Goal: Task Accomplishment & Management: Use online tool/utility

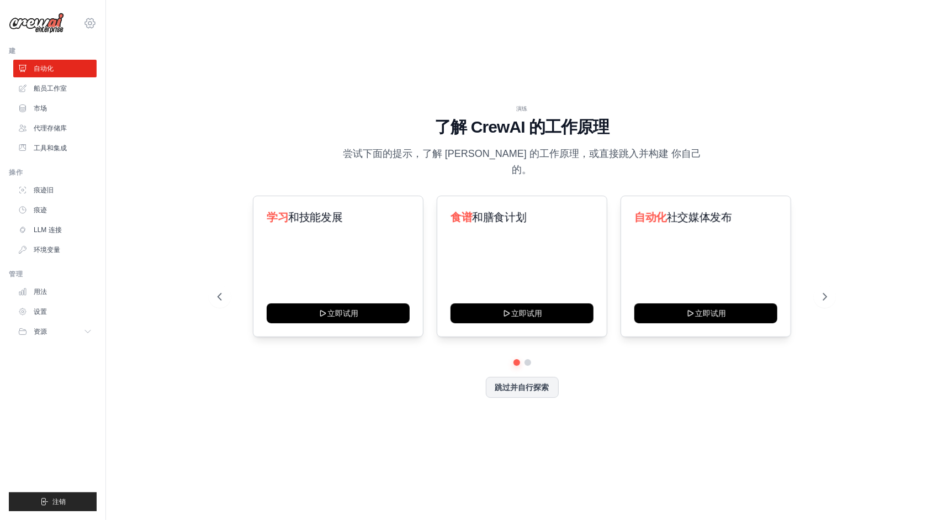
click at [90, 24] on icon at bounding box center [89, 23] width 13 height 13
click at [241, 108] on div "演练 了解 CrewAI 的工作原理 尝试下面的提示，了解 CrewAI 的工作原理，或直接跳入并构建 你自己的。 学习 和技能发展 立即试用 食谱 和膳食计…" at bounding box center [522, 260] width 797 height 498
click at [433, 380] on div "跳过并自行探索" at bounding box center [523, 387] width 610 height 21
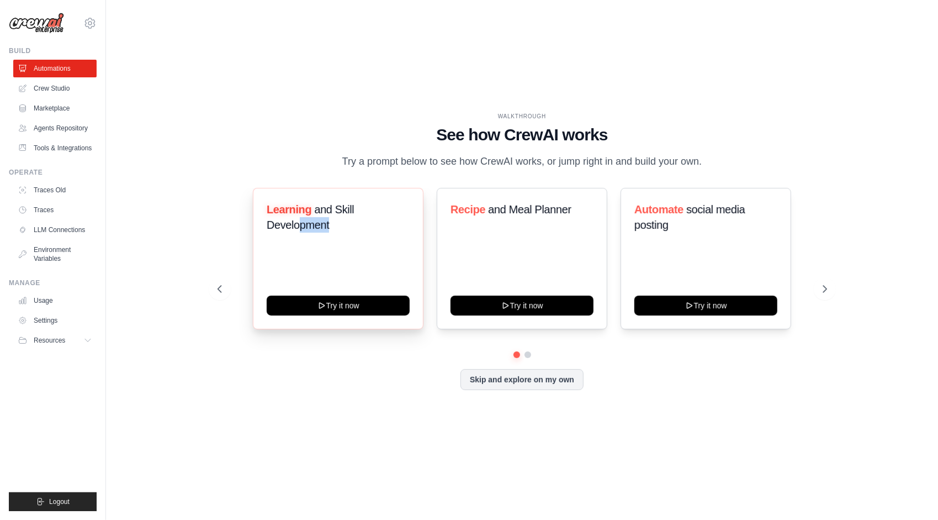
drag, startPoint x: 298, startPoint y: 234, endPoint x: 333, endPoint y: 233, distance: 34.8
click at [333, 232] on h3 "Learning and Skill Development" at bounding box center [338, 217] width 143 height 31
drag, startPoint x: 287, startPoint y: 233, endPoint x: 345, endPoint y: 233, distance: 58.0
click at [345, 232] on h3 "Learning and Skill Development" at bounding box center [338, 217] width 143 height 31
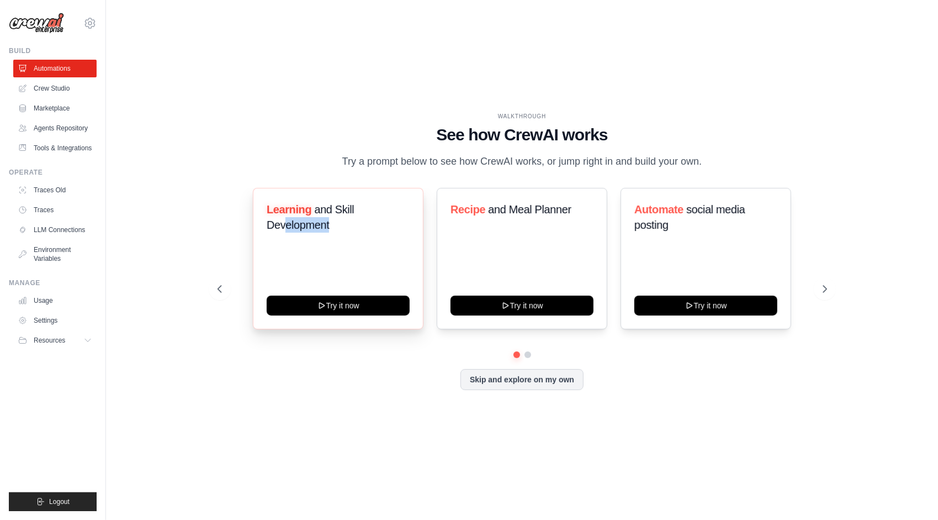
click at [345, 232] on h3 "Learning and Skill Development" at bounding box center [338, 217] width 143 height 31
drag, startPoint x: 320, startPoint y: 219, endPoint x: 334, endPoint y: 240, distance: 25.0
click at [334, 232] on h3 "Learning and Skill Development" at bounding box center [338, 217] width 143 height 31
drag, startPoint x: 279, startPoint y: 237, endPoint x: 348, endPoint y: 237, distance: 68.5
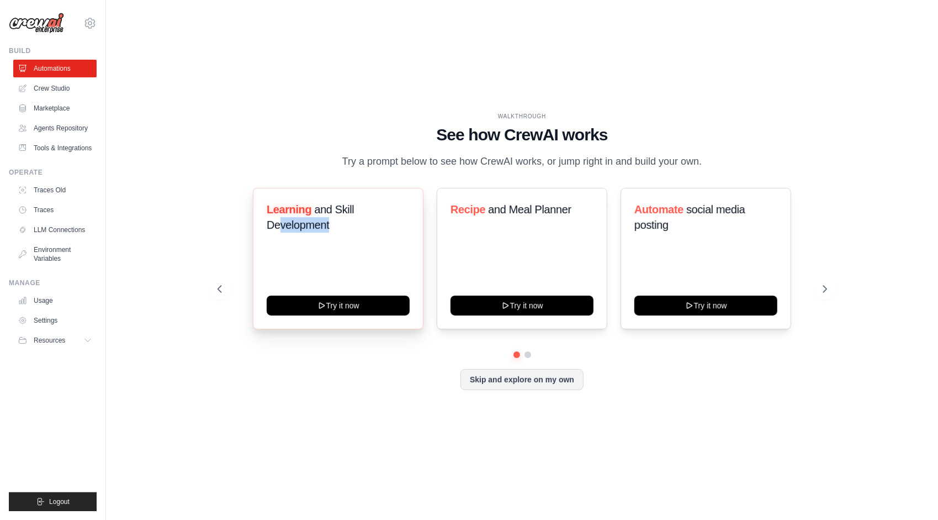
click at [348, 232] on h3 "Learning and Skill Development" at bounding box center [338, 217] width 143 height 31
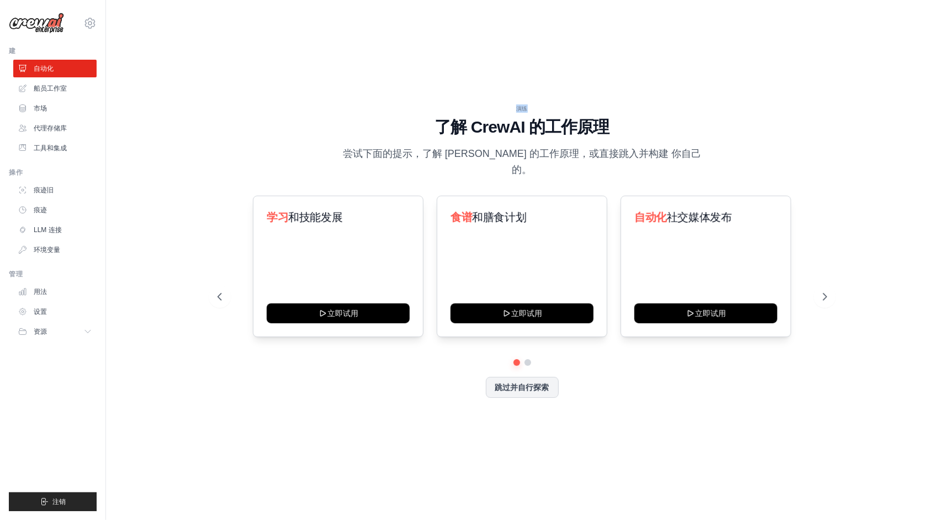
drag, startPoint x: 517, startPoint y: 116, endPoint x: 536, endPoint y: 116, distance: 18.2
click at [536, 113] on div "演练" at bounding box center [523, 108] width 610 height 8
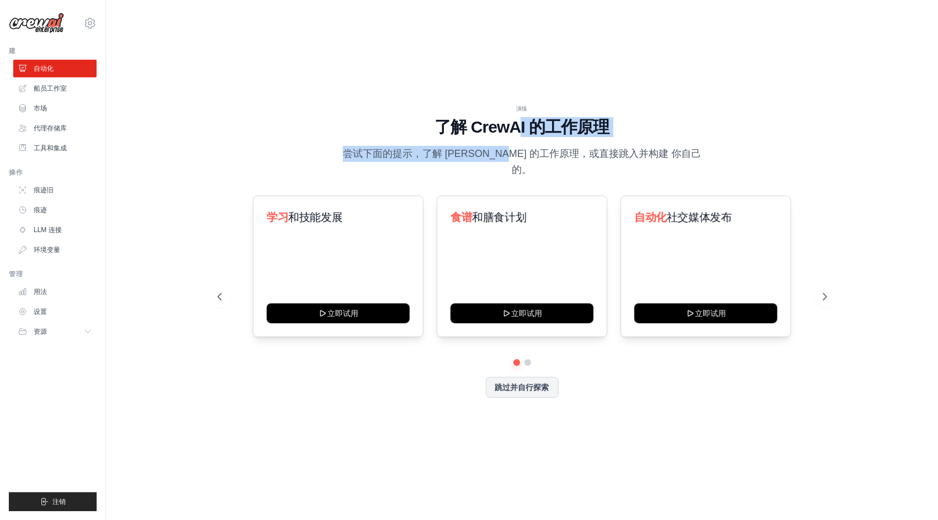
drag, startPoint x: 519, startPoint y: 136, endPoint x: 525, endPoint y: 166, distance: 31.1
click at [525, 166] on div "演练 了解 CrewAI 的工作原理 尝试下面的提示，了解 CrewAI 的工作原理，或直接跳入并构建 你自己的。" at bounding box center [523, 141] width 610 height 74
click at [525, 166] on p "尝试下面的提示，了解 CrewAI 的工作原理，或直接跳入并构建 你自己的。" at bounding box center [522, 162] width 371 height 33
drag, startPoint x: 522, startPoint y: 142, endPoint x: 523, endPoint y: 160, distance: 17.7
click at [523, 160] on div "演练 了解 CrewAI 的工作原理 尝试下面的提示，了解 CrewAI 的工作原理，或直接跳入并构建 你自己的。" at bounding box center [523, 141] width 610 height 74
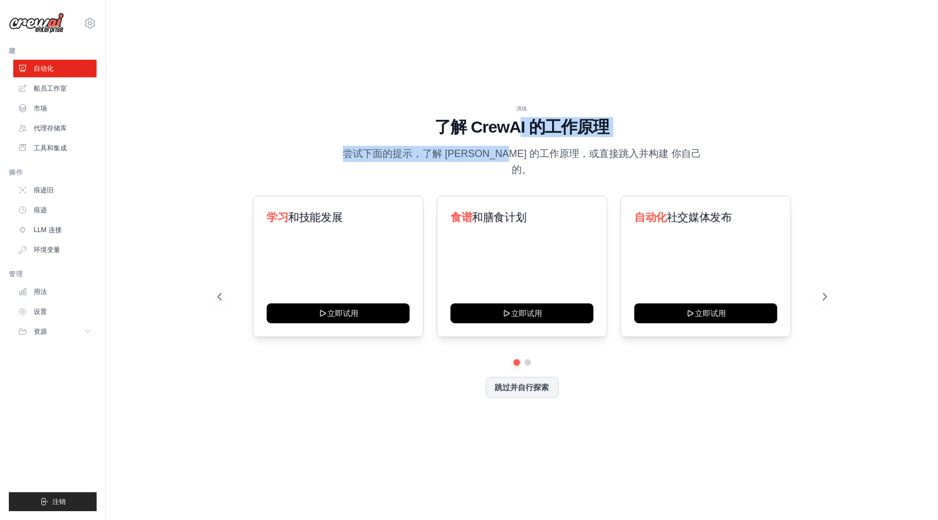
click at [523, 160] on p "尝试下面的提示，了解 CrewAI 的工作原理，或直接跳入并构建 你自己的。" at bounding box center [522, 162] width 371 height 33
drag, startPoint x: 470, startPoint y: 160, endPoint x: 554, endPoint y: 165, distance: 84.1
click at [543, 163] on p "尝试下面的提示，了解 CrewAI 的工作原理，或直接跳入并构建 你自己的。" at bounding box center [522, 162] width 371 height 33
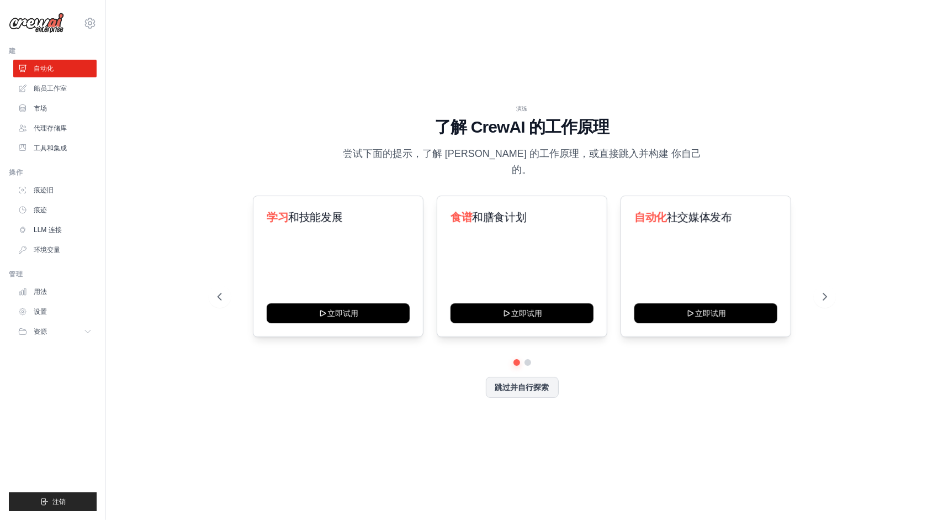
click at [554, 165] on p "尝试下面的提示，了解 CrewAI 的工作原理，或直接跳入并构建 你自己的。" at bounding box center [522, 162] width 371 height 33
drag, startPoint x: 622, startPoint y: 157, endPoint x: 655, endPoint y: 159, distance: 32.6
click at [655, 159] on p "尝试下面的提示，了解 CrewAI 的工作原理，或直接跳入并构建 你自己的。" at bounding box center [522, 162] width 371 height 33
click at [531, 358] on button at bounding box center [527, 362] width 9 height 9
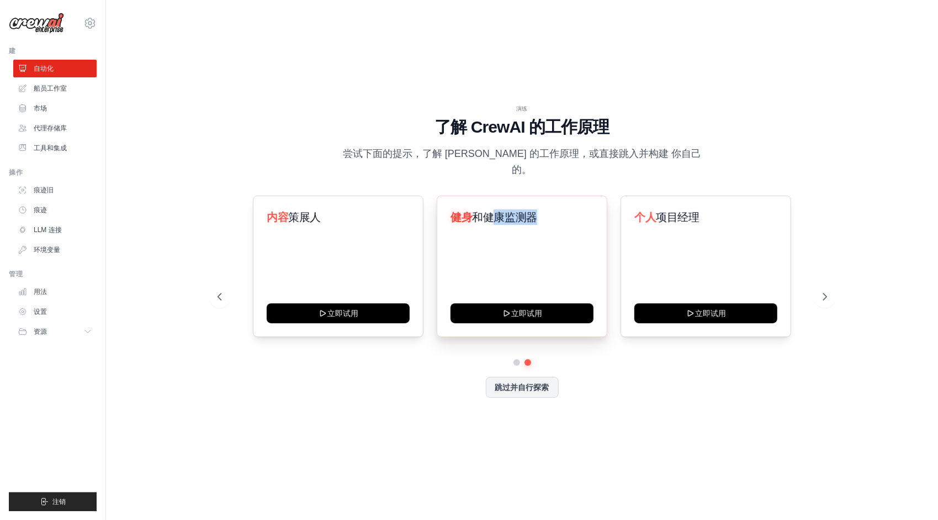
drag, startPoint x: 498, startPoint y: 206, endPoint x: 543, endPoint y: 204, distance: 44.8
click at [543, 209] on h3 "健身 和健康监测器" at bounding box center [522, 216] width 143 height 15
drag, startPoint x: 490, startPoint y: 207, endPoint x: 533, endPoint y: 208, distance: 43.1
click at [533, 211] on span "和健康监测器" at bounding box center [504, 217] width 65 height 12
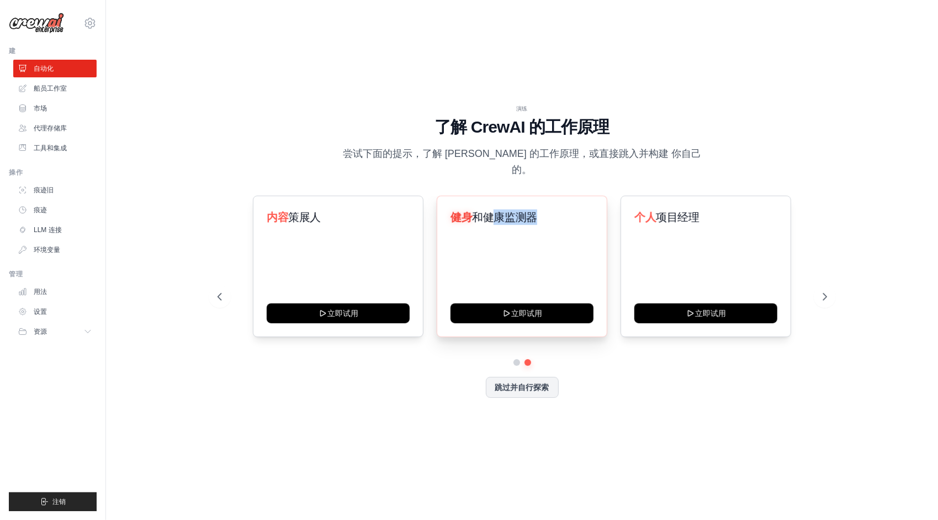
click at [533, 211] on span "和健康监测器" at bounding box center [504, 217] width 65 height 12
drag, startPoint x: 531, startPoint y: 161, endPoint x: 679, endPoint y: 163, distance: 147.5
click at [679, 163] on p "尝试下面的提示，了解 CrewAI 的工作原理，或直接跳入并构建 你自己的。" at bounding box center [522, 162] width 371 height 33
click at [519, 358] on button at bounding box center [516, 362] width 8 height 8
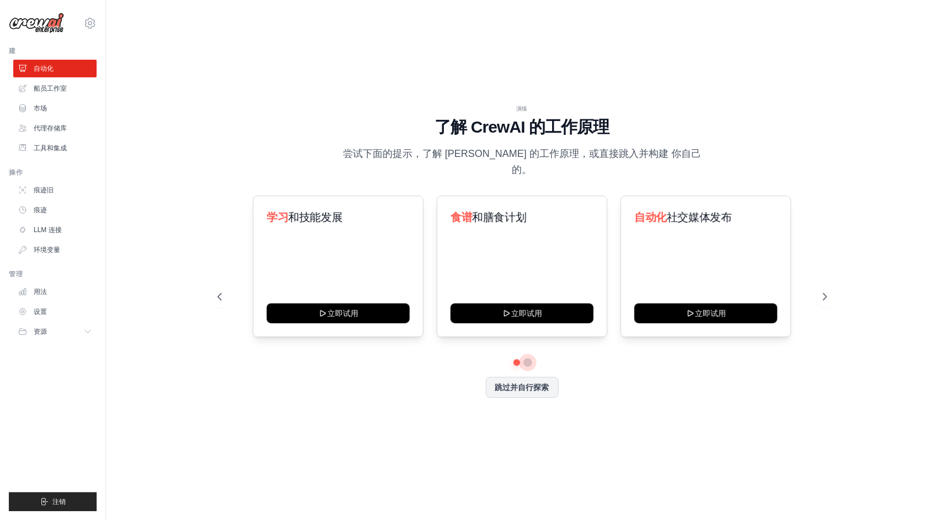
click at [528, 358] on button at bounding box center [527, 362] width 8 height 8
click at [82, 333] on button "资源" at bounding box center [55, 331] width 83 height 18
click at [213, 291] on icon at bounding box center [218, 296] width 11 height 11
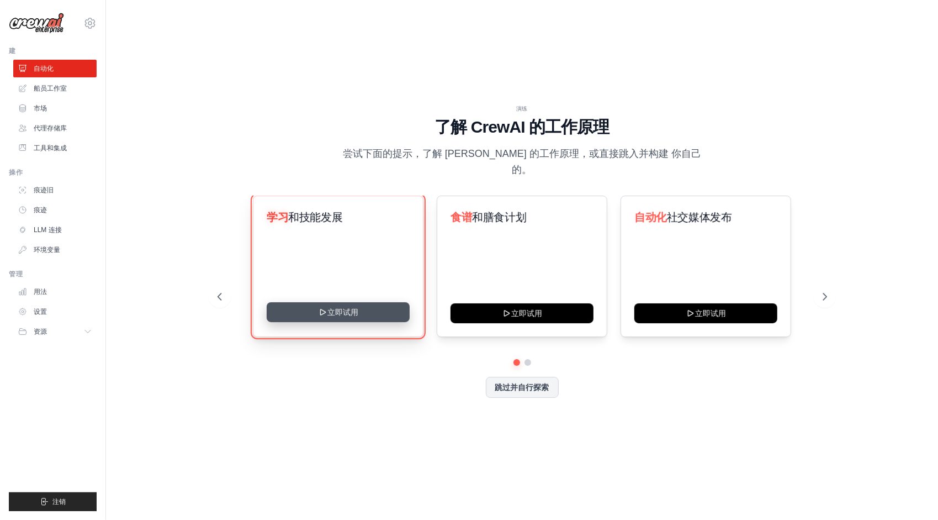
click at [358, 306] on button "立即试用" at bounding box center [338, 312] width 143 height 20
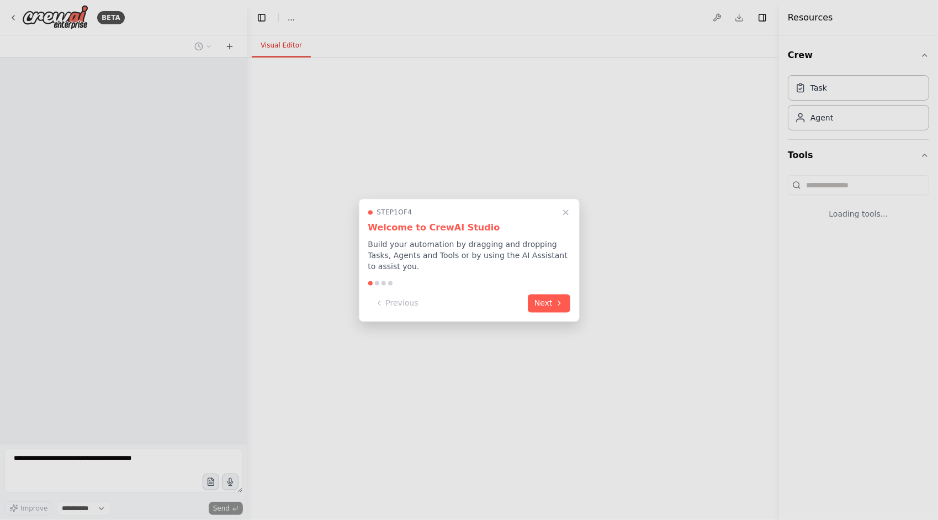
select select "****"
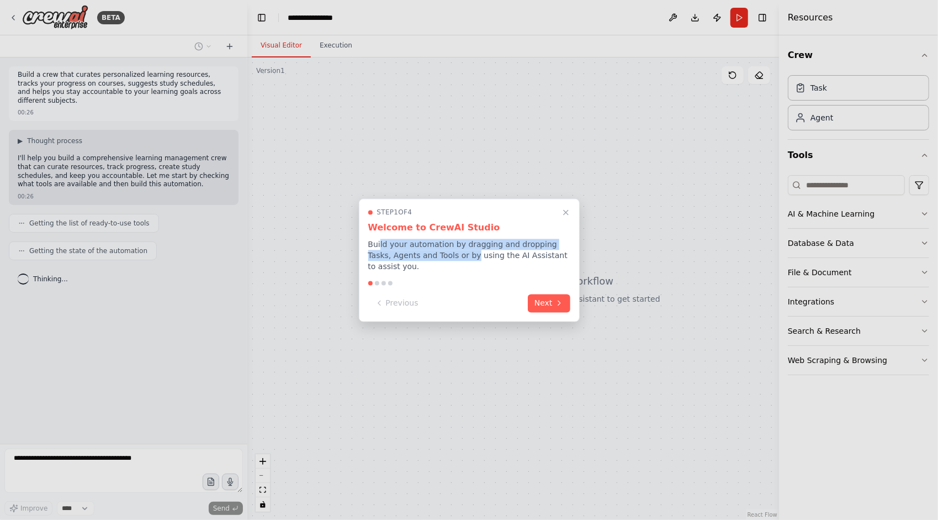
drag, startPoint x: 379, startPoint y: 244, endPoint x: 476, endPoint y: 255, distance: 97.8
click at [476, 255] on p "Build your automation by dragging and dropping Tasks, Agents and Tools or by us…" at bounding box center [469, 255] width 202 height 33
drag, startPoint x: 453, startPoint y: 245, endPoint x: 484, endPoint y: 256, distance: 33.0
click at [484, 256] on p "Build your automation by dragging and dropping Tasks, Agents and Tools or by us…" at bounding box center [469, 255] width 202 height 33
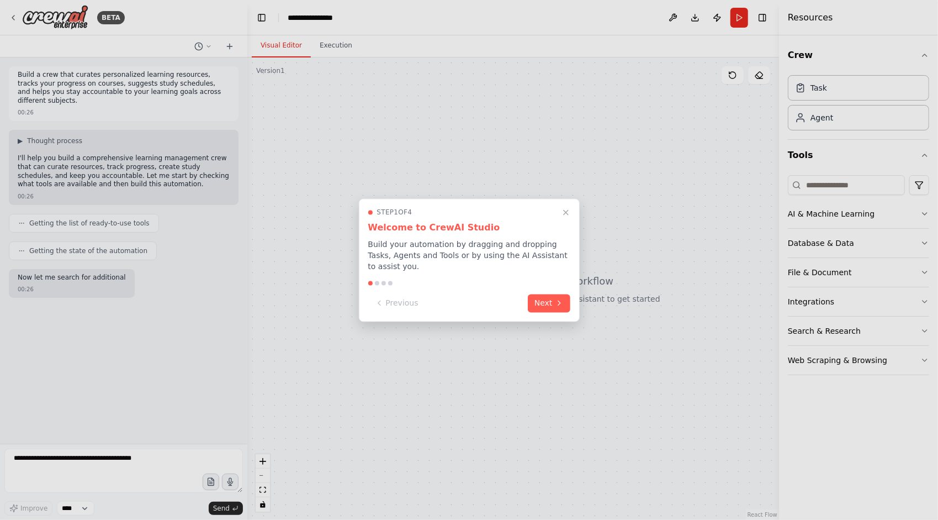
click at [485, 256] on p "Build your automation by dragging and dropping Tasks, Agents and Tools or by us…" at bounding box center [469, 255] width 202 height 33
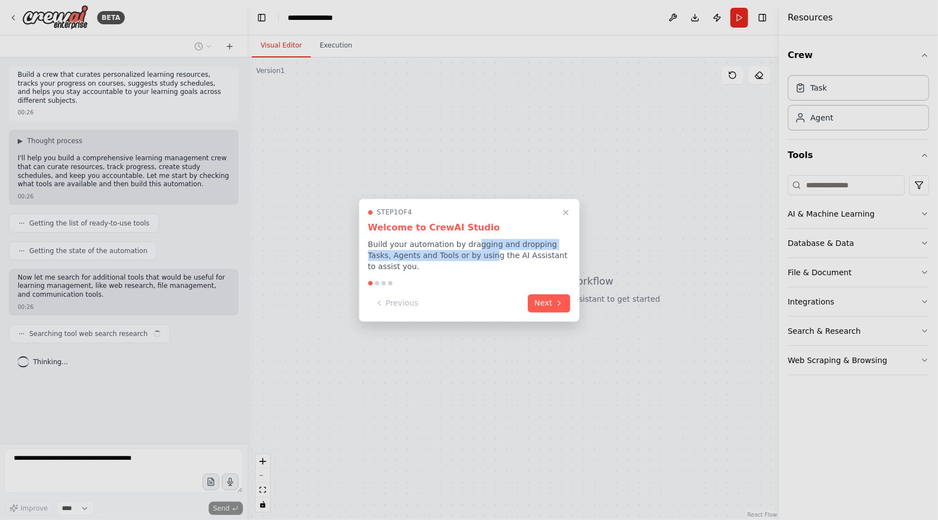
drag, startPoint x: 478, startPoint y: 243, endPoint x: 492, endPoint y: 254, distance: 17.7
click at [492, 254] on p "Build your automation by dragging and dropping Tasks, Agents and Tools or by us…" at bounding box center [469, 255] width 202 height 33
drag, startPoint x: 431, startPoint y: 246, endPoint x: 494, endPoint y: 254, distance: 63.4
click at [494, 254] on p "Build your automation by dragging and dropping Tasks, Agents and Tools or by us…" at bounding box center [469, 255] width 202 height 33
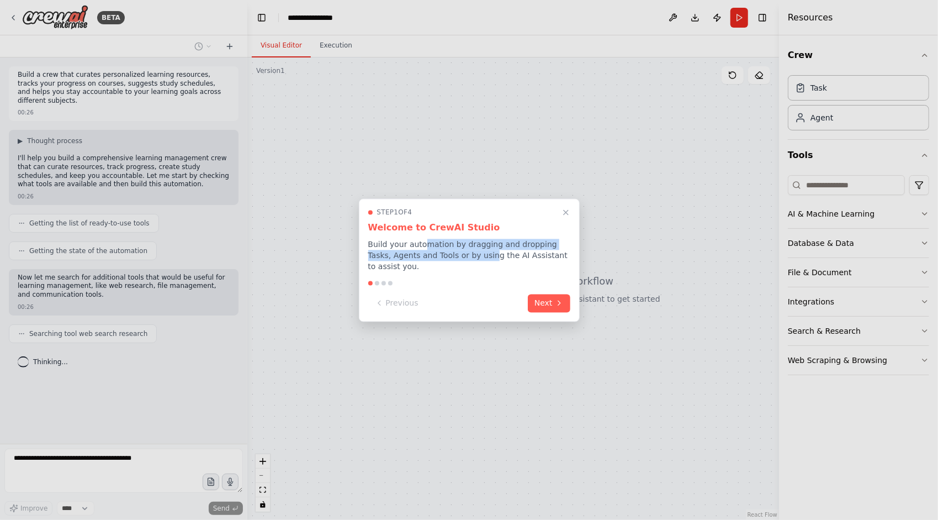
click at [494, 254] on p "Build your automation by dragging and dropping Tasks, Agents and Tools or by us…" at bounding box center [469, 255] width 202 height 33
drag, startPoint x: 485, startPoint y: 258, endPoint x: 482, endPoint y: 251, distance: 7.9
click at [482, 251] on p "Build your automation by dragging and dropping Tasks, Agents and Tools or by us…" at bounding box center [469, 255] width 202 height 33
drag, startPoint x: 422, startPoint y: 253, endPoint x: 487, endPoint y: 253, distance: 65.2
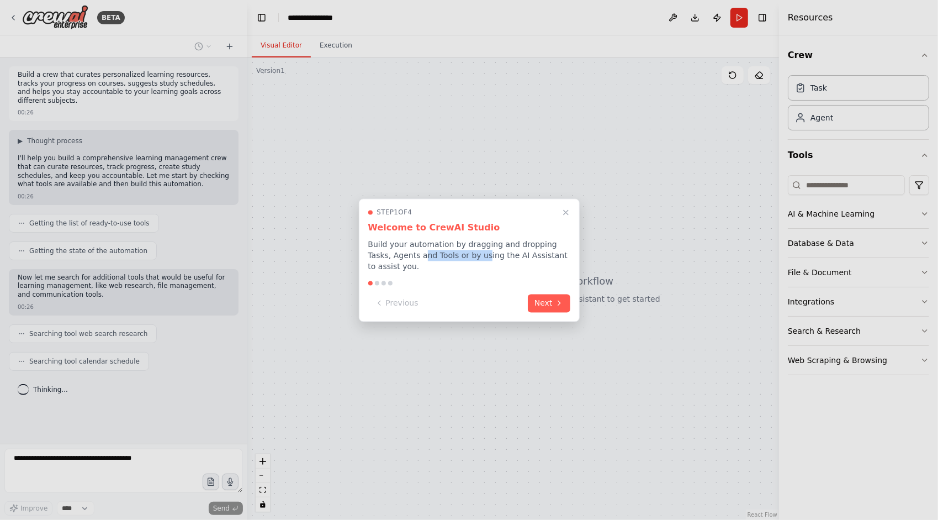
click at [487, 253] on p "Build your automation by dragging and dropping Tasks, Agents and Tools or by us…" at bounding box center [469, 255] width 202 height 33
drag, startPoint x: 464, startPoint y: 255, endPoint x: 503, endPoint y: 255, distance: 38.7
click at [503, 255] on p "Build your automation by dragging and dropping Tasks, Agents and Tools or by us…" at bounding box center [469, 255] width 202 height 33
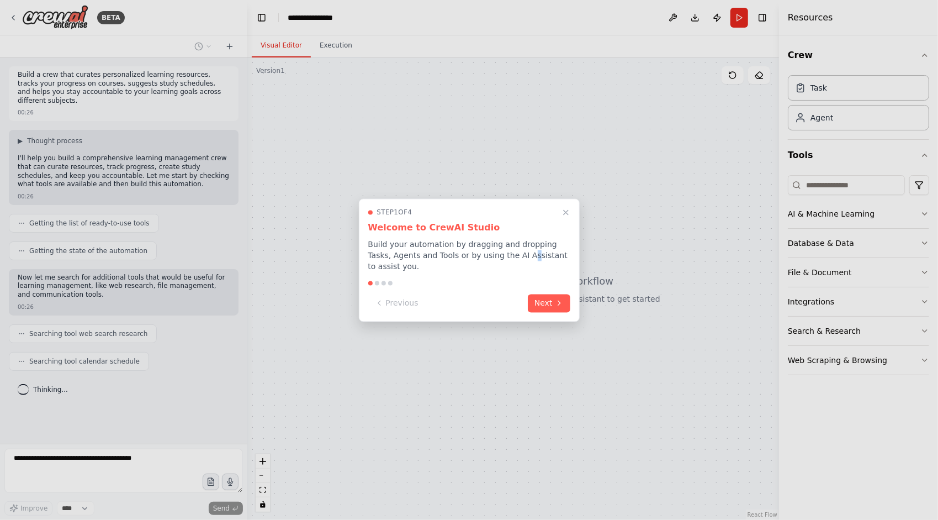
click at [535, 259] on p "Build your automation by dragging and dropping Tasks, Agents and Tools or by us…" at bounding box center [469, 255] width 202 height 33
drag, startPoint x: 500, startPoint y: 250, endPoint x: 519, endPoint y: 261, distance: 21.8
click at [519, 261] on p "Build your automation by dragging and dropping Tasks, Agents and Tools or by us…" at bounding box center [469, 255] width 202 height 33
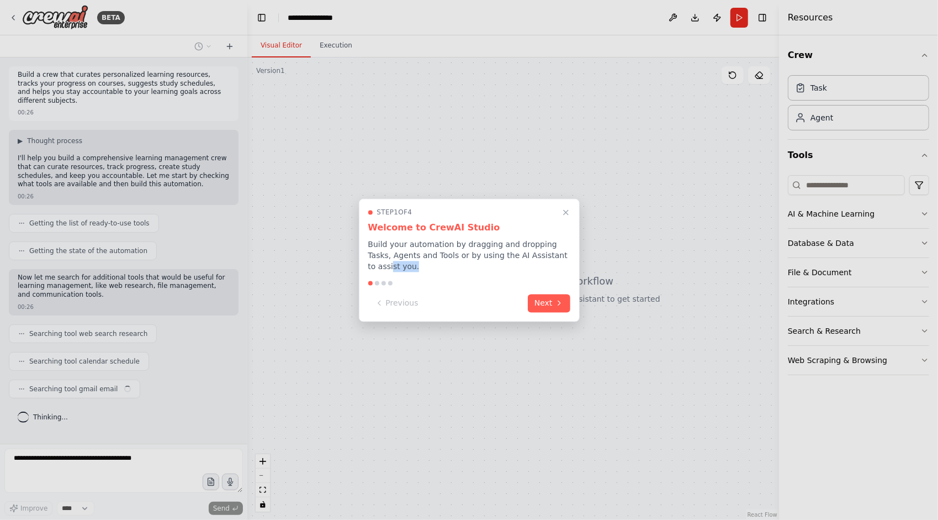
drag, startPoint x: 382, startPoint y: 263, endPoint x: 432, endPoint y: 263, distance: 49.7
click at [432, 263] on p "Build your automation by dragging and dropping Tasks, Agents and Tools or by us…" at bounding box center [469, 255] width 202 height 33
drag, startPoint x: 421, startPoint y: 272, endPoint x: 371, endPoint y: 239, distance: 60.2
click at [371, 239] on div "Step 1 of 4 Welcome to CrewAI Studio Build your automation by dragging and drop…" at bounding box center [469, 259] width 221 height 123
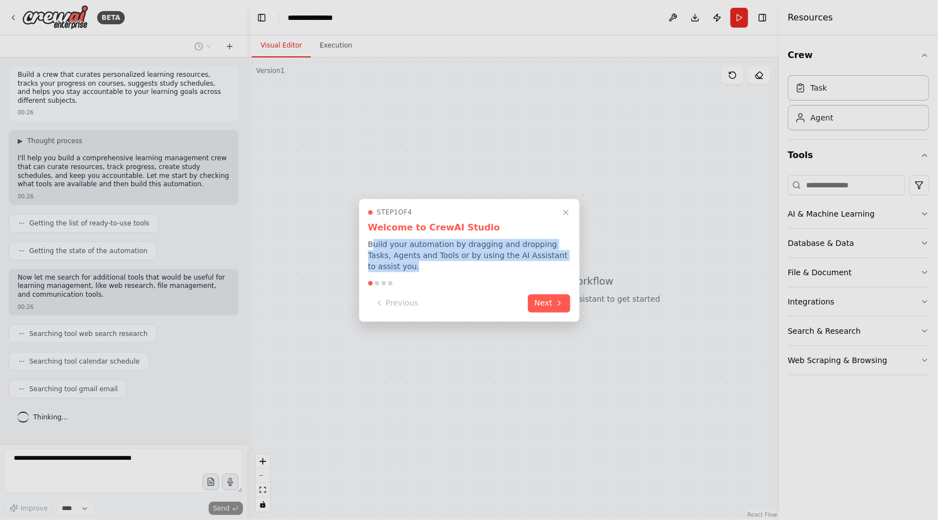
click at [426, 265] on p "Build your automation by dragging and dropping Tasks, Agents and Tools or by us…" at bounding box center [469, 255] width 202 height 33
drag, startPoint x: 415, startPoint y: 263, endPoint x: 399, endPoint y: 252, distance: 19.9
click at [361, 244] on div "Step 1 of 4 Welcome to CrewAI Studio Build your automation by dragging and drop…" at bounding box center [469, 259] width 221 height 123
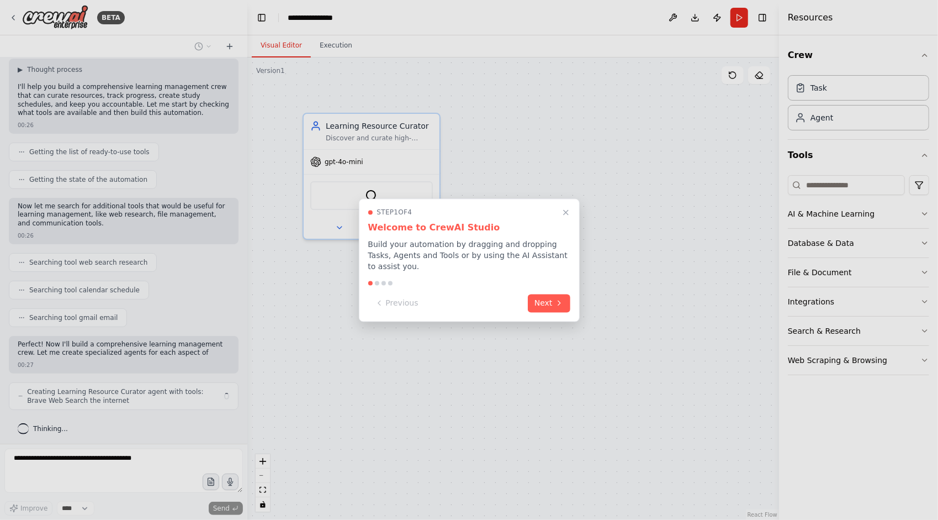
scroll to position [80, 0]
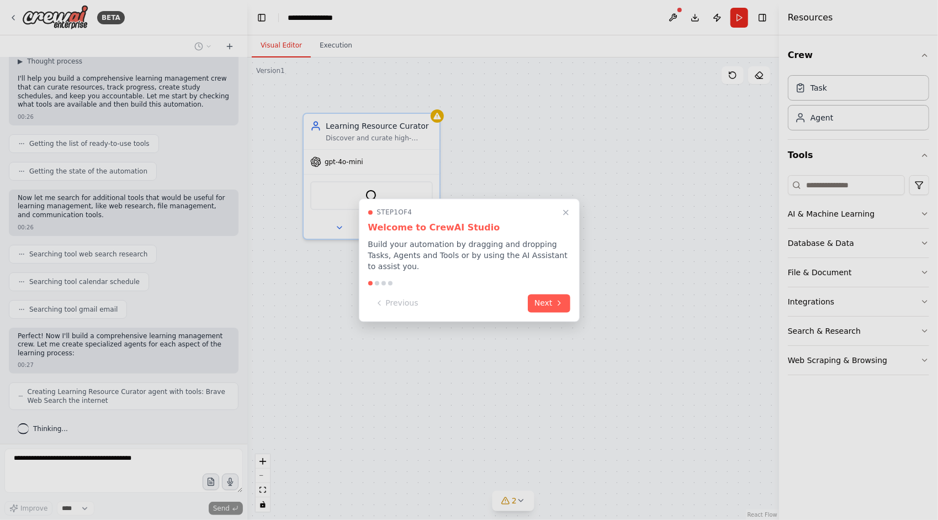
drag, startPoint x: 453, startPoint y: 247, endPoint x: 422, endPoint y: 264, distance: 35.6
click at [422, 264] on p "Build your automation by dragging and dropping Tasks, Agents and Tools or by us…" at bounding box center [469, 255] width 202 height 33
drag, startPoint x: 420, startPoint y: 267, endPoint x: 363, endPoint y: 248, distance: 59.9
click at [363, 248] on div "Step 1 of 4 Welcome to CrewAI Studio Build your automation by dragging and drop…" at bounding box center [469, 259] width 221 height 123
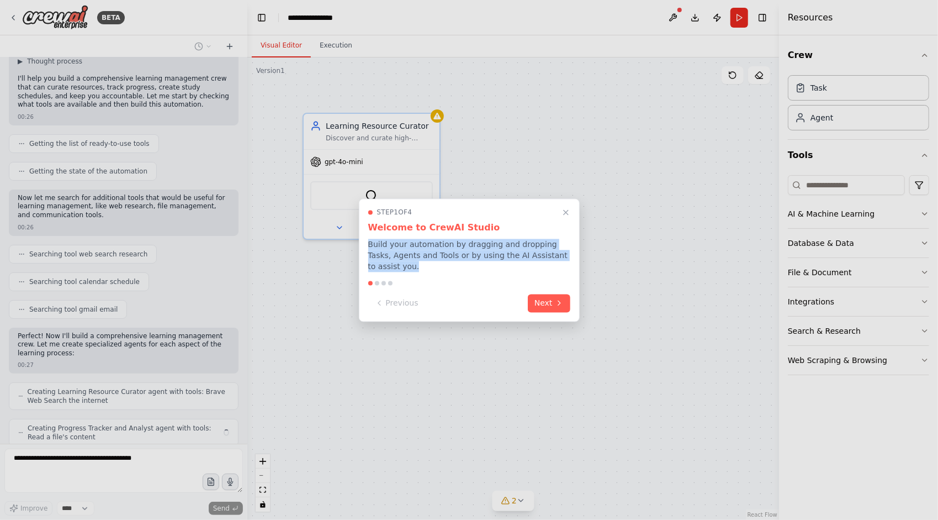
scroll to position [116, 0]
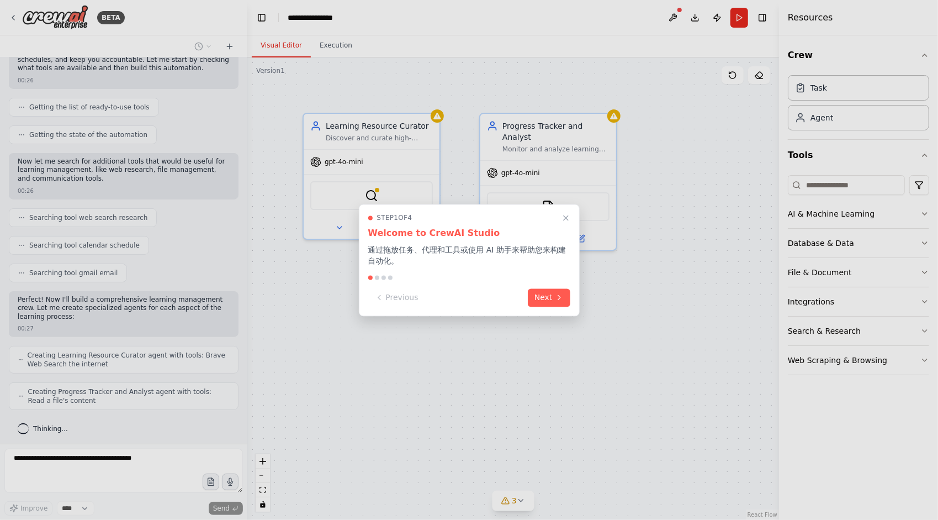
click at [419, 374] on div at bounding box center [469, 260] width 938 height 520
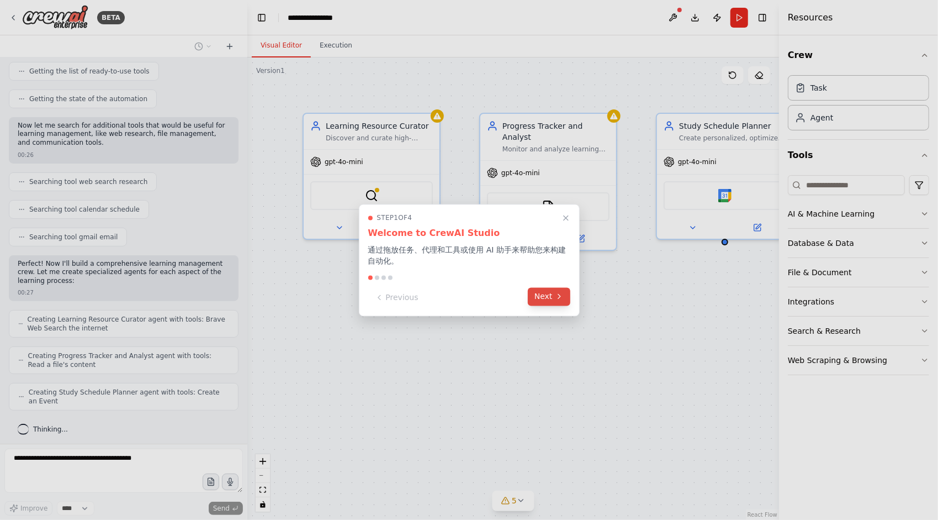
click at [549, 297] on button "Next" at bounding box center [549, 296] width 43 height 18
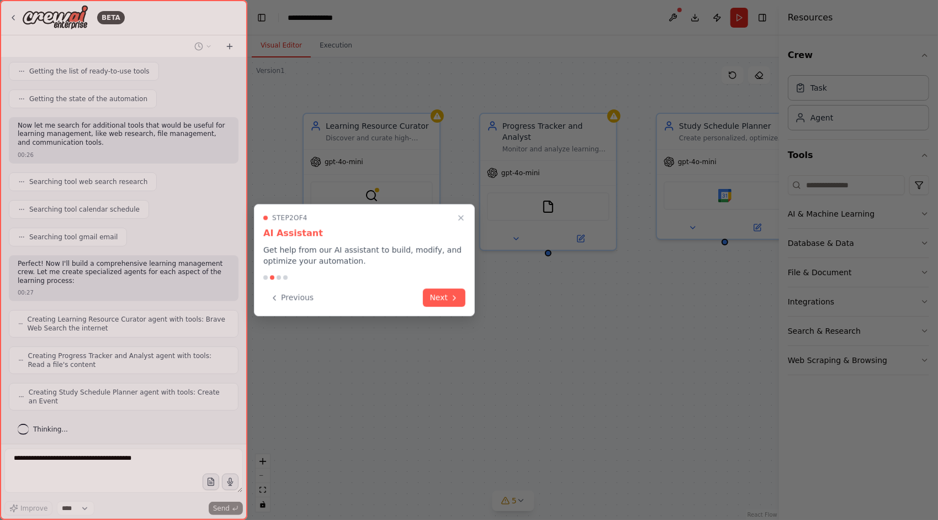
scroll to position [188, 0]
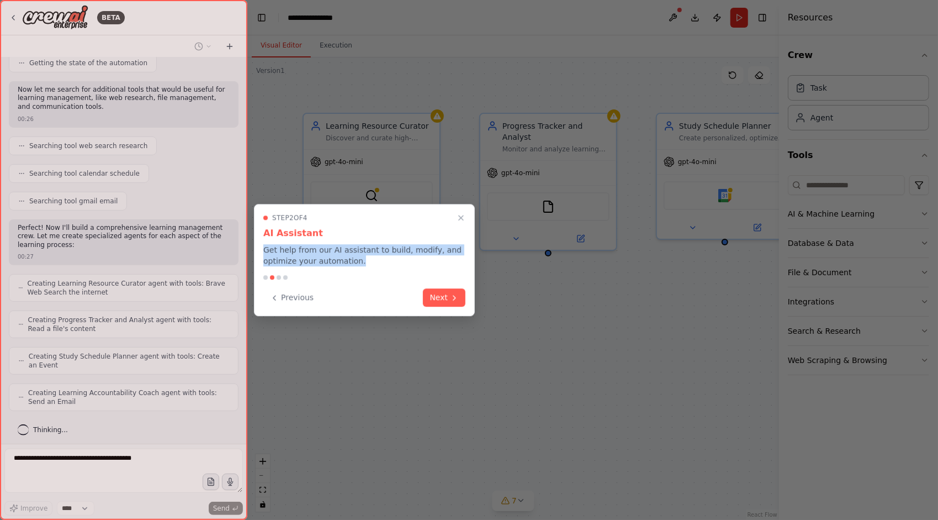
drag, startPoint x: 264, startPoint y: 248, endPoint x: 373, endPoint y: 264, distance: 110.4
click at [373, 264] on p "Get help from our AI assistant to build, modify, and optimize your automation." at bounding box center [364, 255] width 202 height 22
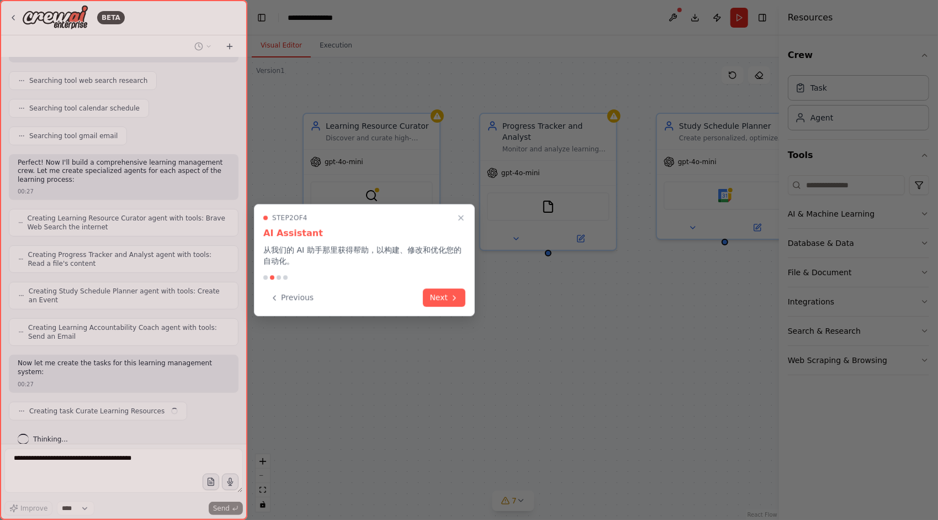
scroll to position [262, 0]
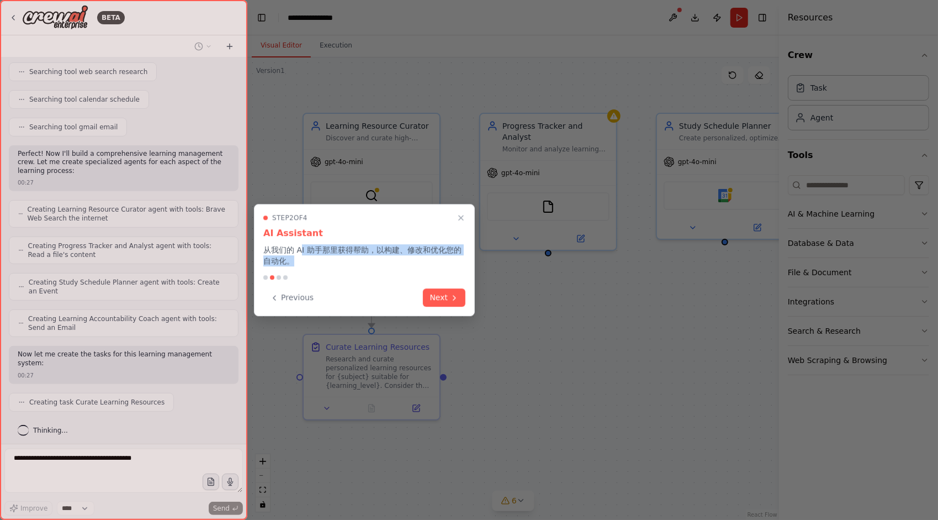
drag, startPoint x: 300, startPoint y: 252, endPoint x: 352, endPoint y: 260, distance: 52.5
click at [352, 260] on p "从我们的 AI 助手那里获得帮助，以构建、修改和优化您的自动化。" at bounding box center [364, 255] width 202 height 22
drag, startPoint x: 325, startPoint y: 248, endPoint x: 361, endPoint y: 263, distance: 38.7
click at [361, 263] on p "从我们的 AI 助手那里获得帮助，以构建、修改和优化您的自动化。" at bounding box center [364, 255] width 202 height 22
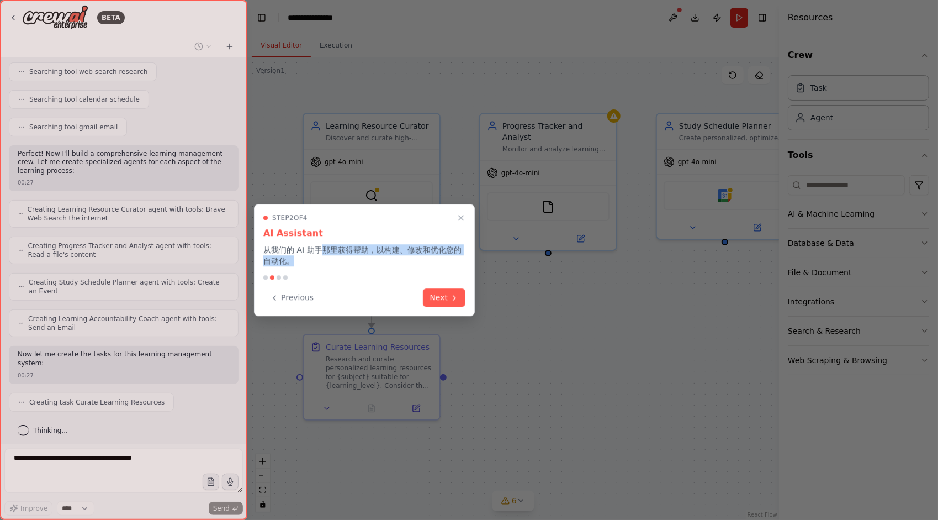
scroll to position [289, 0]
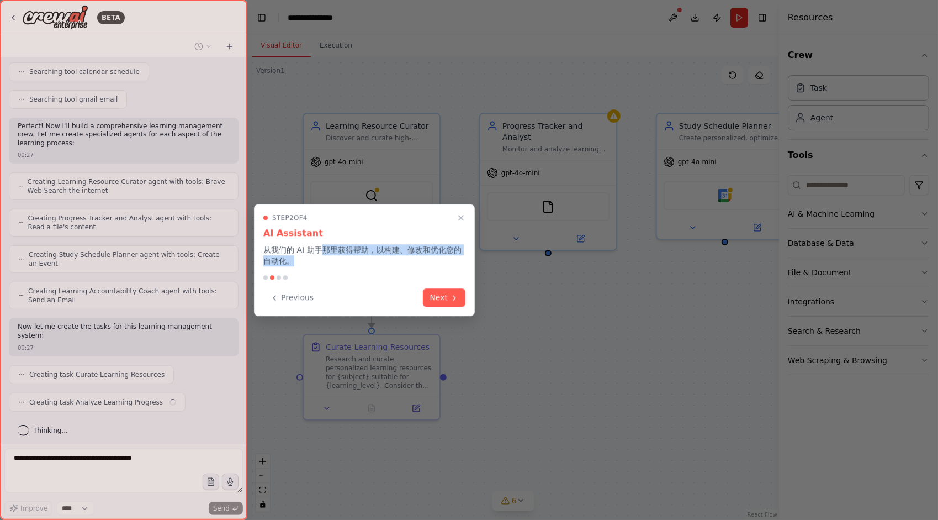
click at [361, 263] on p "从我们的 AI 助手那里获得帮助，以构建、修改和优化您的自动化。" at bounding box center [364, 255] width 202 height 22
click at [447, 297] on button "Next" at bounding box center [444, 296] width 43 height 18
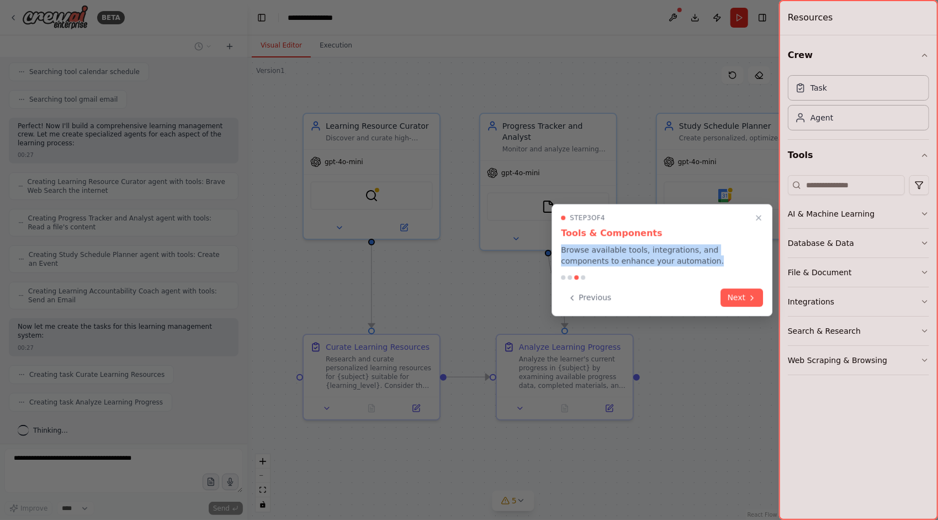
scroll to position [316, 0]
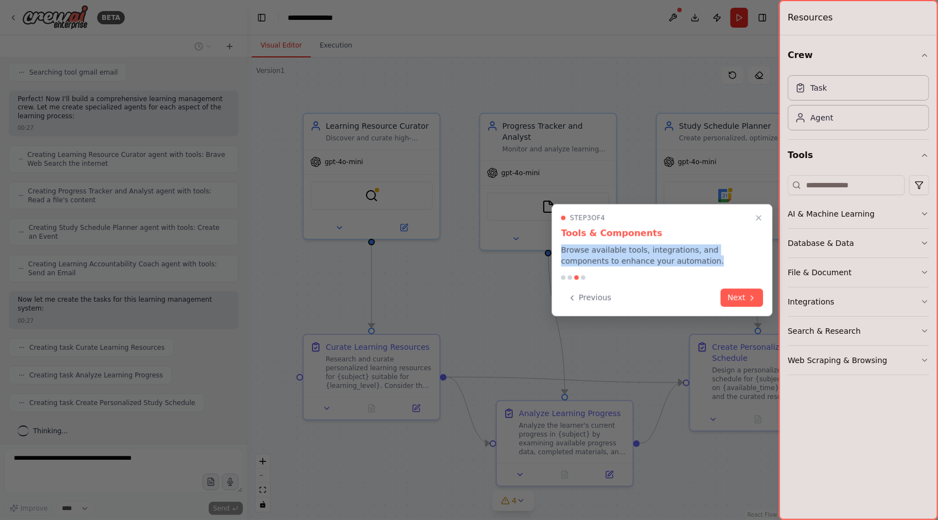
drag, startPoint x: 687, startPoint y: 264, endPoint x: 554, endPoint y: 252, distance: 133.1
click at [554, 252] on div "Step 3 of 4 Tools & Components Browse available tools, integrations, and compon…" at bounding box center [662, 260] width 221 height 112
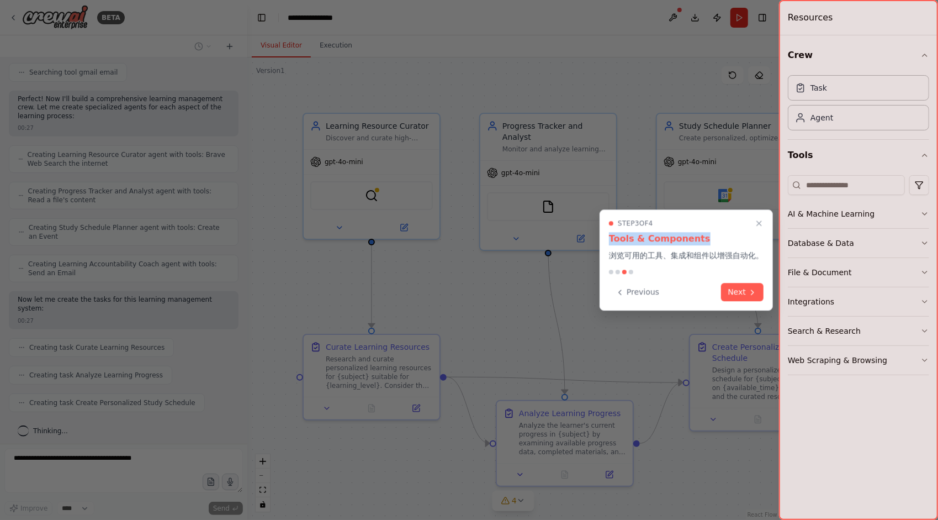
scroll to position [343, 0]
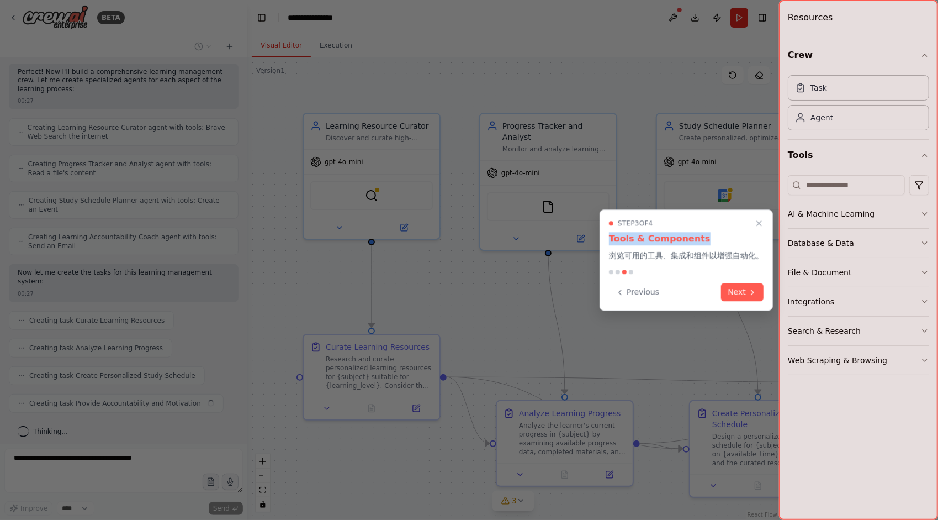
click at [681, 257] on p "浏览可用的工具、集成和组件以增强自动化。" at bounding box center [686, 255] width 155 height 11
click at [703, 258] on p "浏览可用的工具、集成和组件以增强自动化。" at bounding box center [686, 255] width 155 height 11
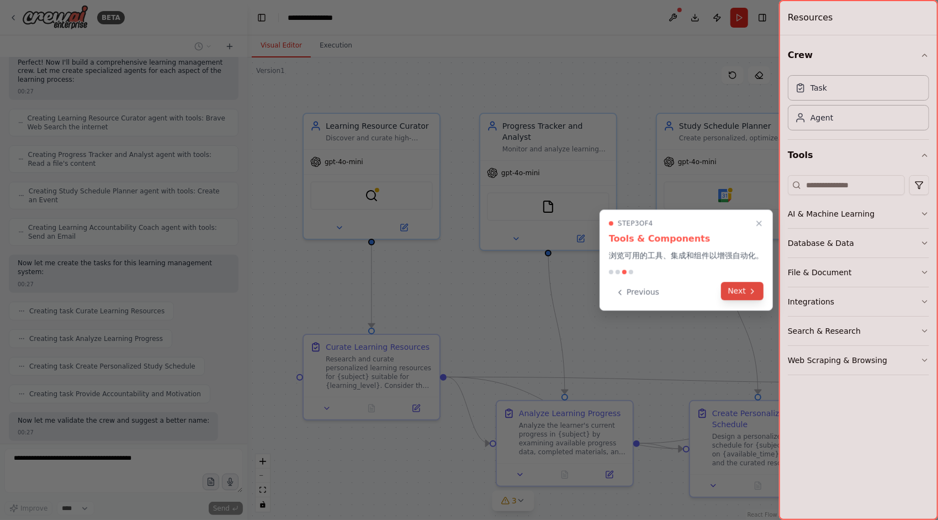
scroll to position [409, 0]
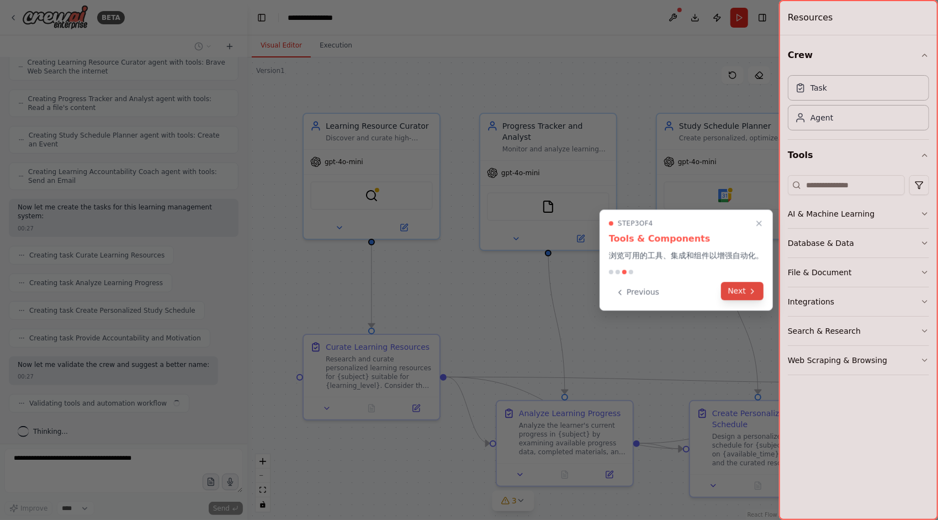
click at [741, 289] on button "Next" at bounding box center [742, 291] width 43 height 18
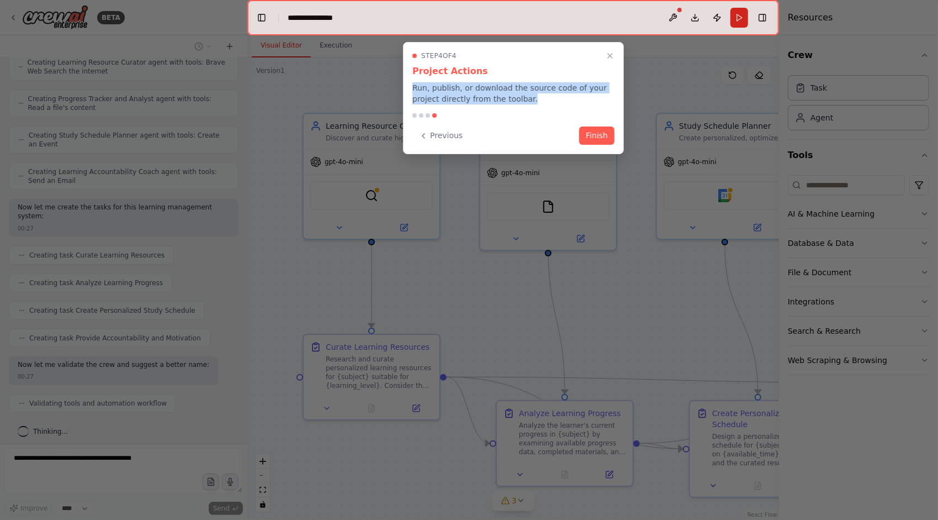
drag, startPoint x: 540, startPoint y: 101, endPoint x: 411, endPoint y: 84, distance: 129.7
click at [411, 84] on div "Step 4 of 4 Project Actions Run, publish, or download the source code of your p…" at bounding box center [513, 98] width 221 height 112
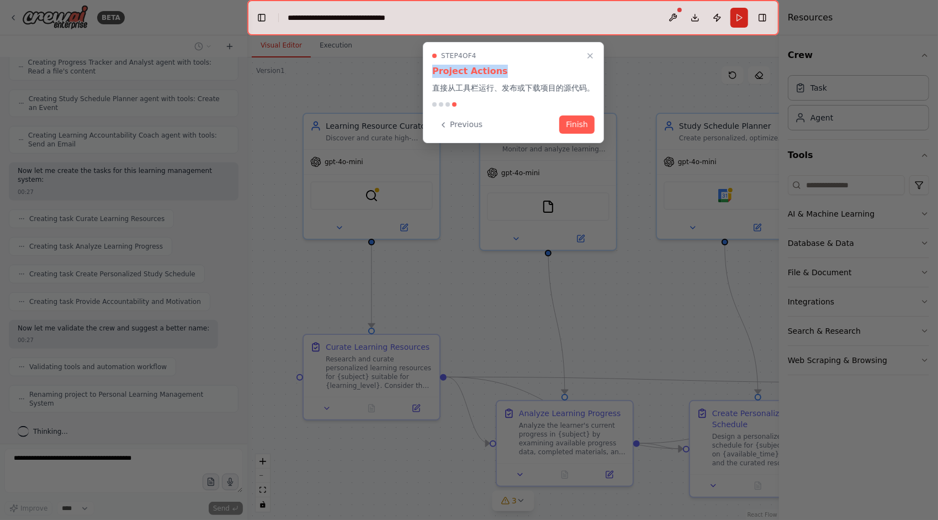
click at [527, 92] on p "直接从工具栏运行、发布或下载项目的源代码。" at bounding box center [513, 87] width 162 height 11
click at [510, 91] on p "直接从工具栏运行、发布或下载项目的源代码。" at bounding box center [513, 87] width 162 height 11
click at [573, 121] on button "Finish" at bounding box center [576, 123] width 35 height 18
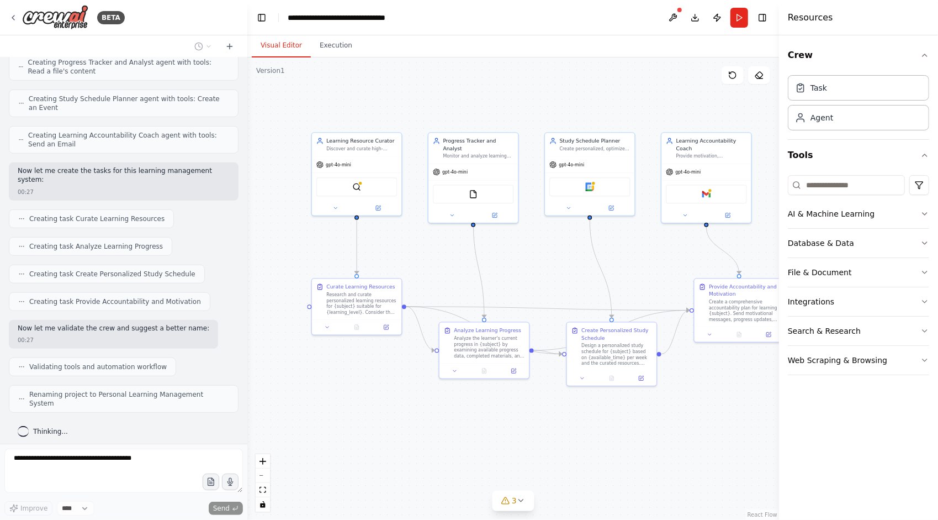
drag, startPoint x: 469, startPoint y: 281, endPoint x: 419, endPoint y: 245, distance: 61.8
click at [419, 245] on div ".deletable-edge-delete-btn { width: 20px; height: 20px; border: 0px solid #ffff…" at bounding box center [513, 288] width 532 height 462
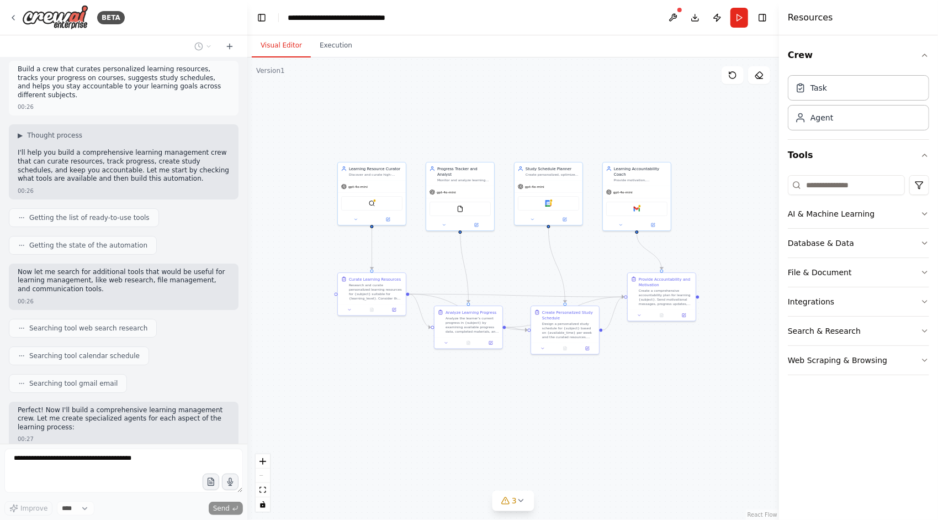
scroll to position [0, 0]
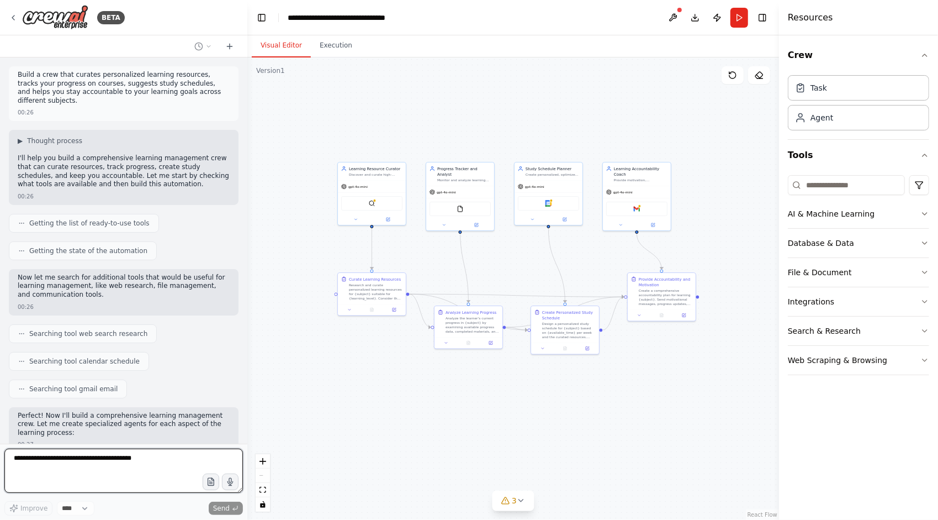
click at [202, 50] on icon at bounding box center [198, 46] width 9 height 9
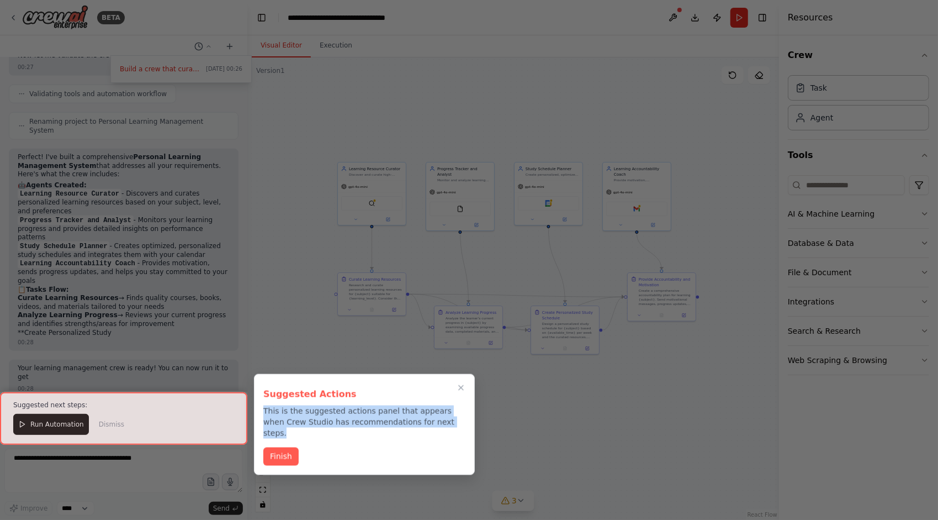
drag, startPoint x: 449, startPoint y: 421, endPoint x: 259, endPoint y: 409, distance: 190.3
click at [259, 409] on div "Suggested Actions This is the suggested actions panel that appears when Crew St…" at bounding box center [364, 424] width 221 height 101
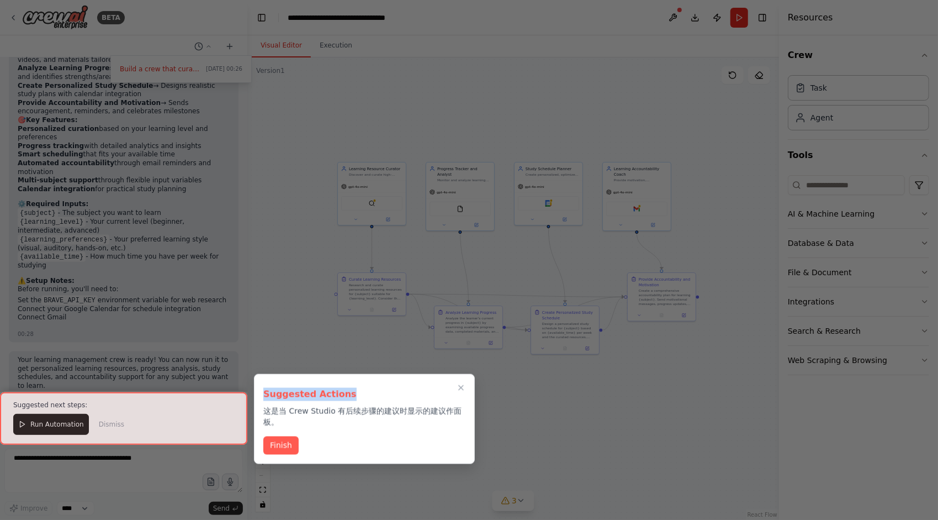
scroll to position [973, 0]
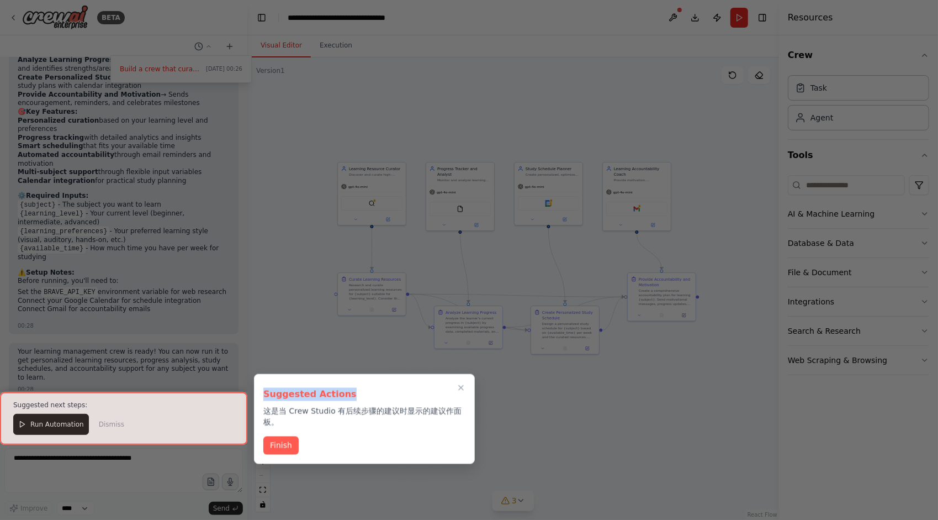
click at [325, 417] on p "这是当 Crew Studio 有后续步骤的建议时显示的建议作面板。" at bounding box center [364, 416] width 202 height 22
drag, startPoint x: 339, startPoint y: 409, endPoint x: 355, endPoint y: 420, distance: 19.8
click at [355, 420] on p "这是当 Crew Studio 有后续步骤的建议时显示的建议作面板。" at bounding box center [364, 416] width 202 height 22
click at [459, 388] on icon "Close walkthrough" at bounding box center [461, 388] width 10 height 10
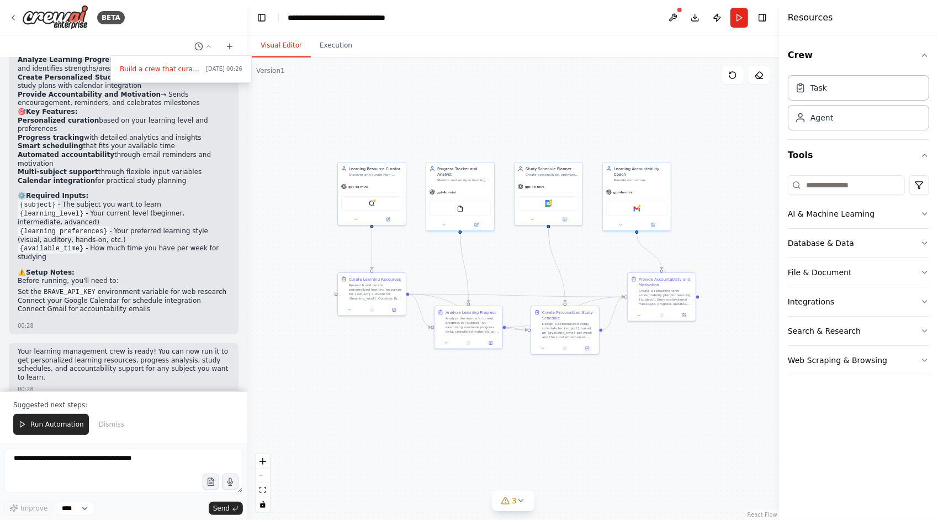
click at [292, 108] on div ".deletable-edge-delete-btn { width: 20px; height: 20px; border: 0px solid #ffff…" at bounding box center [513, 288] width 532 height 462
click at [207, 46] on div at bounding box center [123, 260] width 247 height 520
drag, startPoint x: 32, startPoint y: 406, endPoint x: 102, endPoint y: 407, distance: 70.1
click at [102, 407] on p "Suggested next steps:" at bounding box center [123, 404] width 221 height 9
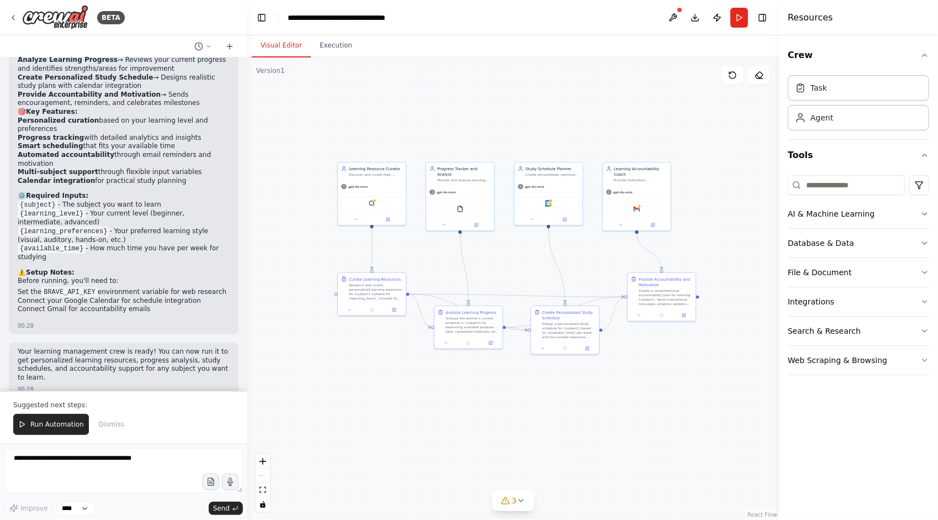
click at [98, 408] on p "Suggested next steps:" at bounding box center [123, 404] width 221 height 9
click at [119, 411] on div "Suggested next steps: Run Automation Dismiss" at bounding box center [123, 416] width 247 height 53
click at [112, 427] on span "Dismiss" at bounding box center [111, 424] width 25 height 9
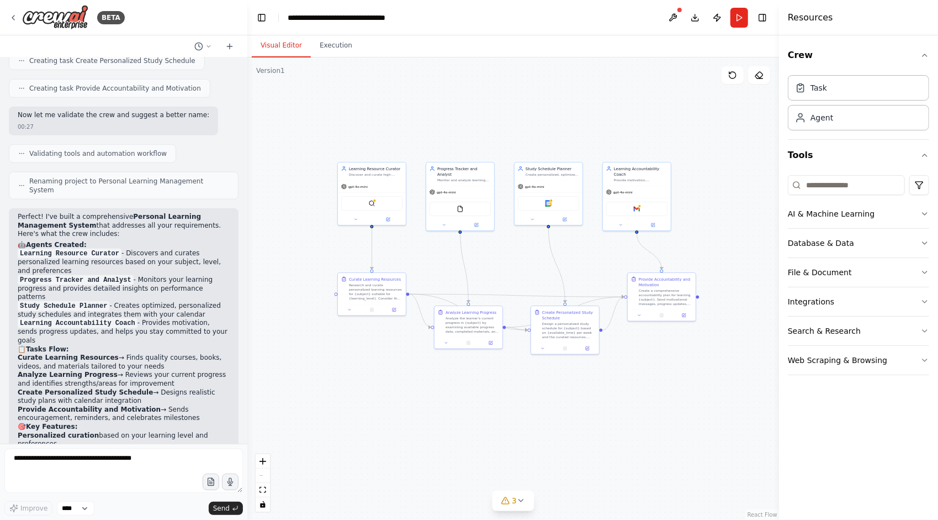
scroll to position [921, 0]
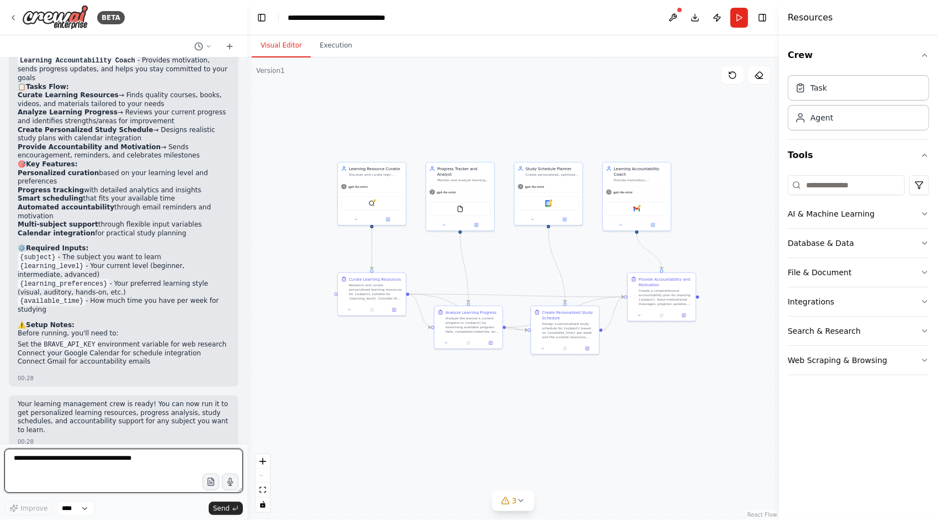
click at [77, 464] on textarea at bounding box center [123, 470] width 239 height 44
click at [62, 464] on textarea at bounding box center [123, 470] width 239 height 44
click at [80, 510] on select "****" at bounding box center [76, 508] width 38 height 14
click at [92, 465] on textarea at bounding box center [123, 470] width 239 height 44
click at [210, 484] on icon "button" at bounding box center [210, 481] width 9 height 9
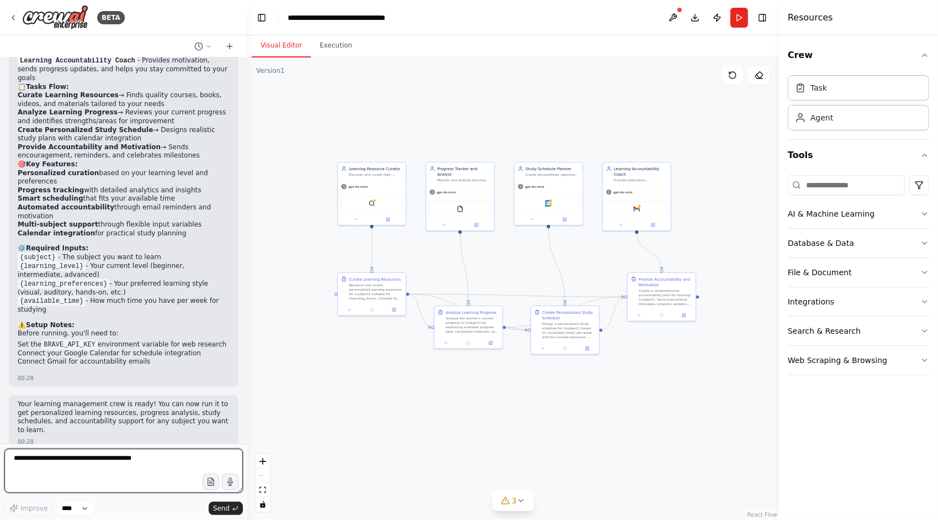
click at [163, 472] on textarea at bounding box center [123, 470] width 239 height 44
click at [135, 486] on textarea at bounding box center [123, 470] width 239 height 44
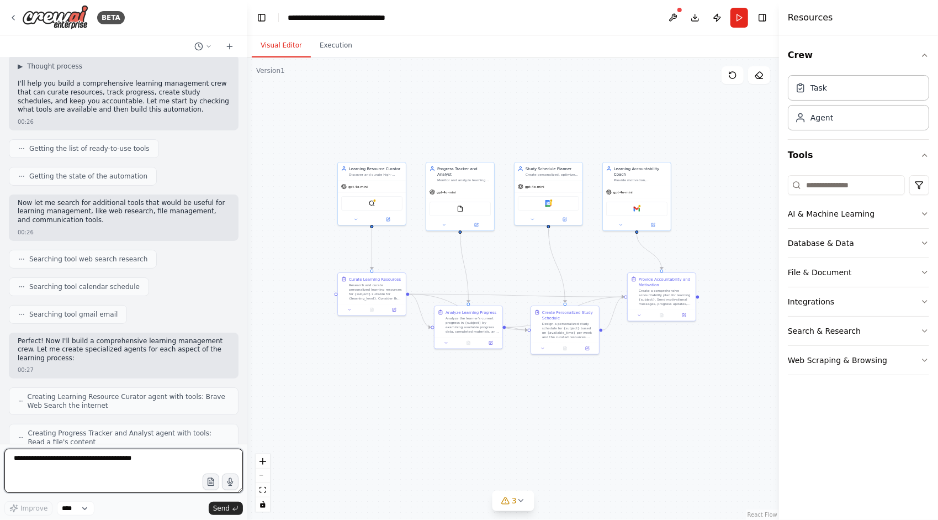
scroll to position [0, 0]
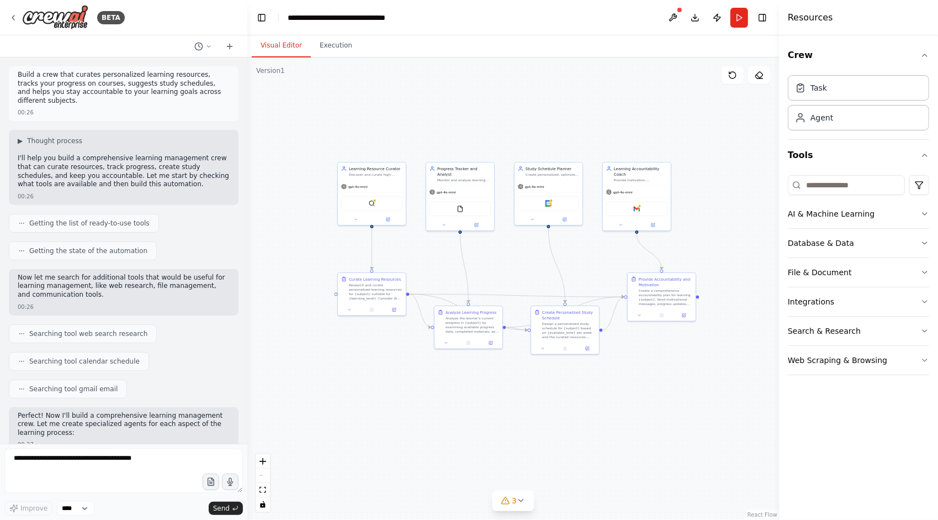
click at [128, 43] on div at bounding box center [123, 46] width 247 height 22
click at [55, 90] on p "Build a crew that curates personalized learning resources, tracks your progress…" at bounding box center [124, 88] width 212 height 34
drag, startPoint x: 15, startPoint y: 76, endPoint x: 59, endPoint y: 106, distance: 52.4
click at [59, 106] on div "Build a crew that curates personalized learning resources, tracks your progress…" at bounding box center [124, 93] width 230 height 55
click at [59, 106] on div "Build a crew that curates personalized learning resources, tracks your progress…" at bounding box center [124, 89] width 212 height 36
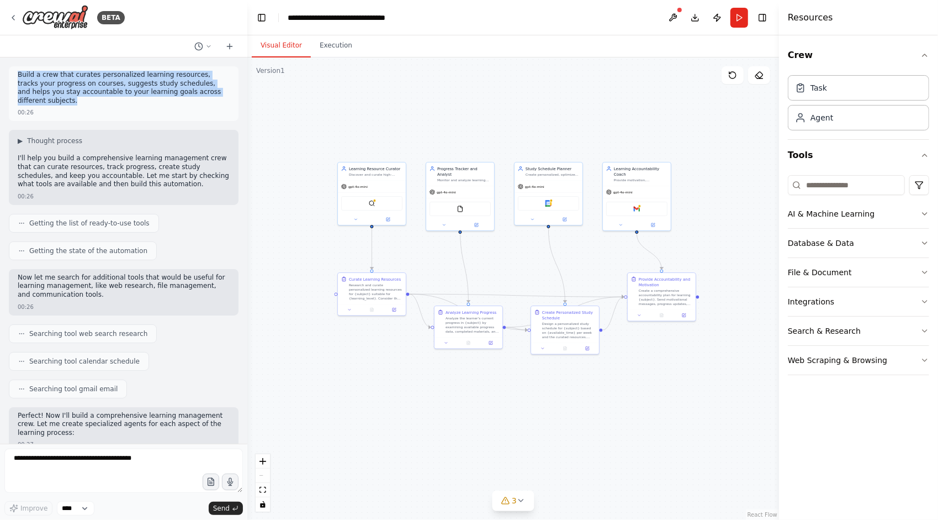
drag, startPoint x: 51, startPoint y: 103, endPoint x: 18, endPoint y: 73, distance: 44.2
click at [18, 73] on p "Build a crew that curates personalized learning resources, tracks your progress…" at bounding box center [124, 88] width 212 height 34
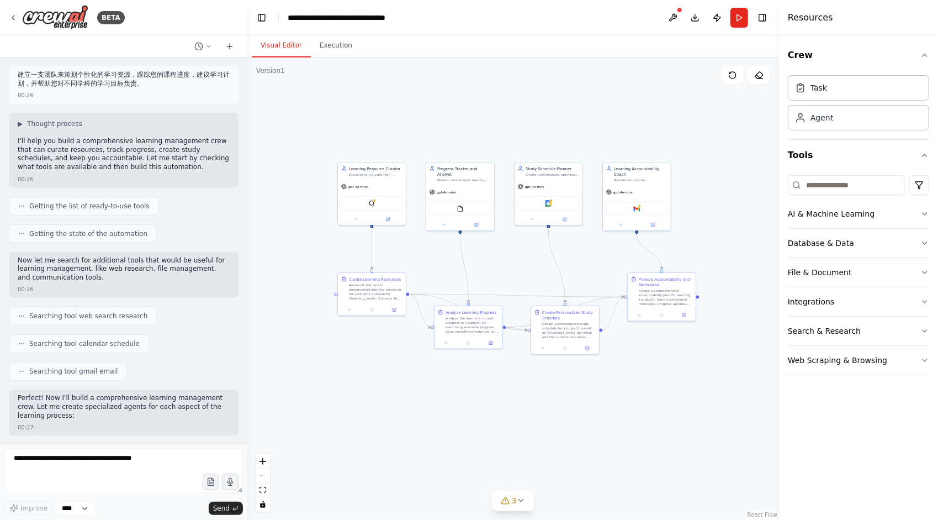
click at [86, 76] on p "建立一支团队来策划个性化的学习资源，跟踪您的课程进度，建议学习计划，并帮助您对不同学科的学习目标负责。" at bounding box center [124, 79] width 212 height 17
drag, startPoint x: 96, startPoint y: 75, endPoint x: 98, endPoint y: 85, distance: 10.3
click at [98, 85] on p "建立一支团队来策划个性化的学习资源，跟踪您的课程进度，建议学习计划，并帮助您对不同学科的学习目标负责。" at bounding box center [124, 79] width 212 height 17
click at [99, 77] on p "建立一支团队来策划个性化的学习资源，跟踪您的课程进度，建议学习计划，并帮助您对不同学科的学习目标负责。" at bounding box center [124, 79] width 212 height 17
drag, startPoint x: 101, startPoint y: 75, endPoint x: 104, endPoint y: 81, distance: 6.9
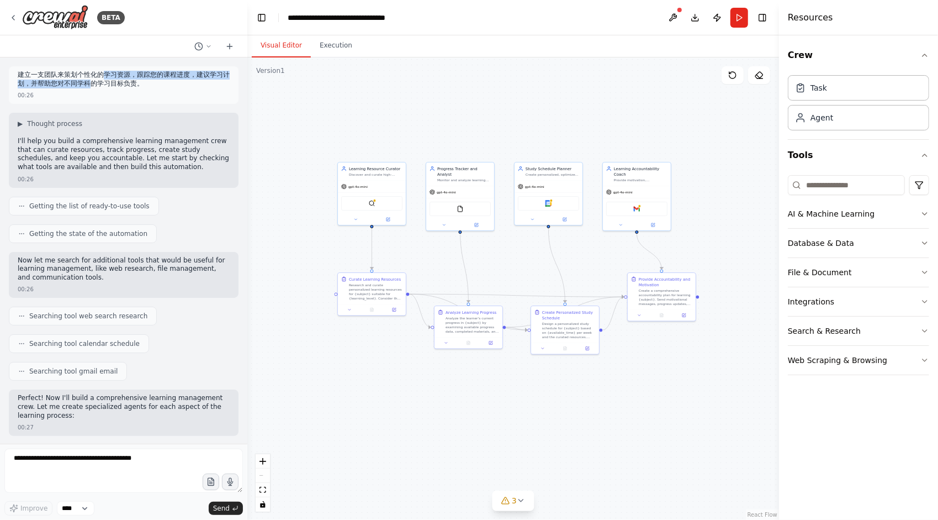
click at [104, 81] on p "建立一支团队来策划个性化的学习资源，跟踪您的课程进度，建议学习计划，并帮助您对不同学科的学习目标负责。" at bounding box center [124, 79] width 212 height 17
drag, startPoint x: 128, startPoint y: 76, endPoint x: 130, endPoint y: 82, distance: 6.5
click at [130, 82] on p "建立一支团队来策划个性化的学习资源，跟踪您的课程进度，建议学习计划，并帮助您对不同学科的学习目标负责。" at bounding box center [124, 79] width 212 height 17
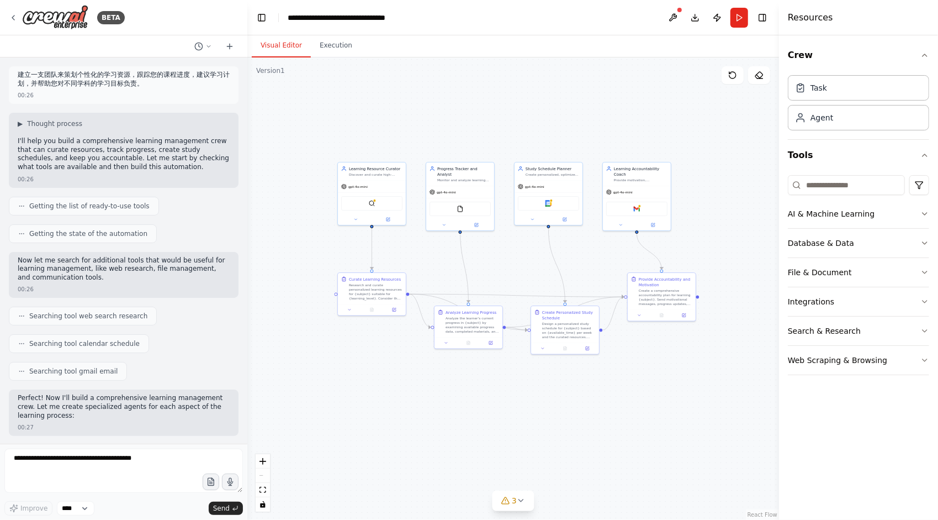
click at [117, 83] on p "建立一支团队来策划个性化的学习资源，跟踪您的课程进度，建议学习计划，并帮助您对不同学科的学习目标负责。" at bounding box center [124, 79] width 212 height 17
click at [108, 82] on p "建立一支团队来策划个性化的学习资源，跟踪您的课程进度，建议学习计划，并帮助您对不同学科的学习目标负责。" at bounding box center [124, 79] width 212 height 17
drag, startPoint x: 106, startPoint y: 79, endPoint x: 108, endPoint y: 85, distance: 6.3
click at [108, 85] on p "建立一支团队来策划个性化的学习资源，跟踪您的课程进度，建议学习计划，并帮助您对不同学科的学习目标负责。" at bounding box center [124, 79] width 212 height 17
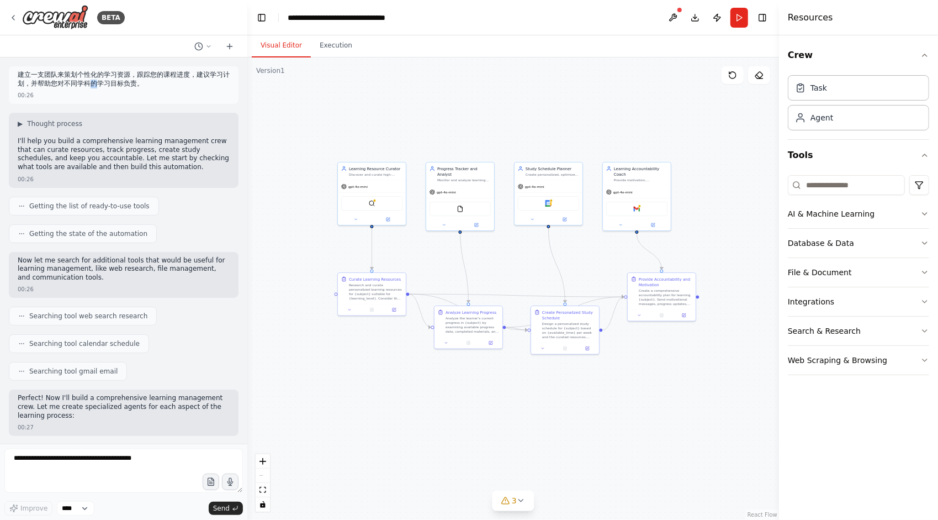
click at [108, 85] on p "建立一支团队来策划个性化的学习资源，跟踪您的课程进度，建议学习计划，并帮助您对不同学科的学习目标负责。" at bounding box center [124, 79] width 212 height 17
click at [104, 78] on p "建立一支团队来策划个性化的学习资源，跟踪您的课程进度，建议学习计划，并帮助您对不同学科的学习目标负责。" at bounding box center [124, 79] width 212 height 17
drag, startPoint x: 104, startPoint y: 84, endPoint x: 118, endPoint y: 84, distance: 14.4
click at [118, 84] on p "建立一支团队来策划个性化的学习资源，跟踪您的课程进度，建议学习计划，并帮助您对不同学科的学习目标负责。" at bounding box center [124, 79] width 212 height 17
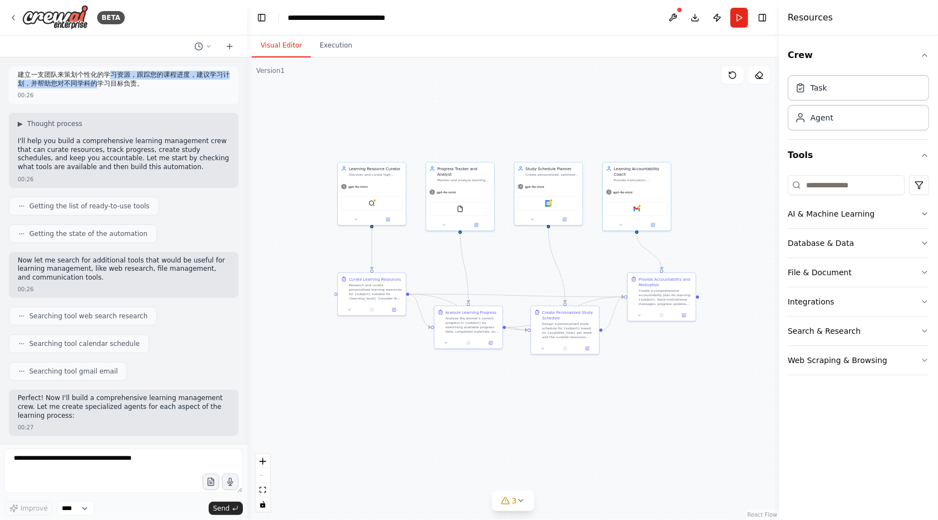
drag, startPoint x: 113, startPoint y: 81, endPoint x: 114, endPoint y: 87, distance: 6.2
click at [114, 87] on p "建立一支团队来策划个性化的学习资源，跟踪您的课程进度，建议学习计划，并帮助您对不同学科的学习目标负责。" at bounding box center [124, 79] width 212 height 17
click at [63, 147] on p "I'll help you build a comprehensive learning management crew that can curate re…" at bounding box center [124, 154] width 212 height 34
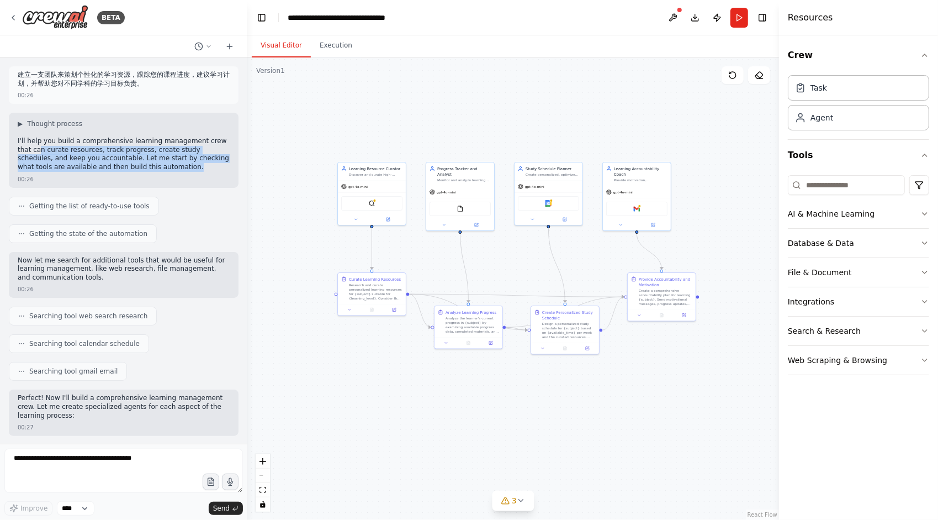
drag, startPoint x: 203, startPoint y: 168, endPoint x: 41, endPoint y: 149, distance: 162.9
click at [41, 149] on p "I'll help you build a comprehensive learning management crew that can curate re…" at bounding box center [124, 154] width 212 height 34
click at [77, 144] on p "I'll help you build a comprehensive learning management crew that can curate re…" at bounding box center [124, 154] width 212 height 34
click at [20, 123] on span "▶" at bounding box center [20, 123] width 5 height 9
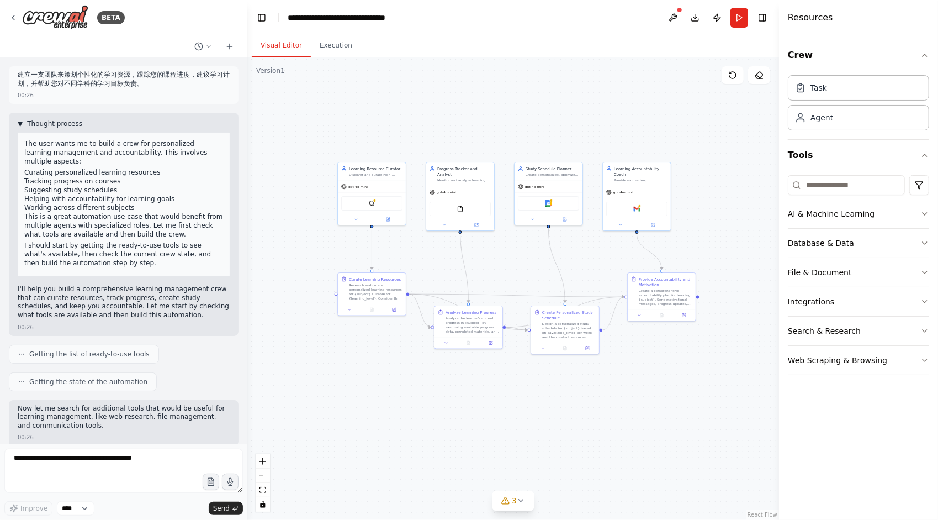
click at [20, 125] on span "▼" at bounding box center [20, 123] width 5 height 9
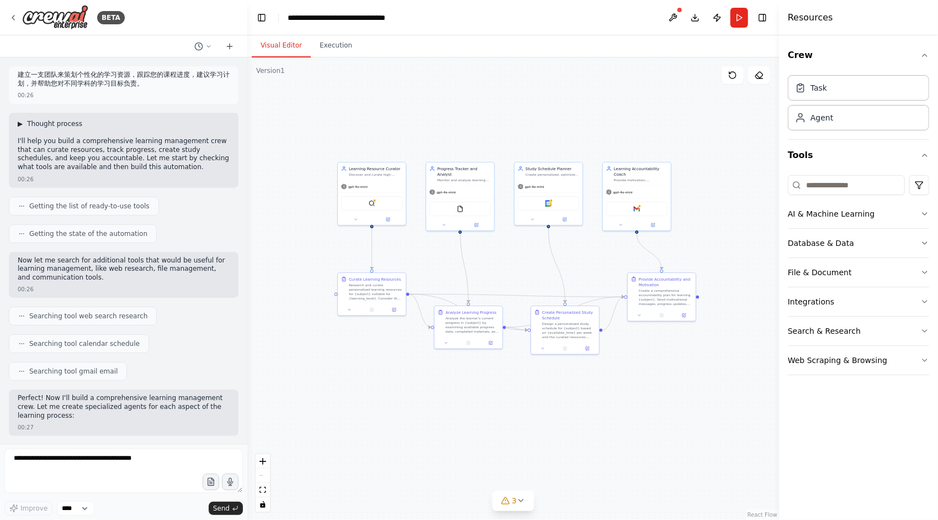
click at [19, 123] on span "▶" at bounding box center [20, 123] width 5 height 9
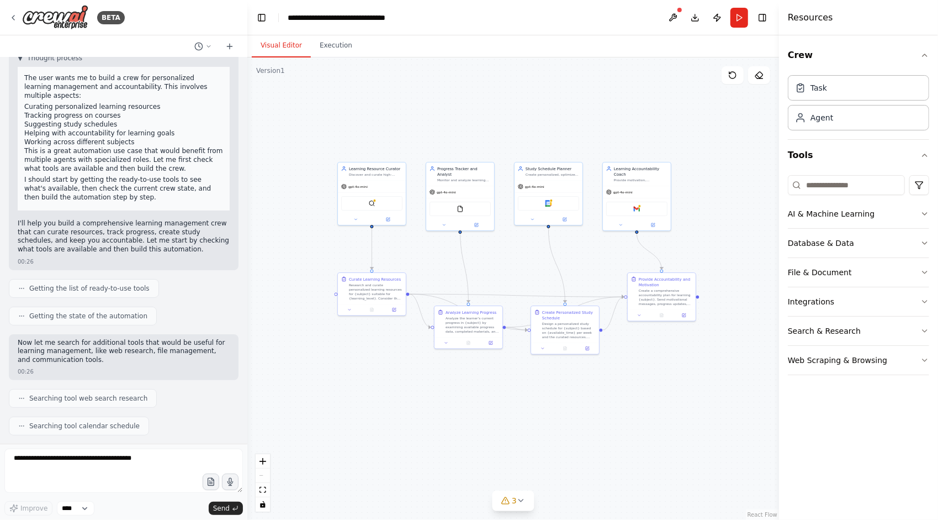
scroll to position [55, 0]
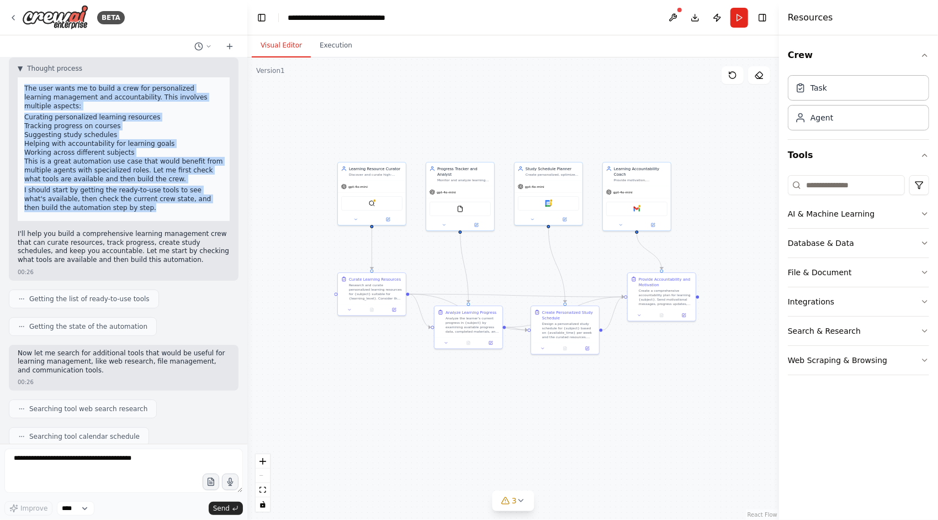
drag, startPoint x: 155, startPoint y: 205, endPoint x: 23, endPoint y: 87, distance: 177.2
click at [23, 87] on div "The user wants me to build a crew for personalized learning management and acco…" at bounding box center [124, 149] width 212 height 144
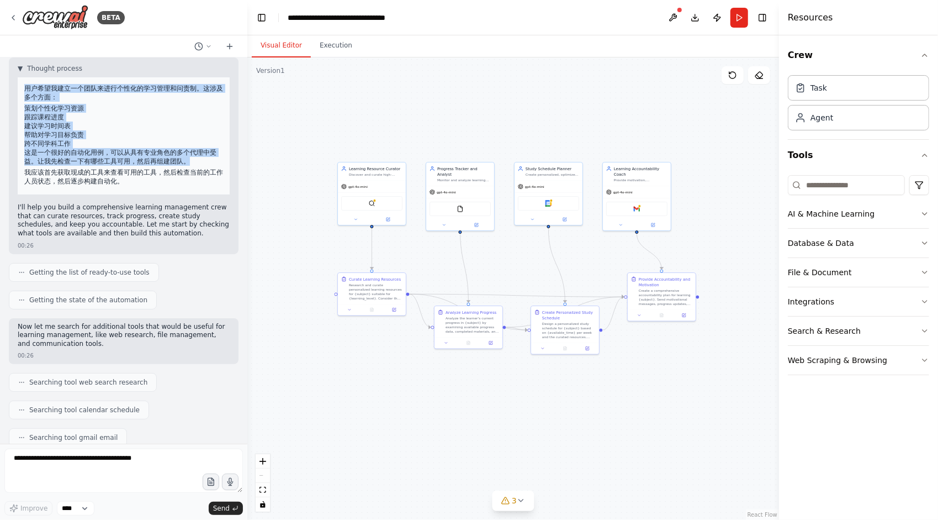
scroll to position [0, 0]
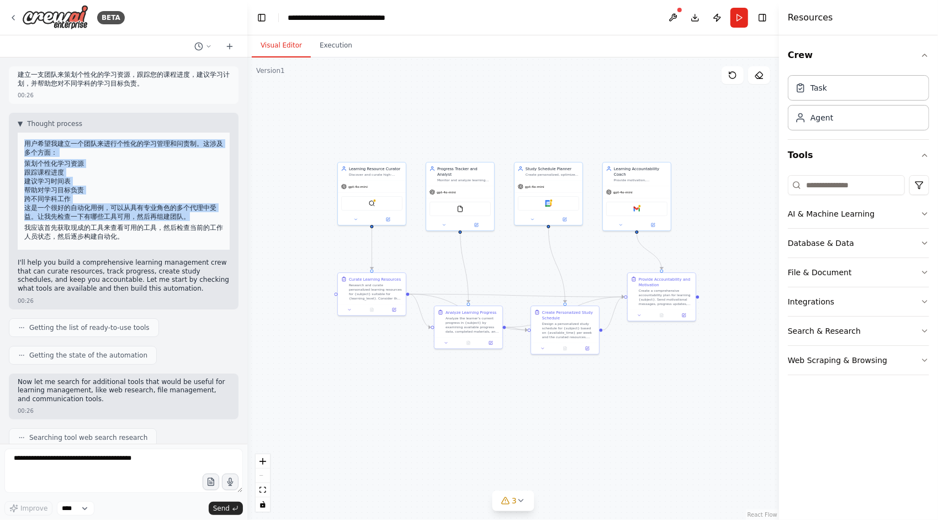
click at [108, 160] on li "策划个性化学习资源" at bounding box center [123, 163] width 199 height 9
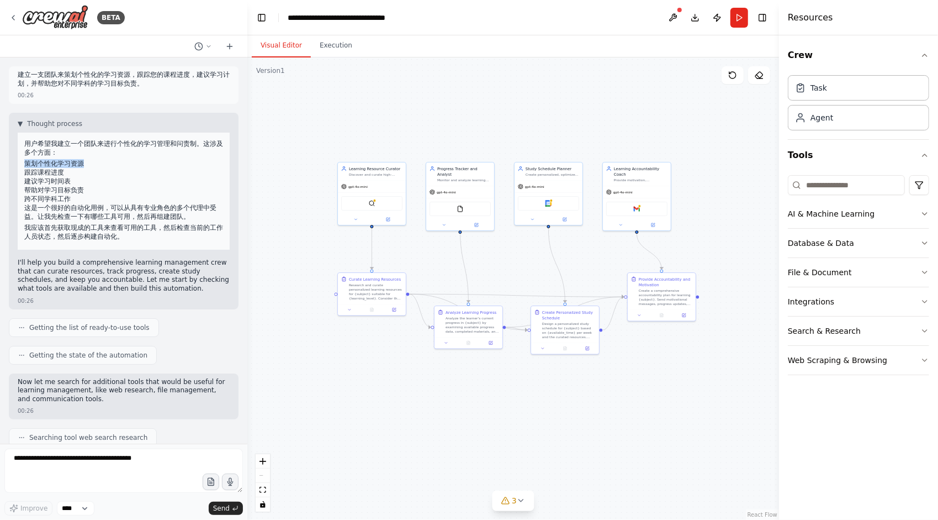
drag, startPoint x: 98, startPoint y: 150, endPoint x: 117, endPoint y: 166, distance: 24.3
click at [117, 166] on div "用户希望我建立一个团队来进行个性化的学习管理和问责制。这涉及多个方面： 策划个性化学习资源 跟踪课程进度 建议学习时间表 帮助对学习目标负责 跨不同学科工作 …" at bounding box center [124, 191] width 212 height 117
click at [117, 166] on li "策划个性化学习资源" at bounding box center [123, 163] width 199 height 9
drag, startPoint x: 38, startPoint y: 152, endPoint x: 84, endPoint y: 168, distance: 49.1
click at [84, 168] on div "用户希望我建立一个团队来进行个性化的学习管理和问责制。这涉及多个方面： 策划个性化学习资源 跟踪课程进度 建议学习时间表 帮助对学习目标负责 跨不同学科工作 …" at bounding box center [124, 191] width 212 height 117
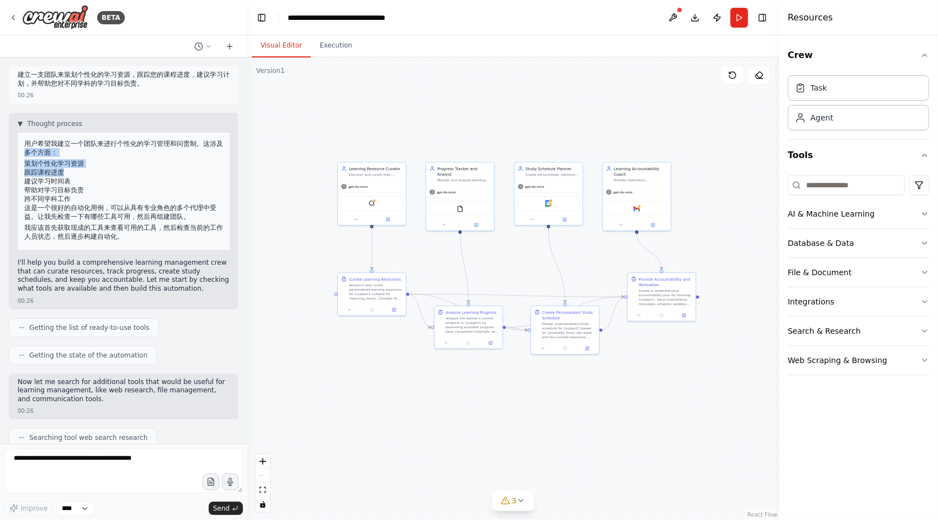
click at [84, 168] on li "跟踪课程进度" at bounding box center [123, 172] width 199 height 9
drag, startPoint x: 84, startPoint y: 168, endPoint x: 92, endPoint y: 164, distance: 8.9
click at [91, 163] on ol "策划个性化学习资源 跟踪课程进度 建议学习时间表 帮助对学习目标负责 跨不同学科工作" at bounding box center [123, 181] width 199 height 44
click at [92, 164] on li "策划个性化学习资源" at bounding box center [123, 163] width 199 height 9
drag, startPoint x: 41, startPoint y: 155, endPoint x: 82, endPoint y: 170, distance: 44.0
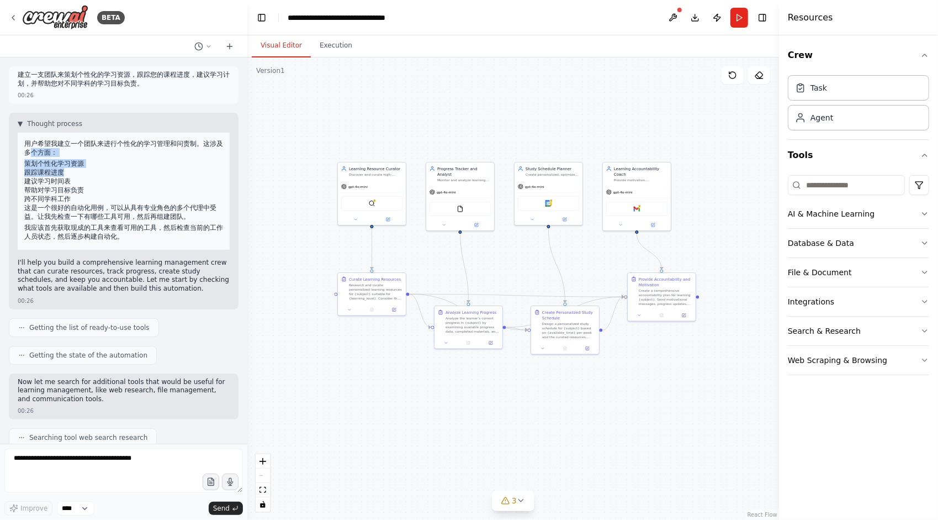
click at [82, 170] on div "用户希望我建立一个团队来进行个性化的学习管理和问责制。这涉及多个方面： 策划个性化学习资源 跟踪课程进度 建议学习时间表 帮助对学习目标负责 跨不同学科工作 …" at bounding box center [124, 191] width 212 height 117
click at [82, 170] on li "跟踪课程进度" at bounding box center [123, 172] width 199 height 9
drag, startPoint x: 36, startPoint y: 162, endPoint x: 82, endPoint y: 161, distance: 45.8
click at [82, 161] on li "策划个性化学习资源" at bounding box center [123, 163] width 199 height 9
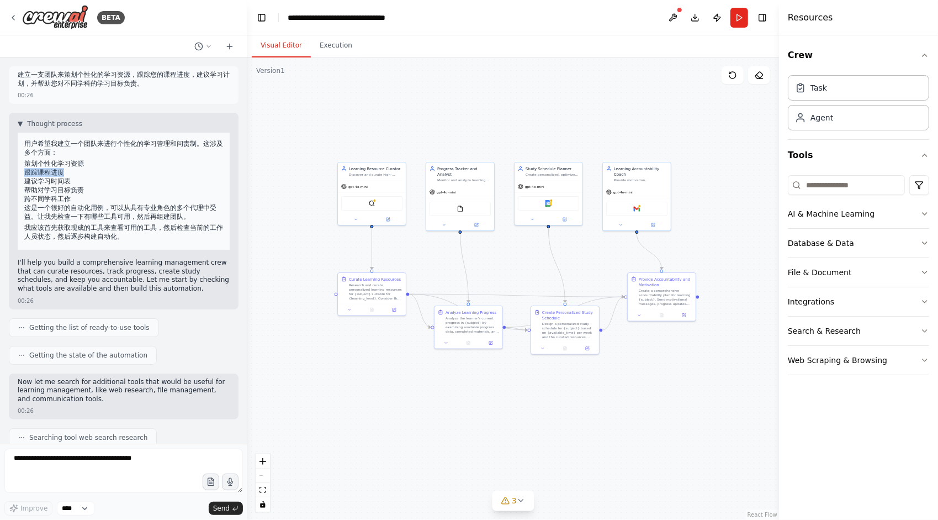
drag, startPoint x: 72, startPoint y: 172, endPoint x: 22, endPoint y: 172, distance: 49.7
click at [22, 172] on div "用户希望我建立一个团队来进行个性化的学习管理和问责制。这涉及多个方面： 策划个性化学习资源 跟踪课程进度 建议学习时间表 帮助对学习目标负责 跨不同学科工作 …" at bounding box center [124, 191] width 212 height 117
drag, startPoint x: 61, startPoint y: 152, endPoint x: 82, endPoint y: 160, distance: 21.8
click at [82, 160] on div "用户希望我建立一个团队来进行个性化的学习管理和问责制。这涉及多个方面： 策划个性化学习资源 跟踪课程进度 建议学习时间表 帮助对学习目标负责 跨不同学科工作 …" at bounding box center [124, 191] width 212 height 117
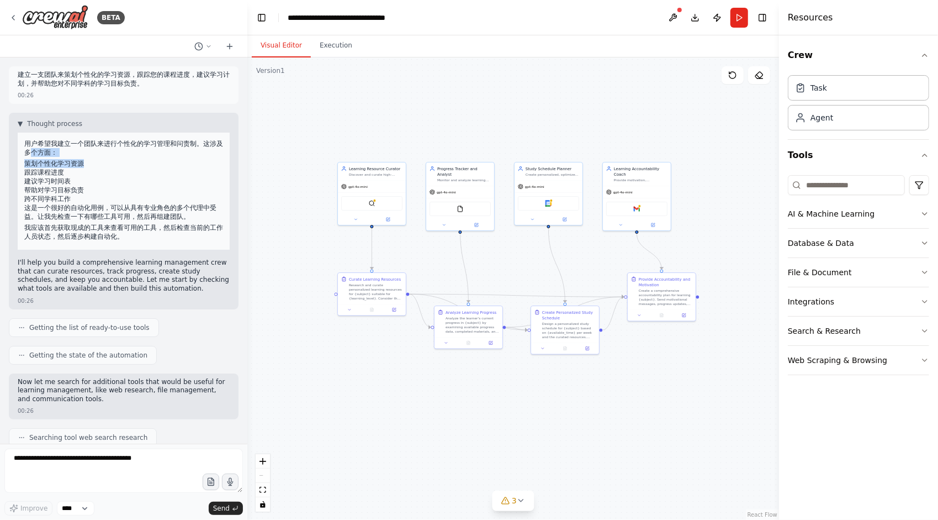
click at [82, 160] on li "策划个性化学习资源" at bounding box center [123, 163] width 199 height 9
drag, startPoint x: 62, startPoint y: 152, endPoint x: 56, endPoint y: 151, distance: 5.8
click at [56, 151] on p "用户希望我建立一个团队来进行个性化的学习管理和问责制。这涉及多个方面：" at bounding box center [123, 148] width 199 height 18
drag, startPoint x: 63, startPoint y: 151, endPoint x: 80, endPoint y: 154, distance: 17.3
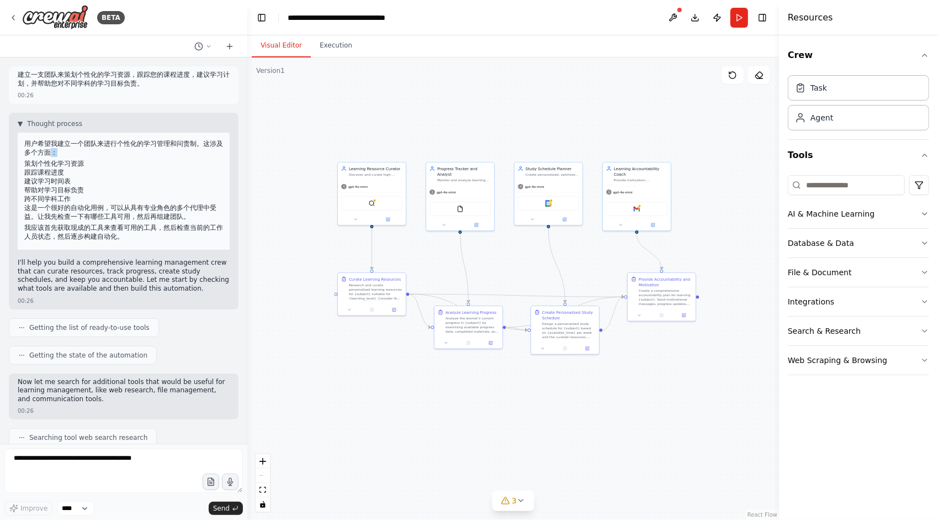
click at [80, 154] on p "用户希望我建立一个团队来进行个性化的学习管理和问责制。这涉及多个方面：" at bounding box center [123, 148] width 199 height 18
drag, startPoint x: 44, startPoint y: 166, endPoint x: 76, endPoint y: 171, distance: 32.0
click at [76, 171] on ol "策划个性化学习资源 跟踪课程进度 建议学习时间表 帮助对学习目标负责 跨不同学科工作" at bounding box center [123, 181] width 199 height 44
click at [76, 171] on li "跟踪课程进度" at bounding box center [123, 172] width 199 height 9
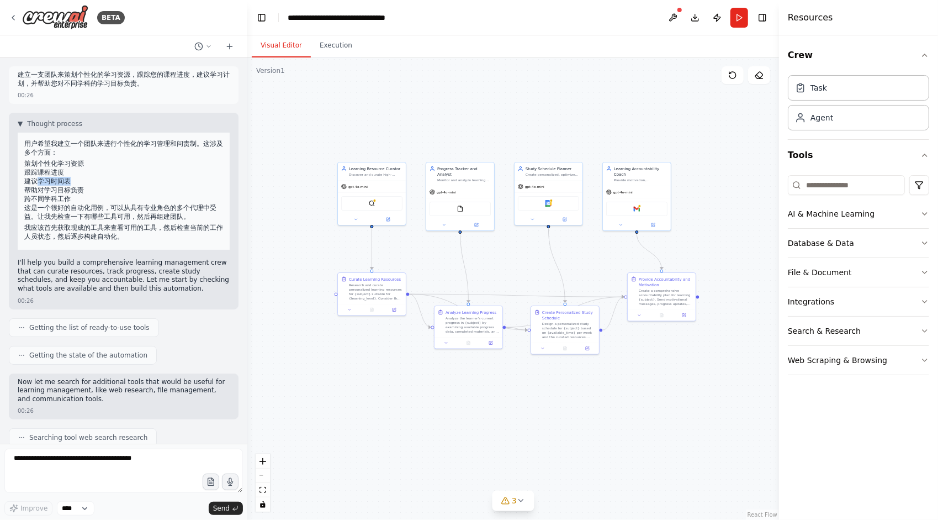
drag, startPoint x: 40, startPoint y: 180, endPoint x: 76, endPoint y: 179, distance: 36.5
click at [76, 179] on li "建议学习时间表" at bounding box center [123, 181] width 199 height 9
drag, startPoint x: 44, startPoint y: 167, endPoint x: 60, endPoint y: 173, distance: 16.9
click at [60, 173] on ol "策划个性化学习资源 跟踪课程进度 建议学习时间表 帮助对学习目标负责 跨不同学科工作" at bounding box center [123, 181] width 199 height 44
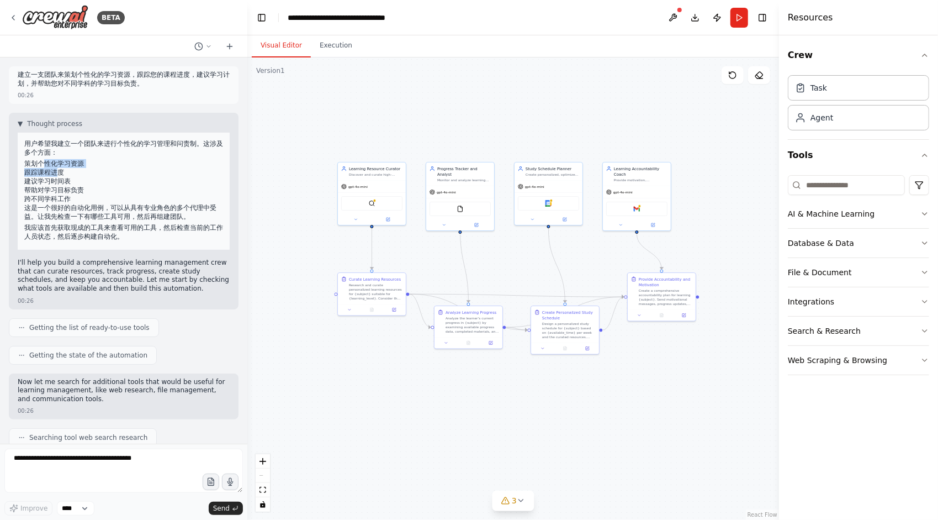
click at [50, 165] on li "策划个性化学习资源" at bounding box center [123, 163] width 199 height 9
drag, startPoint x: 44, startPoint y: 182, endPoint x: 81, endPoint y: 181, distance: 36.5
click at [81, 181] on li "建议学习时间表" at bounding box center [123, 181] width 199 height 9
drag, startPoint x: 52, startPoint y: 191, endPoint x: 93, endPoint y: 190, distance: 40.9
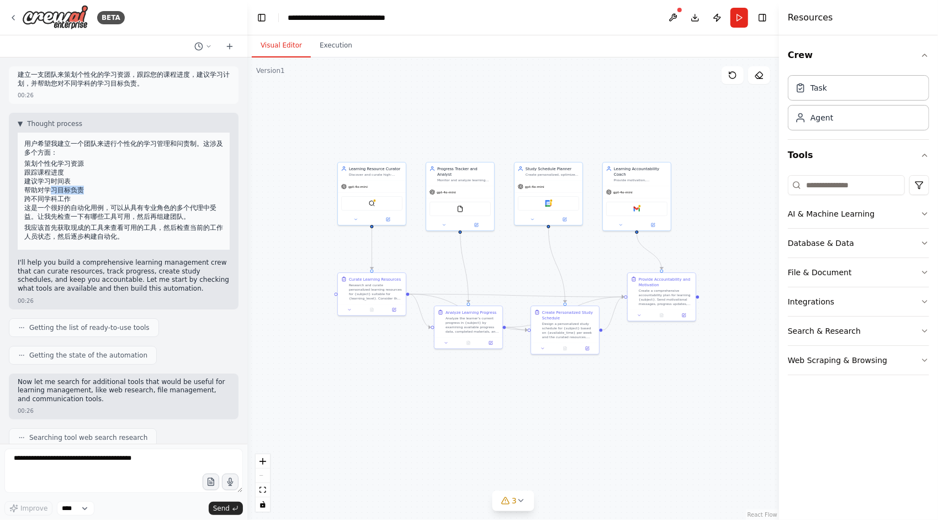
click at [93, 190] on li "帮助对学习目标负责" at bounding box center [123, 190] width 199 height 9
drag, startPoint x: 43, startPoint y: 198, endPoint x: 71, endPoint y: 198, distance: 27.6
click at [71, 198] on li "跨不同学科工作" at bounding box center [123, 198] width 199 height 9
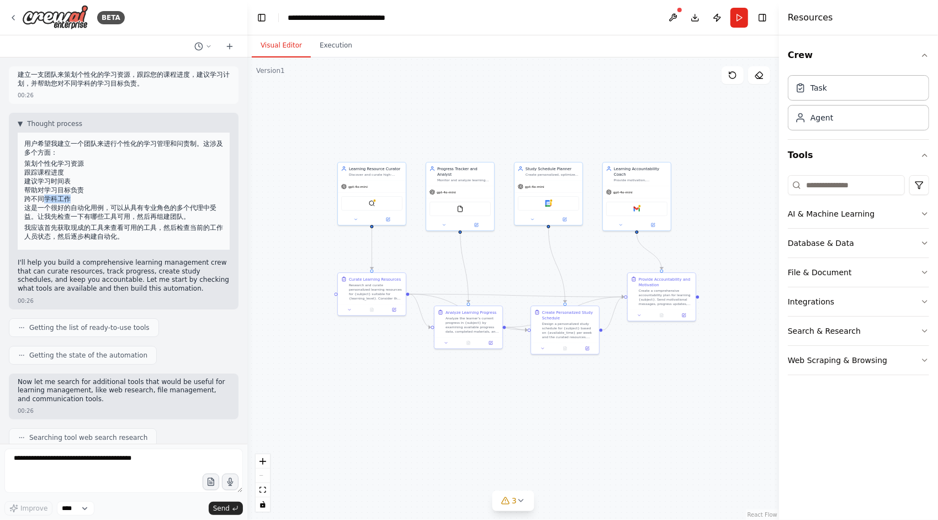
drag, startPoint x: 44, startPoint y: 199, endPoint x: 72, endPoint y: 199, distance: 28.7
click at [72, 199] on li "跨不同学科工作" at bounding box center [123, 198] width 199 height 9
drag, startPoint x: 65, startPoint y: 210, endPoint x: 100, endPoint y: 213, distance: 34.9
click at [100, 213] on p "这是一个很好的自动化用例，可以从具有专业角色的多个代理中受益。让我先检查一下有哪些工具可用，然后再组建团队。" at bounding box center [123, 212] width 199 height 18
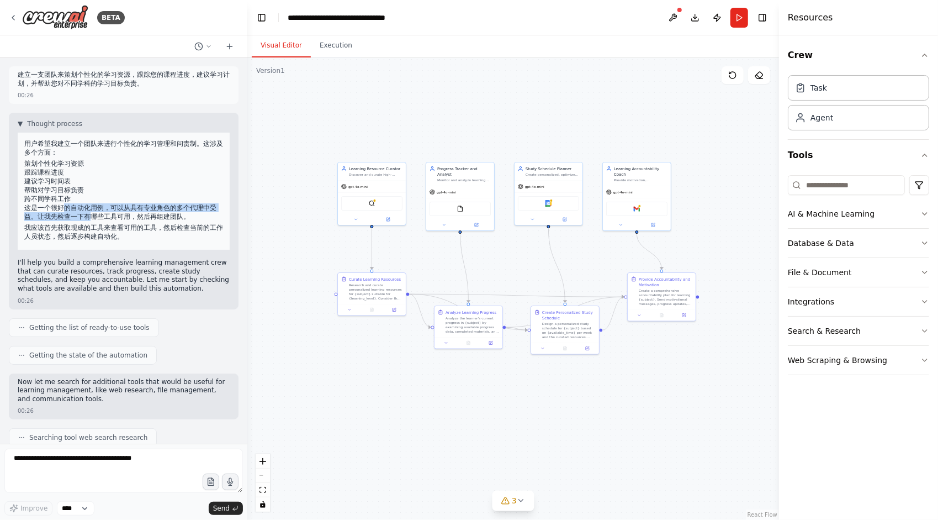
click at [100, 213] on p "这是一个很好的自动化用例，可以从具有专业角色的多个代理中受益。让我先检查一下有哪些工具可用，然后再组建团队。" at bounding box center [123, 212] width 199 height 18
drag, startPoint x: 106, startPoint y: 209, endPoint x: 107, endPoint y: 218, distance: 8.9
click at [107, 218] on p "这是一个很好的自动化用例，可以从具有专业角色的多个代理中受益。让我先检查一下有哪些工具可用，然后再组建团队。" at bounding box center [123, 212] width 199 height 18
drag, startPoint x: 115, startPoint y: 209, endPoint x: 115, endPoint y: 218, distance: 8.3
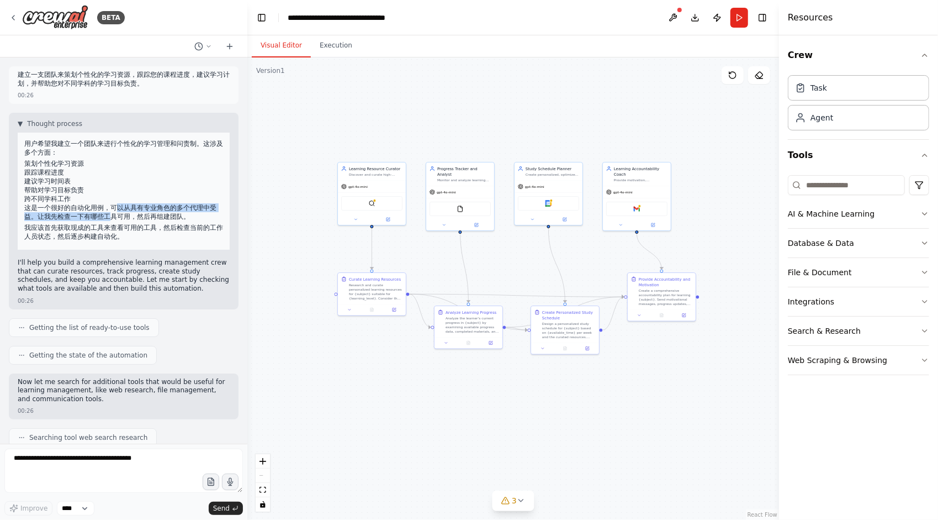
click at [115, 218] on p "这是一个很好的自动化用例，可以从具有专业角色的多个代理中受益。让我先检查一下有哪些工具可用，然后再组建团队。" at bounding box center [123, 212] width 199 height 18
drag, startPoint x: 121, startPoint y: 209, endPoint x: 122, endPoint y: 216, distance: 7.2
click at [122, 216] on p "这是一个很好的自动化用例，可以从具有专业角色的多个代理中受益。让我先检查一下有哪些工具可用，然后再组建团队。" at bounding box center [123, 212] width 199 height 18
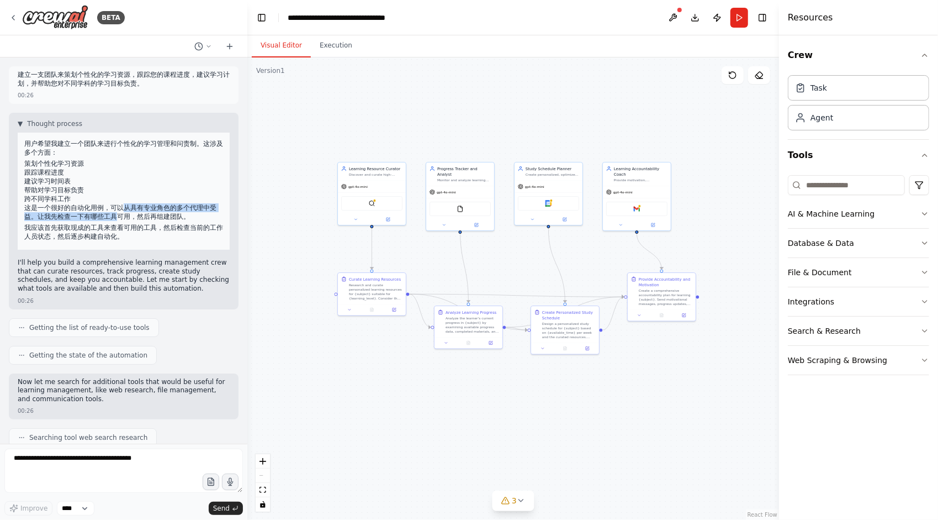
click at [120, 214] on p "这是一个很好的自动化用例，可以从具有专业角色的多个代理中受益。让我先检查一下有哪些工具可用，然后再组建团队。" at bounding box center [123, 212] width 199 height 18
click at [113, 212] on p "这是一个很好的自动化用例，可以从具有专业角色的多个代理中受益。让我先检查一下有哪些工具可用，然后再组建团队。" at bounding box center [123, 212] width 199 height 18
click at [113, 214] on p "这是一个很好的自动化用例，可以从具有专业角色的多个代理中受益。让我先检查一下有哪些工具可用，然后再组建团队。" at bounding box center [123, 212] width 199 height 18
drag, startPoint x: 110, startPoint y: 208, endPoint x: 110, endPoint y: 215, distance: 7.2
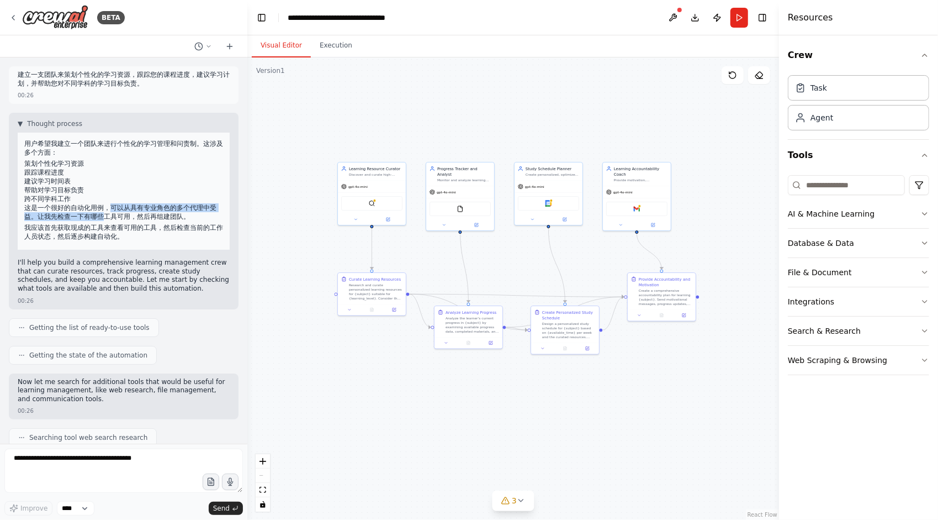
click at [110, 215] on p "这是一个很好的自动化用例，可以从具有专业角色的多个代理中受益。让我先检查一下有哪些工具可用，然后再组建团队。" at bounding box center [123, 212] width 199 height 18
drag, startPoint x: 110, startPoint y: 209, endPoint x: 110, endPoint y: 215, distance: 6.1
click at [110, 215] on p "这是一个很好的自动化用例，可以从具有专业角色的多个代理中受益。让我先检查一下有哪些工具可用，然后再组建团队。" at bounding box center [123, 212] width 199 height 18
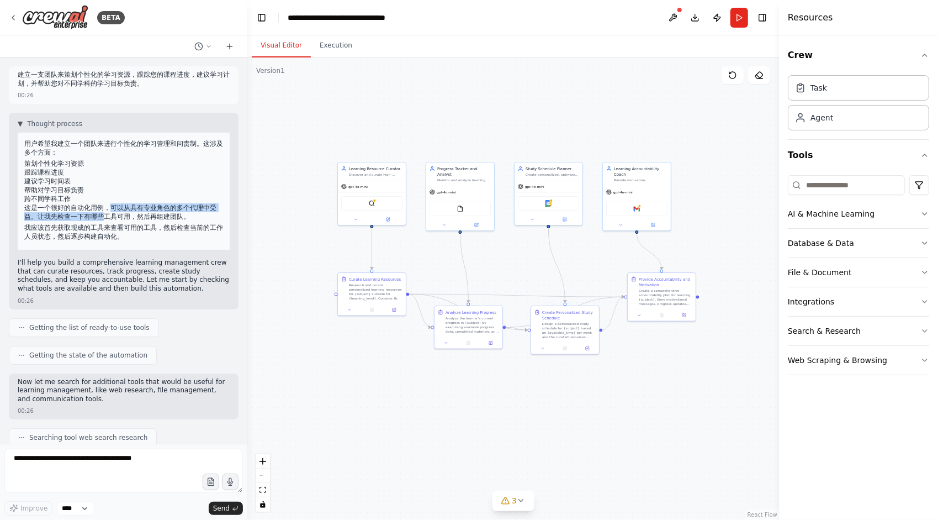
click at [113, 215] on p "这是一个很好的自动化用例，可以从具有专业角色的多个代理中受益。让我先检查一下有哪些工具可用，然后再组建团队。" at bounding box center [123, 212] width 199 height 18
click at [113, 213] on p "这是一个很好的自动化用例，可以从具有专业角色的多个代理中受益。让我先检查一下有哪些工具可用，然后再组建团队。" at bounding box center [123, 212] width 199 height 18
click at [115, 214] on p "这是一个很好的自动化用例，可以从具有专业角色的多个代理中受益。让我先检查一下有哪些工具可用，然后再组建团队。" at bounding box center [123, 212] width 199 height 18
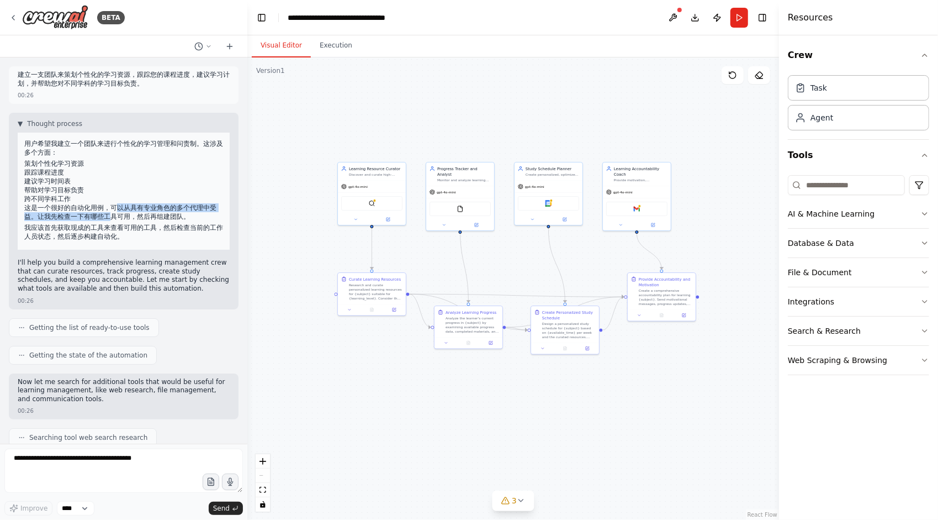
click at [115, 214] on p "这是一个很好的自动化用例，可以从具有专业角色的多个代理中受益。让我先检查一下有哪些工具可用，然后再组建团队。" at bounding box center [123, 212] width 199 height 18
click at [112, 213] on p "这是一个很好的自动化用例，可以从具有专业角色的多个代理中受益。让我先检查一下有哪些工具可用，然后再组建团队。" at bounding box center [123, 212] width 199 height 18
drag, startPoint x: 110, startPoint y: 205, endPoint x: 110, endPoint y: 211, distance: 6.1
click at [110, 211] on p "这是一个很好的自动化用例，可以从具有专业角色的多个代理中受益。让我先检查一下有哪些工具可用，然后再组建团队。" at bounding box center [123, 212] width 199 height 18
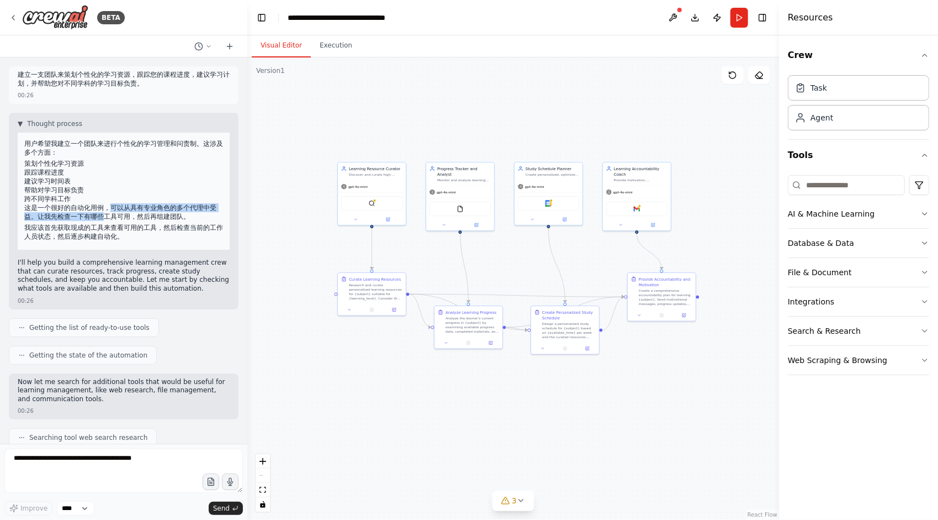
drag, startPoint x: 112, startPoint y: 214, endPoint x: 110, endPoint y: 207, distance: 7.9
click at [110, 207] on p "这是一个很好的自动化用例，可以从具有专业角色的多个代理中受益。让我先检查一下有哪些工具可用，然后再组建团队。" at bounding box center [123, 212] width 199 height 18
drag, startPoint x: 114, startPoint y: 209, endPoint x: 116, endPoint y: 218, distance: 8.4
click at [116, 218] on p "这是一个很好的自动化用例，可以从具有专业角色的多个代理中受益。让我先检查一下有哪些工具可用，然后再组建团队。" at bounding box center [123, 212] width 199 height 18
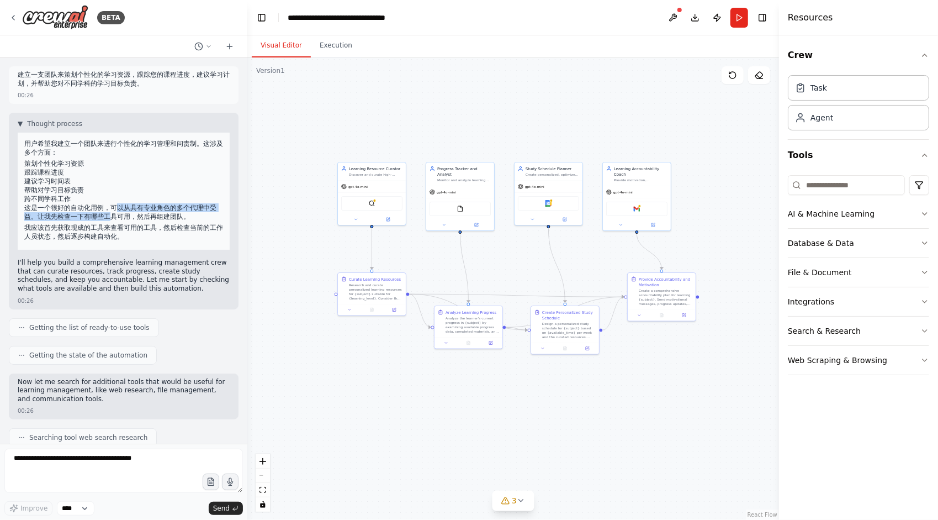
click at [116, 218] on p "这是一个很好的自动化用例，可以从具有专业角色的多个代理中受益。让我先检查一下有哪些工具可用，然后再组建团队。" at bounding box center [123, 212] width 199 height 18
drag, startPoint x: 124, startPoint y: 210, endPoint x: 124, endPoint y: 216, distance: 6.1
click at [124, 216] on p "这是一个很好的自动化用例，可以从具有专业角色的多个代理中受益。让我先检查一下有哪些工具可用，然后再组建团队。" at bounding box center [123, 212] width 199 height 18
click at [135, 217] on p "这是一个很好的自动化用例，可以从具有专业角色的多个代理中受益。让我先检查一下有哪些工具可用，然后再组建团队。" at bounding box center [123, 212] width 199 height 18
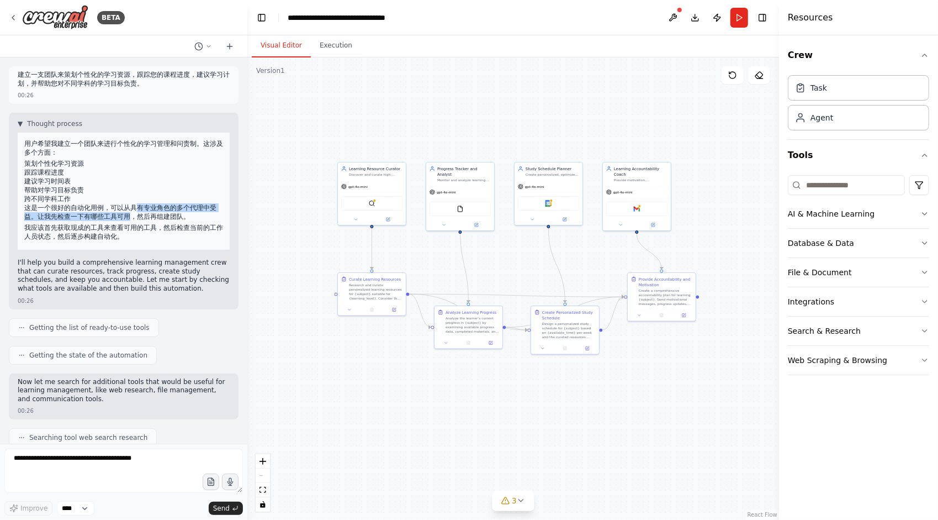
click at [135, 217] on p "这是一个很好的自动化用例，可以从具有专业角色的多个代理中受益。让我先检查一下有哪些工具可用，然后再组建团队。" at bounding box center [123, 212] width 199 height 18
click at [131, 216] on p "这是一个很好的自动化用例，可以从具有专业角色的多个代理中受益。让我先检查一下有哪些工具可用，然后再组建团队。" at bounding box center [123, 212] width 199 height 18
drag, startPoint x: 130, startPoint y: 209, endPoint x: 130, endPoint y: 215, distance: 6.1
click at [130, 215] on p "这是一个很好的自动化用例，可以从具有专业角色的多个代理中受益。让我先检查一下有哪些工具可用，然后再组建团队。" at bounding box center [123, 212] width 199 height 18
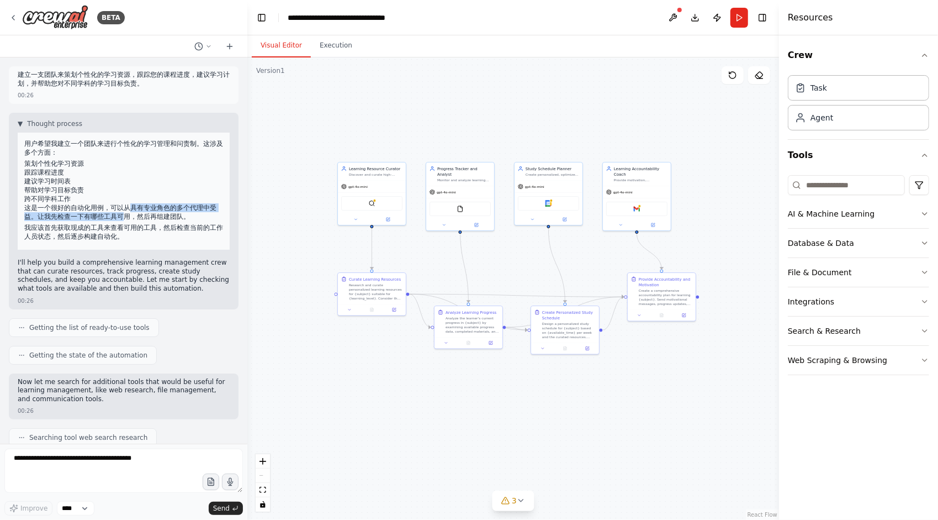
click at [130, 215] on p "这是一个很好的自动化用例，可以从具有专业角色的多个代理中受益。让我先检查一下有哪些工具可用，然后再组建团队。" at bounding box center [123, 212] width 199 height 18
drag, startPoint x: 162, startPoint y: 209, endPoint x: 163, endPoint y: 216, distance: 7.8
click at [163, 216] on p "这是一个很好的自动化用例，可以从具有专业角色的多个代理中受益。让我先检查一下有哪些工具可用，然后再组建团队。" at bounding box center [123, 212] width 199 height 18
click at [116, 214] on p "这是一个很好的自动化用例，可以从具有专业角色的多个代理中受益。让我先检查一下有哪些工具可用，然后再组建团队。" at bounding box center [123, 212] width 199 height 18
drag, startPoint x: 114, startPoint y: 209, endPoint x: 115, endPoint y: 214, distance: 5.5
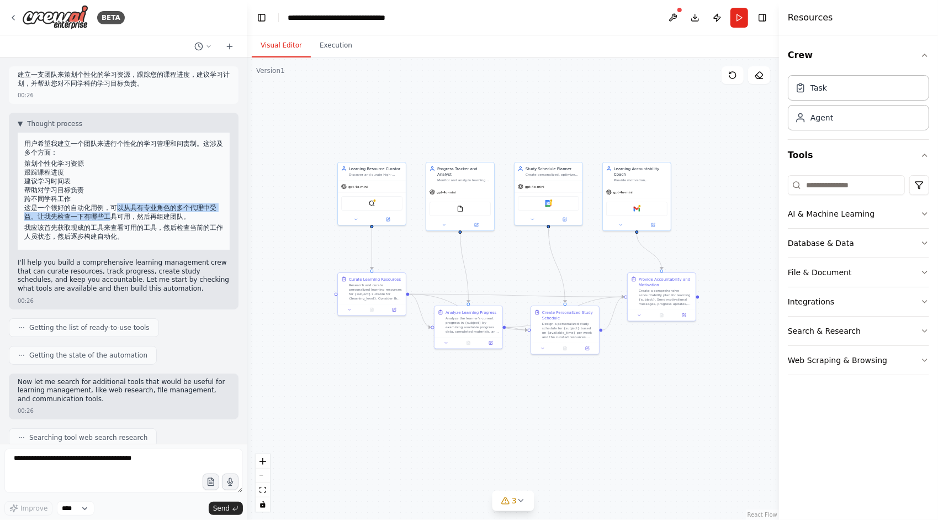
click at [115, 214] on p "这是一个很好的自动化用例，可以从具有专业角色的多个代理中受益。让我先检查一下有哪些工具可用，然后再组建团队。" at bounding box center [123, 212] width 199 height 18
click at [114, 214] on p "这是一个很好的自动化用例，可以从具有专业角色的多个代理中受益。让我先检查一下有哪些工具可用，然后再组建团队。" at bounding box center [123, 212] width 199 height 18
drag, startPoint x: 165, startPoint y: 213, endPoint x: 165, endPoint y: 219, distance: 5.5
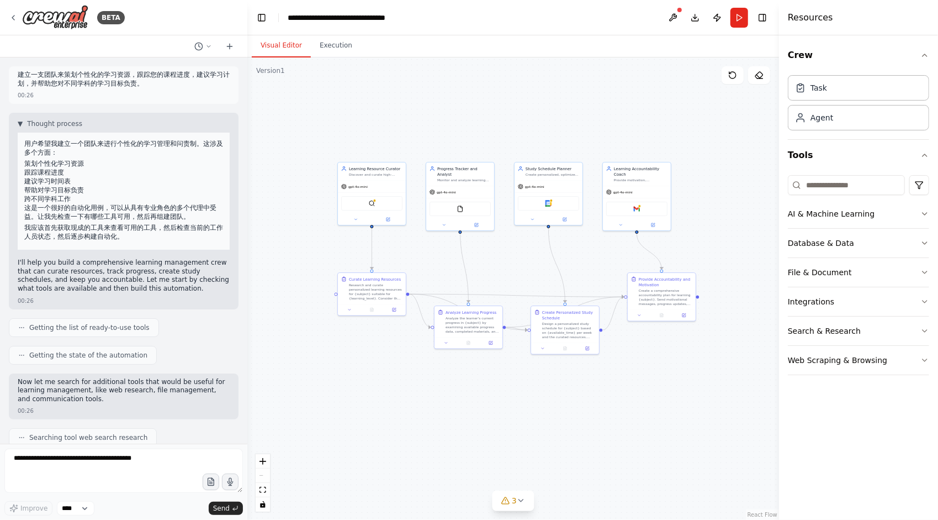
click at [165, 219] on p "这是一个很好的自动化用例，可以从具有专业角色的多个代理中受益。让我先检查一下有哪些工具可用，然后再组建团队。" at bounding box center [123, 212] width 199 height 18
drag
click at [170, 219] on p "这是一个很好的自动化用例，可以从具有专业角色的多个代理中受益。让我先检查一下有哪些工具可用，然后再组建团队。" at bounding box center [123, 212] width 199 height 18
click at [165, 216] on p "这是一个很好的自动化用例，可以从具有专业角色的多个代理中受益。让我先检查一下有哪些工具可用，然后再组建团队。" at bounding box center [123, 212] width 199 height 18
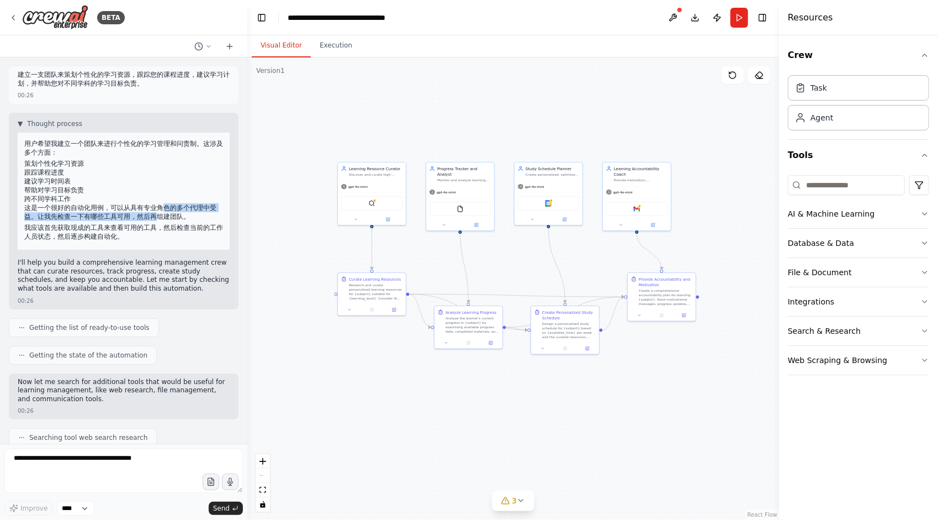
click at [176, 211] on p "这是一个很好的自动化用例，可以从具有专业角色的多个代理中受益。让我先检查一下有哪些工具可用，然后再组建团队。" at bounding box center [123, 212] width 199 height 18
click at [171, 215] on p "这是一个很好的自动化用例，可以从具有专业角色的多个代理中受益。让我先检查一下有哪些工具可用，然后再组建团队。" at bounding box center [123, 212] width 199 height 18
click at [126, 212] on p "这是一个很好的自动化用例，可以从具有专业角色的多个代理中受益。让我先检查一下有哪些工具可用，然后再组建团队。" at bounding box center [123, 212] width 199 height 18
click at [124, 214] on p "这是一个很好的自动化用例，可以从具有专业角色的多个代理中受益。让我先检查一下有哪些工具可用，然后再组建团队。" at bounding box center [123, 212] width 199 height 18
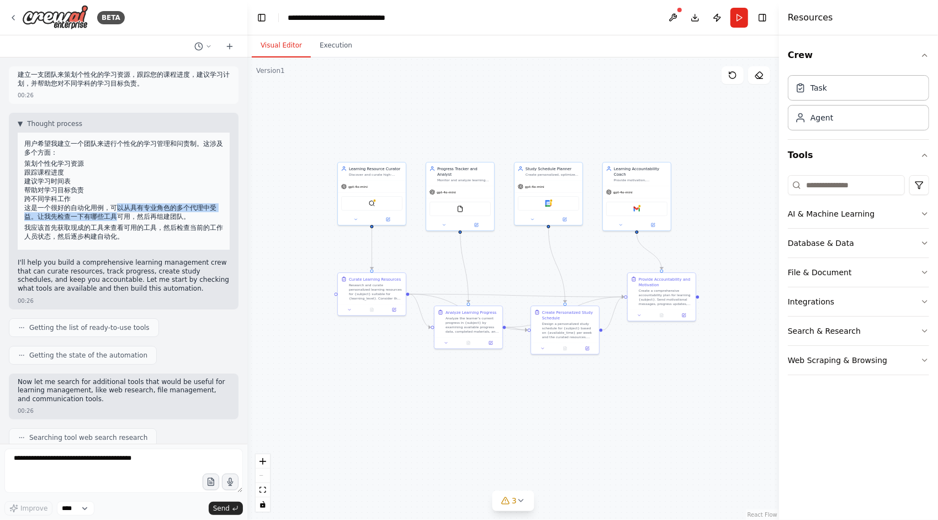
click at [120, 215] on p "这是一个很好的自动化用例，可以从具有专业角色的多个代理中受益。让我先检查一下有哪些工具可用，然后再组建团队。" at bounding box center [123, 212] width 199 height 18
click at [118, 214] on p "这是一个很好的自动化用例，可以从具有专业角色的多个代理中受益。让我先检查一下有哪些工具可用，然后再组建团队。" at bounding box center [123, 212] width 199 height 18
click at [163, 214] on p "这是一个很好的自动化用例，可以从具有专业角色的多个代理中受益。让我先检查一下有哪些工具可用，然后再组建团队。" at bounding box center [123, 212] width 199 height 18
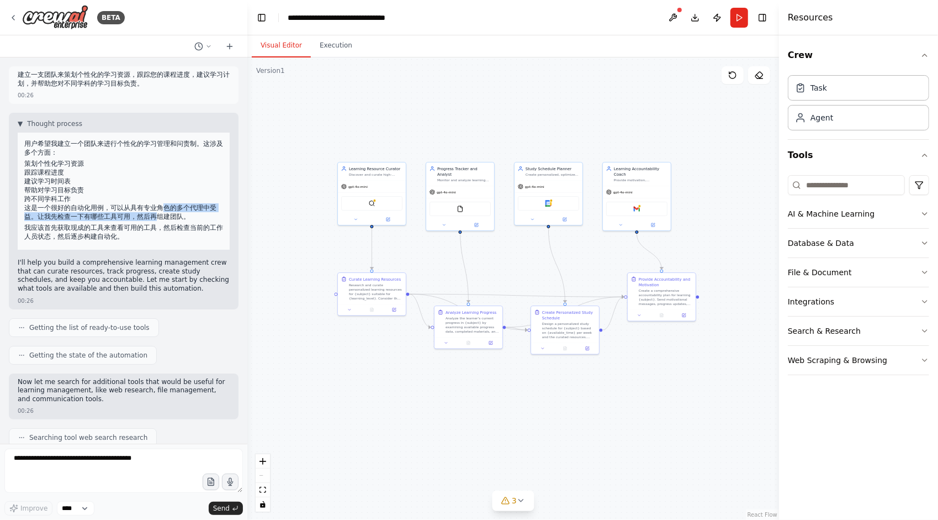
click at [163, 214] on p "这是一个很好的自动化用例，可以从具有专业角色的多个代理中受益。让我先检查一下有哪些工具可用，然后再组建团队。" at bounding box center [123, 212] width 199 height 18
click at [171, 216] on p "这是一个很好的自动化用例，可以从具有专业角色的多个代理中受益。让我先检查一下有哪些工具可用，然后再组建团队。" at bounding box center [123, 212] width 199 height 18
click at [119, 218] on p "这是一个很好的自动化用例，可以从具有专业角色的多个代理中受益。让我先检查一下有哪些工具可用，然后再组建团队。" at bounding box center [123, 212] width 199 height 18
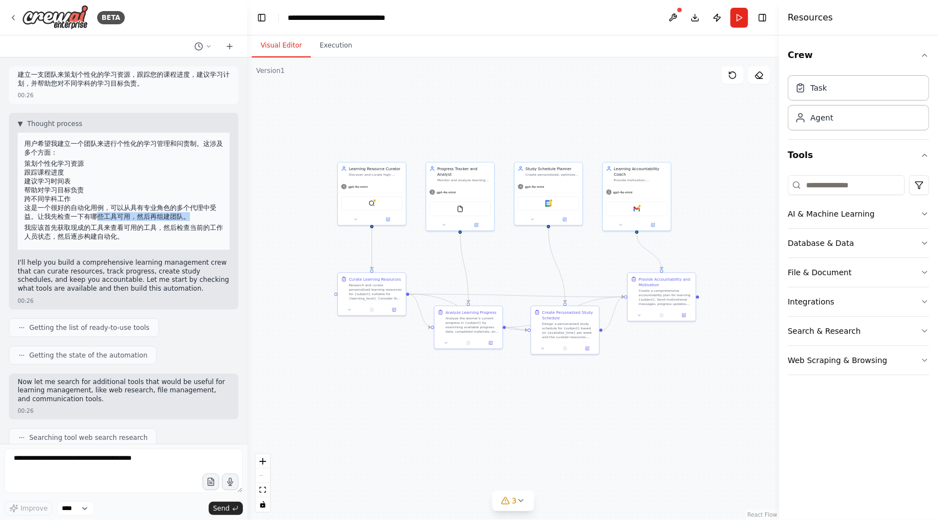
click at [198, 215] on p "这是一个很好的自动化用例，可以从具有专业角色的多个代理中受益。让我先检查一下有哪些工具可用，然后再组建团队。" at bounding box center [123, 212] width 199 height 18
click at [117, 218] on p "这是一个很好的自动化用例，可以从具有专业角色的多个代理中受益。让我先检查一下有哪些工具可用，然后再组建团队。" at bounding box center [123, 212] width 199 height 18
click at [193, 214] on p "这是一个很好的自动化用例，可以从具有专业角色的多个代理中受益。让我先检查一下有哪些工具可用，然后再组建团队。" at bounding box center [123, 212] width 199 height 18
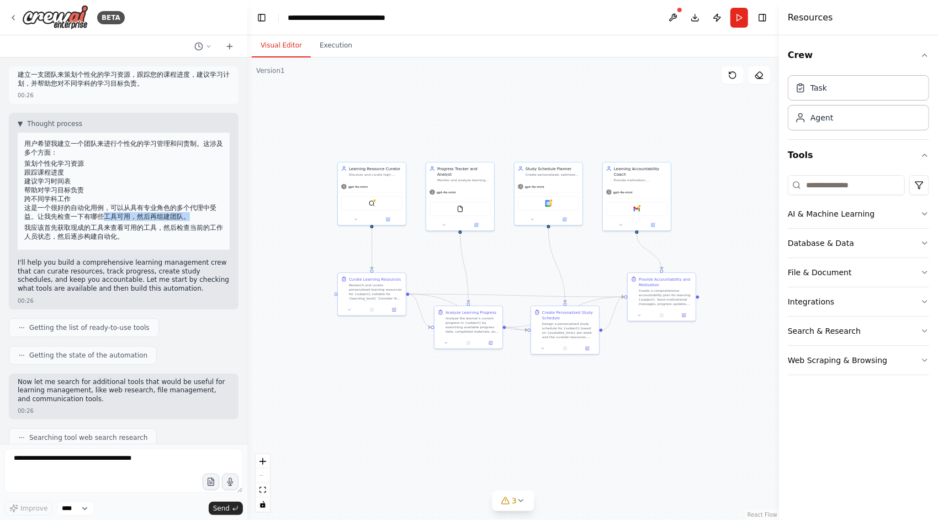
click at [193, 214] on p "这是一个很好的自动化用例，可以从具有专业角色的多个代理中受益。让我先检查一下有哪些工具可用，然后再组建团队。" at bounding box center [123, 212] width 199 height 18
click at [74, 231] on p "我应该首先获取现成的工具来查看可用的工具，然后检查当前的工作人员状态，然后逐步构建自动化。" at bounding box center [123, 232] width 199 height 18
click at [125, 227] on p "我应该首先获取现成的工具来查看可用的工具，然后检查当前的工作人员状态，然后逐步构建自动化。" at bounding box center [123, 232] width 199 height 18
click at [128, 224] on p "我应该首先获取现成的工具来查看可用的工具，然后检查当前的工作人员状态，然后逐步构建自动化。" at bounding box center [123, 232] width 199 height 18
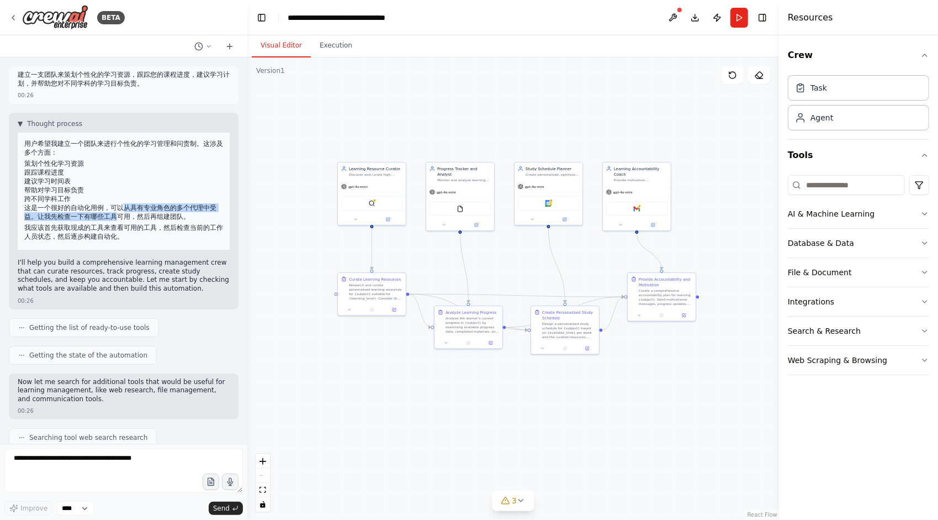
click at [126, 218] on p "这是一个很好的自动化用例，可以从具有专业角色的多个代理中受益。让我先检查一下有哪些工具可用，然后再组建团队。" at bounding box center [123, 212] width 199 height 18
click at [103, 85] on p "建立一支团队来策划个性化的学习资源，跟踪您的课程进度，建议学习计划，并帮助您对不同学科的学习目标负责。" at bounding box center [124, 79] width 212 height 17
drag, startPoint x: 98, startPoint y: 225, endPoint x: 129, endPoint y: 221, distance: 31.8
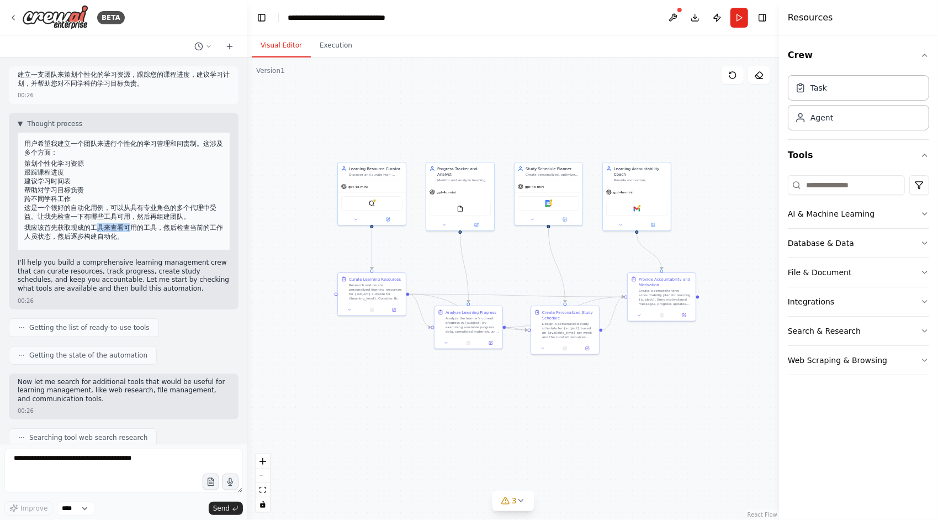
click at [129, 221] on div "用户希望我建立一个团队来进行个性化的学习管理和问责制。这涉及多个方面： 策划个性化学习资源 跟踪课程进度 建议学习时间表 帮助对学习目标负责 跨不同学科工作 …" at bounding box center [124, 191] width 212 height 117
click at [154, 218] on p "这是一个很好的自动化用例，可以从具有专业角色的多个代理中受益。让我先检查一下有哪些工具可用，然后再组建团队。" at bounding box center [123, 212] width 199 height 18
click at [191, 226] on p "我应该首先获取现成的工具来查看可用的工具，然后检查当前的工作人员状态，然后逐步构建自动化。" at bounding box center [123, 232] width 199 height 18
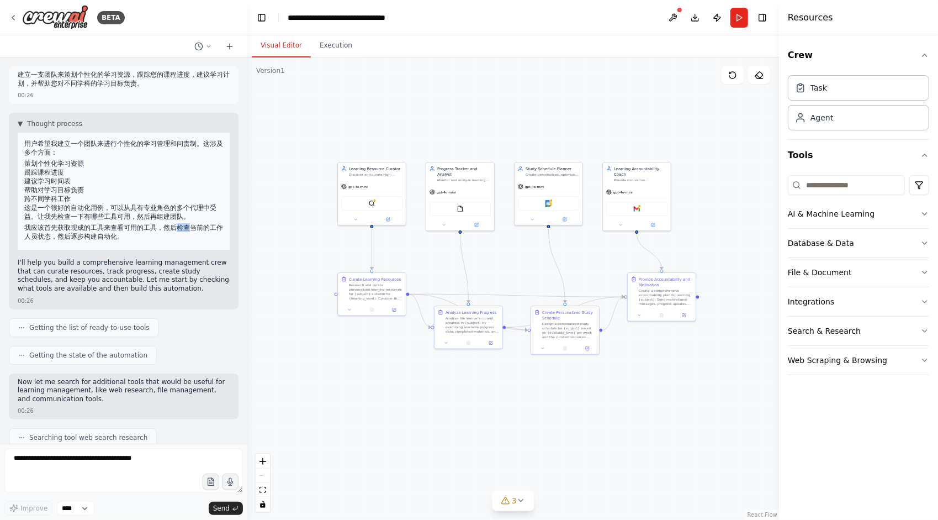
click at [191, 226] on p "我应该首先获取现成的工具来查看可用的工具，然后检查当前的工作人员状态，然后逐步构建自动化。" at bounding box center [123, 232] width 199 height 18
click at [104, 235] on p "我应该首先获取现成的工具来查看可用的工具，然后检查当前的工作人员状态，然后逐步构建自动化。" at bounding box center [123, 232] width 199 height 18
drag, startPoint x: 105, startPoint y: 226, endPoint x: 139, endPoint y: 222, distance: 34.0
click at [139, 222] on div "用户希望我建立一个团队来进行个性化的学习管理和问责制。这涉及多个方面： 策划个性化学习资源 跟踪课程进度 建议学习时间表 帮助对学习目标负责 跨不同学科工作 …" at bounding box center [124, 191] width 212 height 117
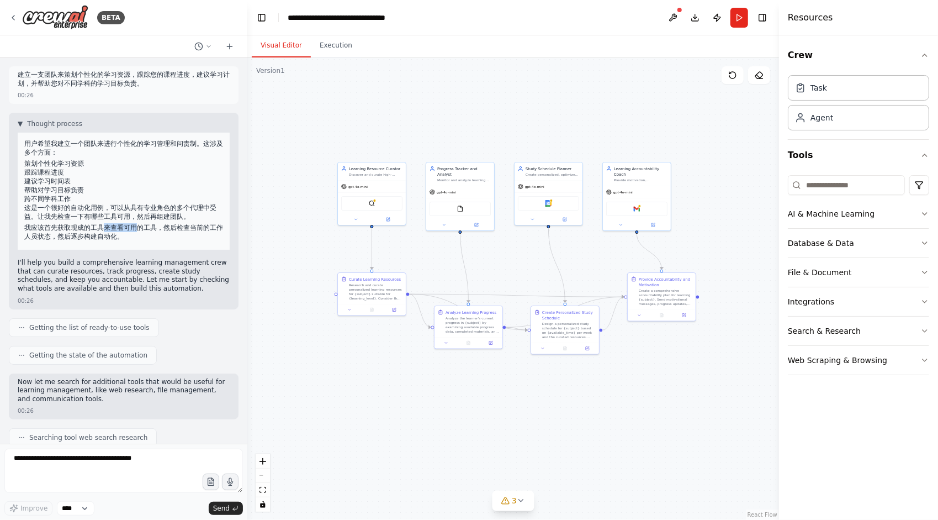
click at [139, 222] on div "用户希望我建立一个团队来进行个性化的学习管理和问责制。这涉及多个方面： 策划个性化学习资源 跟踪课程进度 建议学习时间表 帮助对学习目标负责 跨不同学科工作 …" at bounding box center [124, 191] width 212 height 117
drag, startPoint x: 105, startPoint y: 226, endPoint x: 173, endPoint y: 223, distance: 68.0
click at [171, 223] on div "用户希望我建立一个团队来进行个性化的学习管理和问责制。这涉及多个方面： 策划个性化学习资源 跟踪课程进度 建议学习时间表 帮助对学习目标负责 跨不同学科工作 …" at bounding box center [124, 191] width 212 height 117
click at [173, 223] on div "用户希望我建立一个团队来进行个性化的学习管理和问责制。这涉及多个方面： 策划个性化学习资源 跟踪课程进度 建议学习时间表 帮助对学习目标负责 跨不同学科工作 …" at bounding box center [124, 191] width 212 height 117
drag, startPoint x: 182, startPoint y: 224, endPoint x: 199, endPoint y: 225, distance: 17.1
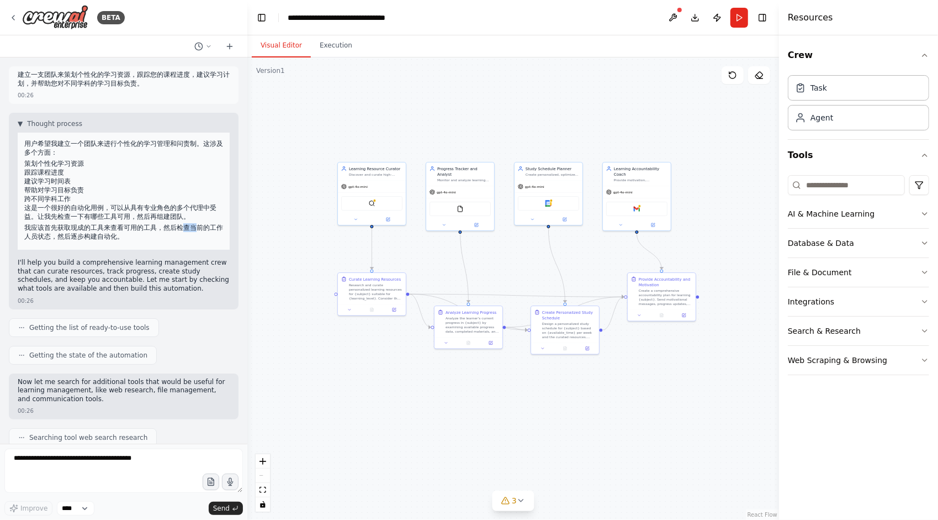
click at [199, 225] on p "我应该首先获取现成的工具来查看可用的工具，然后检查当前的工作人员状态，然后逐步构建自动化。" at bounding box center [123, 232] width 199 height 18
click at [87, 234] on p "我应该首先获取现成的工具来查看可用的工具，然后检查当前的工作人员状态，然后逐步构建自动化。" at bounding box center [123, 232] width 199 height 18
click at [19, 123] on span "▼" at bounding box center [20, 123] width 5 height 9
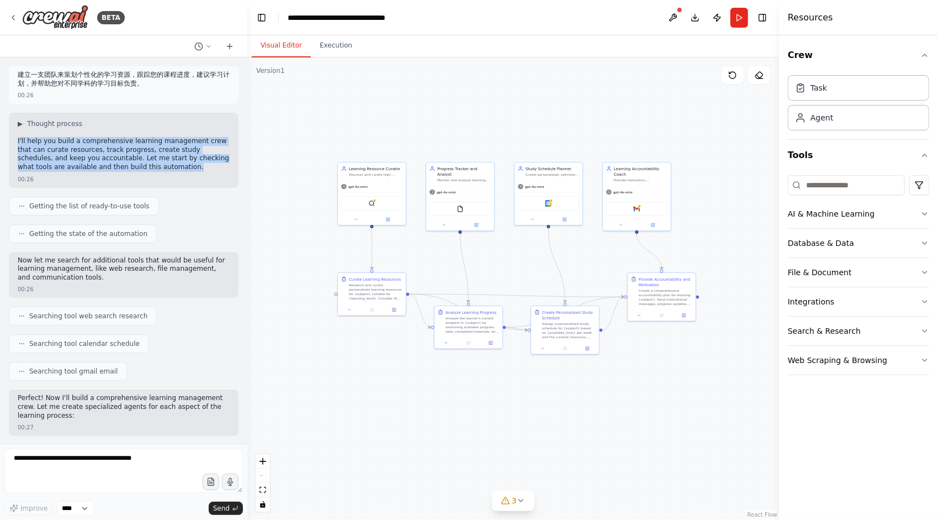
drag, startPoint x: 199, startPoint y: 168, endPoint x: 14, endPoint y: 139, distance: 187.2
click at [14, 139] on div "▶ Thought process I'll help you build a comprehensive learning management crew …" at bounding box center [124, 150] width 230 height 75
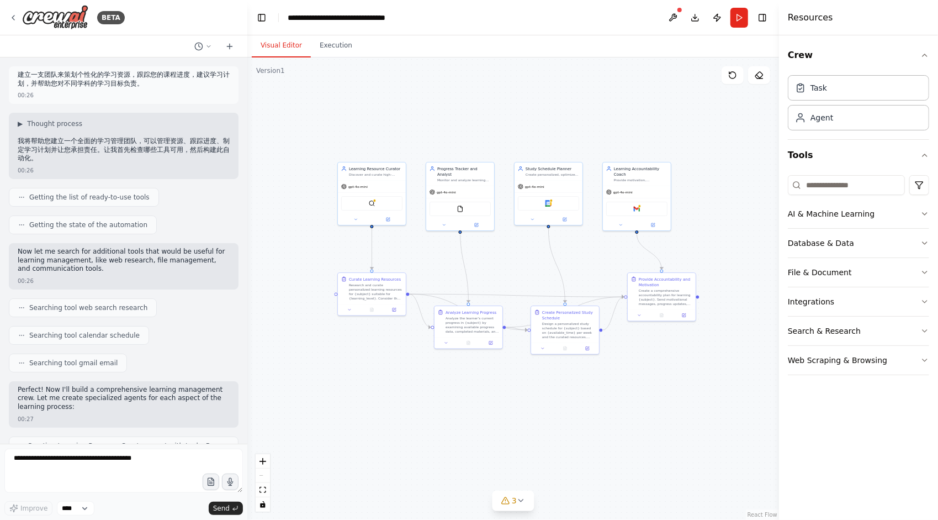
click at [65, 144] on p "我将帮助您建立一个全面的学习管理团队，可以管理资源、跟踪进度、制定学习计划并让您承担责任。让我首先检查哪些工具可用，然后构建此自动化。" at bounding box center [124, 150] width 212 height 26
drag, startPoint x: 104, startPoint y: 141, endPoint x: 103, endPoint y: 152, distance: 11.6
click at [103, 152] on p "我将帮助您建立一个全面的学习管理团队，可以管理资源、跟踪进度、制定学习计划并让您承担责任。让我首先检查哪些工具可用，然后构建此自动化。" at bounding box center [124, 150] width 212 height 26
drag, startPoint x: 119, startPoint y: 141, endPoint x: 122, endPoint y: 151, distance: 9.8
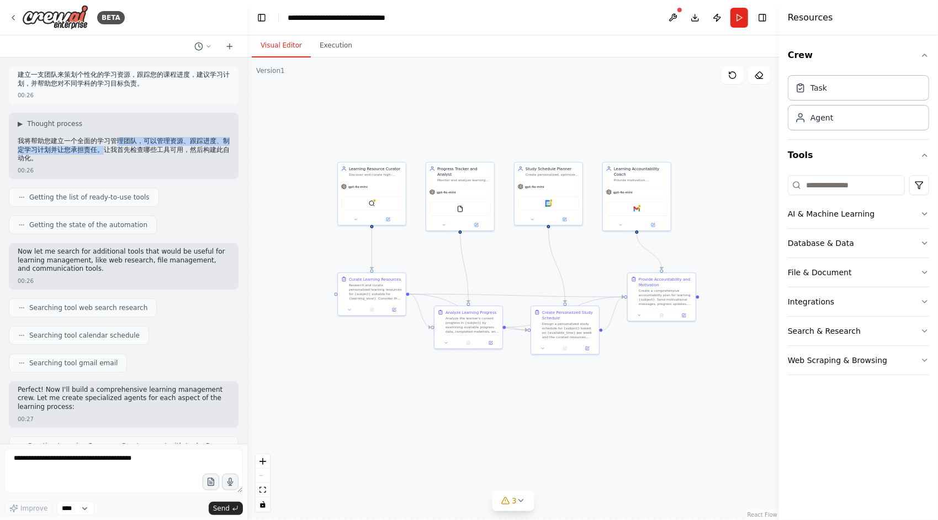
click at [122, 151] on p "我将帮助您建立一个全面的学习管理团队，可以管理资源、跟踪进度、制定学习计划并让您承担责任。让我首先检查哪些工具可用，然后构建此自动化。" at bounding box center [124, 150] width 212 height 26
drag, startPoint x: 37, startPoint y: 141, endPoint x: 93, endPoint y: 147, distance: 56.0
click at [93, 147] on p "我将帮助您建立一个全面的学习管理团队，可以管理资源、跟踪进度、制定学习计划并让您承担责任。让我首先检查哪些工具可用，然后构建此自动化。" at bounding box center [124, 150] width 212 height 26
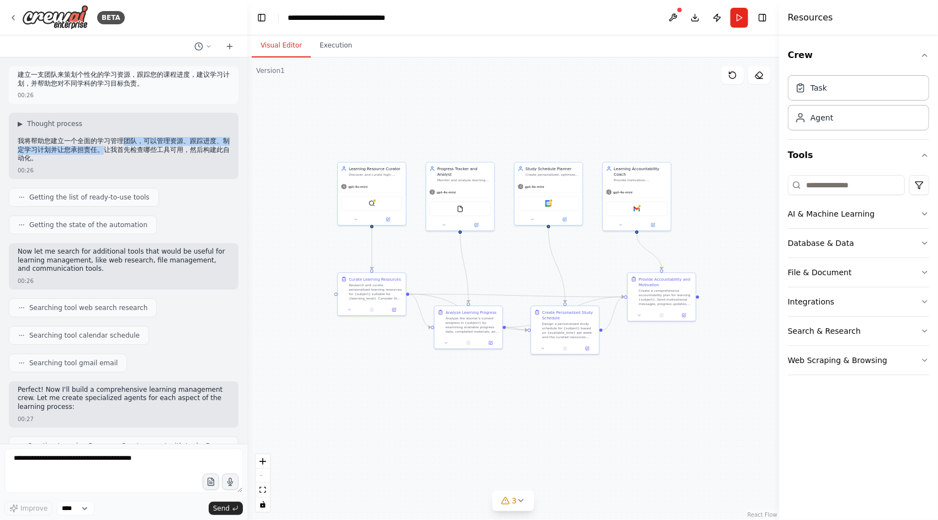
drag, startPoint x: 123, startPoint y: 141, endPoint x: 123, endPoint y: 150, distance: 8.9
click at [123, 150] on p "我将帮助您建立一个全面的学习管理团队，可以管理资源、跟踪进度、制定学习计划并让您承担责任。让我首先检查哪些工具可用，然后构建此自动化。" at bounding box center [124, 150] width 212 height 26
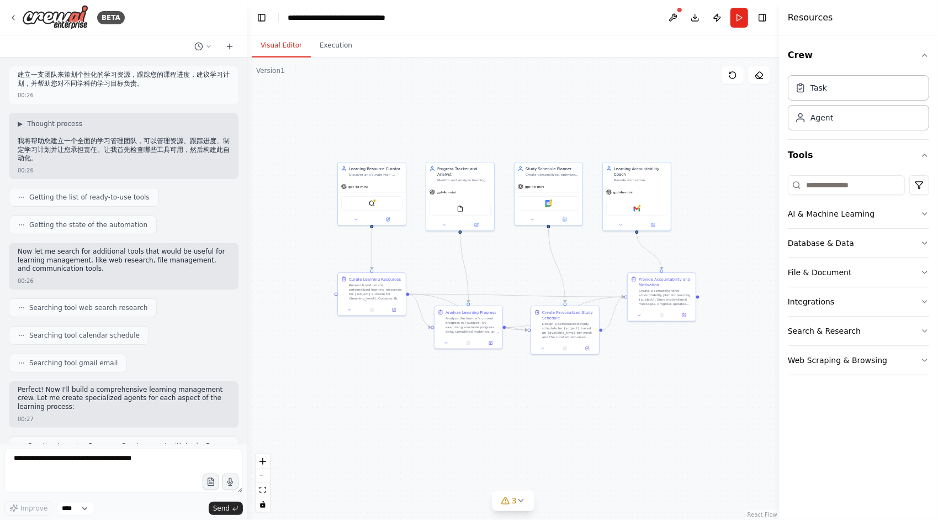
drag, startPoint x: 84, startPoint y: 153, endPoint x: 123, endPoint y: 157, distance: 38.8
click at [123, 157] on p "我将帮助您建立一个全面的学习管理团队，可以管理资源、跟踪进度、制定学习计划并让您承担责任。让我首先检查哪些工具可用，然后构建此自动化。" at bounding box center [124, 150] width 212 height 26
click at [130, 156] on p "我将帮助您建立一个全面的学习管理团队，可以管理资源、跟踪进度、制定学习计划并让您承担责任。让我首先检查哪些工具可用，然后构建此自动化。" at bounding box center [124, 150] width 212 height 26
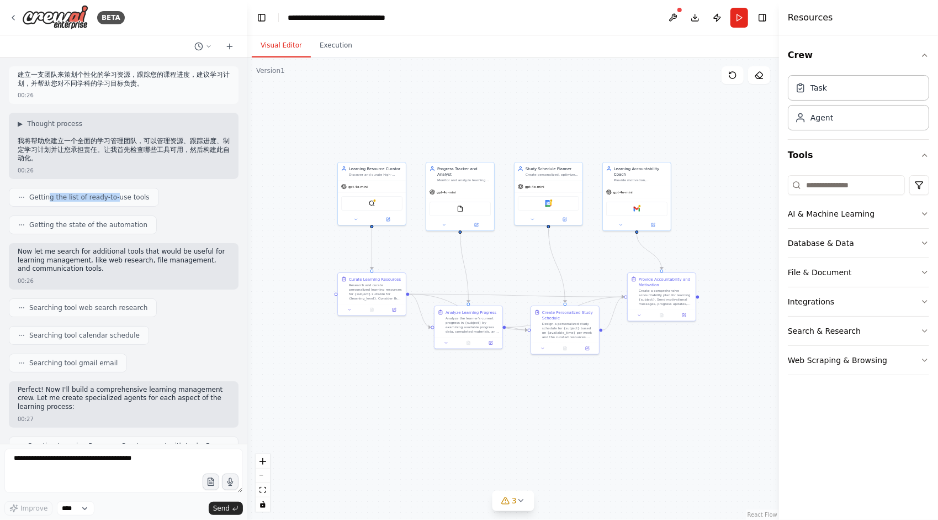
click at [117, 195] on span "Getting the list of ready-to-use tools" at bounding box center [89, 197] width 120 height 9
click at [116, 196] on span "Getting the list of ready-to-use tools" at bounding box center [89, 197] width 120 height 9
click at [135, 195] on span "Getting the list of ready-to-use tools" at bounding box center [89, 197] width 120 height 9
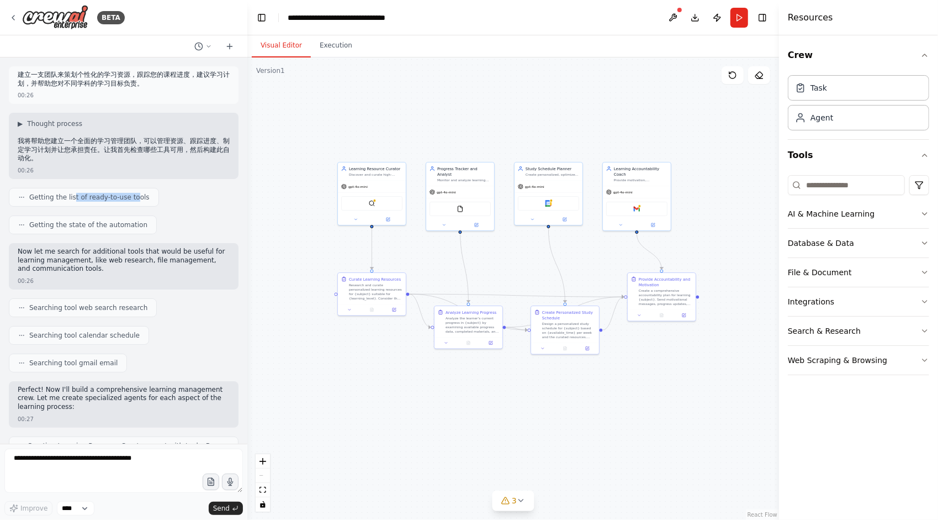
click at [135, 195] on span "Getting the list of ready-to-use tools" at bounding box center [89, 197] width 120 height 9
click at [67, 193] on div "Getting the list of ready-to-use tools" at bounding box center [84, 197] width 150 height 19
click at [67, 193] on span "Getting the list of ready-to-use tools" at bounding box center [89, 197] width 120 height 9
click at [927, 57] on icon "button" at bounding box center [925, 55] width 9 height 9
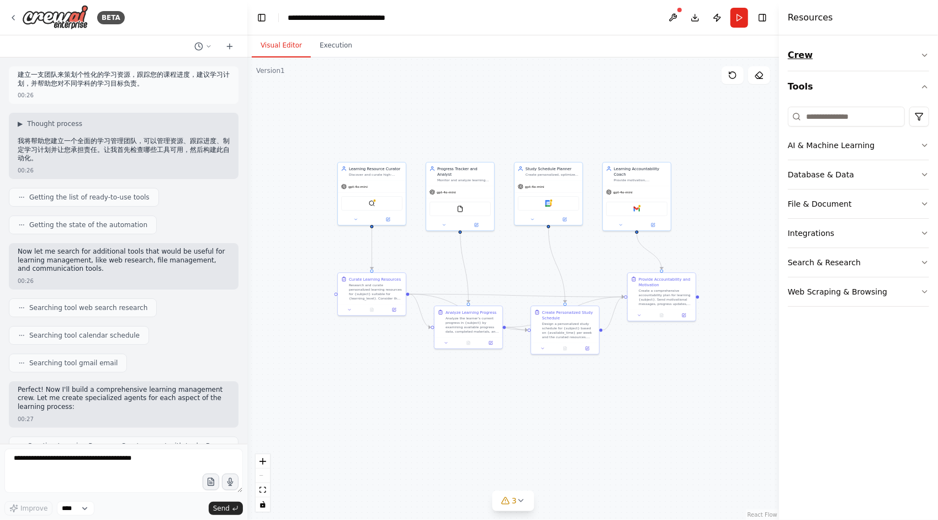
click at [927, 57] on icon "button" at bounding box center [925, 55] width 9 height 9
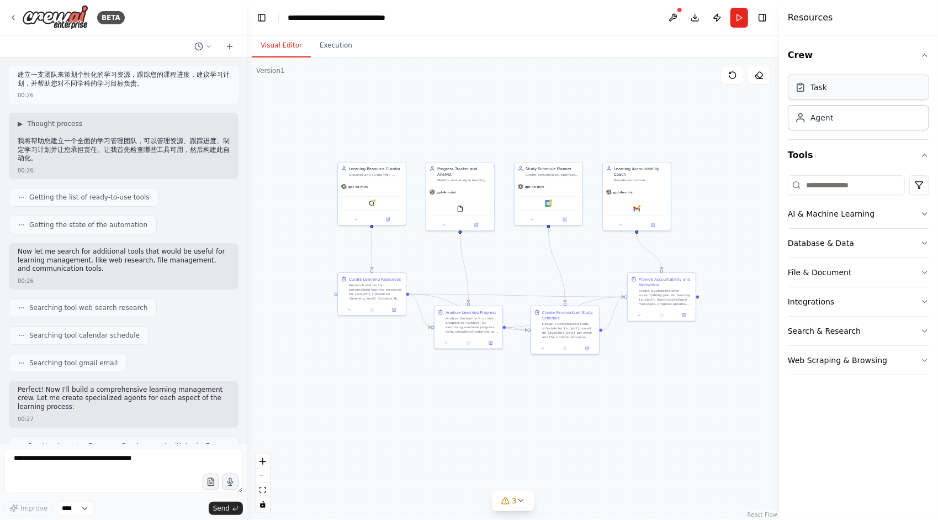
click at [843, 90] on div "Task" at bounding box center [858, 87] width 141 height 25
click at [824, 115] on div "Agent" at bounding box center [822, 117] width 23 height 11
click at [837, 128] on div "Agent" at bounding box center [858, 116] width 141 height 25
click at [837, 94] on div "Task" at bounding box center [858, 87] width 141 height 25
click at [829, 121] on div "Agent" at bounding box center [822, 117] width 23 height 11
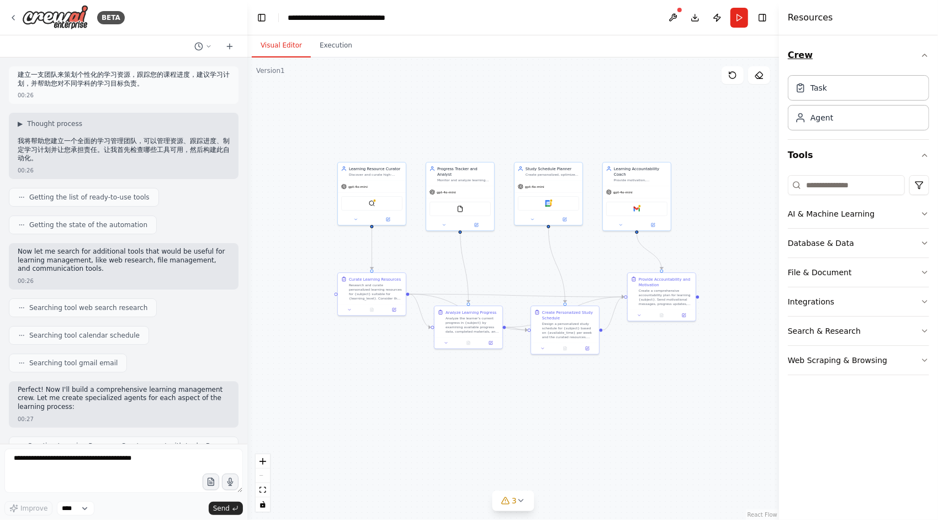
click at [925, 54] on icon "button" at bounding box center [925, 55] width 9 height 9
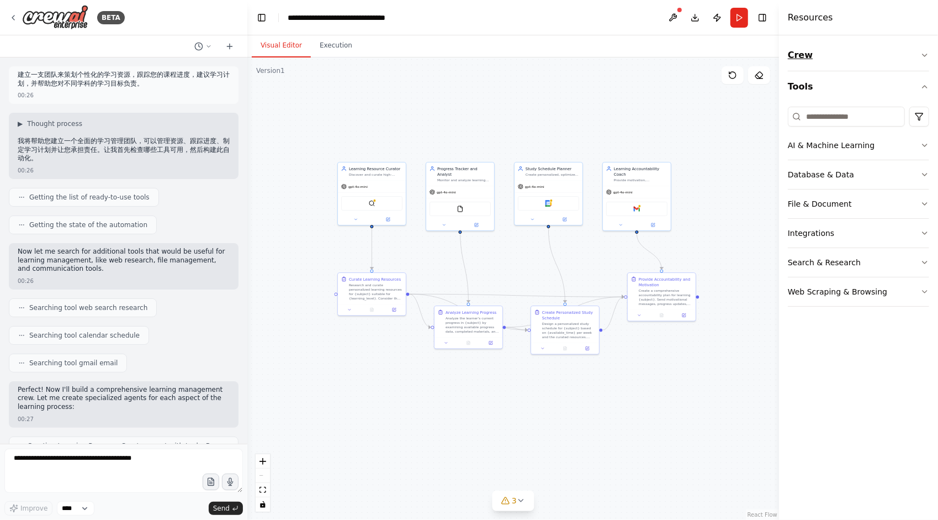
click at [925, 54] on icon "button" at bounding box center [925, 55] width 9 height 9
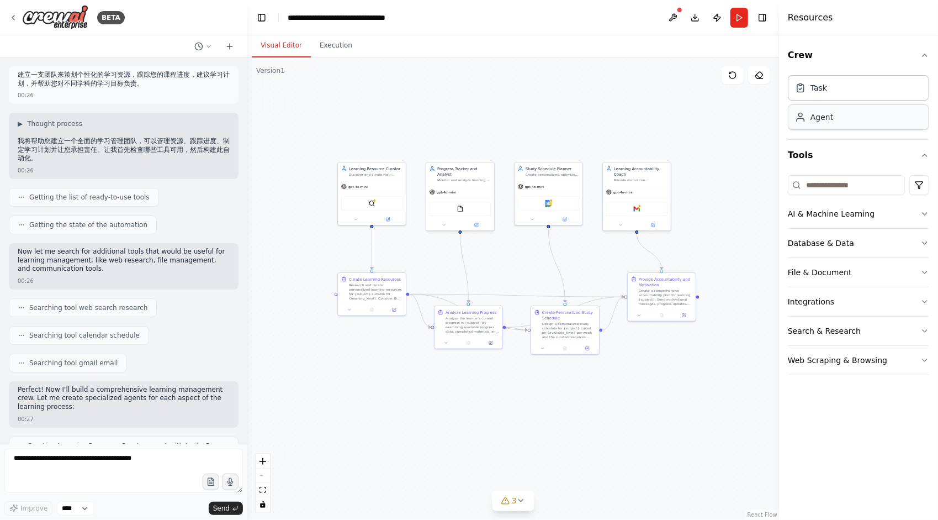
click at [824, 117] on div "Agent" at bounding box center [822, 117] width 23 height 11
click at [824, 91] on div "Task" at bounding box center [819, 87] width 17 height 11
click at [923, 149] on button "Tools" at bounding box center [858, 155] width 141 height 31
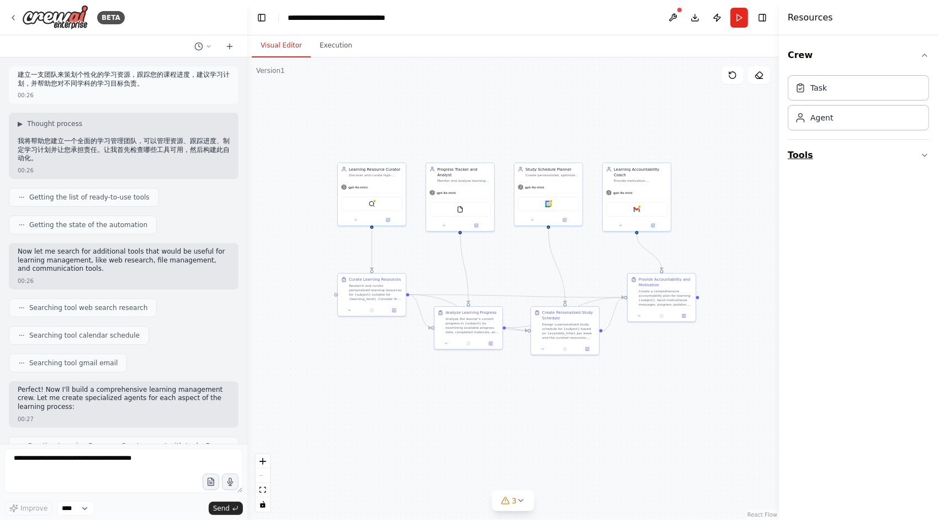
click at [924, 151] on icon "button" at bounding box center [925, 155] width 9 height 9
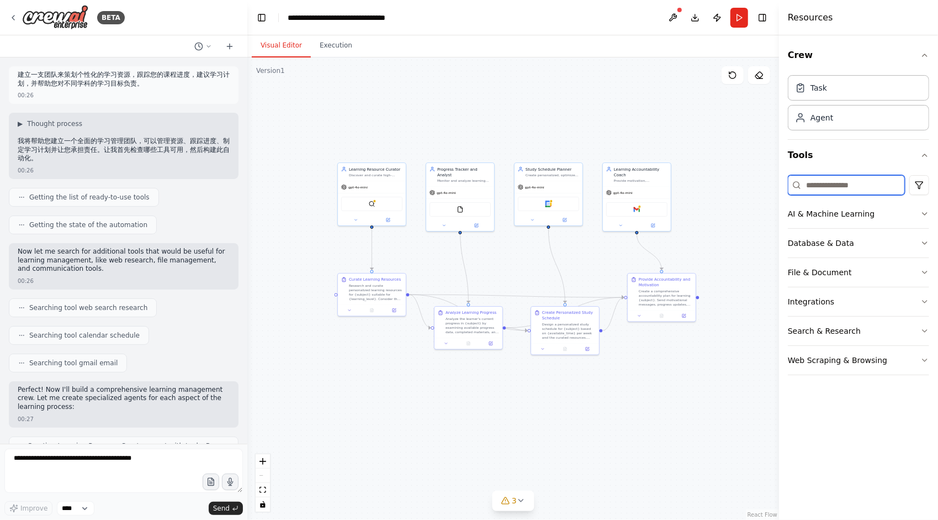
click at [854, 184] on input at bounding box center [846, 185] width 117 height 20
click at [860, 184] on input at bounding box center [846, 185] width 117 height 20
click at [923, 211] on icon "button" at bounding box center [925, 213] width 9 height 9
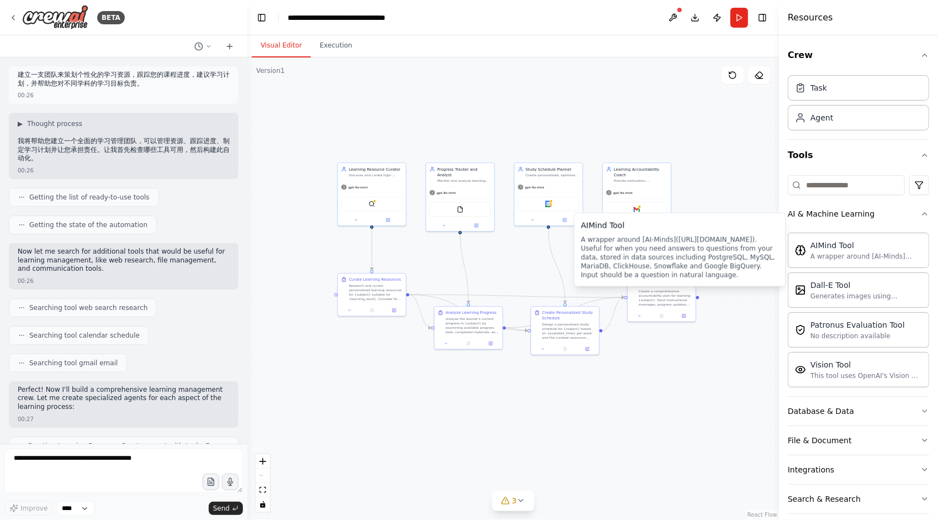
drag, startPoint x: 716, startPoint y: 271, endPoint x: 742, endPoint y: 268, distance: 26.1
click at [742, 267] on div "A wrapper around [AI-Minds](https://mindsdb.com/minds). Useful for when you nee…" at bounding box center [680, 257] width 198 height 44
click at [849, 255] on div "A wrapper around [AI-Minds](https://mindsdb.com/minds). Useful for when you nee…" at bounding box center [867, 255] width 112 height 9
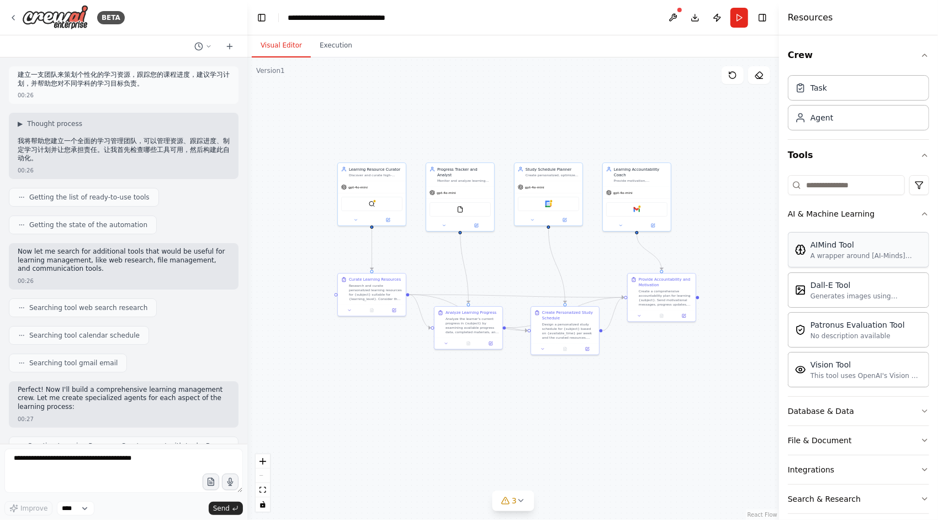
click at [837, 246] on div "AIMind Tool" at bounding box center [867, 244] width 112 height 11
click at [842, 211] on div "AI & Machine Learning" at bounding box center [831, 213] width 87 height 11
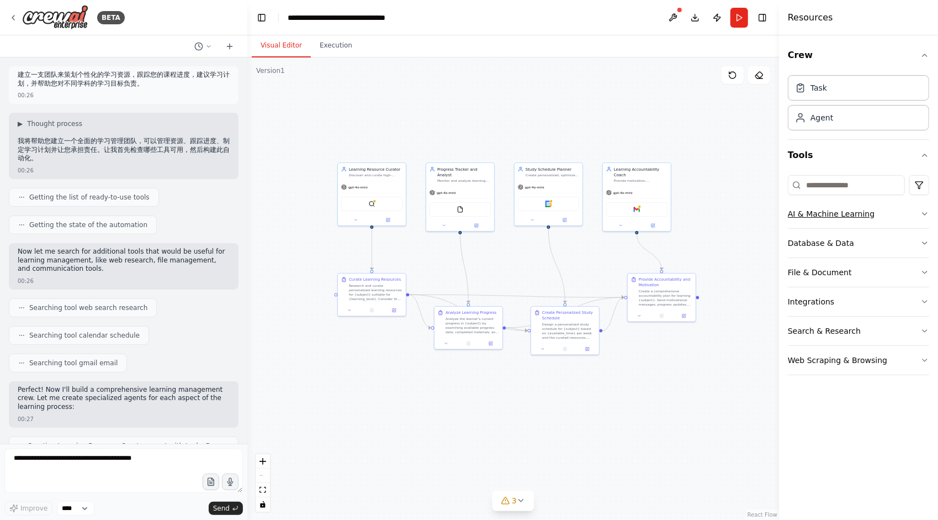
click at [842, 211] on div "AI & Machine Learning" at bounding box center [831, 213] width 87 height 11
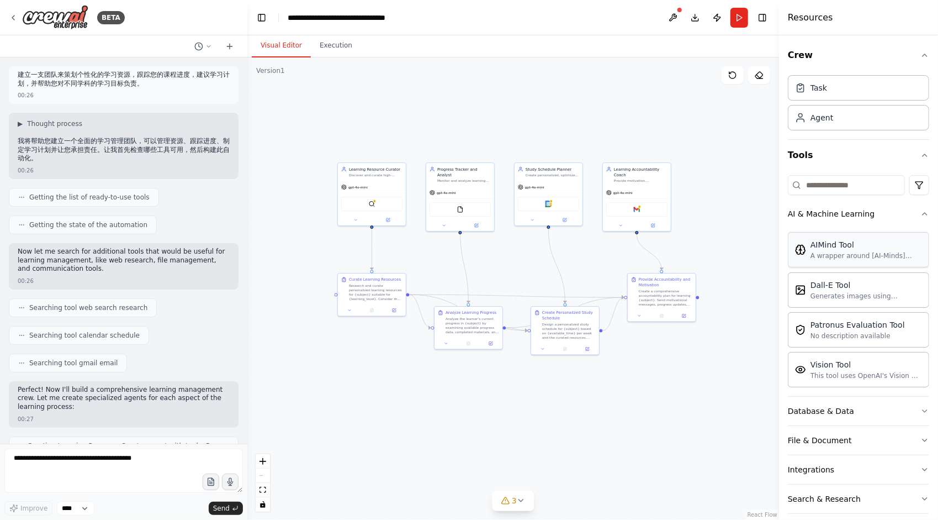
click at [843, 252] on div "A wrapper around [AI-Minds](https://mindsdb.com/minds). Useful for when you nee…" at bounding box center [867, 255] width 112 height 9
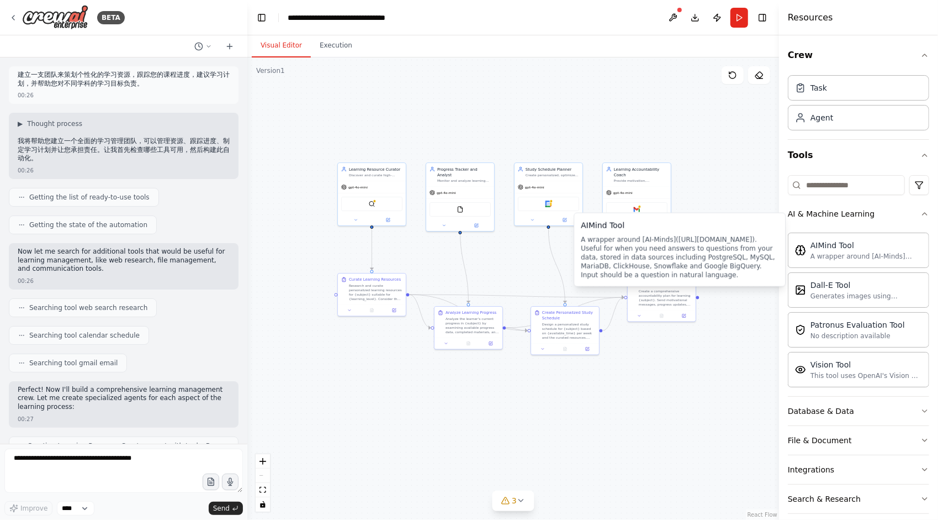
drag, startPoint x: 733, startPoint y: 276, endPoint x: 581, endPoint y: 240, distance: 156.6
click at [581, 240] on div "A wrapper around [AI-Minds](https://mindsdb.com/minds). Useful for when you nee…" at bounding box center [680, 257] width 198 height 44
drag, startPoint x: 725, startPoint y: 274, endPoint x: 581, endPoint y: 241, distance: 147.5
click at [581, 241] on div "A wrapper around [AI-Minds](https://mindsdb.com/minds). Useful for when you nee…" at bounding box center [680, 257] width 198 height 44
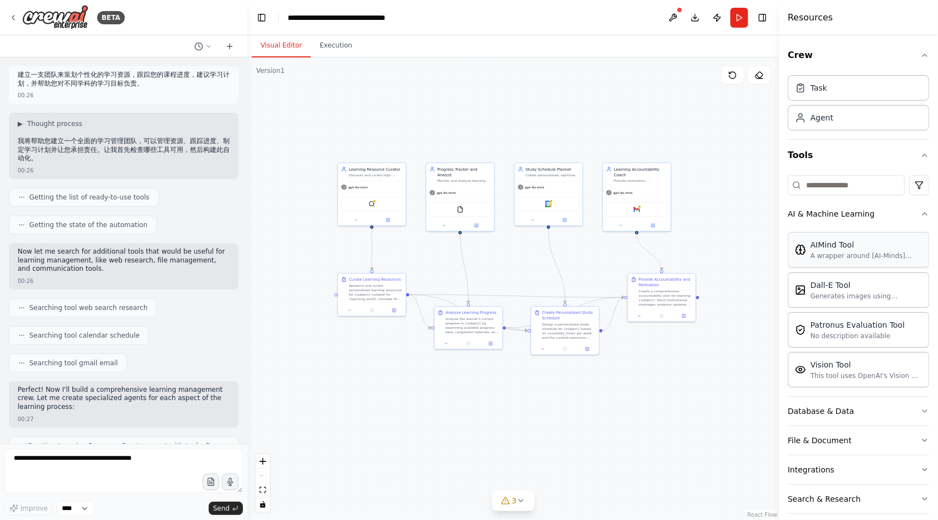
click at [826, 254] on div "A wrapper around [AI-Minds](https://mindsdb.com/minds). Useful for when you nee…" at bounding box center [867, 255] width 112 height 9
click at [848, 255] on div "A wrapper around [AI-Minds](https://mindsdb.com/minds). Useful for when you nee…" at bounding box center [867, 255] width 112 height 9
click at [835, 252] on div "A wrapper around [AI-Minds](https://mindsdb.com/minds). Useful for when you nee…" at bounding box center [867, 255] width 112 height 9
click at [758, 235] on div ".deletable-edge-delete-btn { width: 20px; height: 20px; border: 0px solid #ffff…" at bounding box center [513, 288] width 532 height 462
click at [827, 249] on div "AIMind Tool A wrapper around [AI-Minds](https://mindsdb.com/minds). Useful for …" at bounding box center [867, 249] width 112 height 21
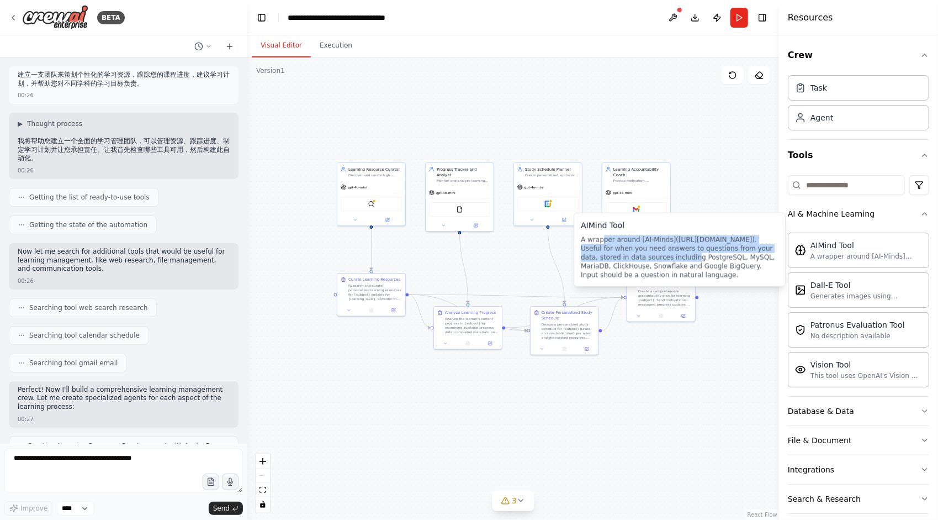
drag, startPoint x: 602, startPoint y: 240, endPoint x: 671, endPoint y: 257, distance: 71.7
click at [671, 257] on div "A wrapper around [AI-Minds](https://mindsdb.com/minds). Useful for when you nee…" at bounding box center [680, 257] width 198 height 44
drag, startPoint x: 588, startPoint y: 247, endPoint x: 688, endPoint y: 263, distance: 101.7
click at [688, 263] on div "A wrapper around [AI-Minds](https://mindsdb.com/minds). Useful for when you nee…" at bounding box center [680, 257] width 198 height 44
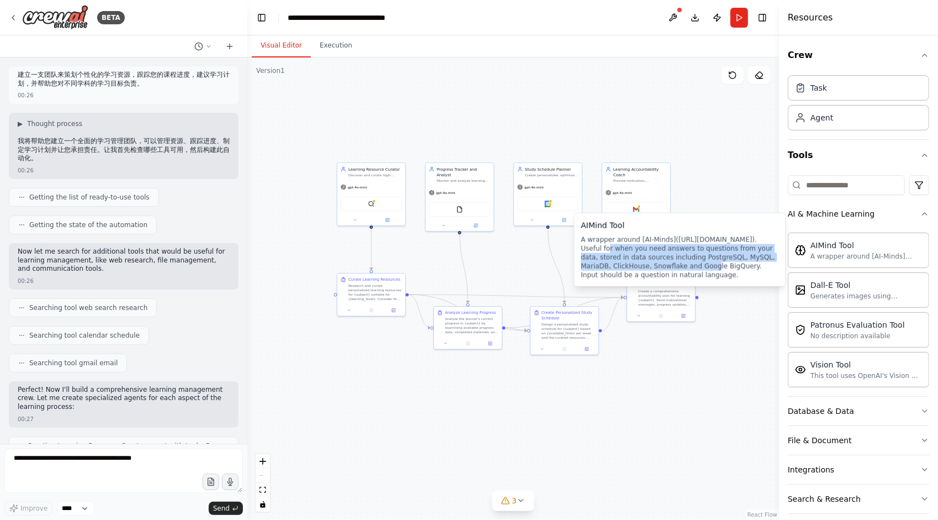
click at [688, 263] on div "A wrapper around [AI-Minds](https://mindsdb.com/minds). Useful for when you nee…" at bounding box center [680, 257] width 198 height 44
drag, startPoint x: 681, startPoint y: 250, endPoint x: 694, endPoint y: 262, distance: 17.2
click at [694, 262] on div "A wrapper around [AI-Minds](https://mindsdb.com/minds). Useful for when you nee…" at bounding box center [680, 257] width 198 height 44
drag, startPoint x: 605, startPoint y: 255, endPoint x: 696, endPoint y: 267, distance: 92.0
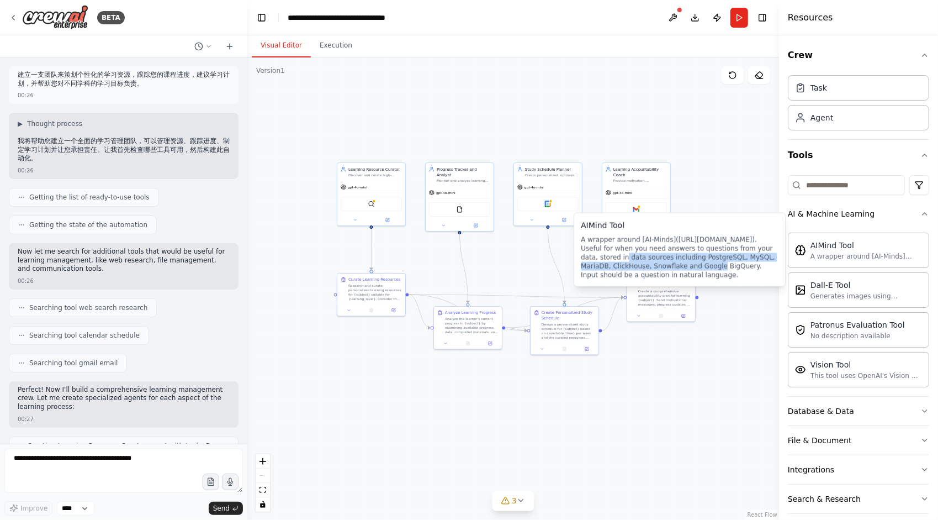
click at [696, 267] on div "A wrapper around [AI-Minds](https://mindsdb.com/minds). Useful for when you nee…" at bounding box center [680, 257] width 198 height 44
drag, startPoint x: 692, startPoint y: 261, endPoint x: 705, endPoint y: 271, distance: 15.7
click at [705, 271] on div "A wrapper around [AI-Minds](https://mindsdb.com/minds). Useful for when you nee…" at bounding box center [680, 257] width 198 height 44
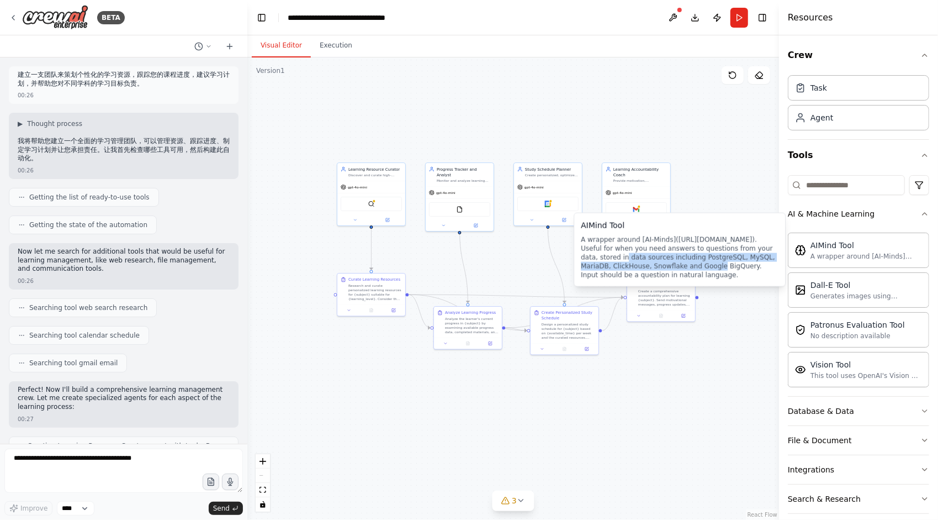
drag, startPoint x: 723, startPoint y: 281, endPoint x: 678, endPoint y: 261, distance: 49.7
click at [678, 261] on div "AIMind Tool A wrapper around [AI-Minds](https://mindsdb.com/minds). Useful for …" at bounding box center [680, 250] width 212 height 74
click at [678, 261] on div "A wrapper around [AI-Minds](https://mindsdb.com/minds). Useful for when you nee…" at bounding box center [680, 257] width 198 height 44
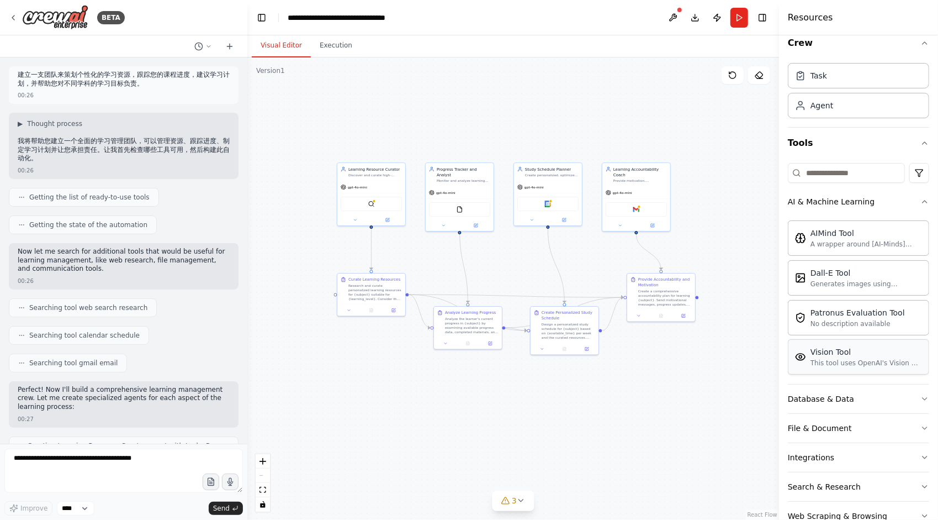
scroll to position [37, 0]
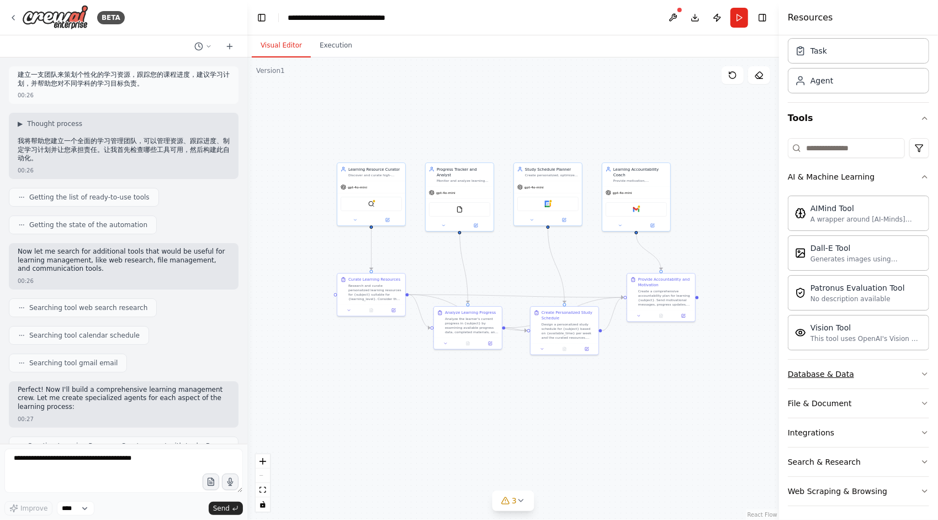
click at [921, 369] on icon "button" at bounding box center [925, 373] width 9 height 9
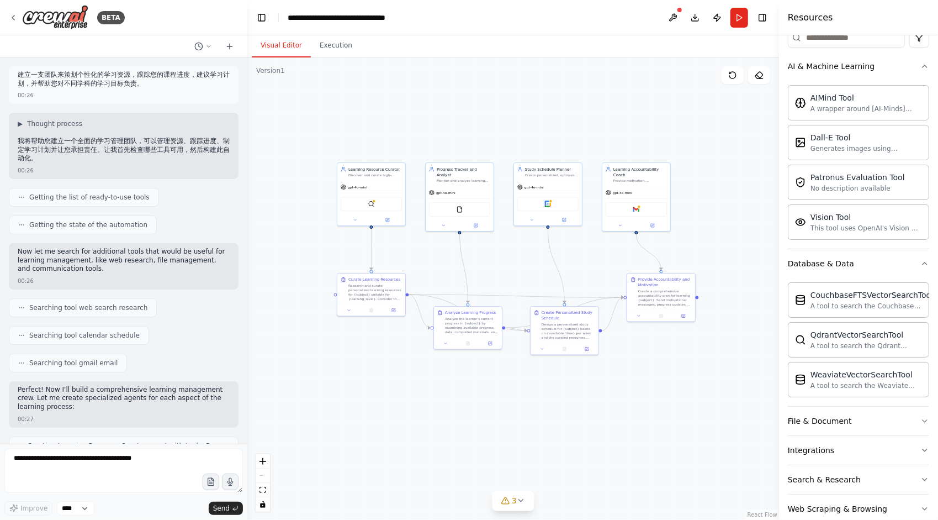
scroll to position [164, 0]
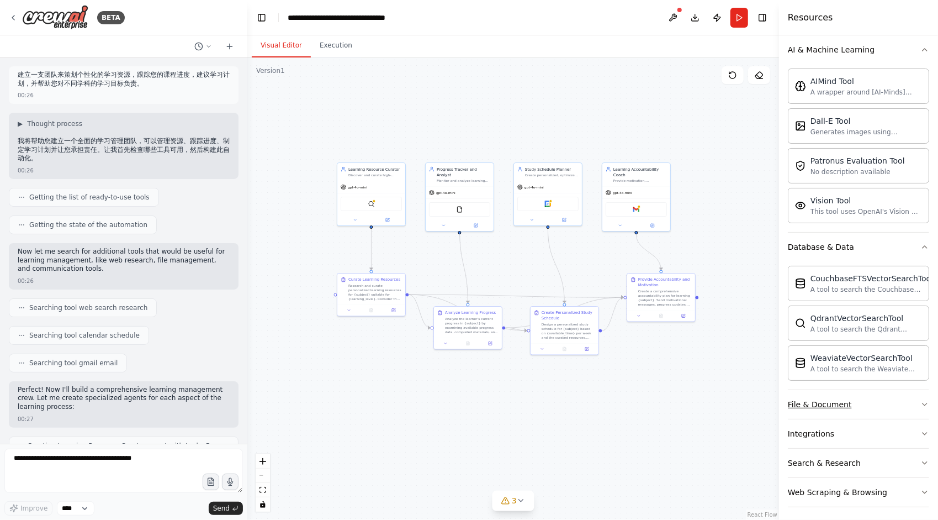
click at [921, 400] on icon "button" at bounding box center [925, 404] width 9 height 9
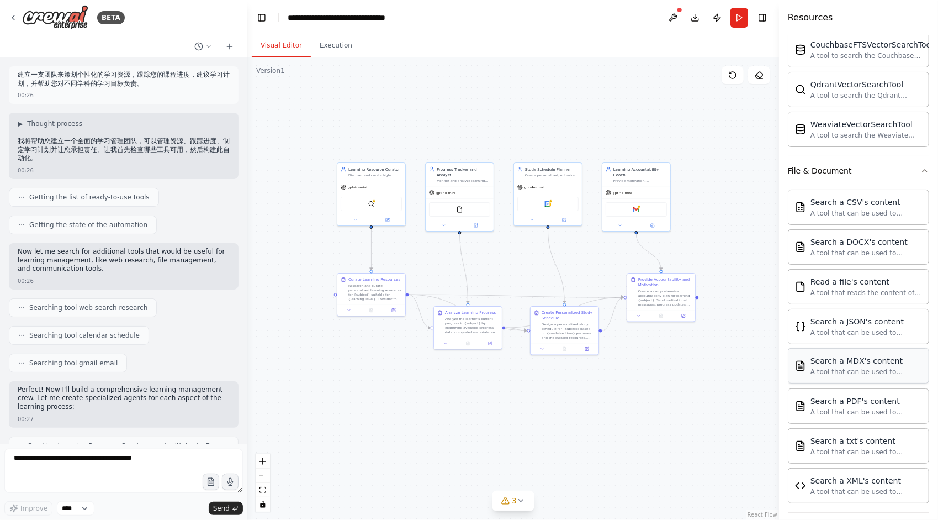
scroll to position [378, 0]
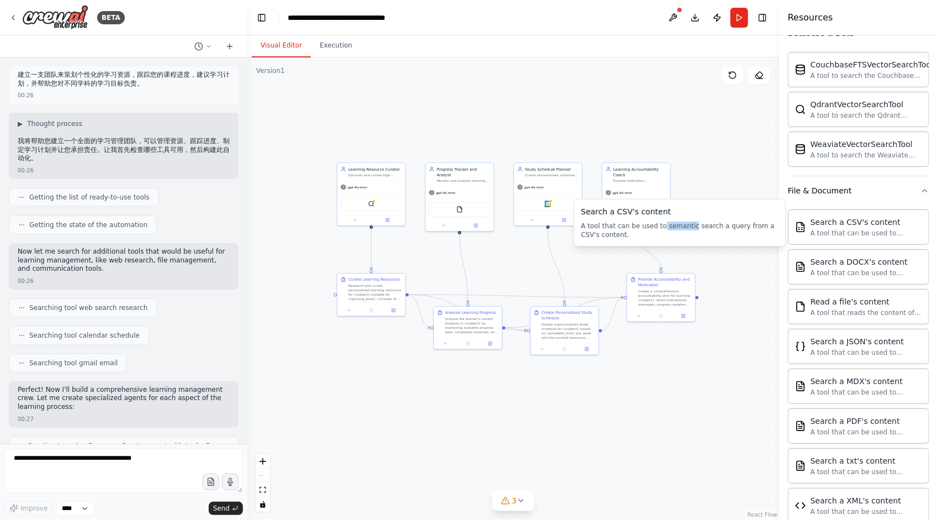
drag, startPoint x: 664, startPoint y: 224, endPoint x: 692, endPoint y: 221, distance: 28.8
click at [692, 221] on div "A tool that can be used to semantic search a query from a CSV's content." at bounding box center [680, 230] width 198 height 18
click at [865, 228] on div "A tool that can be used to semantic search a query from a CSV's content." at bounding box center [867, 232] width 112 height 9
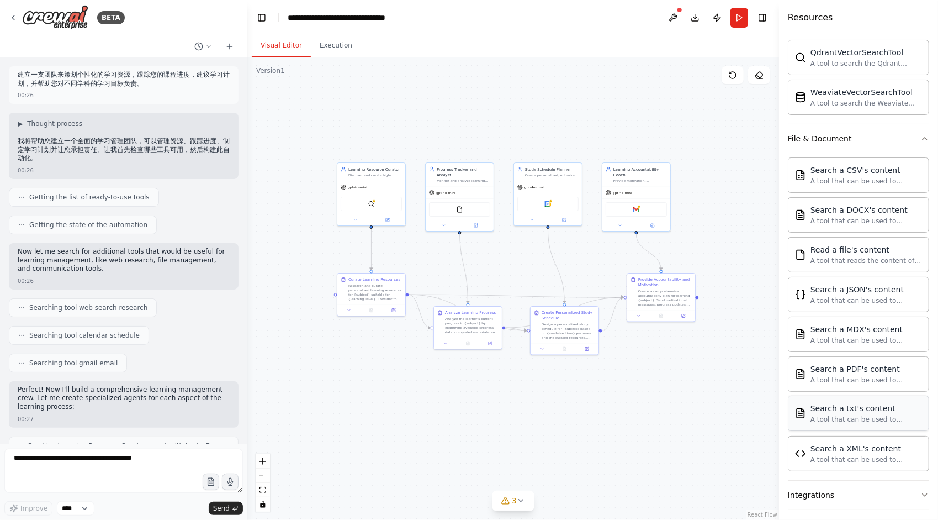
scroll to position [488, 0]
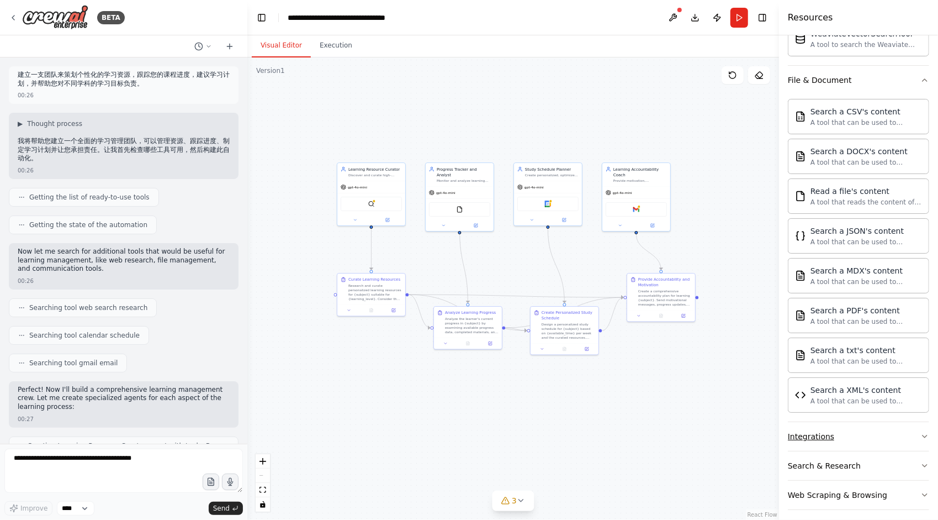
click at [921, 432] on icon "button" at bounding box center [925, 436] width 9 height 9
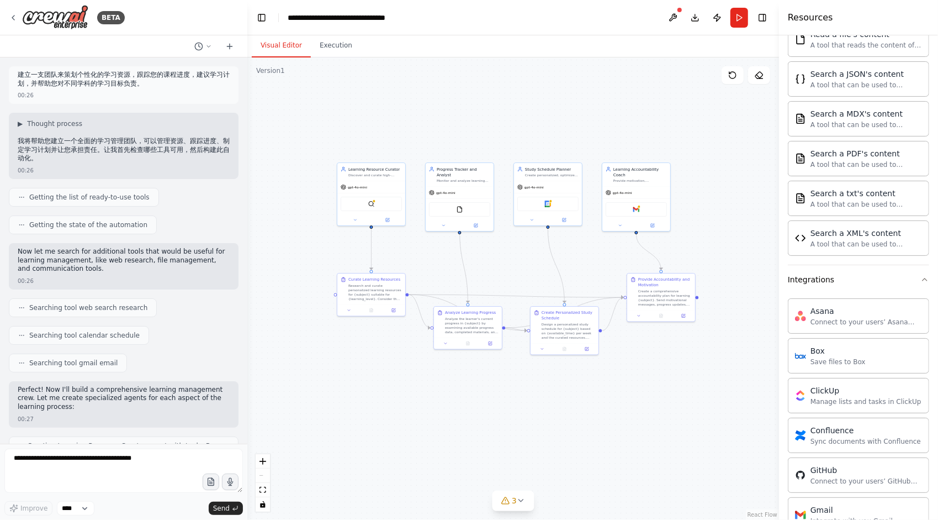
scroll to position [599, 0]
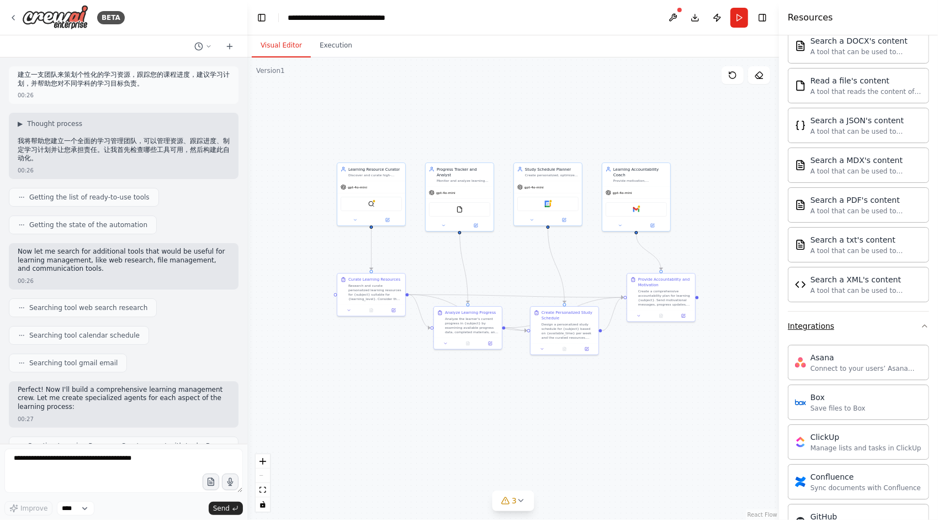
click at [918, 325] on button "Integrations" at bounding box center [858, 325] width 141 height 29
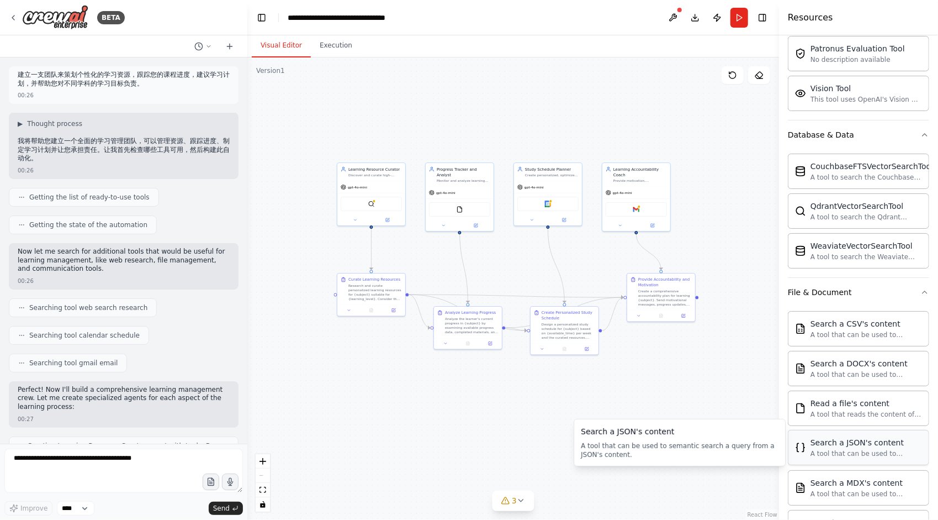
scroll to position [488, 0]
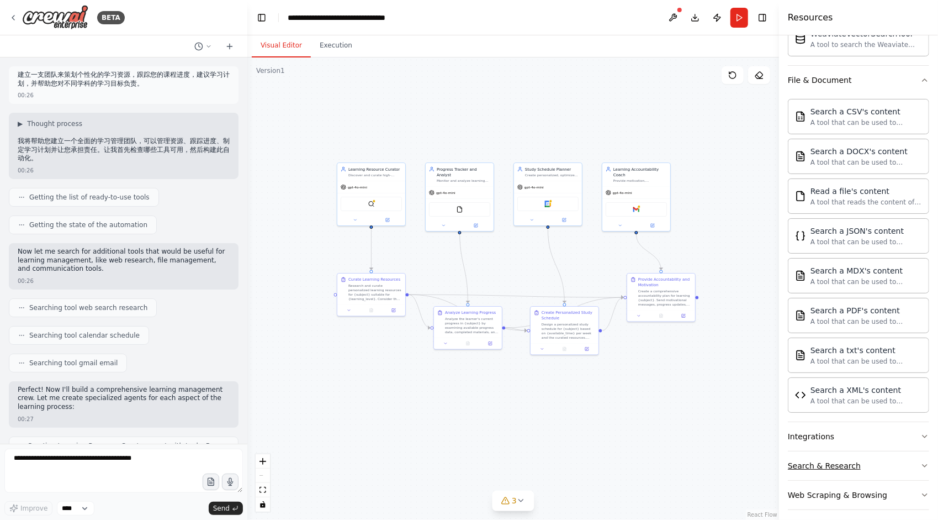
click at [921, 461] on icon "button" at bounding box center [925, 465] width 9 height 9
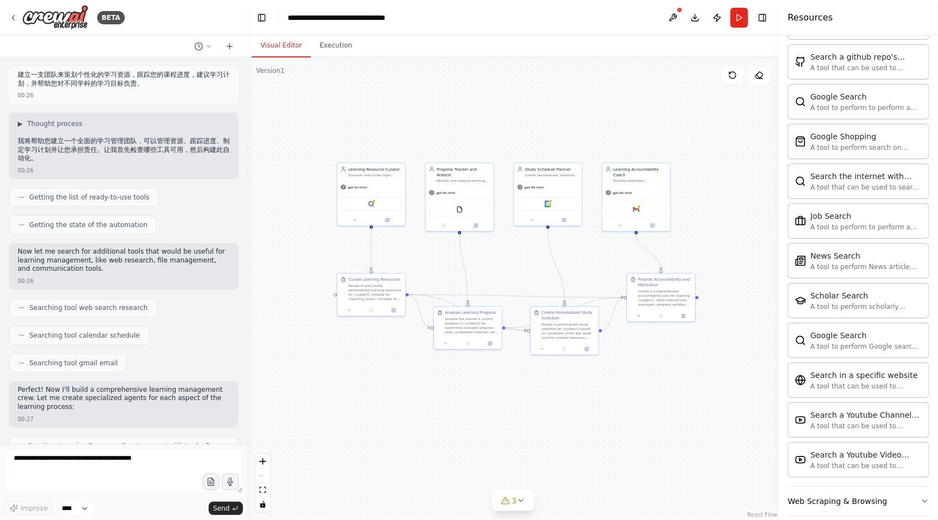
scroll to position [1048, 0]
click at [909, 488] on button "Web Scraping & Browsing" at bounding box center [858, 500] width 141 height 29
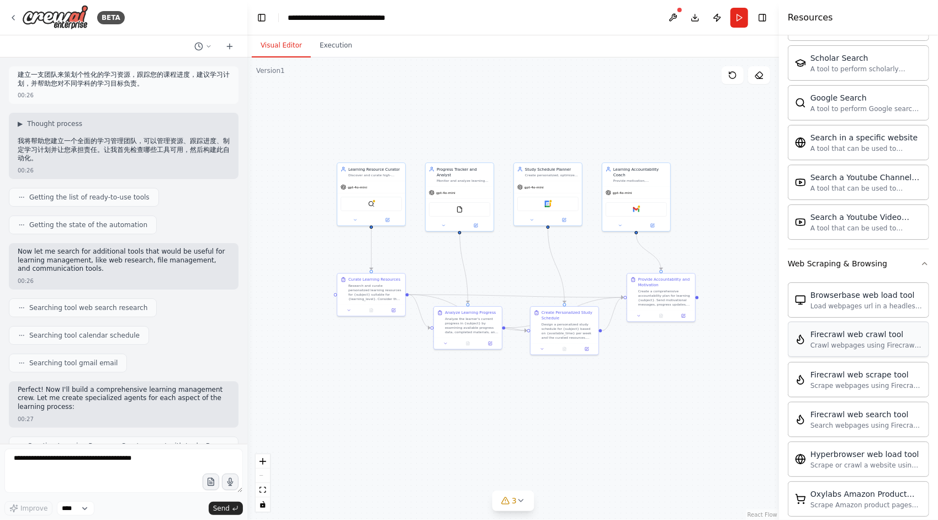
scroll to position [1324, 0]
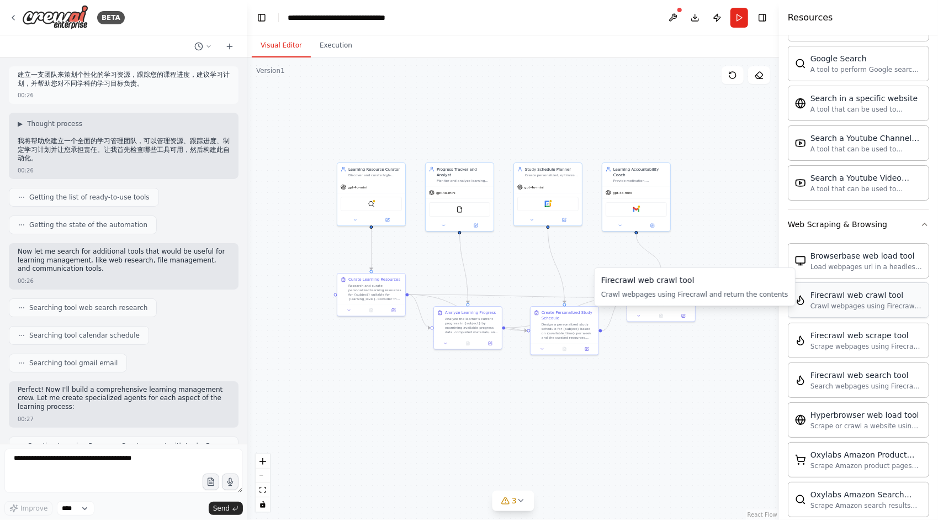
click at [850, 302] on div "Crawl webpages using Firecrawl and return the contents" at bounding box center [867, 306] width 112 height 9
click at [849, 329] on div "Firecrawl web scrape tool" at bounding box center [867, 334] width 112 height 11
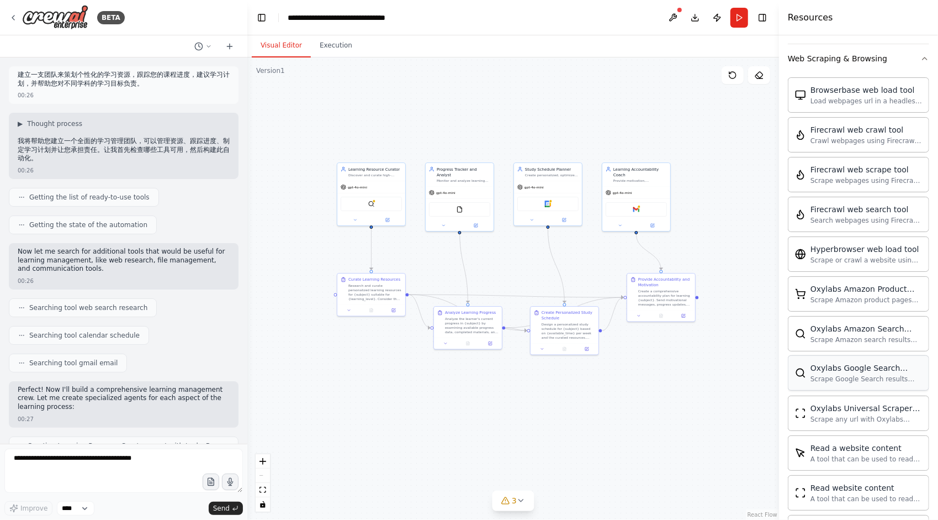
scroll to position [1648, 0]
click at [853, 495] on div "Use this tool to control a web browser and interact with websites using natural…" at bounding box center [867, 499] width 112 height 9
click at [838, 447] on div "SpiderTool A tool to scrape or crawl a website and return LLM-ready content." at bounding box center [858, 453] width 141 height 35
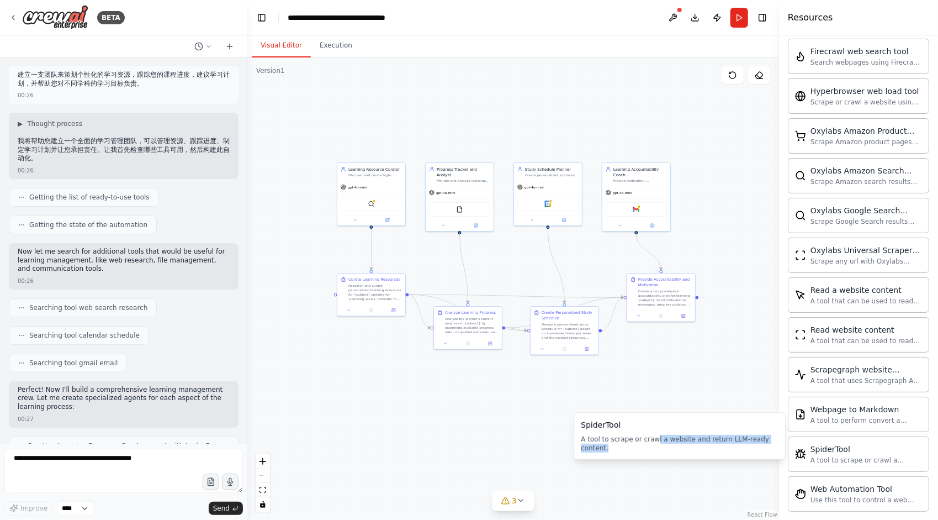
drag, startPoint x: 654, startPoint y: 437, endPoint x: 707, endPoint y: 452, distance: 54.4
click at [707, 452] on div "SpiderTool A tool to scrape or crawl a website and return LLM-ready content. Sp…" at bounding box center [680, 435] width 212 height 47
drag, startPoint x: 642, startPoint y: 444, endPoint x: 671, endPoint y: 447, distance: 29.4
click at [669, 446] on div "A tool to scrape or crawl a website and return LLM-ready content." at bounding box center [680, 444] width 198 height 18
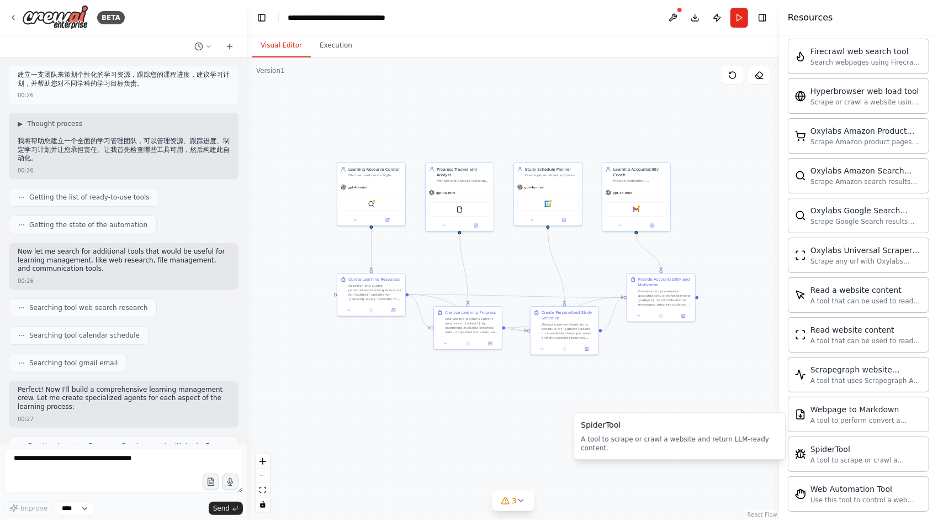
click at [671, 447] on div "A tool to scrape or crawl a website and return LLM-ready content." at bounding box center [680, 444] width 198 height 18
drag, startPoint x: 695, startPoint y: 437, endPoint x: 717, endPoint y: 448, distance: 24.2
click at [717, 448] on div "A tool to scrape or crawl a website and return LLM-ready content." at bounding box center [680, 444] width 198 height 18
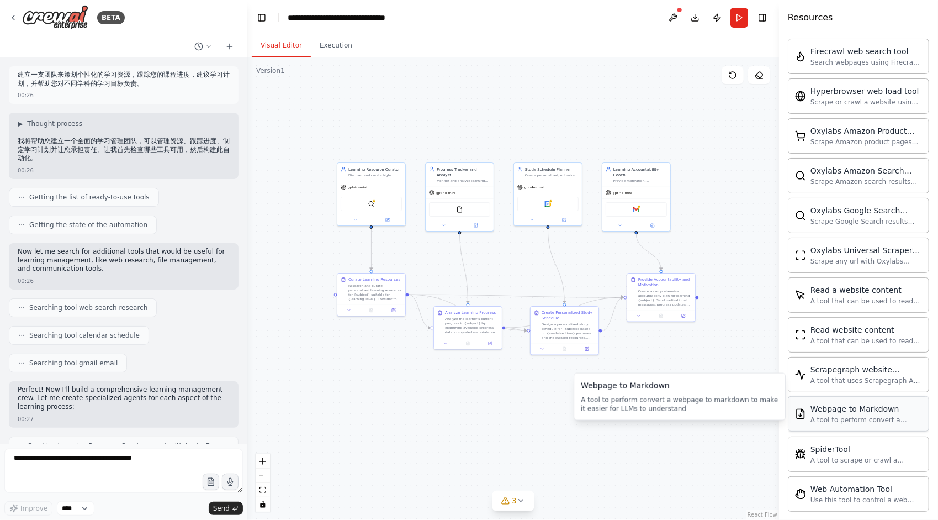
click at [858, 408] on div "Webpage to Markdown A tool to perform convert a webpage to markdown to make it …" at bounding box center [858, 413] width 141 height 35
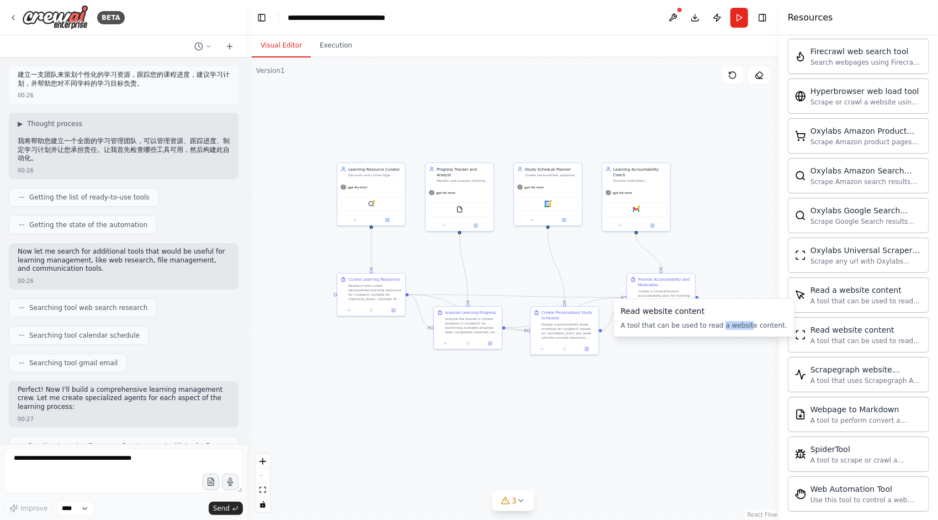
drag, startPoint x: 722, startPoint y: 327, endPoint x: 748, endPoint y: 328, distance: 26.0
click at [748, 328] on div "A tool that can be used to read a website content." at bounding box center [704, 325] width 167 height 9
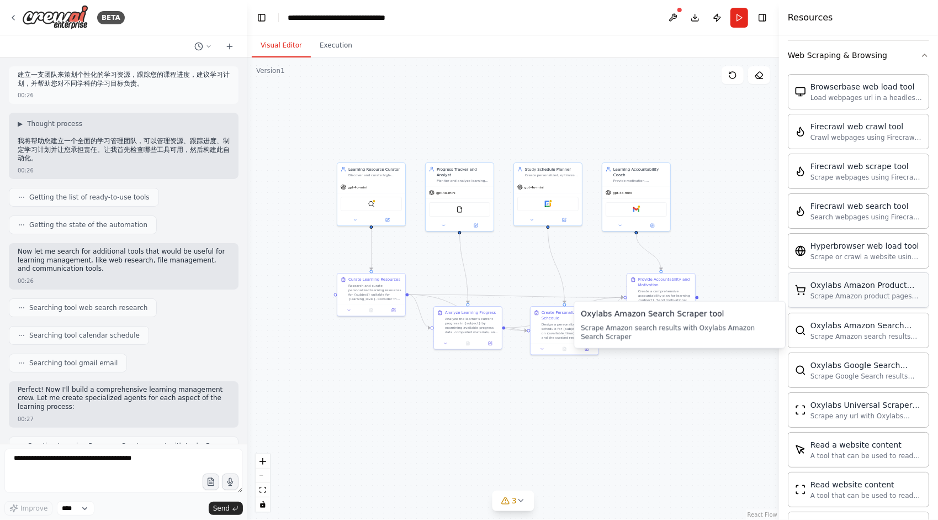
scroll to position [1482, 0]
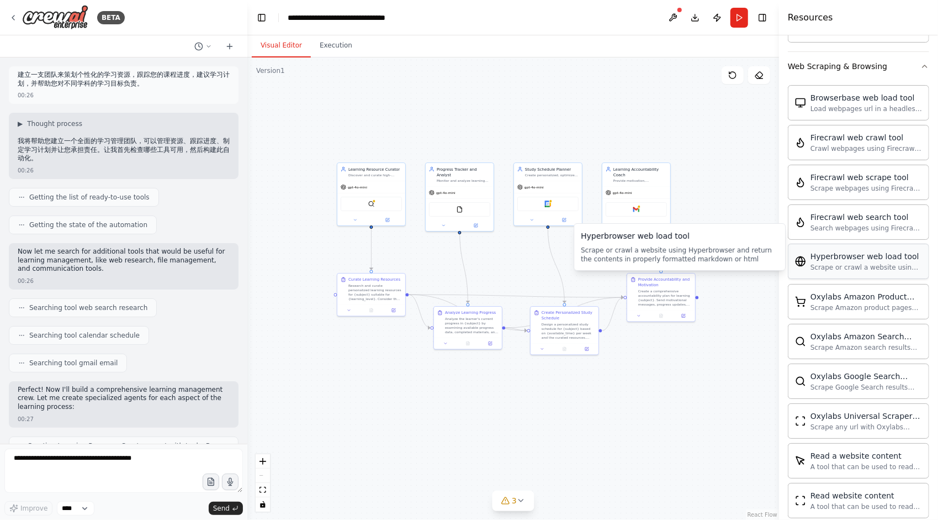
click at [851, 263] on div "Scrape or crawl a website using Hyperbrowser and return the contents in properl…" at bounding box center [867, 267] width 112 height 9
click at [857, 219] on div "Firecrawl web search tool Search webpages using Firecrawl and return the results" at bounding box center [858, 221] width 141 height 35
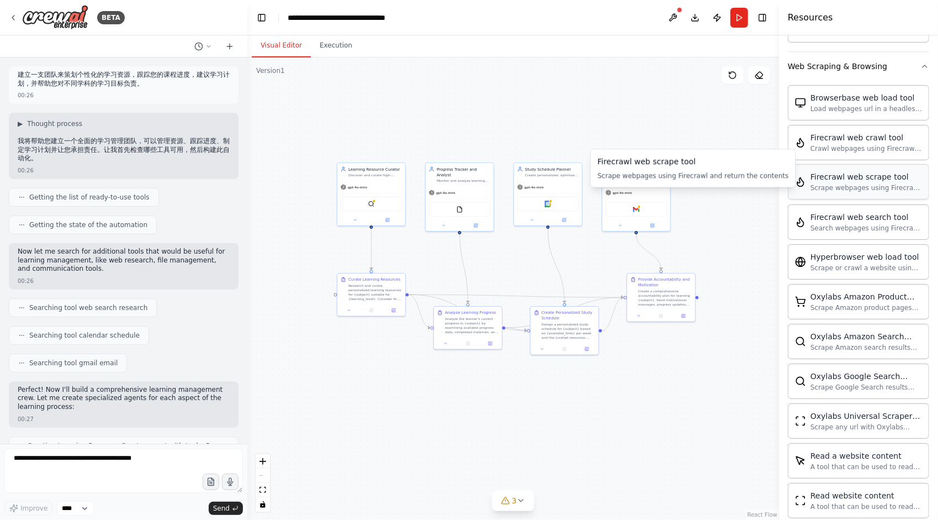
click at [859, 183] on div "Firecrawl web scrape tool Scrape webpages using Firecrawl and return the conten…" at bounding box center [858, 181] width 141 height 35
click at [850, 144] on div "Crawl webpages using Firecrawl and return the contents" at bounding box center [867, 148] width 112 height 9
click at [861, 104] on div "Load webpages url in a headless browser using Browserbase and return the conten…" at bounding box center [867, 108] width 112 height 9
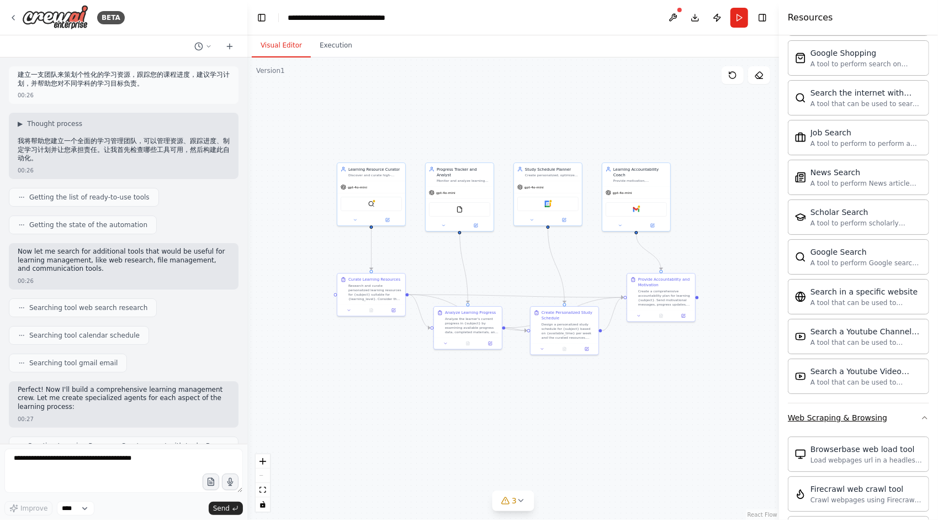
scroll to position [1261, 0]
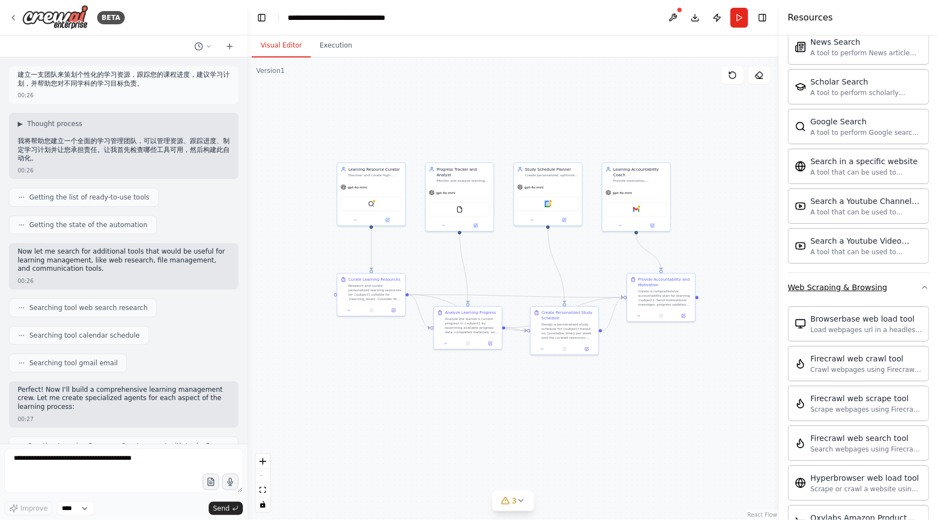
click at [921, 283] on icon "button" at bounding box center [925, 287] width 9 height 9
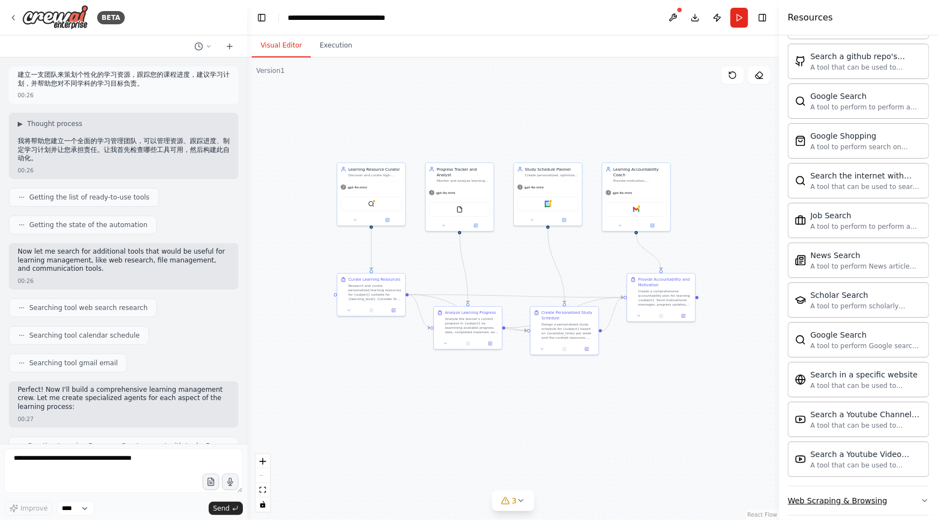
click at [921, 496] on icon "button" at bounding box center [925, 500] width 9 height 9
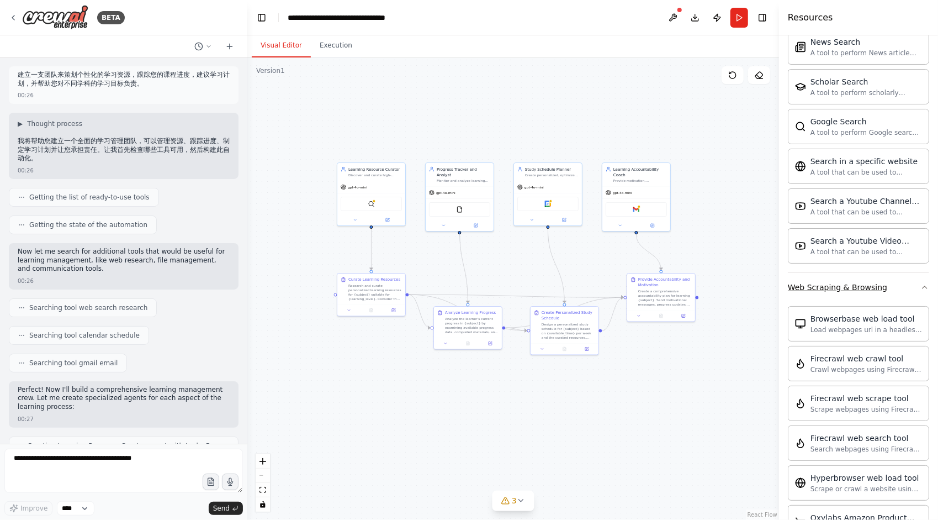
click at [921, 283] on icon "button" at bounding box center [925, 287] width 9 height 9
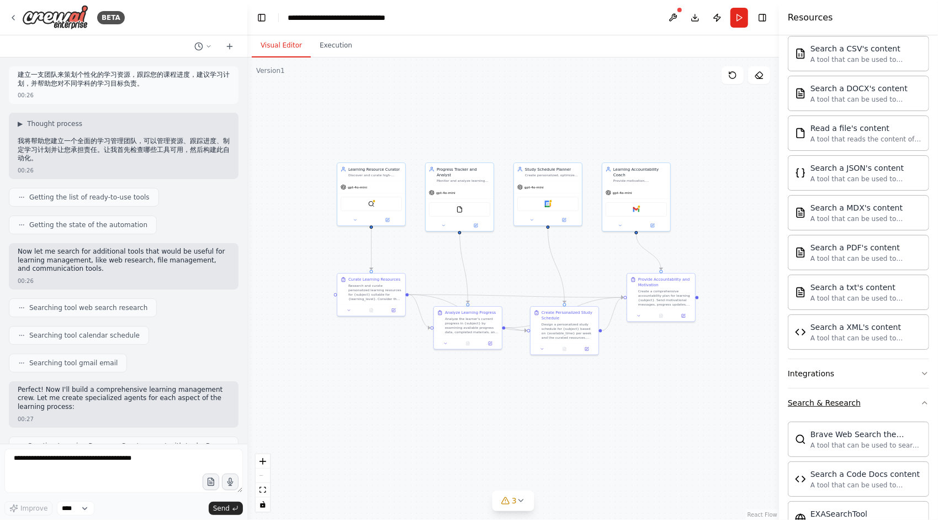
click at [923, 401] on icon "button" at bounding box center [925, 402] width 4 height 2
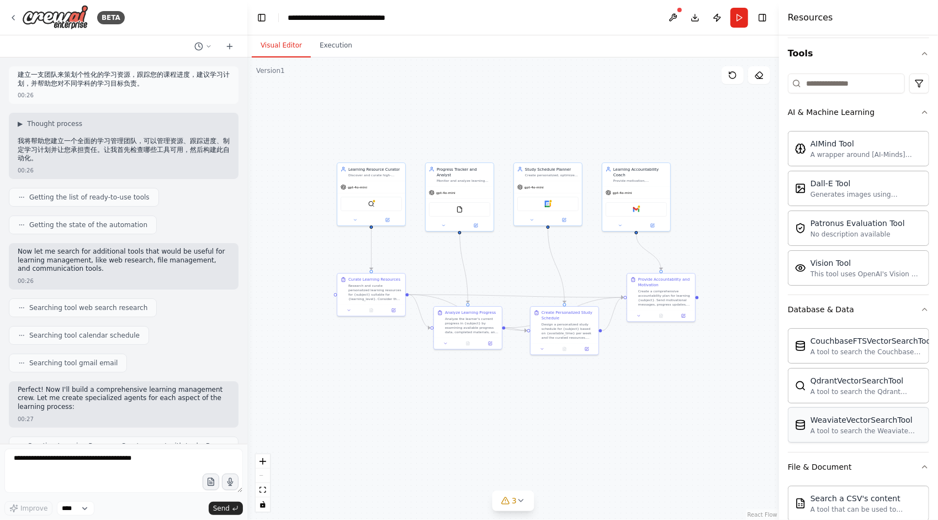
scroll to position [0, 0]
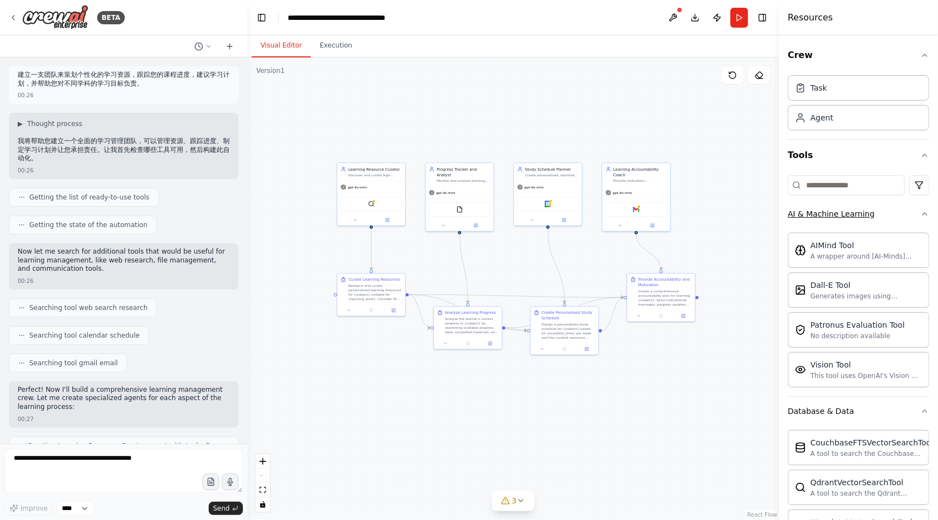
click at [923, 213] on icon "button" at bounding box center [925, 214] width 4 height 2
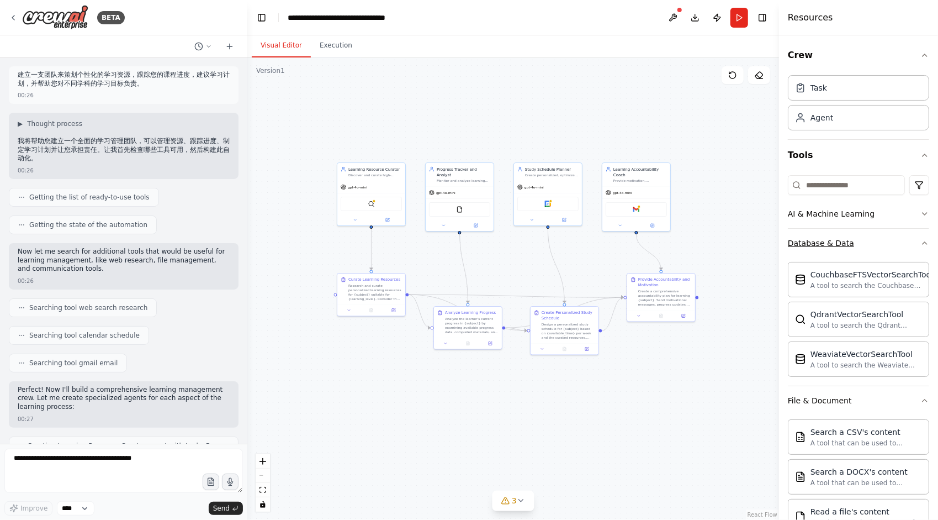
click at [921, 240] on icon "button" at bounding box center [925, 243] width 9 height 9
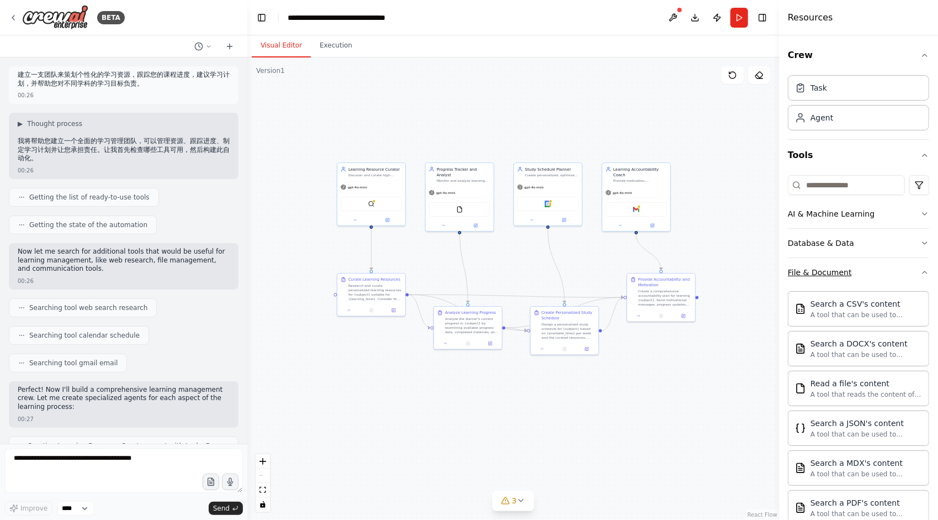
click at [921, 268] on icon "button" at bounding box center [925, 272] width 9 height 9
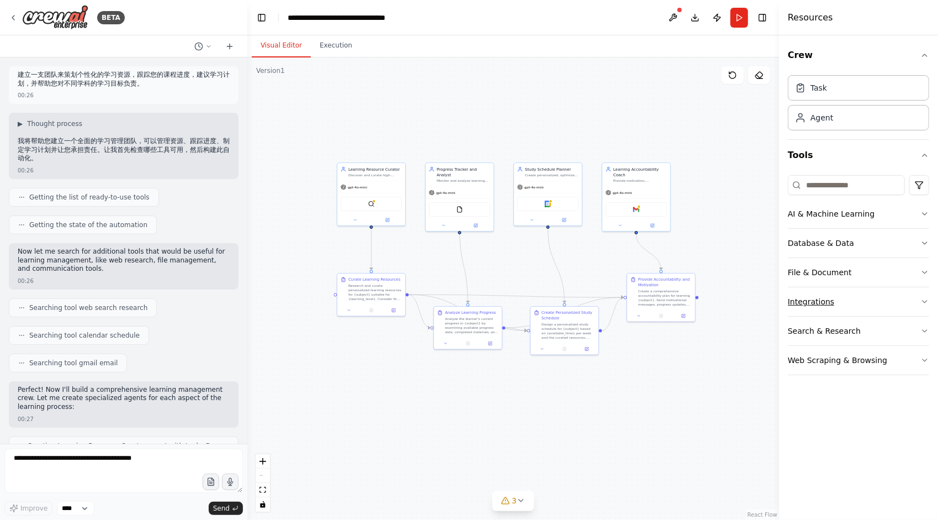
drag, startPoint x: 917, startPoint y: 303, endPoint x: 924, endPoint y: 303, distance: 7.7
click at [922, 303] on button "Integrations" at bounding box center [858, 301] width 141 height 29
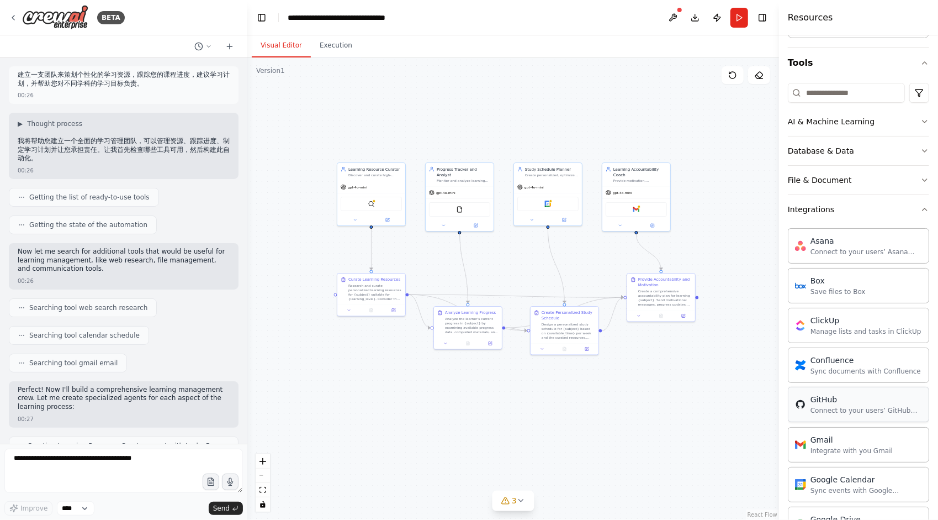
scroll to position [166, 0]
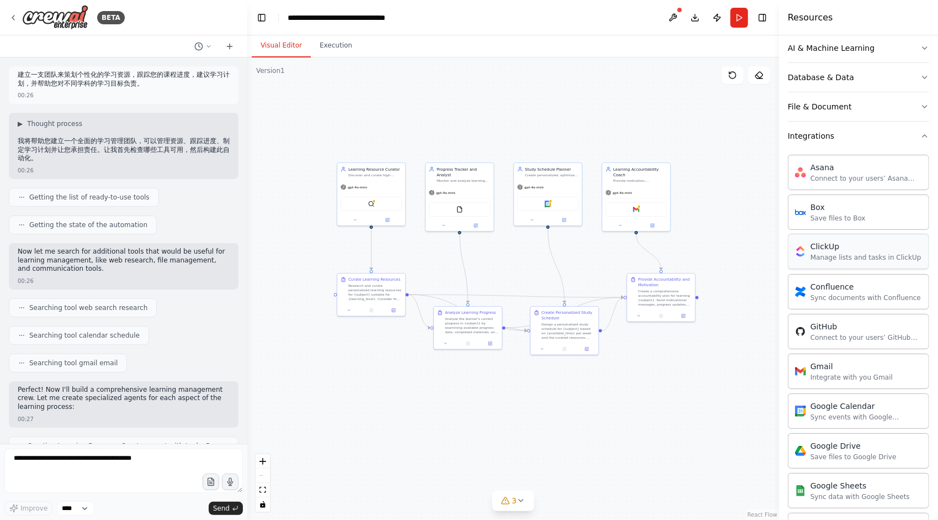
click at [863, 243] on div "ClickUp" at bounding box center [866, 246] width 111 height 11
click at [845, 253] on div "Manage lists and tasks in ClickUp" at bounding box center [866, 257] width 111 height 9
click at [805, 260] on div "ClickUp Manage lists and tasks in ClickUp" at bounding box center [858, 251] width 141 height 35
click at [921, 141] on button "Integrations" at bounding box center [858, 135] width 141 height 29
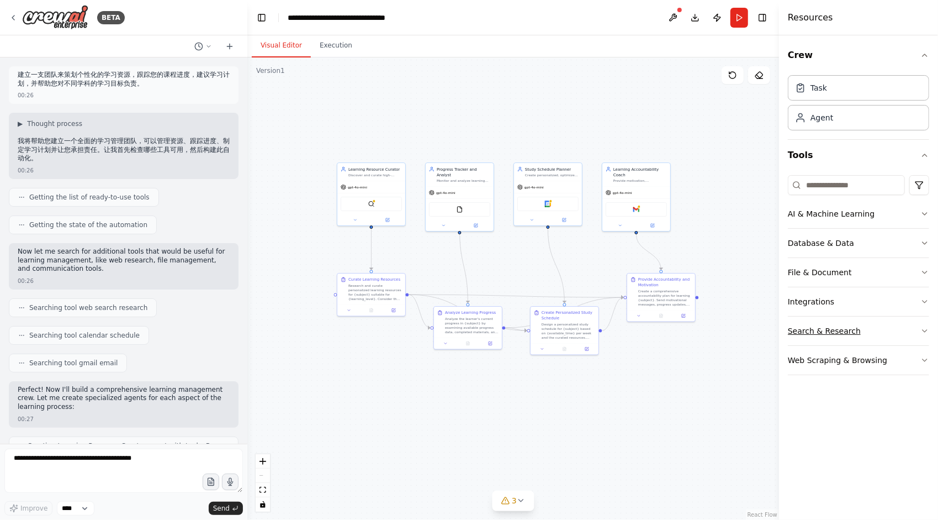
click at [833, 337] on button "Search & Research" at bounding box center [858, 330] width 141 height 29
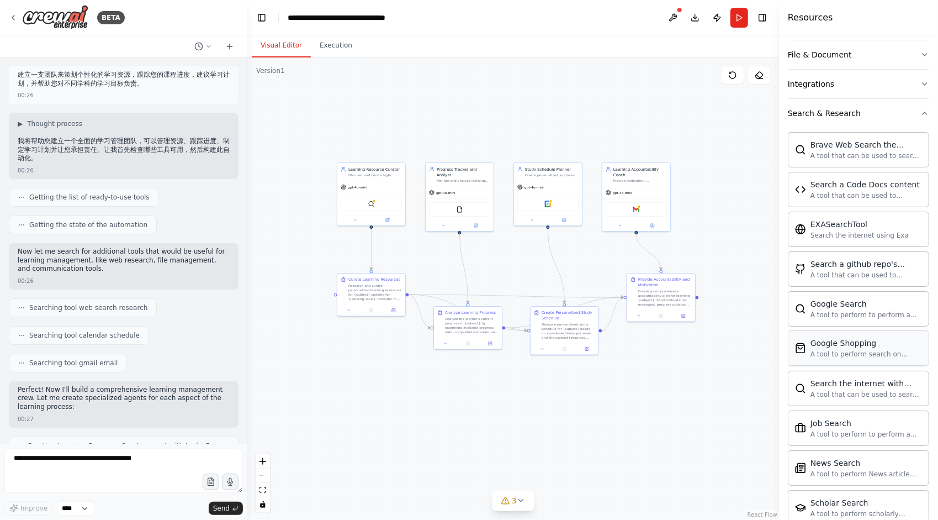
scroll to position [221, 0]
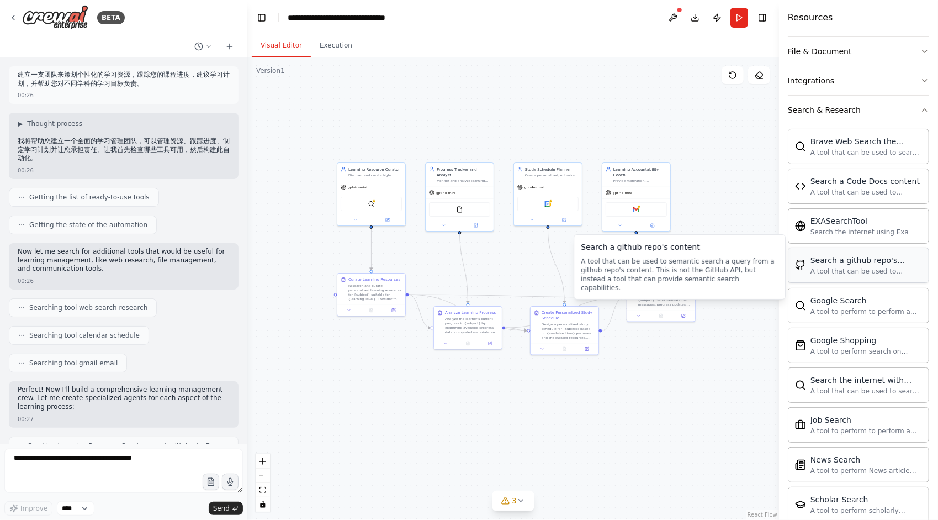
click at [832, 260] on div "Search a github repo's content" at bounding box center [867, 260] width 112 height 11
click at [699, 260] on div "A tool that can be used to semantic search a query from a github repo's content…" at bounding box center [680, 274] width 198 height 35
click at [675, 253] on div "Search a github repo's content A tool that can be used to semantic search a que…" at bounding box center [680, 266] width 198 height 51
click at [655, 244] on div "Search a github repo's content" at bounding box center [680, 246] width 198 height 11
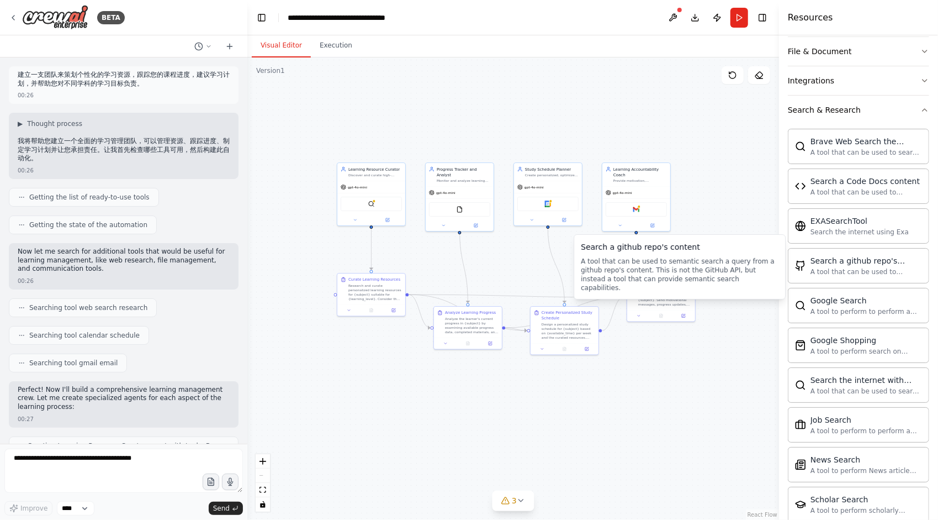
click at [613, 253] on div "Search a github repo's content A tool that can be used to semantic search a que…" at bounding box center [680, 266] width 198 height 51
click at [895, 267] on div "A tool that can be used to semantic search a query from a github repo's content…" at bounding box center [867, 271] width 112 height 9
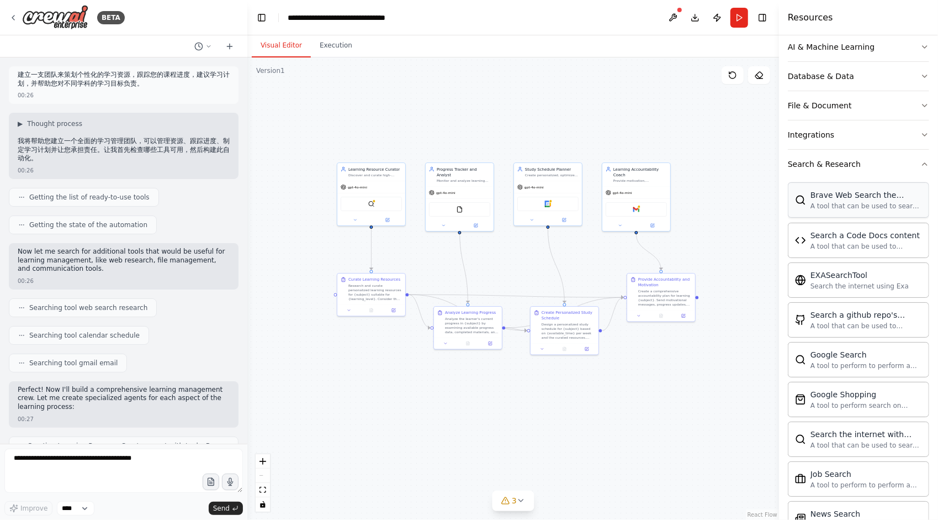
scroll to position [0, 0]
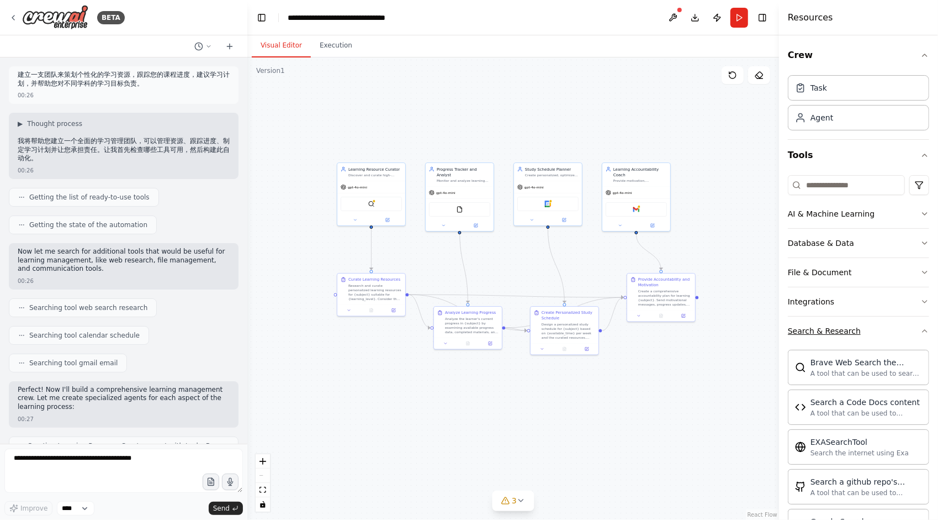
click at [914, 324] on button "Search & Research" at bounding box center [858, 330] width 141 height 29
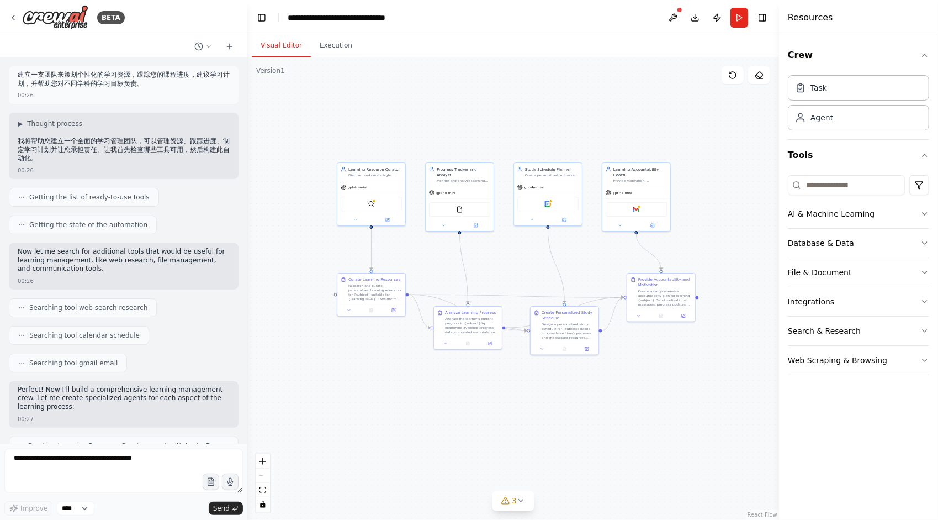
click at [924, 56] on icon "button" at bounding box center [925, 55] width 9 height 9
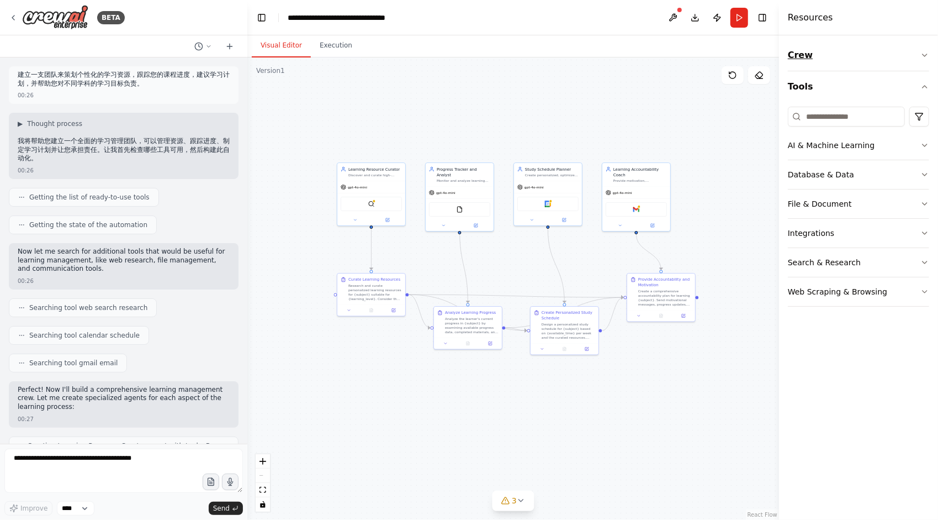
click at [925, 54] on icon "button" at bounding box center [925, 55] width 9 height 9
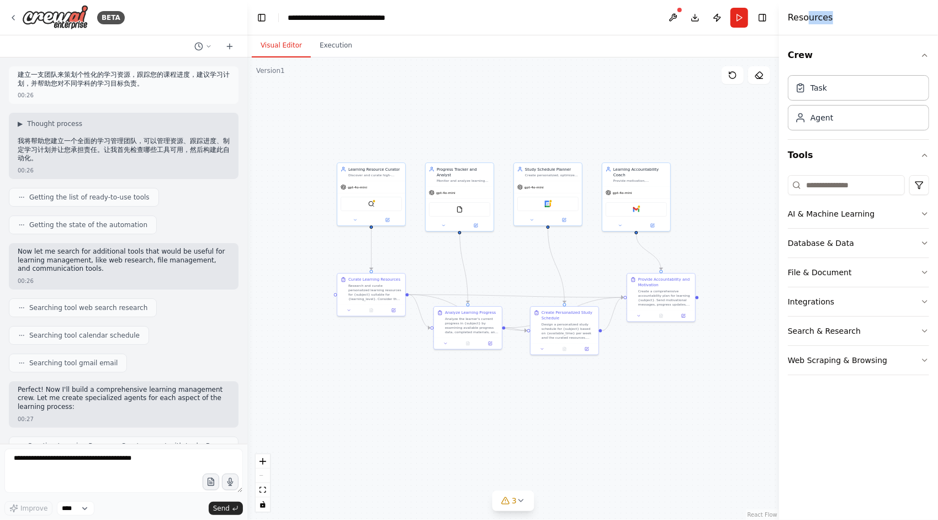
drag, startPoint x: 807, startPoint y: 17, endPoint x: 876, endPoint y: 19, distance: 68.5
click at [876, 19] on div "Resources" at bounding box center [858, 17] width 159 height 35
click at [925, 209] on icon "button" at bounding box center [925, 213] width 9 height 9
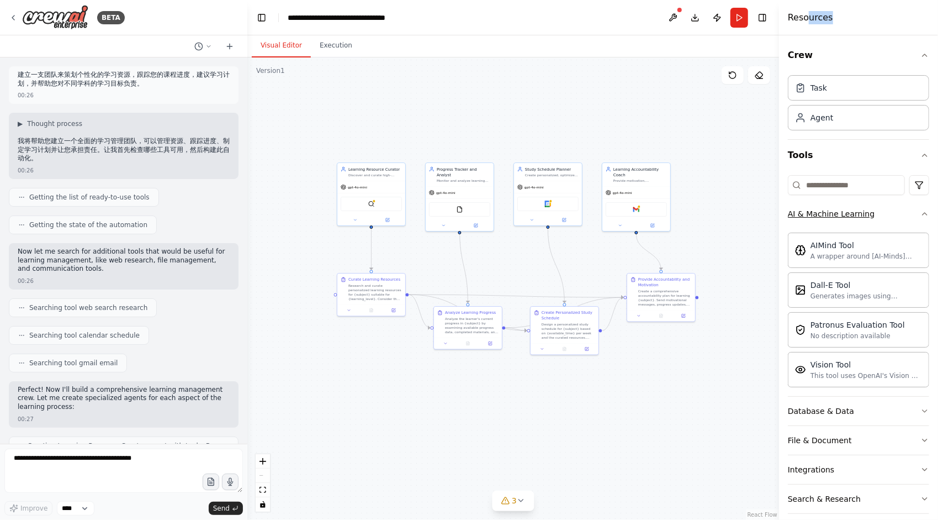
click at [921, 214] on icon "button" at bounding box center [925, 213] width 9 height 9
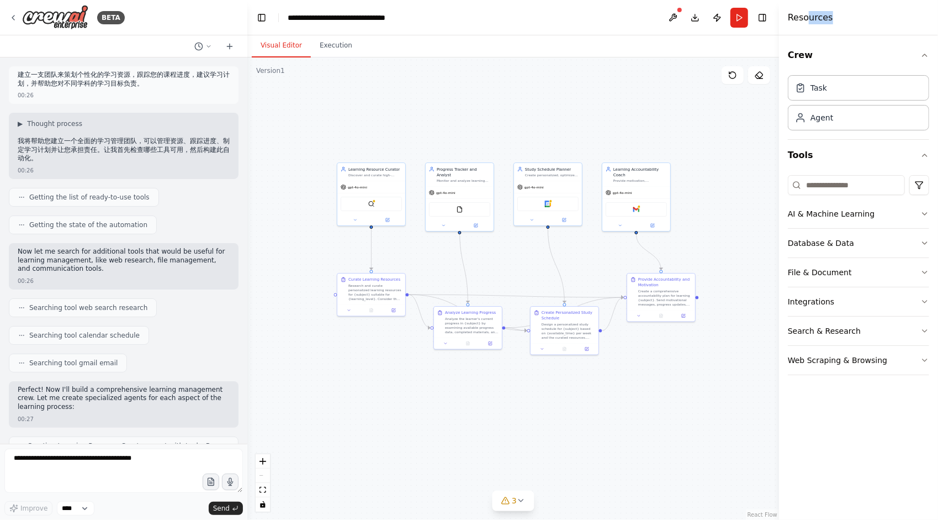
click at [723, 181] on div ".deletable-edge-delete-btn { width: 20px; height: 20px; border: 0px solid #ffff…" at bounding box center [513, 288] width 532 height 462
click at [387, 393] on div ".deletable-edge-delete-btn { width: 20px; height: 20px; border: 0px solid #ffff…" at bounding box center [513, 288] width 532 height 462
drag, startPoint x: 72, startPoint y: 200, endPoint x: 142, endPoint y: 201, distance: 70.7
click at [142, 201] on span "Getting the list of ready-to-use tools" at bounding box center [89, 197] width 120 height 9
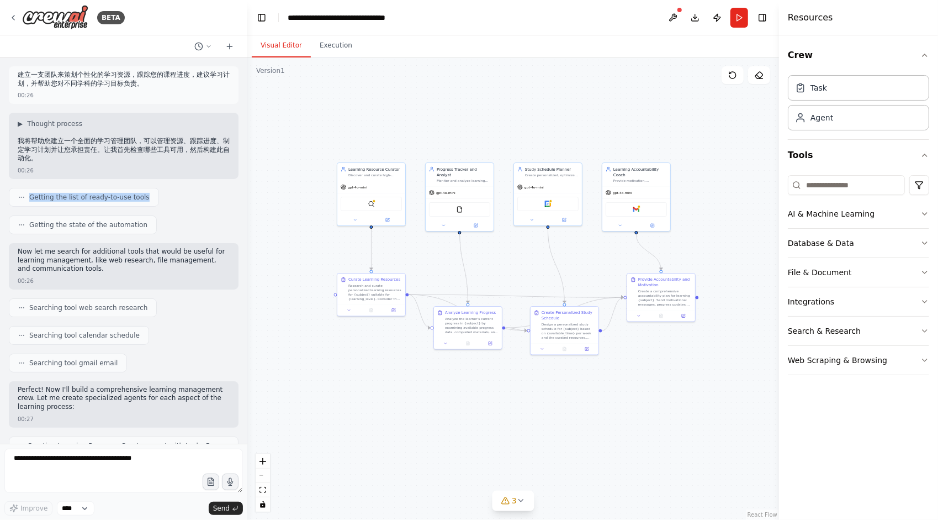
drag, startPoint x: 30, startPoint y: 200, endPoint x: 145, endPoint y: 192, distance: 114.6
click at [145, 192] on div "Getting the list of ready-to-use tools" at bounding box center [84, 197] width 150 height 19
drag, startPoint x: 120, startPoint y: 197, endPoint x: 148, endPoint y: 195, distance: 27.6
click at [148, 195] on div "Getting the list of ready-to-use tools" at bounding box center [84, 197] width 150 height 19
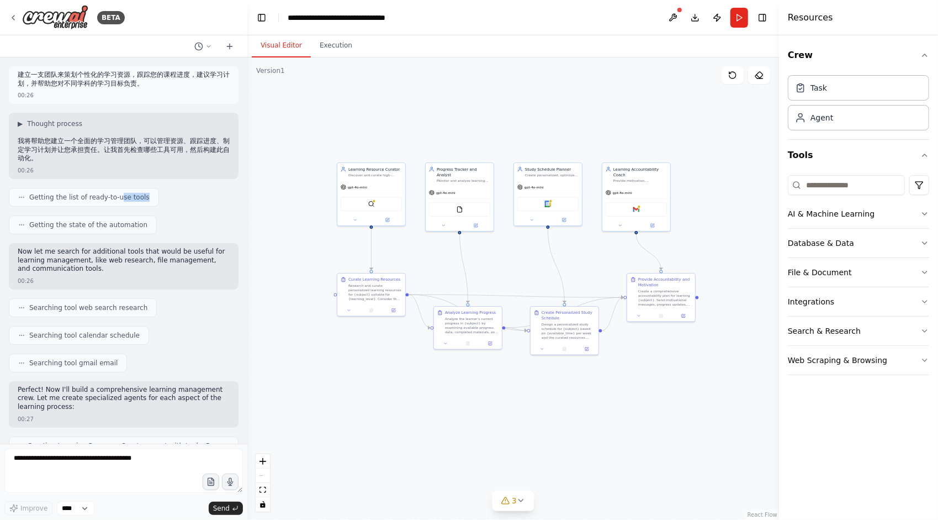
click at [148, 195] on div "Getting the list of ready-to-use tools" at bounding box center [84, 197] width 150 height 19
click at [19, 198] on icon at bounding box center [21, 197] width 7 height 7
click at [20, 197] on icon at bounding box center [21, 197] width 7 height 7
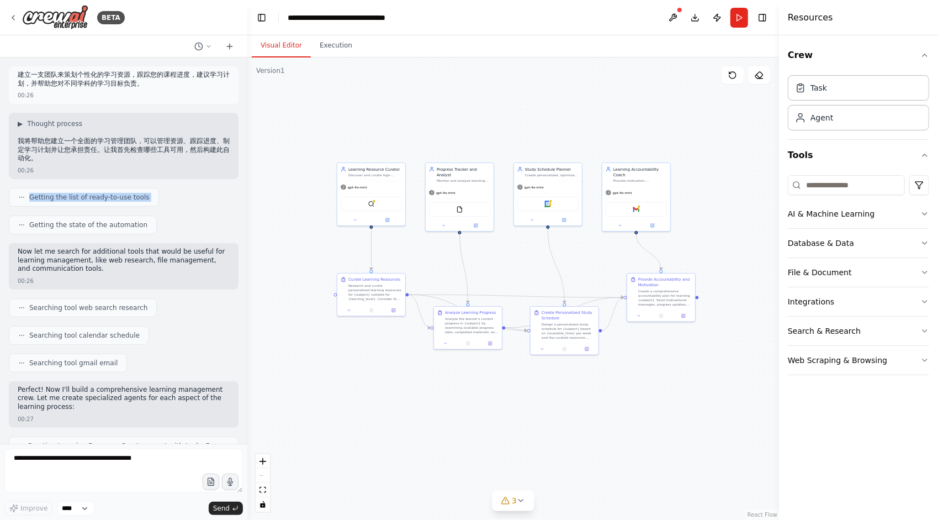
click at [78, 199] on span "Getting the list of ready-to-use tools" at bounding box center [89, 197] width 120 height 9
drag, startPoint x: 45, startPoint y: 224, endPoint x: 128, endPoint y: 224, distance: 83.4
click at [128, 224] on span "Getting the state of the automation" at bounding box center [88, 224] width 118 height 9
drag, startPoint x: 32, startPoint y: 224, endPoint x: 110, endPoint y: 225, distance: 78.4
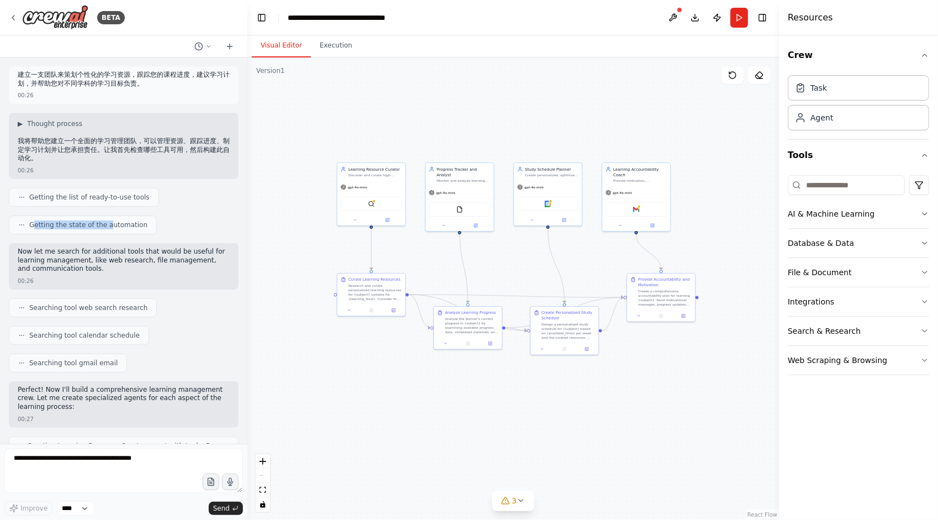
click at [110, 225] on span "Getting the state of the automation" at bounding box center [88, 224] width 118 height 9
drag, startPoint x: 136, startPoint y: 224, endPoint x: 150, endPoint y: 224, distance: 14.4
click at [150, 224] on div "Getting the state of the automation" at bounding box center [83, 224] width 148 height 19
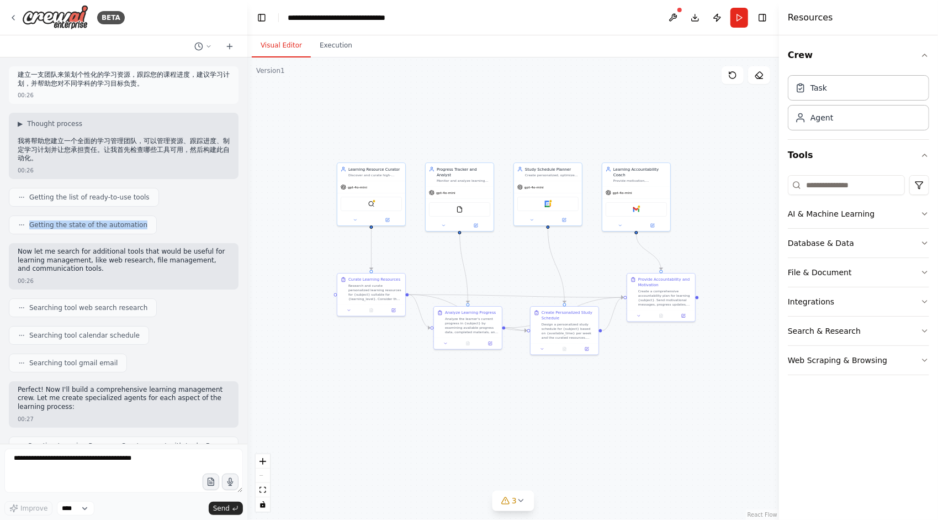
drag, startPoint x: 28, startPoint y: 226, endPoint x: 148, endPoint y: 224, distance: 120.4
click at [148, 224] on div "Getting the state of the automation" at bounding box center [83, 224] width 148 height 19
click at [97, 230] on div "获取自动化状态" at bounding box center [124, 224] width 230 height 19
click at [54, 224] on span "获取自动化状态" at bounding box center [52, 224] width 46 height 9
drag, startPoint x: 27, startPoint y: 197, endPoint x: 146, endPoint y: 195, distance: 119.3
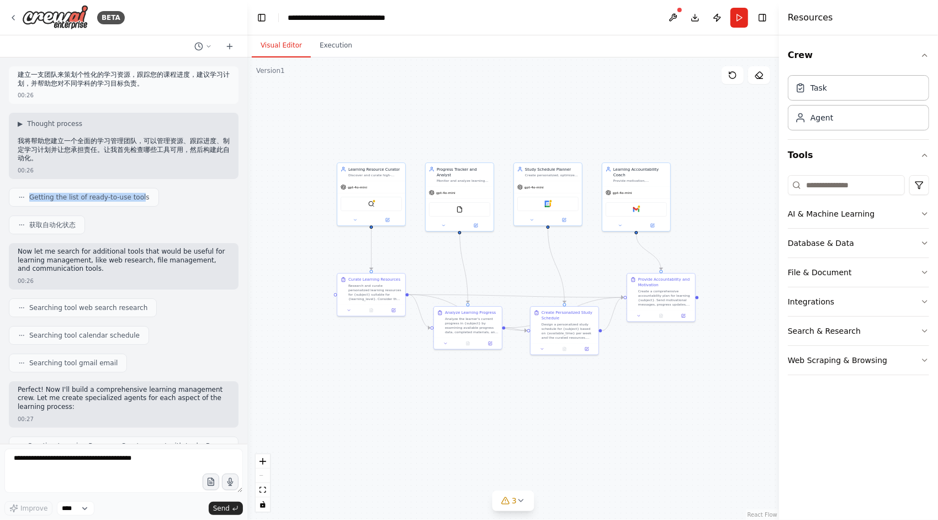
click at [142, 195] on div "Getting the list of ready-to-use tools" at bounding box center [83, 197] width 131 height 9
click at [146, 195] on div "Getting the list of ready-to-use tools" at bounding box center [84, 197] width 150 height 19
click at [25, 265] on p "Now let me search for additional tools that would be useful for learning manage…" at bounding box center [124, 260] width 212 height 26
drag, startPoint x: 18, startPoint y: 251, endPoint x: 99, endPoint y: 264, distance: 81.6
click at [99, 264] on p "Now let me search for additional tools that would be useful for learning manage…" at bounding box center [124, 260] width 212 height 26
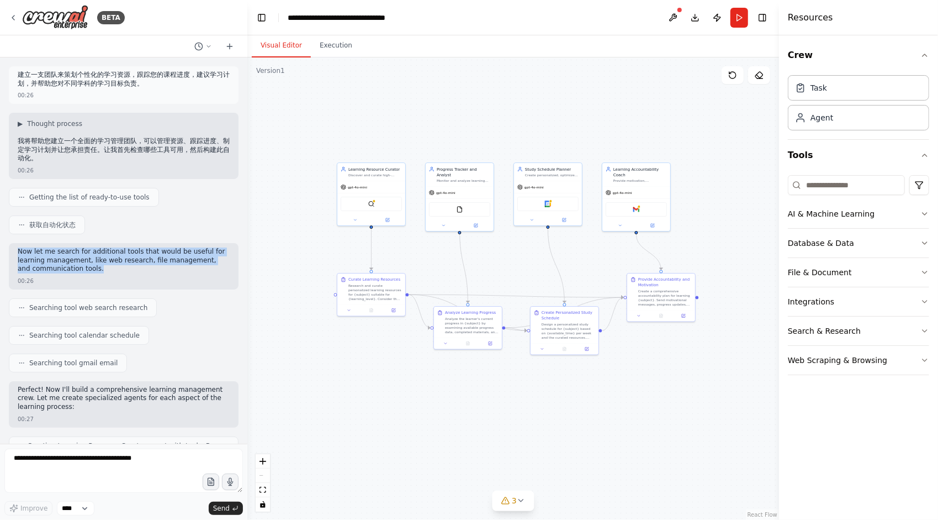
click at [92, 269] on p "Now let me search for additional tools that would be useful for learning manage…" at bounding box center [124, 260] width 212 height 26
drag, startPoint x: 72, startPoint y: 264, endPoint x: 109, endPoint y: 268, distance: 37.8
click at [109, 268] on p "Now let me search for additional tools that would be useful for learning manage…" at bounding box center [124, 260] width 212 height 26
drag, startPoint x: 75, startPoint y: 267, endPoint x: 104, endPoint y: 266, distance: 28.7
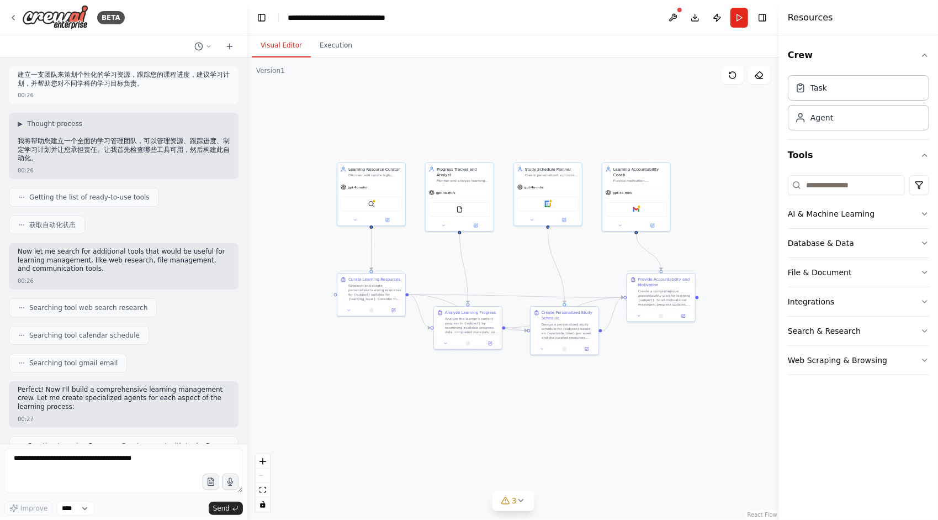
click at [104, 266] on p "Now let me search for additional tools that would be useful for learning manage…" at bounding box center [124, 260] width 212 height 26
drag, startPoint x: 84, startPoint y: 268, endPoint x: 97, endPoint y: 267, distance: 12.7
click at [97, 267] on p "Now let me search for additional tools that would be useful for learning manage…" at bounding box center [124, 260] width 212 height 26
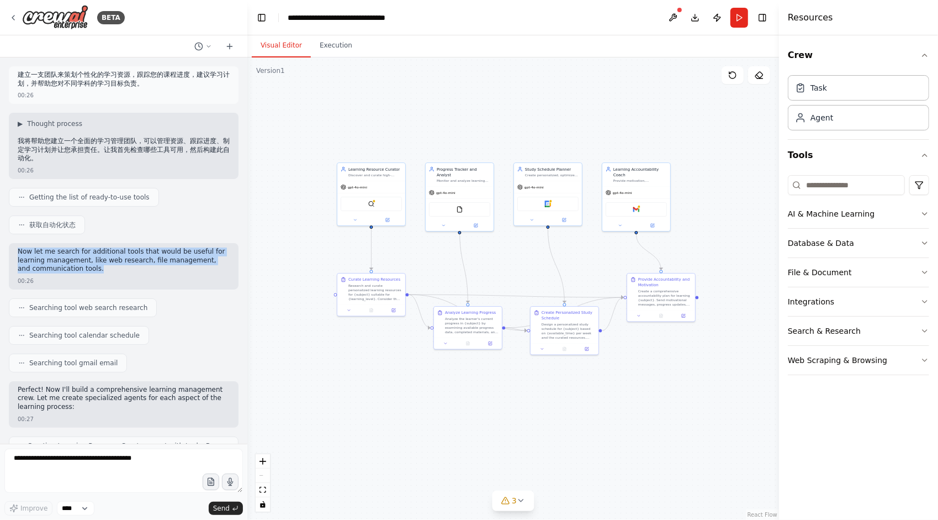
drag, startPoint x: 96, startPoint y: 269, endPoint x: 19, endPoint y: 251, distance: 79.0
click at [19, 251] on p "Now let me search for additional tools that would be useful for learning manage…" at bounding box center [124, 260] width 212 height 26
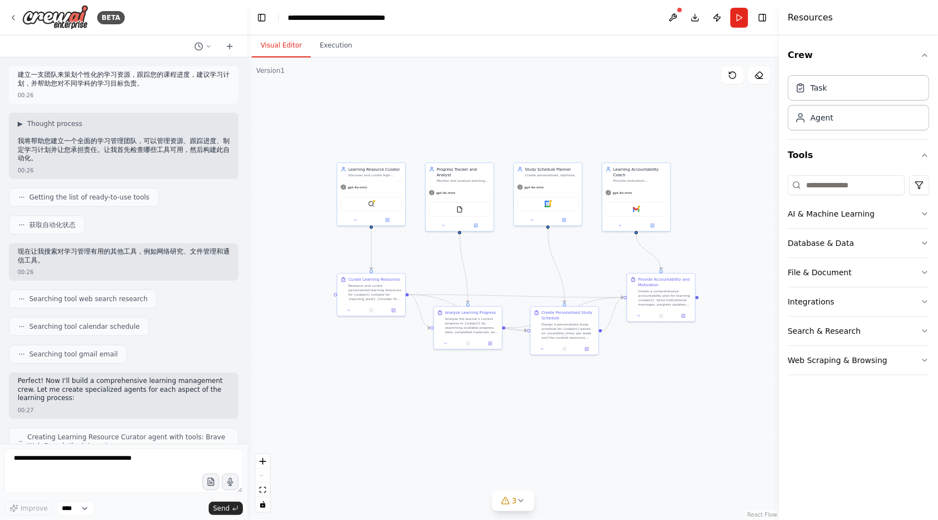
click at [101, 250] on p "现在让我搜索对学习管理有用的其他工具，例如网络研究、文件管理和通信工具。" at bounding box center [124, 255] width 212 height 17
click at [103, 258] on p "现在让我搜索对学习管理有用的其他工具，例如网络研究、文件管理和通信工具。" at bounding box center [124, 255] width 212 height 17
drag, startPoint x: 107, startPoint y: 250, endPoint x: 107, endPoint y: 260, distance: 9.4
click at [107, 260] on p "现在让我搜索对学习管理有用的其他工具，例如网络研究、文件管理和通信工具。" at bounding box center [124, 255] width 212 height 17
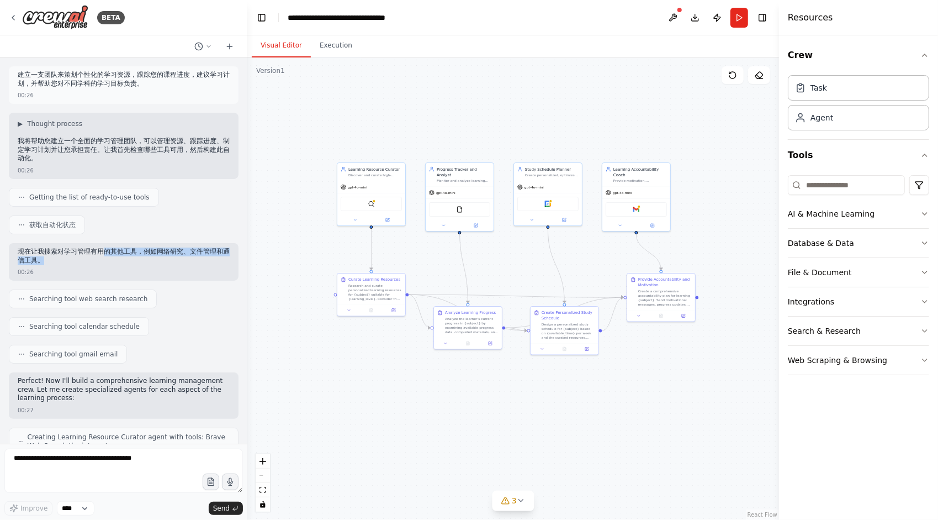
click at [107, 260] on p "现在让我搜索对学习管理有用的其他工具，例如网络研究、文件管理和通信工具。" at bounding box center [124, 255] width 212 height 17
drag, startPoint x: 108, startPoint y: 250, endPoint x: 110, endPoint y: 258, distance: 8.6
click at [110, 258] on p "现在让我搜索对学习管理有用的其他工具，例如网络研究、文件管理和通信工具。" at bounding box center [124, 255] width 212 height 17
drag, startPoint x: 113, startPoint y: 250, endPoint x: 113, endPoint y: 260, distance: 10.5
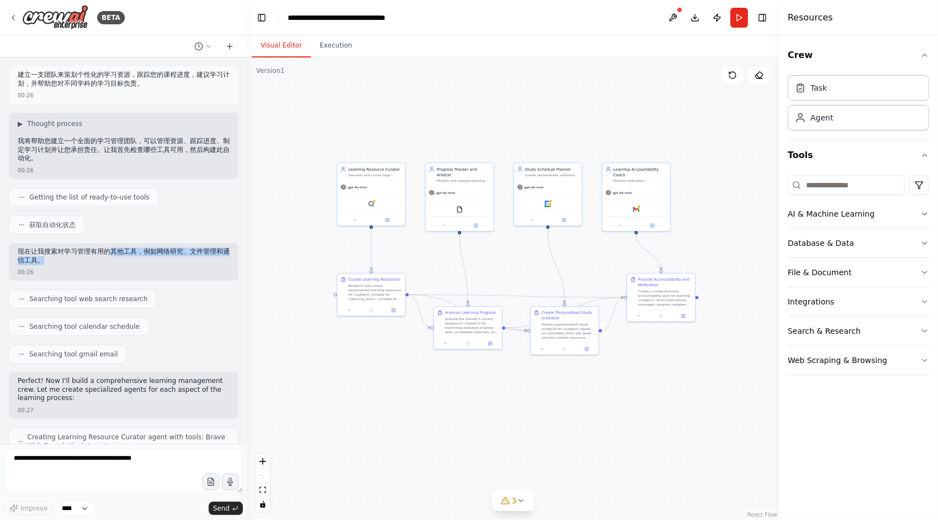
click at [113, 260] on p "现在让我搜索对学习管理有用的其他工具，例如网络研究、文件管理和通信工具。" at bounding box center [124, 255] width 212 height 17
drag, startPoint x: 117, startPoint y: 251, endPoint x: 118, endPoint y: 258, distance: 7.4
click at [118, 258] on p "现在让我搜索对学习管理有用的其他工具，例如网络研究、文件管理和通信工具。" at bounding box center [124, 255] width 212 height 17
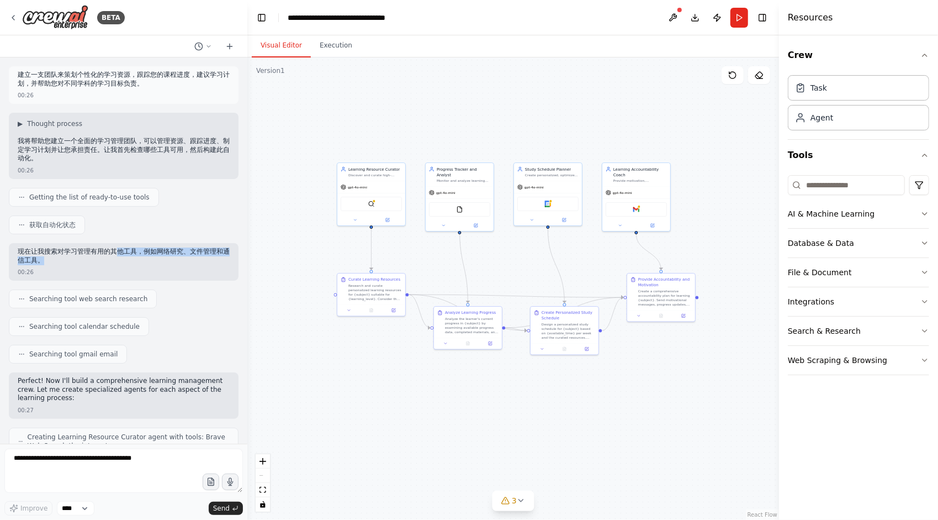
drag, startPoint x: 115, startPoint y: 255, endPoint x: 114, endPoint y: 262, distance: 7.8
click at [114, 262] on p "现在让我搜索对学习管理有用的其他工具，例如网络研究、文件管理和通信工具。" at bounding box center [124, 255] width 212 height 17
drag, startPoint x: 114, startPoint y: 251, endPoint x: 115, endPoint y: 260, distance: 9.0
click at [115, 260] on p "现在让我搜索对学习管理有用的其他工具，例如网络研究、文件管理和通信工具。" at bounding box center [124, 255] width 212 height 17
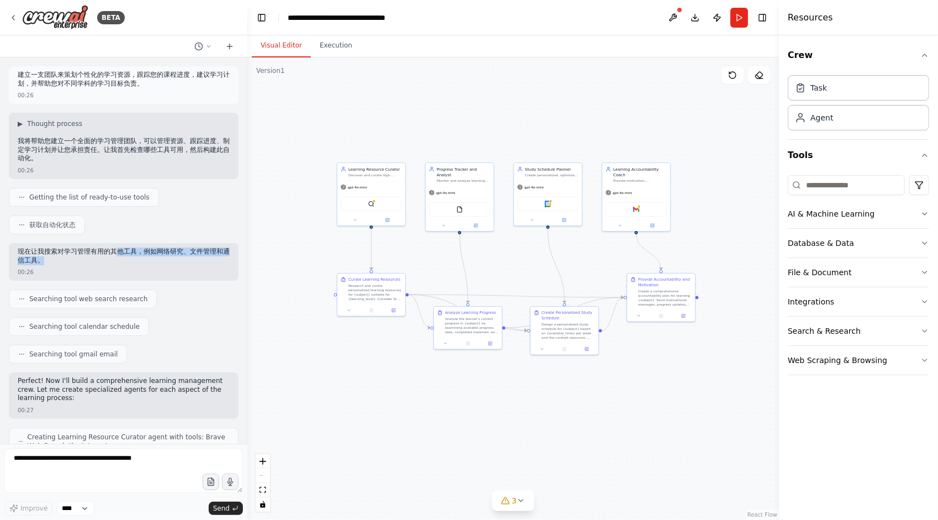
click at [115, 260] on p "现在让我搜索对学习管理有用的其他工具，例如网络研究、文件管理和通信工具。" at bounding box center [124, 255] width 212 height 17
drag, startPoint x: 88, startPoint y: 261, endPoint x: 93, endPoint y: 258, distance: 5.7
click at [92, 258] on p "现在让我搜索对学习管理有用的其他工具，例如网络研究、文件管理和通信工具。" at bounding box center [124, 255] width 212 height 17
click at [93, 258] on p "现在让我搜索对学习管理有用的其他工具，例如网络研究、文件管理和通信工具。" at bounding box center [124, 255] width 212 height 17
drag, startPoint x: 107, startPoint y: 248, endPoint x: 110, endPoint y: 264, distance: 15.7
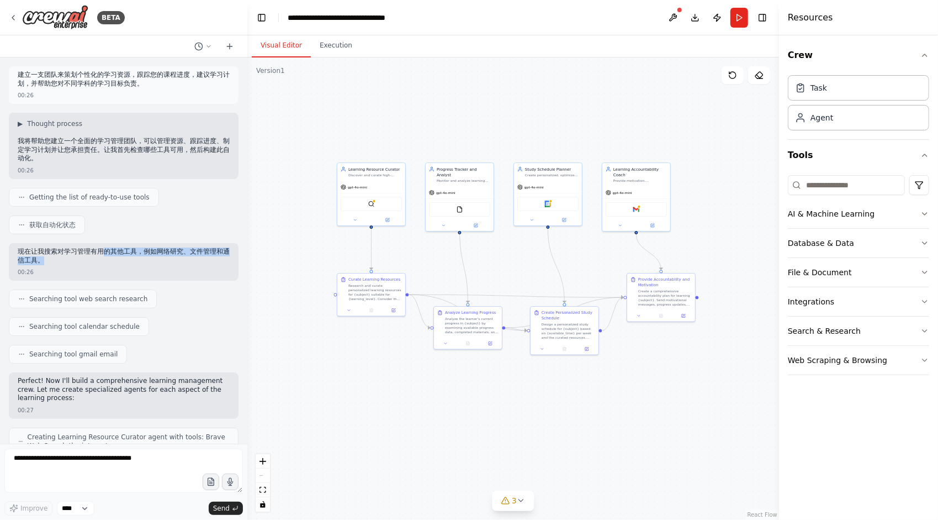
click at [110, 264] on div "现在让我搜索对学习管理有用的其他工具，例如网络研究、文件管理和通信工具。" at bounding box center [124, 256] width 212 height 19
drag, startPoint x: 113, startPoint y: 253, endPoint x: 112, endPoint y: 263, distance: 10.0
click at [112, 263] on p "现在让我搜索对学习管理有用的其他工具，例如网络研究、文件管理和通信工具。" at bounding box center [124, 255] width 212 height 17
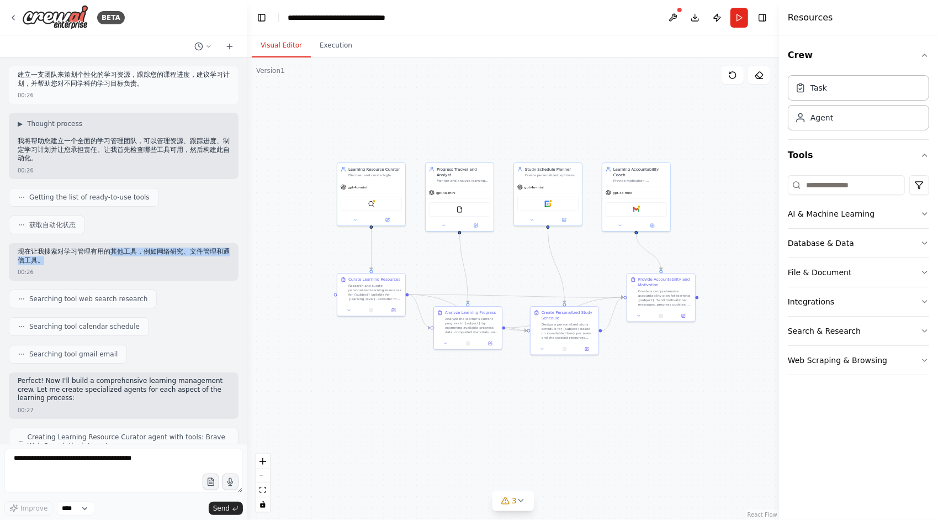
drag, startPoint x: 110, startPoint y: 255, endPoint x: 110, endPoint y: 263, distance: 7.8
click at [110, 263] on p "现在让我搜索对学习管理有用的其他工具，例如网络研究、文件管理和通信工具。" at bounding box center [124, 255] width 212 height 17
drag, startPoint x: 108, startPoint y: 255, endPoint x: 108, endPoint y: 264, distance: 9.4
click at [108, 264] on div "现在让我搜索对学习管理有用的其他工具，例如网络研究、文件管理和通信工具。" at bounding box center [124, 256] width 212 height 19
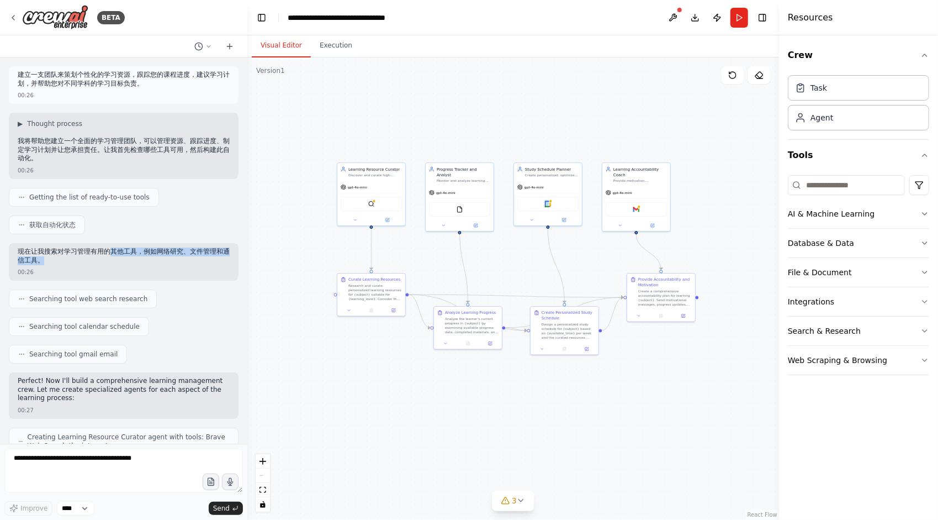
click at [80, 266] on div "现在让我搜索对学习管理有用的其他工具，例如网络研究、文件管理和通信工具。" at bounding box center [124, 256] width 212 height 19
drag, startPoint x: 61, startPoint y: 261, endPoint x: 70, endPoint y: 258, distance: 8.7
click at [70, 258] on p "现在让我搜索对学习管理有用的其他工具，例如网络研究、文件管理和通信工具。" at bounding box center [124, 255] width 212 height 17
drag, startPoint x: 107, startPoint y: 252, endPoint x: 105, endPoint y: 263, distance: 11.8
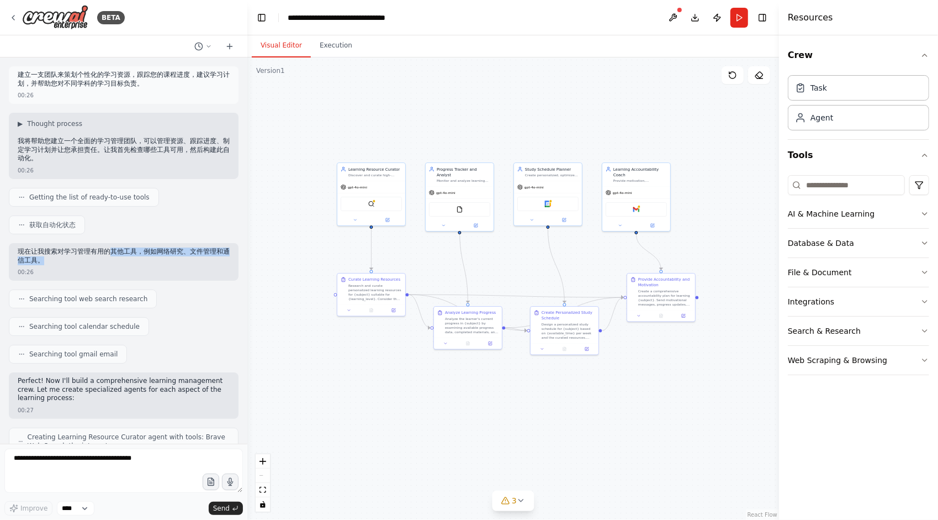
click at [105, 263] on p "现在让我搜索对学习管理有用的其他工具，例如网络研究、文件管理和通信工具。" at bounding box center [124, 255] width 212 height 17
drag, startPoint x: 112, startPoint y: 253, endPoint x: 114, endPoint y: 261, distance: 8.4
click at [114, 261] on p "现在让我搜索对学习管理有用的其他工具，例如网络研究、文件管理和通信工具。" at bounding box center [124, 255] width 212 height 17
click at [121, 260] on p "现在让我搜索对学习管理有用的其他工具，例如网络研究、文件管理和通信工具。" at bounding box center [124, 255] width 212 height 17
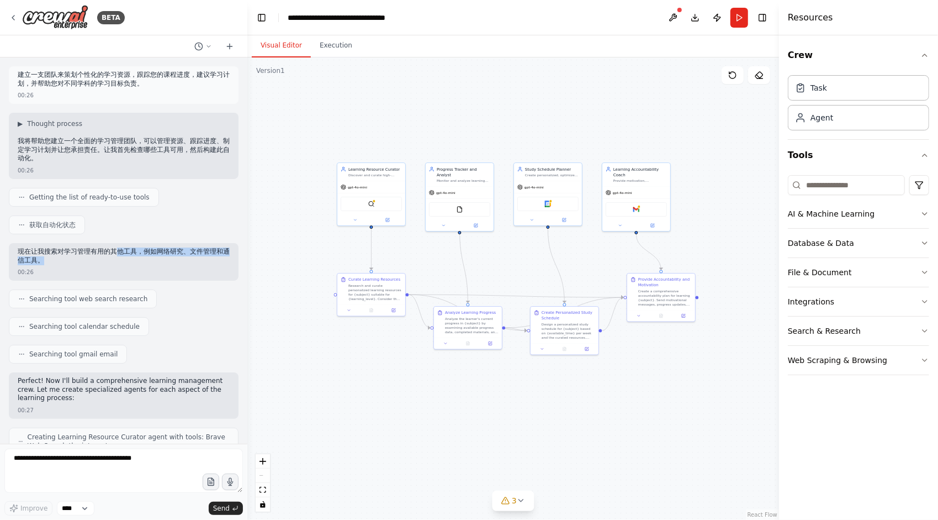
drag, startPoint x: 117, startPoint y: 247, endPoint x: 118, endPoint y: 258, distance: 11.1
click at [118, 258] on p "现在让我搜索对学习管理有用的其他工具，例如网络研究、文件管理和通信工具。" at bounding box center [124, 255] width 212 height 17
drag, startPoint x: 112, startPoint y: 246, endPoint x: 115, endPoint y: 260, distance: 14.1
click at [115, 260] on div "现在让我搜索对学习管理有用的其他工具，例如网络研究、文件管理和通信工具。 00:26" at bounding box center [124, 262] width 230 height 38
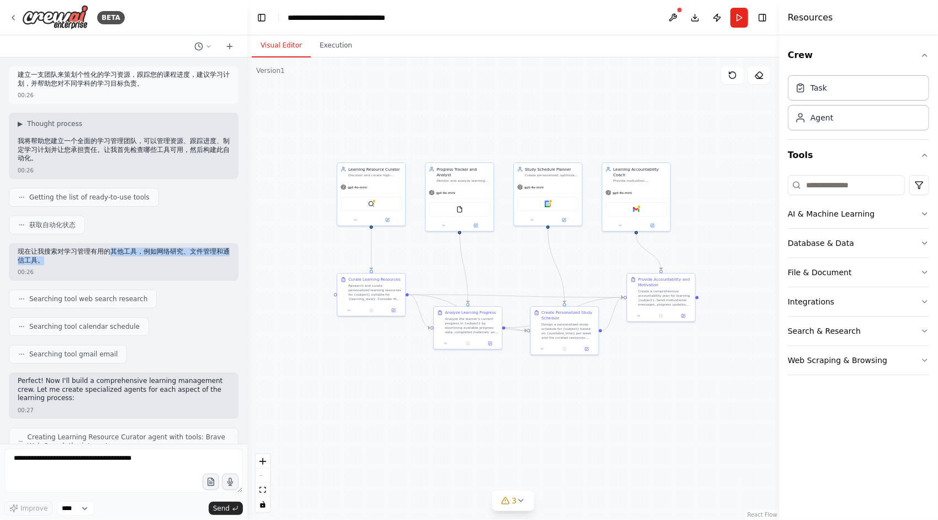
click at [115, 260] on p "现在让我搜索对学习管理有用的其他工具，例如网络研究、文件管理和通信工具。" at bounding box center [124, 255] width 212 height 17
click at [117, 256] on p "现在让我搜索对学习管理有用的其他工具，例如网络研究、文件管理和通信工具。" at bounding box center [124, 255] width 212 height 17
click at [119, 266] on div "现在让我搜索对学习管理有用的其他工具，例如网络研究、文件管理和通信工具。 00:26" at bounding box center [124, 262] width 230 height 38
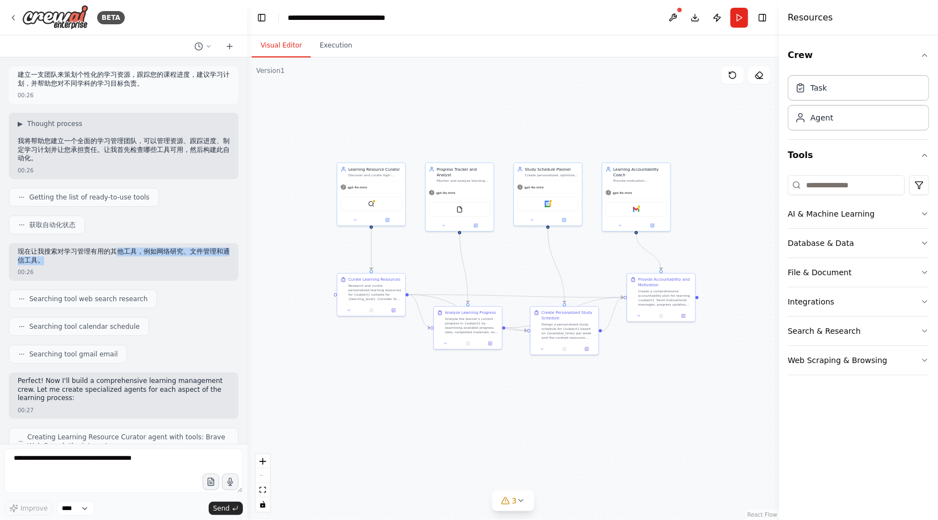
click at [117, 263] on p "现在让我搜索对学习管理有用的其他工具，例如网络研究、文件管理和通信工具。" at bounding box center [124, 255] width 212 height 17
click at [112, 263] on p "现在让我搜索对学习管理有用的其他工具，例如网络研究、文件管理和通信工具。" at bounding box center [124, 255] width 212 height 17
click at [110, 260] on p "现在让我搜索对学习管理有用的其他工具，例如网络研究、文件管理和通信工具。" at bounding box center [124, 255] width 212 height 17
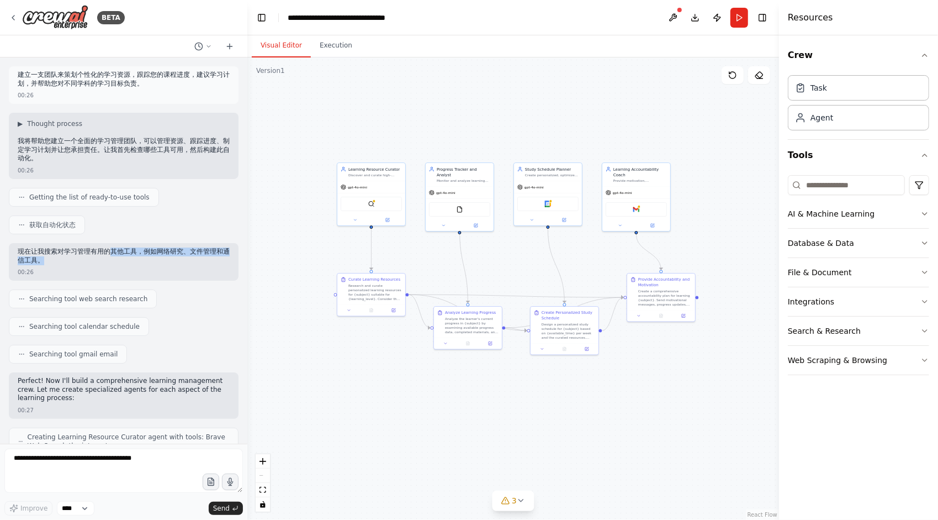
click at [110, 260] on p "现在让我搜索对学习管理有用的其他工具，例如网络研究、文件管理和通信工具。" at bounding box center [124, 255] width 212 height 17
click at [102, 260] on p "现在让我搜索对学习管理有用的其他工具，例如网络研究、文件管理和通信工具。" at bounding box center [124, 255] width 212 height 17
click at [121, 263] on p "现在让我搜索对学习管理有用的其他工具，例如网络研究、文件管理和通信工具。" at bounding box center [124, 255] width 212 height 17
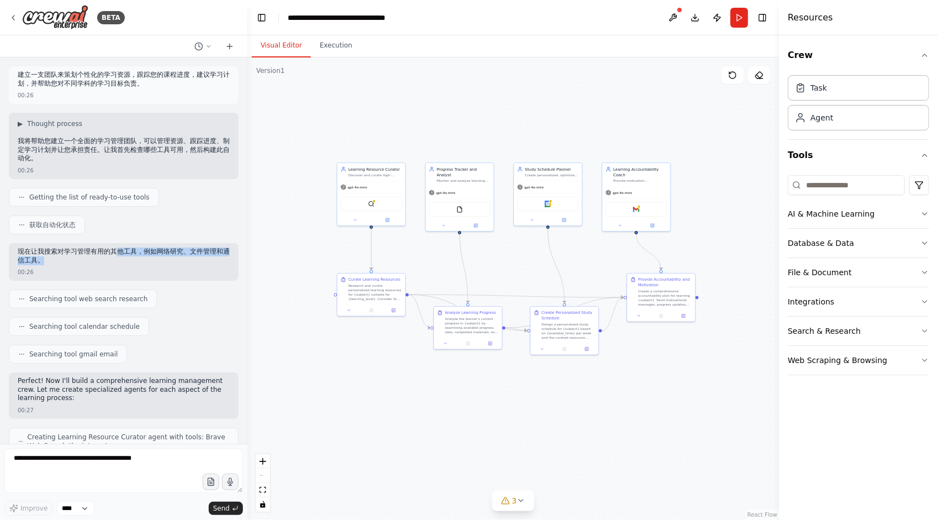
click at [119, 262] on p "现在让我搜索对学习管理有用的其他工具，例如网络研究、文件管理和通信工具。" at bounding box center [124, 255] width 212 height 17
click at [120, 262] on p "现在让我搜索对学习管理有用的其他工具，例如网络研究、文件管理和通信工具。" at bounding box center [124, 255] width 212 height 17
click at [121, 259] on p "现在让我搜索对学习管理有用的其他工具，例如网络研究、文件管理和通信工具。" at bounding box center [124, 255] width 212 height 17
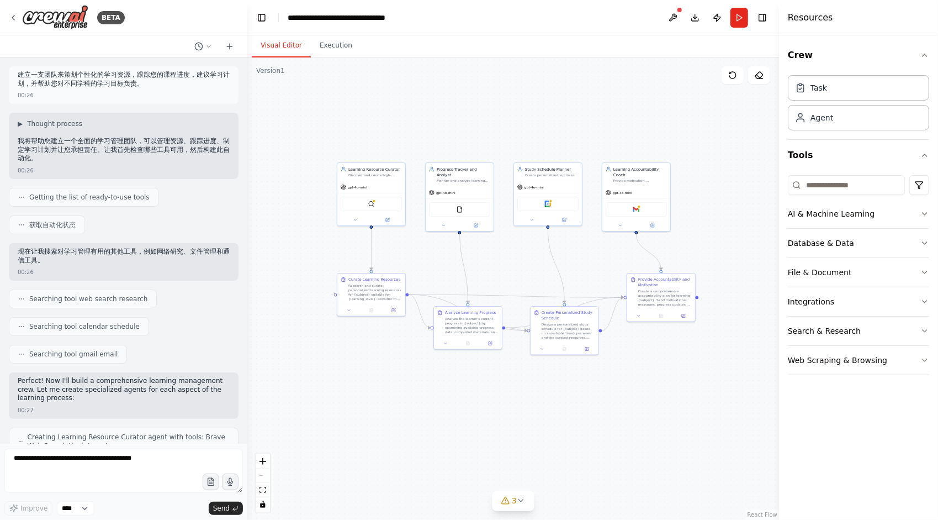
click at [121, 259] on p "现在让我搜索对学习管理有用的其他工具，例如网络研究、文件管理和通信工具。" at bounding box center [124, 255] width 212 height 17
click at [105, 258] on p "现在让我搜索对学习管理有用的其他工具，例如网络研究、文件管理和通信工具。" at bounding box center [124, 255] width 212 height 17
click at [113, 261] on p "现在让我搜索对学习管理有用的其他工具，例如网络研究、文件管理和通信工具。" at bounding box center [124, 255] width 212 height 17
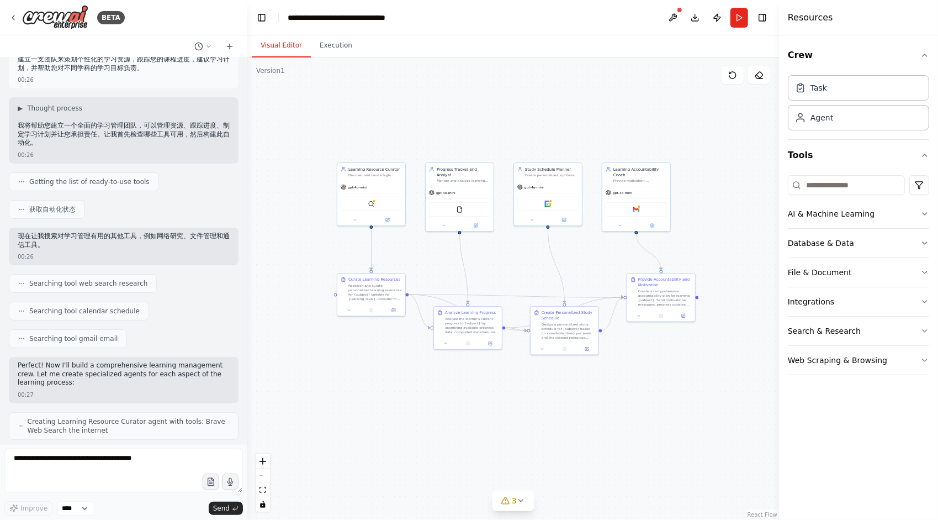
scroll to position [55, 0]
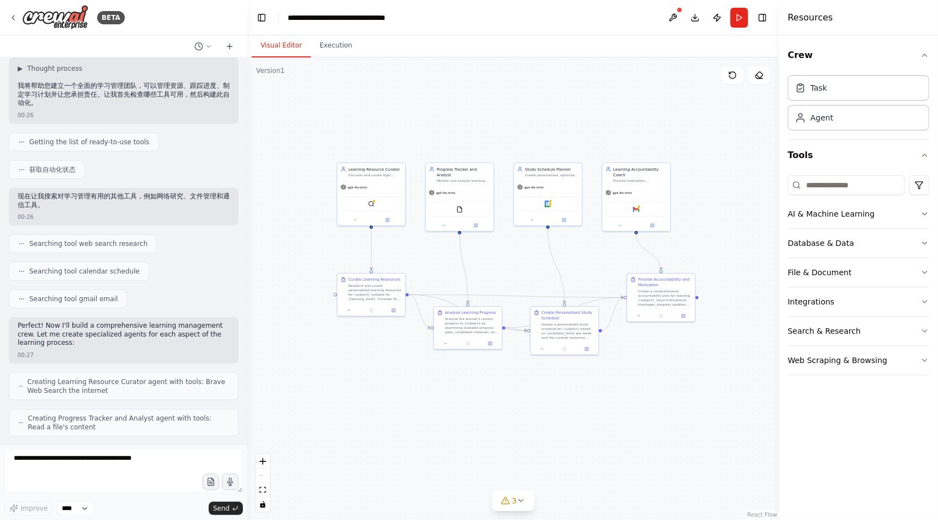
click at [65, 246] on span "Searching tool web search research" at bounding box center [88, 243] width 118 height 9
click at [82, 244] on span "Searching tool web search research" at bounding box center [88, 243] width 118 height 9
click at [139, 246] on span "Searching tool web search research" at bounding box center [88, 243] width 118 height 9
click at [100, 241] on span "Searching tool web search research" at bounding box center [88, 243] width 118 height 9
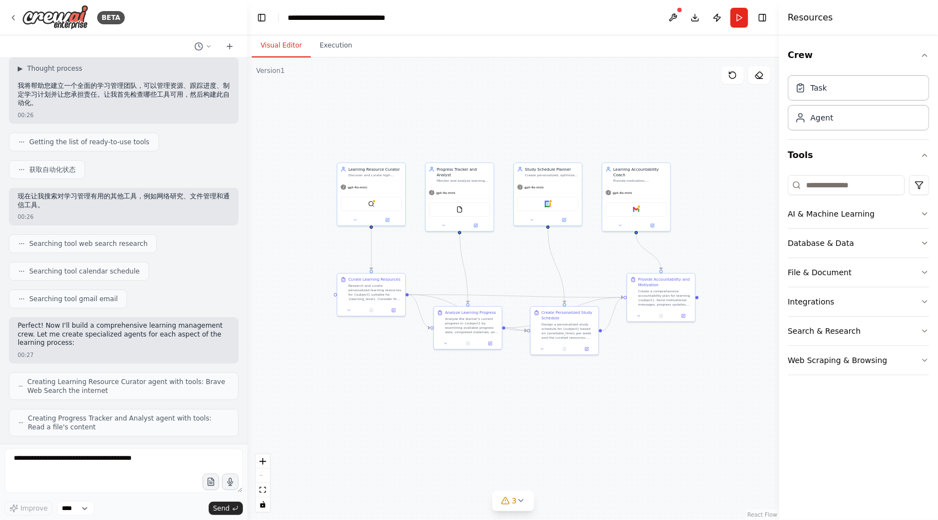
click at [103, 241] on span "Searching tool web search research" at bounding box center [88, 243] width 118 height 9
click at [128, 243] on span "Searching tool web search research" at bounding box center [88, 243] width 118 height 9
click at [61, 269] on span "Searching tool calendar schedule" at bounding box center [84, 271] width 110 height 9
click at [136, 271] on div "Searching tool calendar schedule" at bounding box center [79, 271] width 140 height 19
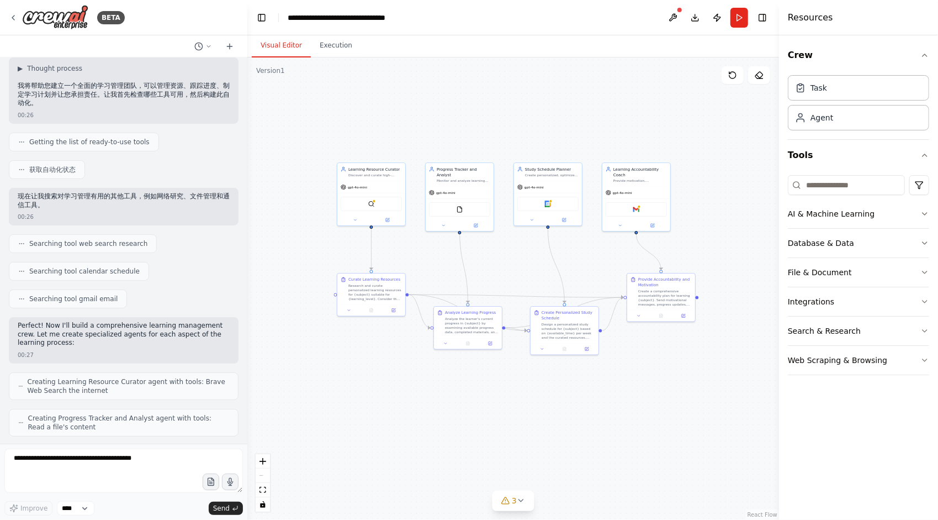
click at [141, 271] on div "Searching tool calendar schedule" at bounding box center [79, 271] width 140 height 19
click at [154, 273] on div "Searching tool calendar schedule" at bounding box center [124, 271] width 230 height 19
click at [151, 268] on div "Searching tool calendar schedule" at bounding box center [124, 271] width 230 height 19
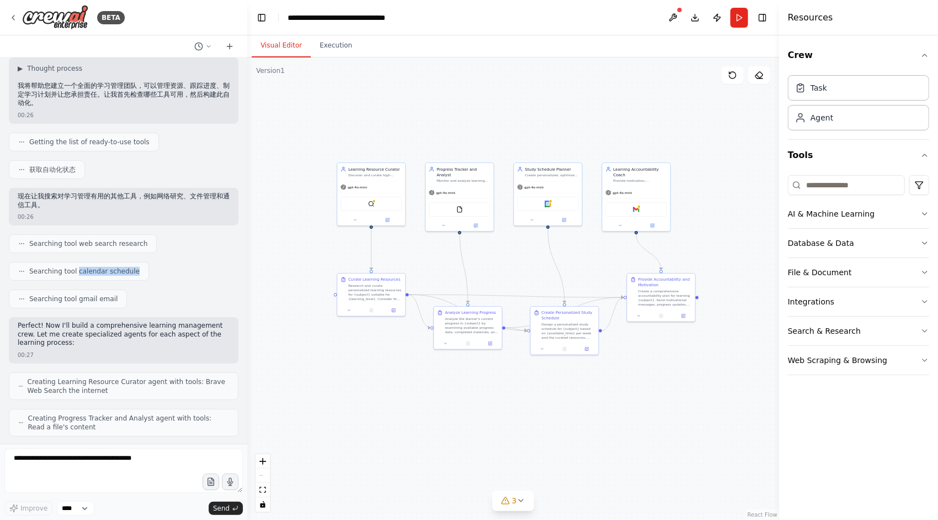
click at [151, 268] on div "Searching tool calendar schedule" at bounding box center [124, 271] width 230 height 19
click at [152, 269] on div "Searching tool calendar schedule" at bounding box center [124, 271] width 230 height 19
click at [151, 271] on div "Searching tool calendar schedule" at bounding box center [124, 271] width 230 height 19
click at [76, 270] on div "Searching tool calendar schedule" at bounding box center [79, 271] width 140 height 19
click at [82, 264] on div "搜索工具 calendar schedule" at bounding box center [67, 271] width 117 height 19
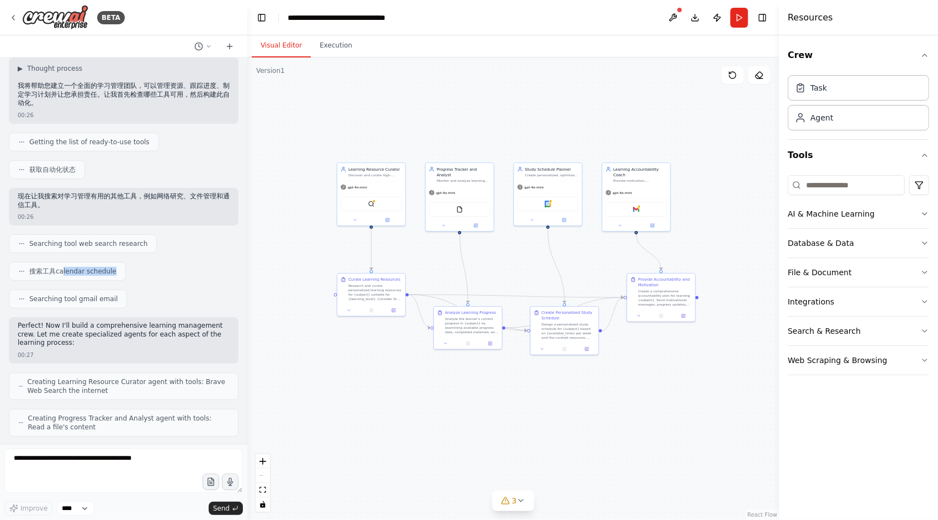
click at [116, 269] on div "搜索工具 calendar schedule" at bounding box center [67, 271] width 117 height 19
click at [54, 271] on div "搜索工具 calendar schedule" at bounding box center [67, 271] width 117 height 19
click at [84, 274] on div "搜索工具 日历时间表" at bounding box center [53, 271] width 89 height 19
click at [141, 298] on div "Searching tool gmail email" at bounding box center [124, 298] width 230 height 19
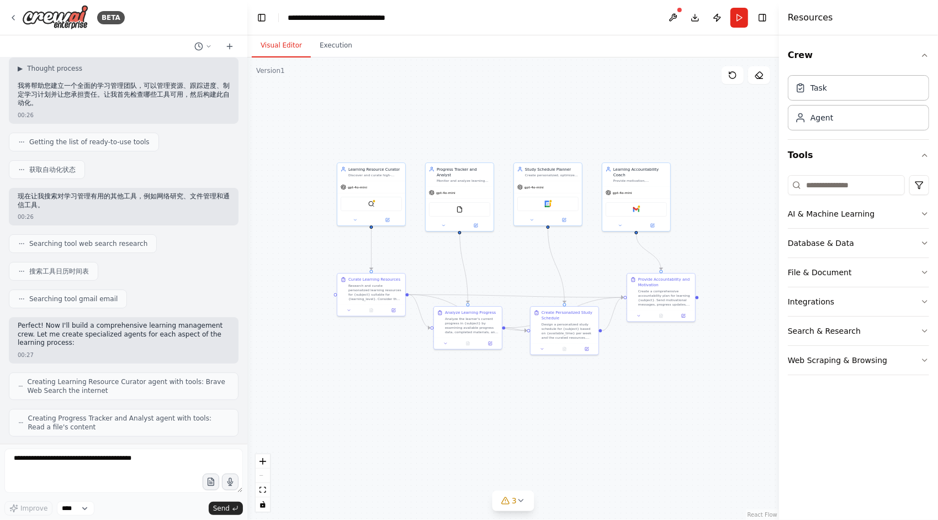
click at [141, 298] on div "Searching tool gmail email" at bounding box center [124, 298] width 230 height 19
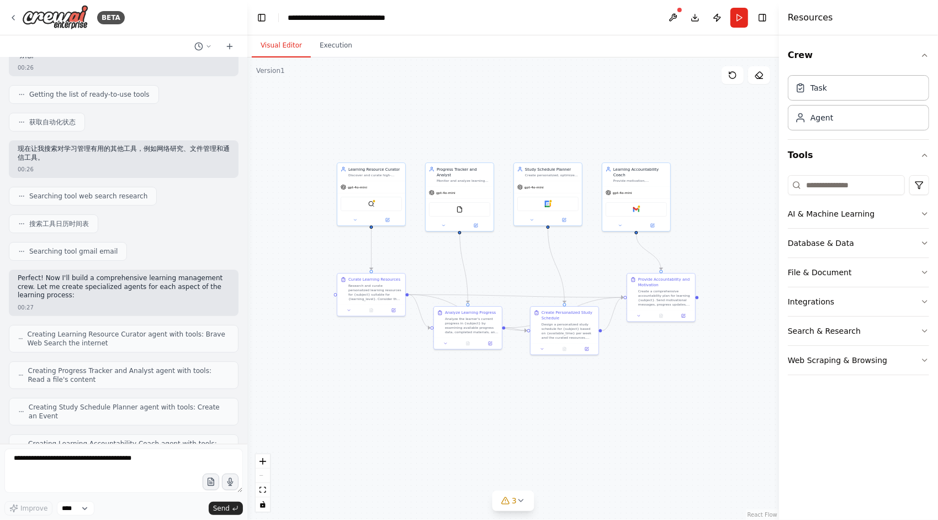
scroll to position [110, 0]
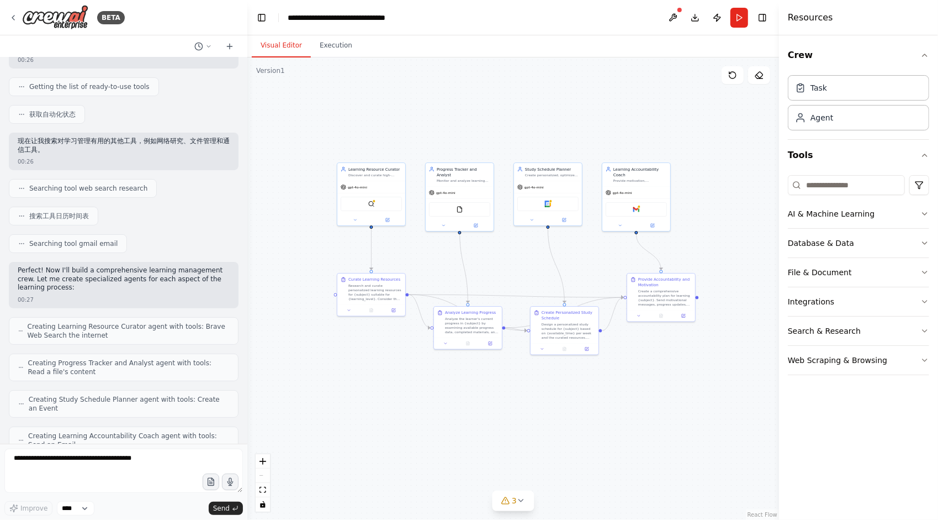
click at [86, 283] on div "Perfect! Now I'll build a comprehensive learning management crew. Let me create…" at bounding box center [124, 280] width 212 height 28
click at [825, 189] on input at bounding box center [846, 185] width 117 height 20
click at [829, 181] on input at bounding box center [846, 185] width 117 height 20
click at [925, 212] on icon "button" at bounding box center [925, 213] width 9 height 9
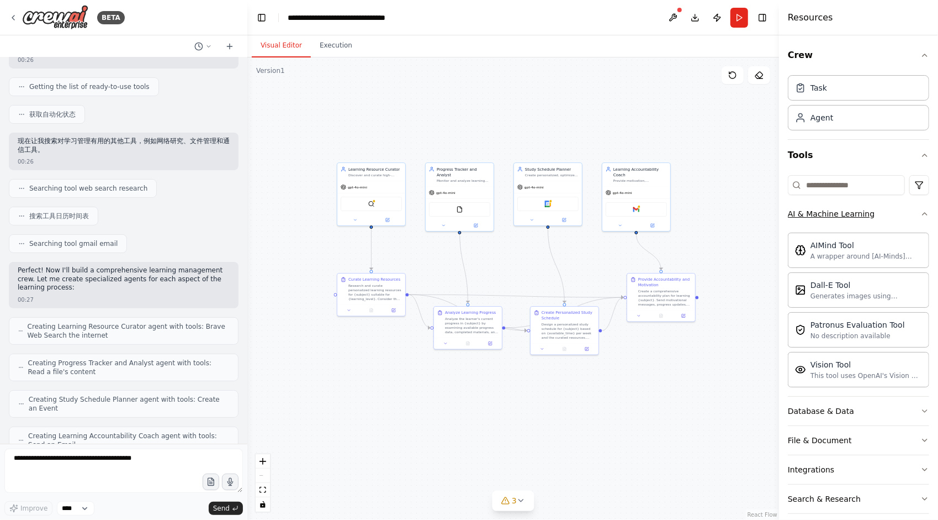
click at [925, 212] on div "Crew Task Agent Tools AI & Machine Learning AIMind Tool A wrapper around [AI-Mi…" at bounding box center [858, 277] width 159 height 484
click at [923, 213] on icon "button" at bounding box center [925, 214] width 4 height 2
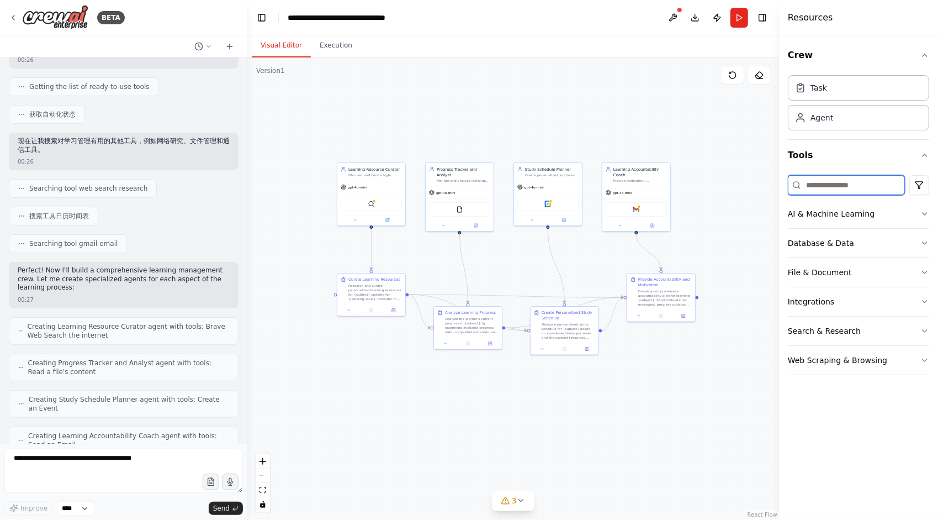
click at [844, 183] on input at bounding box center [846, 185] width 117 height 20
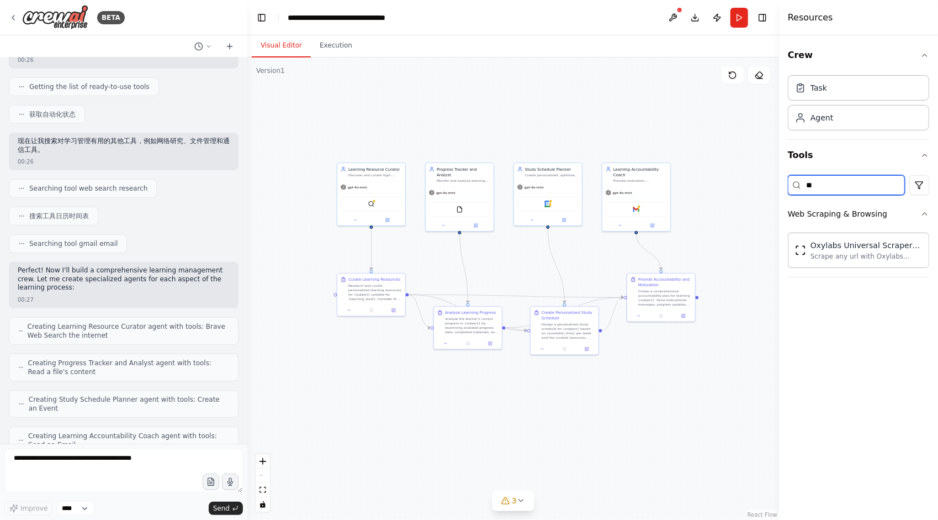
type input "*"
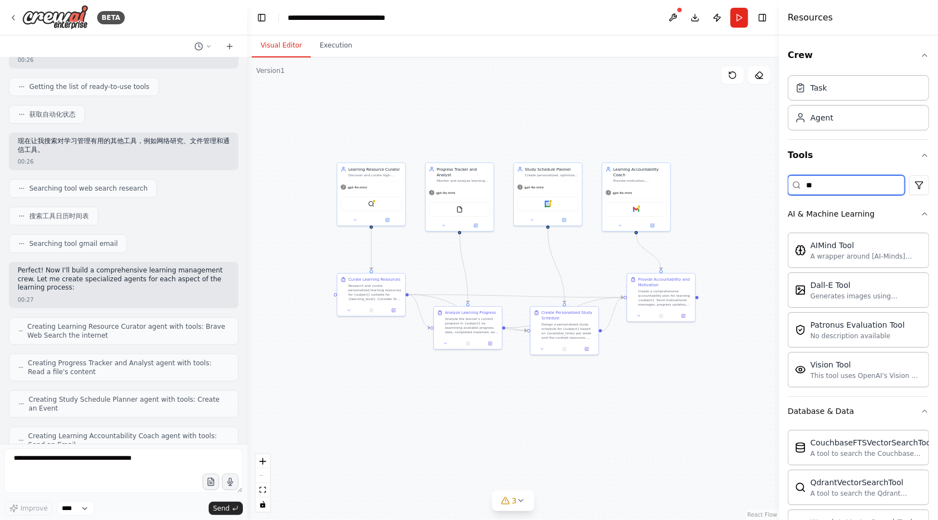
type input "*"
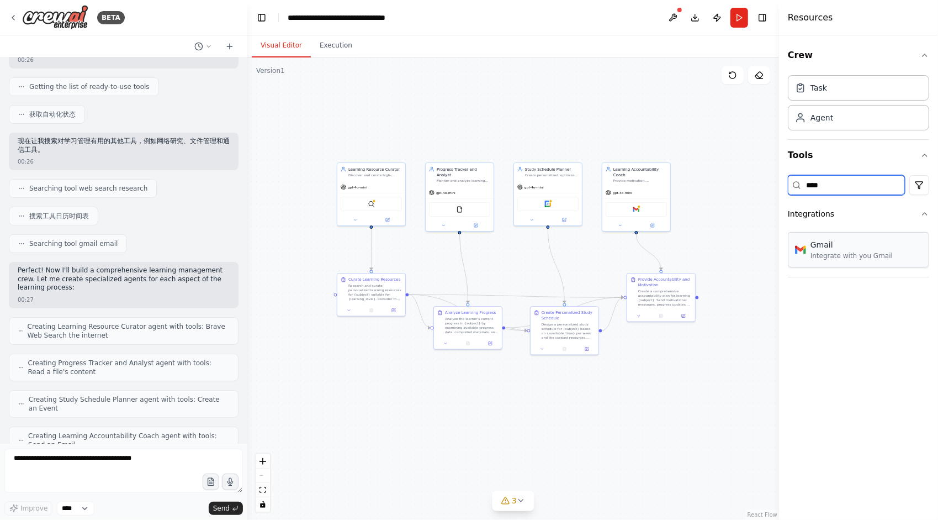
type input "****"
click at [868, 247] on div "Gmail" at bounding box center [852, 244] width 82 height 11
click at [858, 254] on div "Integrate with you Gmail" at bounding box center [852, 255] width 82 height 9
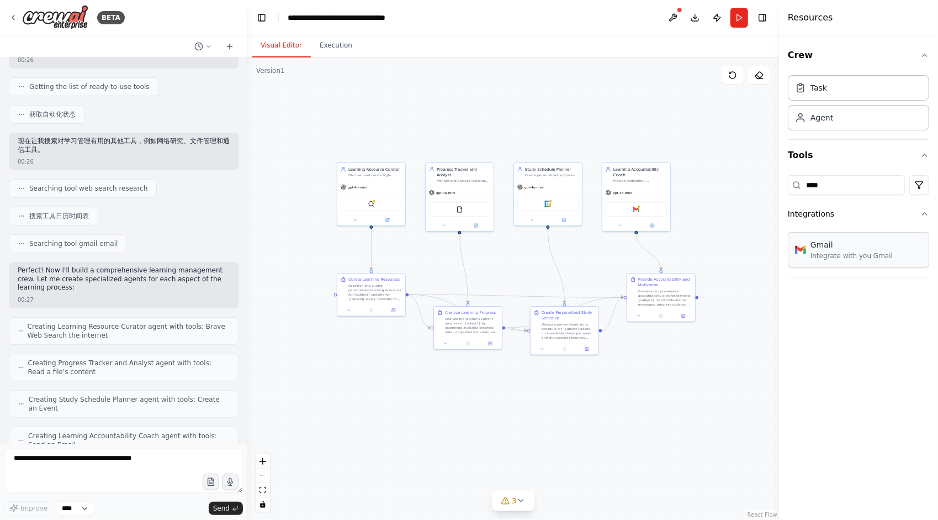
drag, startPoint x: 836, startPoint y: 258, endPoint x: 827, endPoint y: 249, distance: 12.9
click at [827, 249] on div "Gmail Integrate with you Gmail" at bounding box center [852, 249] width 82 height 21
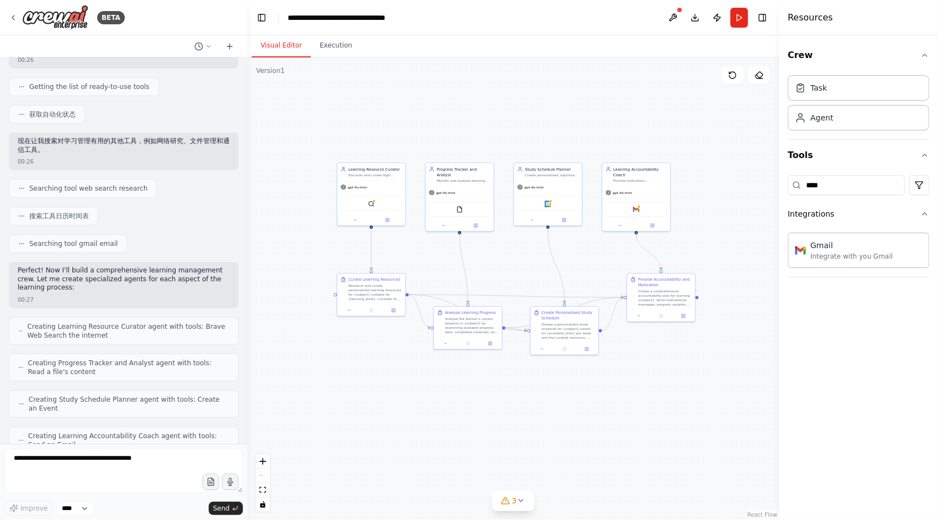
click at [738, 318] on div ".deletable-edge-delete-btn { width: 20px; height: 20px; border: 0px solid #ffff…" at bounding box center [513, 288] width 532 height 462
drag, startPoint x: 106, startPoint y: 272, endPoint x: 106, endPoint y: 284, distance: 12.7
click at [106, 284] on p "Perfect! Now I'll build a comprehensive learning management crew. Let me create…" at bounding box center [124, 279] width 212 height 26
drag, startPoint x: 89, startPoint y: 287, endPoint x: 18, endPoint y: 271, distance: 73.1
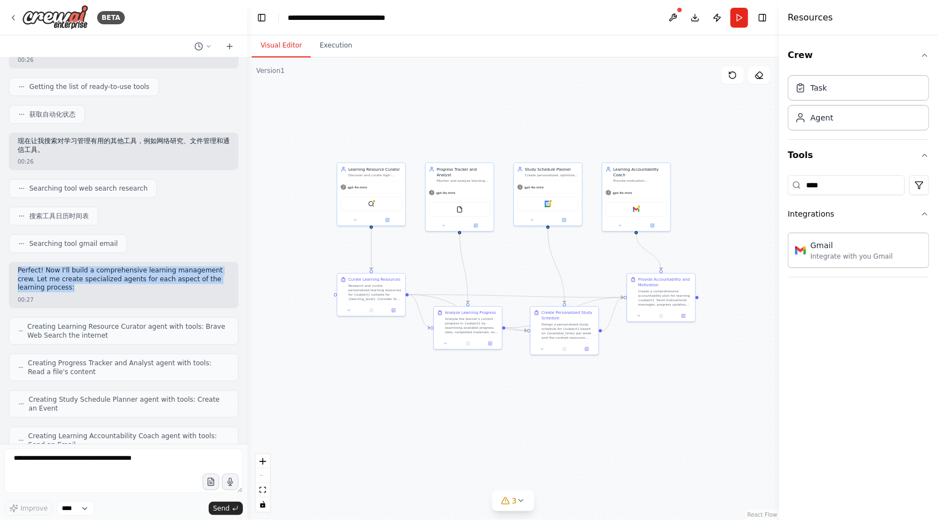
click at [18, 271] on p "Perfect! Now I'll build a comprehensive learning management crew. Let me create…" at bounding box center [124, 279] width 212 height 26
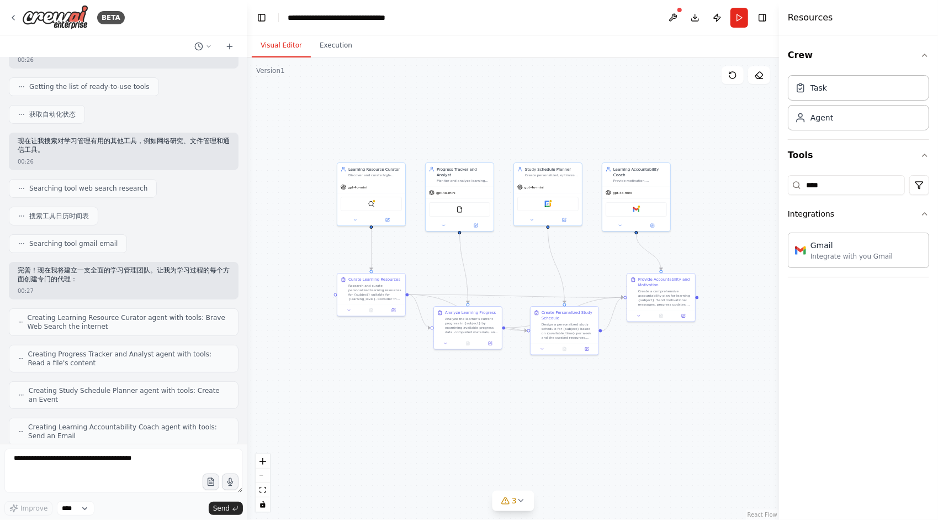
click at [72, 273] on p "完善！现在我将建立一支全面的学习管理团队。让我为学习过程的每个方面创建专门的代理：" at bounding box center [124, 274] width 212 height 17
drag, startPoint x: 101, startPoint y: 274, endPoint x: 107, endPoint y: 279, distance: 8.2
click at [107, 279] on p "完善！现在我将建立一支全面的学习管理团队。让我为学习过程的每个方面创建专门的代理：" at bounding box center [124, 274] width 212 height 17
drag, startPoint x: 102, startPoint y: 277, endPoint x: 114, endPoint y: 277, distance: 12.1
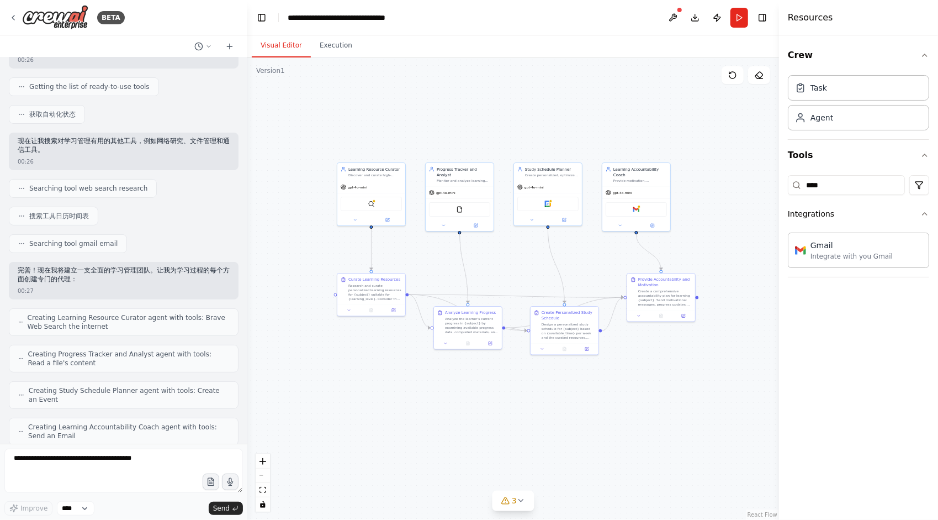
click at [114, 277] on p "完善！现在我将建立一支全面的学习管理团队。让我为学习过程的每个方面创建专门的代理：" at bounding box center [124, 274] width 212 height 17
drag, startPoint x: 104, startPoint y: 269, endPoint x: 104, endPoint y: 279, distance: 10.0
click at [104, 279] on p "完善！现在我将建立一支全面的学习管理团队。让我为学习过程的每个方面创建专门的代理：" at bounding box center [124, 274] width 212 height 17
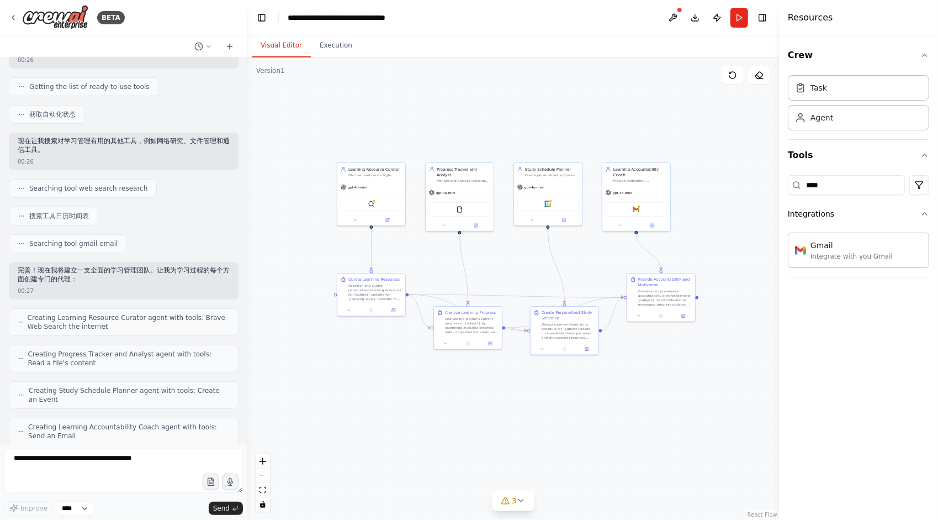
click at [103, 274] on p "完善！现在我将建立一支全面的学习管理团队。让我为学习过程的每个方面创建专门的代理：" at bounding box center [124, 274] width 212 height 17
drag, startPoint x: 100, startPoint y: 271, endPoint x: 102, endPoint y: 276, distance: 5.8
click at [102, 276] on p "完善！现在我将建立一支全面的学习管理团队。让我为学习过程的每个方面创建专门的代理：" at bounding box center [124, 274] width 212 height 17
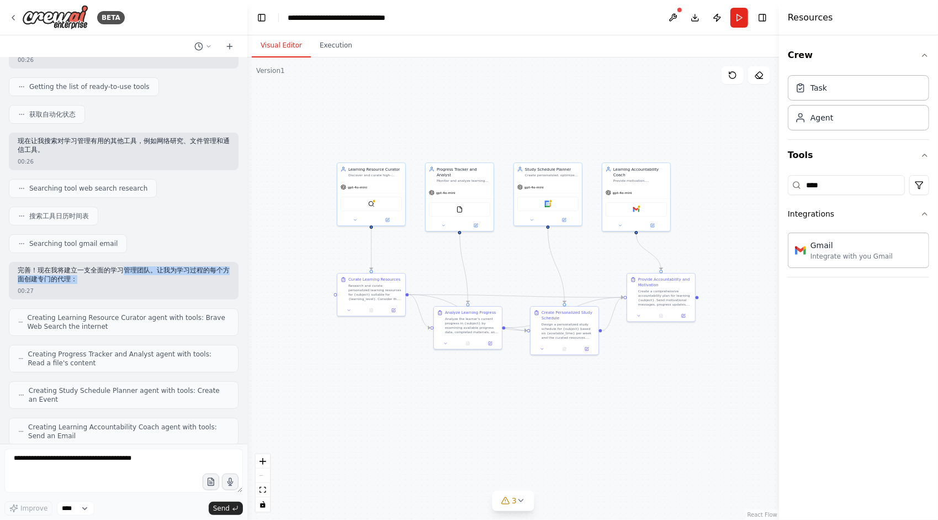
click at [133, 281] on p "完善！现在我将建立一支全面的学习管理团队。让我为学习过程的每个方面创建专门的代理：" at bounding box center [124, 274] width 212 height 17
click at [114, 281] on div "完善！现在我将建立一支全面的学习管理团队。让我为学习过程的每个方面创建专门的代理：" at bounding box center [124, 275] width 212 height 19
click at [114, 281] on p "完善！现在我将建立一支全面的学习管理团队。让我为学习过程的每个方面创建专门的代理：" at bounding box center [124, 274] width 212 height 17
drag, startPoint x: 133, startPoint y: 272, endPoint x: 133, endPoint y: 280, distance: 8.3
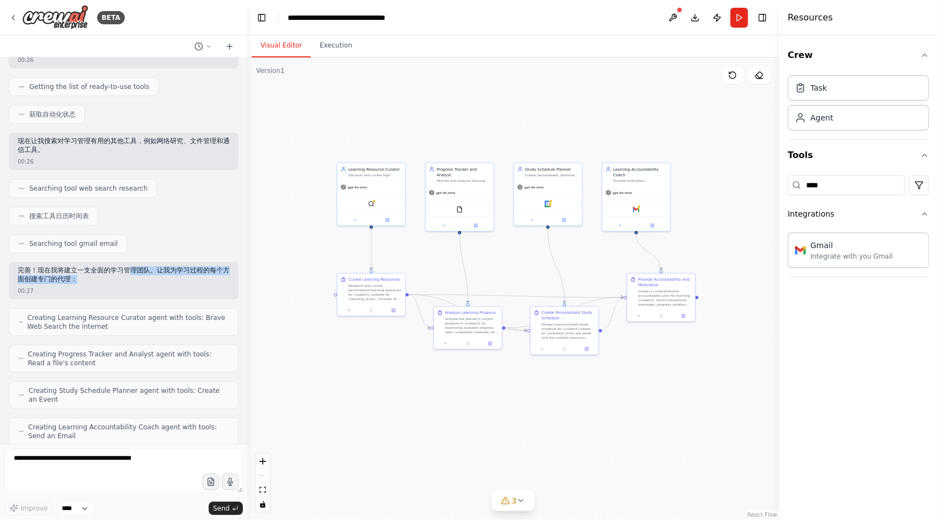
click at [133, 280] on p "完善！现在我将建立一支全面的学习管理团队。让我为学习过程的每个方面创建专门的代理：" at bounding box center [124, 274] width 212 height 17
drag, startPoint x: 113, startPoint y: 283, endPoint x: 102, endPoint y: 280, distance: 10.8
click at [99, 279] on div "完善！现在我将建立一支全面的学习管理团队。让我为学习过程的每个方面创建专门的代理：" at bounding box center [124, 275] width 212 height 19
click at [102, 280] on p "完善！现在我将建立一支全面的学习管理团队。让我为学习过程的每个方面创建专门的代理：" at bounding box center [124, 274] width 212 height 17
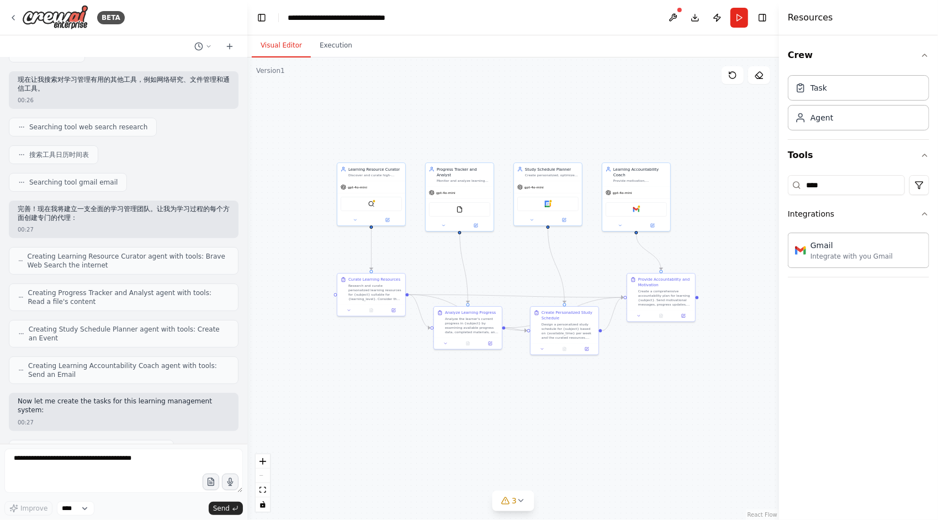
scroll to position [221, 0]
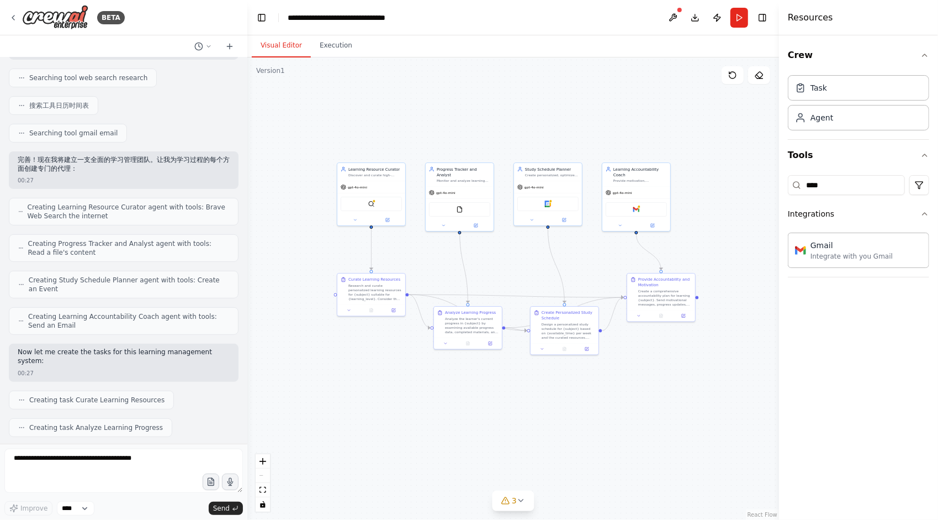
click at [57, 216] on span "Creating Learning Resource Curator agent with tools: Brave Web Search the inter…" at bounding box center [129, 212] width 202 height 18
click at [57, 215] on span "Creating Learning Resource Curator agent with tools: Brave Web Search the inter…" at bounding box center [129, 212] width 202 height 18
click at [21, 210] on icon at bounding box center [20, 211] width 5 height 7
drag, startPoint x: 116, startPoint y: 215, endPoint x: 27, endPoint y: 204, distance: 89.6
click at [28, 204] on span "Creating Learning Resource Curator agent with tools: Brave Web Search the inter…" at bounding box center [129, 212] width 202 height 18
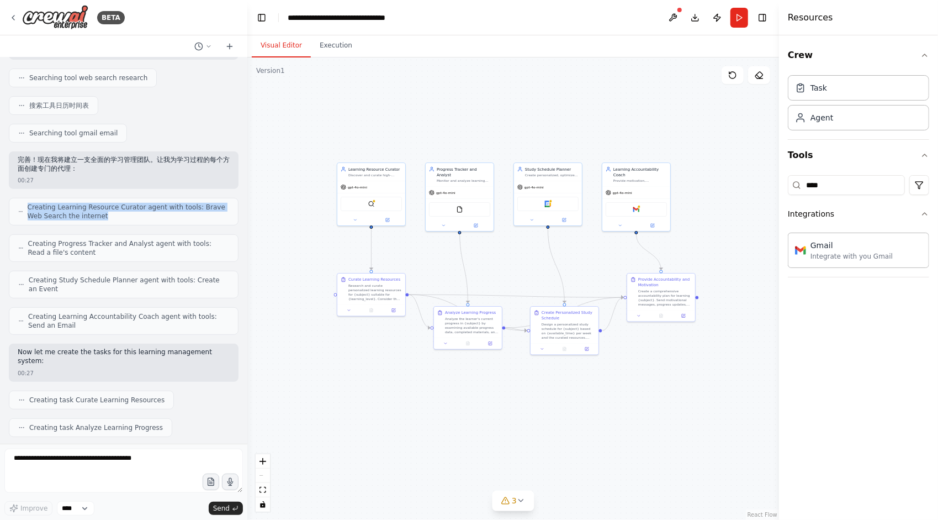
click at [57, 204] on span "Creating Learning Resource Curator agent with tools: Brave Web Search the inter…" at bounding box center [129, 212] width 202 height 18
drag, startPoint x: 56, startPoint y: 209, endPoint x: 125, endPoint y: 216, distance: 69.5
click at [125, 216] on span "Creating Learning Resource Curator agent with tools: Brave Web Search the inter…" at bounding box center [129, 212] width 202 height 18
drag, startPoint x: 121, startPoint y: 205, endPoint x: 147, endPoint y: 207, distance: 26.0
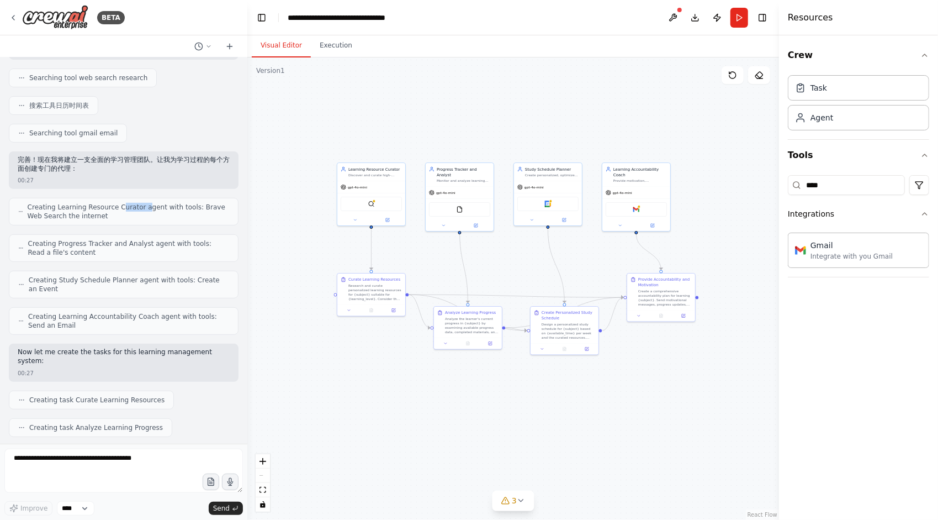
click at [147, 207] on span "Creating Learning Resource Curator agent with tools: Brave Web Search the inter…" at bounding box center [129, 212] width 202 height 18
drag, startPoint x: 162, startPoint y: 204, endPoint x: 171, endPoint y: 214, distance: 13.3
click at [171, 214] on span "Creating Learning Resource Curator agent with tools: Brave Web Search the inter…" at bounding box center [129, 212] width 202 height 18
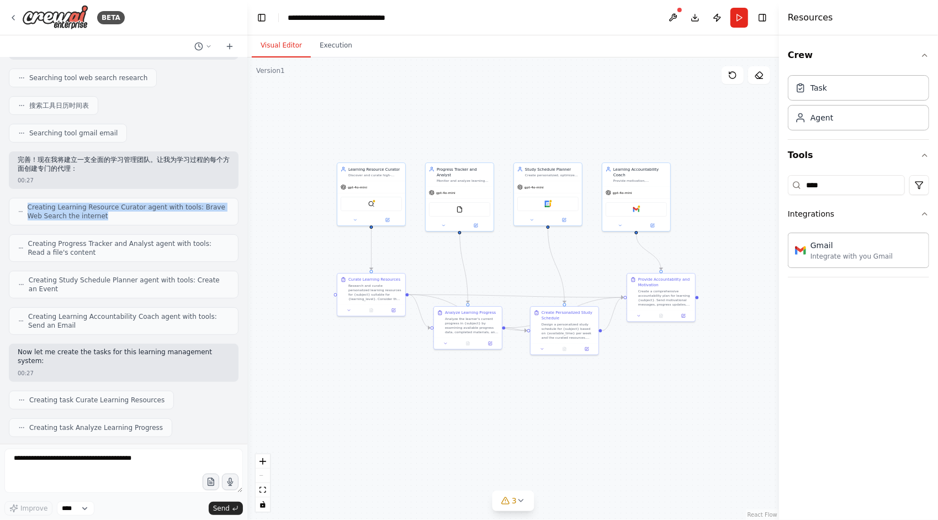
drag, startPoint x: 126, startPoint y: 215, endPoint x: 27, endPoint y: 204, distance: 99.9
click at [28, 204] on span "Creating Learning Resource Curator agent with tools: Brave Web Search the inter…" at bounding box center [129, 212] width 202 height 18
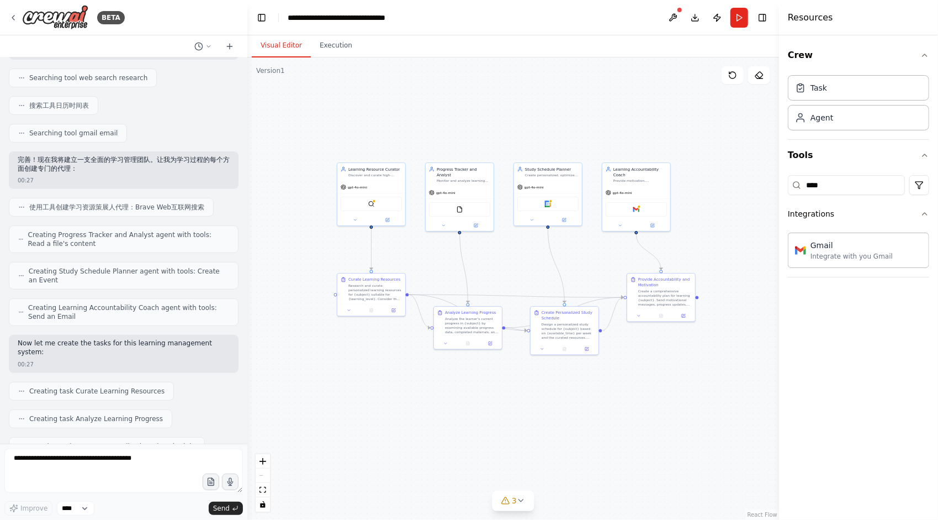
click at [81, 206] on span "使用工具创建学习资源策展人代理：Brave Web互联网搜索" at bounding box center [116, 207] width 175 height 9
drag, startPoint x: 99, startPoint y: 207, endPoint x: 177, endPoint y: 205, distance: 77.3
click at [177, 205] on span "使用工具创建学习资源策展人代理：Brave Web互联网搜索" at bounding box center [116, 207] width 175 height 9
drag, startPoint x: 139, startPoint y: 203, endPoint x: 220, endPoint y: 207, distance: 81.2
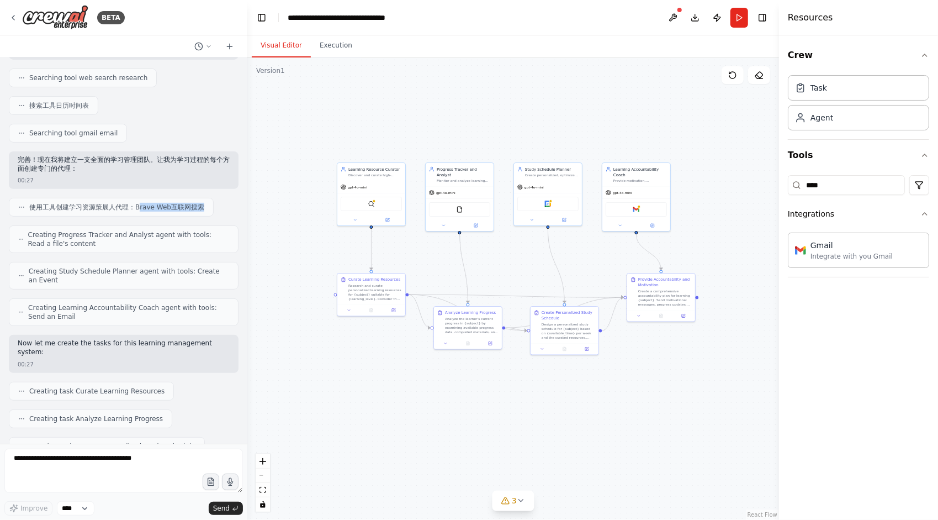
click at [220, 207] on div "使用工具创建学习资源策展人代理：Brave Web互联网搜索" at bounding box center [124, 207] width 230 height 19
drag, startPoint x: 152, startPoint y: 204, endPoint x: 143, endPoint y: 204, distance: 8.9
click at [143, 204] on span "使用工具创建学习资源策展人代理：Brave Web互联网搜索" at bounding box center [116, 207] width 175 height 9
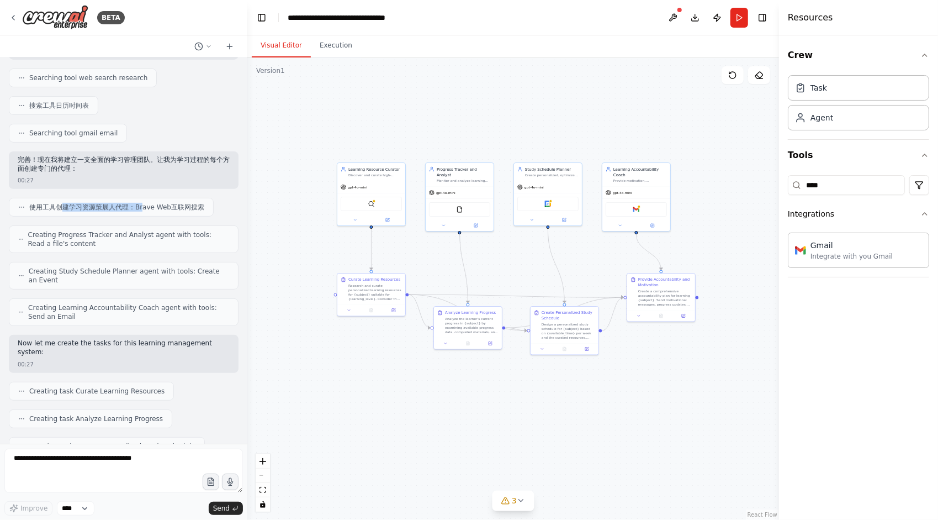
drag, startPoint x: 65, startPoint y: 202, endPoint x: 144, endPoint y: 203, distance: 78.4
click at [144, 203] on span "使用工具创建学习资源策展人代理：Brave Web互联网搜索" at bounding box center [116, 207] width 175 height 9
click at [121, 207] on span "使用工具创建学习资源策展人代理：Brave Web互联网搜索" at bounding box center [116, 207] width 175 height 9
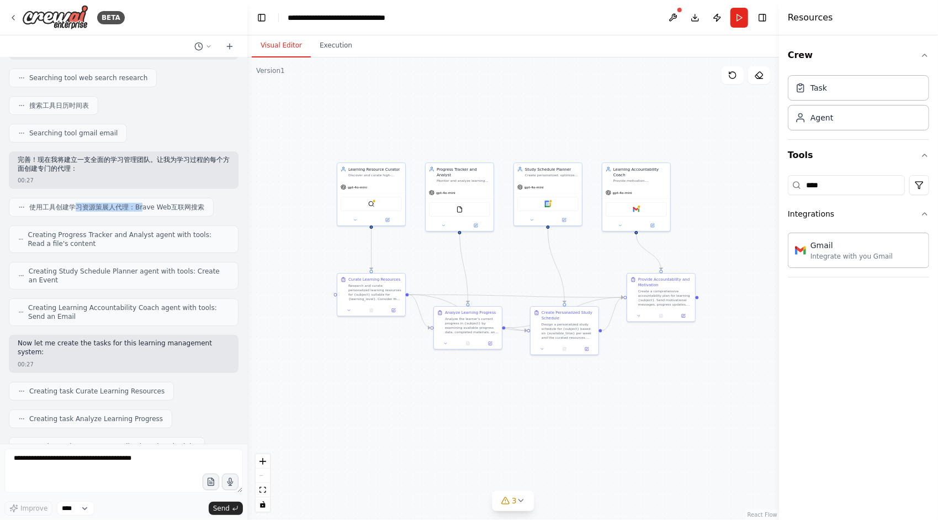
drag, startPoint x: 74, startPoint y: 207, endPoint x: 142, endPoint y: 208, distance: 68.5
click at [142, 208] on span "使用工具创建学习资源策展人代理：Brave Web互联网搜索" at bounding box center [116, 207] width 175 height 9
drag, startPoint x: 123, startPoint y: 208, endPoint x: 137, endPoint y: 208, distance: 14.9
click at [137, 208] on span "使用工具创建学习资源策展人代理：Brave Web互联网搜索" at bounding box center [116, 207] width 175 height 9
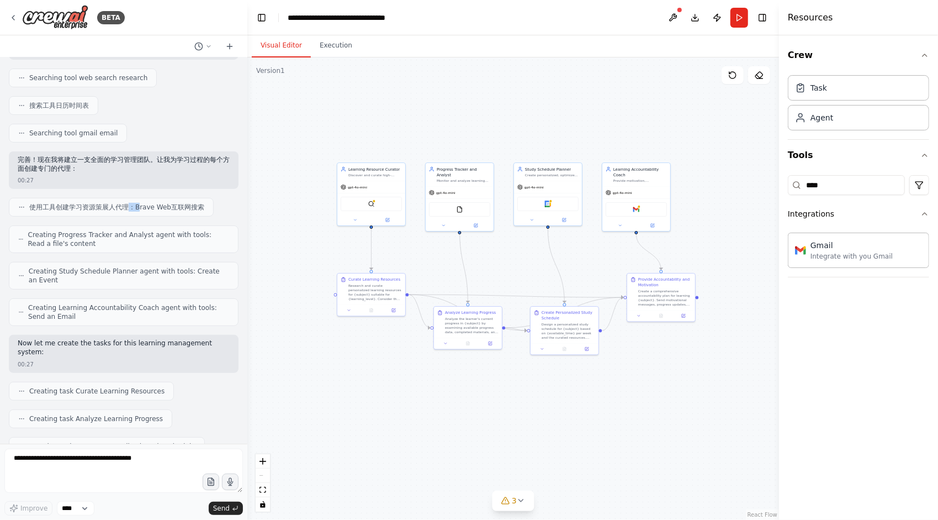
click at [137, 208] on span "使用工具创建学习资源策展人代理：Brave Web互联网搜索" at bounding box center [116, 207] width 175 height 9
drag, startPoint x: 88, startPoint y: 243, endPoint x: 80, endPoint y: 239, distance: 9.4
click at [80, 239] on span "Creating Progress Tracker and Analyst agent with tools: Read a file's content" at bounding box center [128, 239] width 201 height 18
drag, startPoint x: 88, startPoint y: 243, endPoint x: 25, endPoint y: 232, distance: 63.9
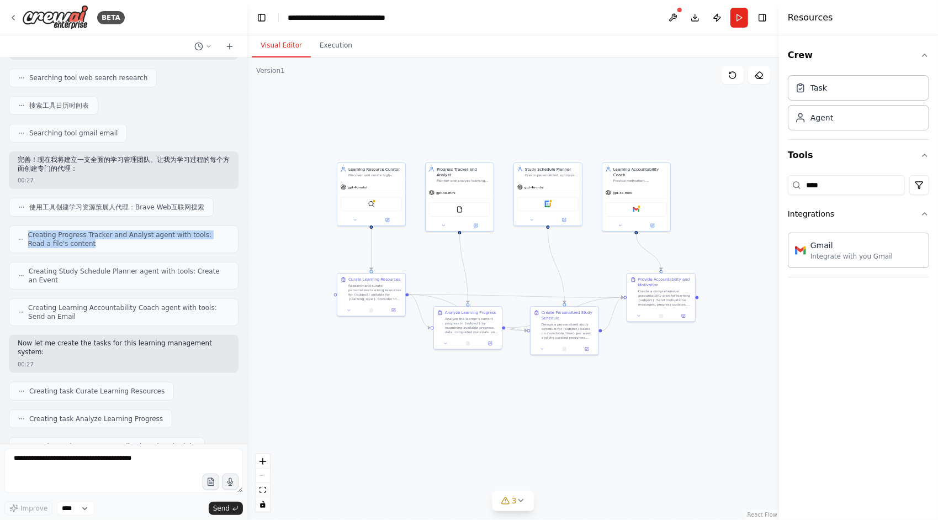
click at [25, 232] on div "Creating Progress Tracker and Analyst agent with tools: Read a file's content" at bounding box center [123, 239] width 211 height 18
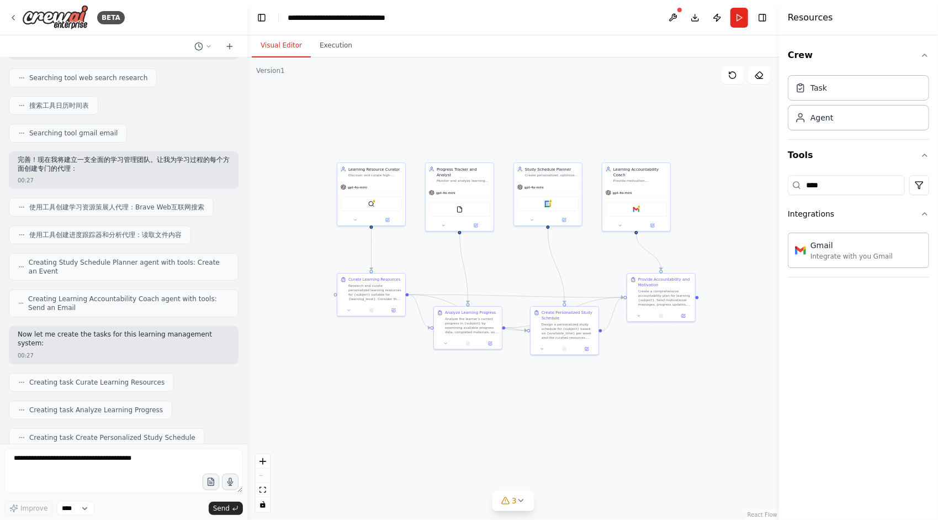
click at [89, 231] on span "使用工具创建进度跟踪器和分析代理：读取文件内容" at bounding box center [105, 234] width 152 height 9
drag, startPoint x: 70, startPoint y: 234, endPoint x: 126, endPoint y: 234, distance: 55.8
click at [126, 234] on span "使用工具创建进度跟踪器和分析代理：读取文件内容" at bounding box center [105, 234] width 152 height 9
drag, startPoint x: 99, startPoint y: 234, endPoint x: 147, endPoint y: 232, distance: 47.5
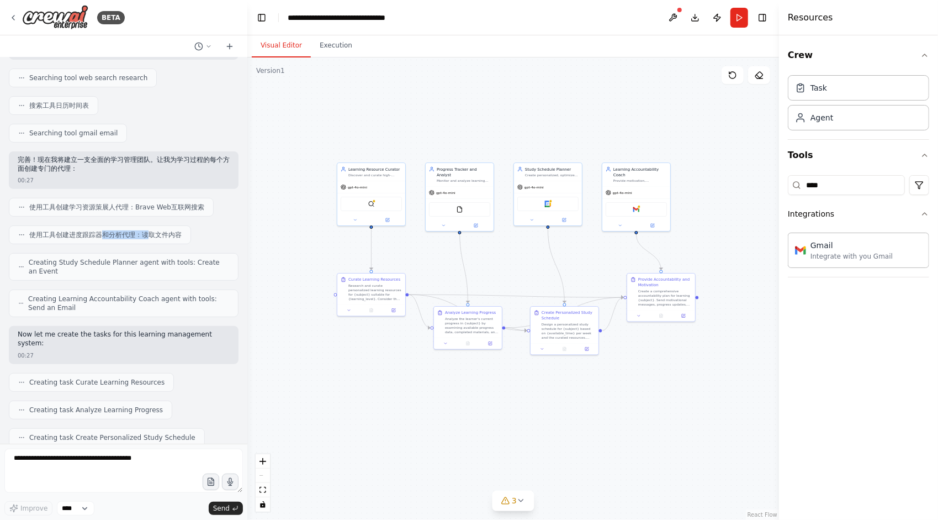
click at [147, 232] on span "使用工具创建进度跟踪器和分析代理：读取文件内容" at bounding box center [105, 234] width 152 height 9
drag, startPoint x: 55, startPoint y: 231, endPoint x: 121, endPoint y: 231, distance: 66.3
click at [121, 231] on span "使用工具创建进度跟踪器和分析代理：读取文件内容" at bounding box center [105, 234] width 152 height 9
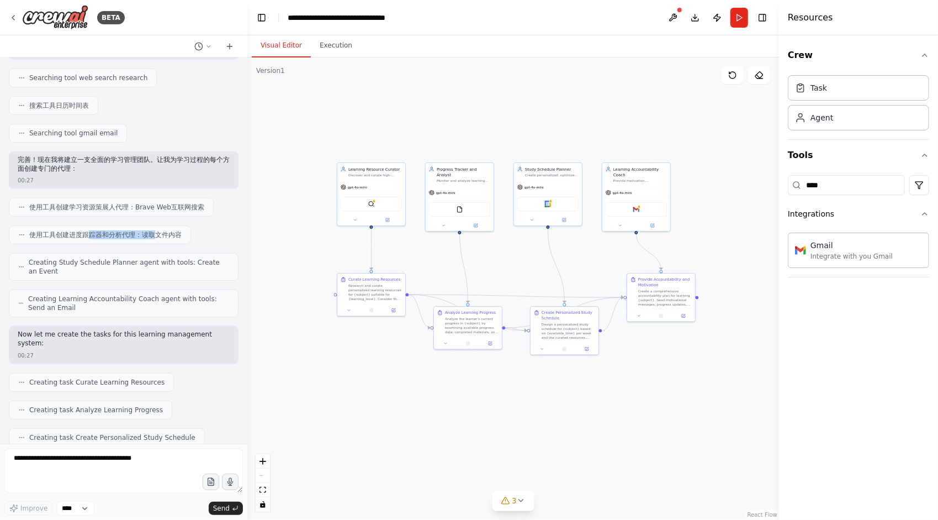
drag, startPoint x: 92, startPoint y: 233, endPoint x: 155, endPoint y: 232, distance: 62.4
click at [155, 232] on span "使用工具创建进度跟踪器和分析代理：读取文件内容" at bounding box center [105, 234] width 152 height 9
drag, startPoint x: 187, startPoint y: 235, endPoint x: 81, endPoint y: 231, distance: 106.1
click at [81, 231] on div "使用工具创建进度跟踪器和分析代理：读取文件内容" at bounding box center [100, 234] width 182 height 19
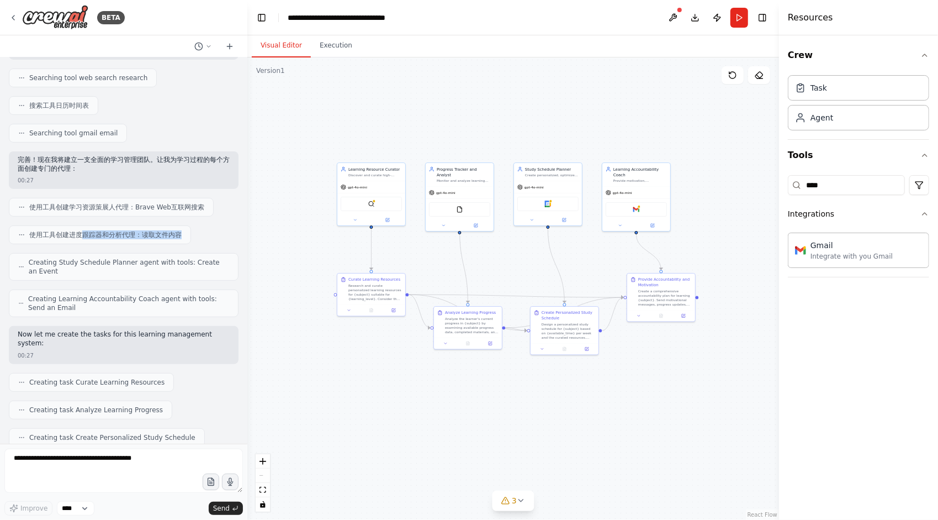
click at [81, 231] on span "使用工具创建进度跟踪器和分析代理：读取文件内容" at bounding box center [105, 234] width 152 height 9
drag, startPoint x: 57, startPoint y: 232, endPoint x: 186, endPoint y: 235, distance: 129.2
click at [186, 235] on div "使用工具创建进度跟踪器和分析代理：读取文件内容" at bounding box center [100, 234] width 182 height 19
click at [180, 232] on div "使用工具创建进度跟踪器和分析代理：读取文件内容" at bounding box center [100, 234] width 182 height 19
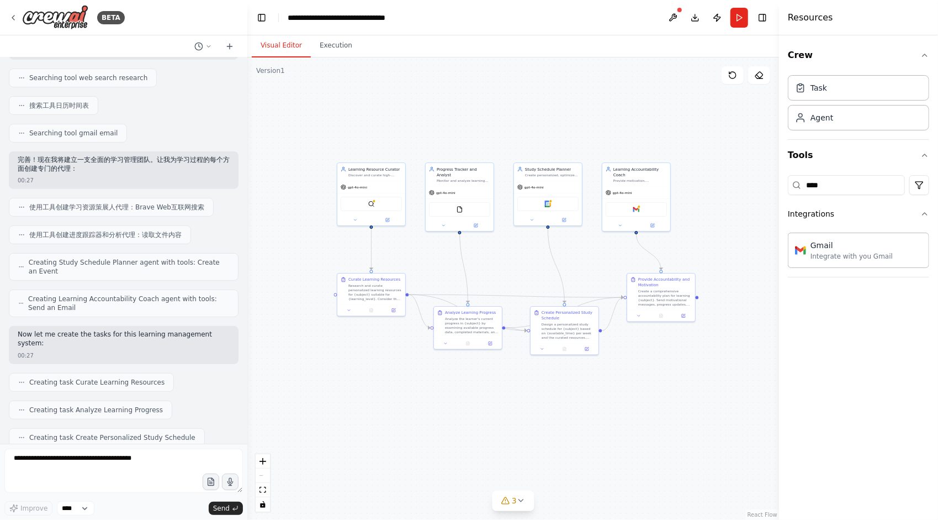
click at [180, 232] on span "使用工具创建进度跟踪器和分析代理：读取文件内容" at bounding box center [105, 234] width 152 height 9
drag, startPoint x: 113, startPoint y: 236, endPoint x: 183, endPoint y: 234, distance: 70.2
click at [183, 234] on div "使用工具创建进度跟踪器和分析代理：读取文件内容" at bounding box center [100, 234] width 182 height 19
drag, startPoint x: 61, startPoint y: 232, endPoint x: 146, endPoint y: 234, distance: 85.1
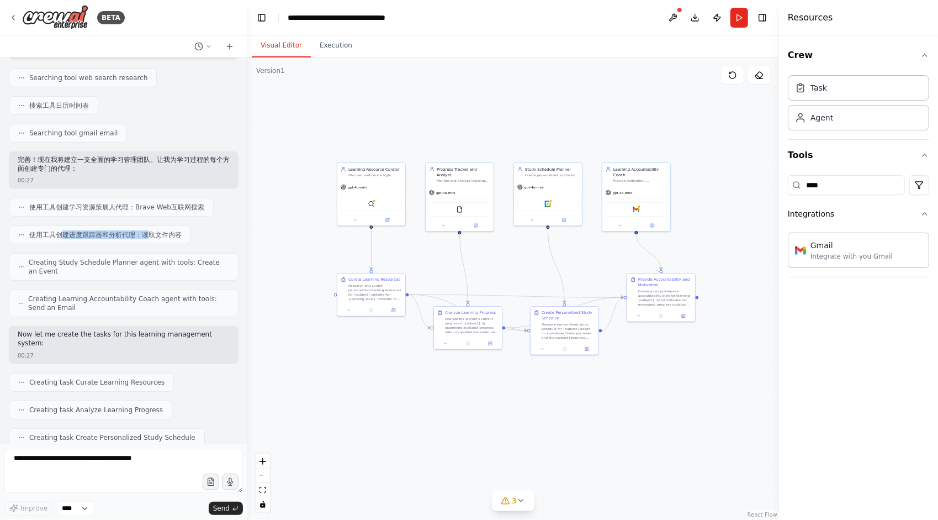
click at [146, 234] on span "使用工具创建进度跟踪器和分析代理：读取文件内容" at bounding box center [105, 234] width 152 height 9
drag, startPoint x: 125, startPoint y: 234, endPoint x: 186, endPoint y: 230, distance: 60.3
click at [186, 230] on div "使用工具创建进度跟踪器和分析代理：读取文件内容" at bounding box center [100, 234] width 182 height 19
click at [160, 235] on span "使用工具创建进度跟踪器和分析代理：读取文件内容" at bounding box center [105, 234] width 152 height 9
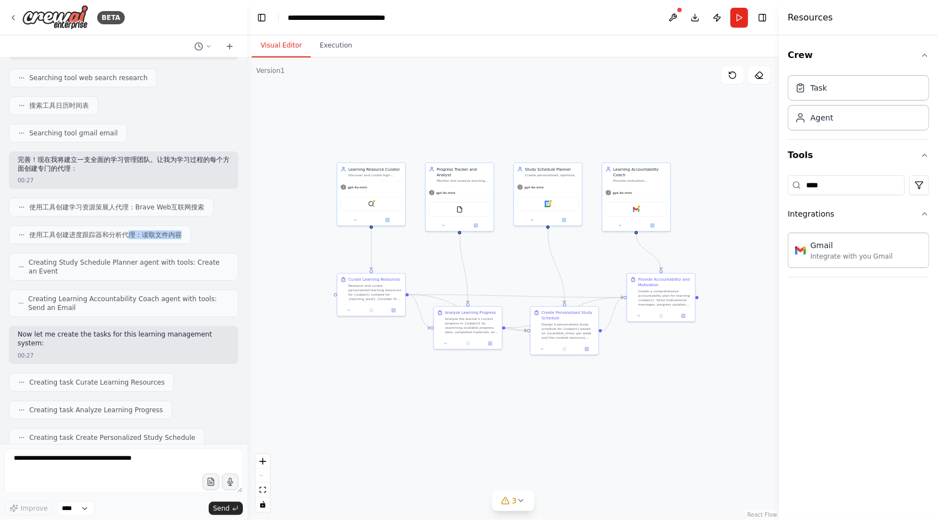
drag, startPoint x: 127, startPoint y: 234, endPoint x: 191, endPoint y: 234, distance: 64.1
click at [191, 234] on div "使用工具创建进度跟踪器和分析代理：读取文件内容" at bounding box center [124, 234] width 230 height 19
drag, startPoint x: 139, startPoint y: 234, endPoint x: 181, endPoint y: 234, distance: 42.5
click at [181, 234] on span "使用工具创建进度跟踪器和分析代理：读取文件内容" at bounding box center [105, 234] width 152 height 9
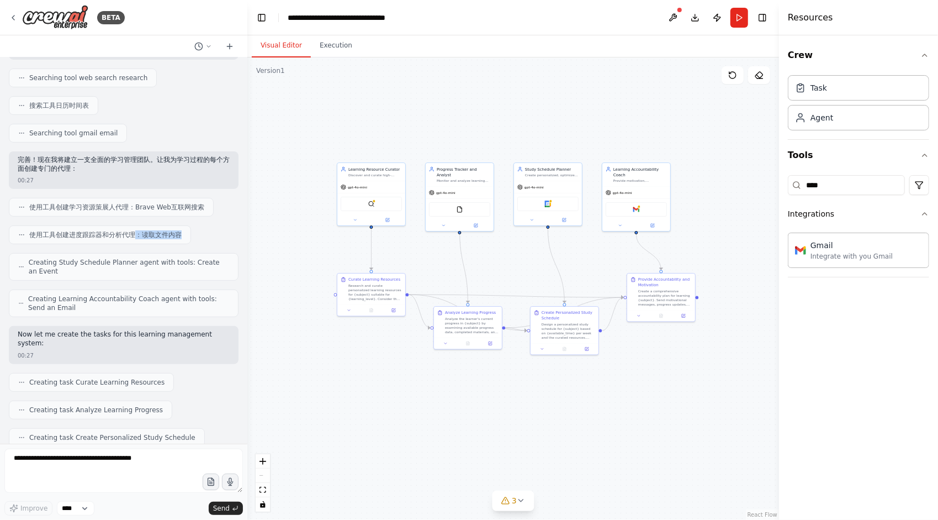
click at [181, 234] on span "使用工具创建进度跟踪器和分析代理：读取文件内容" at bounding box center [105, 234] width 152 height 9
drag, startPoint x: 137, startPoint y: 234, endPoint x: 174, endPoint y: 232, distance: 37.0
click at [174, 232] on span "使用工具创建进度跟踪器和分析代理：读取文件内容" at bounding box center [105, 234] width 152 height 9
click at [191, 236] on div "使用工具创建进度跟踪器和分析代理：读取文件内容" at bounding box center [124, 234] width 230 height 19
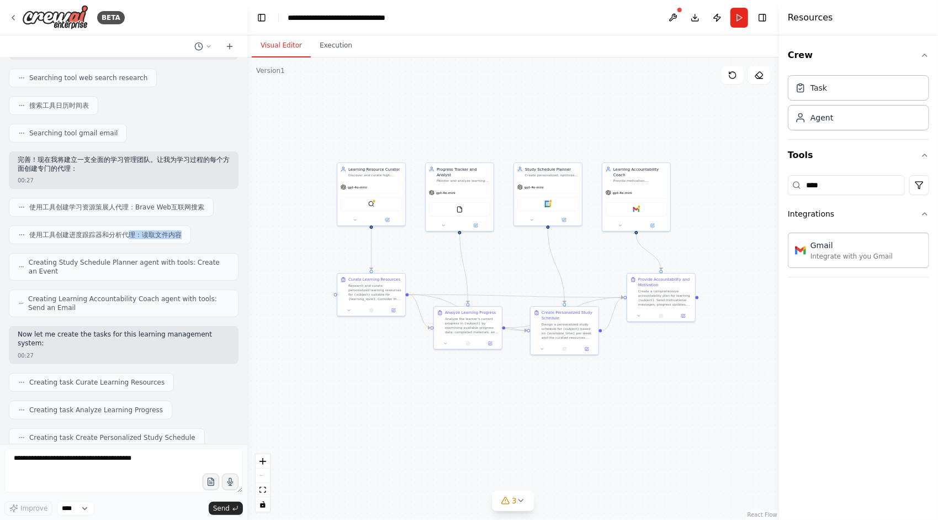
click at [191, 236] on div "使用工具创建进度跟踪器和分析代理：读取文件内容" at bounding box center [124, 234] width 230 height 19
drag, startPoint x: 73, startPoint y: 259, endPoint x: 82, endPoint y: 268, distance: 13.3
click at [82, 268] on span "Creating Study Schedule Planner agent with tools: Create an Event" at bounding box center [129, 267] width 200 height 18
drag, startPoint x: 47, startPoint y: 267, endPoint x: 28, endPoint y: 260, distance: 21.1
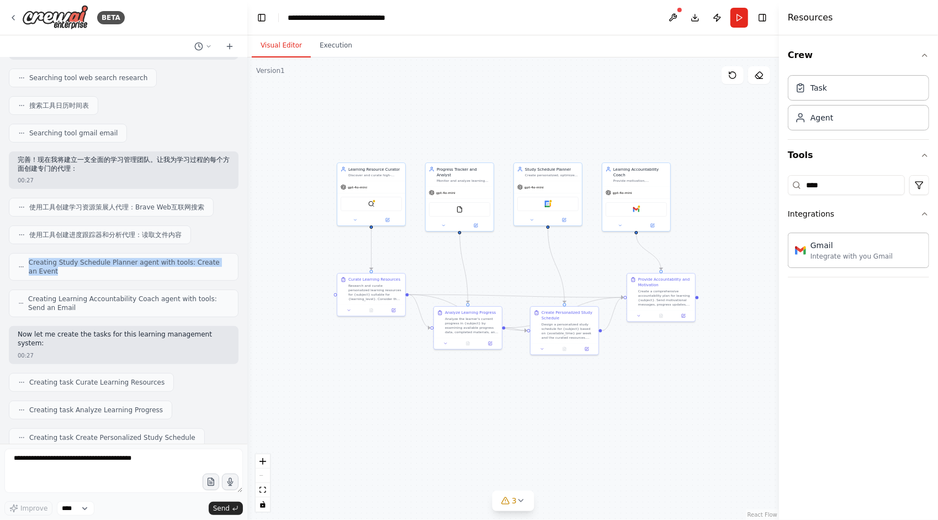
click at [28, 260] on div "Creating Study Schedule Planner agent with tools: Create an Event" at bounding box center [123, 267] width 211 height 18
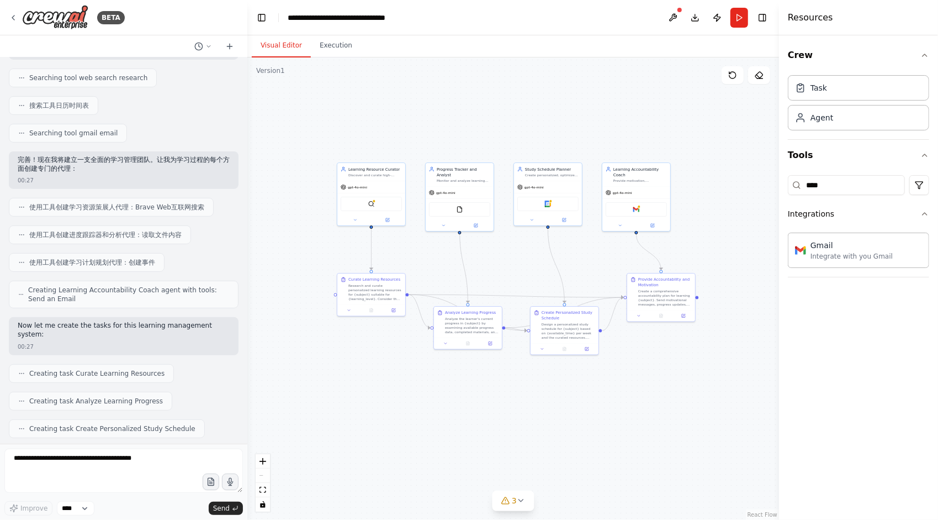
click at [108, 260] on span "使用工具创建学习计划规划代理：创建事件" at bounding box center [92, 262] width 126 height 9
drag, startPoint x: 92, startPoint y: 264, endPoint x: 190, endPoint y: 262, distance: 97.8
click at [190, 262] on div "使用工具创建学习计划规划代理：创建事件" at bounding box center [124, 262] width 230 height 19
drag, startPoint x: 99, startPoint y: 260, endPoint x: 187, endPoint y: 261, distance: 87.8
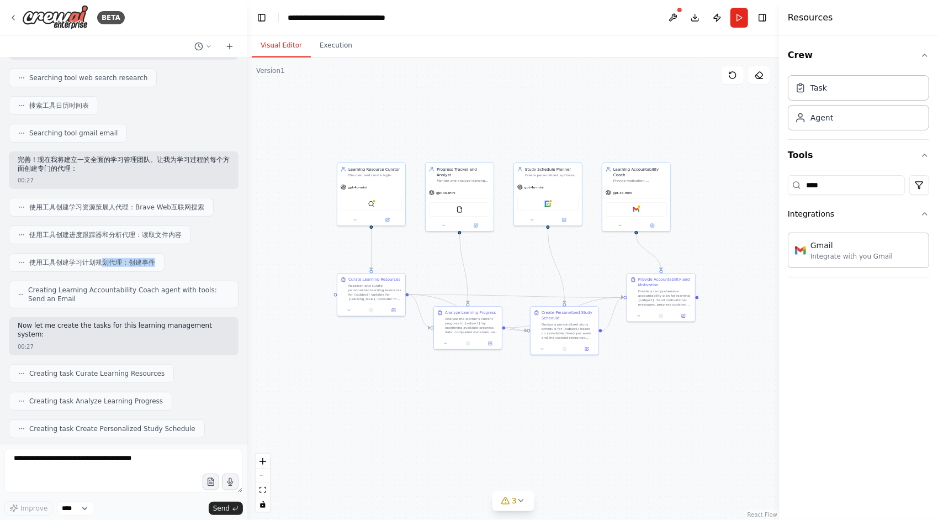
click at [187, 261] on div "使用工具创建学习计划规划代理：创建事件" at bounding box center [124, 262] width 230 height 19
click at [94, 262] on span "使用工具创建学习计划规划代理：创建事件" at bounding box center [92, 262] width 126 height 9
click at [155, 260] on div "使用工具创建学习计划规划代理：创建事件" at bounding box center [87, 262] width 156 height 19
click at [109, 261] on div "建立一支团队来策划个性化的学习资源，跟踪您的课程进度，建议学习计划，并帮助您对不同学科的学习目标负责。 00:26 ▶ Thought process 我将帮…" at bounding box center [123, 250] width 247 height 386
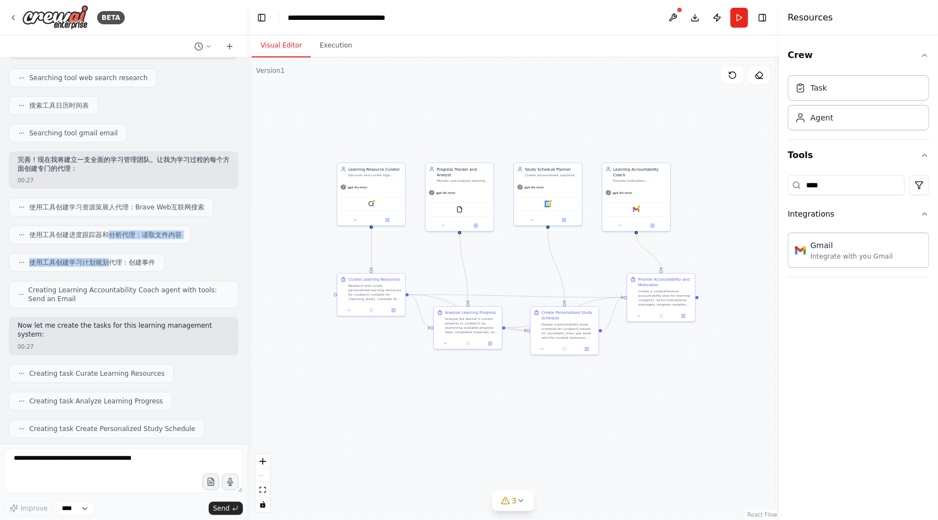
click at [109, 261] on span "使用工具创建学习计划规划代理：创建事件" at bounding box center [92, 262] width 126 height 9
click at [29, 286] on span "Creating Learning Accountability Coach agent with tools: Send an Email" at bounding box center [128, 294] width 201 height 18
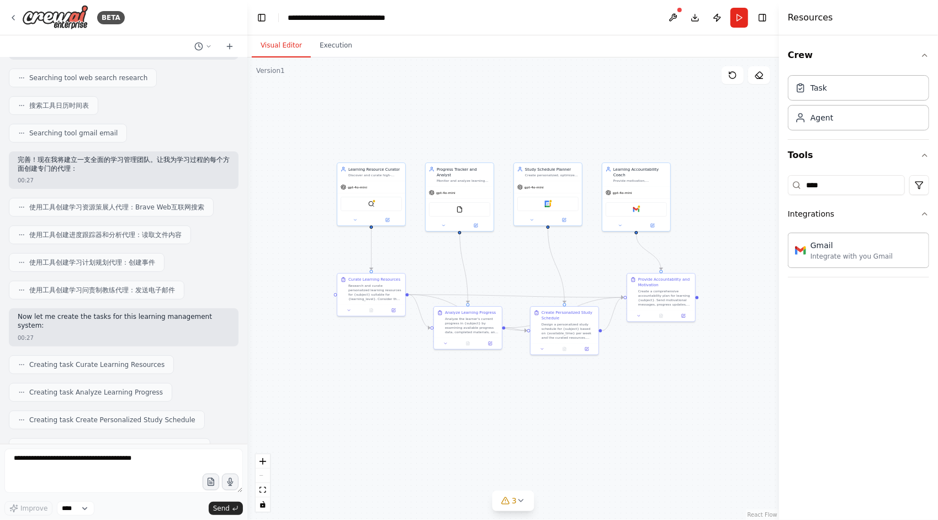
click at [83, 292] on div "使用工具创建学习问责制教练代理：发送电子邮件" at bounding box center [97, 290] width 176 height 19
drag, startPoint x: 70, startPoint y: 288, endPoint x: 114, endPoint y: 285, distance: 44.2
click at [114, 285] on span "使用工具创建学习问责制教练代理：发送电子邮件" at bounding box center [102, 289] width 146 height 9
click at [94, 285] on span "使用工具创建学习问责制教练代理：发送电子邮件" at bounding box center [102, 289] width 146 height 9
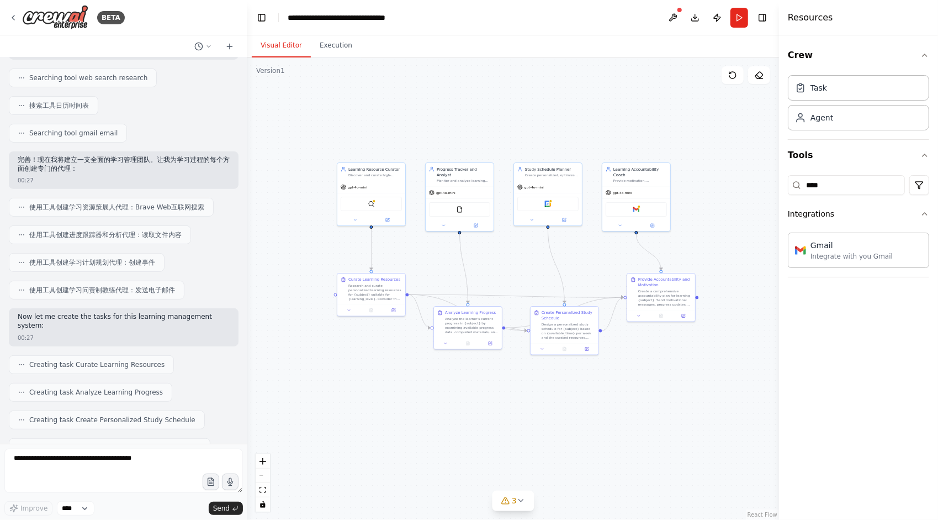
click at [94, 285] on span "使用工具创建学习问责制教练代理：发送电子邮件" at bounding box center [102, 289] width 146 height 9
drag, startPoint x: 81, startPoint y: 286, endPoint x: 89, endPoint y: 285, distance: 8.4
click at [89, 285] on span "使用工具创建学习问责制教练代理：发送电子邮件" at bounding box center [102, 289] width 146 height 9
drag, startPoint x: 81, startPoint y: 285, endPoint x: 154, endPoint y: 287, distance: 73.5
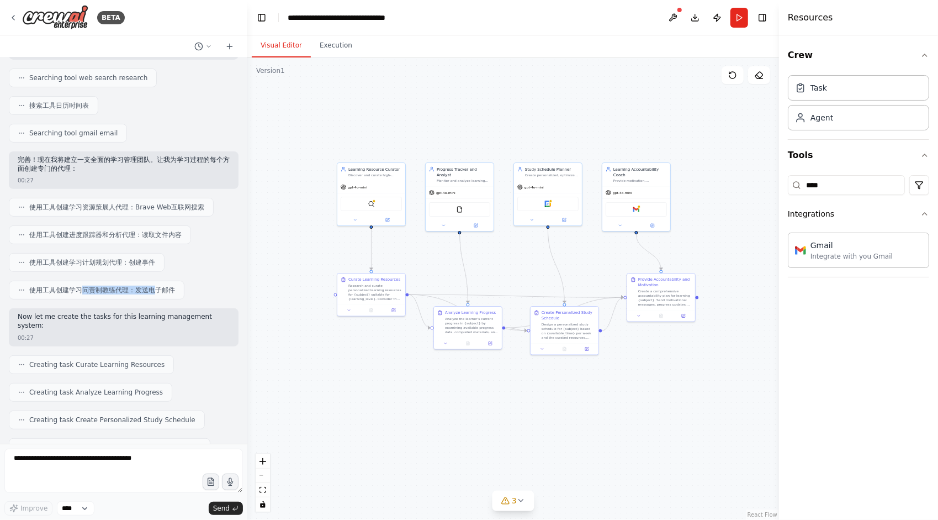
click at [154, 287] on span "使用工具创建学习问责制教练代理：发送电子邮件" at bounding box center [102, 289] width 146 height 9
click at [171, 287] on span "使用工具创建学习问责制教练代理：发送电子邮件" at bounding box center [102, 289] width 146 height 9
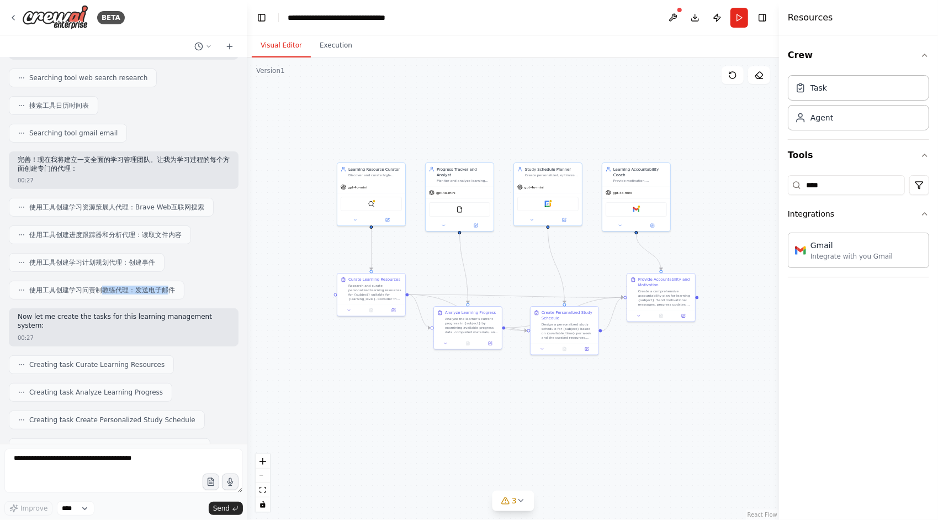
click at [171, 287] on span "使用工具创建学习问责制教练代理：发送电子邮件" at bounding box center [102, 289] width 146 height 9
click at [182, 288] on div "使用工具创建学习问责制教练代理：发送电子邮件" at bounding box center [97, 290] width 176 height 19
click at [160, 283] on div "使用工具创建学习问责制教练代理：发送电子邮件" at bounding box center [97, 290] width 176 height 19
click at [160, 285] on span "使用工具创建学习问责制教练代理：发送电子邮件" at bounding box center [102, 289] width 146 height 9
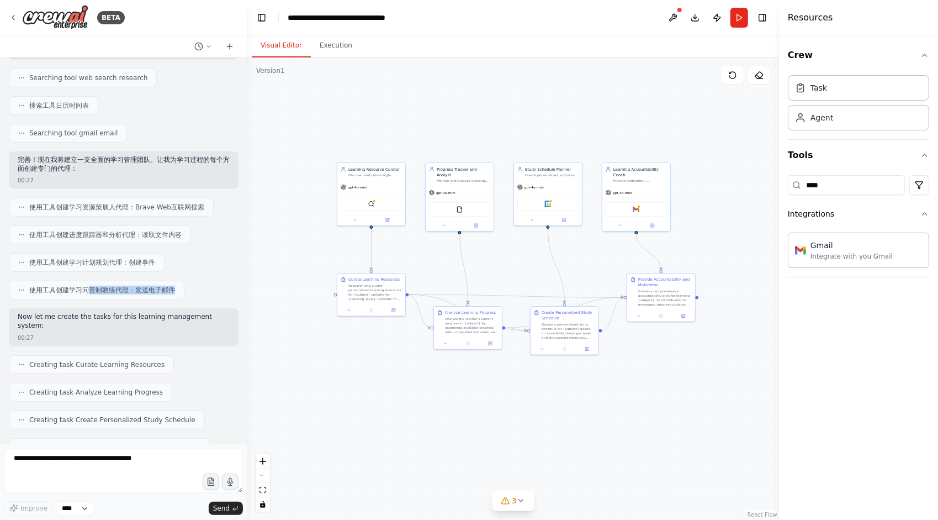
click at [183, 290] on div "使用工具创建学习问责制教练代理：发送电子邮件" at bounding box center [97, 290] width 176 height 19
click at [98, 290] on div "建立一支团队来策划个性化的学习资源，跟踪您的课程进度，建议学习计划，并帮助您对不同学科的学习目标负责。 00:26 ▶ Thought process 我将帮…" at bounding box center [123, 250] width 247 height 386
click at [98, 290] on span "使用工具创建学习问责制教练代理：发送电子邮件" at bounding box center [102, 289] width 146 height 9
click at [99, 295] on div "建立一支团队来策划个性化的学习资源，跟踪您的课程进度，建议学习计划，并帮助您对不同学科的学习目标负责。 00:26 ▶ Thought process 我将帮…" at bounding box center [123, 250] width 247 height 386
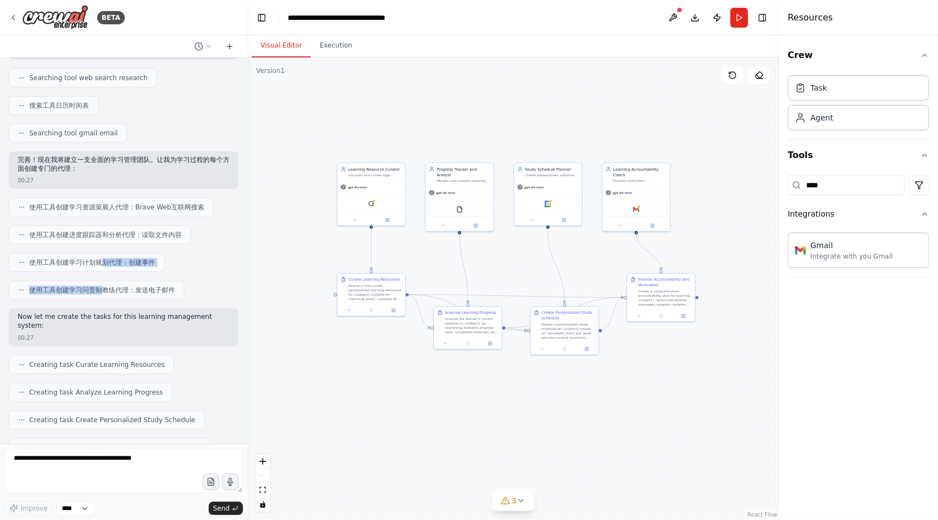
click at [99, 295] on div "使用工具创建学习问责制教练代理：发送电子邮件" at bounding box center [97, 290] width 176 height 19
click at [89, 290] on div "建立一支团队来策划个性化的学习资源，跟踪您的课程进度，建议学习计划，并帮助您对不同学科的学习目标负责。 00:26 ▶ Thought process 我将帮…" at bounding box center [123, 250] width 247 height 386
click at [89, 290] on span "使用工具创建学习问责制教练代理：发送电子邮件" at bounding box center [102, 289] width 146 height 9
click at [103, 171] on p "完善！现在我将建立一支全面的学习管理团队。让我为学习过程的每个方面创建专门的代理：" at bounding box center [124, 164] width 212 height 17
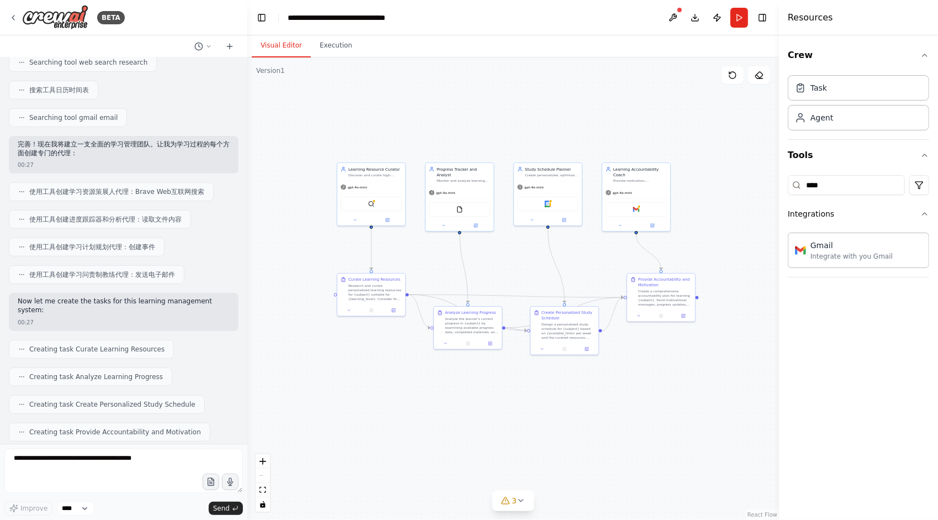
scroll to position [276, 0]
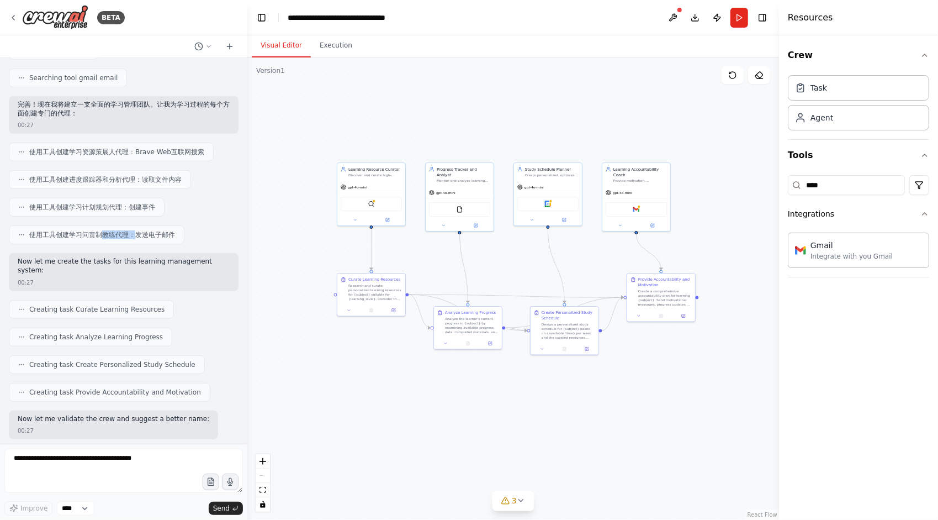
click at [134, 230] on span "使用工具创建学习问责制教练代理：发送电子邮件" at bounding box center [102, 234] width 146 height 9
click at [61, 268] on p "Now let me create the tasks for this learning management system:" at bounding box center [124, 265] width 212 height 17
click at [14, 257] on div "Now let me create the tasks for this learning management system: 00:27" at bounding box center [124, 272] width 230 height 38
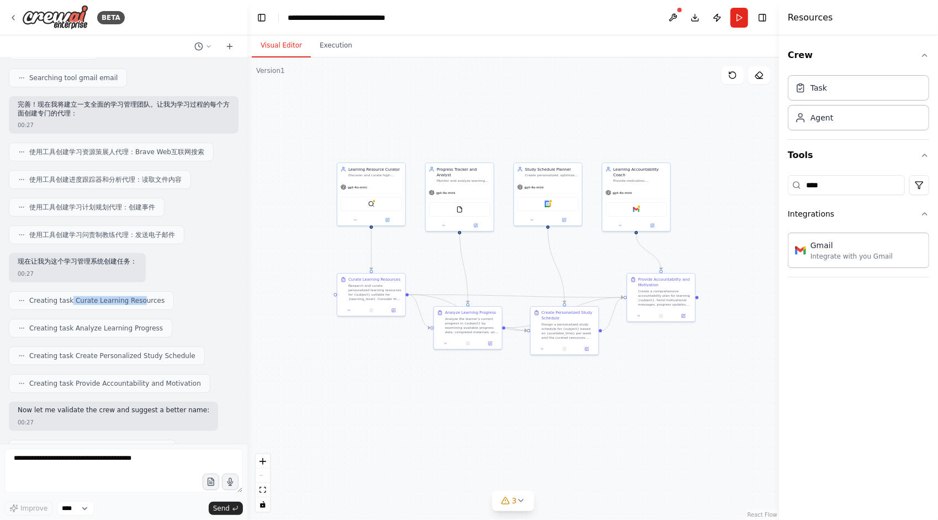
click at [142, 297] on span "Creating task Curate Learning Resources" at bounding box center [96, 300] width 135 height 9
click at [145, 297] on span "Creating task Curate Learning Resources" at bounding box center [96, 300] width 135 height 9
click at [170, 299] on div "Creating task Curate Learning Resources" at bounding box center [124, 300] width 230 height 19
click at [145, 298] on span "Creating task Curate Learning Resources" at bounding box center [96, 300] width 135 height 9
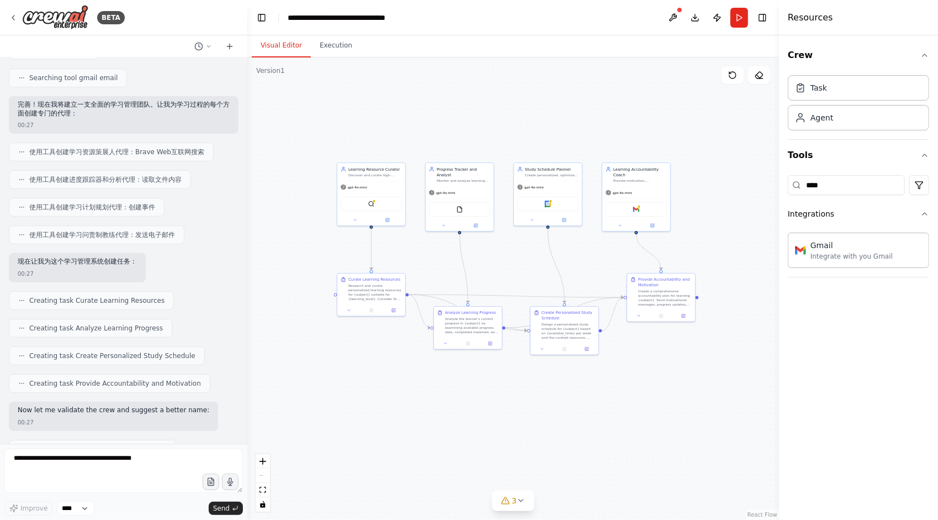
click at [146, 298] on span "Creating task Curate Learning Resources" at bounding box center [96, 300] width 135 height 9
click at [168, 292] on div "Creating task Curate Learning Resources" at bounding box center [124, 300] width 230 height 19
click at [96, 299] on div "创建任务策划学习资源" at bounding box center [57, 300] width 96 height 19
click at [110, 297] on div "创建任务策划学习资源" at bounding box center [124, 300] width 230 height 19
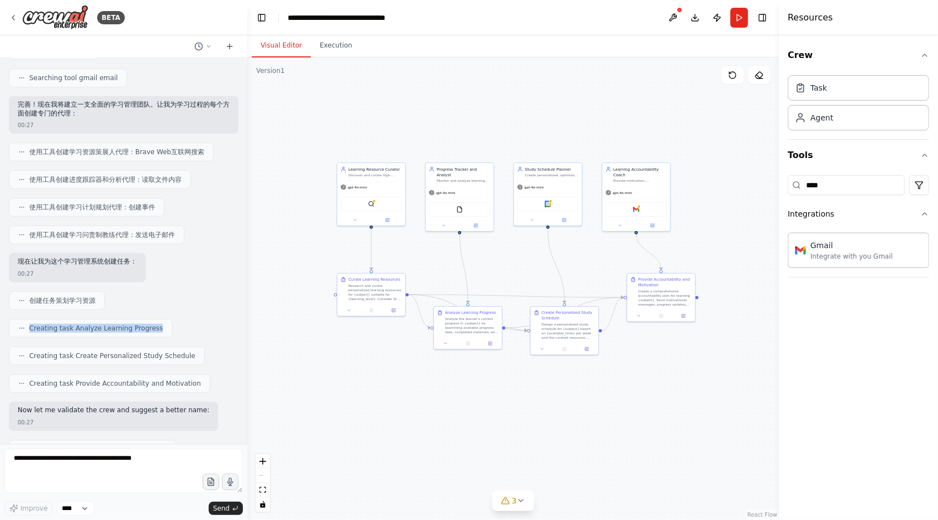
click at [160, 320] on div "Creating task Analyze Learning Progress" at bounding box center [90, 328] width 163 height 19
click at [30, 322] on div "Creating task Analyze Learning Progress" at bounding box center [90, 328] width 163 height 19
click at [71, 324] on span "创建任务分析学习进度" at bounding box center [62, 328] width 66 height 9
click at [97, 326] on div "创建任务分析学习进度" at bounding box center [57, 328] width 96 height 19
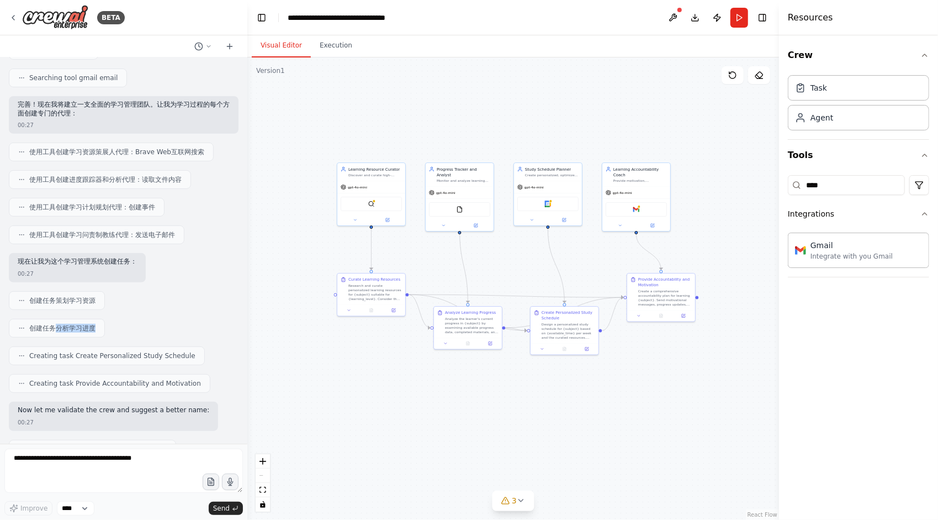
click at [97, 326] on div "创建任务分析学习进度" at bounding box center [57, 328] width 96 height 19
click at [62, 325] on div "建立一支团队来策划个性化的学习资源，跟踪您的课程进度，建议学习计划，并帮助您对不同学科的学习目标负责。 00:26 ▶ Thought process 我将帮…" at bounding box center [123, 250] width 247 height 386
click at [62, 325] on span "创建任务分析学习进度" at bounding box center [62, 328] width 66 height 9
click at [63, 323] on div "建立一支团队来策划个性化的学习资源，跟踪您的课程进度，建议学习计划，并帮助您对不同学科的学习目标负责。 00:26 ▶ Thought process 我将帮…" at bounding box center [123, 250] width 247 height 386
click at [64, 324] on span "创建任务分析学习进度" at bounding box center [62, 328] width 66 height 9
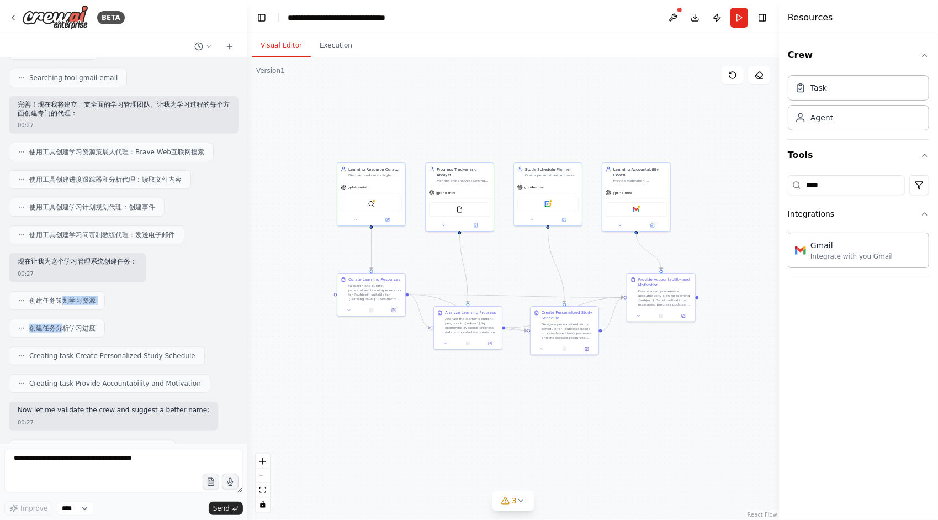
click at [62, 324] on div "建立一支团队来策划个性化的学习资源，跟踪您的课程进度，建议学习计划，并帮助您对不同学科的学习目标负责。 00:26 ▶ Thought process 我将帮…" at bounding box center [123, 250] width 247 height 386
click at [62, 324] on span "创建任务分析学习进度" at bounding box center [62, 328] width 66 height 9
click at [89, 326] on span "创建任务分析学习进度" at bounding box center [62, 328] width 66 height 9
click at [63, 324] on div "建立一支团队来策划个性化的学习资源，跟踪您的课程进度，建议学习计划，并帮助您对不同学科的学习目标负责。 00:26 ▶ Thought process 我将帮…" at bounding box center [123, 250] width 247 height 386
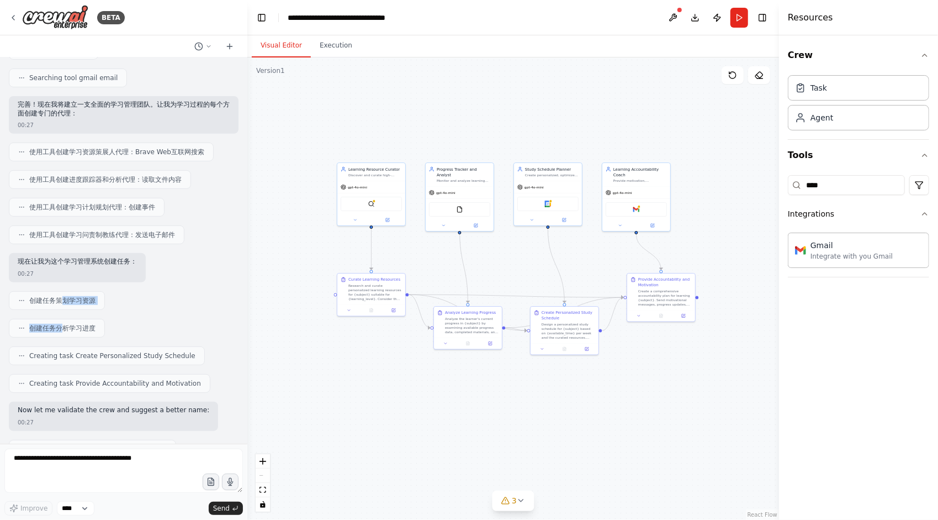
click at [63, 324] on span "创建任务分析学习进度" at bounding box center [62, 328] width 66 height 9
click at [245, 218] on div at bounding box center [245, 260] width 4 height 520
click at [63, 319] on div "创建任务分析学习进度" at bounding box center [57, 328] width 96 height 19
click at [68, 319] on div "建立一支团队来策划个性化的学习资源，跟踪您的课程进度，建议学习计划，并帮助您对不同学科的学习目标负责。 00:26 ▶ Thought process 我将帮…" at bounding box center [123, 250] width 247 height 386
click at [68, 319] on div "创建任务分析学习进度" at bounding box center [57, 328] width 96 height 19
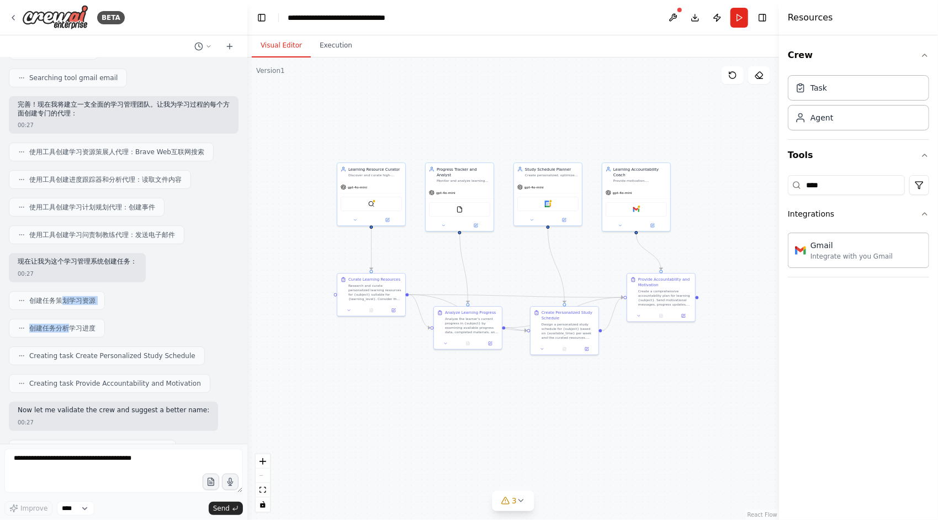
click at [67, 317] on div "建立一支团队来策划个性化的学习资源，跟踪您的课程进度，建议学习计划，并帮助您对不同学科的学习目标负责。 00:26 ▶ Thought process 我将帮…" at bounding box center [123, 250] width 247 height 386
click at [67, 319] on div "创建任务分析学习进度" at bounding box center [57, 328] width 96 height 19
click at [63, 318] on div "建立一支团队来策划个性化的学习资源，跟踪您的课程进度，建议学习计划，并帮助您对不同学科的学习目标负责。 00:26 ▶ Thought process 我将帮…" at bounding box center [123, 250] width 247 height 386
click at [63, 319] on div "创建任务分析学习进度" at bounding box center [57, 328] width 96 height 19
click at [61, 321] on div "建立一支团队来策划个性化的学习资源，跟踪您的课程进度，建议学习计划，并帮助您对不同学科的学习目标负责。 00:26 ▶ Thought process 我将帮…" at bounding box center [123, 250] width 247 height 386
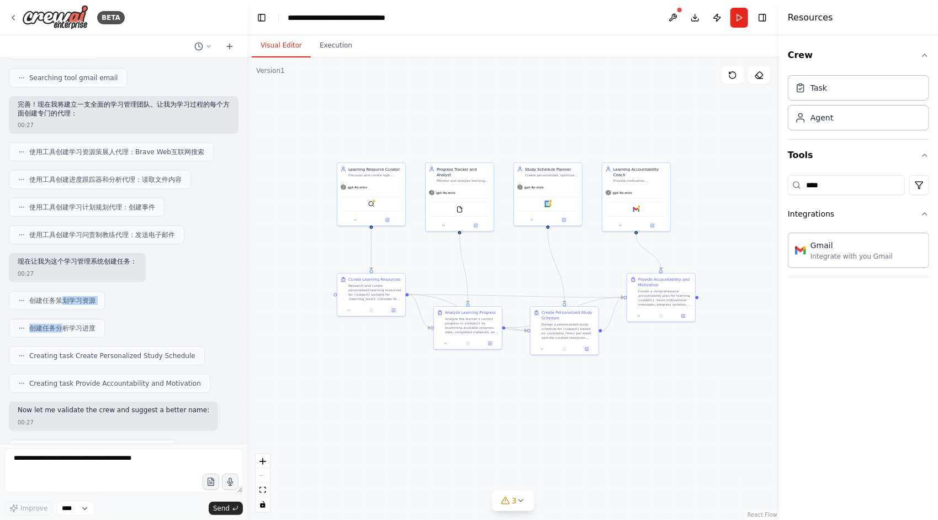
click at [61, 324] on span "创建任务分析学习进度" at bounding box center [62, 328] width 66 height 9
click at [63, 322] on div "建立一支团队来策划个性化的学习资源，跟踪您的课程进度，建议学习计划，并帮助您对不同学科的学习目标负责。 00:26 ▶ Thought process 我将帮…" at bounding box center [123, 250] width 247 height 386
click at [63, 324] on span "创建任务分析学习进度" at bounding box center [62, 328] width 66 height 9
click at [62, 322] on div "建立一支团队来策划个性化的学习资源，跟踪您的课程进度，建议学习计划，并帮助您对不同学科的学习目标负责。 00:26 ▶ Thought process 我将帮…" at bounding box center [123, 250] width 247 height 386
click at [62, 324] on span "创建任务分析学习进度" at bounding box center [62, 328] width 66 height 9
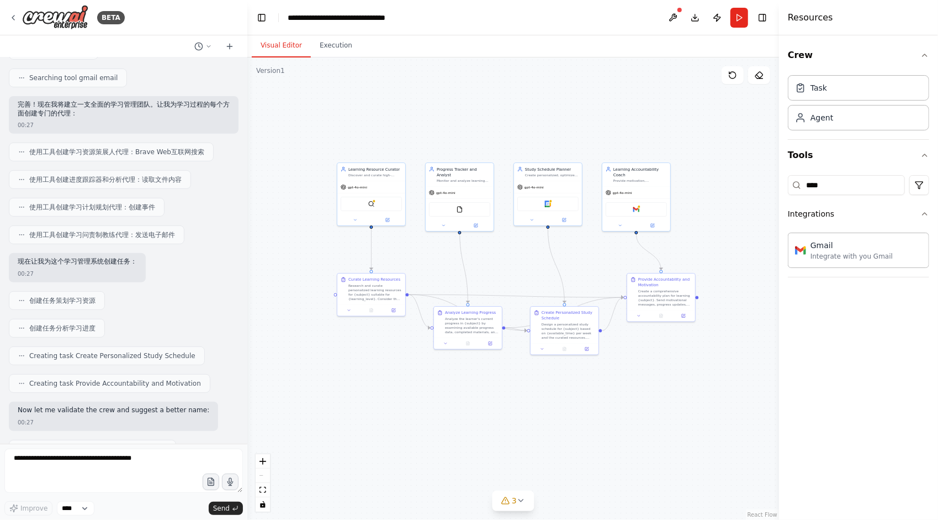
click at [243, 211] on div "BETA 建立一支团队来策划个性化的学习资源，跟踪您的课程进度，建议学习计划，并帮助您对不同学科的学习目标负责。 00:26 ▶ Thought proces…" at bounding box center [469, 260] width 938 height 520
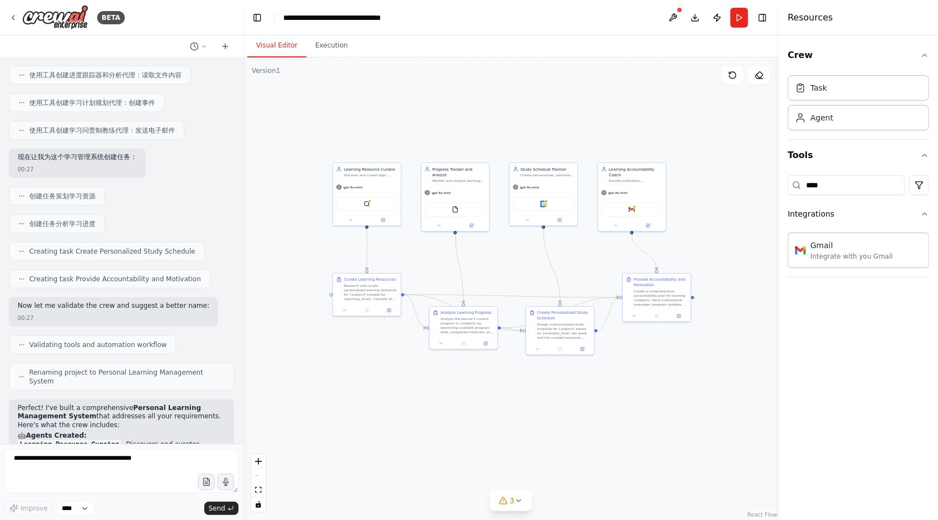
scroll to position [385, 0]
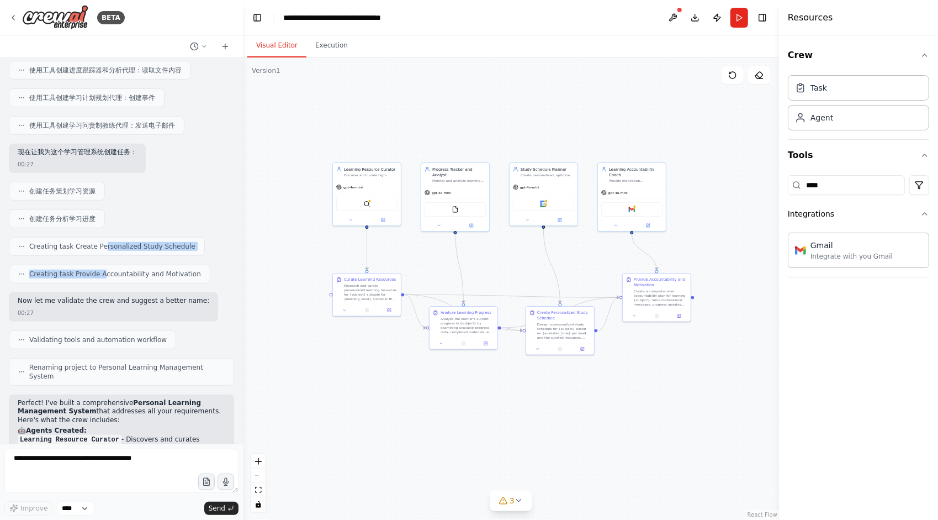
click at [104, 267] on div "建立一支团队来策划个性化的学习资源，跟踪您的课程进度，建议学习计划，并帮助您对不同学科的学习目标负责。 00:26 ▶ Thought process 我将帮…" at bounding box center [121, 250] width 243 height 386
click at [77, 214] on span "创建任务分析学习进度" at bounding box center [62, 218] width 66 height 9
click at [65, 217] on div "建立一支团队来策划个性化的学习资源，跟踪您的课程进度，建议学习计划，并帮助您对不同学科的学习目标负责。 00:26 ▶ Thought process 我将帮…" at bounding box center [121, 250] width 243 height 386
click at [65, 217] on span "创建任务分析学习进度" at bounding box center [62, 218] width 66 height 9
click at [61, 210] on div "建立一支团队来策划个性化的学习资源，跟踪您的课程进度，建议学习计划，并帮助您对不同学科的学习目标负责。 00:26 ▶ Thought process 我将帮…" at bounding box center [121, 250] width 243 height 386
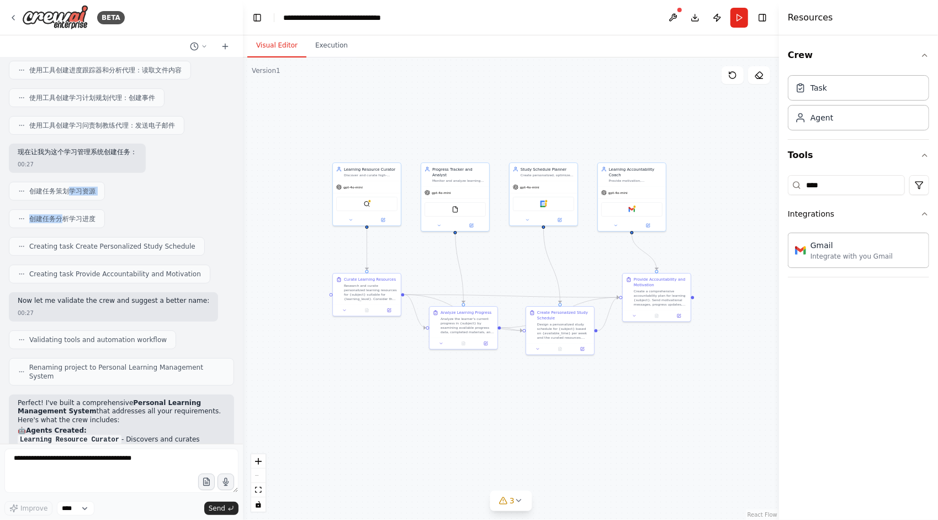
click at [61, 214] on span "创建任务分析学习进度" at bounding box center [62, 218] width 66 height 9
click at [62, 215] on div "建立一支团队来策划个性化的学习资源，跟踪您的课程进度，建议学习计划，并帮助您对不同学科的学习目标负责。 00:26 ▶ Thought process 我将帮…" at bounding box center [121, 250] width 243 height 386
click at [62, 215] on span "创建任务分析学习进度" at bounding box center [62, 218] width 66 height 9
click at [60, 214] on div "建立一支团队来策划个性化的学习资源，跟踪您的课程进度，建议学习计划，并帮助您对不同学科的学习目标负责。 00:26 ▶ Thought process 我将帮…" at bounding box center [121, 250] width 243 height 386
click at [60, 214] on span "创建任务分析学习进度" at bounding box center [62, 218] width 66 height 9
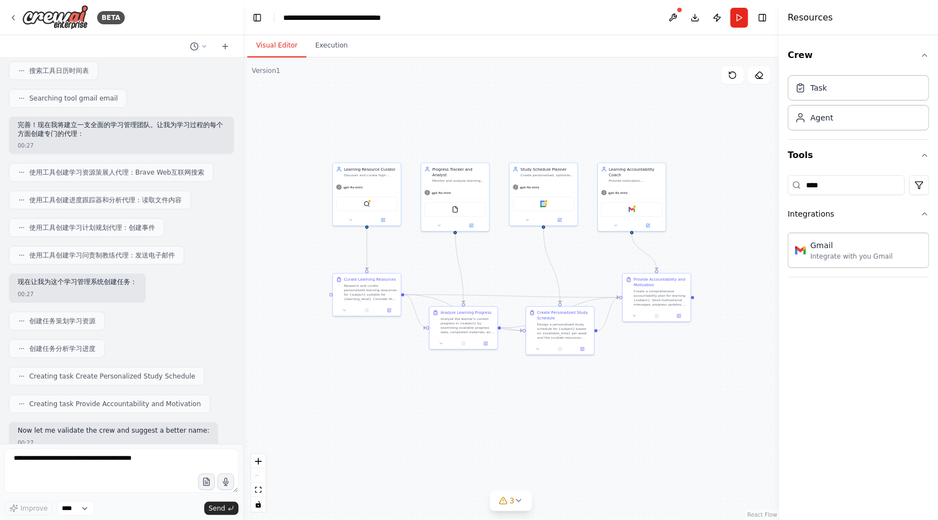
scroll to position [220, 0]
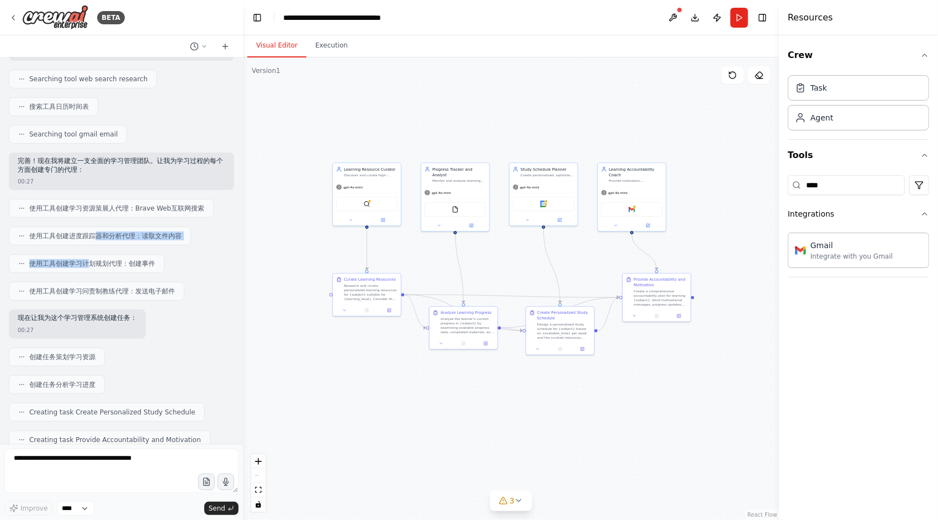
click at [91, 254] on div "建立一支团队来策划个性化的学习资源，跟踪您的课程进度，建议学习计划，并帮助您对不同学科的学习目标负责。 00:26 ▶ Thought process 我将帮…" at bounding box center [121, 250] width 243 height 386
click at [91, 254] on div "使用工具创建学习计划规划代理：创建事件" at bounding box center [87, 263] width 156 height 19
click at [88, 257] on div "建立一支团队来策划个性化的学习资源，跟踪您的课程进度，建议学习计划，并帮助您对不同学科的学习目标负责。 00:26 ▶ Thought process 我将帮…" at bounding box center [121, 250] width 243 height 386
click at [88, 259] on span "使用工具创建学习计划规划代理：创建事件" at bounding box center [92, 263] width 126 height 9
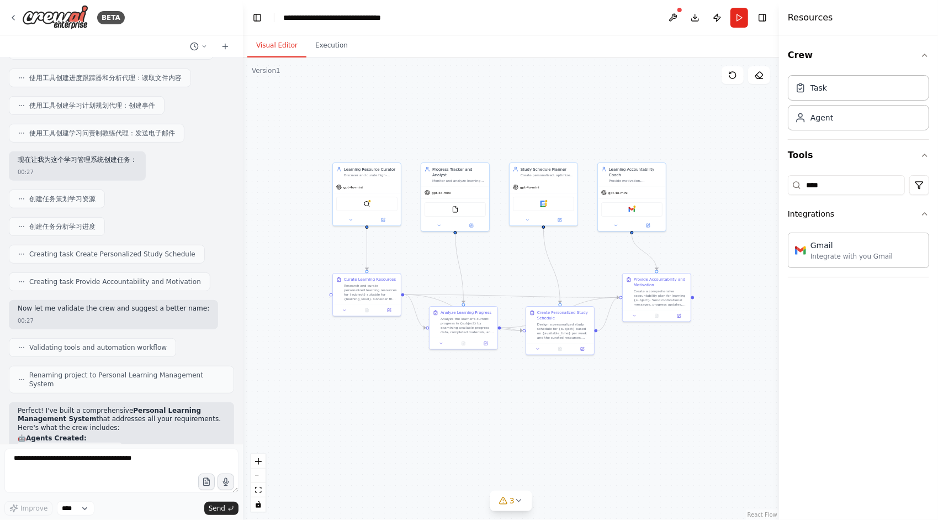
scroll to position [385, 0]
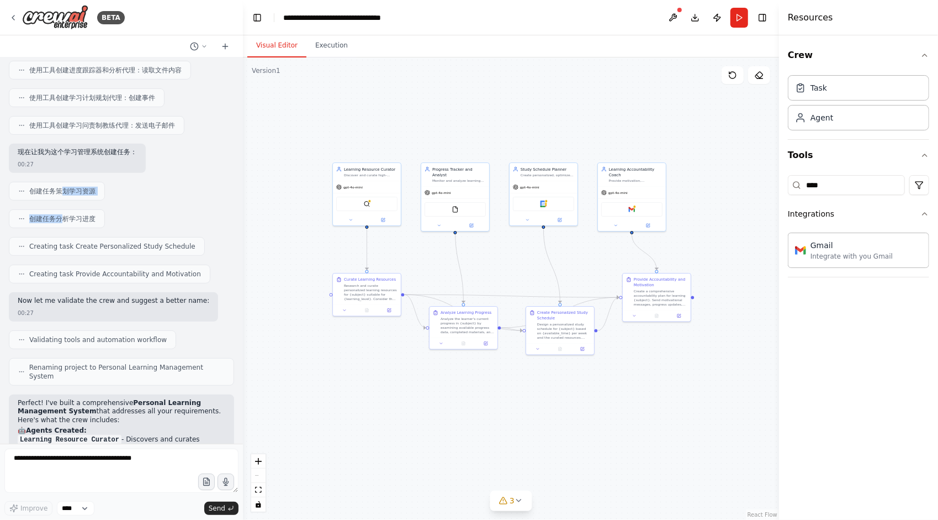
click at [65, 212] on div "建立一支团队来策划个性化的学习资源，跟踪您的课程进度，建议学习计划，并帮助您对不同学科的学习目标负责。 00:26 ▶ Thought process 我将帮…" at bounding box center [121, 250] width 243 height 386
click at [65, 214] on span "创建任务分析学习进度" at bounding box center [62, 218] width 66 height 9
click at [106, 262] on div "建立一支团队来策划个性化的学习资源，跟踪您的课程进度，建议学习计划，并帮助您对不同学科的学习目标负责。 00:26 ▶ Thought process 我将帮…" at bounding box center [121, 250] width 243 height 386
click at [106, 265] on div "Creating task Provide Accountability and Motivation" at bounding box center [110, 274] width 202 height 19
click at [99, 268] on div "建立一支团队来策划个性化的学习资源，跟踪您的课程进度，建议学习计划，并帮助您对不同学科的学习目标负责。 00:26 ▶ Thought process 我将帮…" at bounding box center [121, 250] width 243 height 386
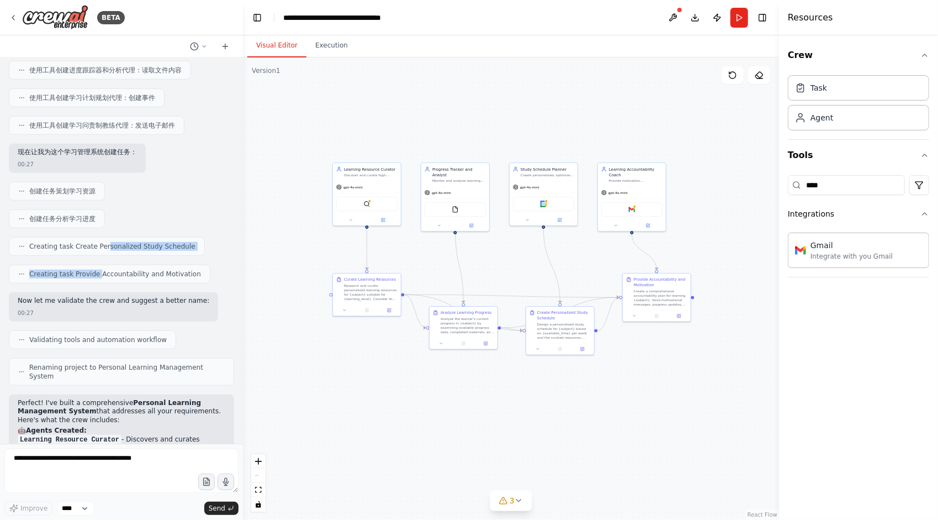
click at [99, 269] on span "Creating task Provide Accountability and Motivation" at bounding box center [115, 273] width 172 height 9
click at [105, 266] on div "建立一支团队来策划个性化的学习资源，跟踪您的课程进度，建议学习计划，并帮助您对不同学科的学习目标负责。 00:26 ▶ Thought process 我将帮…" at bounding box center [121, 250] width 243 height 386
click at [105, 269] on span "Creating task Provide Accountability and Motivation" at bounding box center [115, 273] width 172 height 9
click at [109, 245] on div "建立一支团队来策划个性化的学习资源，跟踪您的课程进度，建议学习计划，并帮助您对不同学科的学习目标负责。 00:26 ▶ Thought process 我将帮…" at bounding box center [121, 250] width 243 height 386
click at [109, 245] on span "Creating task Create Personalized Study Schedule" at bounding box center [112, 246] width 166 height 9
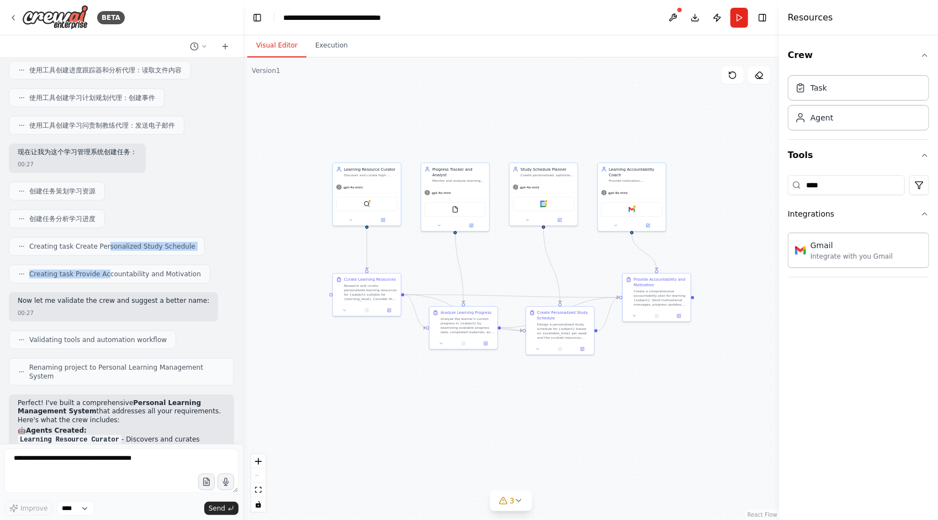
click at [105, 263] on div "建立一支团队来策划个性化的学习资源，跟踪您的课程进度，建议学习计划，并帮助您对不同学科的学习目标负责。 00:26 ▶ Thought process 我将帮…" at bounding box center [121, 250] width 243 height 386
click at [105, 265] on div "Creating task Provide Accountability and Motivation" at bounding box center [110, 274] width 202 height 19
click at [104, 265] on div "建立一支团队来策划个性化的学习资源，跟踪您的课程进度，建议学习计划，并帮助您对不同学科的学习目标负责。 00:26 ▶ Thought process 我将帮…" at bounding box center [121, 250] width 243 height 386
click at [104, 269] on span "Creating task Provide Accountability and Motivation" at bounding box center [115, 273] width 172 height 9
click at [106, 265] on div "建立一支团队来策划个性化的学习资源，跟踪您的课程进度，建议学习计划，并帮助您对不同学科的学习目标负责。 00:26 ▶ Thought process 我将帮…" at bounding box center [121, 250] width 243 height 386
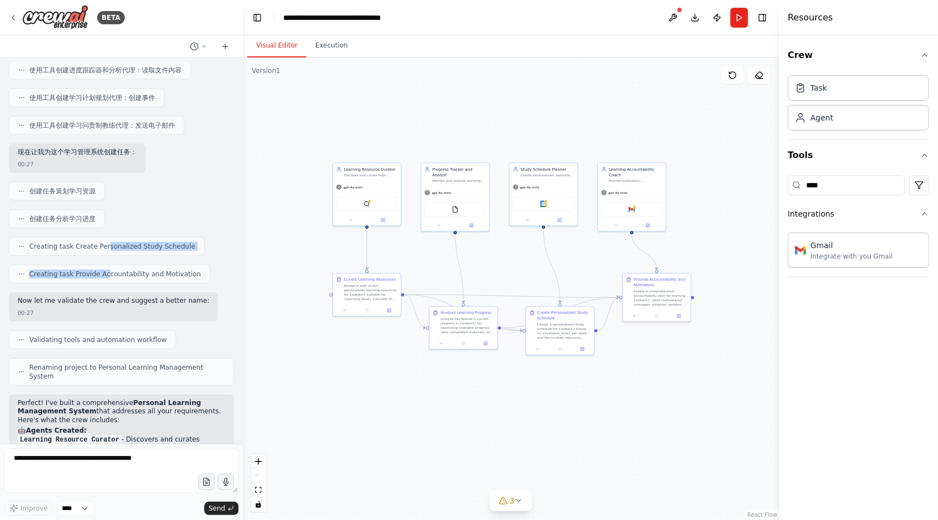
click at [106, 269] on span "Creating task Provide Accountability and Motivation" at bounding box center [115, 273] width 172 height 9
click at [195, 240] on div "Creating task Create Personalized Study Schedule" at bounding box center [121, 246] width 225 height 19
click at [29, 242] on div "Creating task Create Personalized Study Schedule" at bounding box center [107, 246] width 196 height 19
click at [71, 242] on span "创建任务创建个性化学习计划" at bounding box center [72, 246] width 86 height 9
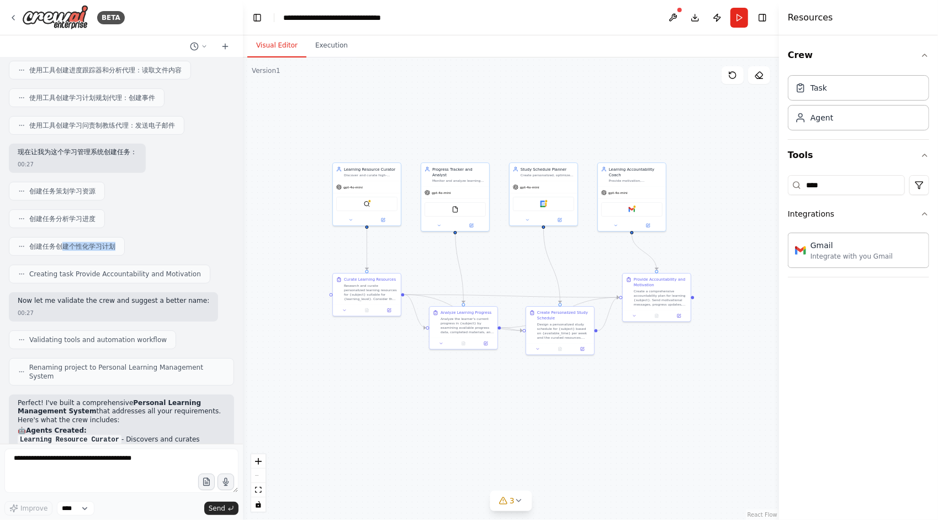
click at [136, 245] on div "创建任务创建个性化学习计划" at bounding box center [121, 246] width 225 height 19
click at [129, 241] on div "创建任务创建个性化学习计划" at bounding box center [121, 246] width 225 height 19
click at [146, 246] on div "创建任务创建个性化学习计划" at bounding box center [121, 246] width 225 height 19
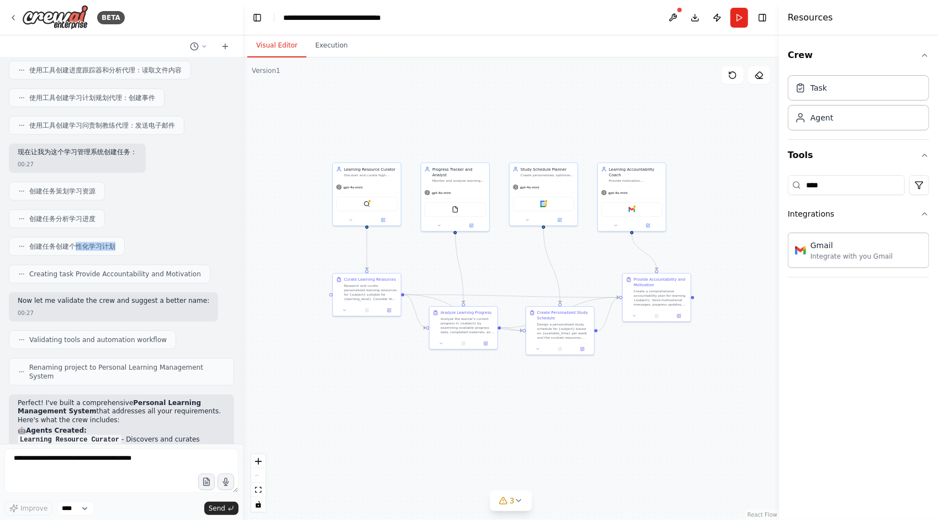
click at [146, 246] on div "创建任务创建个性化学习计划" at bounding box center [121, 246] width 225 height 19
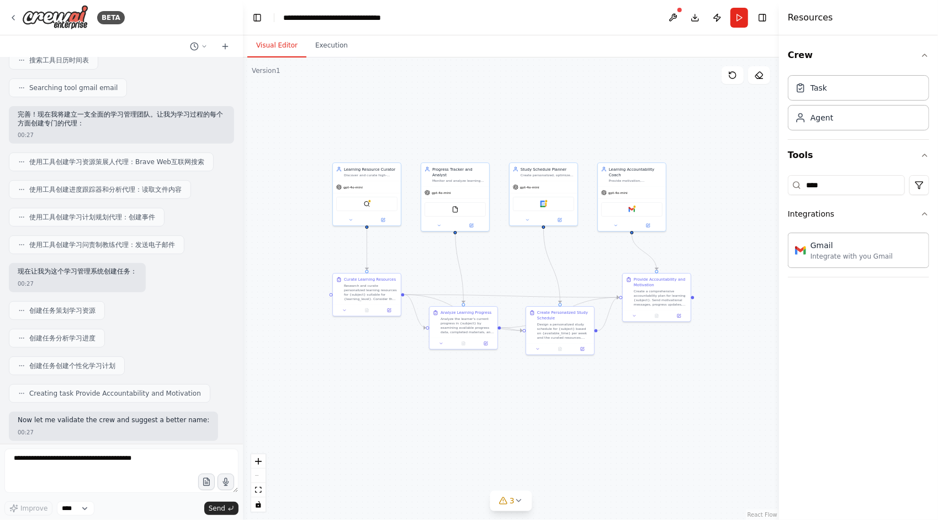
scroll to position [275, 0]
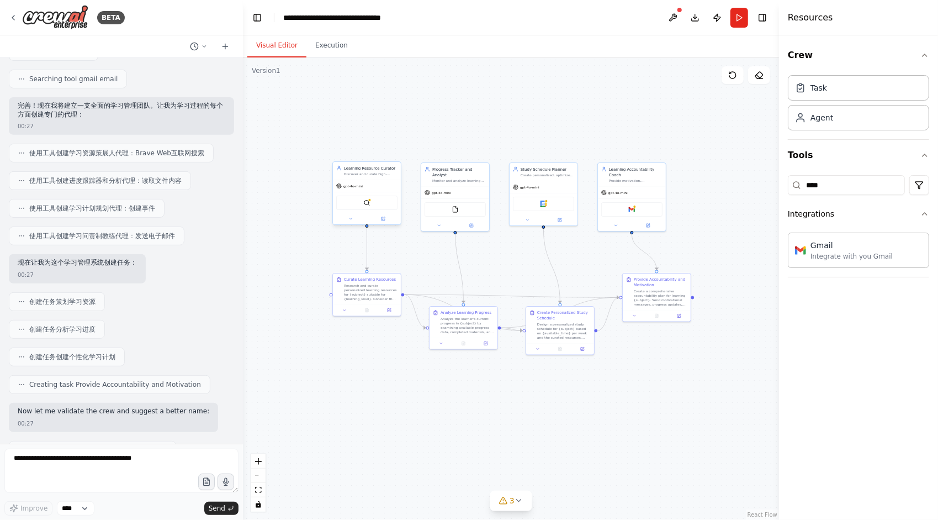
click at [391, 186] on div "gpt-4o-mini" at bounding box center [367, 186] width 68 height 12
click at [359, 173] on div "Discover and curate high-quality, personalized learning resources for {subject}…" at bounding box center [371, 174] width 54 height 4
click at [372, 174] on div "Discover and curate high-quality, personalized learning resources for {subject}…" at bounding box center [371, 174] width 54 height 4
click at [378, 168] on div "Learning Resource Curator" at bounding box center [371, 168] width 54 height 6
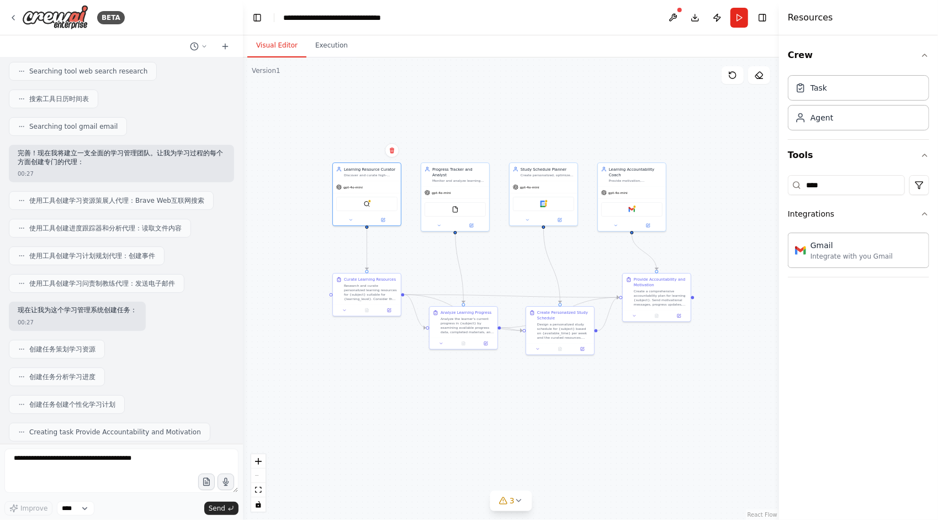
scroll to position [220, 0]
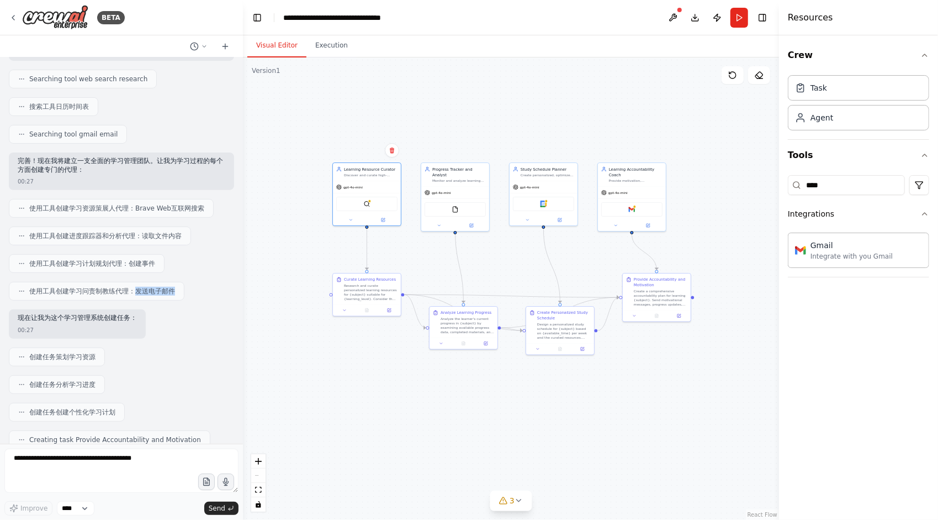
click at [172, 287] on span "使用工具创建学习问责制教练代理：发送电子邮件" at bounding box center [102, 291] width 146 height 9
drag, startPoint x: 371, startPoint y: 173, endPoint x: 319, endPoint y: 126, distance: 70.4
click at [319, 126] on div "Learning Resource Curator Discover and curate high-quality, personalized learni…" at bounding box center [327, 131] width 54 height 11
drag, startPoint x: 361, startPoint y: 282, endPoint x: 304, endPoint y: 296, distance: 58.5
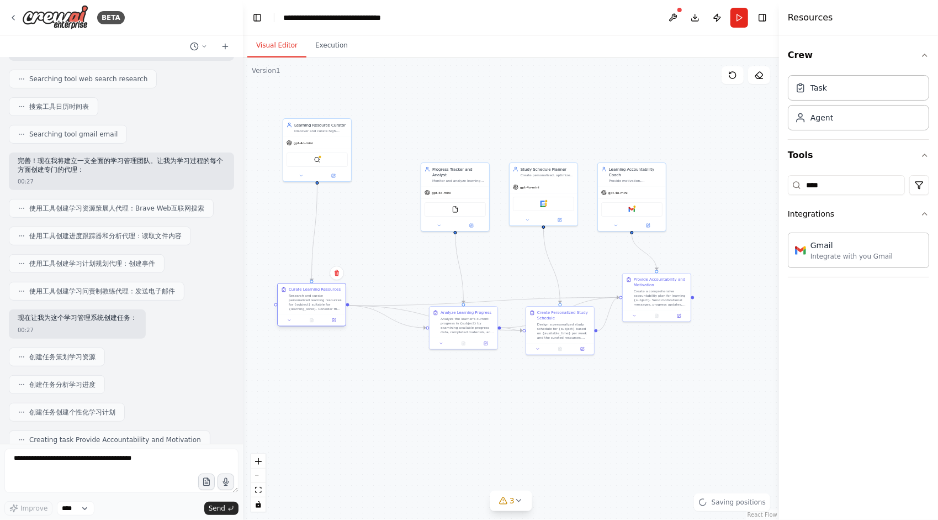
click at [304, 296] on div "Research and curate personalized learning resources for {subject} suitable for …" at bounding box center [316, 302] width 54 height 18
drag, startPoint x: 464, startPoint y: 313, endPoint x: 459, endPoint y: 413, distance: 100.7
click at [459, 413] on div "Analyze Learning Progress" at bounding box center [463, 411] width 51 height 6
drag, startPoint x: 462, startPoint y: 177, endPoint x: 446, endPoint y: 125, distance: 54.7
click at [446, 125] on div "Progress Tracker and Analyst Monitor and analyze learning progress for {subject…" at bounding box center [439, 123] width 68 height 23
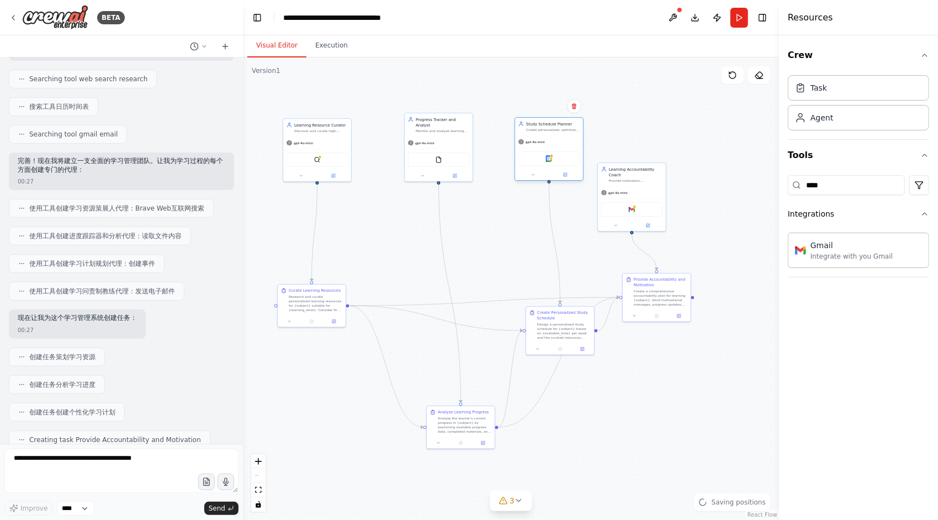
drag, startPoint x: 541, startPoint y: 172, endPoint x: 547, endPoint y: 105, distance: 67.1
click at [547, 128] on div "Create personalized, optimized study schedules for {subject} considering {avail…" at bounding box center [553, 130] width 54 height 4
drag, startPoint x: 640, startPoint y: 170, endPoint x: 701, endPoint y: 99, distance: 93.1
click at [701, 99] on div "Learning Accountability Coach" at bounding box center [697, 98] width 54 height 11
drag, startPoint x: 660, startPoint y: 285, endPoint x: 722, endPoint y: 302, distance: 64.6
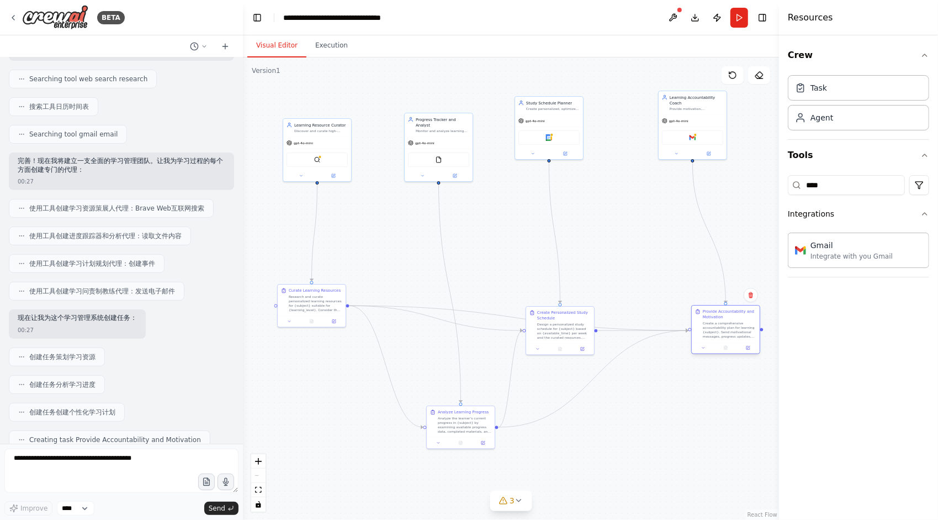
click at [722, 309] on div "Provide Accountability and Motivation" at bounding box center [730, 314] width 54 height 11
drag, startPoint x: 561, startPoint y: 318, endPoint x: 569, endPoint y: 224, distance: 93.6
click at [569, 224] on div "Create Personalized Study Schedule" at bounding box center [570, 220] width 54 height 11
drag, startPoint x: 300, startPoint y: 109, endPoint x: 295, endPoint y: 103, distance: 8.2
click at [295, 103] on div "Learning Resource Curator" at bounding box center [310, 102] width 54 height 6
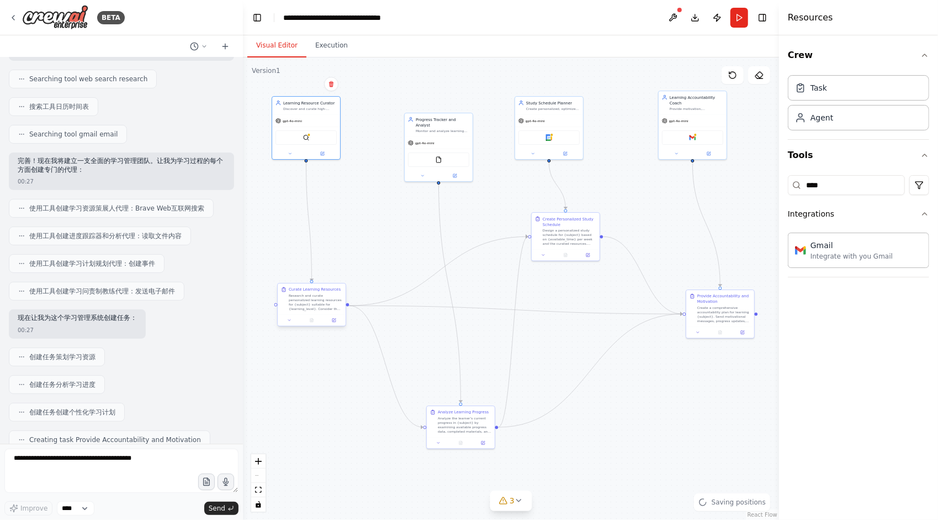
click at [297, 302] on div "Research and curate personalized learning resources for {subject} suitable for …" at bounding box center [316, 302] width 54 height 18
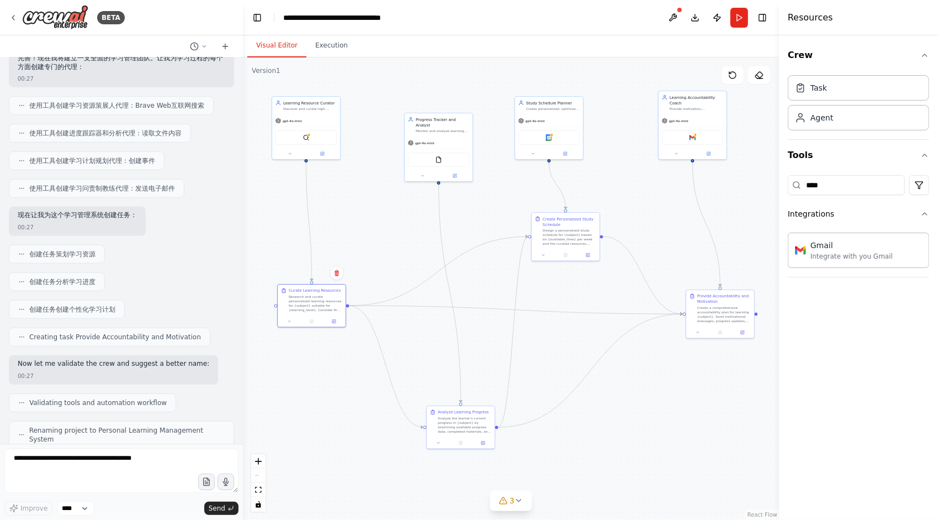
scroll to position [330, 0]
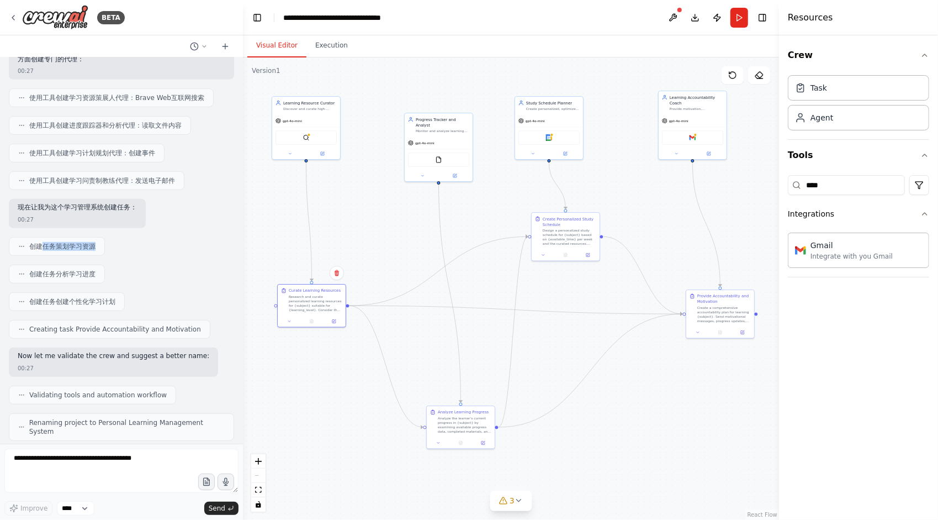
drag, startPoint x: 44, startPoint y: 242, endPoint x: 109, endPoint y: 244, distance: 65.2
click at [109, 244] on div "创建任务策划学习资源" at bounding box center [121, 246] width 225 height 19
click at [313, 308] on div "Research and curate personalized learning resources for {subject} suitable for …" at bounding box center [316, 302] width 54 height 18
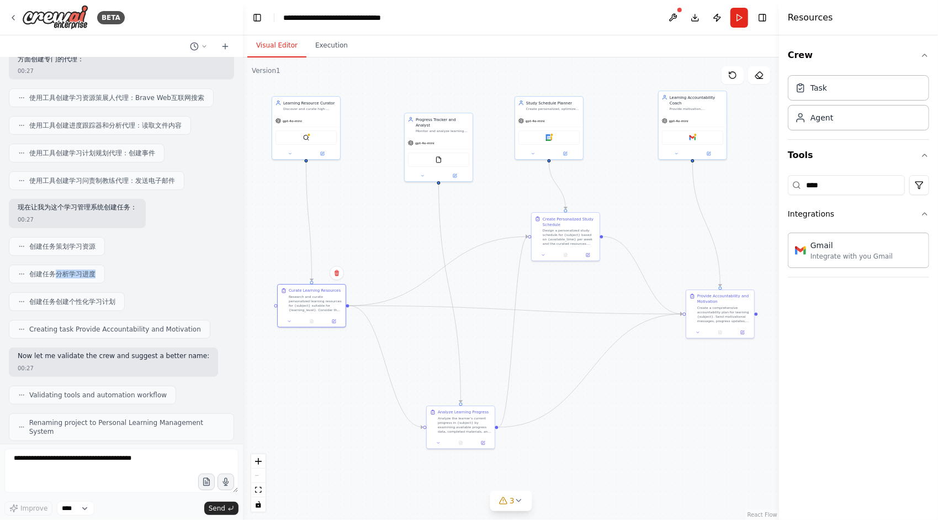
drag, startPoint x: 53, startPoint y: 272, endPoint x: 102, endPoint y: 268, distance: 49.3
click at [102, 268] on div "创建任务分析学习进度" at bounding box center [57, 274] width 96 height 19
drag, startPoint x: 65, startPoint y: 294, endPoint x: 109, endPoint y: 294, distance: 44.2
click at [109, 297] on span "创建任务创建个性化学习计划" at bounding box center [72, 301] width 86 height 9
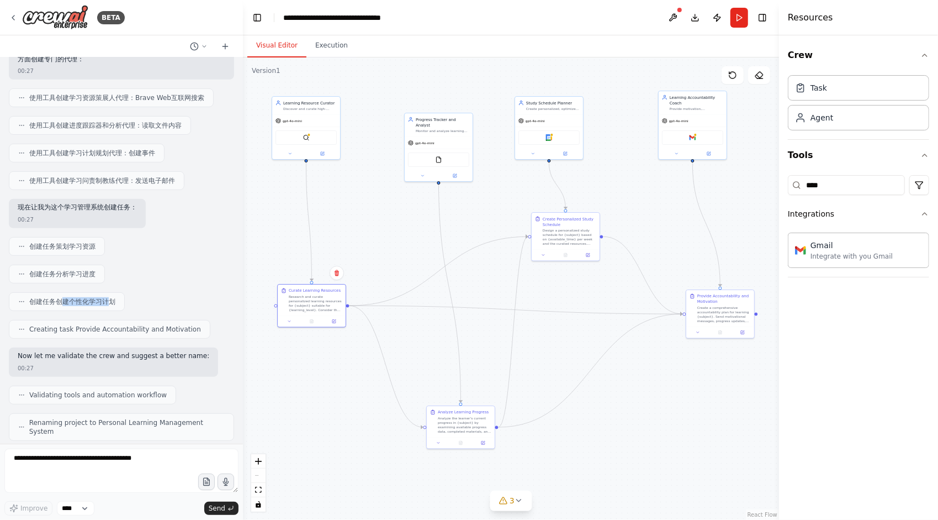
click at [109, 297] on span "创建任务创建个性化学习计划" at bounding box center [72, 301] width 86 height 9
drag, startPoint x: 440, startPoint y: 124, endPoint x: 435, endPoint y: 96, distance: 29.1
click at [435, 100] on div "Monitor and analyze learning progress for {subject}, track completion rates, id…" at bounding box center [437, 102] width 54 height 4
drag, startPoint x: 443, startPoint y: 93, endPoint x: 427, endPoint y: 124, distance: 34.3
click at [427, 124] on div "Progress Tracker and Analyst Monitor and analyze learning progress for {subject…" at bounding box center [421, 123] width 54 height 17
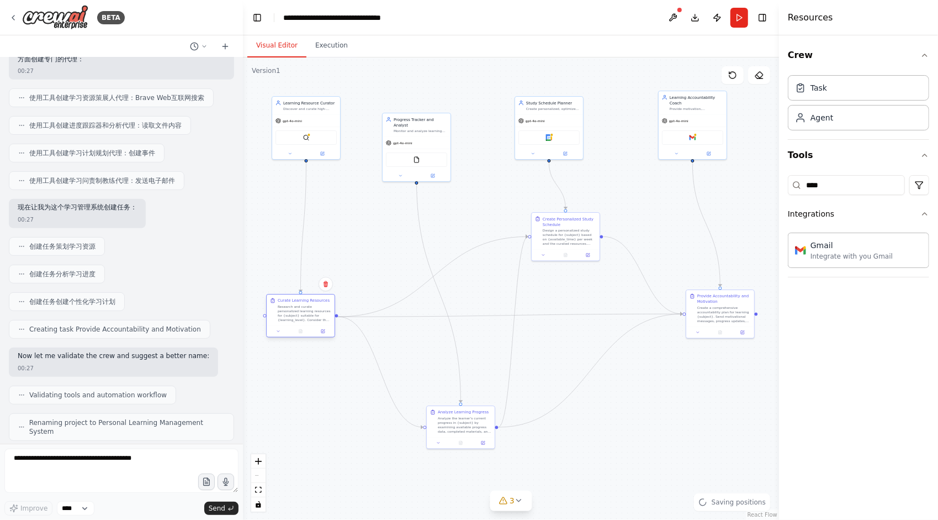
drag, startPoint x: 321, startPoint y: 289, endPoint x: 310, endPoint y: 303, distance: 17.3
click at [310, 303] on div "Curate Learning Resources" at bounding box center [304, 301] width 52 height 6
click at [290, 219] on div ".deletable-edge-delete-btn { width: 20px; height: 20px; border: 0px solid #ffff…" at bounding box center [511, 288] width 536 height 462
click at [303, 221] on icon "Edge from 381ee1ec-a7f6-4949-8f28-aa1da01a4366 to 6ba8ef92-8b8c-4333-9614-b09ac…" at bounding box center [304, 227] width 6 height 130
click at [337, 221] on div ".deletable-edge-delete-btn { width: 20px; height: 20px; border: 0px solid #ffff…" at bounding box center [511, 288] width 536 height 462
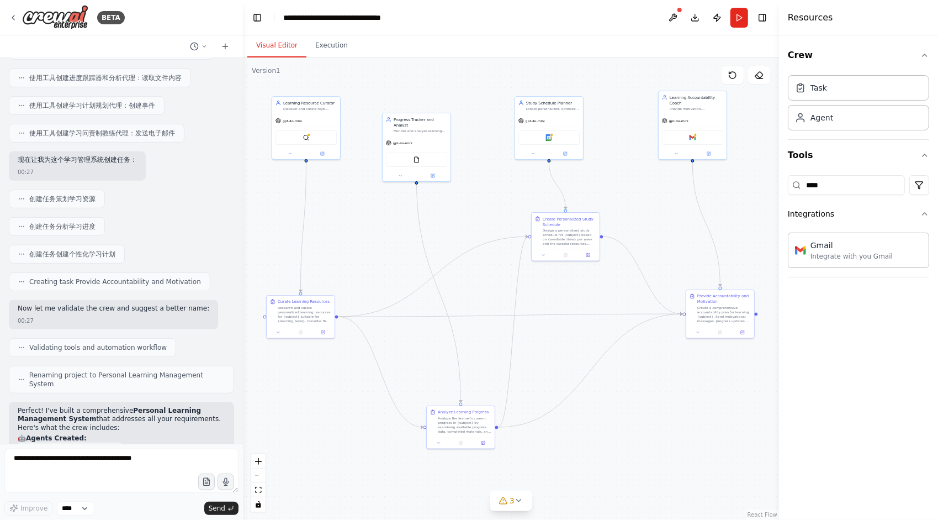
scroll to position [385, 0]
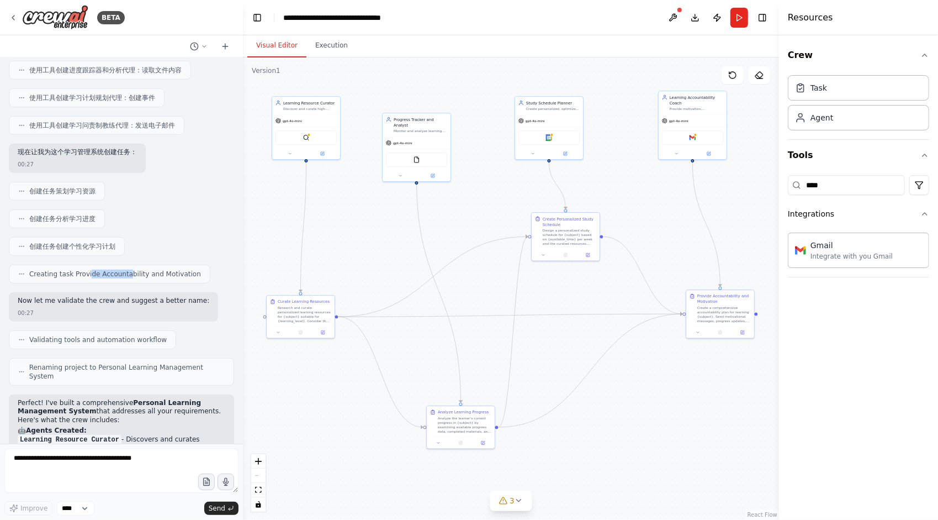
drag, startPoint x: 88, startPoint y: 272, endPoint x: 133, endPoint y: 273, distance: 44.2
click at [129, 273] on span "Creating task Provide Accountability and Motivation" at bounding box center [115, 273] width 172 height 9
click at [133, 273] on span "Creating task Provide Accountability and Motivation" at bounding box center [115, 273] width 172 height 9
drag, startPoint x: 82, startPoint y: 274, endPoint x: 148, endPoint y: 268, distance: 66.0
click at [147, 268] on div "Creating task Provide Accountability and Motivation" at bounding box center [110, 274] width 202 height 19
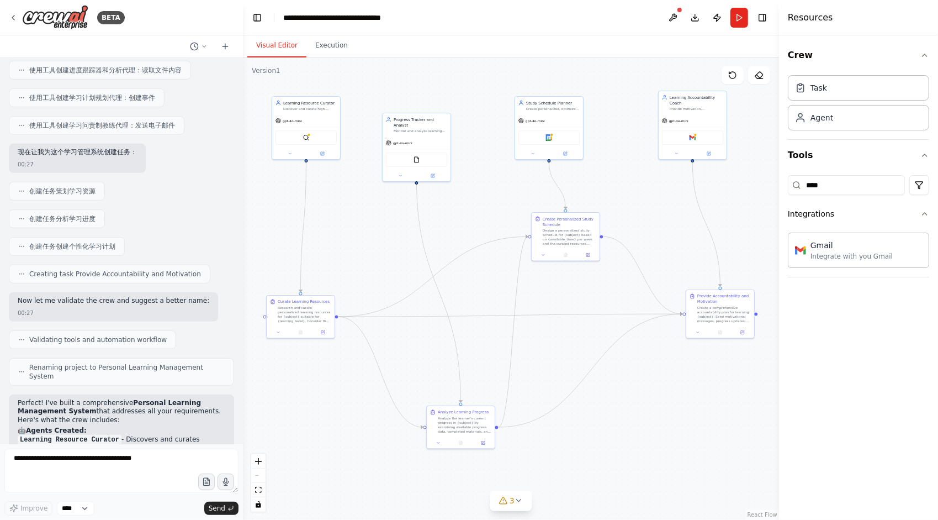
click at [148, 269] on span "Creating task Provide Accountability and Motivation" at bounding box center [115, 273] width 172 height 9
click at [127, 269] on span "Creating task Provide Accountability and Motivation" at bounding box center [115, 273] width 172 height 9
drag, startPoint x: 66, startPoint y: 269, endPoint x: 195, endPoint y: 265, distance: 129.3
click at [195, 265] on div "Creating task Provide Accountability and Motivation" at bounding box center [110, 274] width 202 height 19
click at [55, 269] on span "创建 task Provide Accountability and Motivation" at bounding box center [106, 273] width 155 height 9
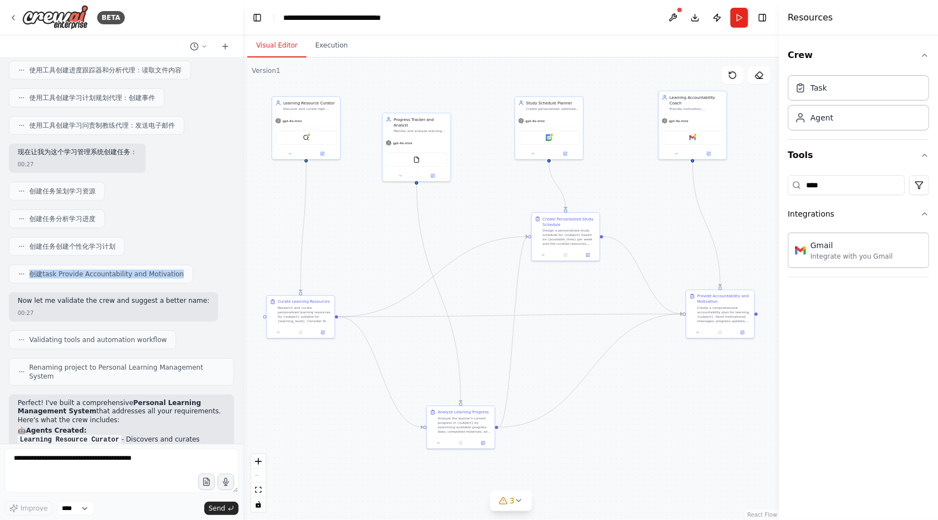
drag, startPoint x: 31, startPoint y: 271, endPoint x: 181, endPoint y: 266, distance: 149.7
click at [181, 266] on div "创建 task Provide Accountability and Motivation" at bounding box center [101, 274] width 184 height 19
click at [72, 274] on div "创建 任务 提供问责制和动力" at bounding box center [65, 274] width 112 height 19
drag, startPoint x: 63, startPoint y: 268, endPoint x: 120, endPoint y: 263, distance: 57.7
click at [120, 265] on div "创建 任务 提供问责制和动力" at bounding box center [121, 274] width 225 height 19
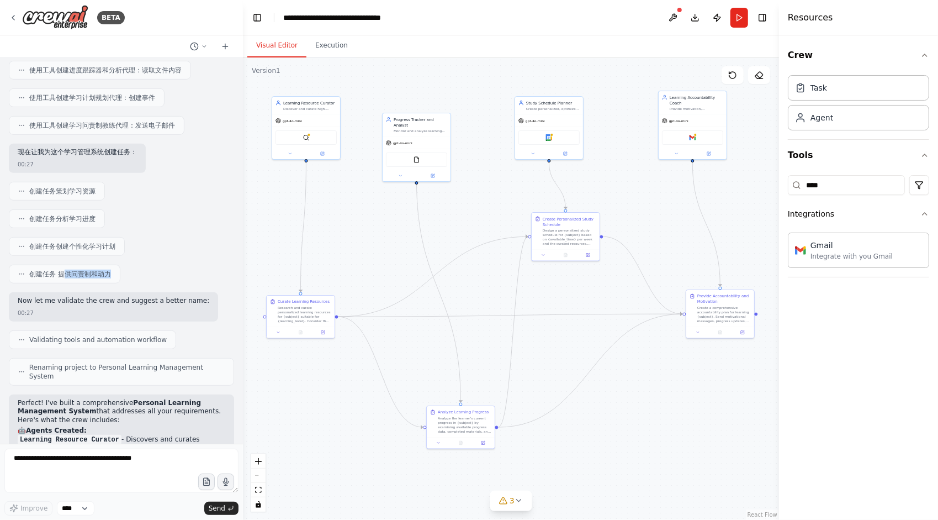
click at [120, 265] on div "创建 任务 提供问责制和动力" at bounding box center [121, 274] width 225 height 19
drag, startPoint x: 87, startPoint y: 298, endPoint x: 131, endPoint y: 297, distance: 44.2
click at [130, 297] on p "Now let me validate the crew and suggest a better name:" at bounding box center [114, 301] width 192 height 9
click at [131, 297] on p "Now let me validate the crew and suggest a better name:" at bounding box center [114, 301] width 192 height 9
drag, startPoint x: 18, startPoint y: 296, endPoint x: 212, endPoint y: 297, distance: 194.4
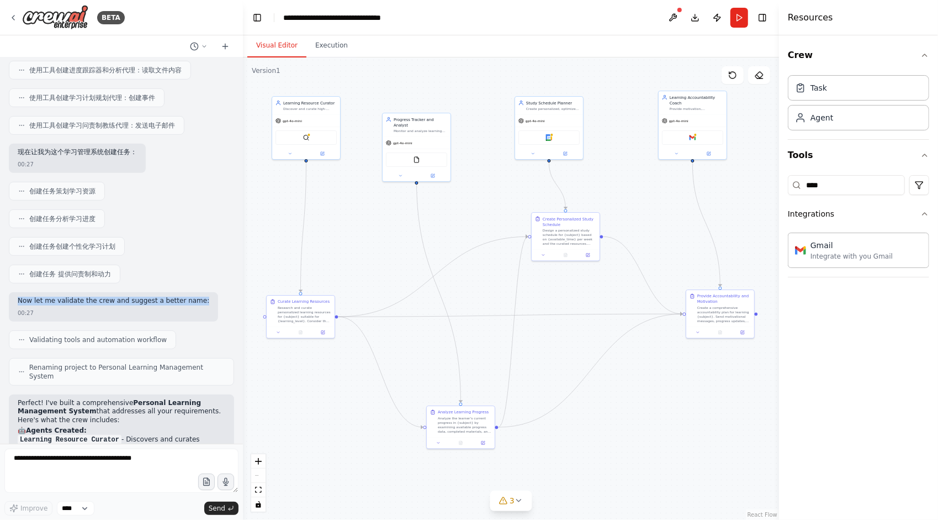
click at [212, 297] on div "Now let me validate the crew and suggest a better name: 00:27" at bounding box center [121, 306] width 225 height 29
click at [66, 297] on p "现在让我验证一下船员并建议一个更好的名字：" at bounding box center [87, 301] width 139 height 9
drag, startPoint x: 77, startPoint y: 297, endPoint x: 156, endPoint y: 298, distance: 78.4
click at [156, 298] on p "现在让我验证一下船员并建议一个更好的名字：" at bounding box center [87, 301] width 139 height 9
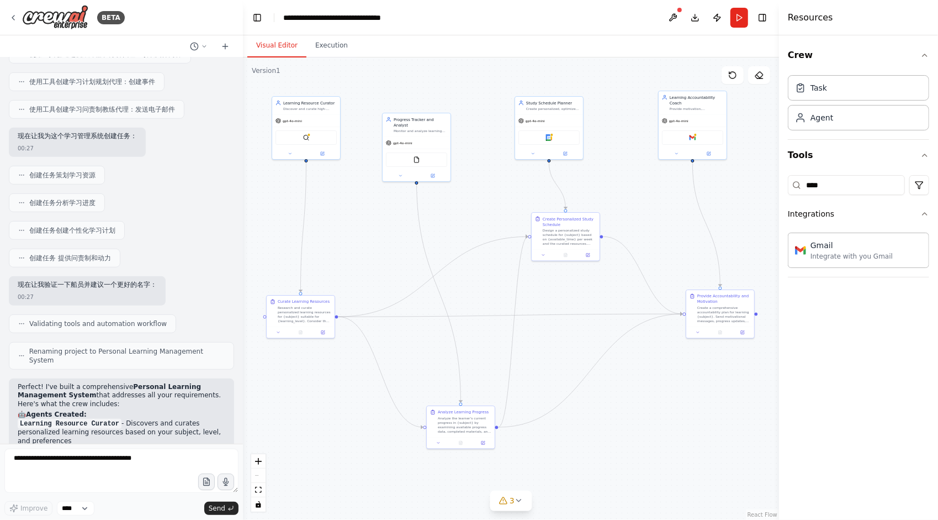
scroll to position [441, 0]
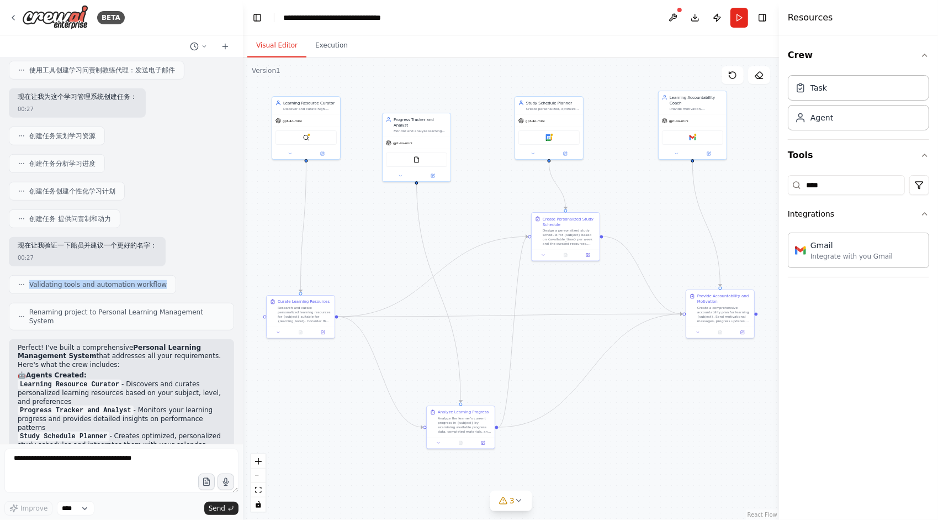
drag, startPoint x: 28, startPoint y: 278, endPoint x: 172, endPoint y: 281, distance: 144.7
click at [172, 281] on div "Validating tools and automation workflow" at bounding box center [121, 284] width 225 height 19
click at [65, 281] on span "验证工具和自动化工作流程" at bounding box center [69, 284] width 80 height 9
drag, startPoint x: 56, startPoint y: 281, endPoint x: 131, endPoint y: 279, distance: 74.6
click at [131, 279] on div "验证工具和自动化工作流程" at bounding box center [121, 284] width 225 height 19
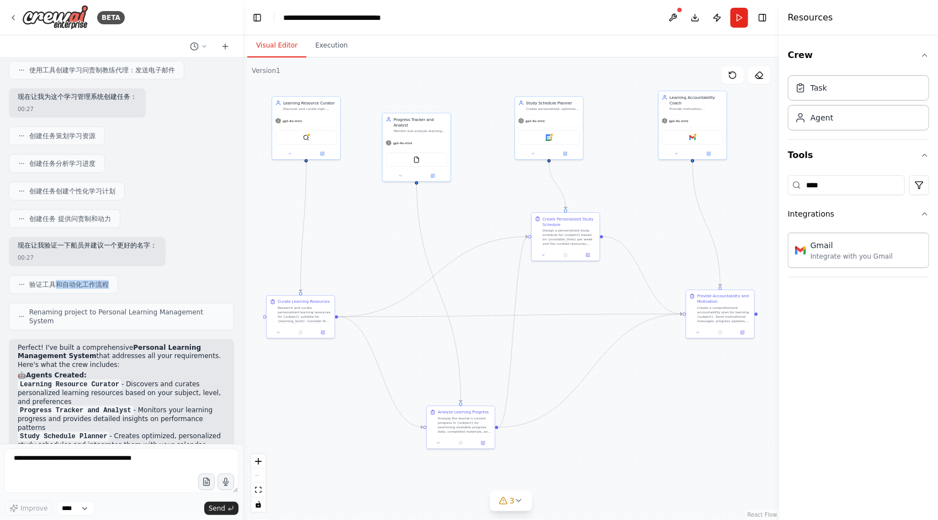
click at [131, 279] on div "验证工具和自动化工作流程" at bounding box center [121, 284] width 225 height 19
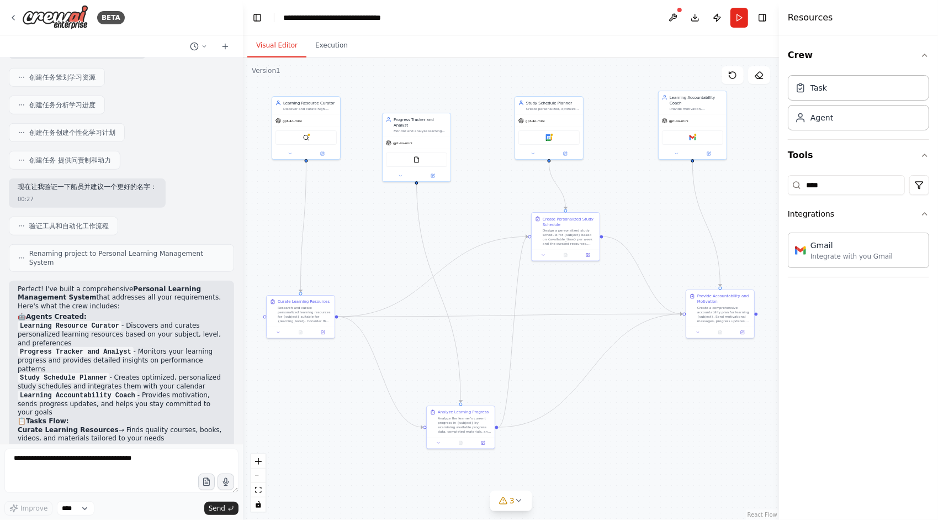
scroll to position [509, 0]
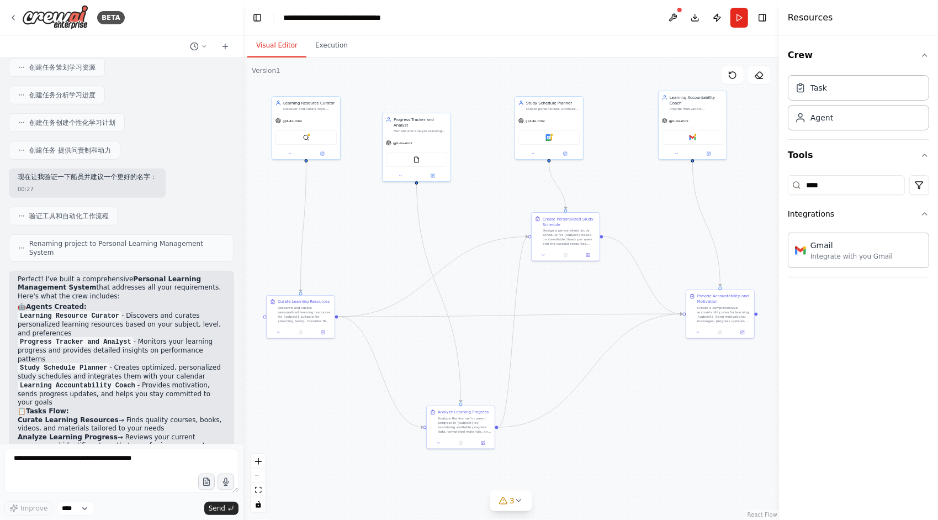
click at [74, 216] on div "验证工具和自动化工作流程" at bounding box center [63, 216] width 109 height 19
drag, startPoint x: 64, startPoint y: 213, endPoint x: 130, endPoint y: 210, distance: 66.3
click at [130, 210] on div "验证工具和自动化工作流程" at bounding box center [121, 216] width 225 height 19
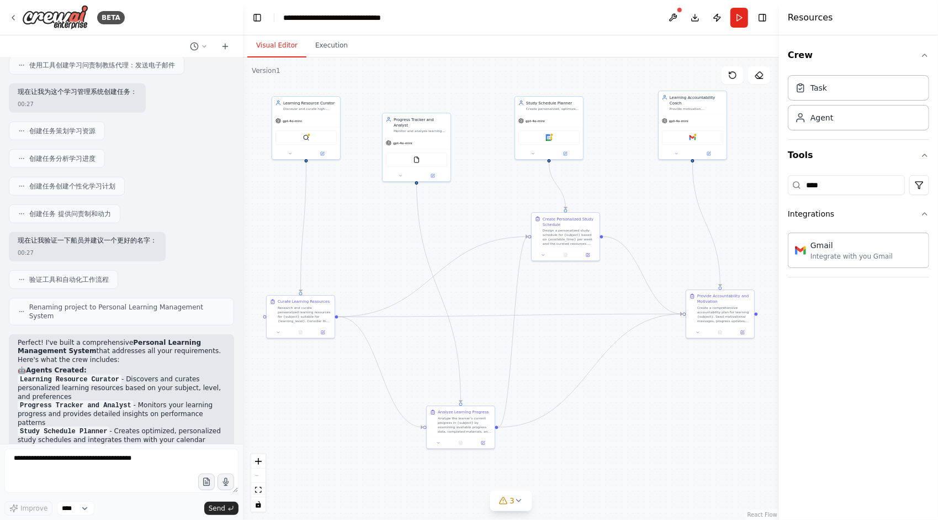
scroll to position [399, 0]
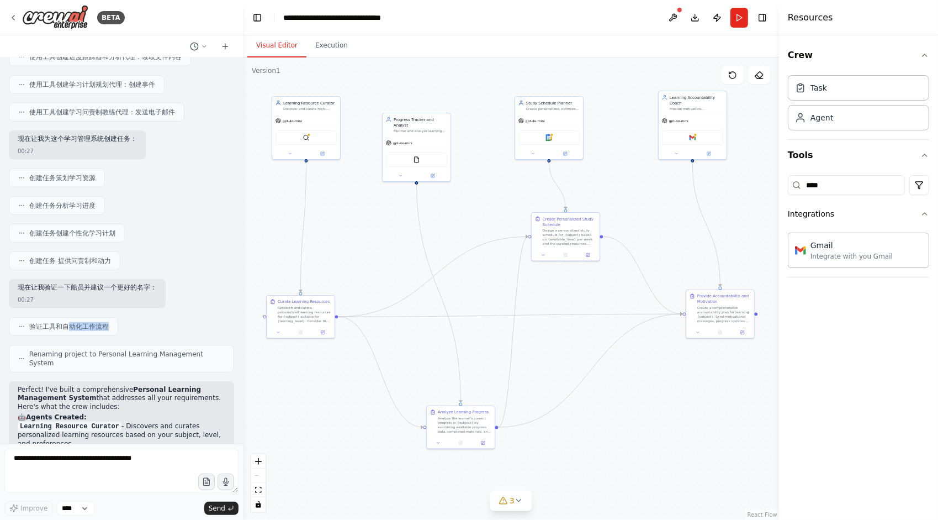
drag, startPoint x: 68, startPoint y: 318, endPoint x: 145, endPoint y: 318, distance: 76.8
click at [145, 318] on div "验证工具和自动化工作流程" at bounding box center [121, 326] width 225 height 19
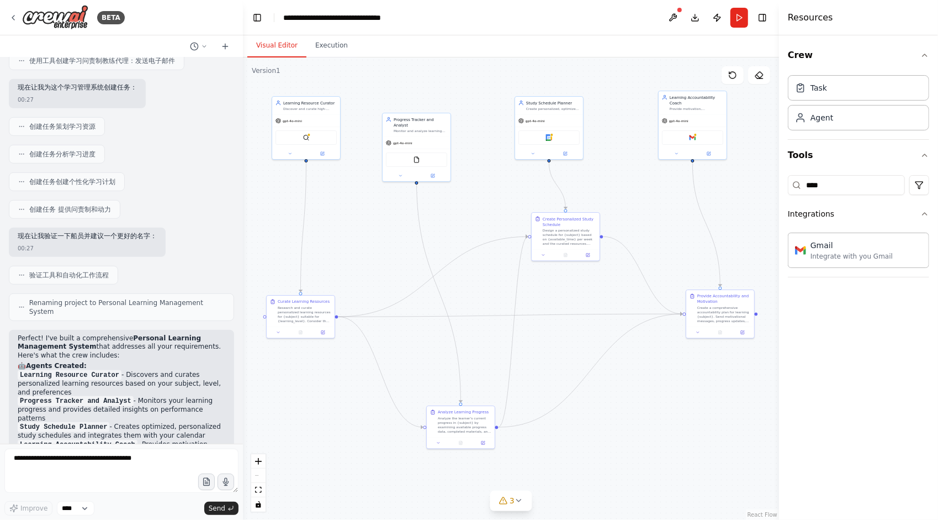
scroll to position [454, 0]
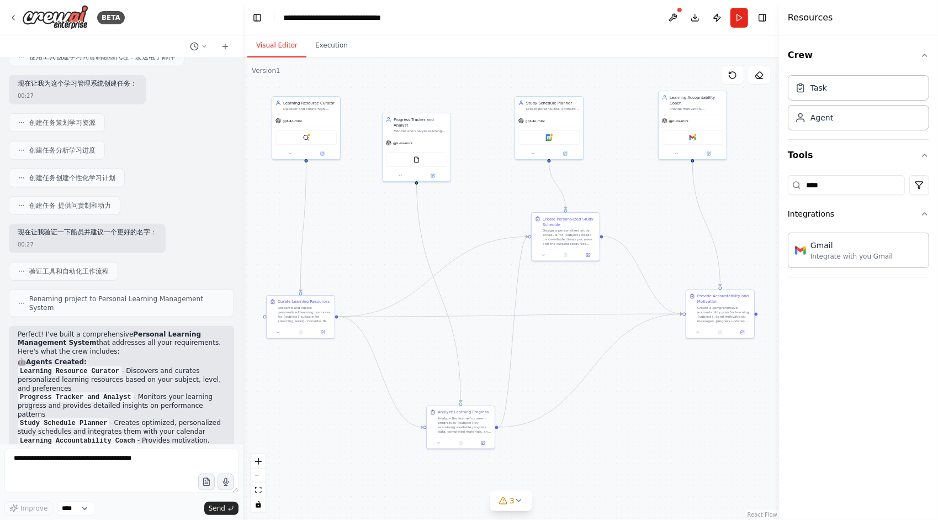
click at [83, 276] on div "建立一支团队来策划个性化的学习资源，跟踪您的课程进度，建议学习计划，并帮助您对不同学科的学习目标负责。 00:26 ▶ Thought process 我将帮…" at bounding box center [121, 250] width 243 height 386
click at [70, 269] on span "验证工具和自动化工作流程" at bounding box center [69, 271] width 80 height 9
drag, startPoint x: 66, startPoint y: 266, endPoint x: 130, endPoint y: 266, distance: 64.6
click at [130, 266] on div "验证工具和自动化工作流程" at bounding box center [121, 271] width 225 height 19
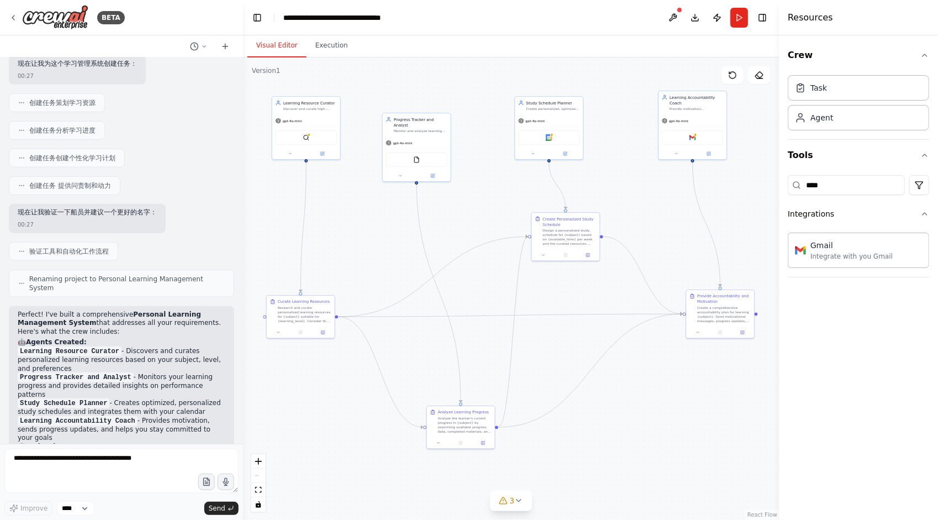
scroll to position [509, 0]
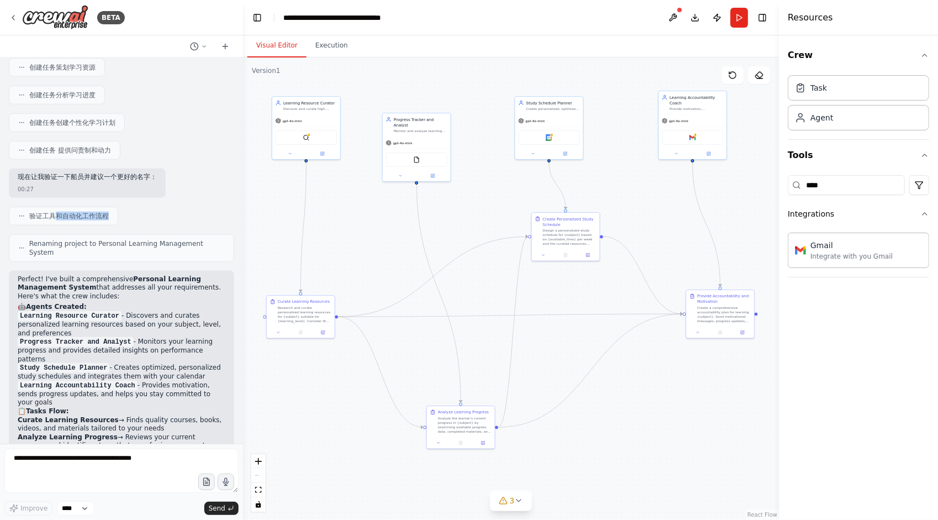
drag, startPoint x: 59, startPoint y: 214, endPoint x: 119, endPoint y: 212, distance: 60.8
click at [119, 212] on div "验证工具和自动化工作流程" at bounding box center [121, 216] width 225 height 19
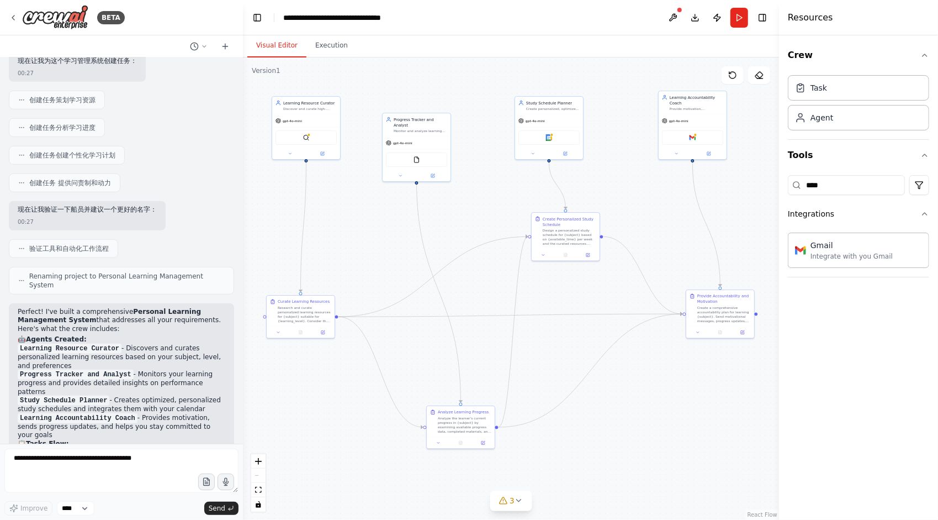
scroll to position [497, 0]
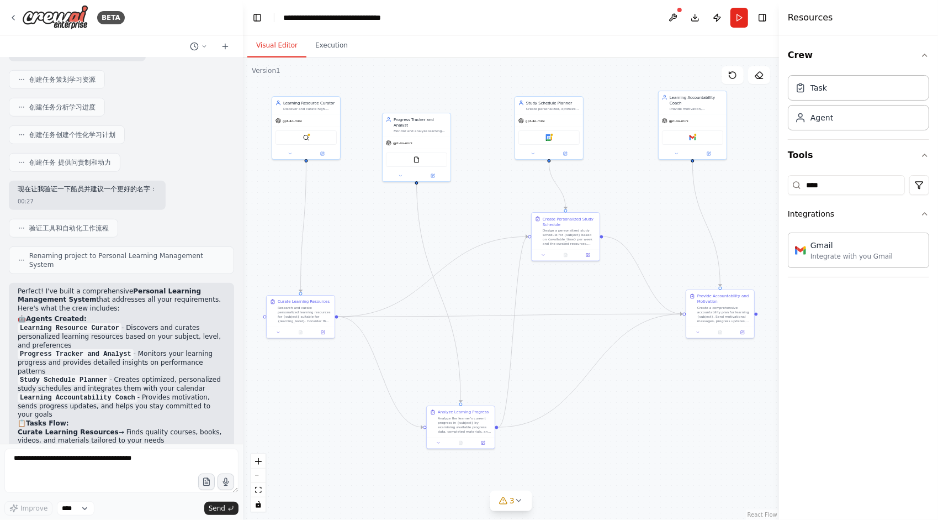
click at [68, 225] on span "验证工具和自动化工作流程" at bounding box center [69, 228] width 80 height 9
click at [128, 224] on div "验证工具和自动化工作流程" at bounding box center [121, 228] width 225 height 19
drag, startPoint x: 65, startPoint y: 260, endPoint x: 71, endPoint y: 256, distance: 7.1
click at [71, 256] on span "Renaming project to Personal Learning Management System" at bounding box center [126, 260] width 195 height 18
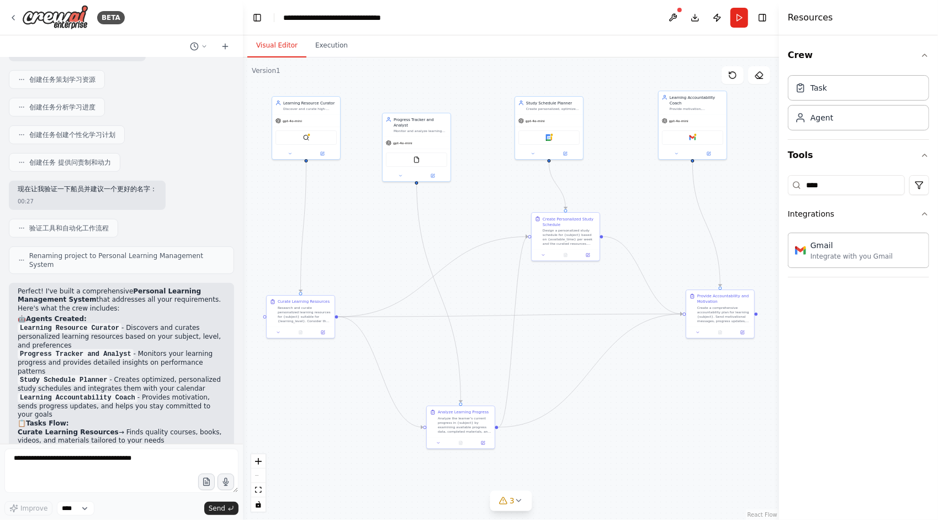
click at [71, 256] on span "Renaming project to Personal Learning Management System" at bounding box center [126, 260] width 195 height 18
drag, startPoint x: 64, startPoint y: 261, endPoint x: 75, endPoint y: 260, distance: 10.5
click at [74, 260] on span "Renaming project to Personal Learning Management System" at bounding box center [126, 260] width 195 height 18
click at [75, 260] on span "Renaming project to Personal Learning Management System" at bounding box center [126, 260] width 195 height 18
drag, startPoint x: 78, startPoint y: 247, endPoint x: 89, endPoint y: 262, distance: 18.2
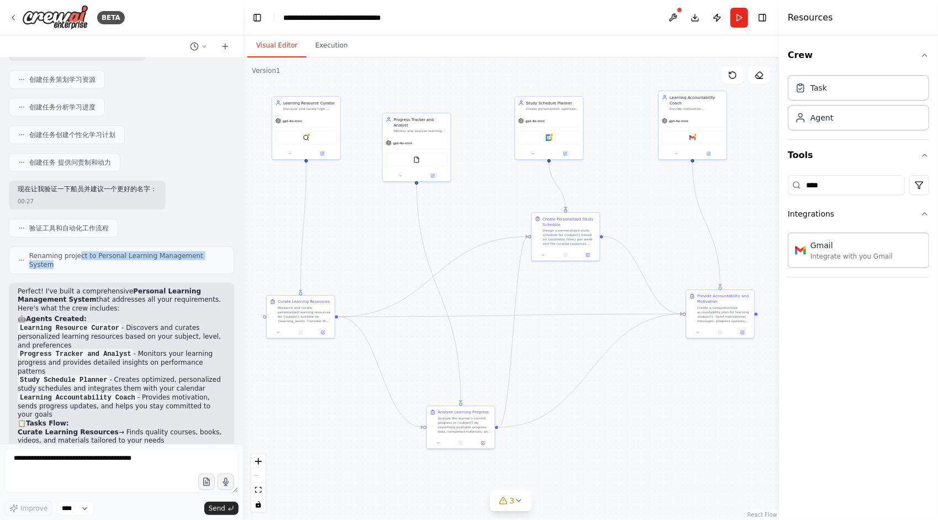
click at [89, 262] on span "Renaming project to Personal Learning Management System" at bounding box center [126, 260] width 195 height 18
drag, startPoint x: 101, startPoint y: 250, endPoint x: 103, endPoint y: 261, distance: 11.4
click at [103, 261] on span "Renaming project to Personal Learning Management System" at bounding box center [126, 260] width 195 height 18
click
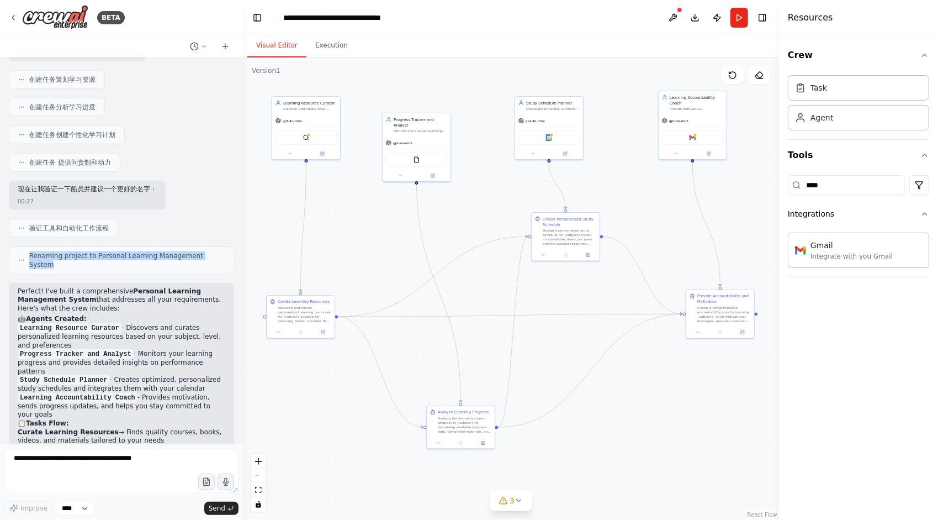
drag, startPoint x: 62, startPoint y: 260, endPoint x: 21, endPoint y: 248, distance: 42.3
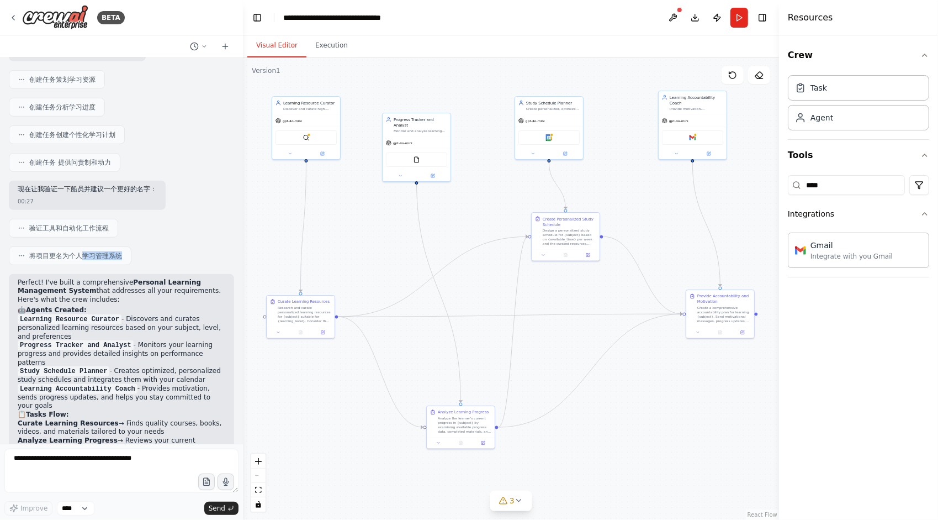
drag, startPoint x: 81, startPoint y: 248, endPoint x: 135, endPoint y: 250, distance: 54.1
drag, startPoint x: 100, startPoint y: 250, endPoint x: 133, endPoint y: 247, distance: 33.2
drag, startPoint x: 55, startPoint y: 226, endPoint x: 115, endPoint y: 226, distance: 59.6
drag, startPoint x: 50, startPoint y: 220, endPoint x: 99, endPoint y: 215, distance: 49.3
drag, startPoint x: 60, startPoint y: 248, endPoint x: 110, endPoint y: 250, distance: 50.3
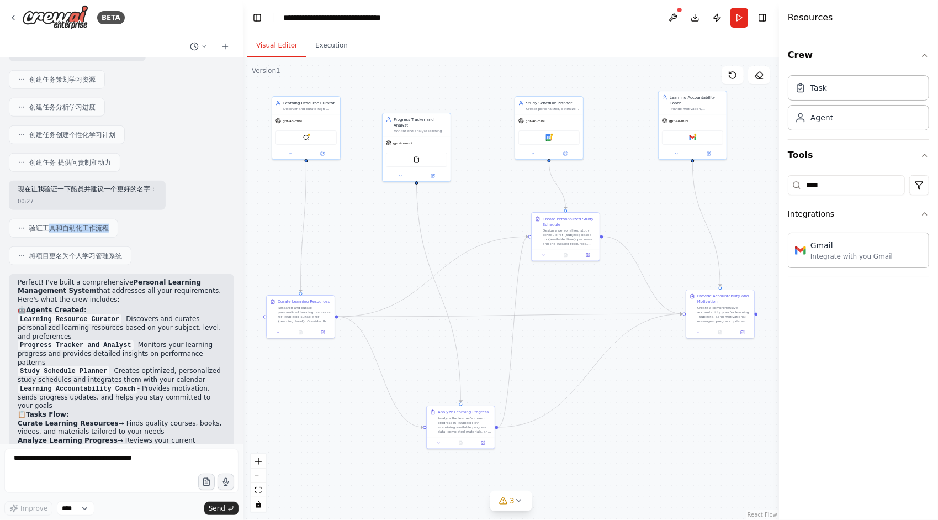
drag, startPoint x: 50, startPoint y: 222, endPoint x: 124, endPoint y: 223, distance: 74.0
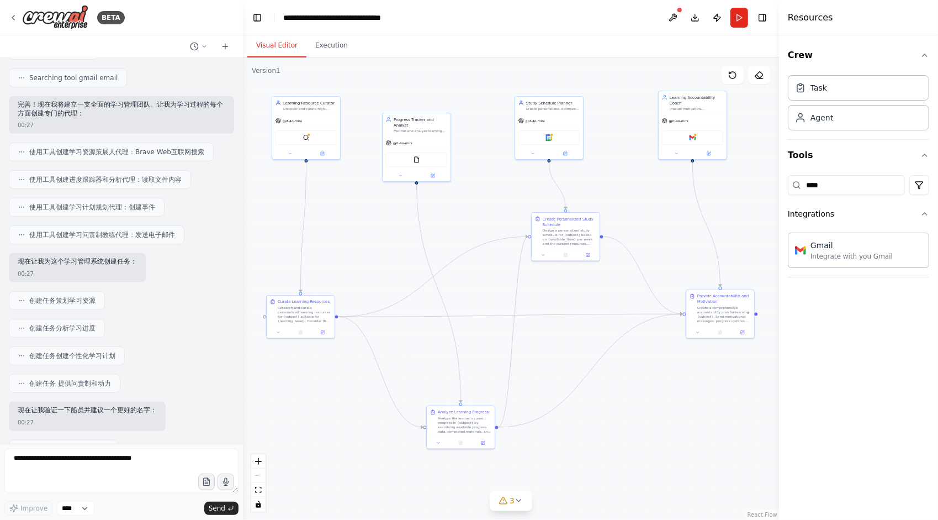
scroll to position [0, 0]
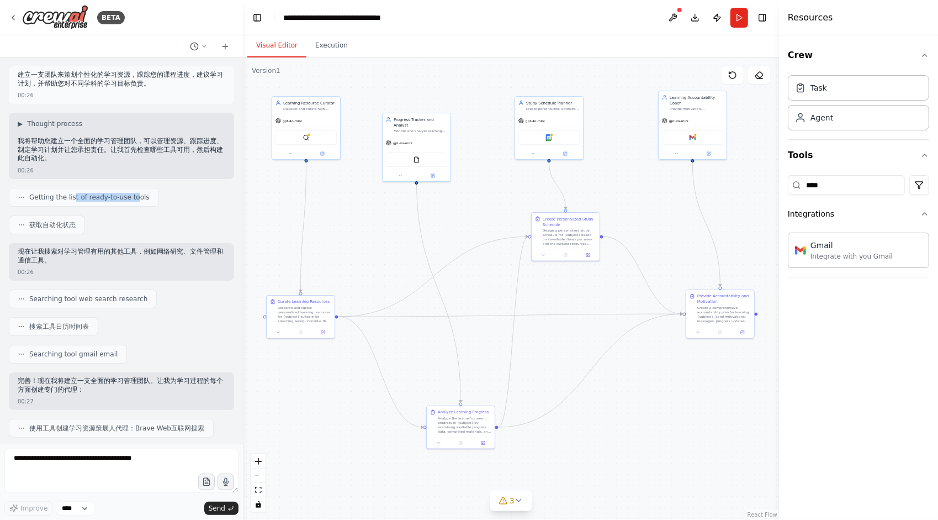
drag, startPoint x: 73, startPoint y: 197, endPoint x: 137, endPoint y: 198, distance: 63.5
drag, startPoint x: 32, startPoint y: 199, endPoint x: 159, endPoint y: 195, distance: 127.0
drag, startPoint x: 50, startPoint y: 225, endPoint x: 88, endPoint y: 226, distance: 38.7
drag, startPoint x: 88, startPoint y: 255, endPoint x: 95, endPoint y: 262, distance: 10.5
drag, startPoint x: 104, startPoint y: 252, endPoint x: 110, endPoint y: 269, distance: 18.5
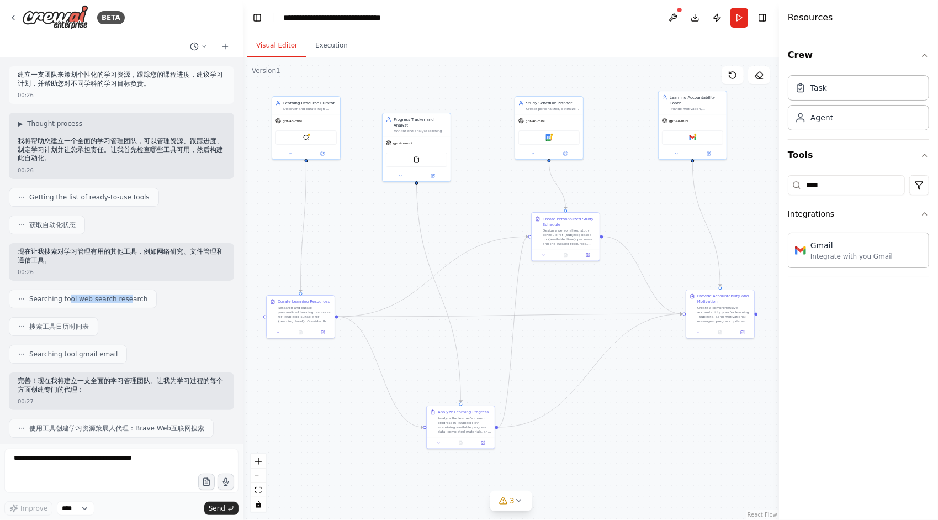
drag, startPoint x: 68, startPoint y: 298, endPoint x: 126, endPoint y: 302, distance: 58.1
drag, startPoint x: 107, startPoint y: 252, endPoint x: 137, endPoint y: 251, distance: 30.4
drag, startPoint x: 115, startPoint y: 253, endPoint x: 116, endPoint y: 268, distance: 15.5
drag, startPoint x: 105, startPoint y: 255, endPoint x: 105, endPoint y: 266, distance: 10.5
drag, startPoint x: 108, startPoint y: 253, endPoint x: 112, endPoint y: 268, distance: 15.3
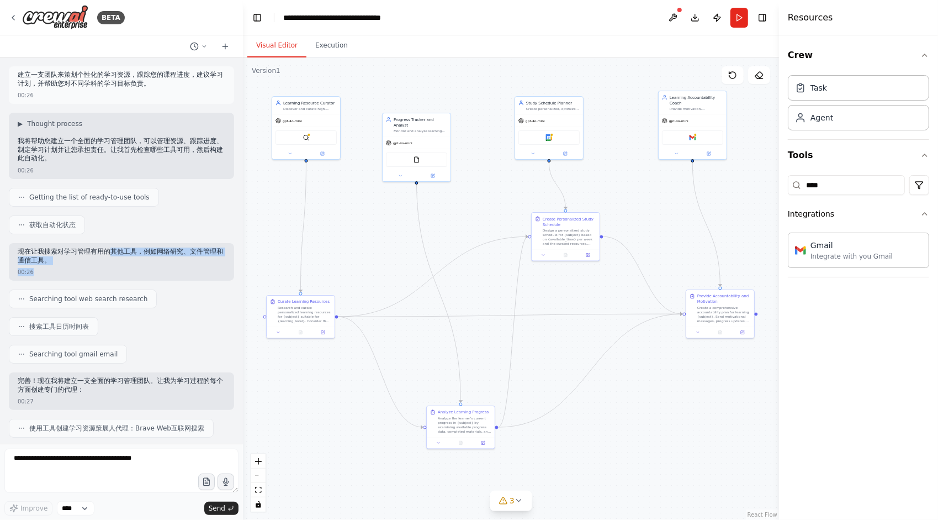
drag, startPoint x: 112, startPoint y: 253, endPoint x: 113, endPoint y: 268, distance: 15.0
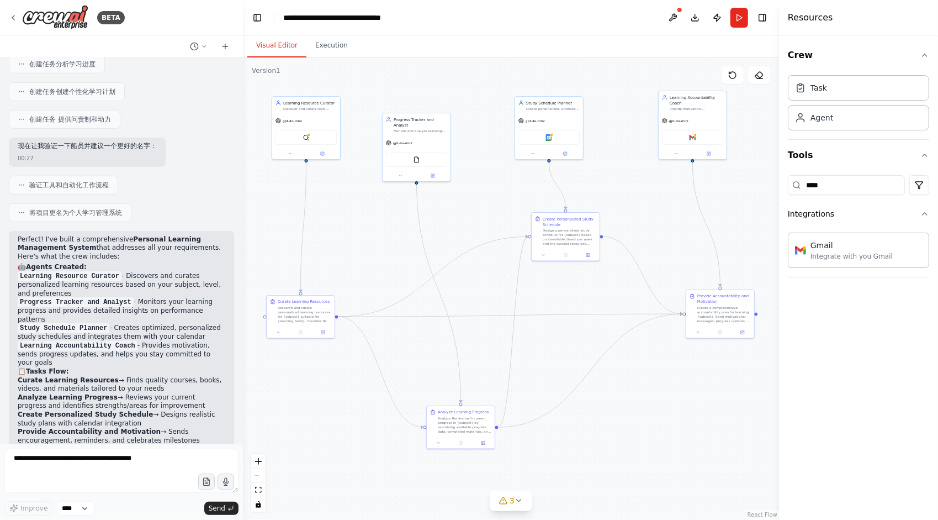
scroll to position [552, 0]
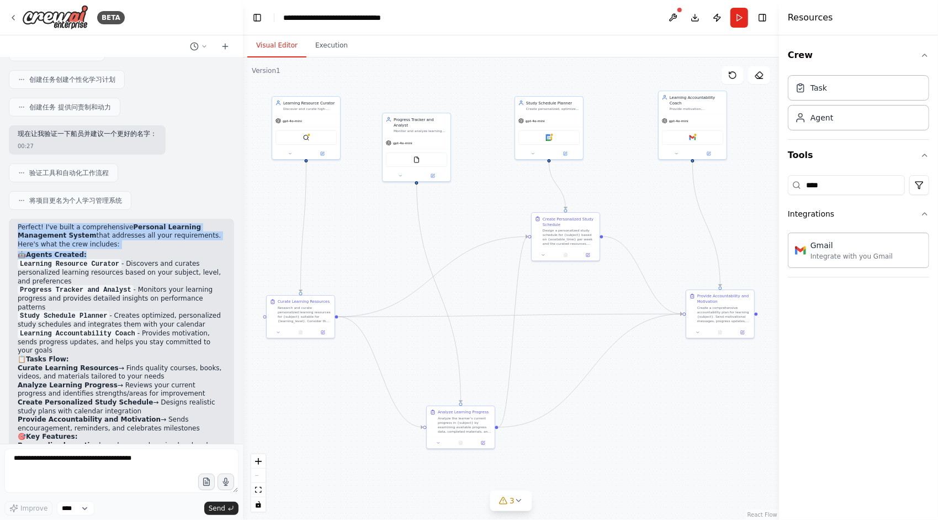
drag, startPoint x: 16, startPoint y: 223, endPoint x: 115, endPoint y: 247, distance: 101.8
drag, startPoint x: 44, startPoint y: 223, endPoint x: 134, endPoint y: 241, distance: 91.7
drag, startPoint x: 131, startPoint y: 222, endPoint x: 162, endPoint y: 234, distance: 33.2
drag, startPoint x: 44, startPoint y: 231, endPoint x: 87, endPoint y: 240, distance: 43.9
drag, startPoint x: 66, startPoint y: 239, endPoint x: 79, endPoint y: 236, distance: 13.4
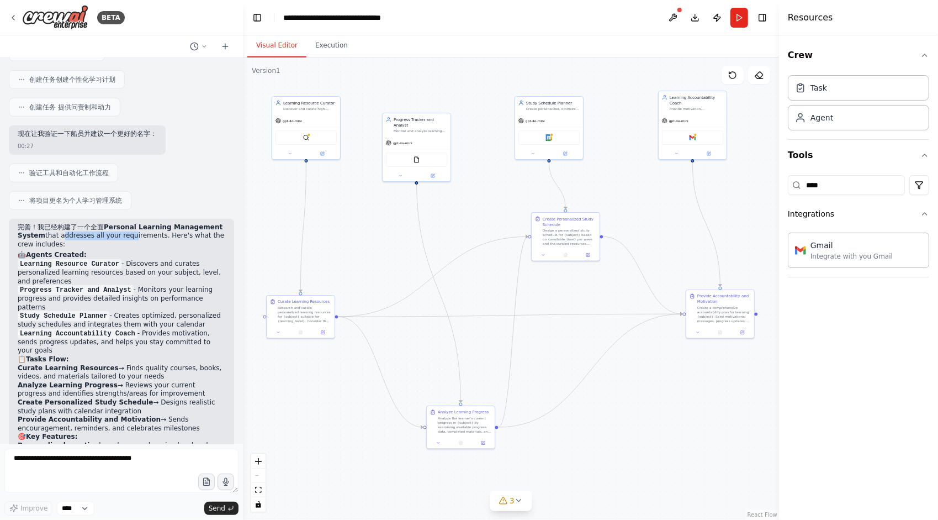
drag, startPoint x: 57, startPoint y: 231, endPoint x: 128, endPoint y: 231, distance: 70.7
drag, startPoint x: 117, startPoint y: 231, endPoint x: 167, endPoint y: 230, distance: 50.3
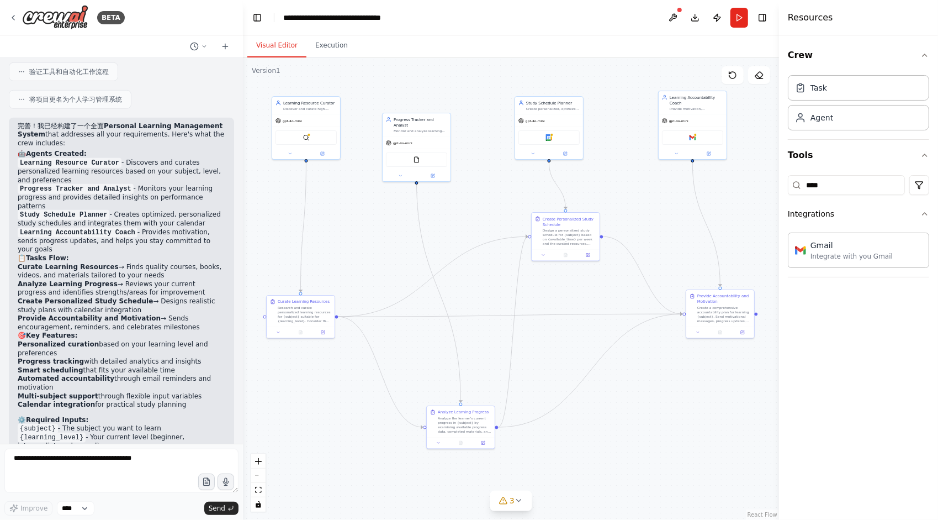
scroll to position [663, 0]
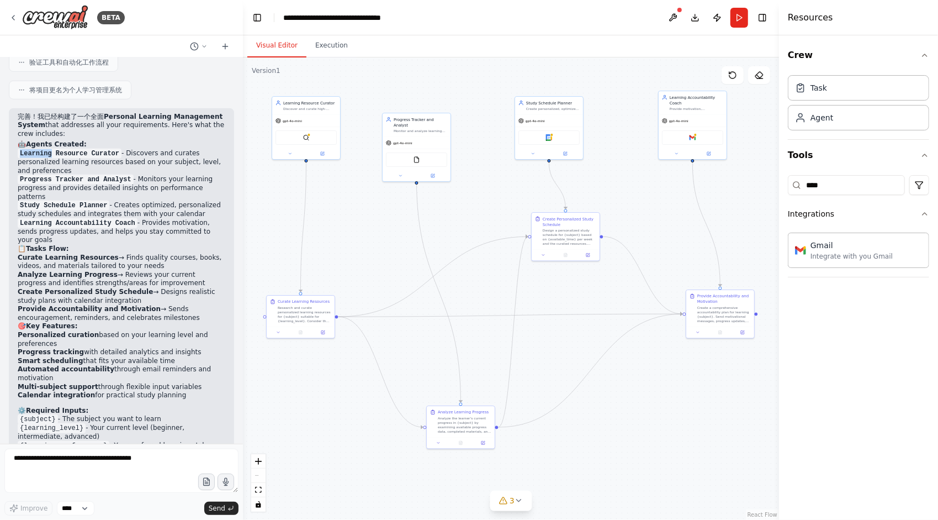
drag, startPoint x: 51, startPoint y: 143, endPoint x: 93, endPoint y: 141, distance: 42.0
drag, startPoint x: 120, startPoint y: 150, endPoint x: 124, endPoint y: 168, distance: 18.5
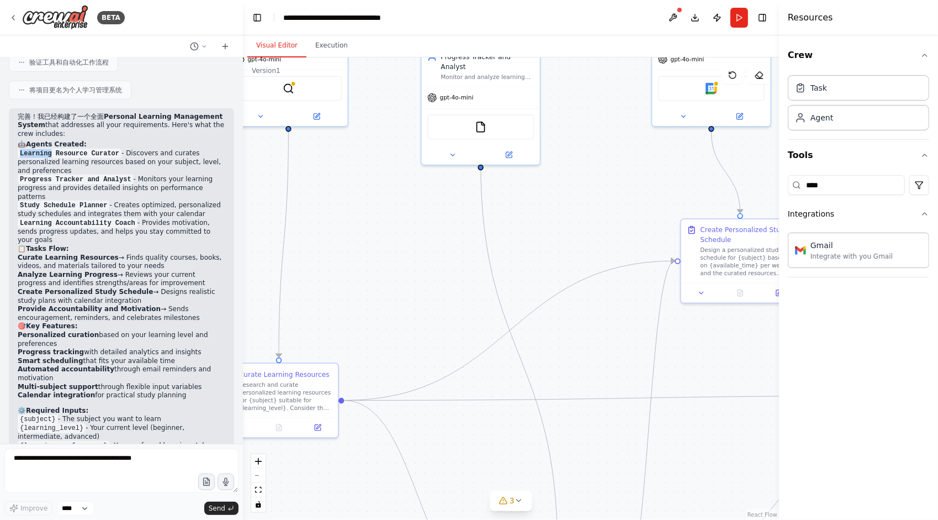
drag, startPoint x: 366, startPoint y: 168, endPoint x: 414, endPoint y: 285, distance: 127.1
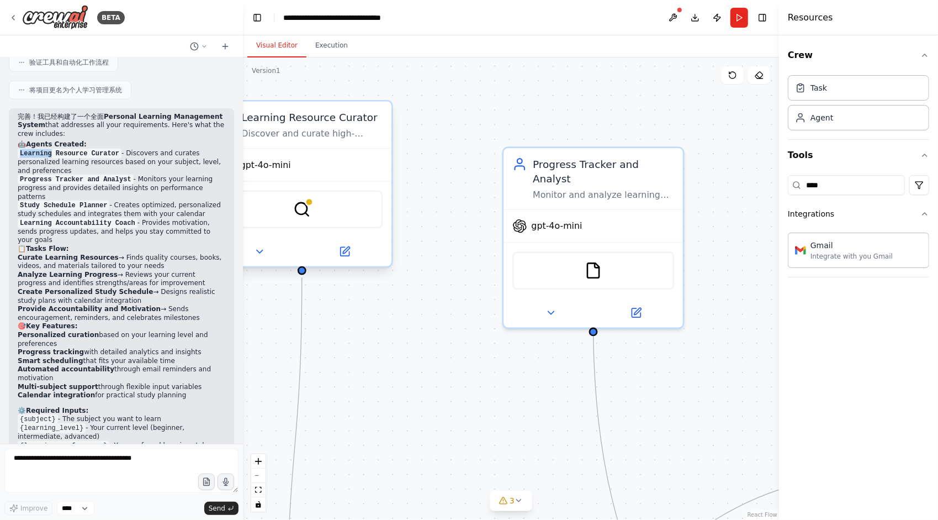
drag, startPoint x: 415, startPoint y: 178, endPoint x: 462, endPoint y: 186, distance: 47.0
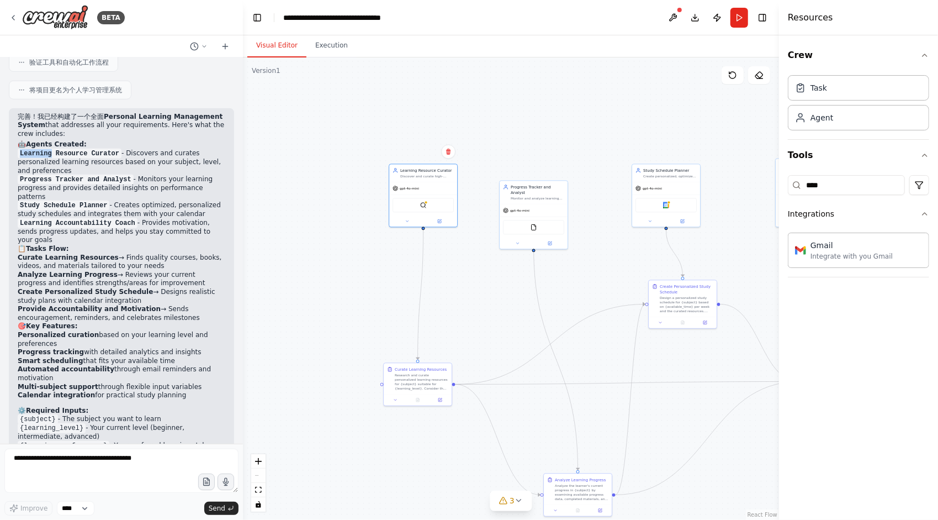
drag, startPoint x: 618, startPoint y: 146, endPoint x: 522, endPoint y: 162, distance: 98.0
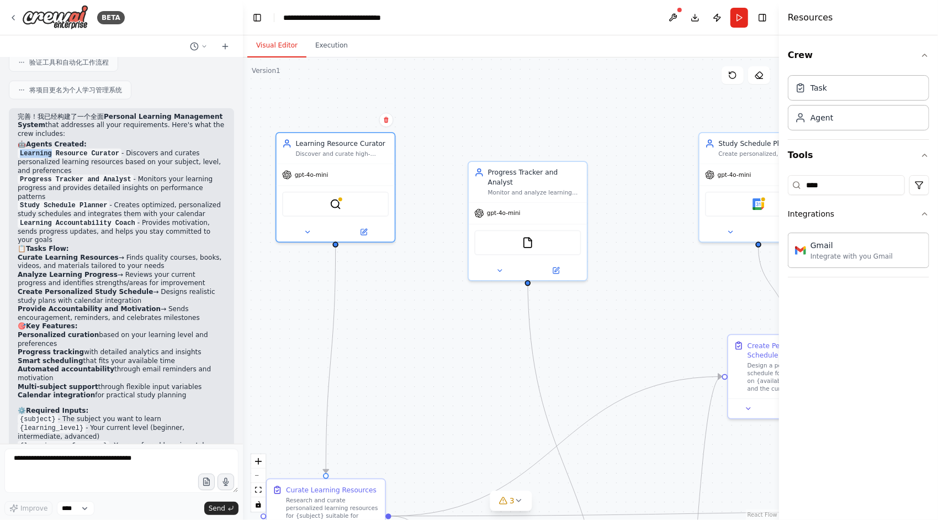
drag, startPoint x: 446, startPoint y: 143, endPoint x: 496, endPoint y: 123, distance: 54.2
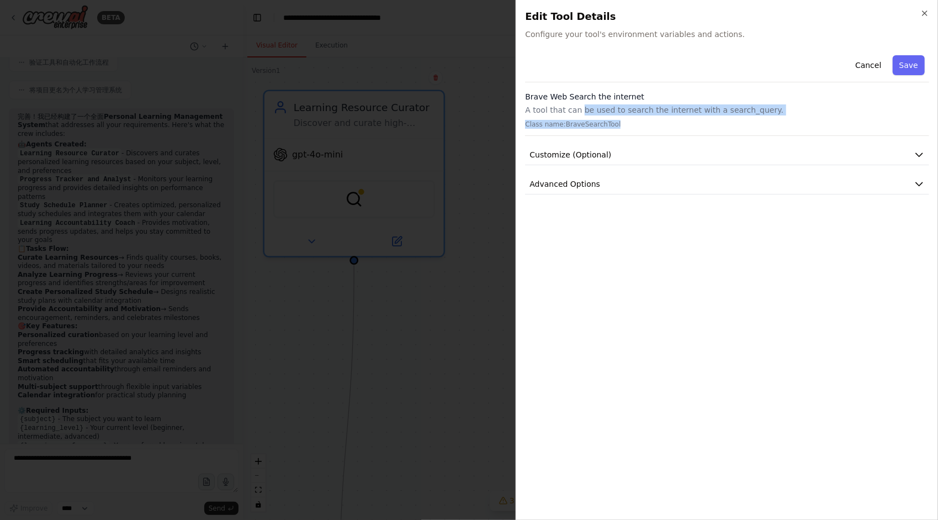
drag, startPoint x: 582, startPoint y: 108, endPoint x: 647, endPoint y: 120, distance: 66.2
drag, startPoint x: 647, startPoint y: 103, endPoint x: 659, endPoint y: 117, distance: 19.2
drag, startPoint x: 644, startPoint y: 107, endPoint x: 720, endPoint y: 126, distance: 78.5
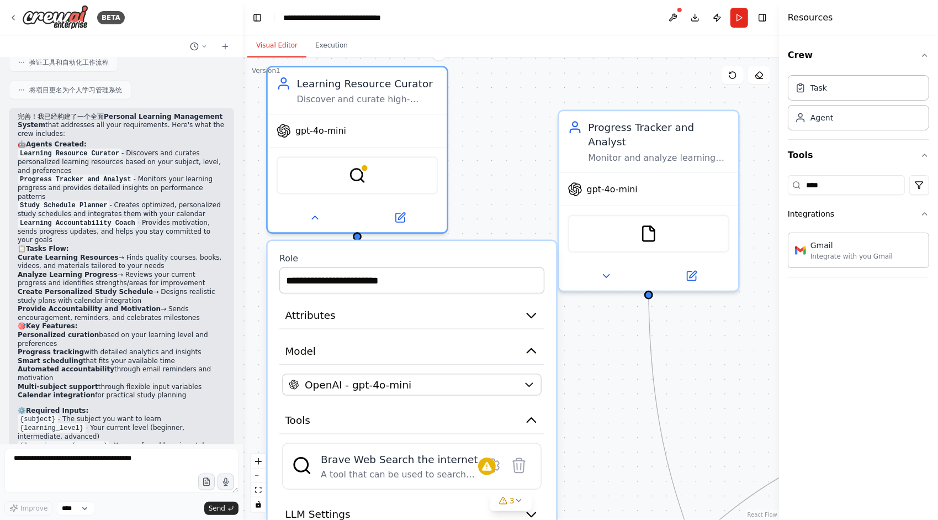
drag, startPoint x: 498, startPoint y: 205, endPoint x: 511, endPoint y: 140, distance: 66.5
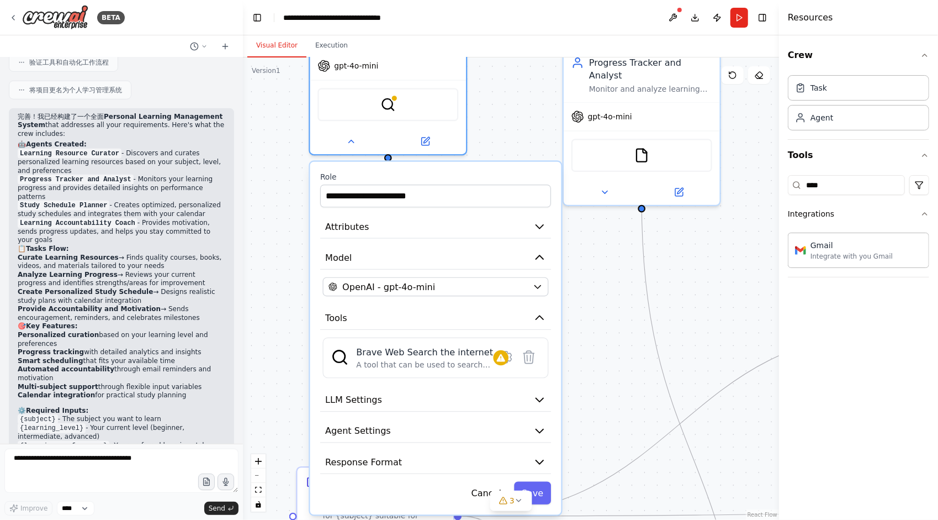
drag, startPoint x: 500, startPoint y: 156, endPoint x: 503, endPoint y: 131, distance: 24.4
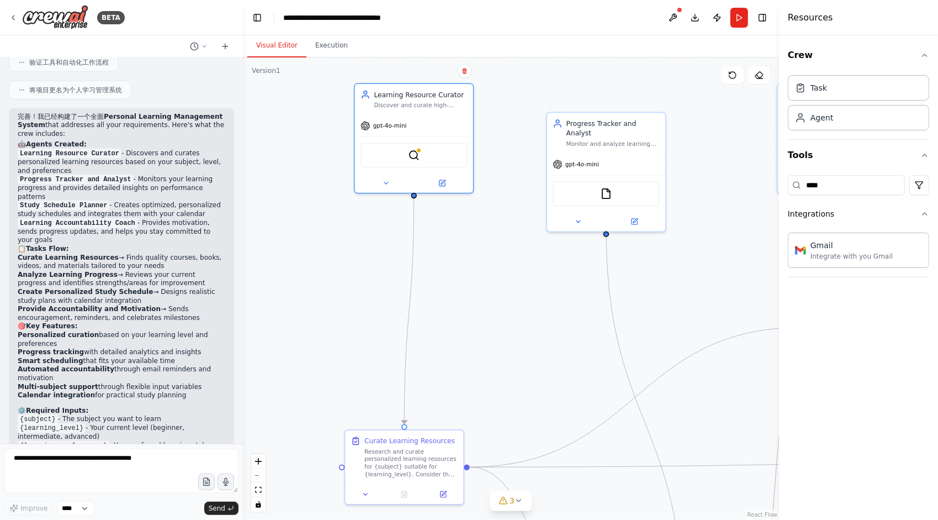
drag, startPoint x: 488, startPoint y: 200, endPoint x: 488, endPoint y: 236, distance: 35.9
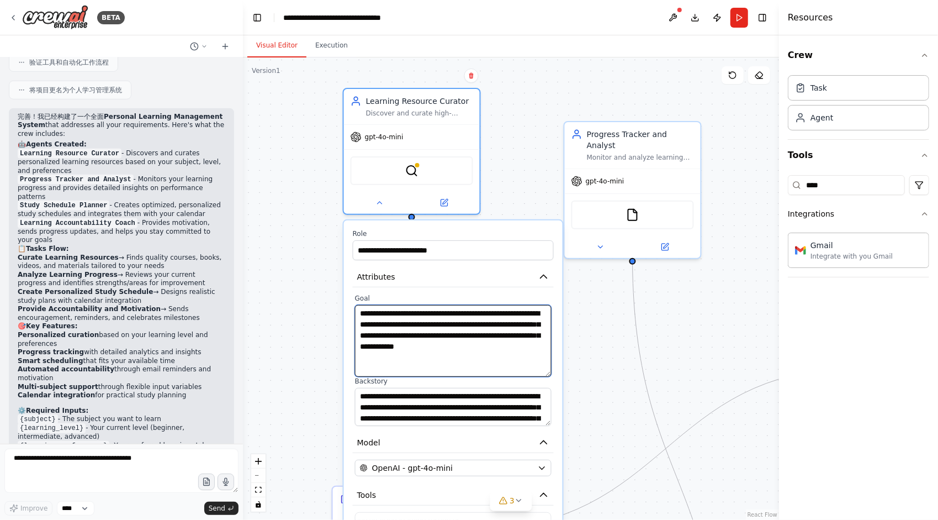
drag, startPoint x: 549, startPoint y: 339, endPoint x: 554, endPoint y: 372, distance: 34.1
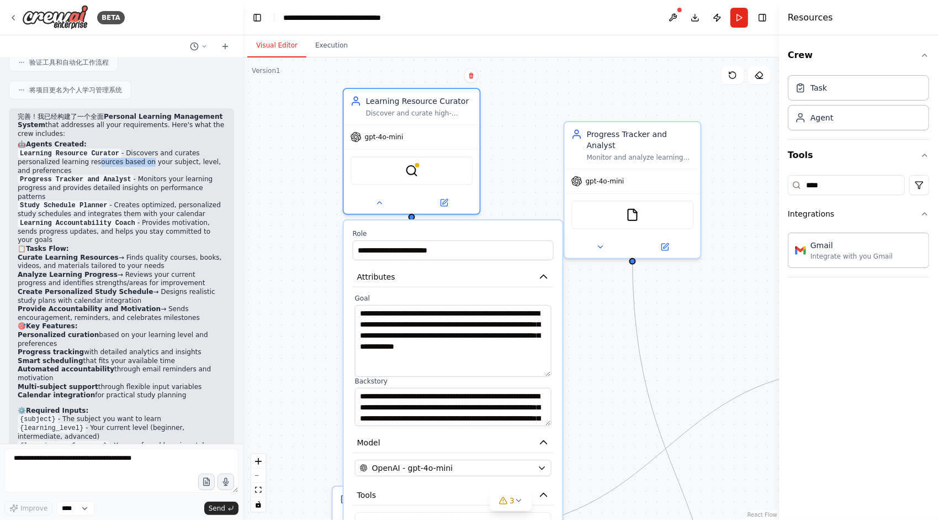
drag, startPoint x: 93, startPoint y: 157, endPoint x: 147, endPoint y: 159, distance: 53.6
drag, startPoint x: 93, startPoint y: 160, endPoint x: 133, endPoint y: 161, distance: 40.3
drag, startPoint x: 148, startPoint y: 157, endPoint x: 161, endPoint y: 167, distance: 16.1
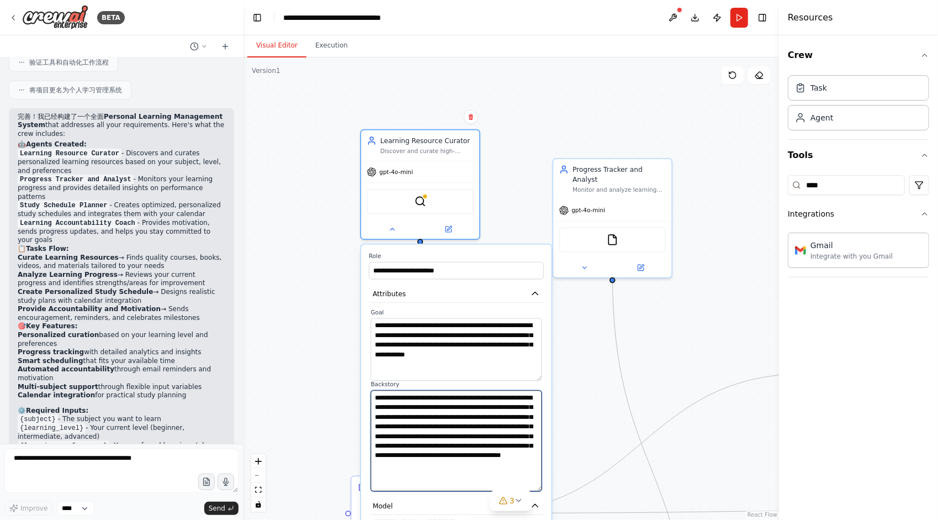
drag, startPoint x: 538, startPoint y: 422, endPoint x: 550, endPoint y: 490, distance: 69.0
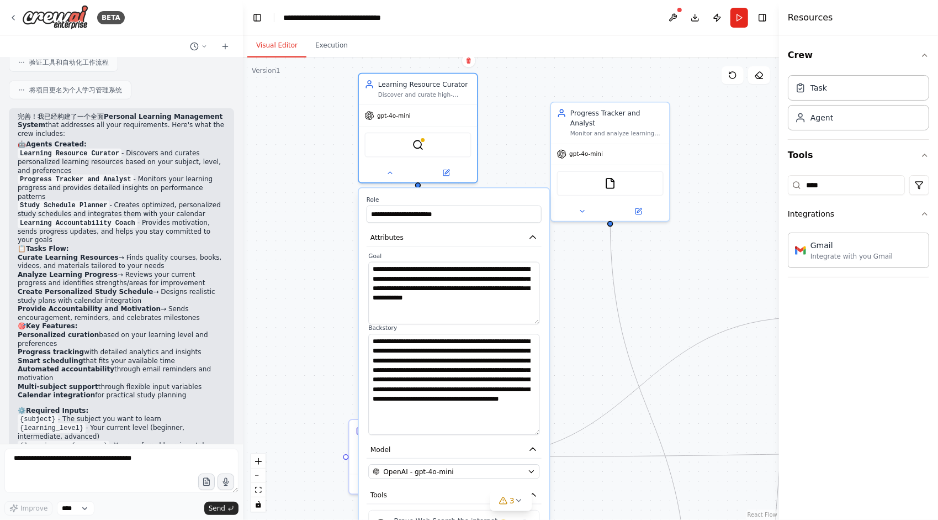
drag, startPoint x: 514, startPoint y: 177, endPoint x: 505, endPoint y: 132, distance: 45.6
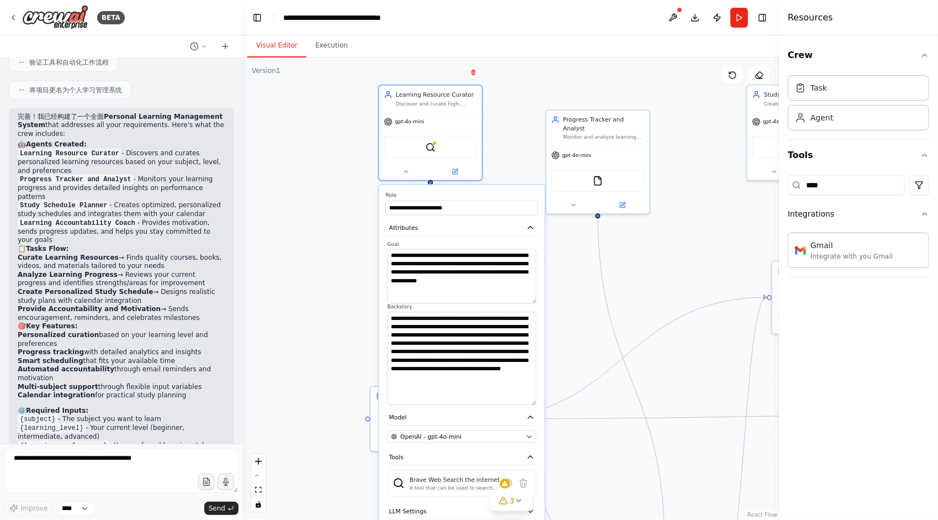
drag, startPoint x: 535, startPoint y: 398, endPoint x: 542, endPoint y: 404, distance: 9.5
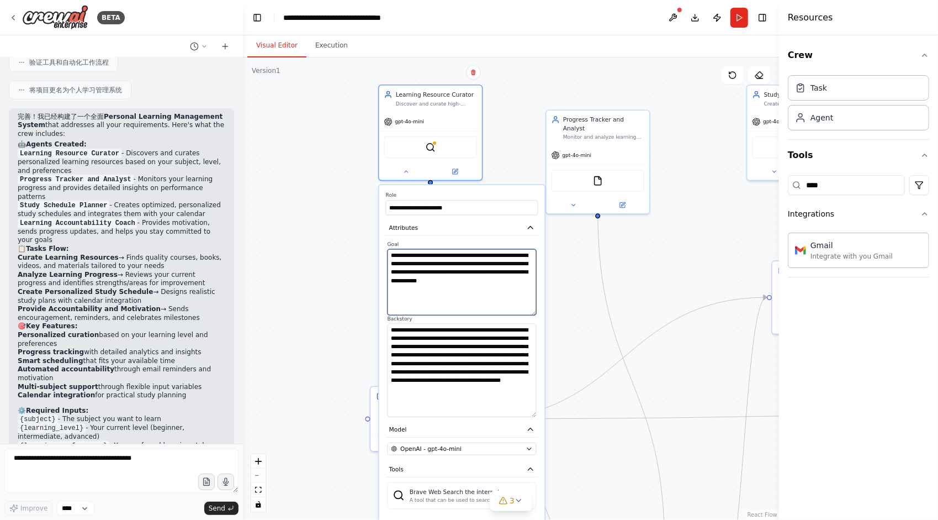
drag, startPoint x: 534, startPoint y: 301, endPoint x: 536, endPoint y: 313, distance: 12.3
drag, startPoint x: 481, startPoint y: 207, endPoint x: 505, endPoint y: 205, distance: 24.3
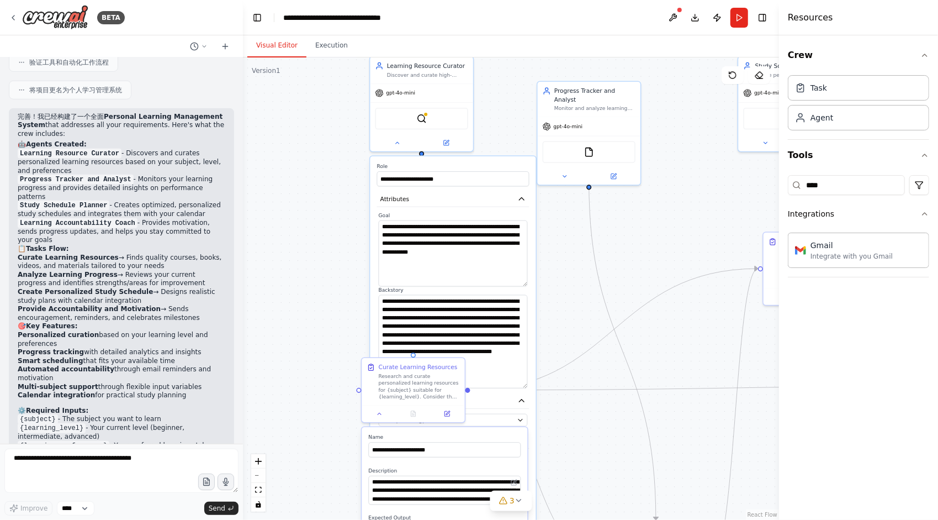
drag, startPoint x: 355, startPoint y: 259, endPoint x: 348, endPoint y: 244, distance: 16.6
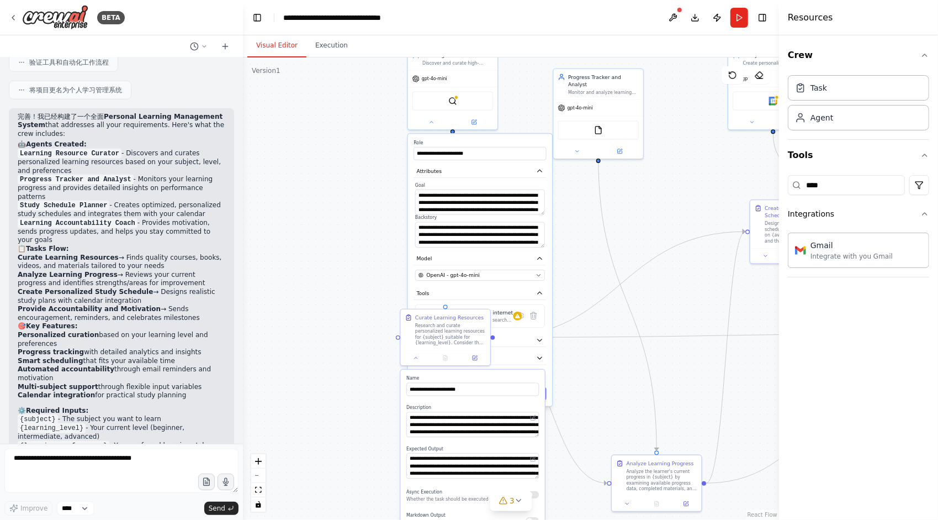
drag, startPoint x: 356, startPoint y: 279, endPoint x: 366, endPoint y: 224, distance: 56.1
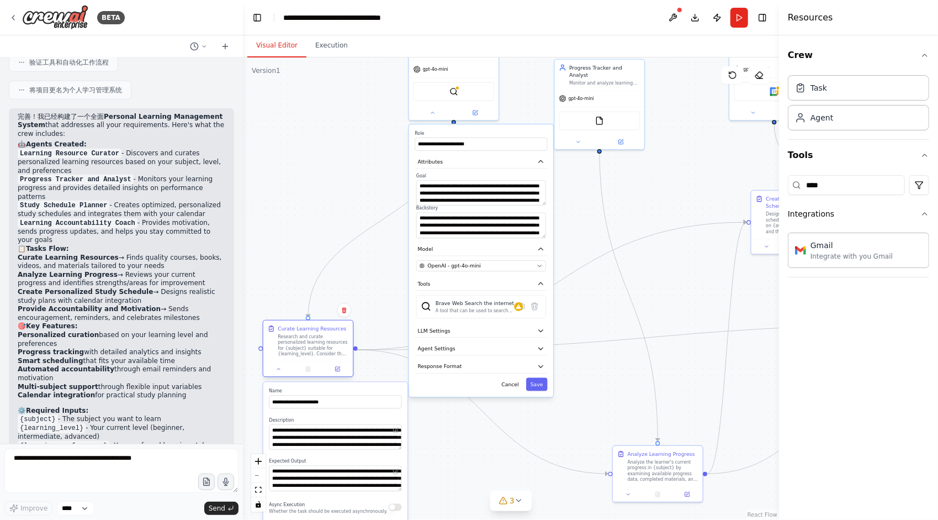
drag, startPoint x: 448, startPoint y: 305, endPoint x: 341, endPoint y: 359, distance: 119.3
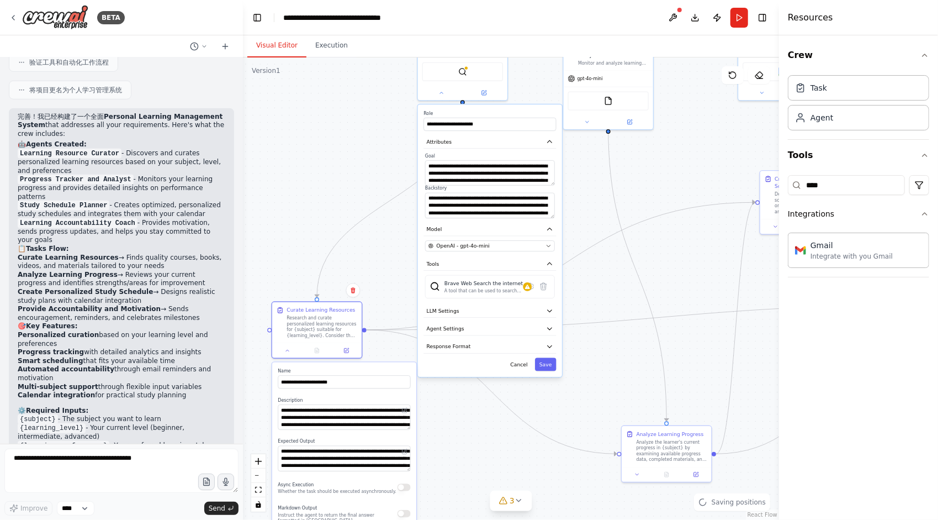
drag, startPoint x: 369, startPoint y: 256, endPoint x: 389, endPoint y: 209, distance: 51.0
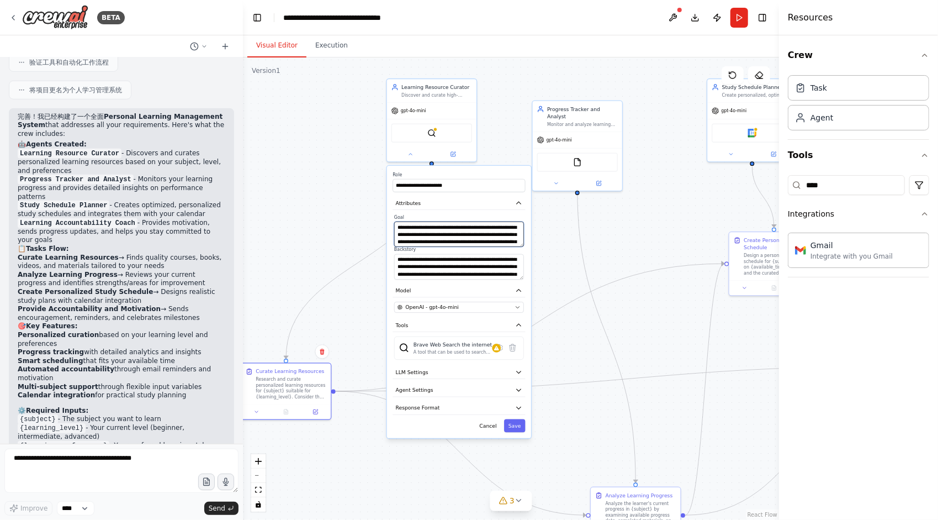
drag, startPoint x: 401, startPoint y: 220, endPoint x: 359, endPoint y: 308, distance: 96.8
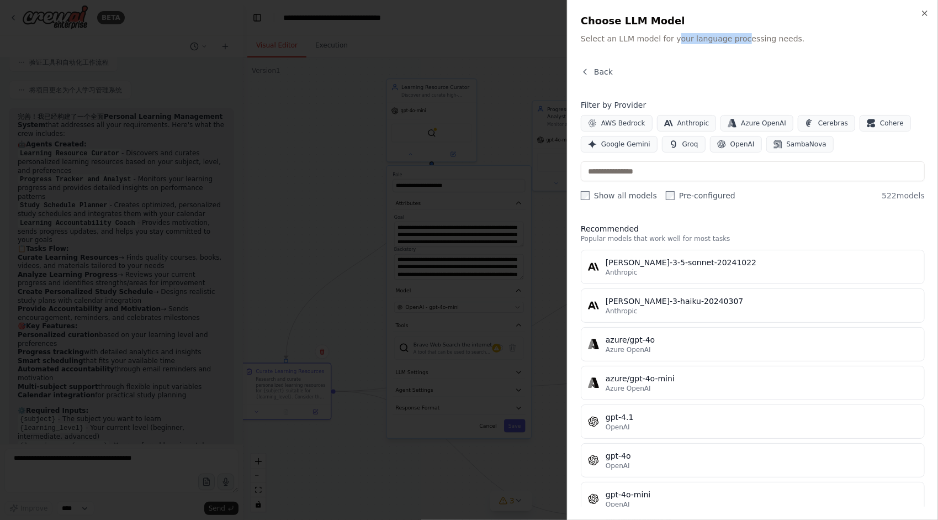
drag, startPoint x: 718, startPoint y: 40, endPoint x: 750, endPoint y: 47, distance: 32.3
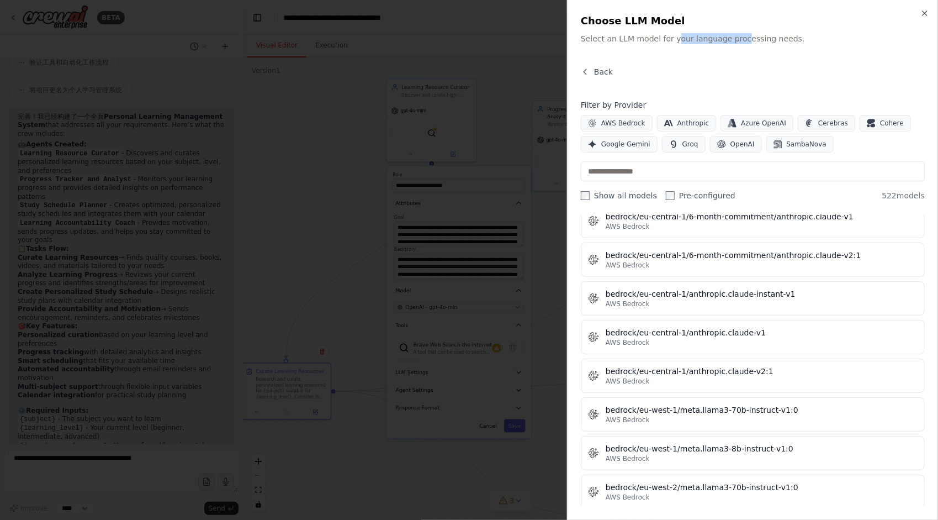
scroll to position [0, 0]
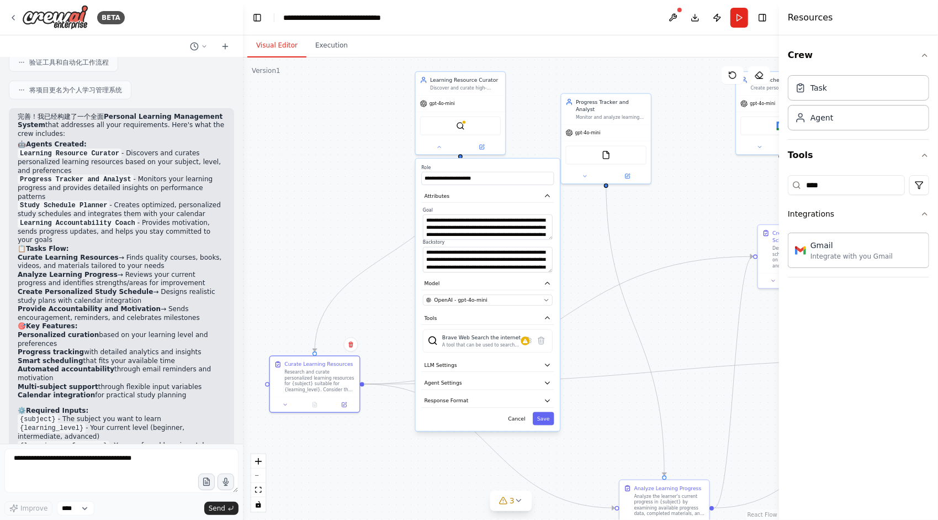
drag, startPoint x: 338, startPoint y: 205, endPoint x: 332, endPoint y: 203, distance: 5.9
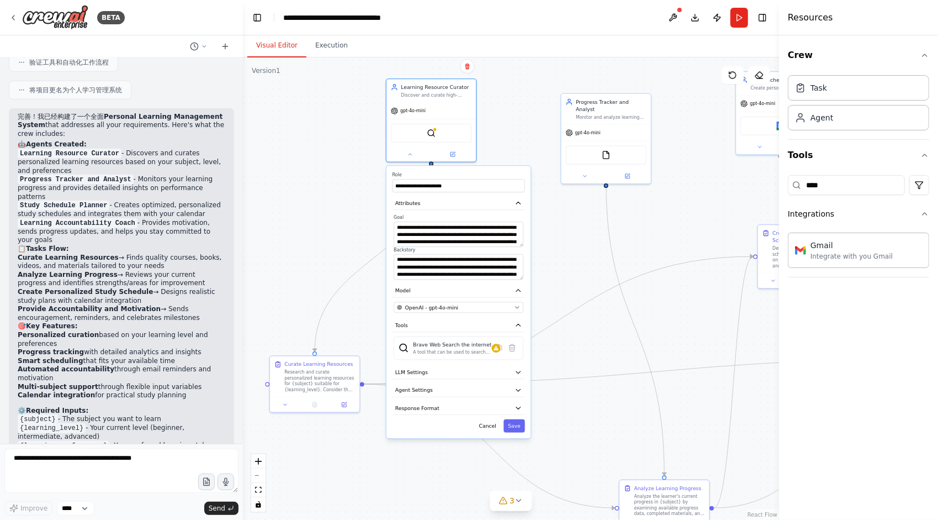
drag, startPoint x: 494, startPoint y: 164, endPoint x: 465, endPoint y: 170, distance: 29.3
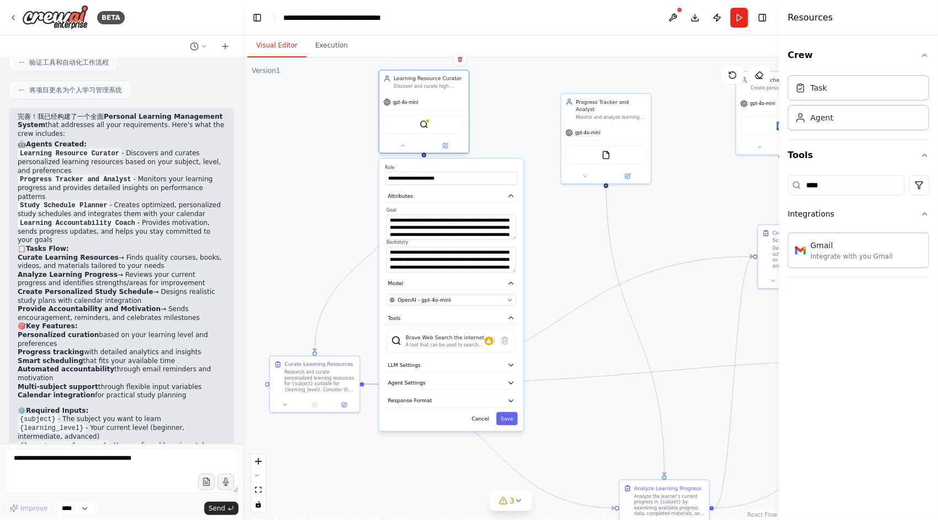
drag, startPoint x: 437, startPoint y: 87, endPoint x: 427, endPoint y: 83, distance: 10.9
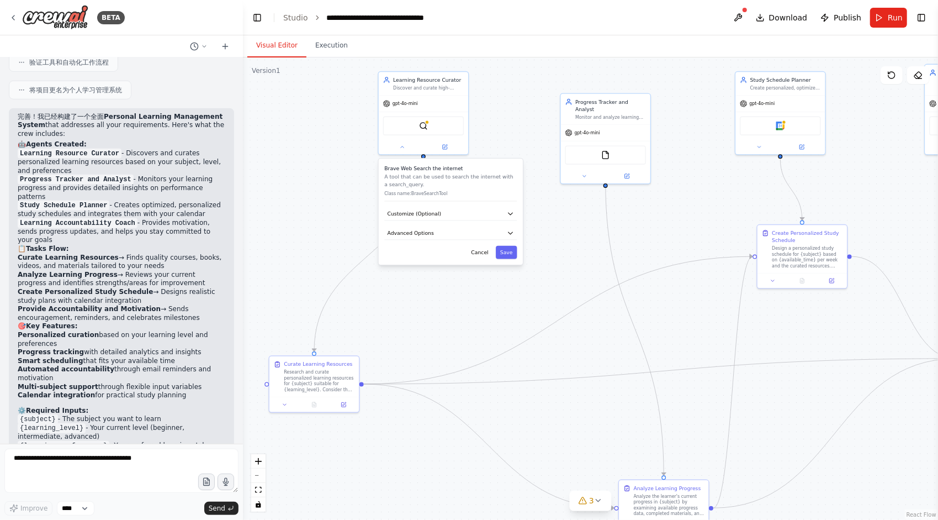
drag, startPoint x: 578, startPoint y: 223, endPoint x: 568, endPoint y: 211, distance: 14.5
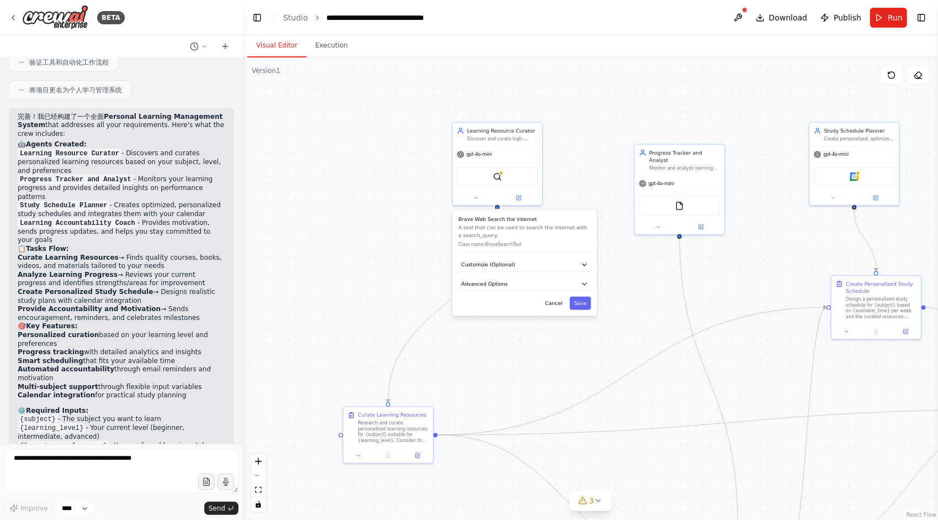
drag, startPoint x: 485, startPoint y: 120, endPoint x: 539, endPoint y: 180, distance: 80.2
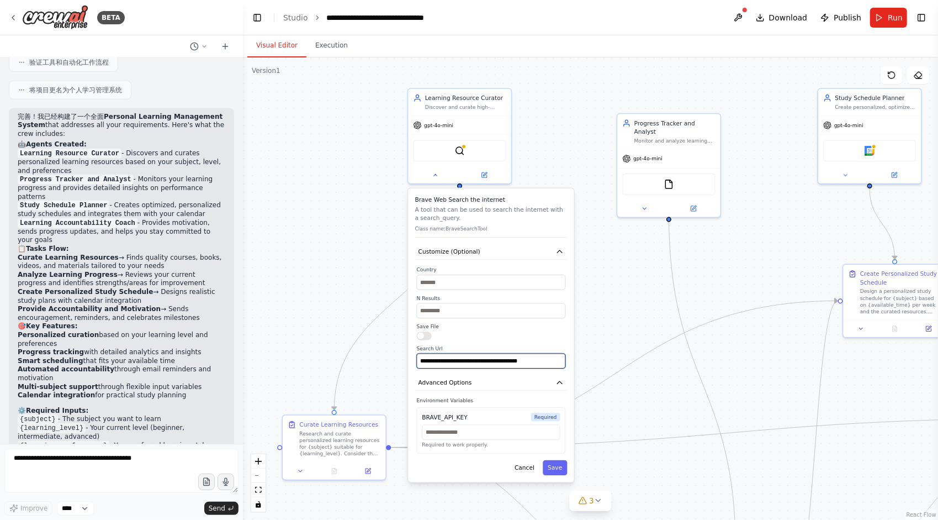
drag, startPoint x: 478, startPoint y: 359, endPoint x: 552, endPoint y: 354, distance: 74.8
drag, startPoint x: 484, startPoint y: 364, endPoint x: 561, endPoint y: 363, distance: 77.3
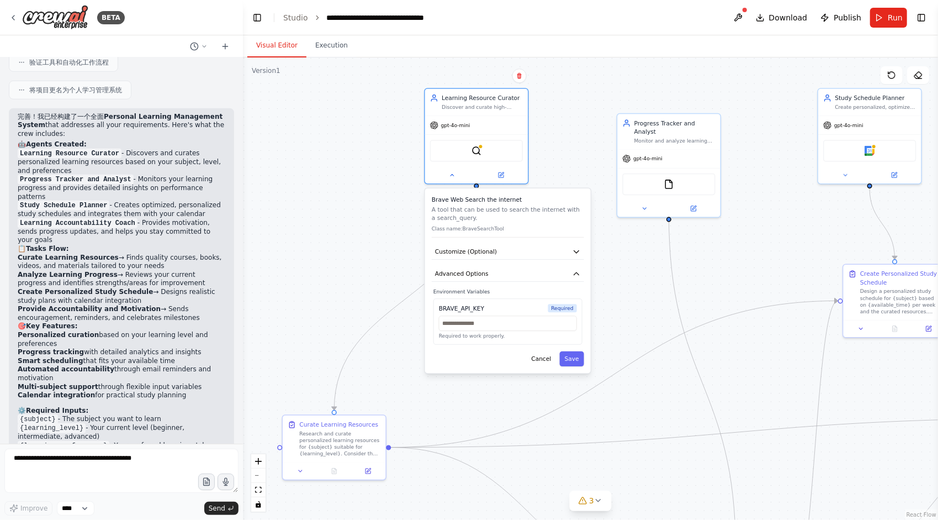
drag, startPoint x: 438, startPoint y: 292, endPoint x: 472, endPoint y: 287, distance: 34.0
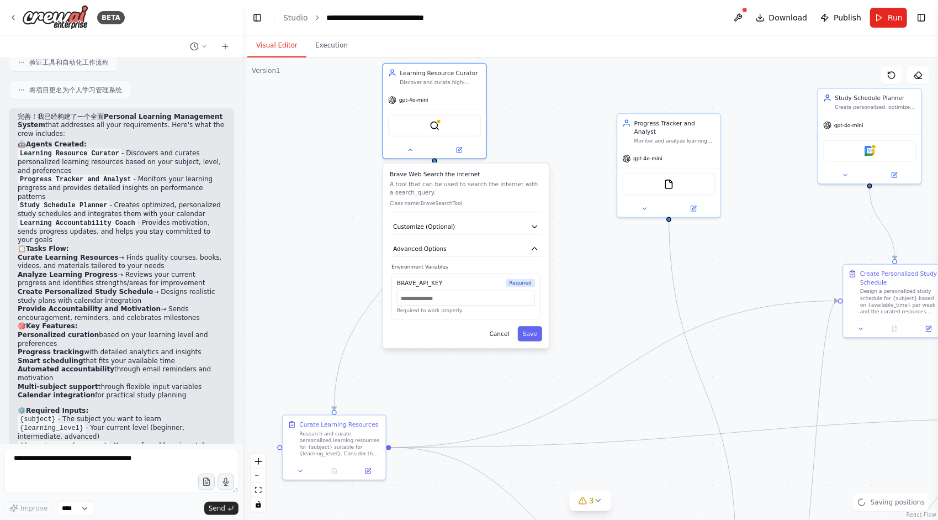
drag, startPoint x: 472, startPoint y: 287, endPoint x: 412, endPoint y: 271, distance: 61.8
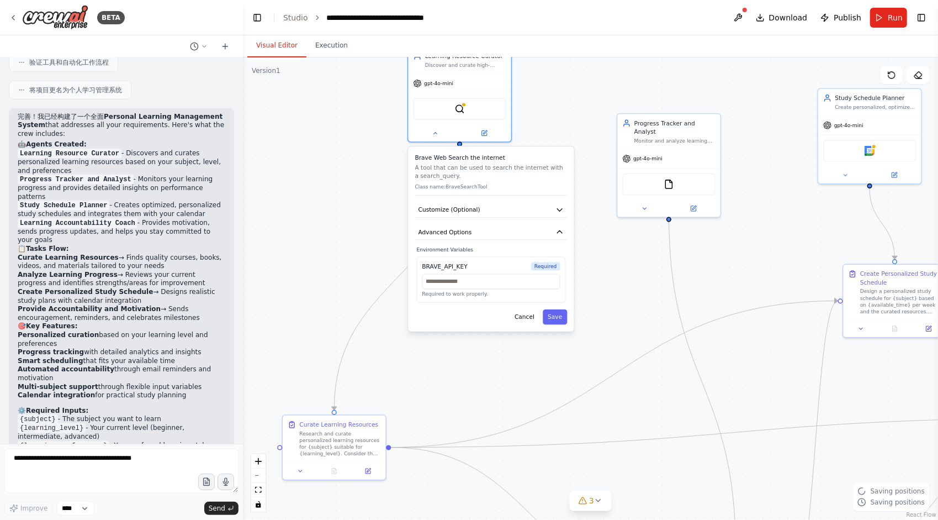
drag, startPoint x: 493, startPoint y: 178, endPoint x: 477, endPoint y: 157, distance: 26.1
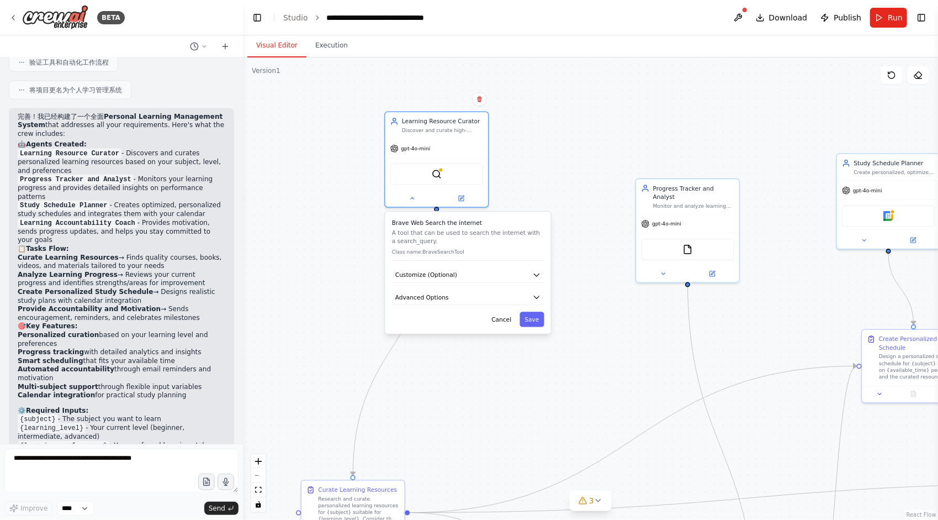
drag, startPoint x: 544, startPoint y: 112, endPoint x: 563, endPoint y: 190, distance: 80.1
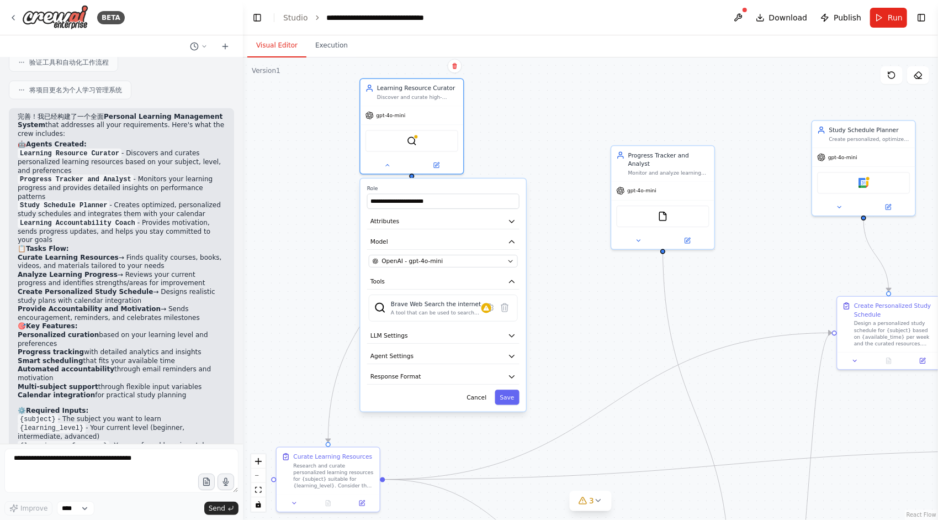
drag, startPoint x: 565, startPoint y: 209, endPoint x: 536, endPoint y: 165, distance: 52.5
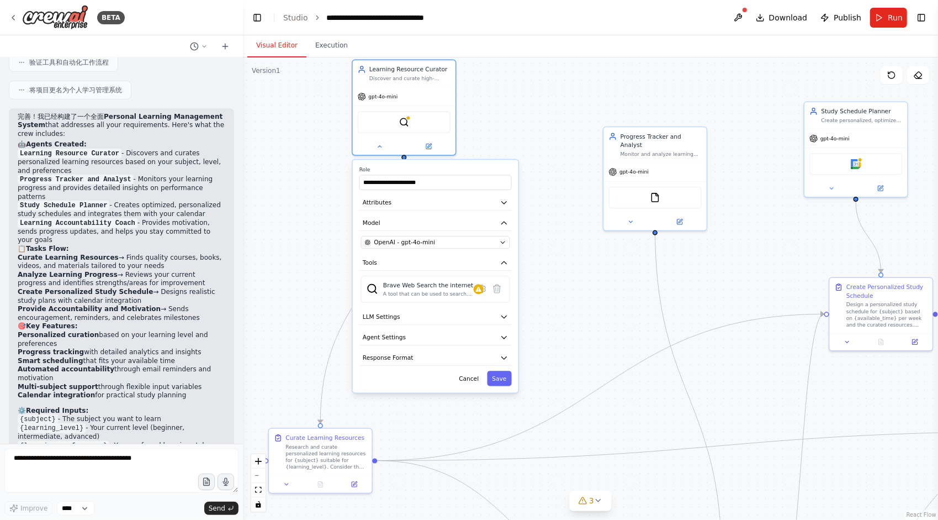
drag, startPoint x: 573, startPoint y: 269, endPoint x: 568, endPoint y: 242, distance: 27.5
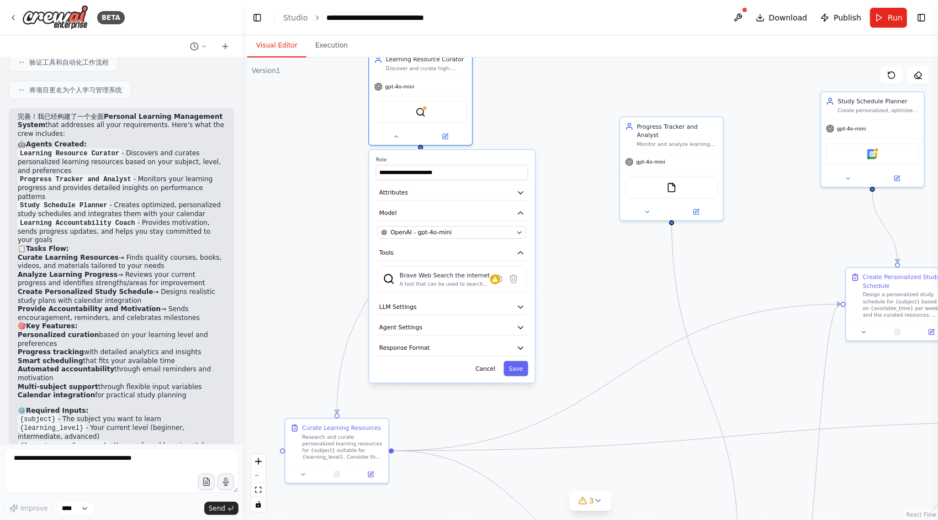
drag, startPoint x: 561, startPoint y: 263, endPoint x: 597, endPoint y: 264, distance: 36.5
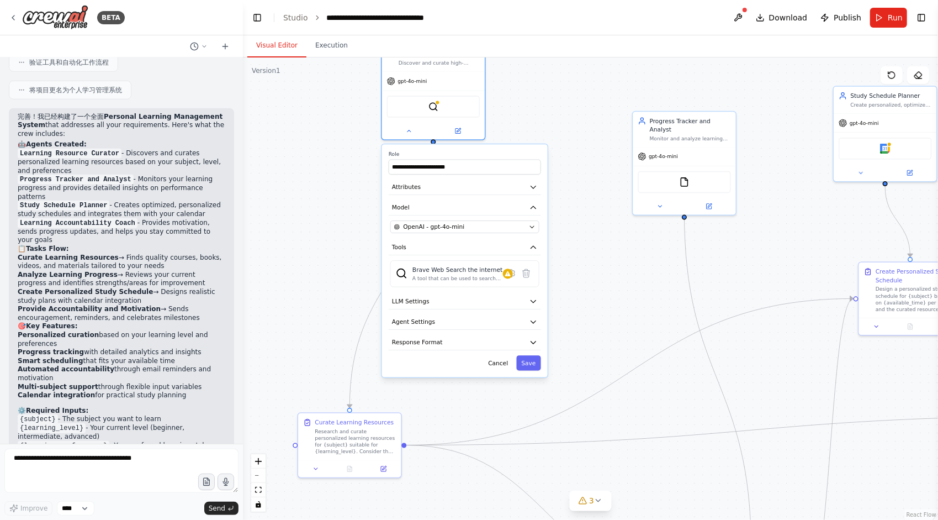
drag, startPoint x: 570, startPoint y: 266, endPoint x: 565, endPoint y: 261, distance: 7.1
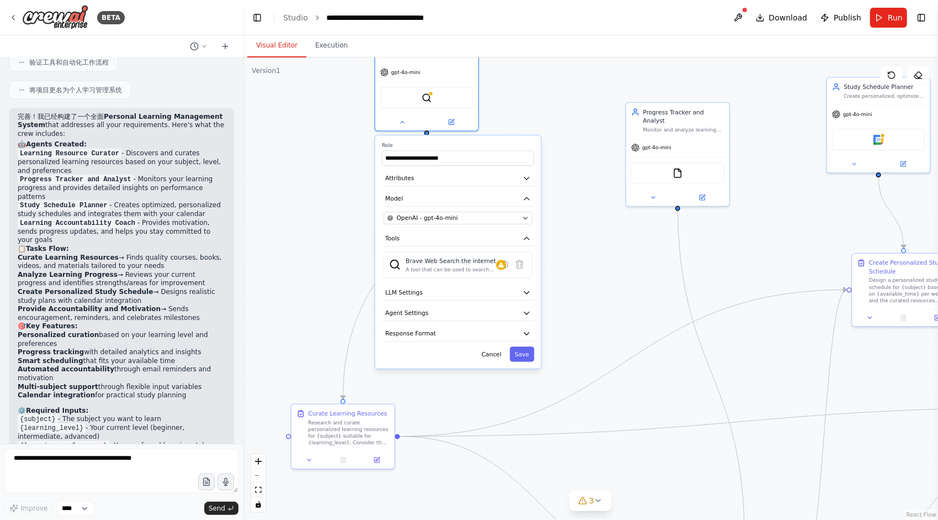
drag, startPoint x: 565, startPoint y: 261, endPoint x: 561, endPoint y: 255, distance: 7.1
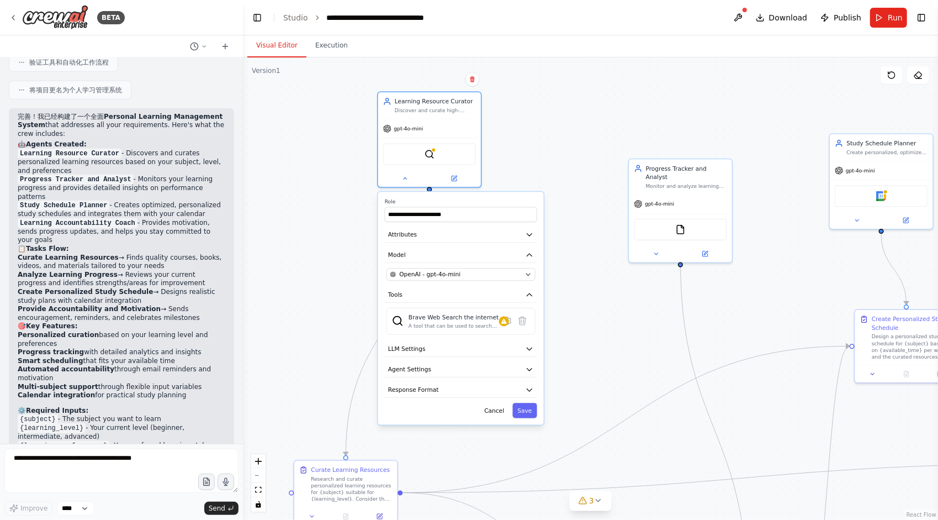
drag, startPoint x: 581, startPoint y: 193, endPoint x: 586, endPoint y: 251, distance: 58.7
drag, startPoint x: 586, startPoint y: 277, endPoint x: 591, endPoint y: 269, distance: 8.9
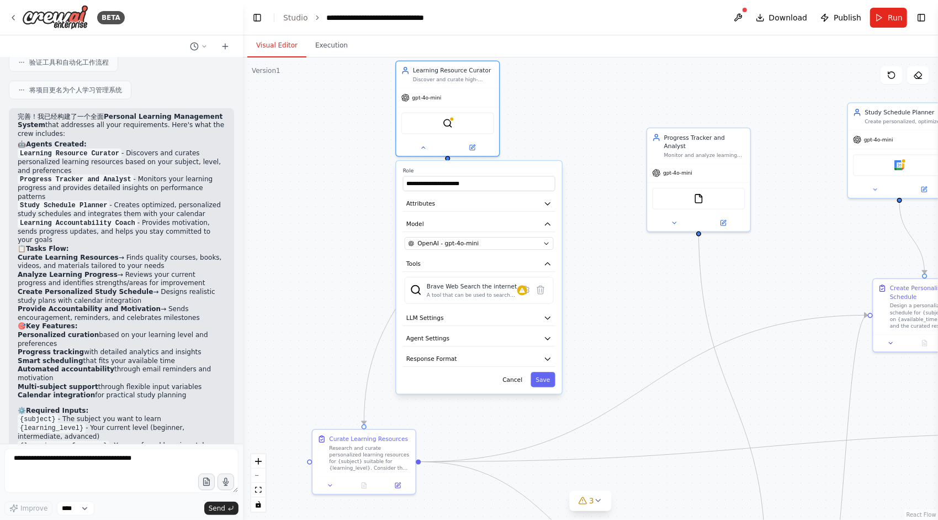
drag, startPoint x: 297, startPoint y: 190, endPoint x: 311, endPoint y: 167, distance: 27.0
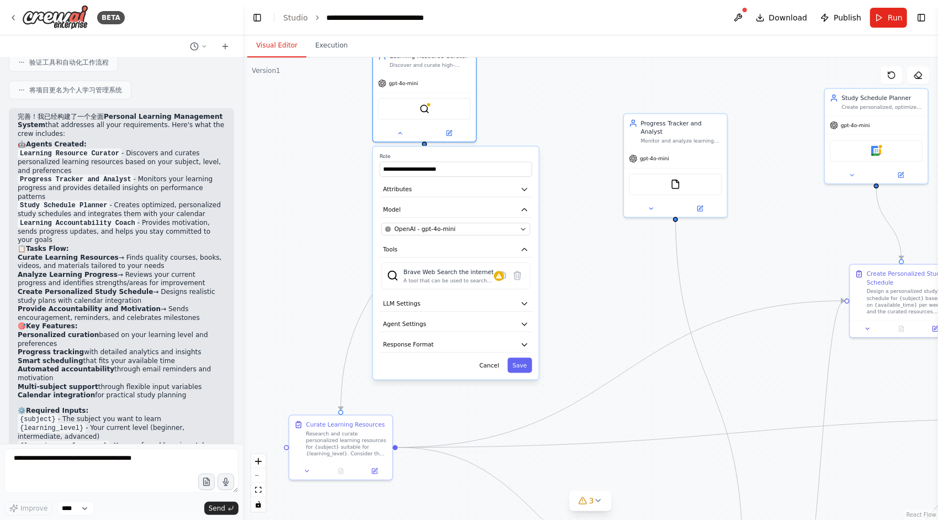
drag, startPoint x: 627, startPoint y: 262, endPoint x: 604, endPoint y: 247, distance: 27.3
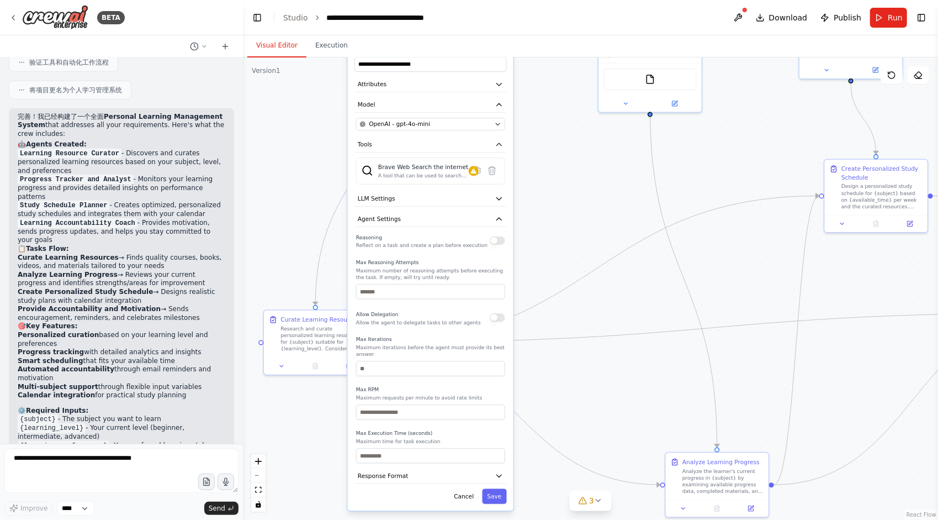
drag, startPoint x: 590, startPoint y: 298, endPoint x: 536, endPoint y: 215, distance: 98.9
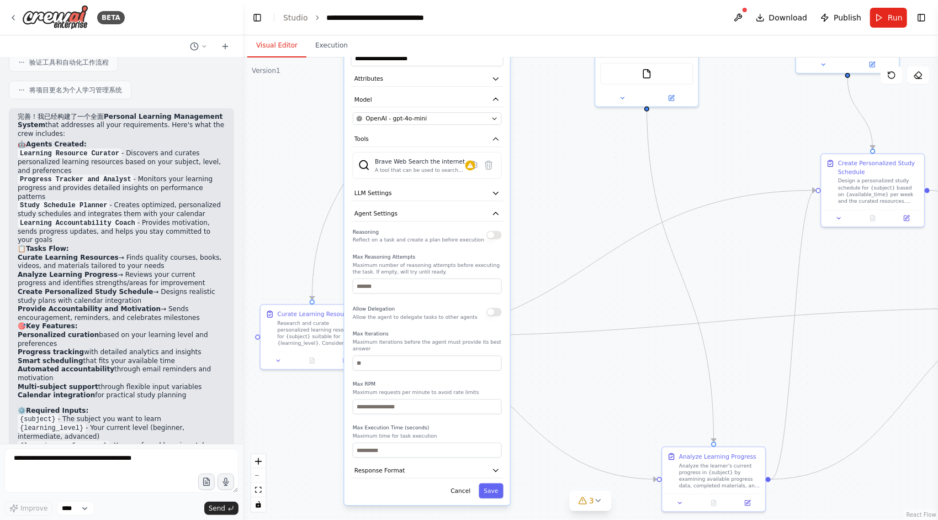
drag, startPoint x: 551, startPoint y: 220, endPoint x: 546, endPoint y: 207, distance: 13.6
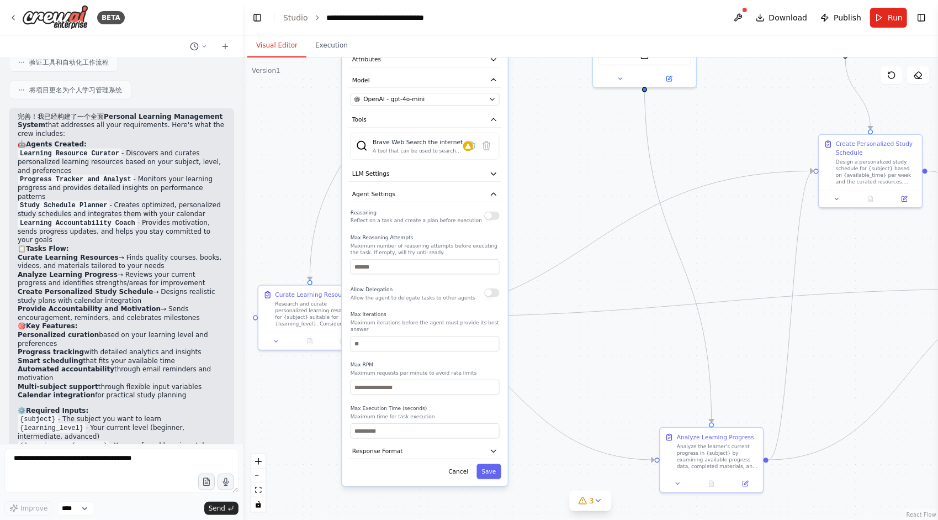
drag, startPoint x: 560, startPoint y: 216, endPoint x: 559, endPoint y: 205, distance: 10.5
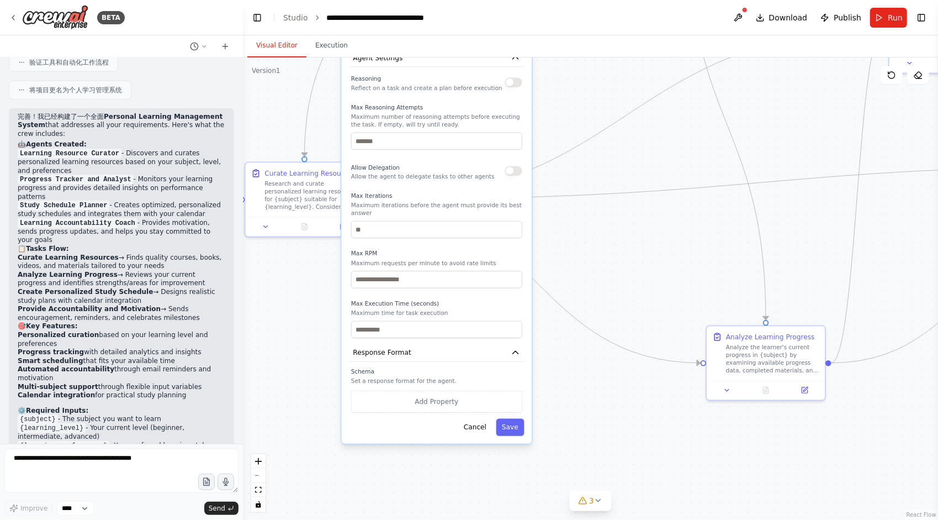
drag, startPoint x: 590, startPoint y: 325, endPoint x: 579, endPoint y: 278, distance: 48.2
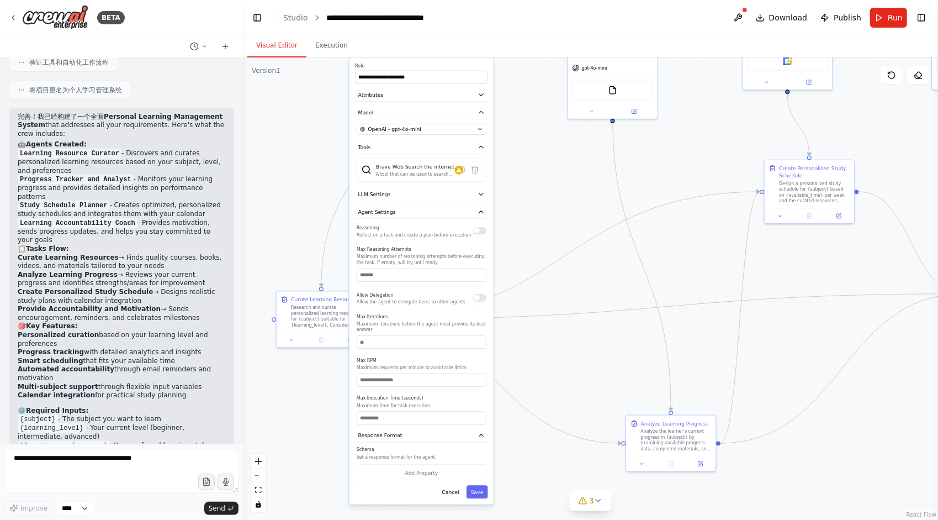
drag, startPoint x: 539, startPoint y: 267, endPoint x: 532, endPoint y: 350, distance: 83.6
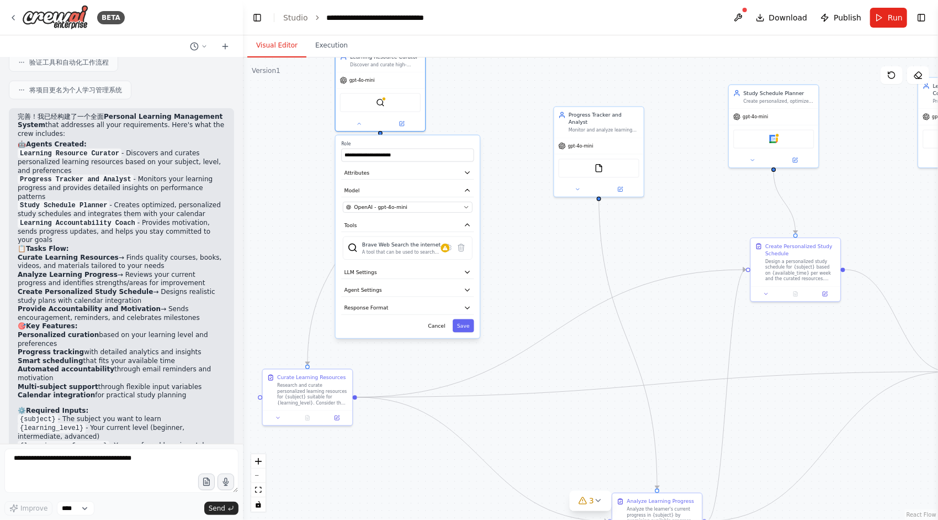
drag, startPoint x: 549, startPoint y: 234, endPoint x: 542, endPoint y: 292, distance: 57.8
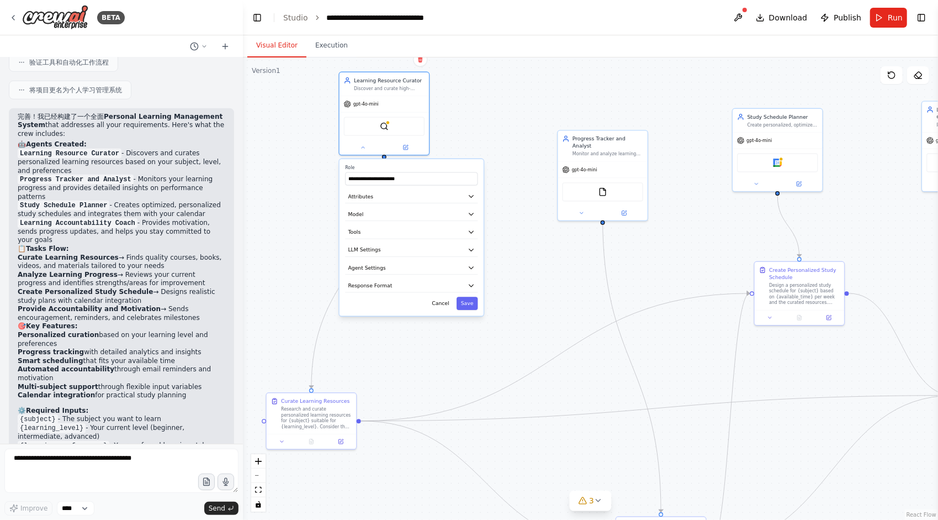
drag, startPoint x: 510, startPoint y: 236, endPoint x: 509, endPoint y: 226, distance: 10.0
drag, startPoint x: 488, startPoint y: 140, endPoint x: 511, endPoint y: 169, distance: 37.3
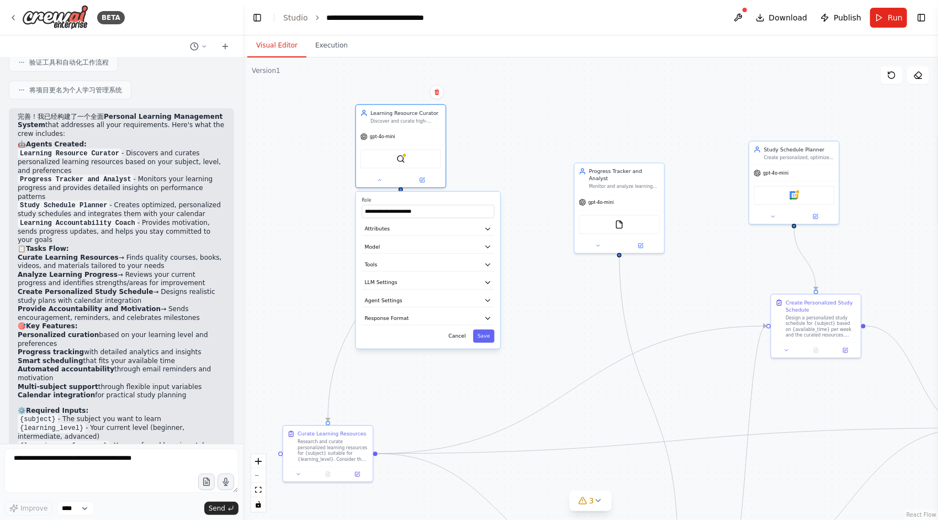
drag, startPoint x: 539, startPoint y: 149, endPoint x: 517, endPoint y: 182, distance: 39.8
drag, startPoint x: 495, startPoint y: 174, endPoint x: 488, endPoint y: 169, distance: 8.6
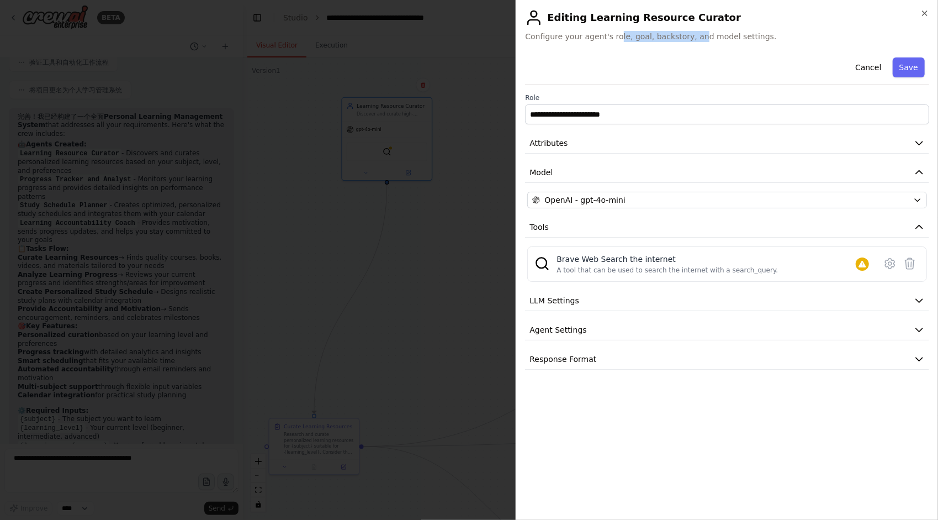
drag, startPoint x: 620, startPoint y: 40, endPoint x: 702, endPoint y: 43, distance: 82.9
drag, startPoint x: 639, startPoint y: 39, endPoint x: 667, endPoint y: 38, distance: 27.6
drag, startPoint x: 614, startPoint y: 34, endPoint x: 716, endPoint y: 38, distance: 102.2
drag, startPoint x: 682, startPoint y: 36, endPoint x: 776, endPoint y: 39, distance: 94.5
drag, startPoint x: 684, startPoint y: 35, endPoint x: 762, endPoint y: 35, distance: 78.4
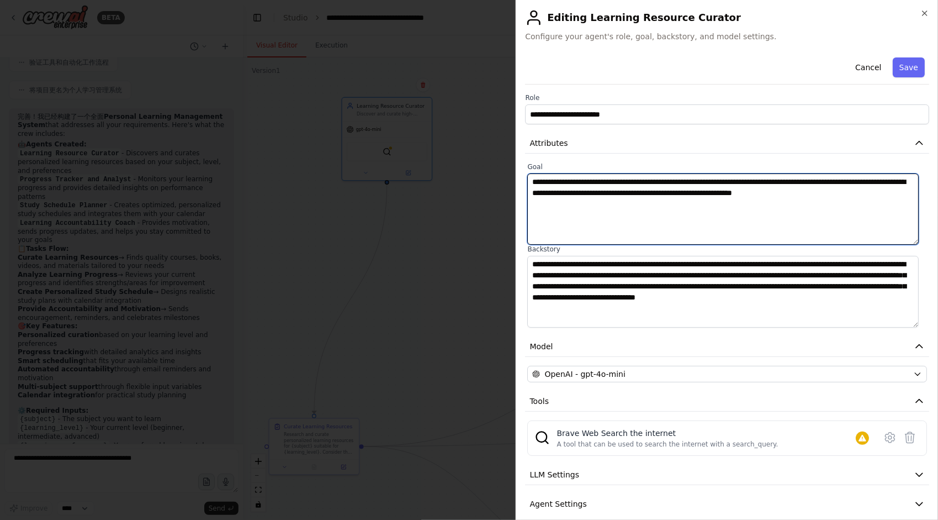
drag, startPoint x: 609, startPoint y: 203, endPoint x: 615, endPoint y: 202, distance: 6.3
drag, startPoint x: 670, startPoint y: 183, endPoint x: 801, endPoint y: 181, distance: 131.4
drag, startPoint x: 789, startPoint y: 181, endPoint x: 859, endPoint y: 198, distance: 72.1
drag, startPoint x: 599, startPoint y: 204, endPoint x: 611, endPoint y: 204, distance: 12.1
drag, startPoint x: 564, startPoint y: 194, endPoint x: 645, endPoint y: 207, distance: 82.2
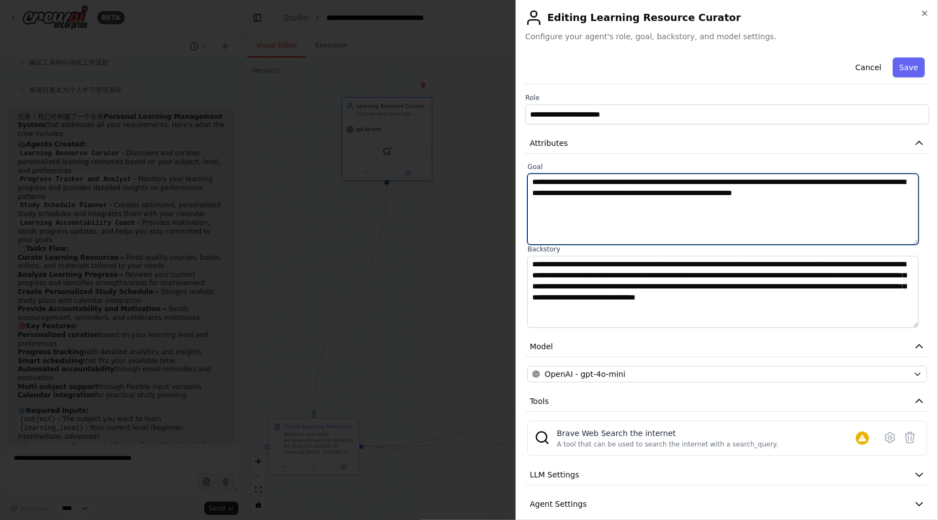
drag, startPoint x: 645, startPoint y: 192, endPoint x: 693, endPoint y: 202, distance: 49.0
drag, startPoint x: 713, startPoint y: 192, endPoint x: 717, endPoint y: 211, distance: 19.7
drag, startPoint x: 723, startPoint y: 194, endPoint x: 733, endPoint y: 210, distance: 18.1
drag, startPoint x: 605, startPoint y: 204, endPoint x: 519, endPoint y: 180, distance: 89.9
drag, startPoint x: 601, startPoint y: 209, endPoint x: 484, endPoint y: 169, distance: 123.6
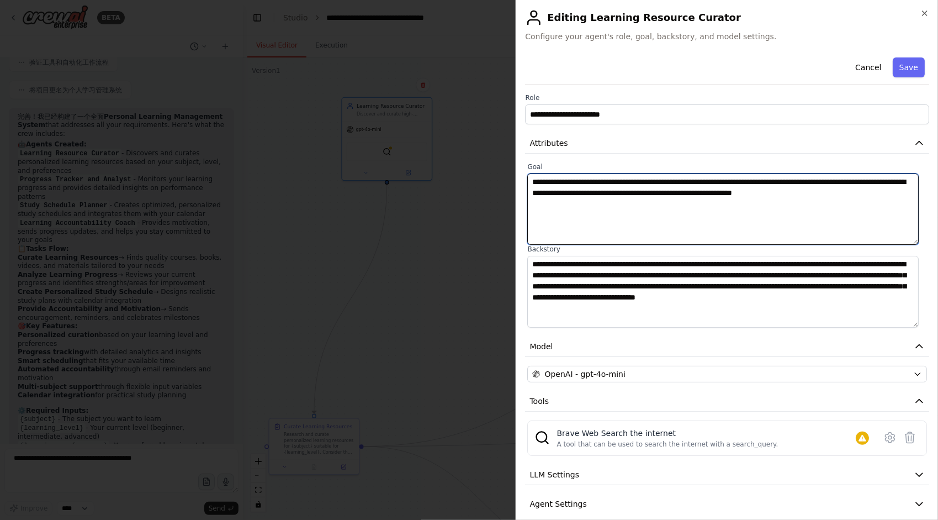
drag, startPoint x: 602, startPoint y: 188, endPoint x: 573, endPoint y: 210, distance: 36.2
drag, startPoint x: 588, startPoint y: 204, endPoint x: 522, endPoint y: 179, distance: 69.7
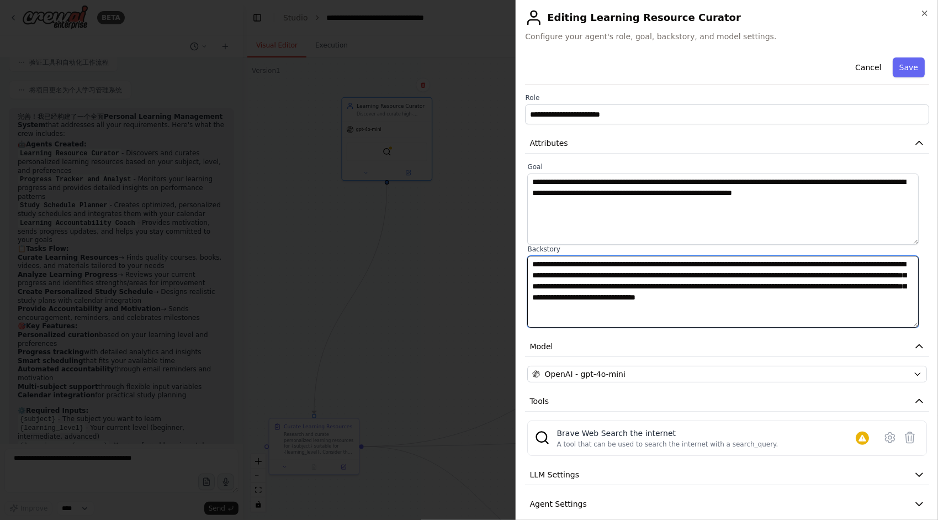
drag, startPoint x: 653, startPoint y: 313, endPoint x: 520, endPoint y: 253, distance: 145.8
drag, startPoint x: 737, startPoint y: 282, endPoint x: 730, endPoint y: 288, distance: 9.4
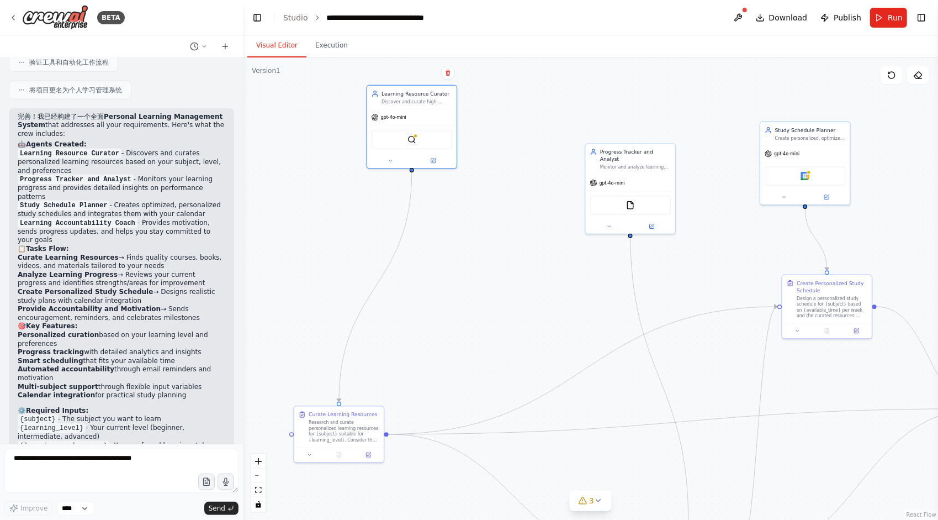
drag, startPoint x: 479, startPoint y: 214, endPoint x: 547, endPoint y: 192, distance: 71.3
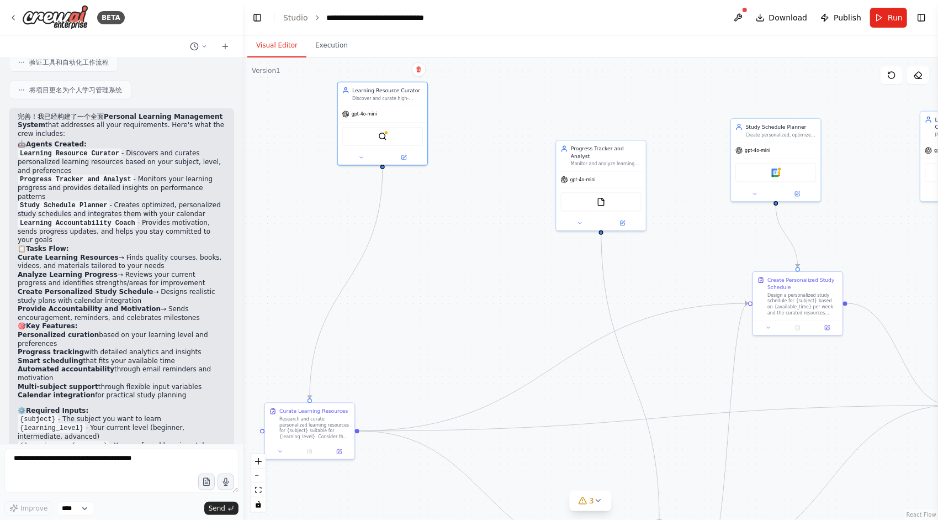
drag, startPoint x: 574, startPoint y: 148, endPoint x: 487, endPoint y: 167, distance: 89.2
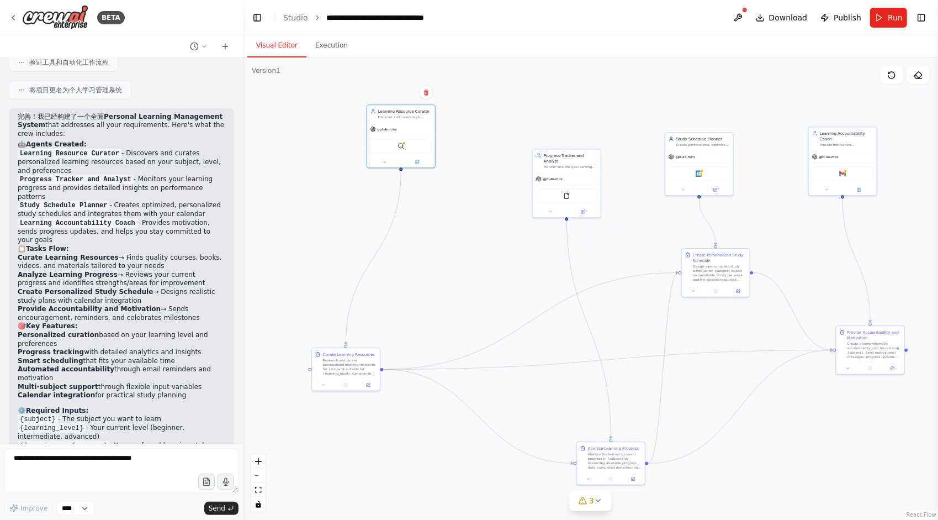
drag, startPoint x: 479, startPoint y: 173, endPoint x: 506, endPoint y: 166, distance: 28.0
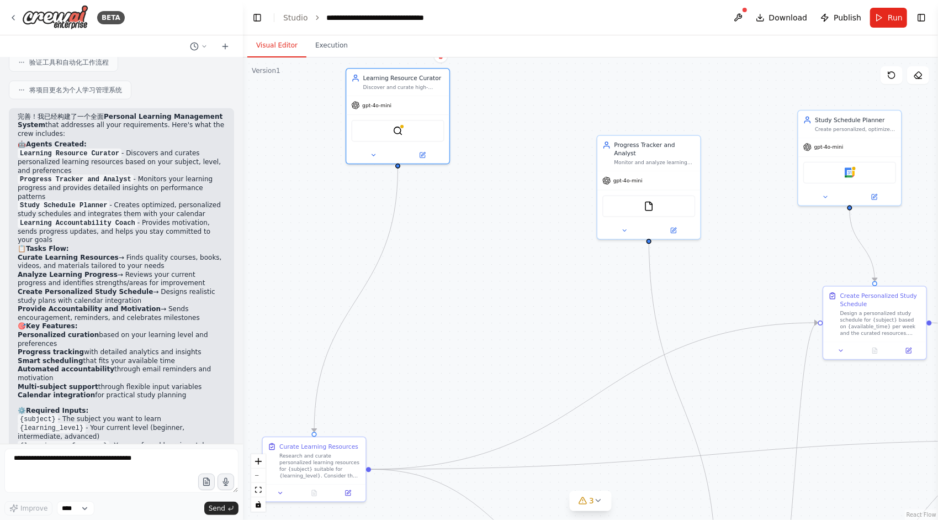
drag, startPoint x: 496, startPoint y: 169, endPoint x: 567, endPoint y: 224, distance: 89.3
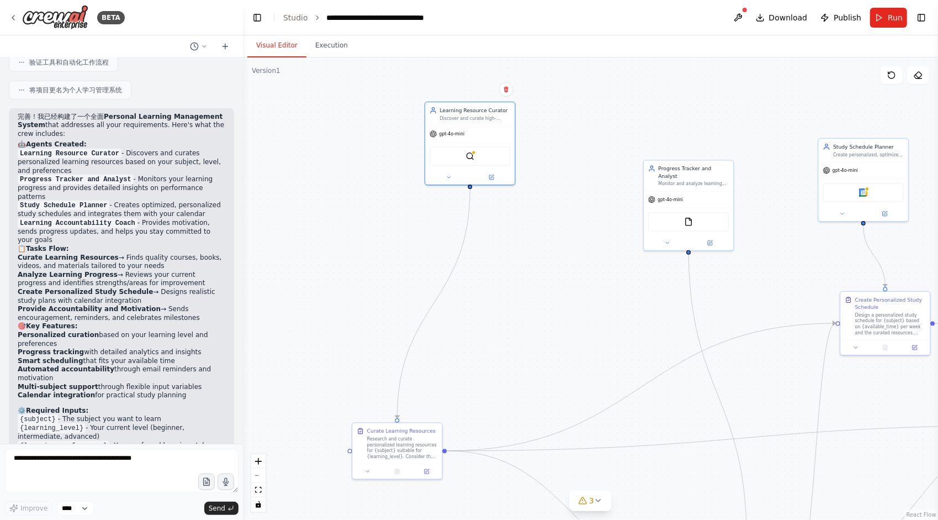
drag, startPoint x: 586, startPoint y: 188, endPoint x: 576, endPoint y: 154, distance: 35.7
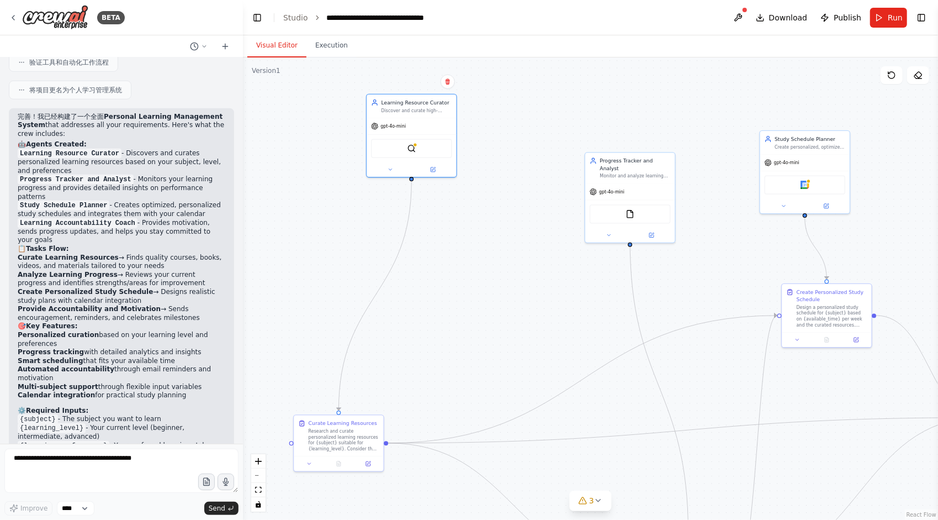
drag, startPoint x: 606, startPoint y: 142, endPoint x: 544, endPoint y: 134, distance: 62.4
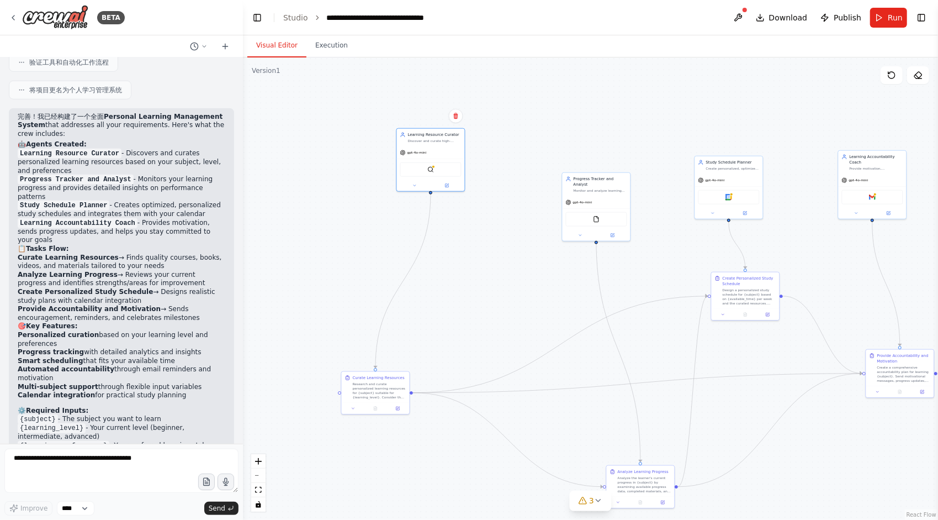
drag, startPoint x: 494, startPoint y: 182, endPoint x: 497, endPoint y: 192, distance: 10.8
drag, startPoint x: 264, startPoint y: 72, endPoint x: 290, endPoint y: 73, distance: 26.5
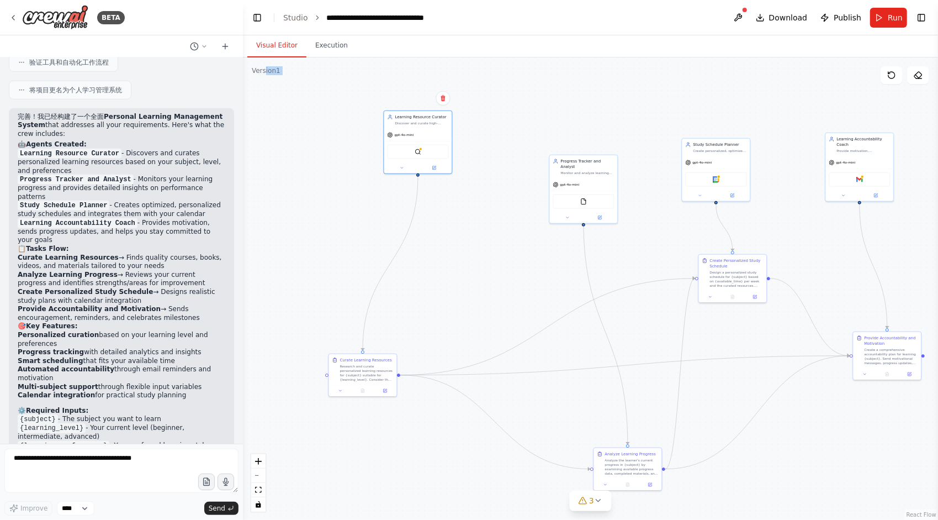
drag, startPoint x: 490, startPoint y: 159, endPoint x: 477, endPoint y: 172, distance: 18.4
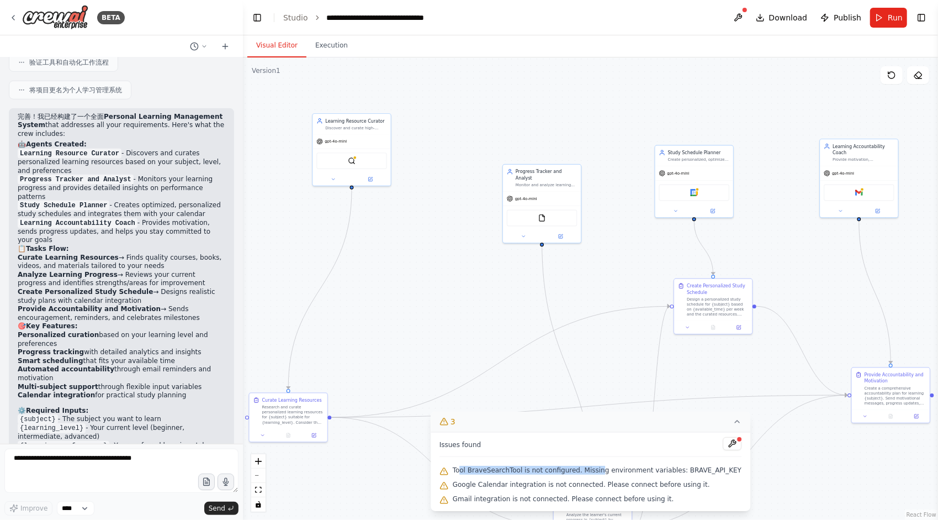
drag, startPoint x: 466, startPoint y: 473, endPoint x: 604, endPoint y: 470, distance: 138.1
drag, startPoint x: 567, startPoint y: 468, endPoint x: 686, endPoint y: 467, distance: 119.3
drag, startPoint x: 576, startPoint y: 484, endPoint x: 586, endPoint y: 483, distance: 10.0
drag, startPoint x: 552, startPoint y: 484, endPoint x: 626, endPoint y: 485, distance: 74.0
drag, startPoint x: 578, startPoint y: 485, endPoint x: 653, endPoint y: 483, distance: 75.1
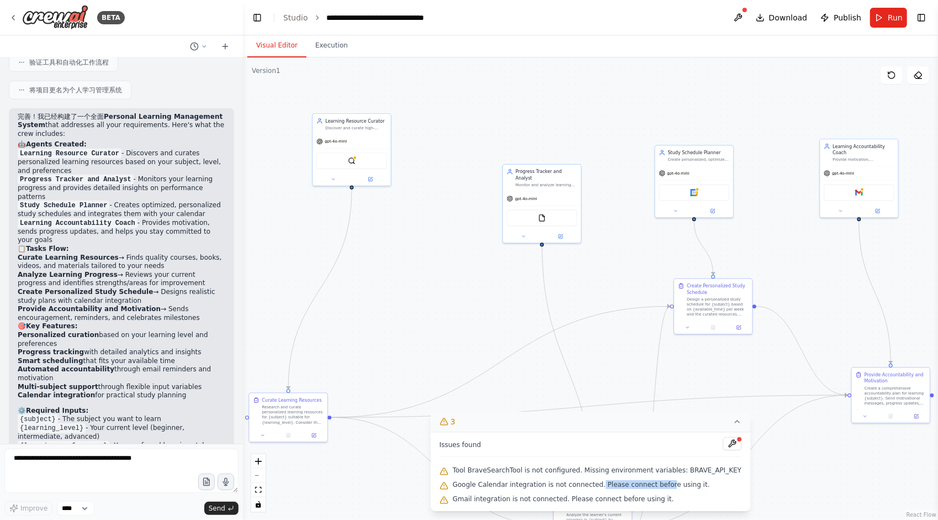
drag, startPoint x: 606, startPoint y: 483, endPoint x: 675, endPoint y: 482, distance: 69.6
drag, startPoint x: 639, startPoint y: 482, endPoint x: 701, endPoint y: 485, distance: 61.4
drag, startPoint x: 466, startPoint y: 500, endPoint x: 585, endPoint y: 501, distance: 119.3
drag, startPoint x: 567, startPoint y: 500, endPoint x: 589, endPoint y: 499, distance: 21.6
drag, startPoint x: 568, startPoint y: 482, endPoint x: 568, endPoint y: 499, distance: 17.1
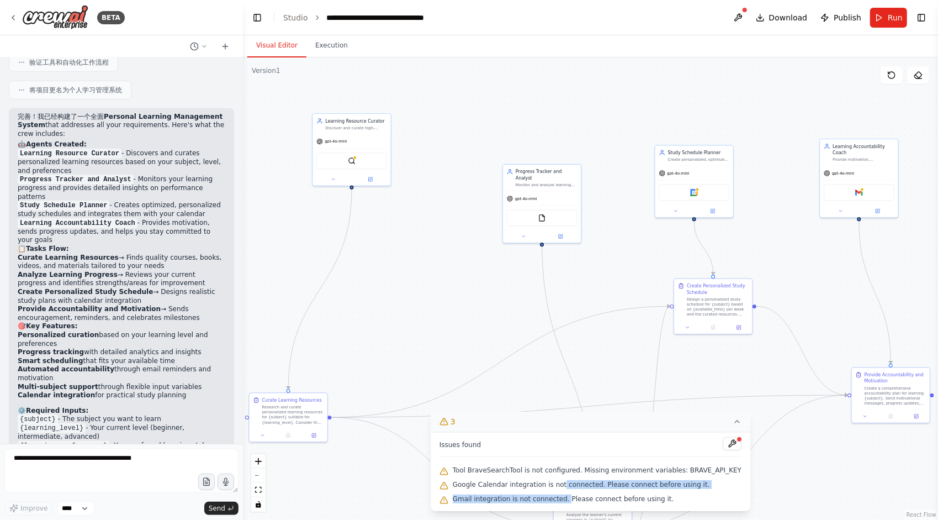
drag, startPoint x: 569, startPoint y: 484, endPoint x: 573, endPoint y: 500, distance: 17.0
drag, startPoint x: 570, startPoint y: 484, endPoint x: 572, endPoint y: 496, distance: 12.3
drag, startPoint x: 573, startPoint y: 500, endPoint x: 565, endPoint y: 482, distance: 20.3
drag, startPoint x: 572, startPoint y: 498, endPoint x: 649, endPoint y: 499, distance: 77.3
drag, startPoint x: 684, startPoint y: 499, endPoint x: 742, endPoint y: 447, distance: 78.2
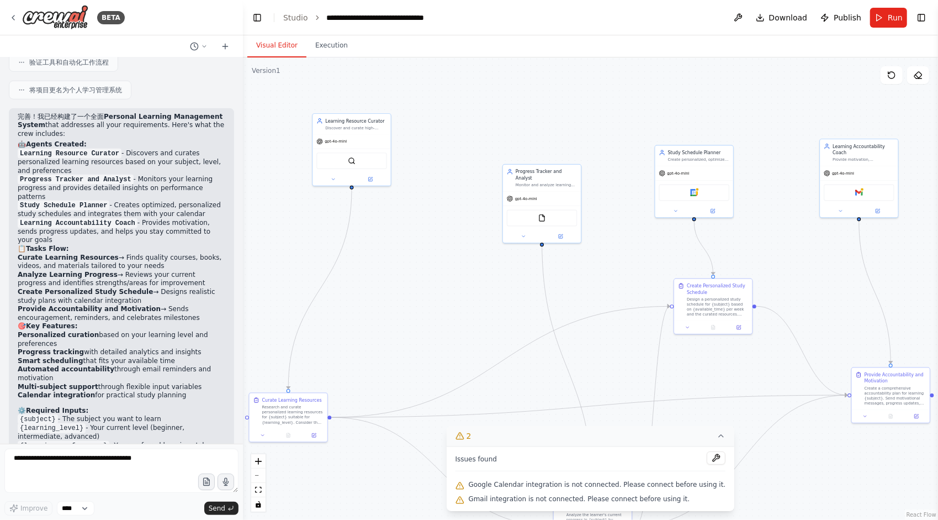
drag, startPoint x: 409, startPoint y: 228, endPoint x: 445, endPoint y: 241, distance: 39.0
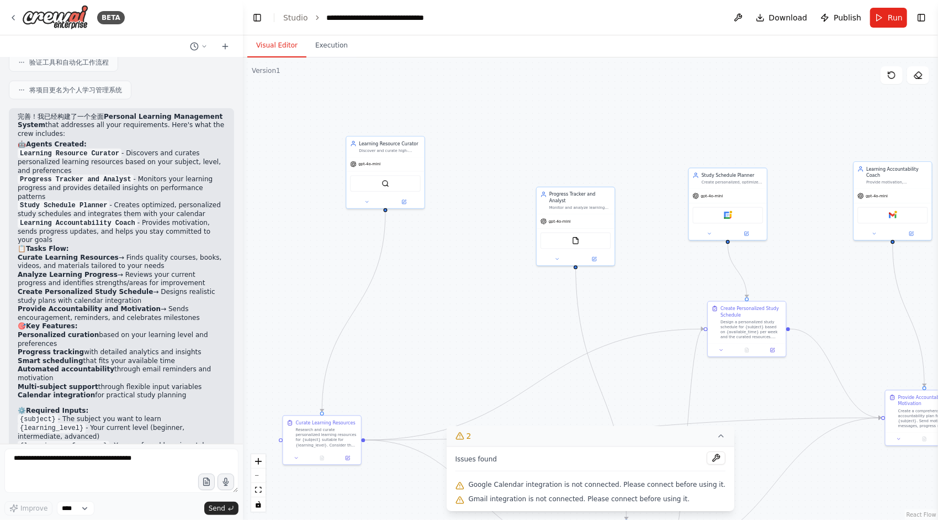
drag, startPoint x: 623, startPoint y: 126, endPoint x: 616, endPoint y: 138, distance: 14.1
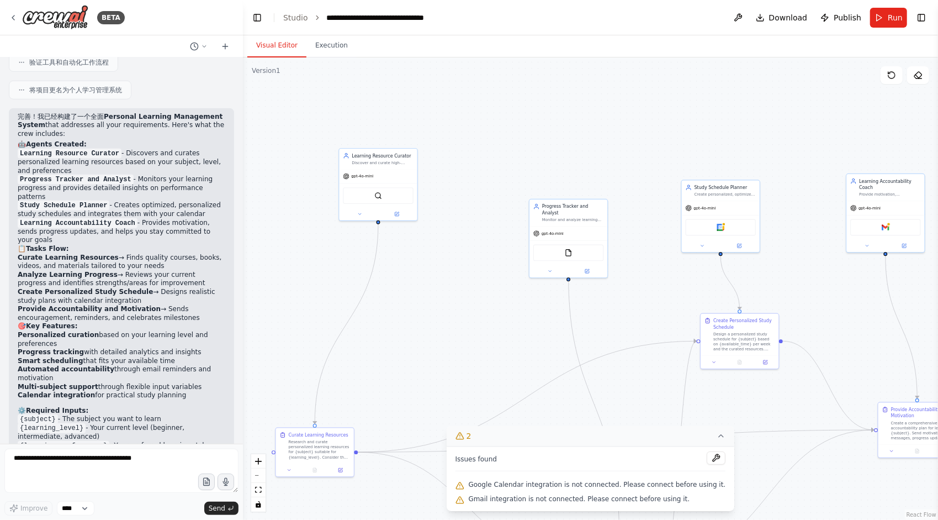
drag, startPoint x: 616, startPoint y: 138, endPoint x: 596, endPoint y: 128, distance: 22.7
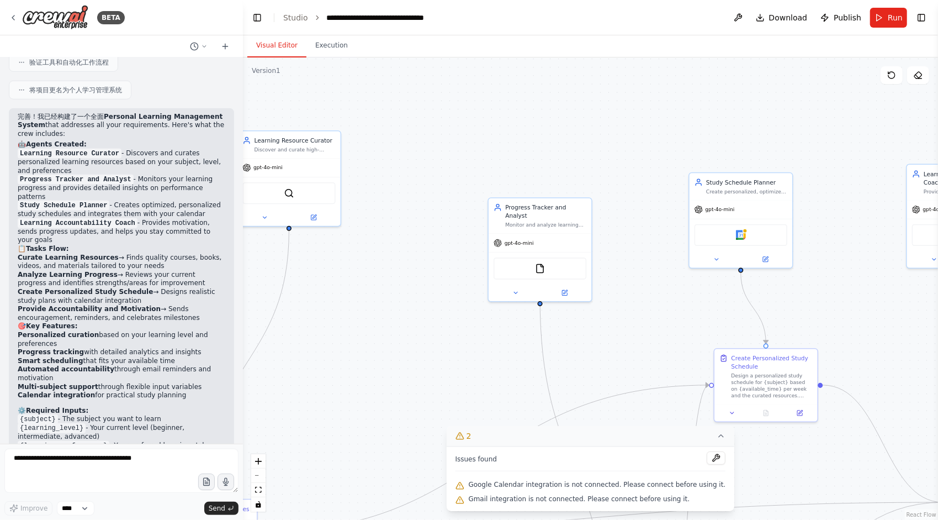
drag, startPoint x: 553, startPoint y: 155, endPoint x: 531, endPoint y: 129, distance: 33.7
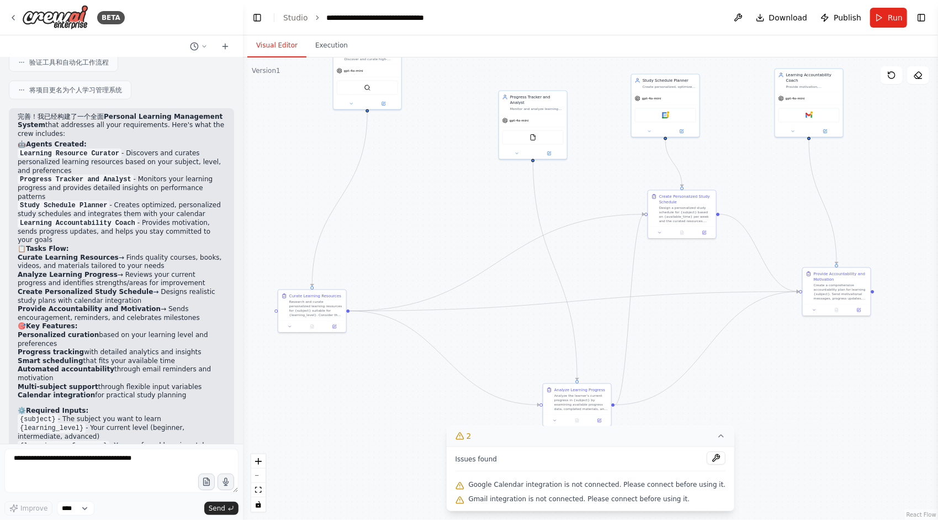
drag, startPoint x: 582, startPoint y: 253, endPoint x: 585, endPoint y: 172, distance: 80.7
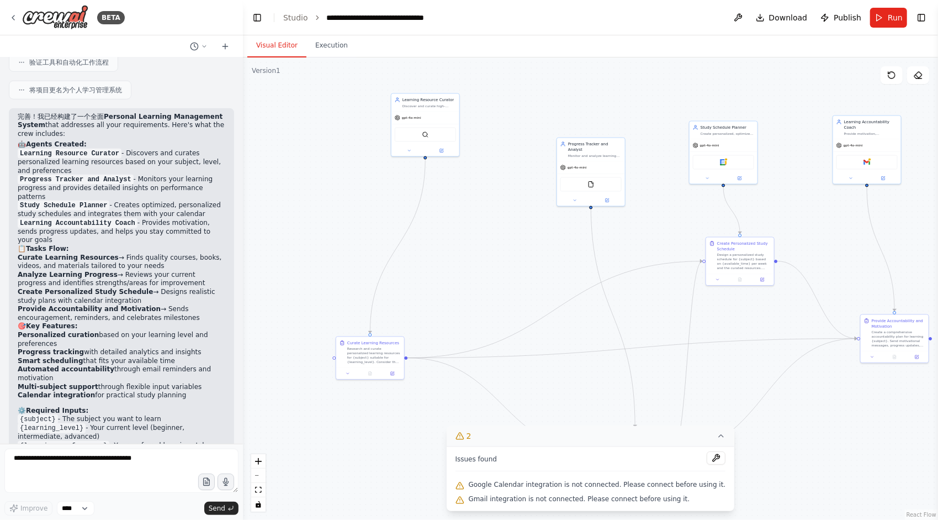
drag, startPoint x: 411, startPoint y: 174, endPoint x: 466, endPoint y: 258, distance: 100.5
drag, startPoint x: 478, startPoint y: 246, endPoint x: 504, endPoint y: 219, distance: 36.7
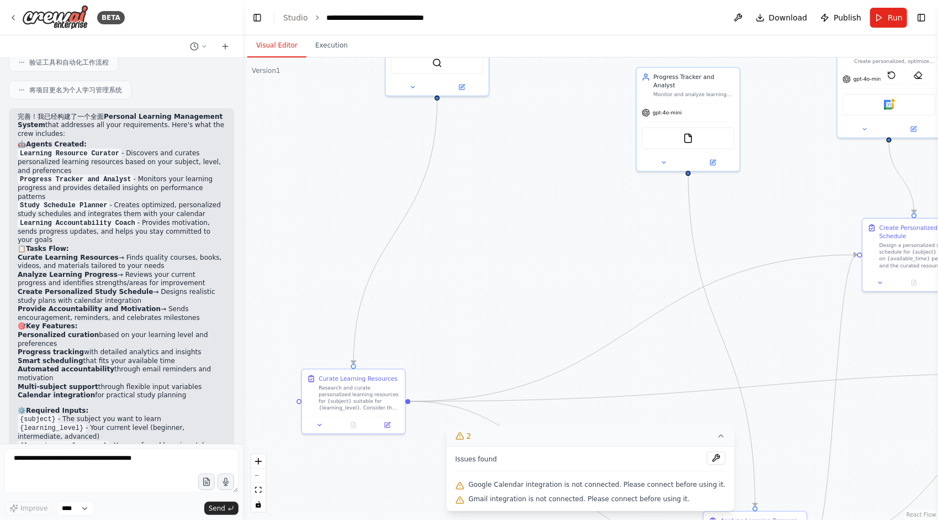
drag, startPoint x: 471, startPoint y: 258, endPoint x: 469, endPoint y: 288, distance: 29.9
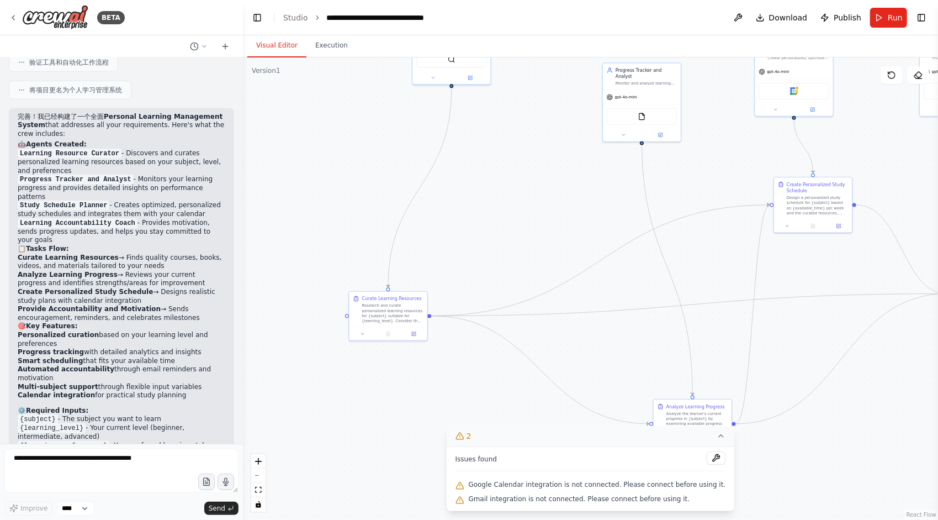
drag, startPoint x: 521, startPoint y: 263, endPoint x: 526, endPoint y: 205, distance: 58.7
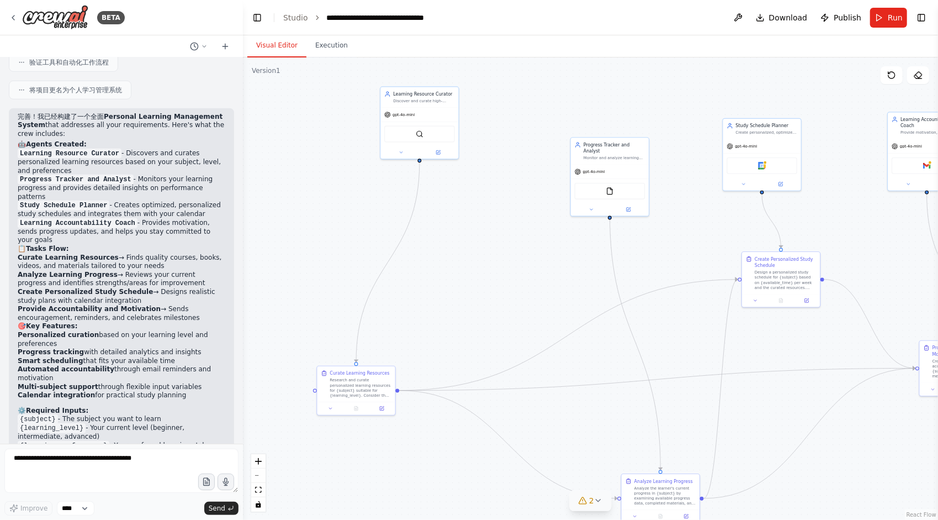
drag, startPoint x: 720, startPoint y: 184, endPoint x: 688, endPoint y: 259, distance: 81.1
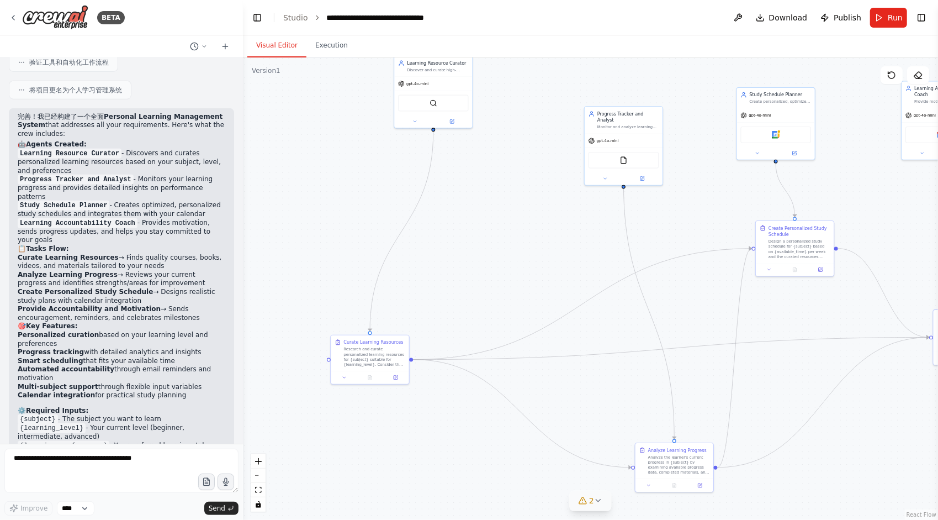
drag, startPoint x: 526, startPoint y: 99, endPoint x: 540, endPoint y: 68, distance: 33.9
drag, startPoint x: 477, startPoint y: 241, endPoint x: 459, endPoint y: 273, distance: 36.3
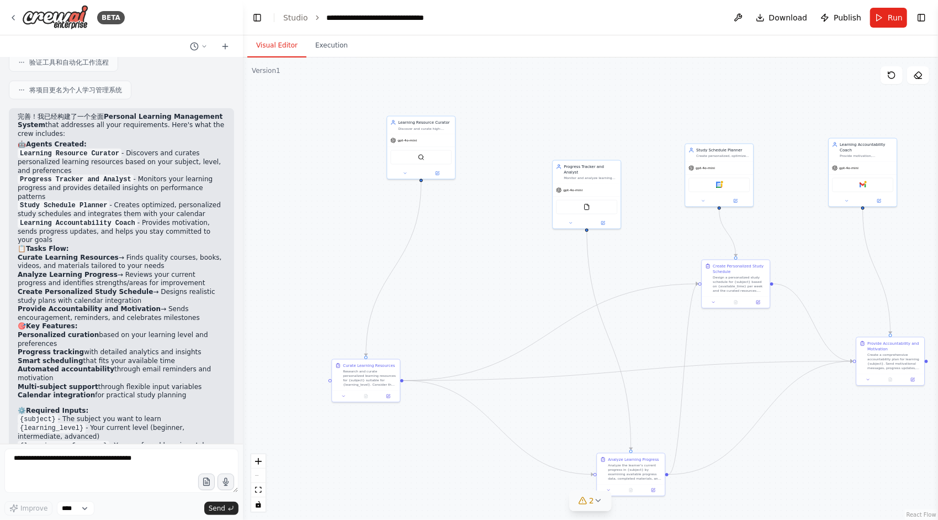
drag, startPoint x: 137, startPoint y: 149, endPoint x: 140, endPoint y: 164, distance: 15.3
drag, startPoint x: 119, startPoint y: 147, endPoint x: 115, endPoint y: 162, distance: 15.4
drag, startPoint x: 52, startPoint y: 145, endPoint x: 114, endPoint y: 163, distance: 64.1
drag, startPoint x: 76, startPoint y: 178, endPoint x: 116, endPoint y: 174, distance: 40.5
drag, startPoint x: 44, startPoint y: 177, endPoint x: 114, endPoint y: 174, distance: 69.7
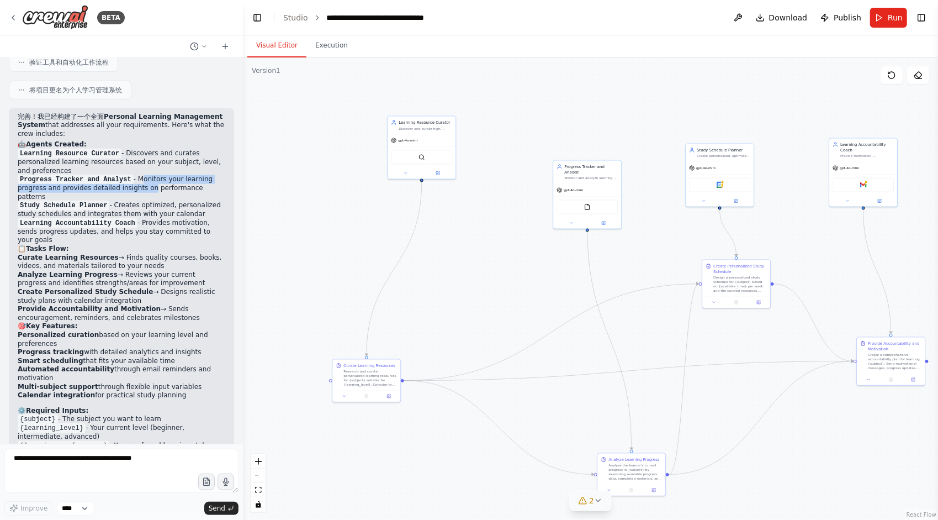
drag, startPoint x: 131, startPoint y: 172, endPoint x: 149, endPoint y: 188, distance: 23.5
drag, startPoint x: 30, startPoint y: 201, endPoint x: 106, endPoint y: 202, distance: 76.2
drag, startPoint x: 136, startPoint y: 220, endPoint x: 147, endPoint y: 231, distance: 15.2
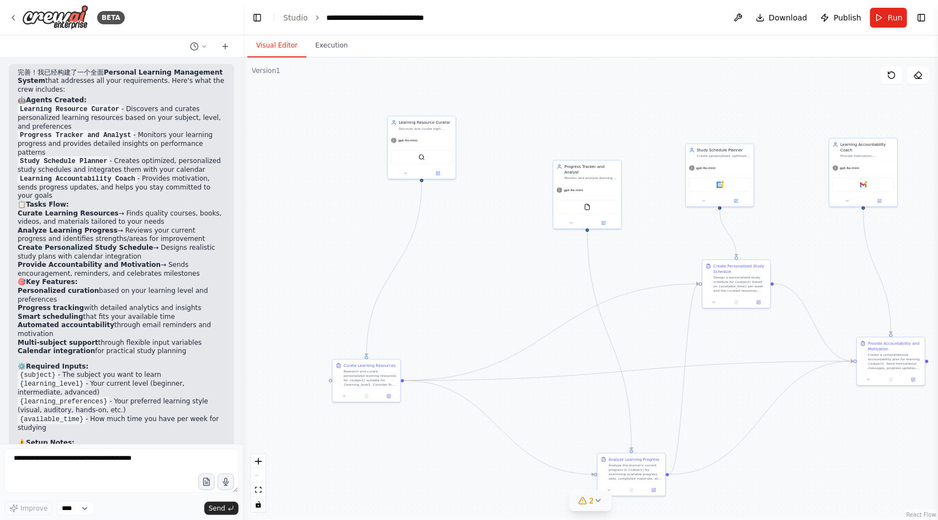
scroll to position [718, 0]
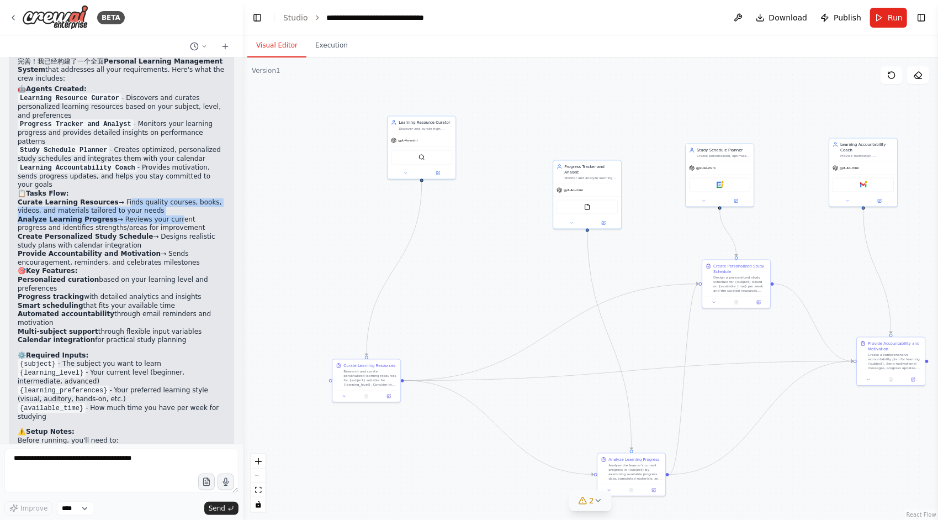
drag, startPoint x: 119, startPoint y: 198, endPoint x: 170, endPoint y: 209, distance: 52.1
drag, startPoint x: 117, startPoint y: 197, endPoint x: 159, endPoint y: 204, distance: 42.7
drag, startPoint x: 417, startPoint y: 125, endPoint x: 377, endPoint y: 112, distance: 42.3
drag, startPoint x: 116, startPoint y: 197, endPoint x: 168, endPoint y: 208, distance: 53.2
drag, startPoint x: 158, startPoint y: 205, endPoint x: 165, endPoint y: 201, distance: 8.4
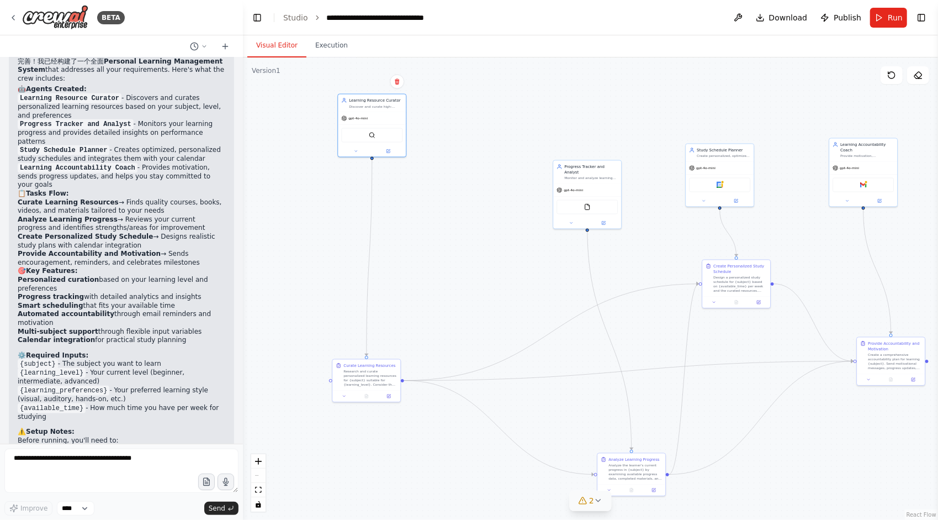
drag, startPoint x: 117, startPoint y: 195, endPoint x: 156, endPoint y: 204, distance: 40.2
drag, startPoint x: 32, startPoint y: 202, endPoint x: 139, endPoint y: 205, distance: 107.2
drag, startPoint x: 115, startPoint y: 197, endPoint x: 165, endPoint y: 207, distance: 50.1
drag, startPoint x: 116, startPoint y: 214, endPoint x: 170, endPoint y: 221, distance: 54.1
drag, startPoint x: 148, startPoint y: 231, endPoint x: 152, endPoint y: 241, distance: 11.2
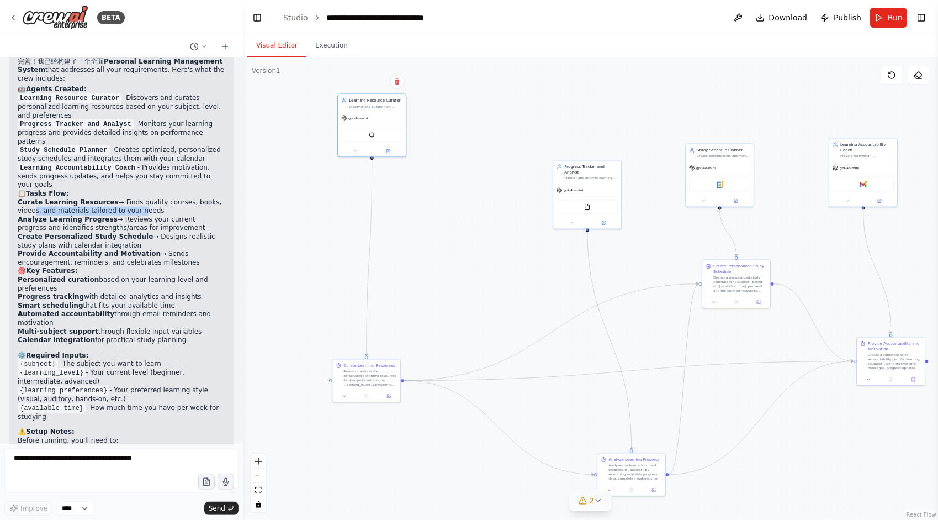
drag, startPoint x: 116, startPoint y: 196, endPoint x: 195, endPoint y: 253, distance: 98.1
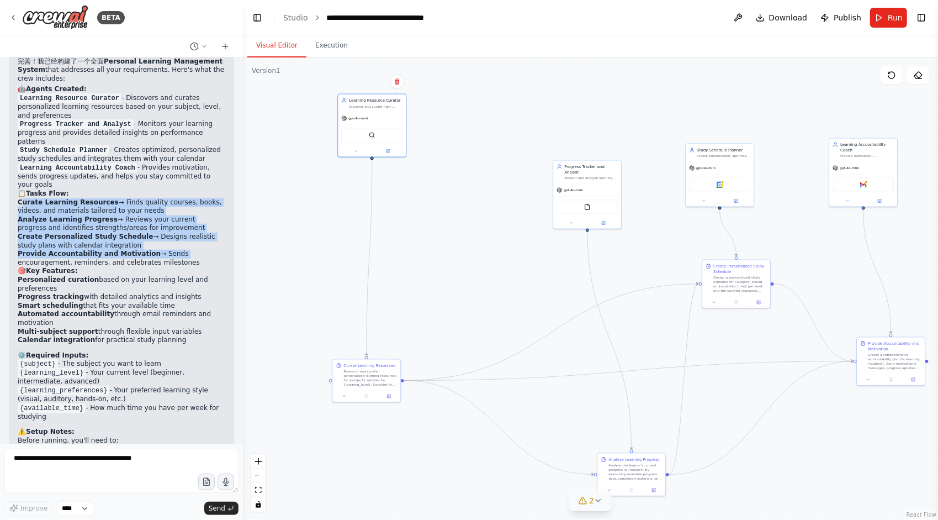
drag, startPoint x: 20, startPoint y: 199, endPoint x: 180, endPoint y: 250, distance: 168.0
drag, startPoint x: 192, startPoint y: 257, endPoint x: 18, endPoint y: 194, distance: 185.0
drag, startPoint x: 576, startPoint y: 165, endPoint x: 541, endPoint y: 128, distance: 50.8
drag, startPoint x: 121, startPoint y: 218, endPoint x: 74, endPoint y: 239, distance: 52.1
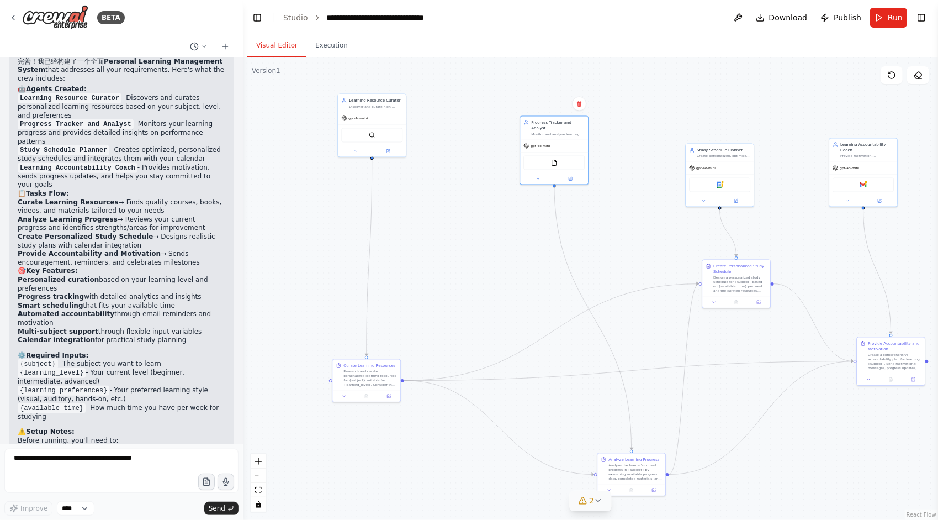
drag, startPoint x: 184, startPoint y: 257, endPoint x: 14, endPoint y: 197, distance: 180.4
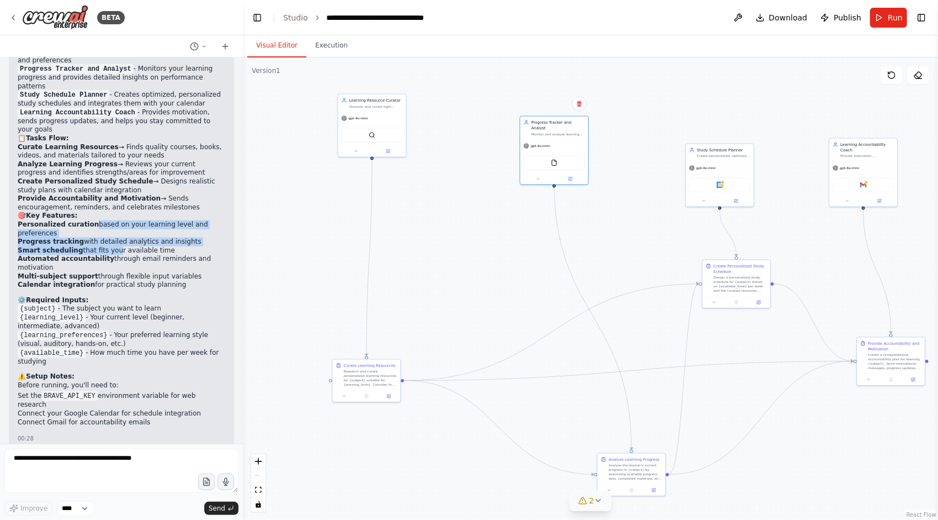
drag, startPoint x: 88, startPoint y: 221, endPoint x: 111, endPoint y: 242, distance: 31.3
drag, startPoint x: 19, startPoint y: 220, endPoint x: 88, endPoint y: 220, distance: 69.6
drag, startPoint x: 41, startPoint y: 294, endPoint x: 112, endPoint y: 295, distance: 70.7
drag, startPoint x: 102, startPoint y: 297, endPoint x: 95, endPoint y: 295, distance: 7.0
drag, startPoint x: 57, startPoint y: 304, endPoint x: 150, endPoint y: 304, distance: 92.8
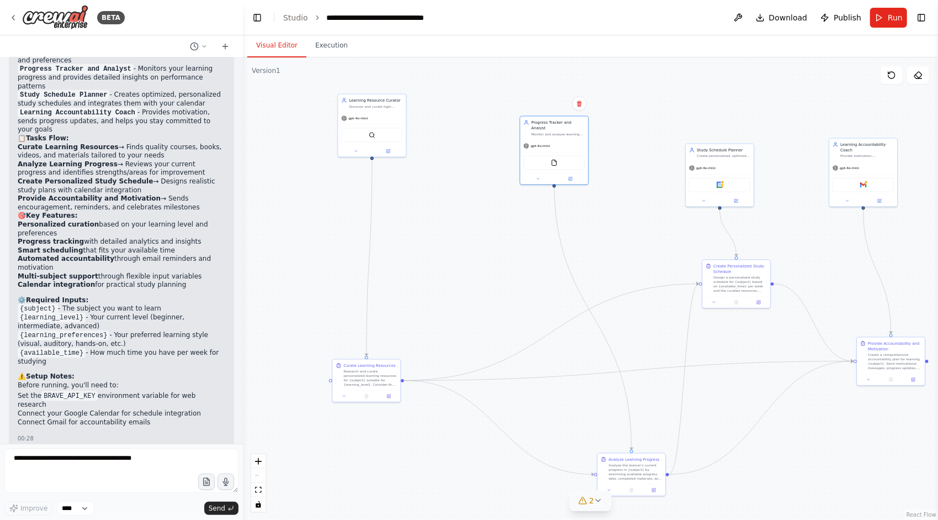
drag, startPoint x: 165, startPoint y: 304, endPoint x: 71, endPoint y: 306, distance: 94.4
drag, startPoint x: 85, startPoint y: 311, endPoint x: 128, endPoint y: 324, distance: 44.8
drag, startPoint x: 123, startPoint y: 313, endPoint x: 154, endPoint y: 315, distance: 31.6
drag, startPoint x: 109, startPoint y: 330, endPoint x: 118, endPoint y: 334, distance: 10.2
drag, startPoint x: 29, startPoint y: 329, endPoint x: 96, endPoint y: 326, distance: 66.9
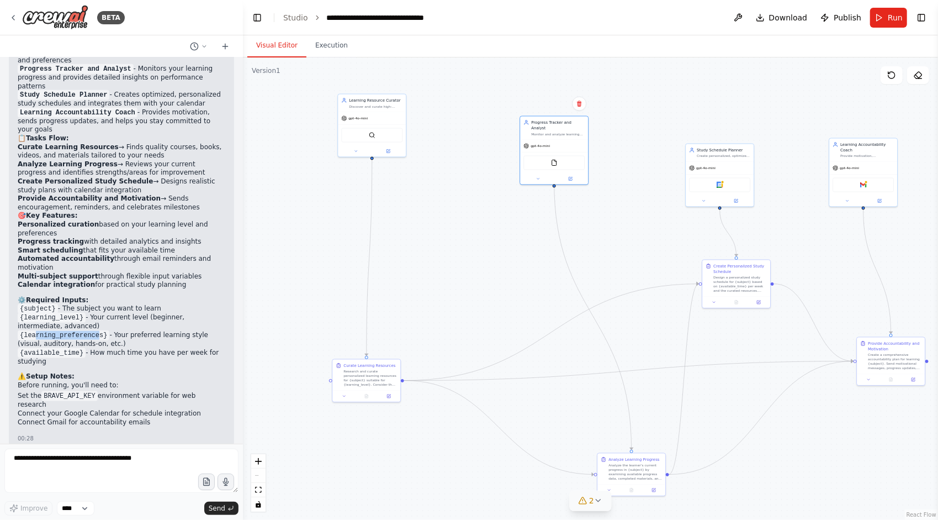
drag, startPoint x: 35, startPoint y: 330, endPoint x: 93, endPoint y: 329, distance: 58.0
drag, startPoint x: 107, startPoint y: 329, endPoint x: 198, endPoint y: 330, distance: 91.1
drag, startPoint x: 85, startPoint y: 348, endPoint x: 99, endPoint y: 356, distance: 16.3
drag, startPoint x: 97, startPoint y: 347, endPoint x: 103, endPoint y: 352, distance: 8.2
drag, startPoint x: 75, startPoint y: 324, endPoint x: 101, endPoint y: 344, distance: 32.7
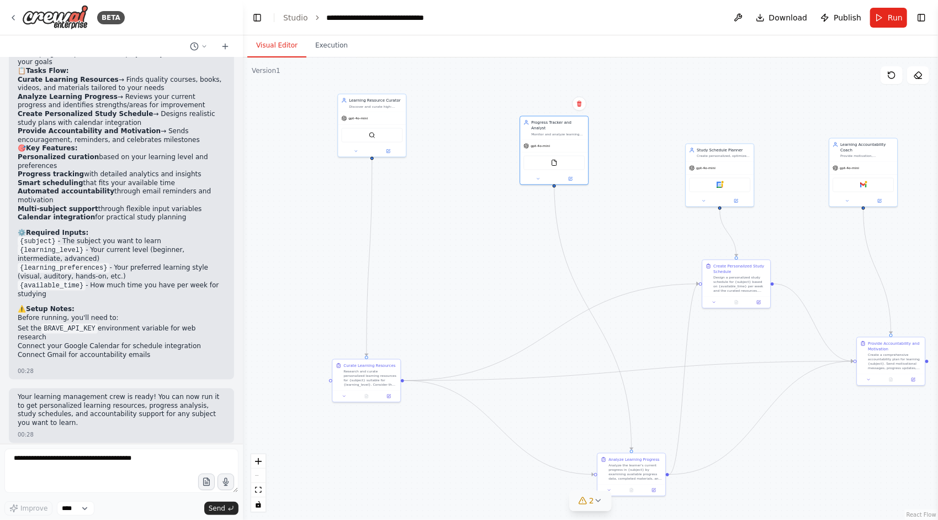
scroll to position [842, 0]
drag, startPoint x: 65, startPoint y: 304, endPoint x: 87, endPoint y: 308, distance: 22.9
drag, startPoint x: 47, startPoint y: 313, endPoint x: 112, endPoint y: 313, distance: 64.1
drag, startPoint x: 43, startPoint y: 304, endPoint x: 88, endPoint y: 305, distance: 45.8
drag, startPoint x: 33, startPoint y: 311, endPoint x: 91, endPoint y: 311, distance: 58.5
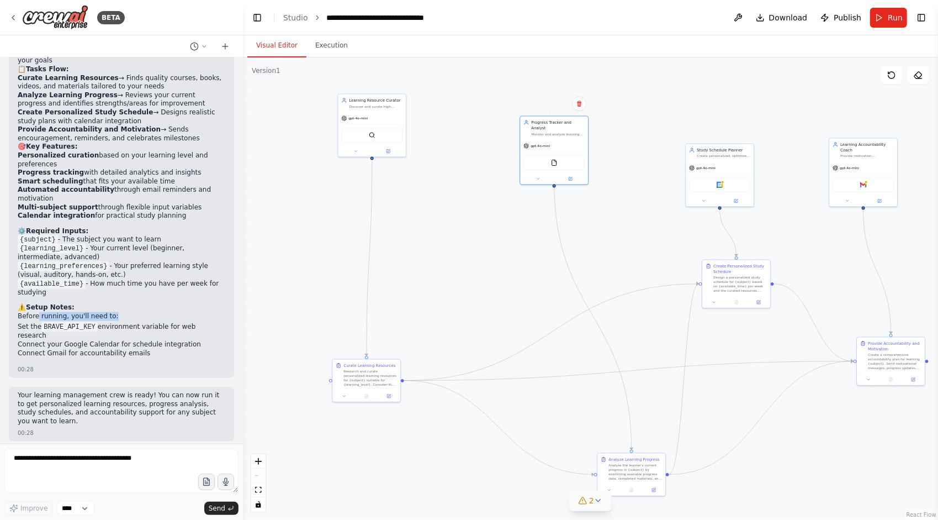
drag, startPoint x: 36, startPoint y: 314, endPoint x: 125, endPoint y: 314, distance: 88.4
drag, startPoint x: 25, startPoint y: 321, endPoint x: 81, endPoint y: 331, distance: 57.2
drag, startPoint x: 110, startPoint y: 321, endPoint x: 124, endPoint y: 334, distance: 18.4
drag, startPoint x: 129, startPoint y: 325, endPoint x: 135, endPoint y: 336, distance: 12.4
drag, startPoint x: 105, startPoint y: 322, endPoint x: 104, endPoint y: 341, distance: 18.8
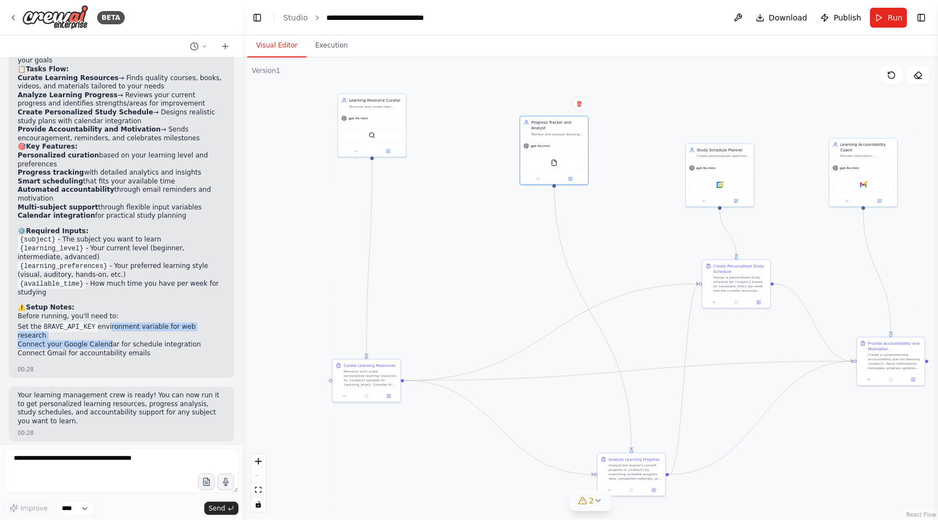
drag, startPoint x: 107, startPoint y: 324, endPoint x: 108, endPoint y: 340, distance: 16.0
drag, startPoint x: 41, startPoint y: 340, endPoint x: 140, endPoint y: 339, distance: 99.4
drag, startPoint x: 109, startPoint y: 322, endPoint x: 109, endPoint y: 335, distance: 12.7
drag, startPoint x: 108, startPoint y: 327, endPoint x: 111, endPoint y: 337, distance: 10.3
drag, startPoint x: 110, startPoint y: 324, endPoint x: 110, endPoint y: 339, distance: 14.9
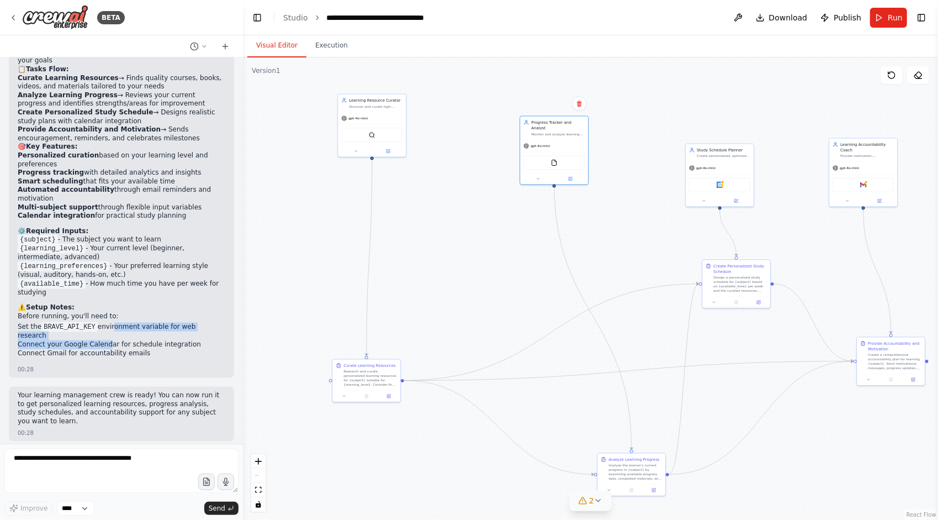
drag, startPoint x: 108, startPoint y: 320, endPoint x: 108, endPoint y: 339, distance: 18.8
drag, startPoint x: 106, startPoint y: 342, endPoint x: 106, endPoint y: 348, distance: 6.1
drag, startPoint x: 92, startPoint y: 339, endPoint x: 101, endPoint y: 344, distance: 10.6
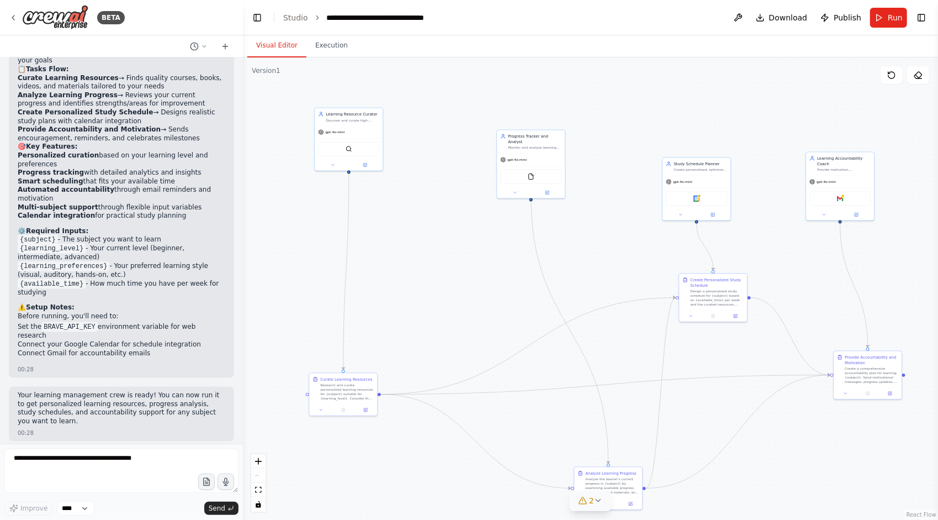
drag, startPoint x: 595, startPoint y: 103, endPoint x: 582, endPoint y: 117, distance: 19.5
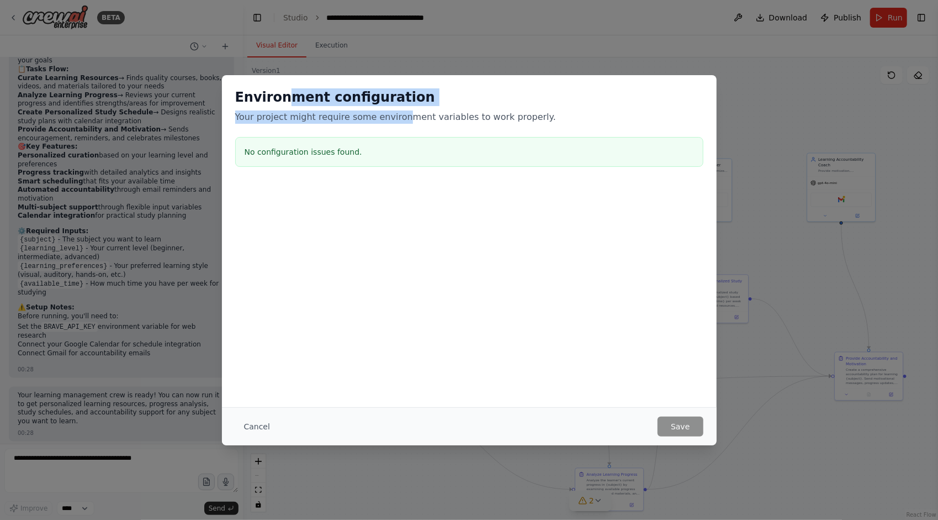
drag, startPoint x: 295, startPoint y: 98, endPoint x: 414, endPoint y: 115, distance: 119.9
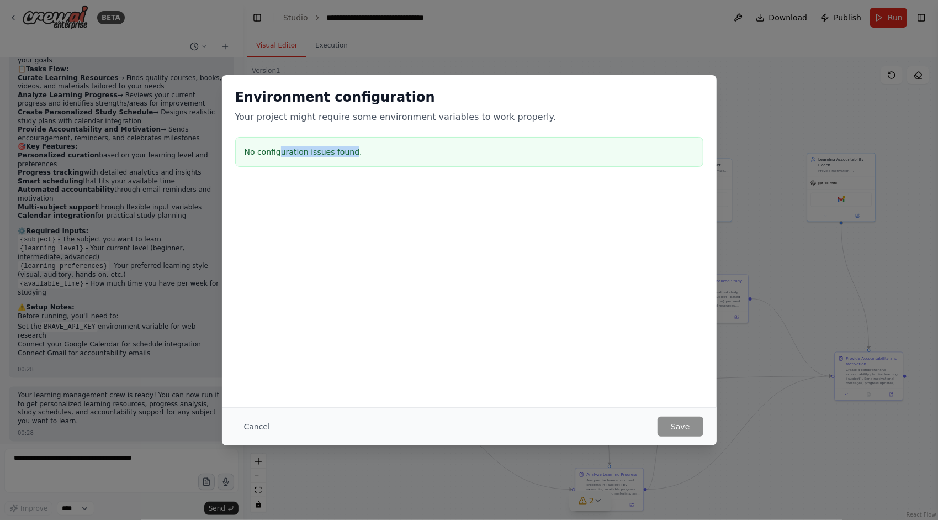
drag, startPoint x: 279, startPoint y: 151, endPoint x: 368, endPoint y: 155, distance: 89.0
drag, startPoint x: 265, startPoint y: 118, endPoint x: 446, endPoint y: 123, distance: 181.2
drag, startPoint x: 392, startPoint y: 121, endPoint x: 519, endPoint y: 120, distance: 127.6
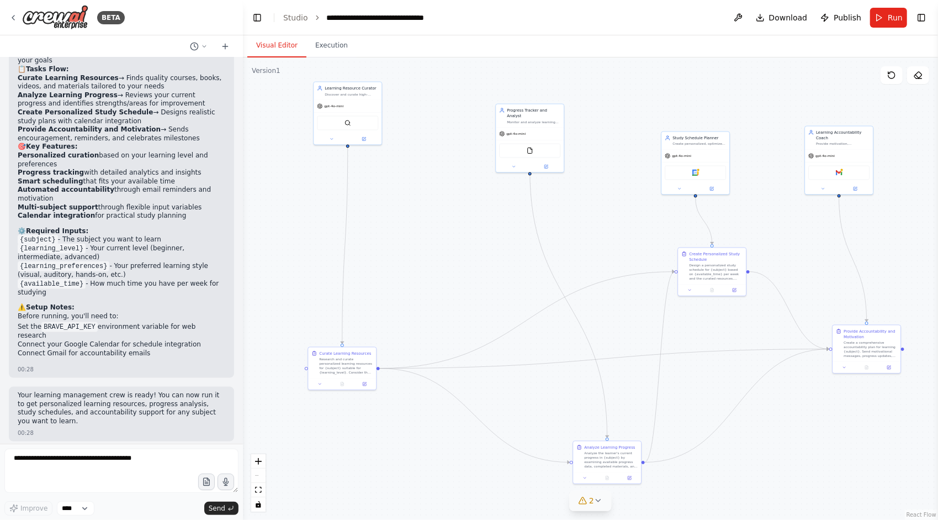
drag, startPoint x: 636, startPoint y: 120, endPoint x: 629, endPoint y: 97, distance: 24.8
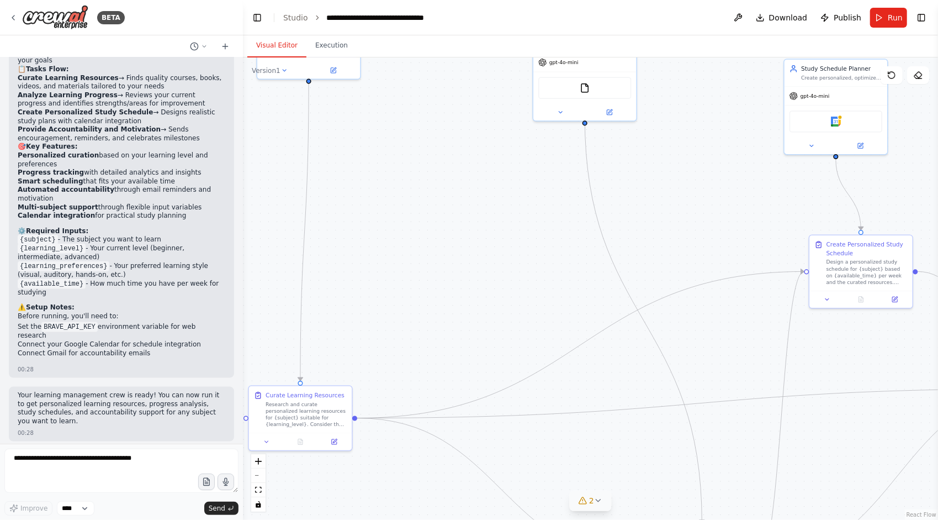
drag, startPoint x: 414, startPoint y: 239, endPoint x: 475, endPoint y: 200, distance: 72.5
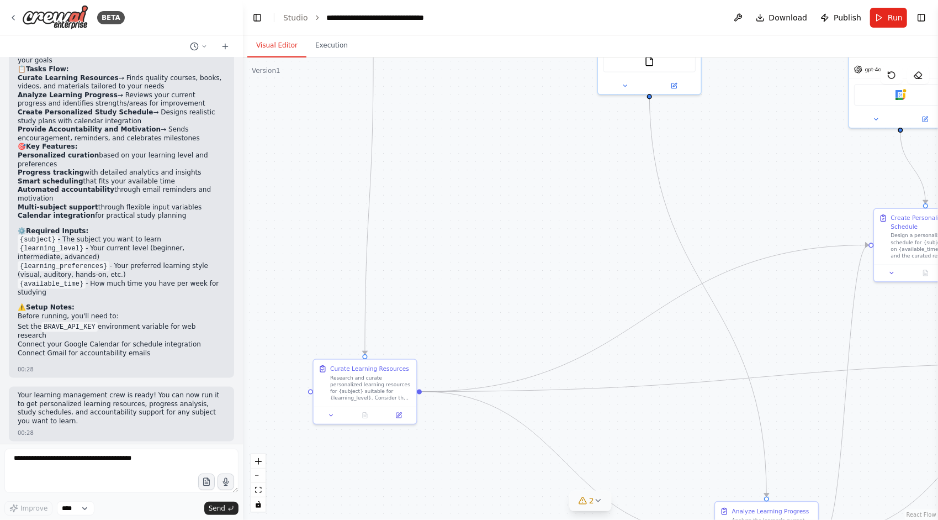
drag, startPoint x: 474, startPoint y: 277, endPoint x: 488, endPoint y: 314, distance: 39.2
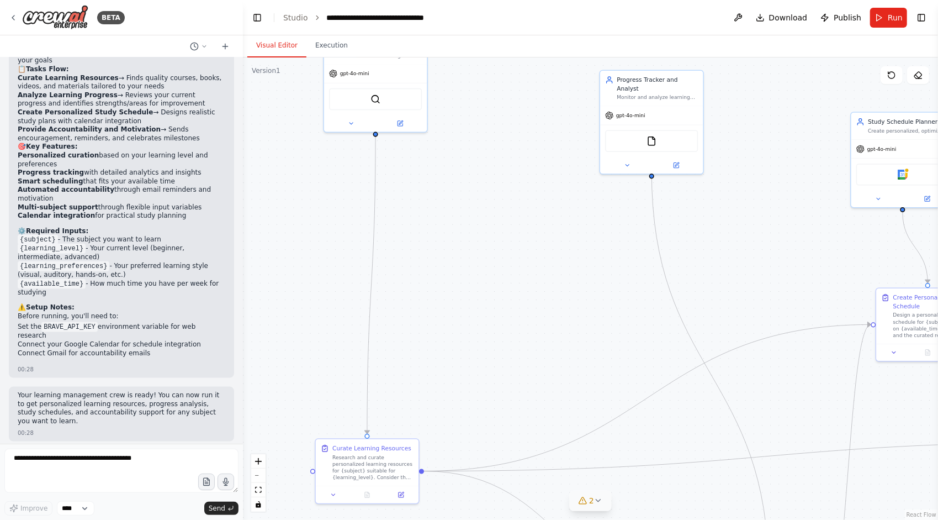
drag, startPoint x: 480, startPoint y: 287, endPoint x: 478, endPoint y: 329, distance: 42.1
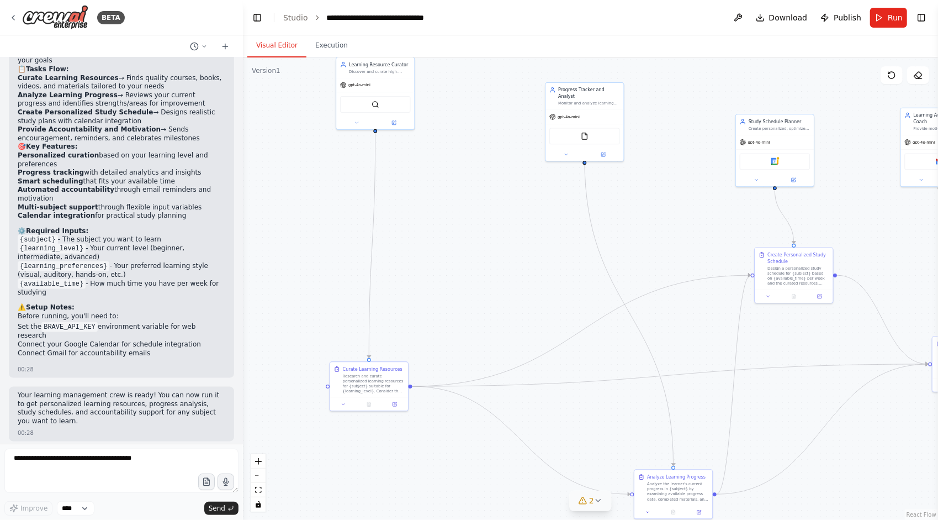
drag, startPoint x: 474, startPoint y: 285, endPoint x: 433, endPoint y: 223, distance: 74.3
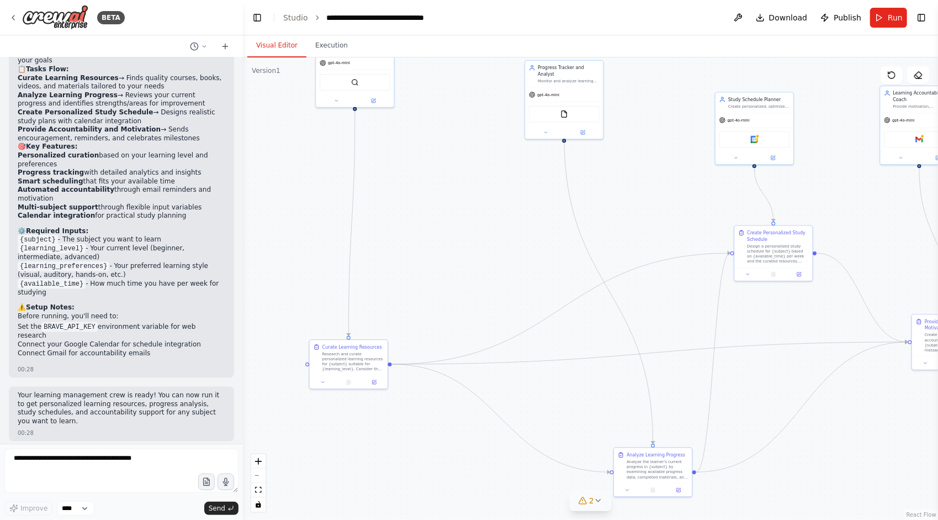
drag, startPoint x: 511, startPoint y: 238, endPoint x: 477, endPoint y: 197, distance: 53.7
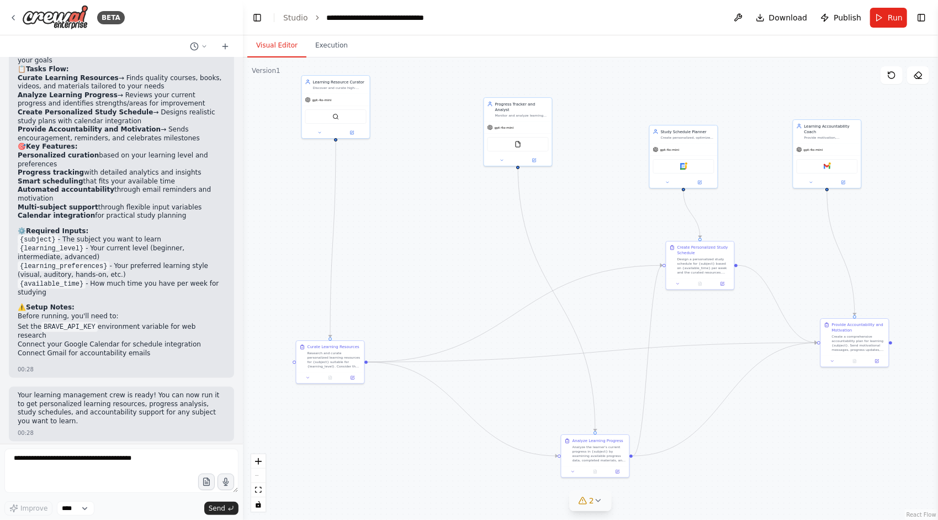
drag, startPoint x: 465, startPoint y: 173, endPoint x: 470, endPoint y: 194, distance: 22.2
drag, startPoint x: 510, startPoint y: 110, endPoint x: 474, endPoint y: 115, distance: 35.6
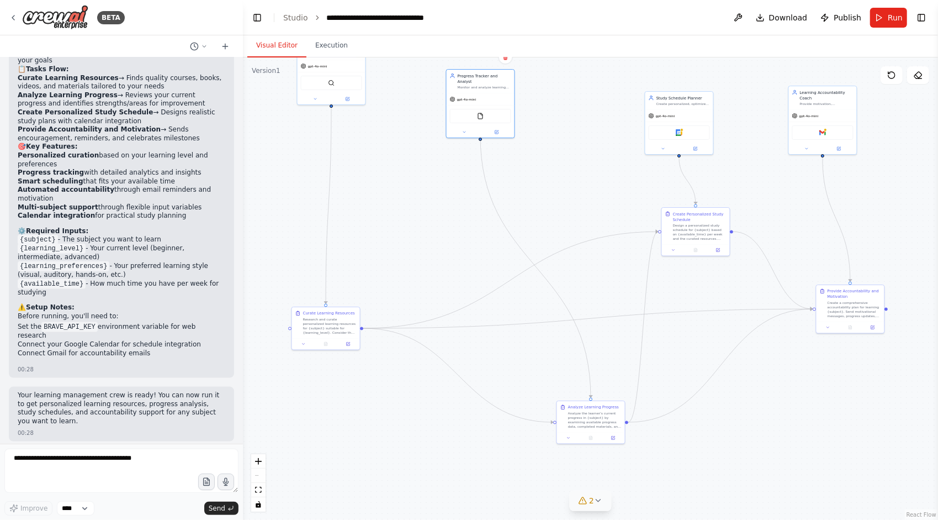
drag, startPoint x: 569, startPoint y: 165, endPoint x: 564, endPoint y: 130, distance: 34.6
drag, startPoint x: 595, startPoint y: 406, endPoint x: 556, endPoint y: 384, distance: 45.0
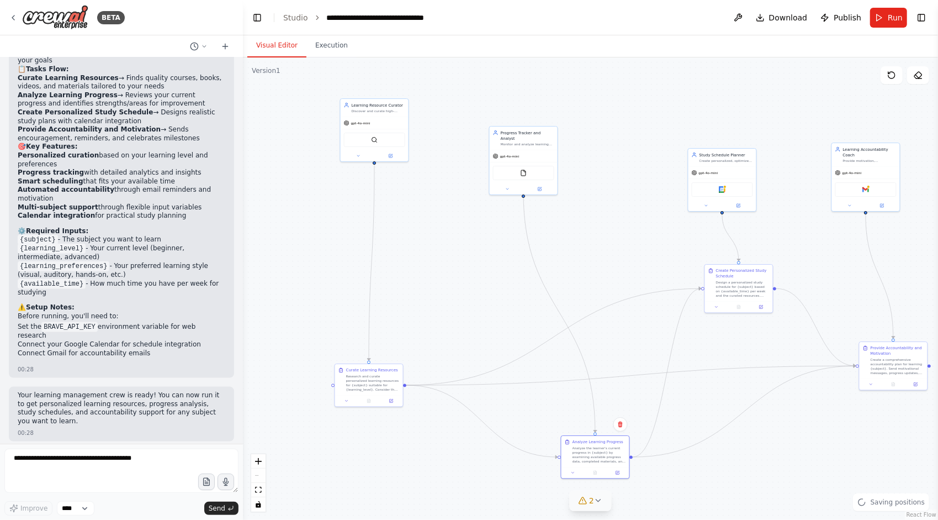
drag, startPoint x: 402, startPoint y: 173, endPoint x: 446, endPoint y: 231, distance: 73.3
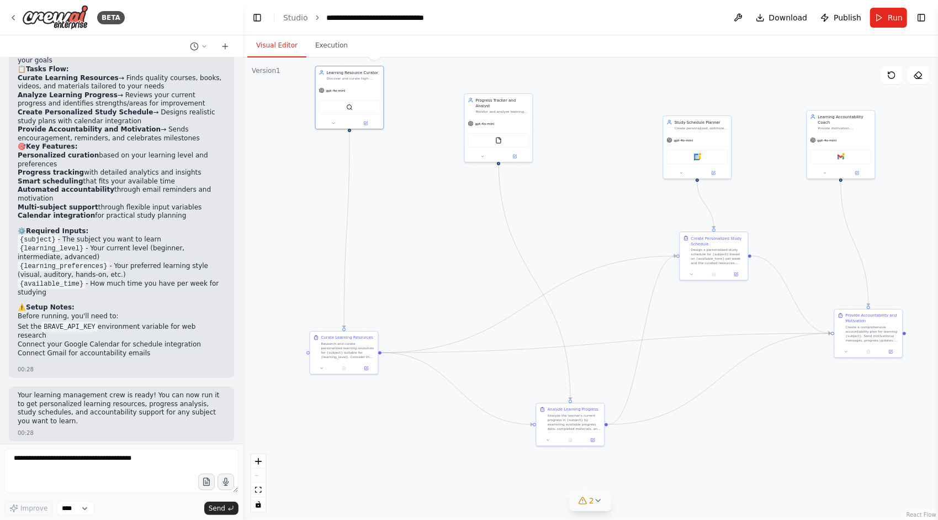
drag, startPoint x: 599, startPoint y: 208, endPoint x: 558, endPoint y: 165, distance: 59.0
drag, startPoint x: 688, startPoint y: 117, endPoint x: 659, endPoint y: 89, distance: 39.5
drag, startPoint x: 719, startPoint y: 244, endPoint x: 710, endPoint y: 244, distance: 8.9
drag, startPoint x: 711, startPoint y: 240, endPoint x: 702, endPoint y: 243, distance: 8.9
drag, startPoint x: 866, startPoint y: 318, endPoint x: 835, endPoint y: 296, distance: 38.0
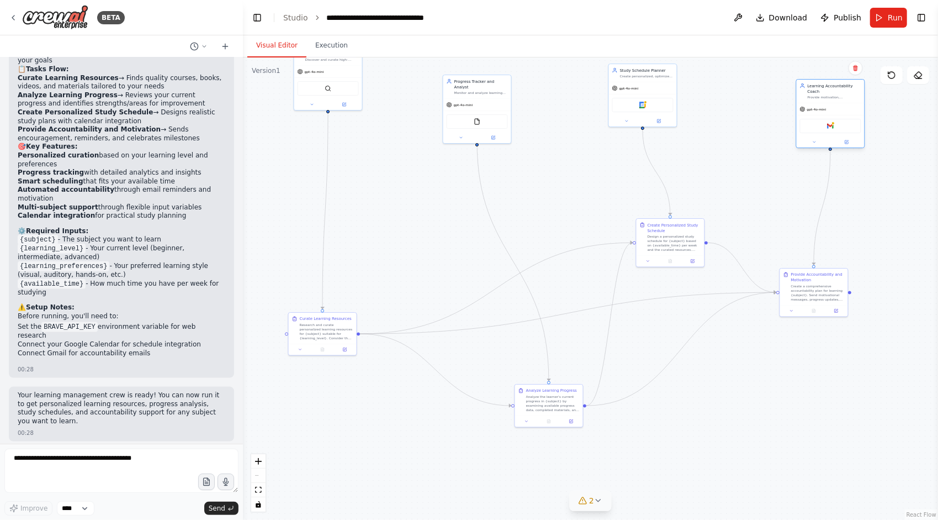
drag, startPoint x: 819, startPoint y: 105, endPoint x: 829, endPoint y: 94, distance: 14.9
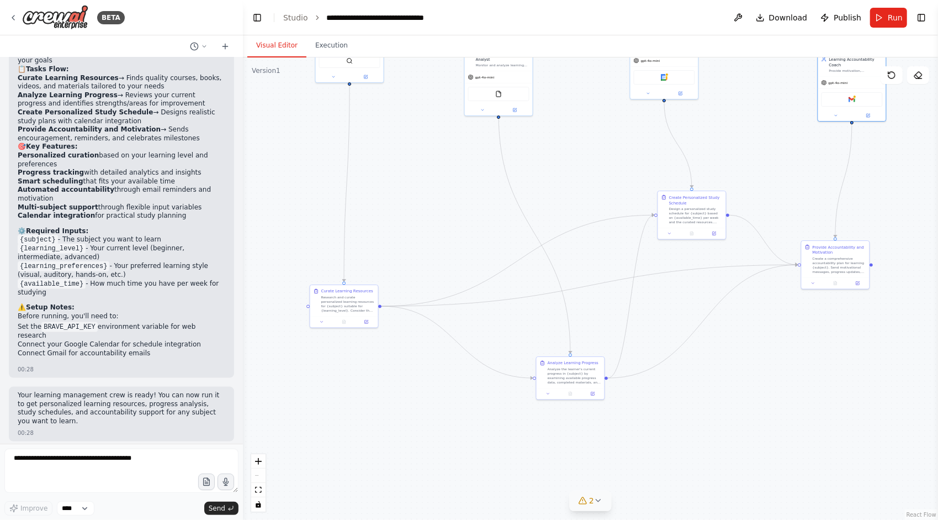
drag, startPoint x: 422, startPoint y: 255, endPoint x: 443, endPoint y: 228, distance: 35.0
drag, startPoint x: 420, startPoint y: 239, endPoint x: 396, endPoint y: 264, distance: 34.8
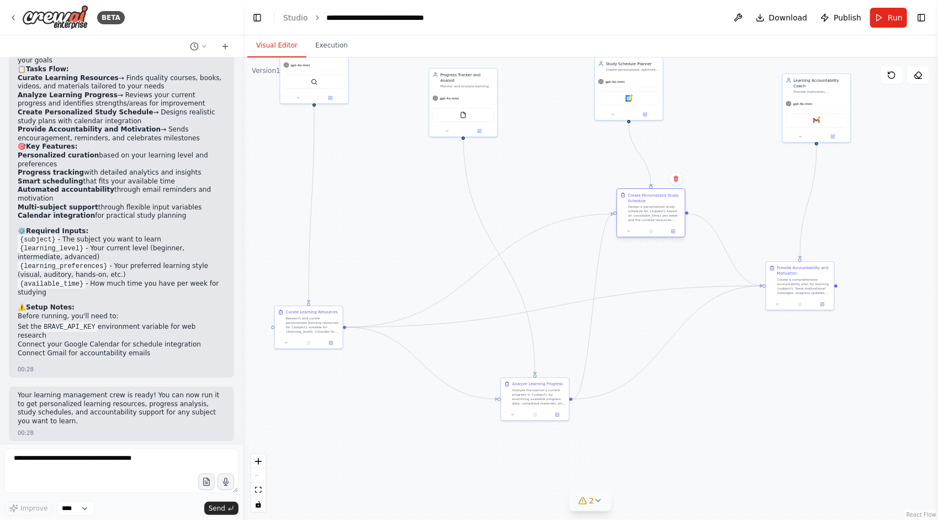
drag, startPoint x: 671, startPoint y: 224, endPoint x: 668, endPoint y: 204, distance: 20.2
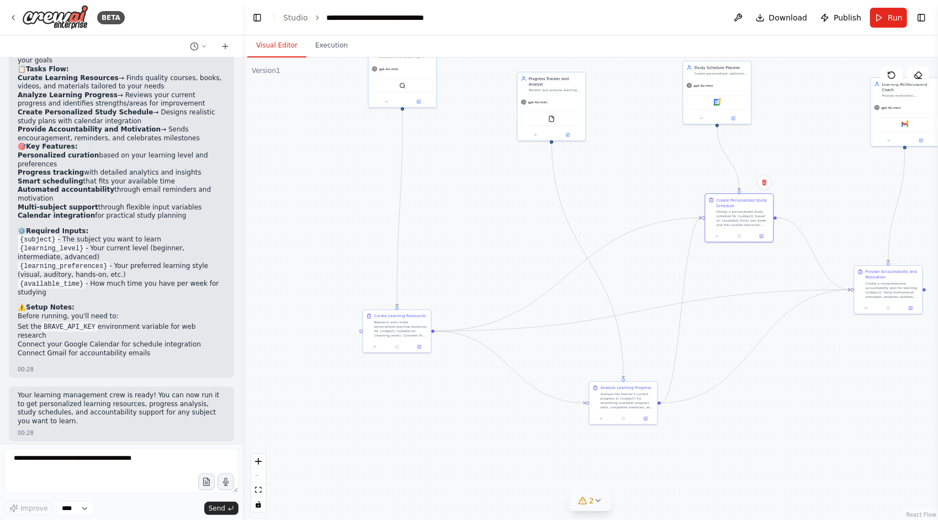
drag, startPoint x: 432, startPoint y: 231, endPoint x: 463, endPoint y: 238, distance: 31.7
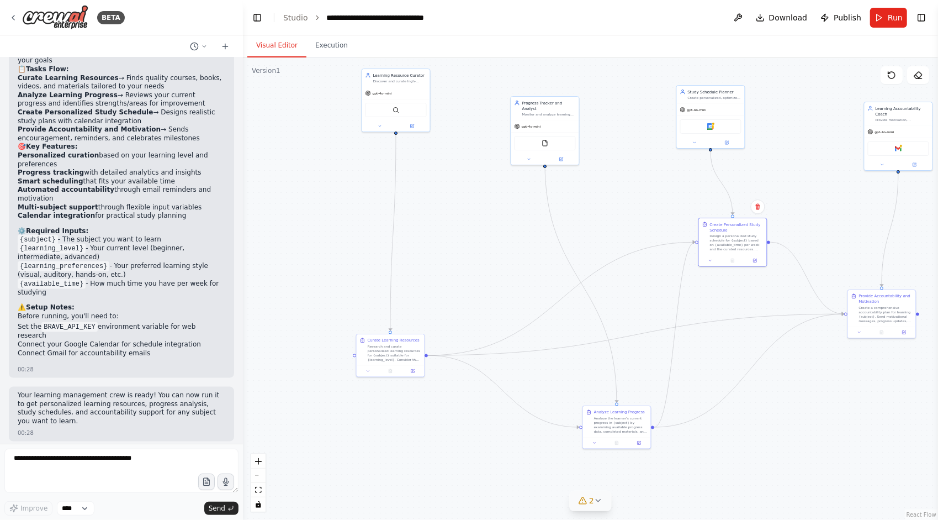
drag, startPoint x: 478, startPoint y: 225, endPoint x: 452, endPoint y: 262, distance: 45.1
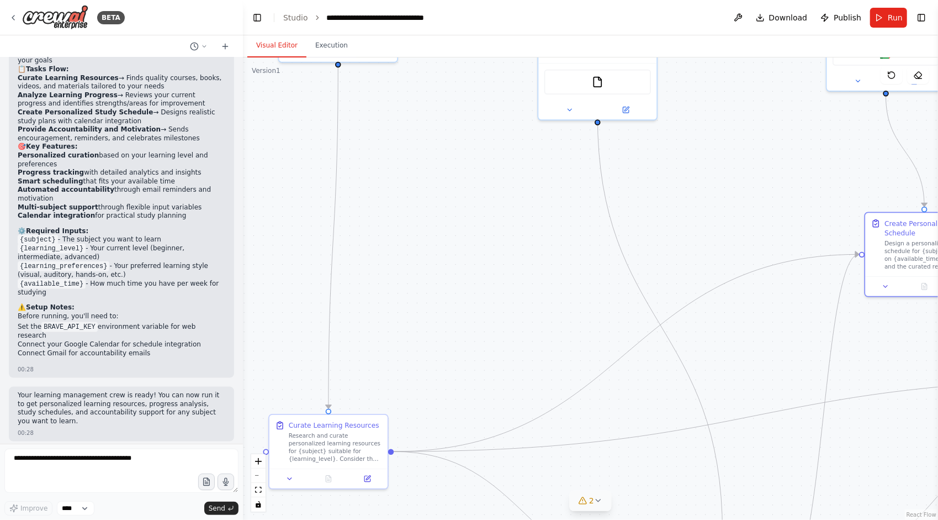
drag, startPoint x: 443, startPoint y: 219, endPoint x: 445, endPoint y: 198, distance: 20.5
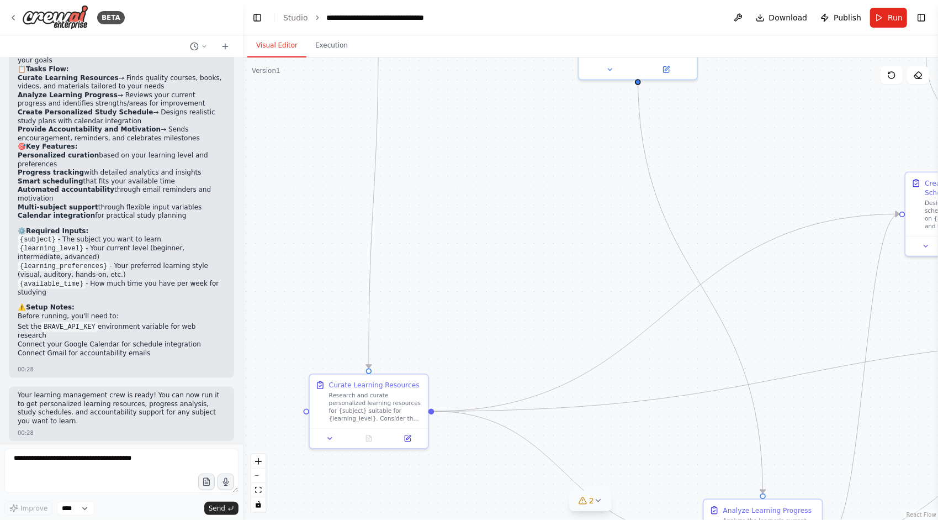
drag, startPoint x: 430, startPoint y: 276, endPoint x: 467, endPoint y: 228, distance: 61.4
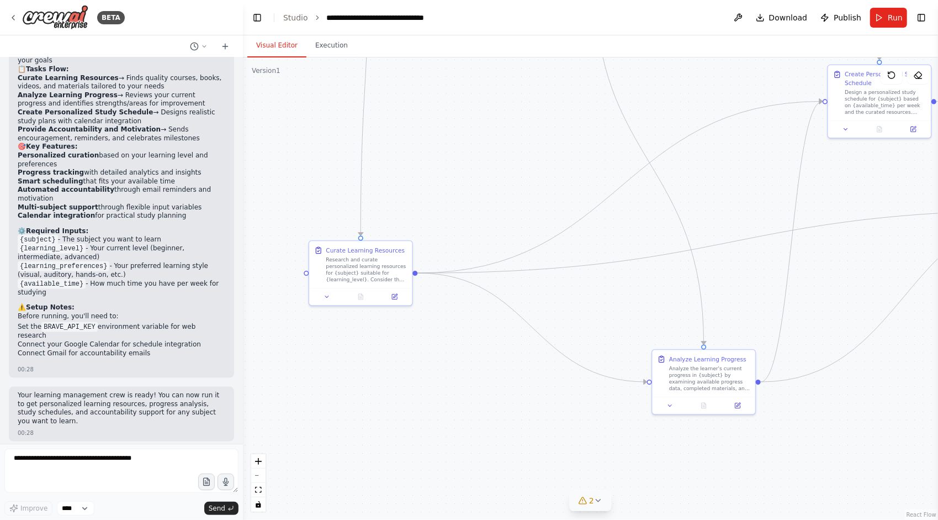
drag, startPoint x: 453, startPoint y: 276, endPoint x: 433, endPoint y: 177, distance: 100.8
drag, startPoint x: 449, startPoint y: 198, endPoint x: 437, endPoint y: 241, distance: 44.9
drag, startPoint x: 452, startPoint y: 173, endPoint x: 444, endPoint y: 256, distance: 83.7
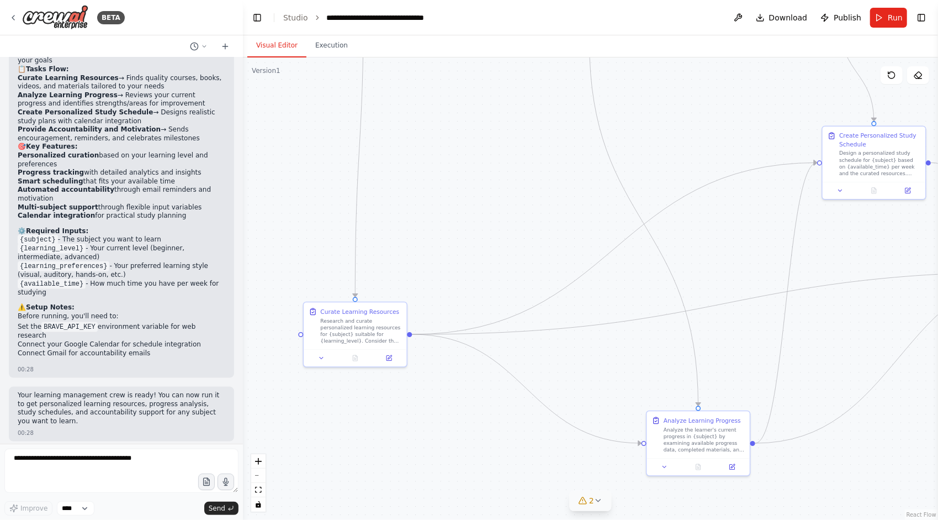
drag, startPoint x: 467, startPoint y: 188, endPoint x: 468, endPoint y: 253, distance: 64.6
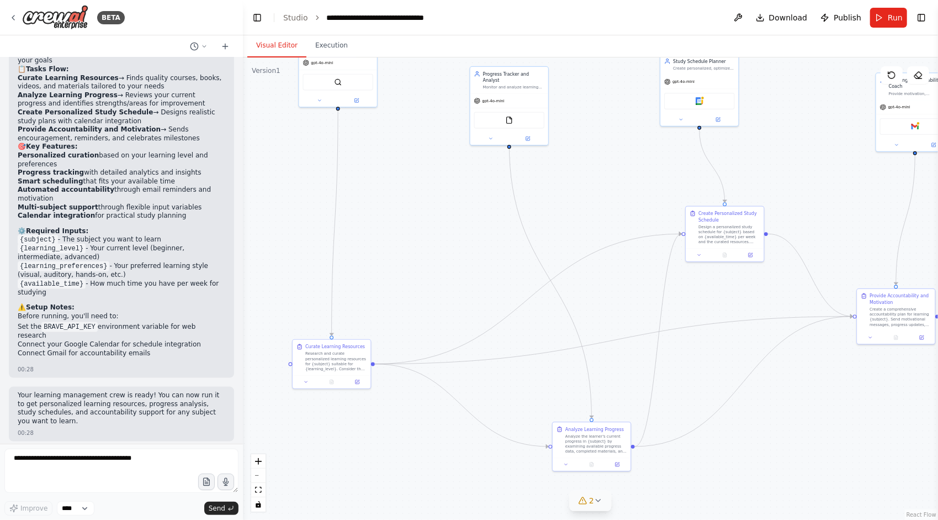
drag, startPoint x: 485, startPoint y: 251, endPoint x: 432, endPoint y: 272, distance: 56.5
drag, startPoint x: 453, startPoint y: 250, endPoint x: 470, endPoint y: 239, distance: 19.9
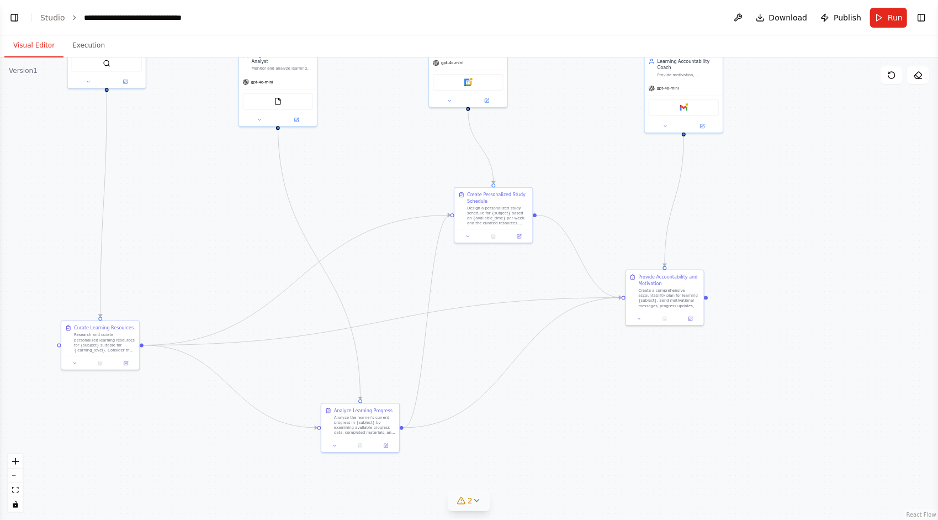
drag, startPoint x: 213, startPoint y: 242, endPoint x: 255, endPoint y: 208, distance: 54.9
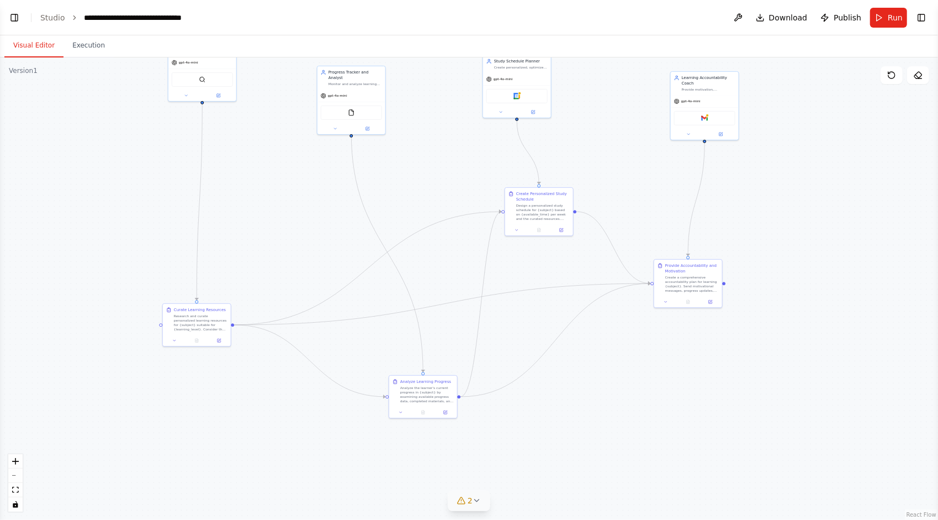
drag, startPoint x: 218, startPoint y: 210, endPoint x: 291, endPoint y: 254, distance: 84.9
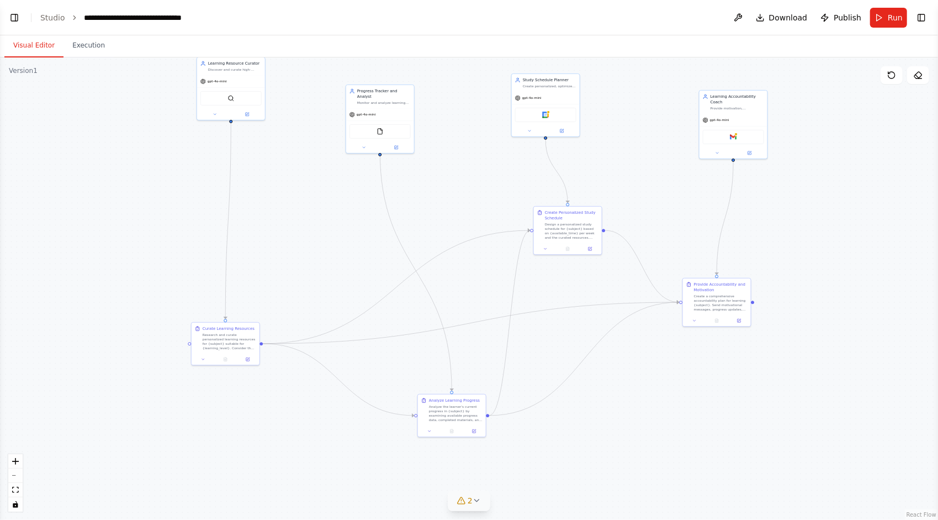
drag, startPoint x: 285, startPoint y: 205, endPoint x: 288, endPoint y: 252, distance: 46.5
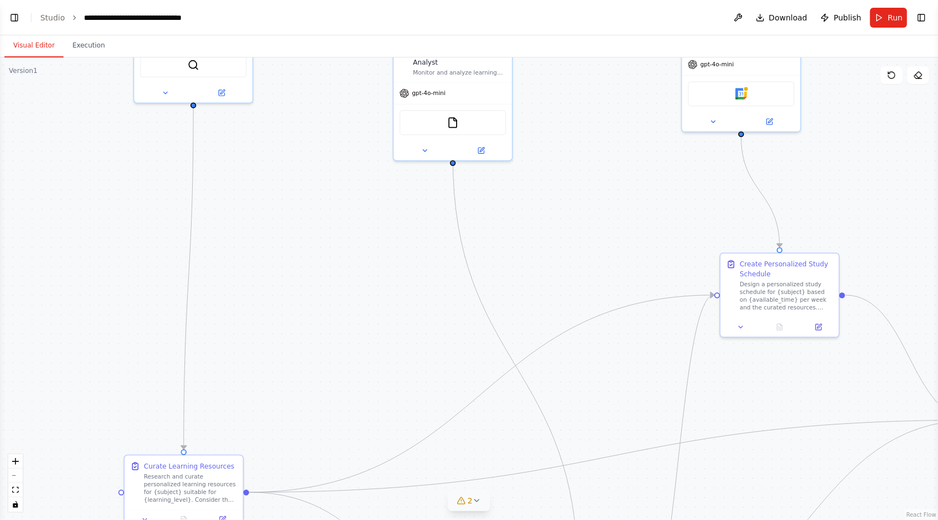
drag, startPoint x: 278, startPoint y: 259, endPoint x: 277, endPoint y: 207, distance: 51.9
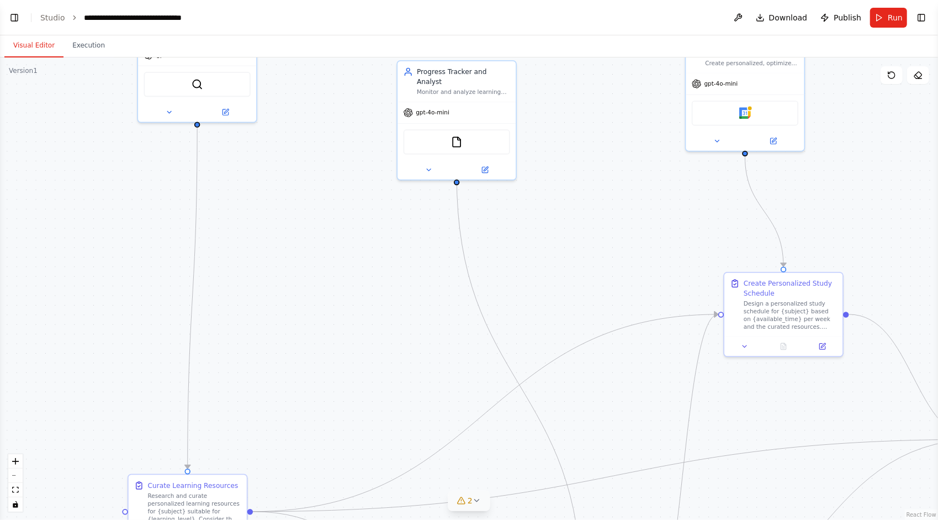
drag, startPoint x: 305, startPoint y: 246, endPoint x: 306, endPoint y: 256, distance: 10.6
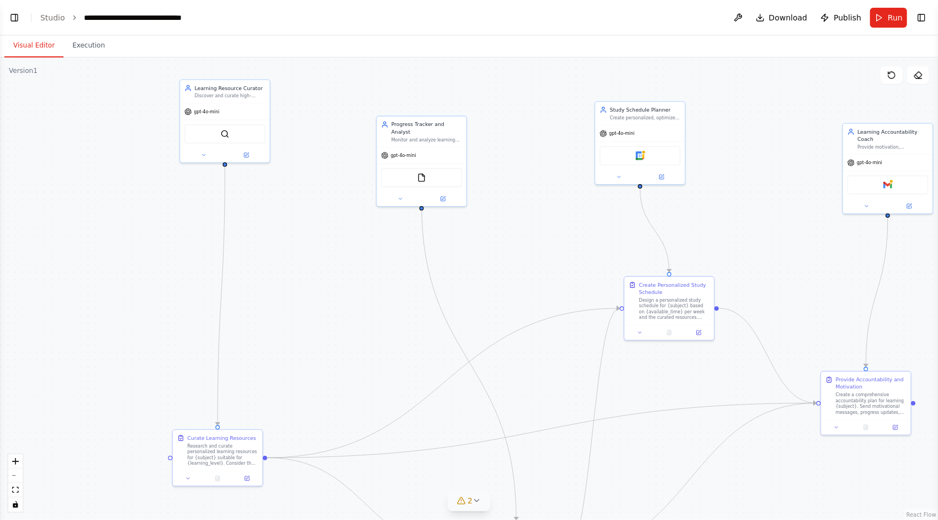
drag, startPoint x: 293, startPoint y: 289, endPoint x: 303, endPoint y: 230, distance: 59.8
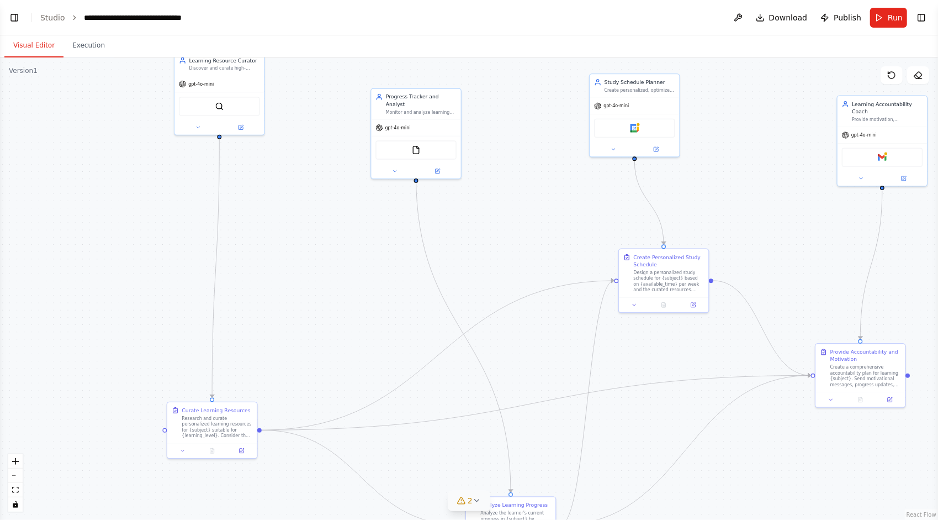
drag, startPoint x: 297, startPoint y: 266, endPoint x: 292, endPoint y: 239, distance: 28.2
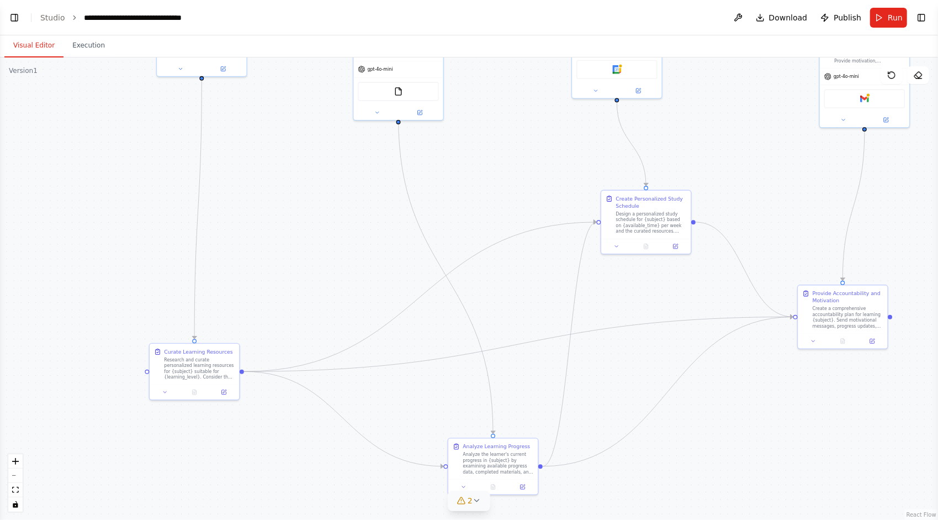
drag, startPoint x: 384, startPoint y: 287, endPoint x: 367, endPoint y: 236, distance: 53.8
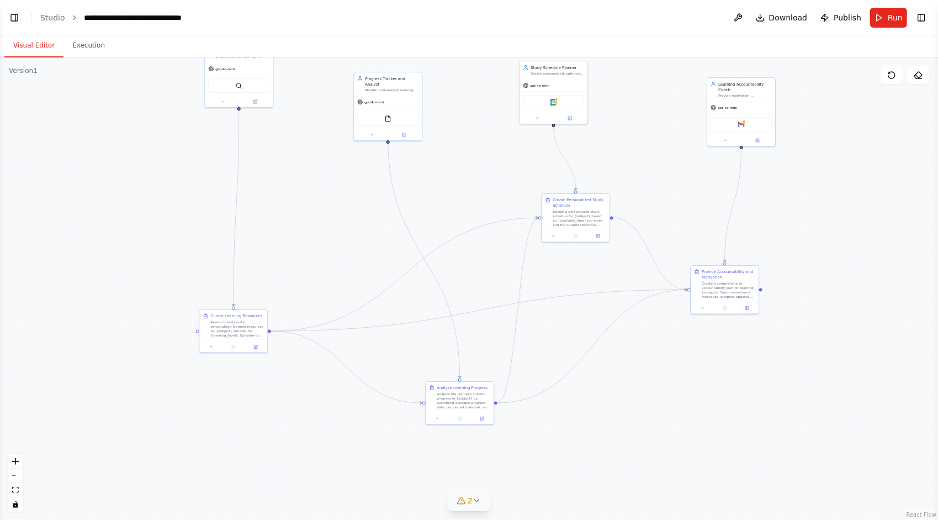
drag, startPoint x: 336, startPoint y: 245, endPoint x: 350, endPoint y: 253, distance: 16.3
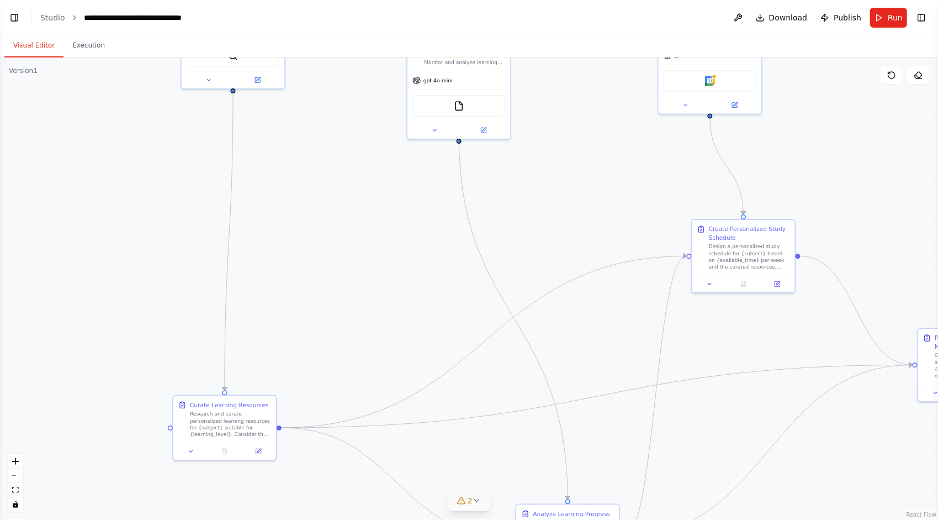
drag, startPoint x: 294, startPoint y: 208, endPoint x: 316, endPoint y: 262, distance: 58.8
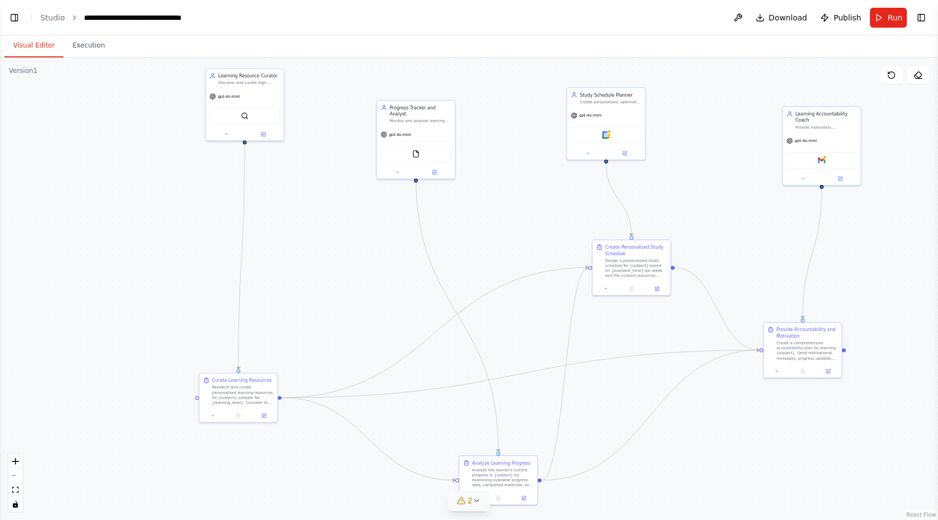
drag, startPoint x: 331, startPoint y: 265, endPoint x: 238, endPoint y: 279, distance: 94.3
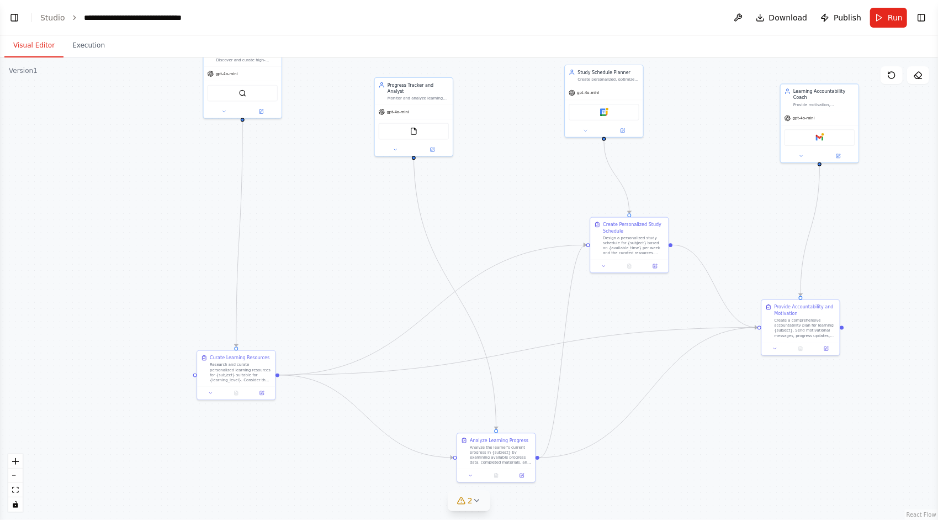
drag, startPoint x: 311, startPoint y: 300, endPoint x: 312, endPoint y: 243, distance: 56.9
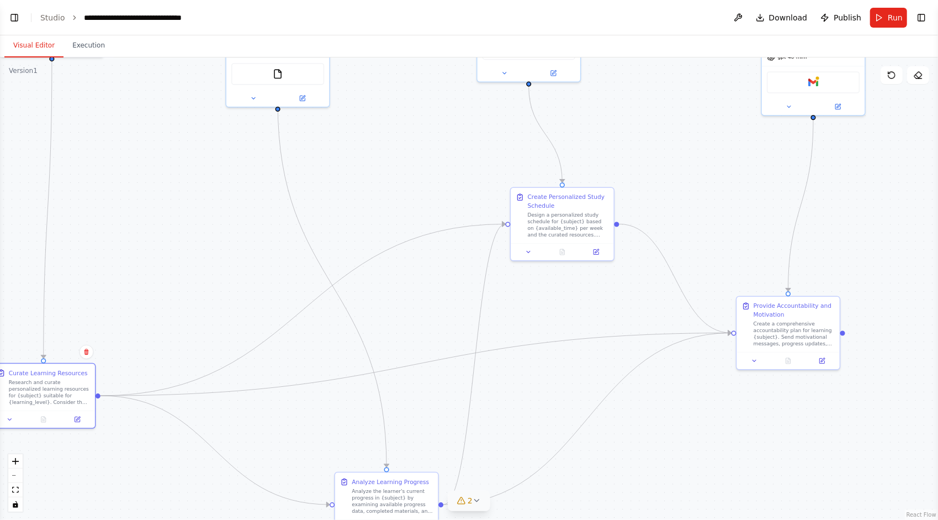
drag, startPoint x: 364, startPoint y: 177, endPoint x: 189, endPoint y: 264, distance: 195.6
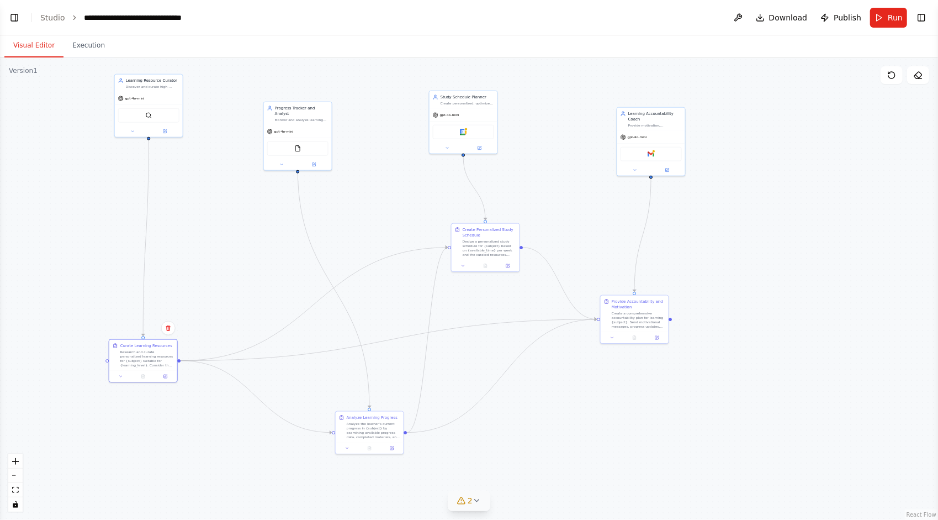
drag, startPoint x: 223, startPoint y: 239, endPoint x: 303, endPoint y: 191, distance: 93.1
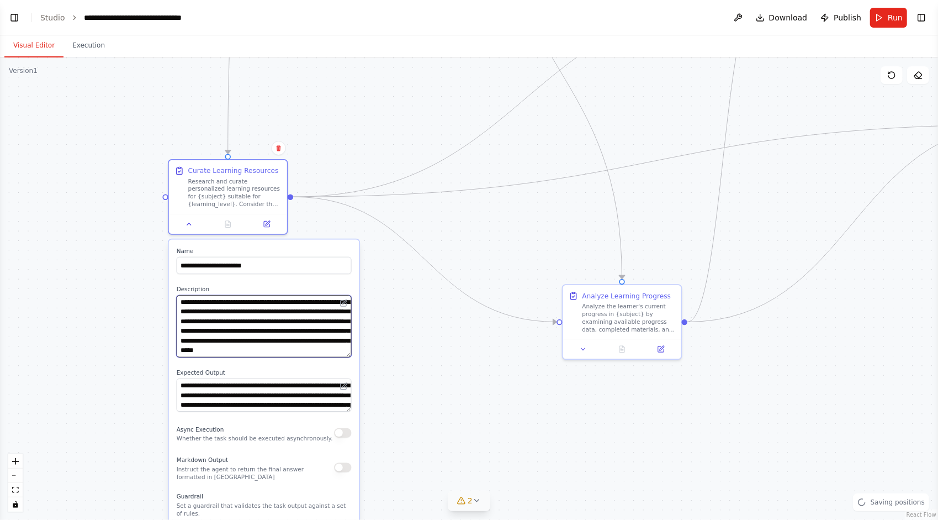
scroll to position [0, 0]
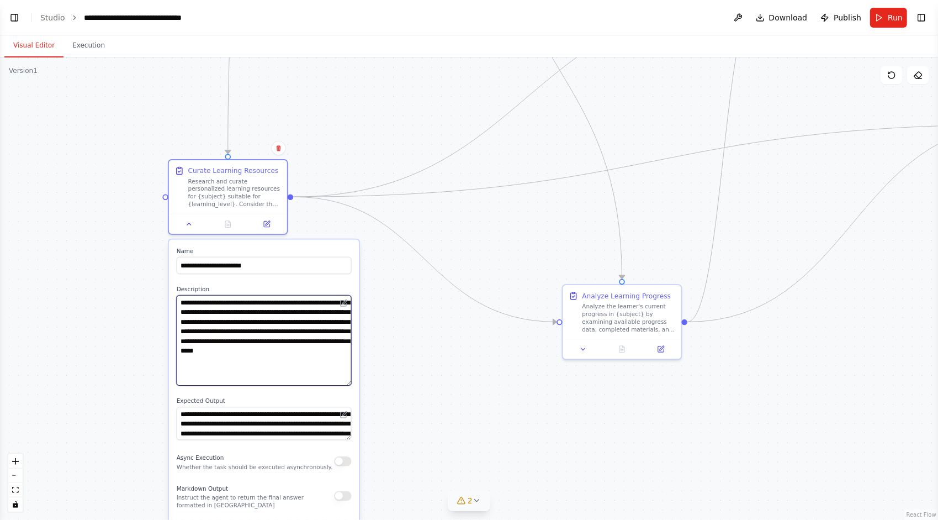
drag, startPoint x: 349, startPoint y: 356, endPoint x: 350, endPoint y: 384, distance: 28.7
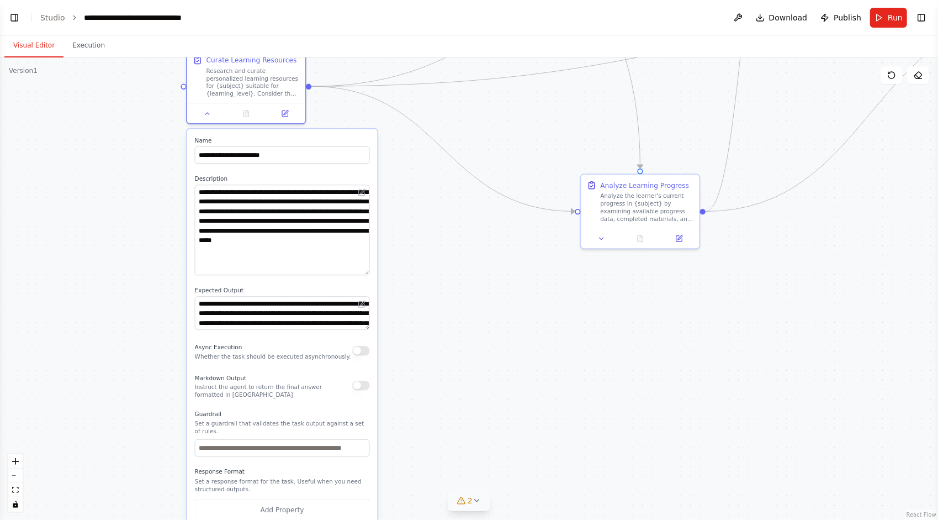
drag, startPoint x: 393, startPoint y: 344, endPoint x: 368, endPoint y: 309, distance: 42.8
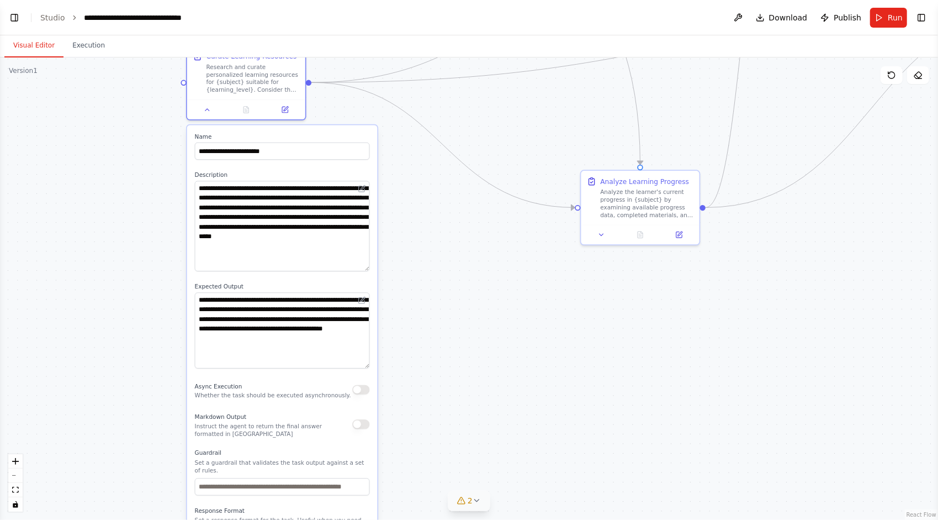
drag, startPoint x: 366, startPoint y: 325, endPoint x: 367, endPoint y: 367, distance: 42.5
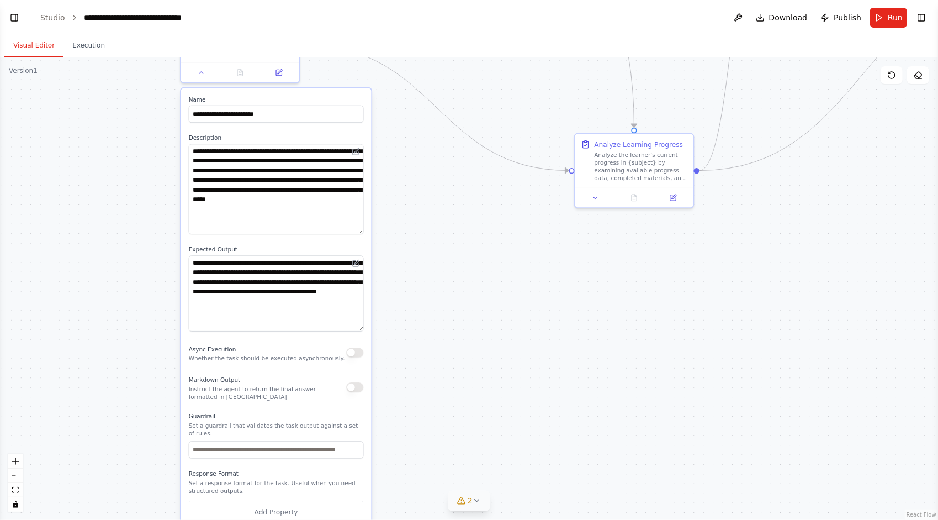
drag, startPoint x: 448, startPoint y: 258, endPoint x: 435, endPoint y: 389, distance: 131.0
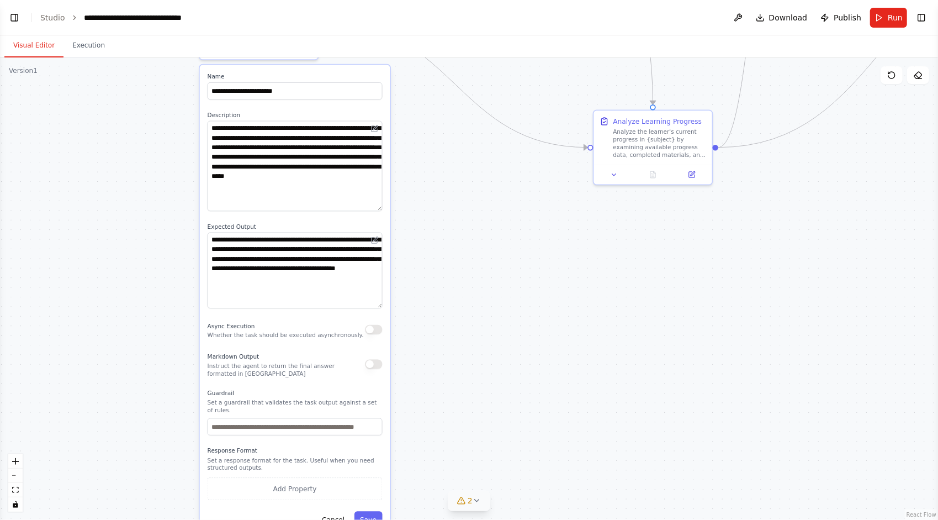
drag, startPoint x: 441, startPoint y: 293, endPoint x: 452, endPoint y: 216, distance: 77.5
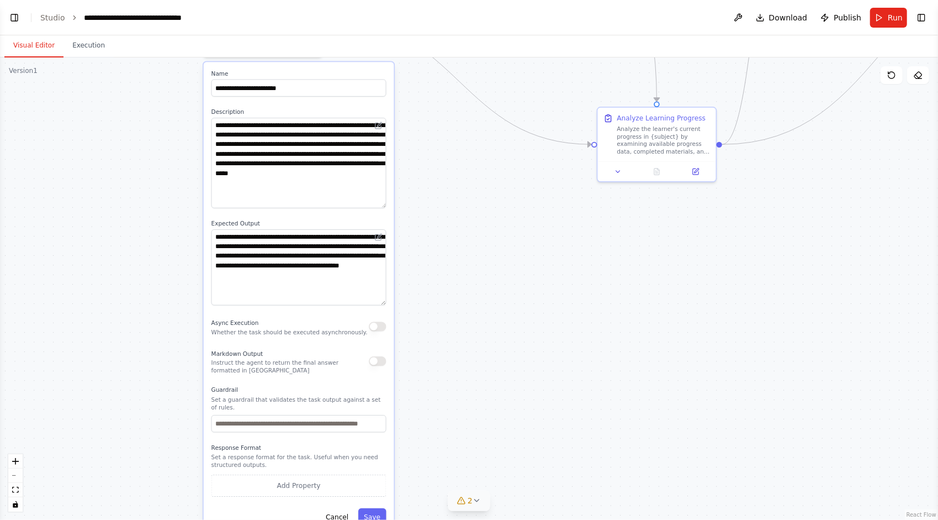
drag, startPoint x: 477, startPoint y: 181, endPoint x: 462, endPoint y: 320, distance: 140.5
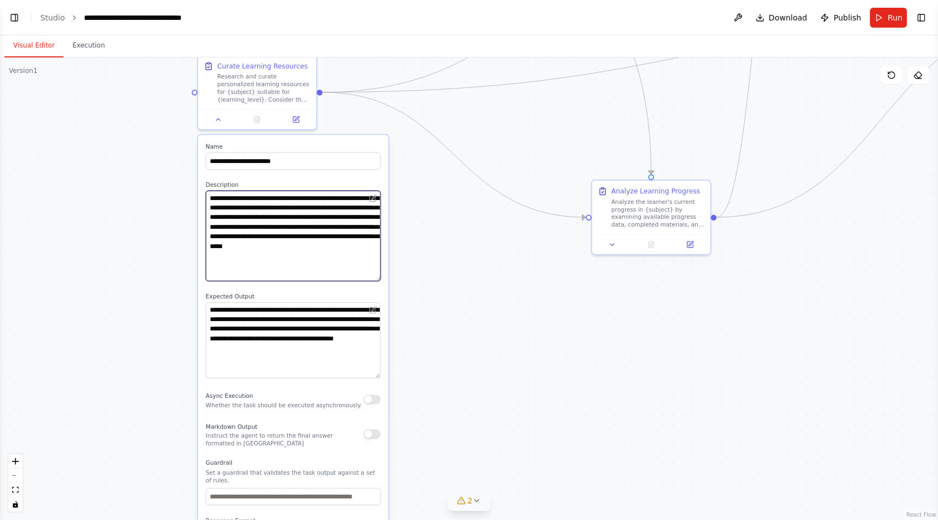
drag, startPoint x: 261, startPoint y: 268, endPoint x: 207, endPoint y: 193, distance: 92.4
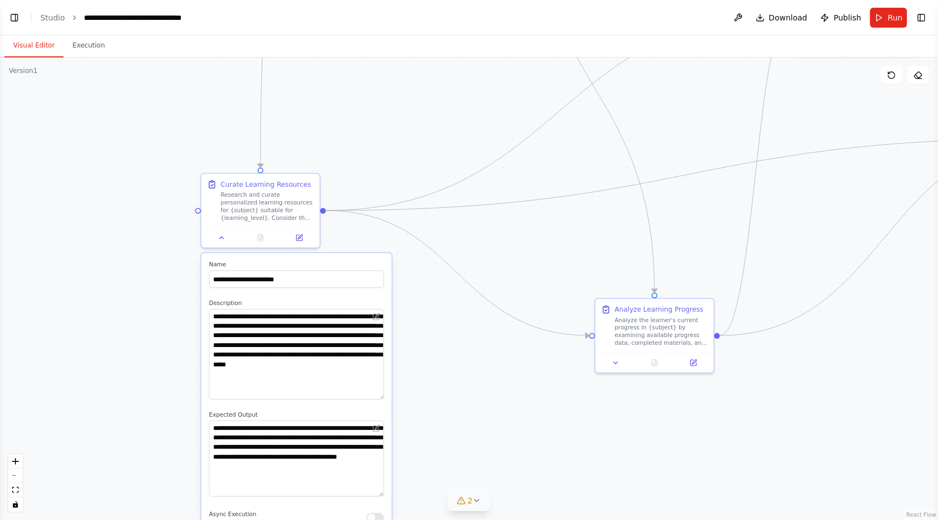
drag, startPoint x: 159, startPoint y: 189, endPoint x: 162, endPoint y: 307, distance: 118.2
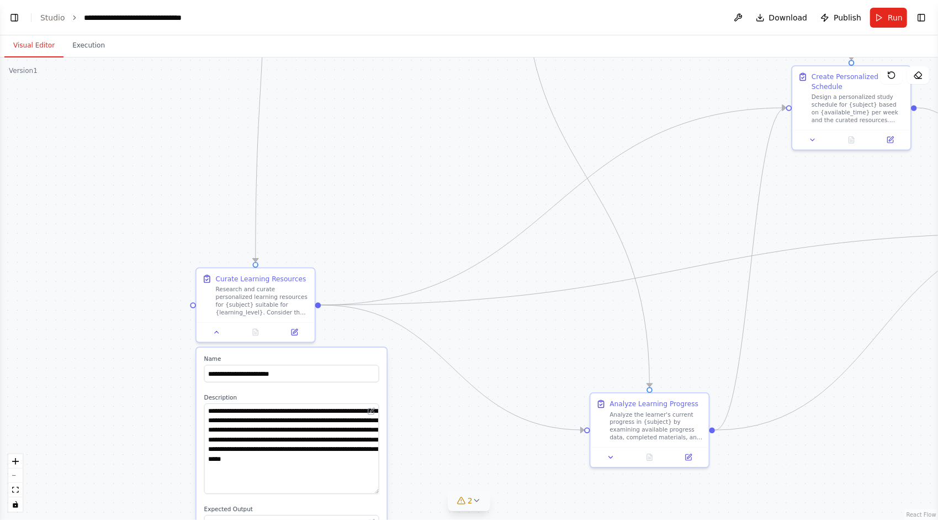
drag, startPoint x: 162, startPoint y: 265, endPoint x: 163, endPoint y: 328, distance: 63.0
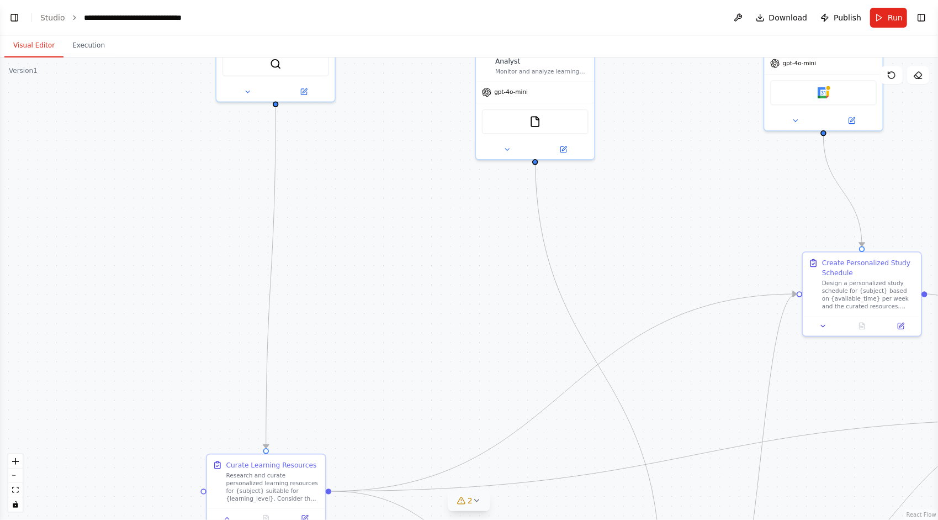
drag, startPoint x: 172, startPoint y: 297, endPoint x: 176, endPoint y: 303, distance: 7.5
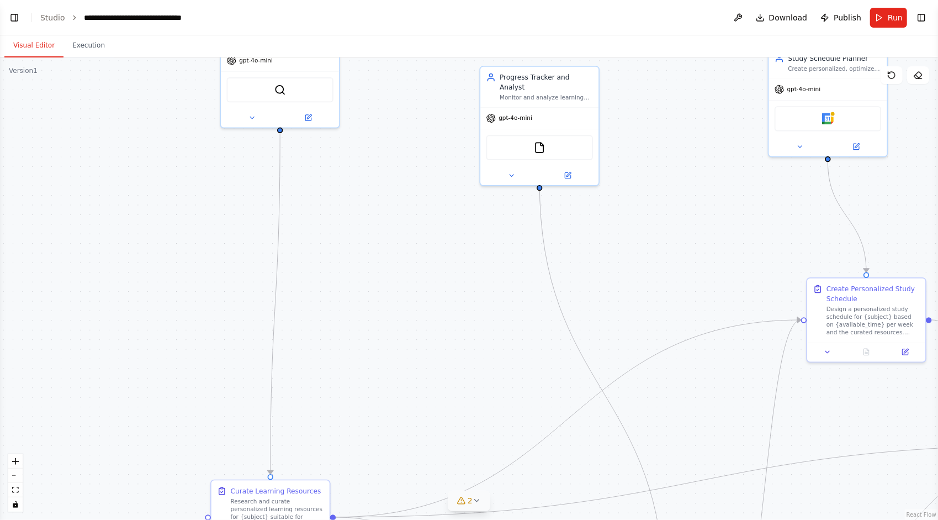
drag, startPoint x: 189, startPoint y: 212, endPoint x: 189, endPoint y: 317, distance: 104.9
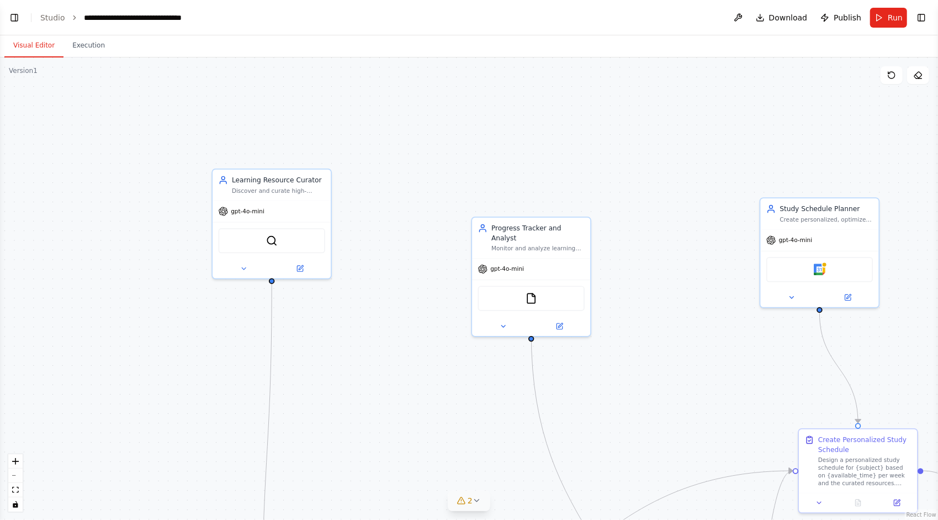
drag, startPoint x: 197, startPoint y: 223, endPoint x: 212, endPoint y: 268, distance: 48.2
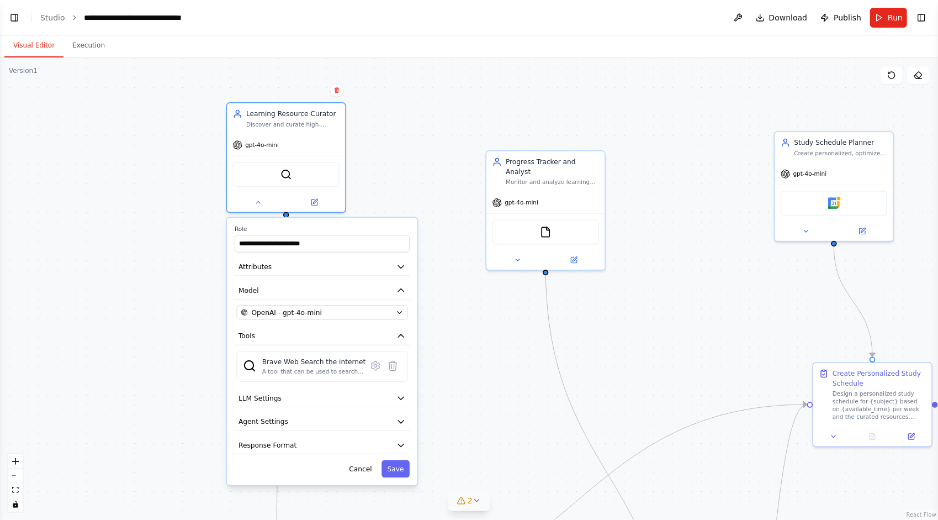
drag, startPoint x: 167, startPoint y: 319, endPoint x: 194, endPoint y: 145, distance: 176.1
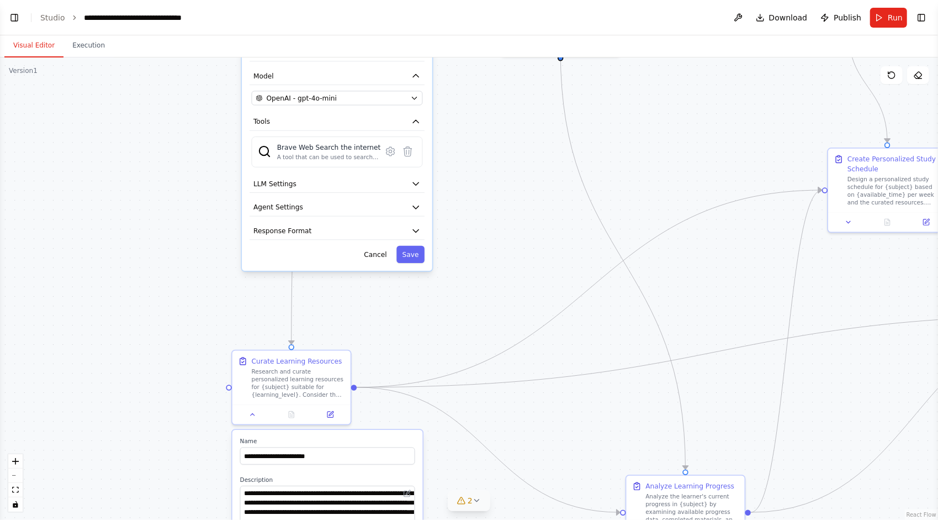
drag, startPoint x: 170, startPoint y: 283, endPoint x: 169, endPoint y: 166, distance: 116.5
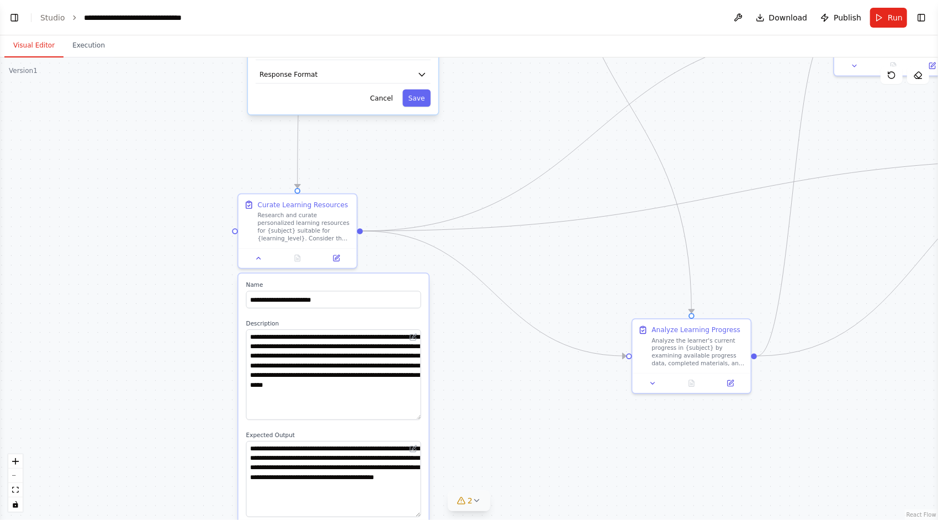
drag, startPoint x: 154, startPoint y: 203, endPoint x: 153, endPoint y: 115, distance: 87.2
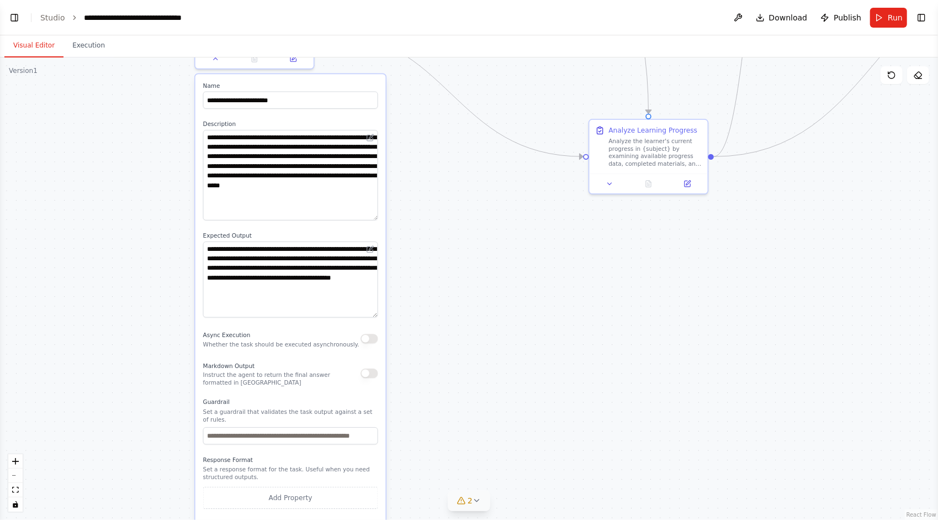
drag, startPoint x: 189, startPoint y: 297, endPoint x: 153, endPoint y: 179, distance: 123.0
drag, startPoint x: 279, startPoint y: 296, endPoint x: 204, endPoint y: 247, distance: 89.4
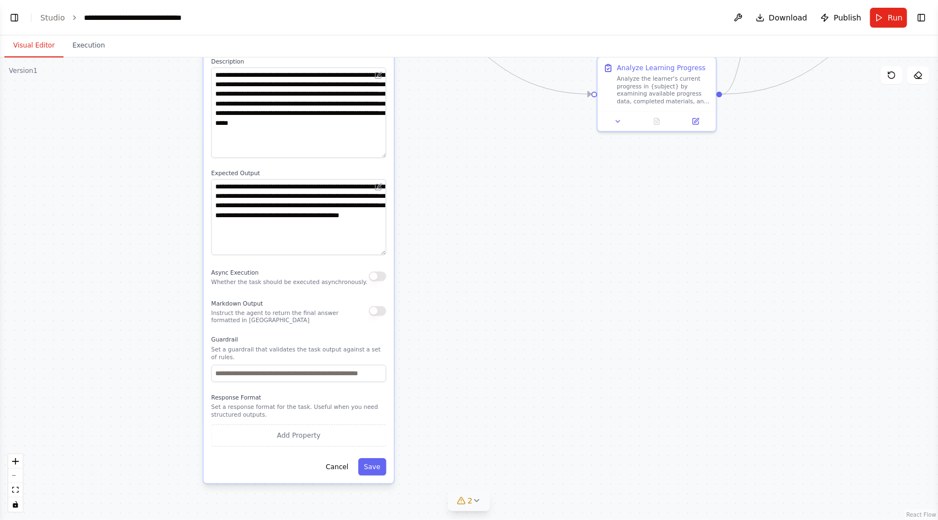
drag, startPoint x: 446, startPoint y: 304, endPoint x: 454, endPoint y: 241, distance: 62.9
drag, startPoint x: 300, startPoint y: 374, endPoint x: 310, endPoint y: 373, distance: 10.5
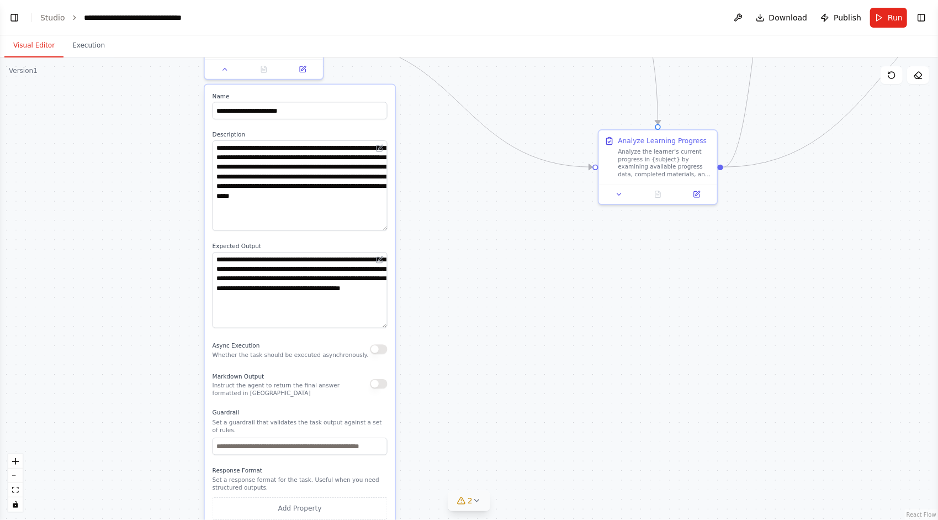
drag, startPoint x: 491, startPoint y: 269, endPoint x: 493, endPoint y: 343, distance: 73.5
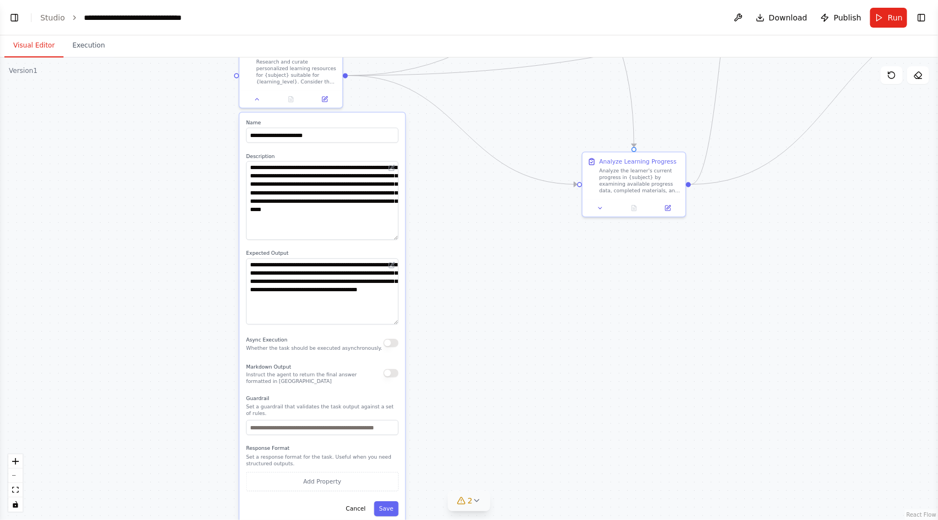
drag, startPoint x: 475, startPoint y: 307, endPoint x: 473, endPoint y: 272, distance: 34.9
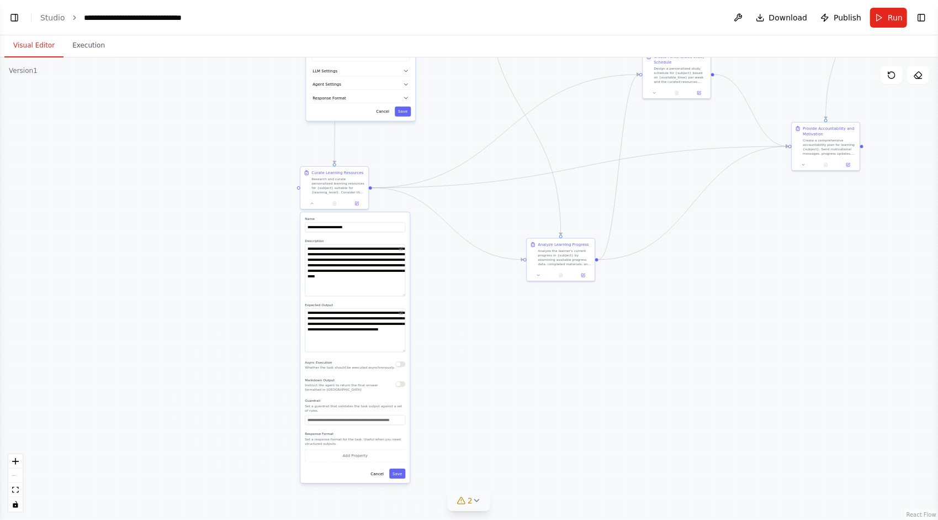
drag, startPoint x: 468, startPoint y: 268, endPoint x: 452, endPoint y: 313, distance: 47.2
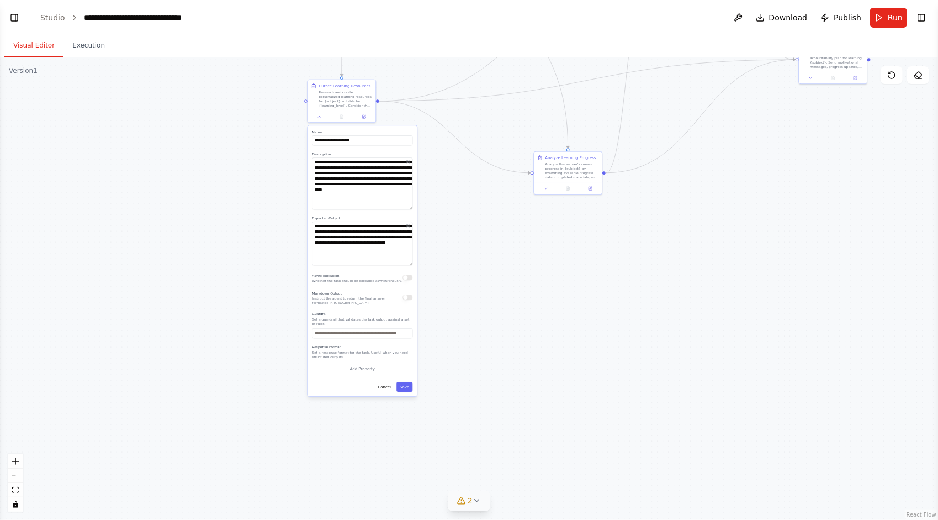
drag, startPoint x: 452, startPoint y: 331, endPoint x: 451, endPoint y: 273, distance: 58.5
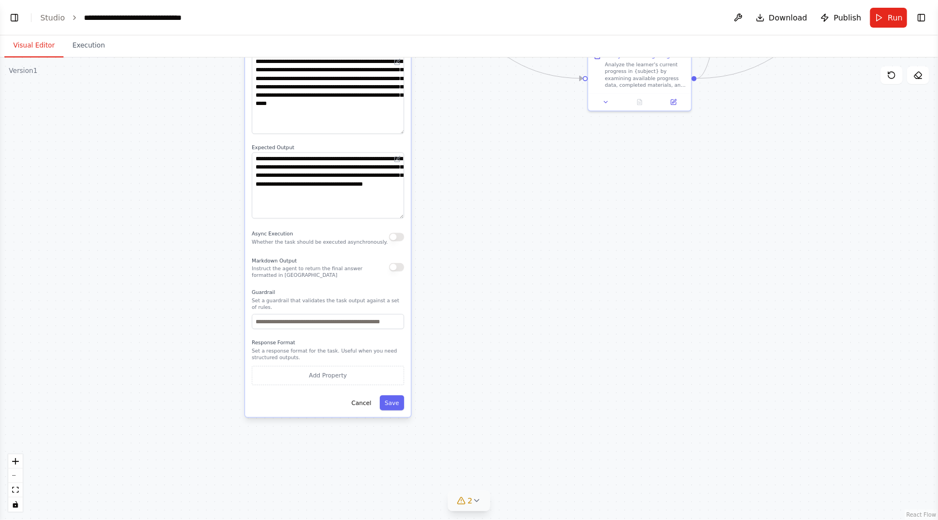
drag, startPoint x: 449, startPoint y: 293, endPoint x: 461, endPoint y: 266, distance: 28.9
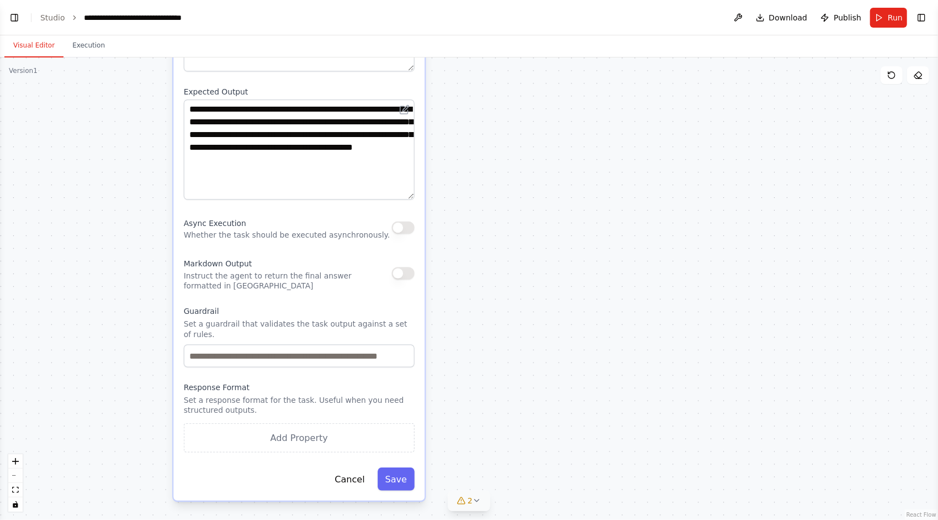
drag, startPoint x: 441, startPoint y: 284, endPoint x: 493, endPoint y: 312, distance: 58.6
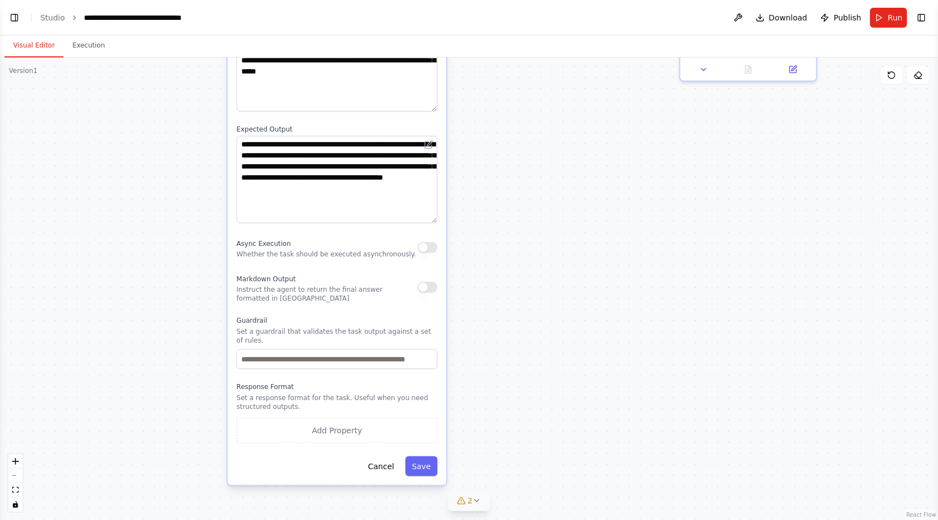
drag, startPoint x: 495, startPoint y: 295, endPoint x: 498, endPoint y: 308, distance: 13.5
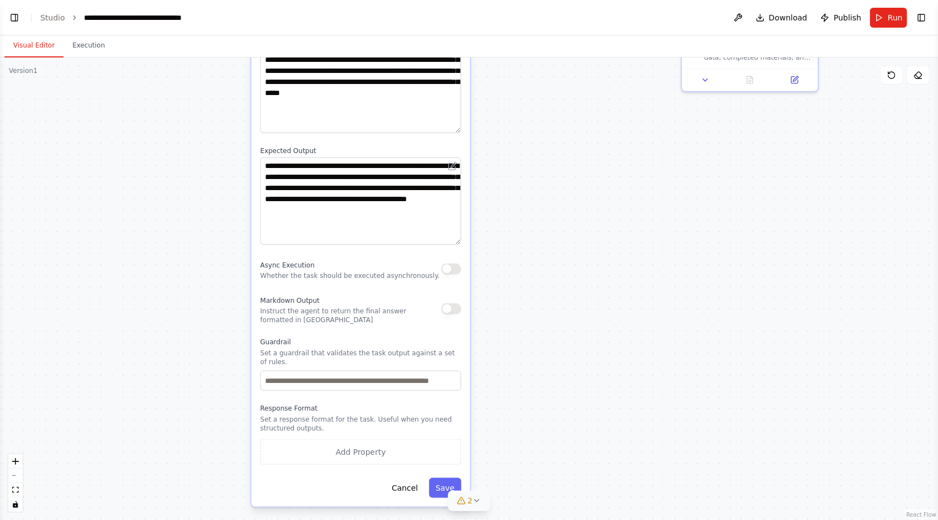
drag, startPoint x: 316, startPoint y: 404, endPoint x: 338, endPoint y: 415, distance: 24.5
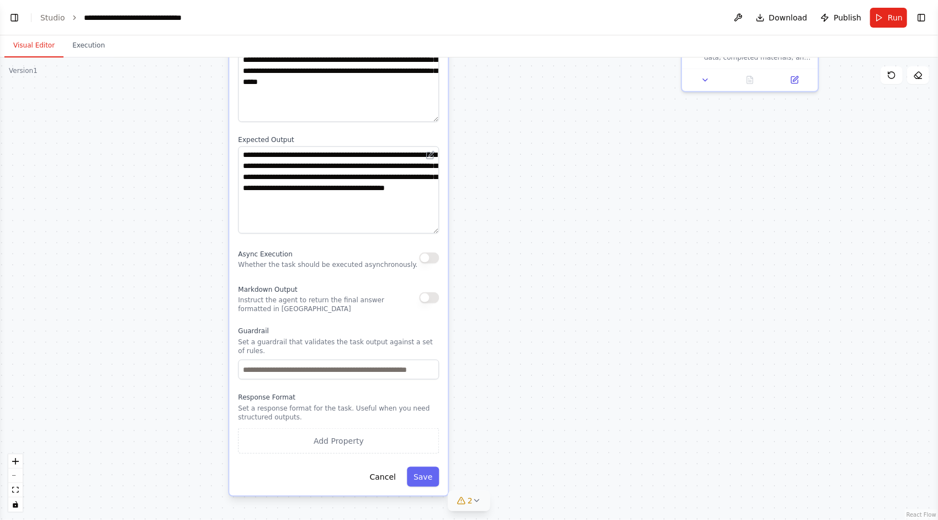
drag, startPoint x: 338, startPoint y: 415, endPoint x: 313, endPoint y: 406, distance: 26.6
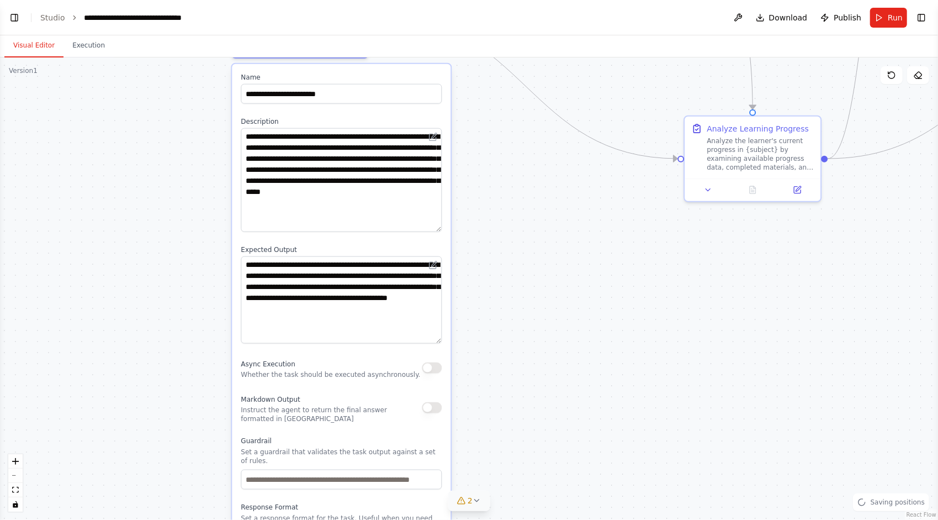
drag, startPoint x: 477, startPoint y: 347, endPoint x: 475, endPoint y: 409, distance: 62.4
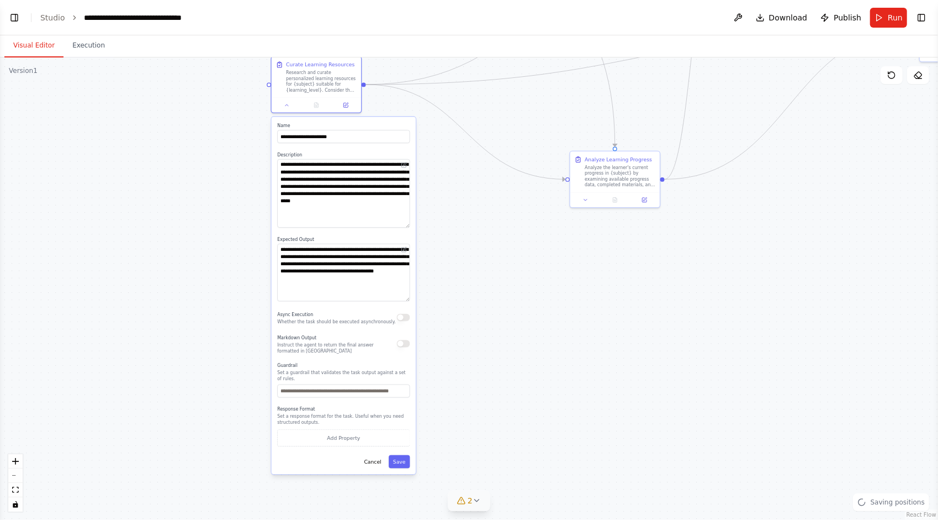
drag, startPoint x: 510, startPoint y: 303, endPoint x: 456, endPoint y: 251, distance: 75.4
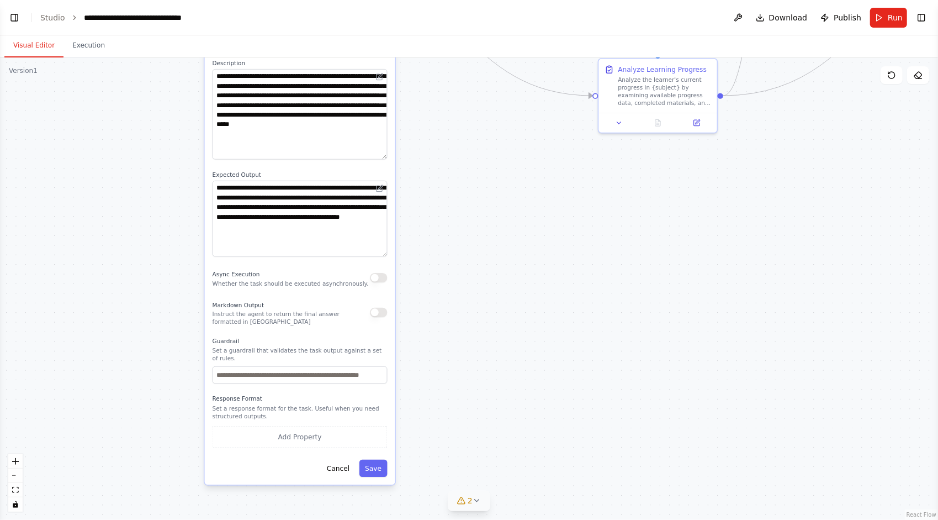
drag, startPoint x: 474, startPoint y: 353, endPoint x: 475, endPoint y: 336, distance: 16.6
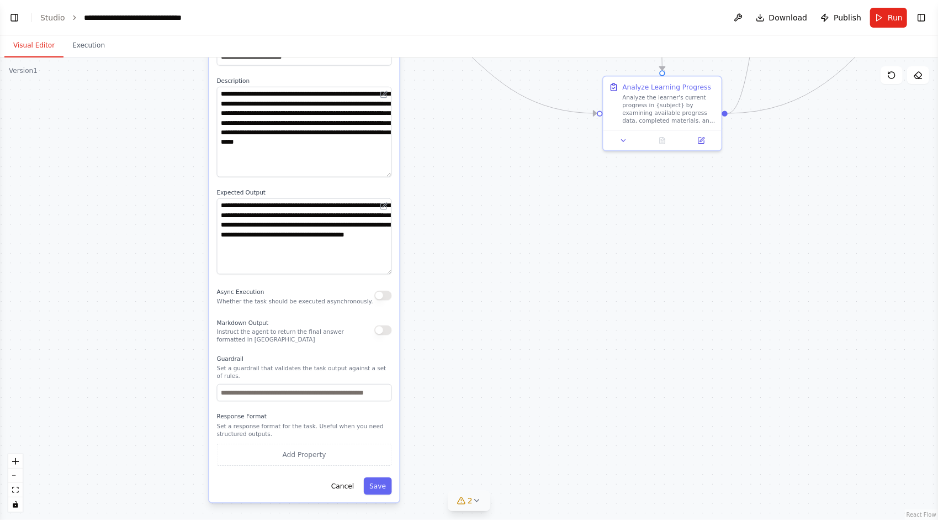
drag, startPoint x: 500, startPoint y: 306, endPoint x: 503, endPoint y: 339, distance: 32.7
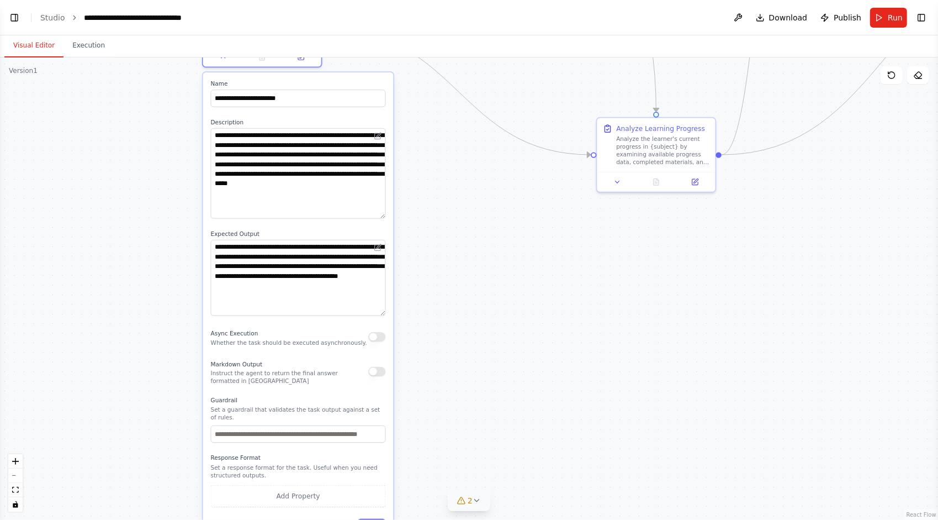
drag, startPoint x: 518, startPoint y: 310, endPoint x: 510, endPoint y: 344, distance: 34.6
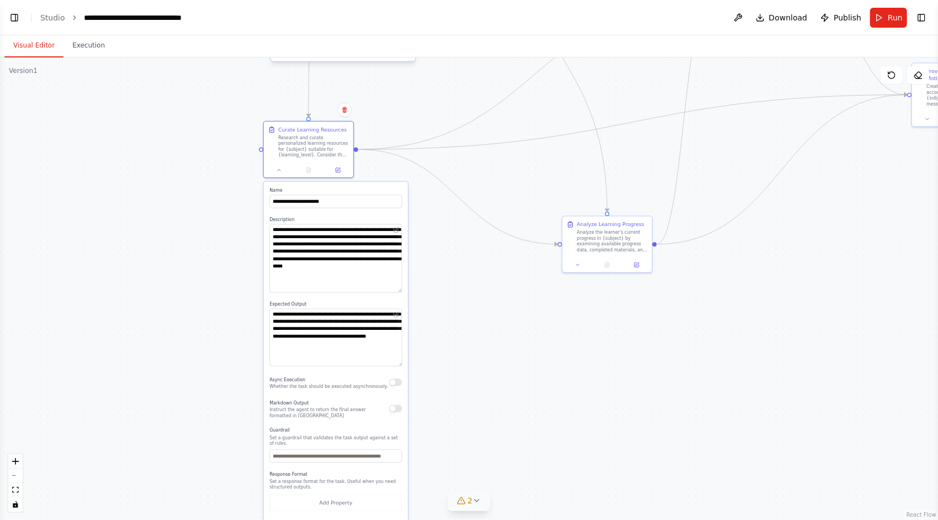
drag, startPoint x: 496, startPoint y: 254, endPoint x: 482, endPoint y: 334, distance: 80.8
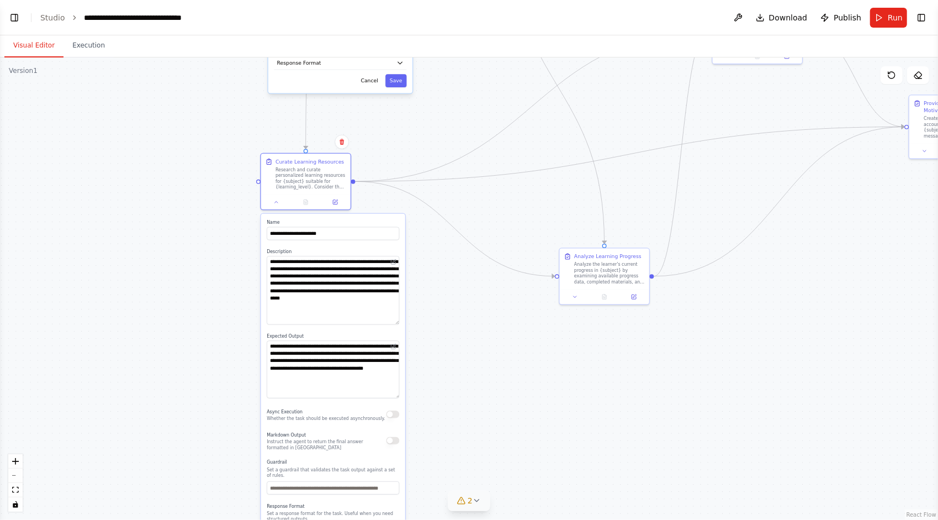
drag, startPoint x: 437, startPoint y: 283, endPoint x: 429, endPoint y: 244, distance: 40.1
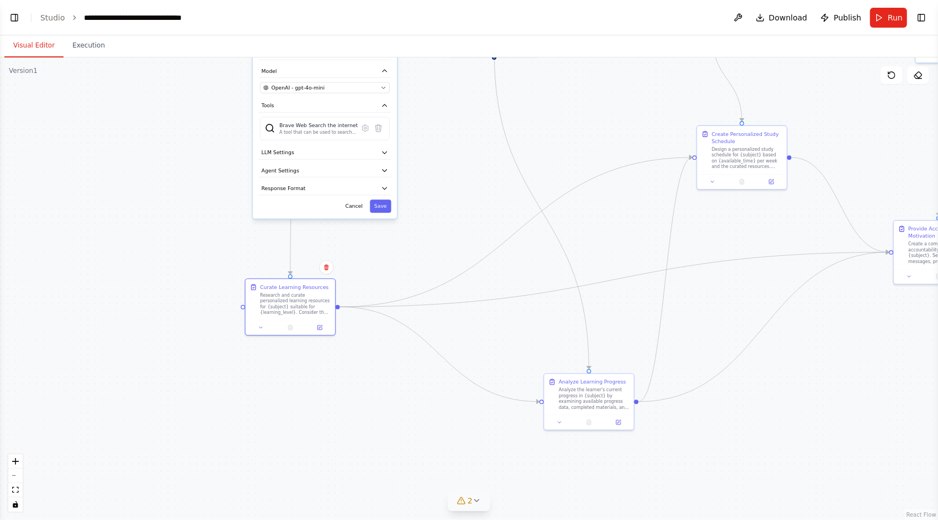
drag, startPoint x: 405, startPoint y: 107, endPoint x: 398, endPoint y: 272, distance: 164.7
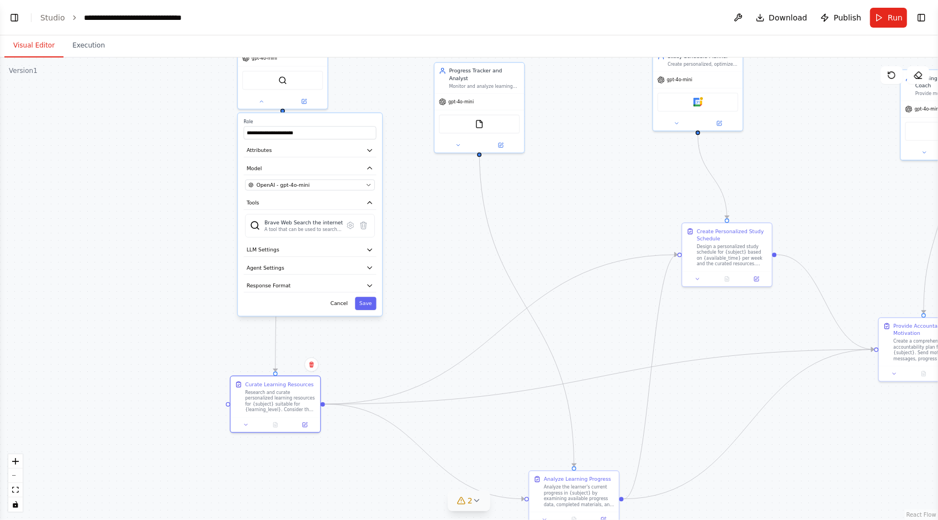
drag, startPoint x: 426, startPoint y: 173, endPoint x: 404, endPoint y: 294, distance: 122.3
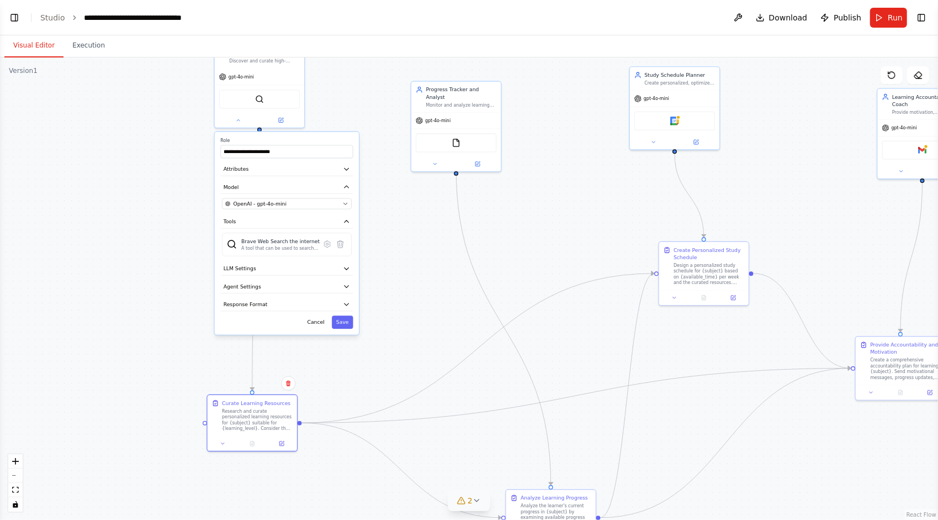
drag, startPoint x: 409, startPoint y: 215, endPoint x: 396, endPoint y: 218, distance: 12.9
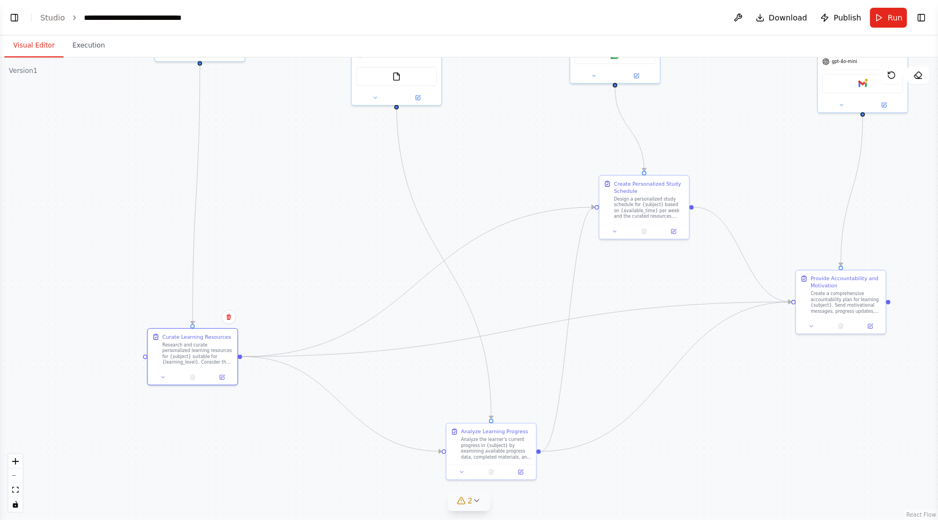
drag, startPoint x: 379, startPoint y: 228, endPoint x: 316, endPoint y: 169, distance: 86.7
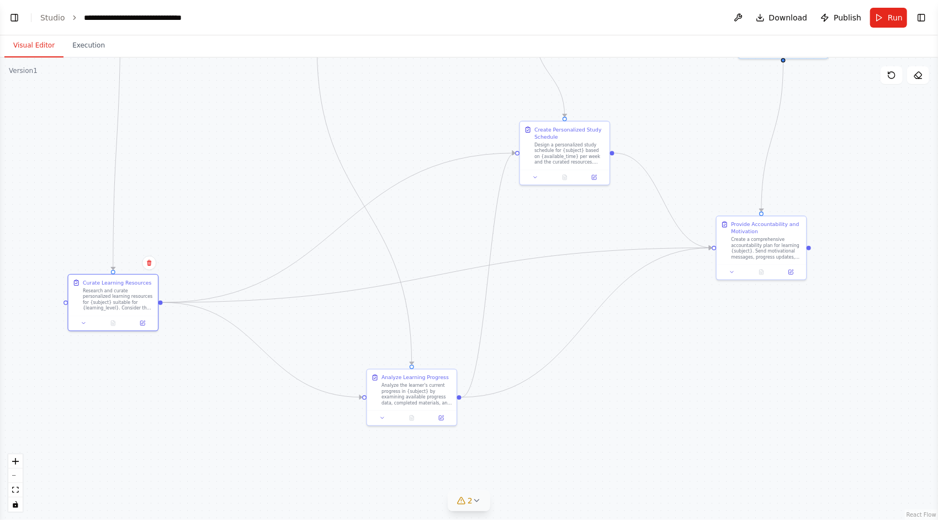
drag, startPoint x: 356, startPoint y: 249, endPoint x: 290, endPoint y: 211, distance: 75.5
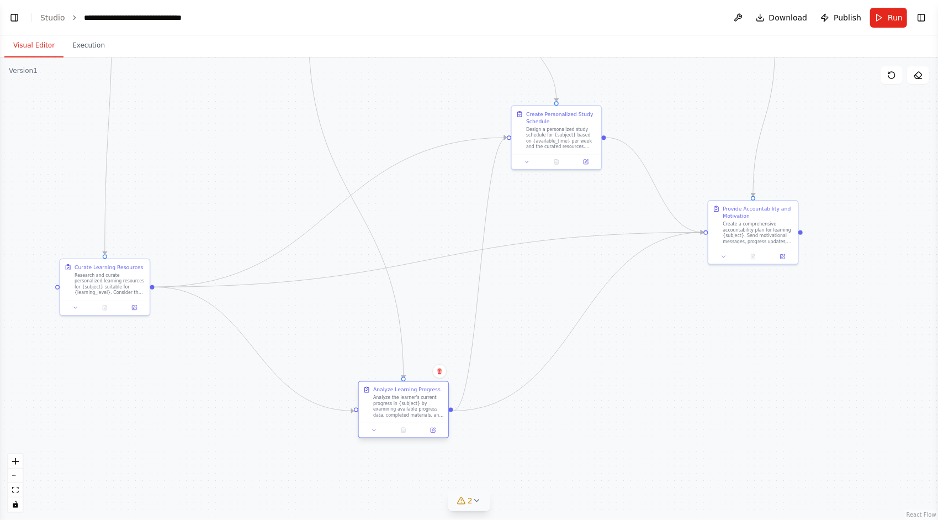
drag, startPoint x: 390, startPoint y: 396, endPoint x: 410, endPoint y: 408, distance: 23.0
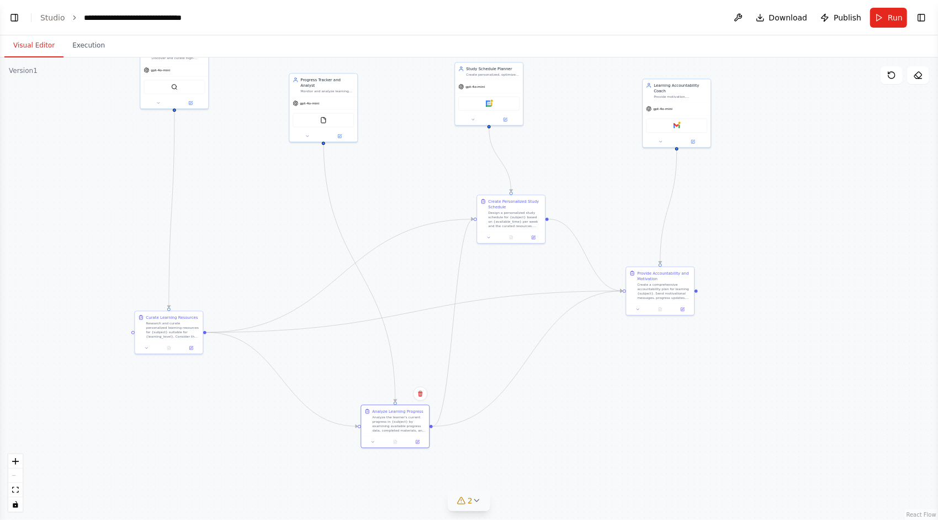
drag, startPoint x: 273, startPoint y: 184, endPoint x: 284, endPoint y: 223, distance: 40.2
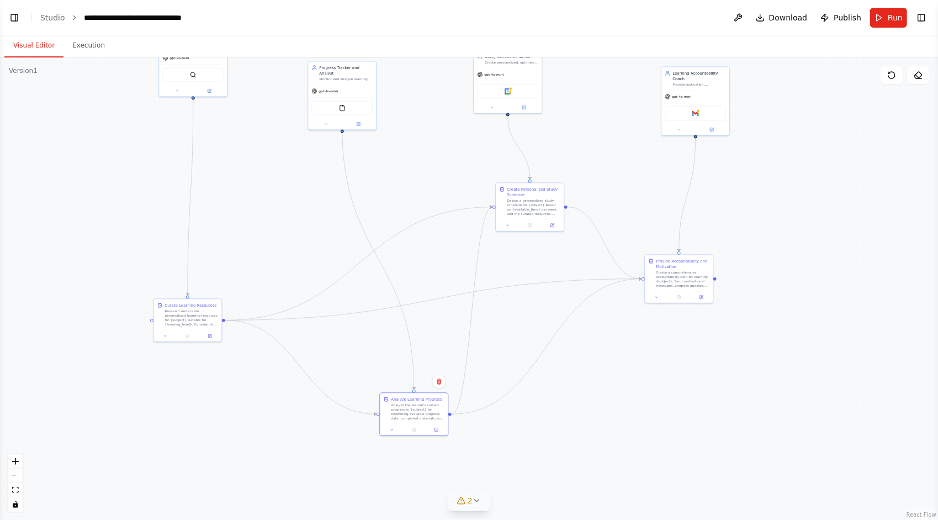
drag, startPoint x: 403, startPoint y: 180, endPoint x: 432, endPoint y: 157, distance: 36.9
drag, startPoint x: 321, startPoint y: 199, endPoint x: 328, endPoint y: 236, distance: 38.1
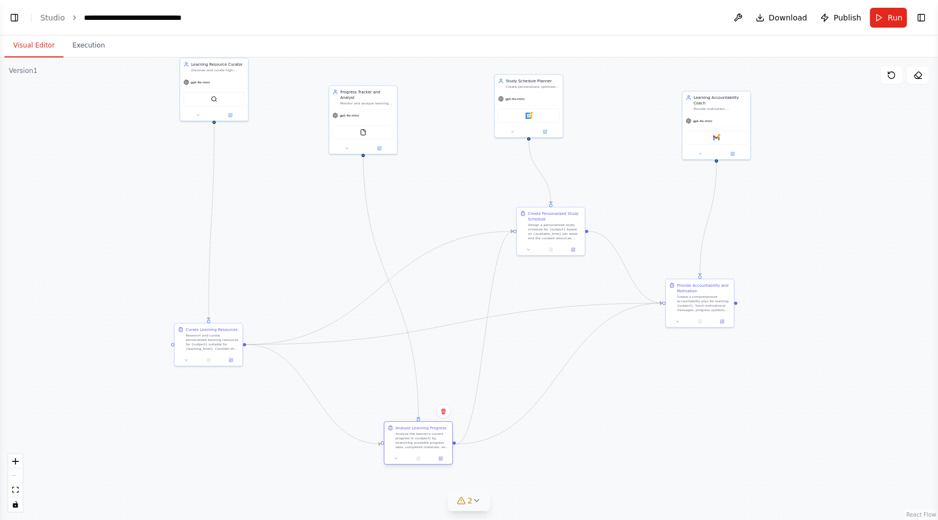
drag, startPoint x: 440, startPoint y: 438, endPoint x: 429, endPoint y: 446, distance: 13.5
drag, startPoint x: 707, startPoint y: 292, endPoint x: 807, endPoint y: 311, distance: 102.4
drag, startPoint x: 735, startPoint y: 87, endPoint x: 741, endPoint y: 80, distance: 9.4
drag, startPoint x: 558, startPoint y: 224, endPoint x: 580, endPoint y: 223, distance: 22.7
drag, startPoint x: 194, startPoint y: 332, endPoint x: 200, endPoint y: 340, distance: 9.5
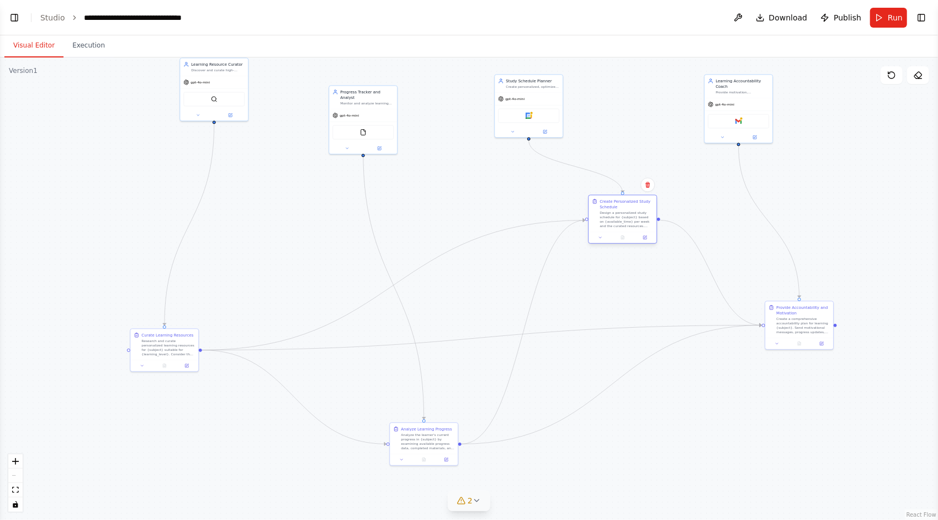
drag, startPoint x: 579, startPoint y: 215, endPoint x: 615, endPoint y: 202, distance: 38.8
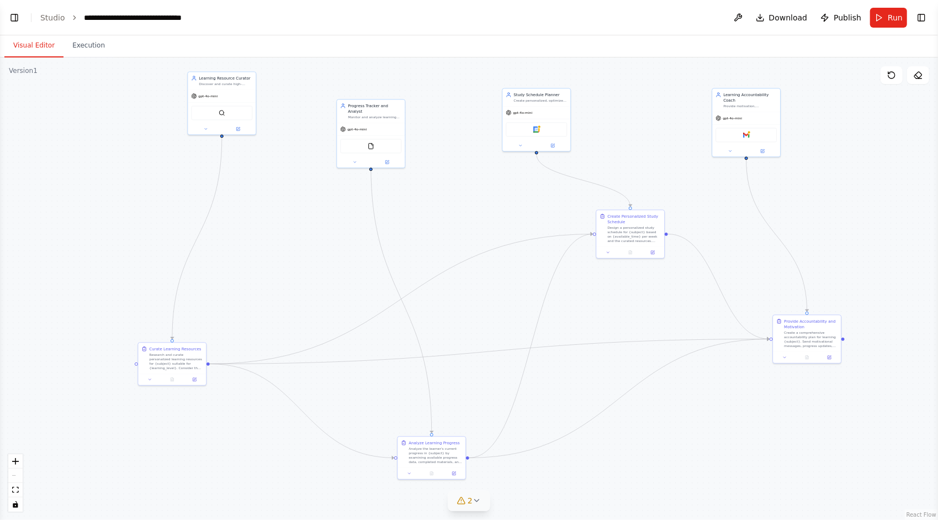
drag, startPoint x: 467, startPoint y: 292, endPoint x: 475, endPoint y: 305, distance: 15.8
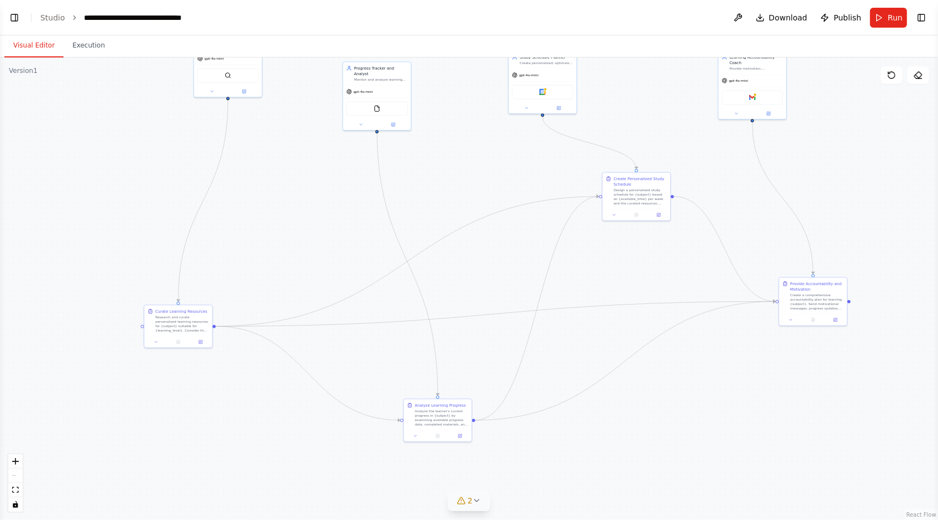
drag, startPoint x: 473, startPoint y: 322, endPoint x: 477, endPoint y: 285, distance: 37.7
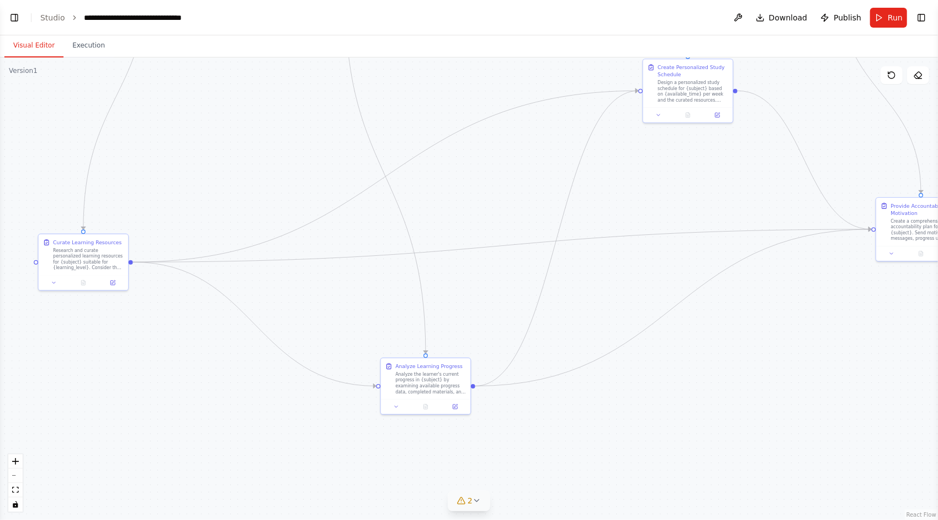
drag, startPoint x: 465, startPoint y: 373, endPoint x: 467, endPoint y: 324, distance: 49.7
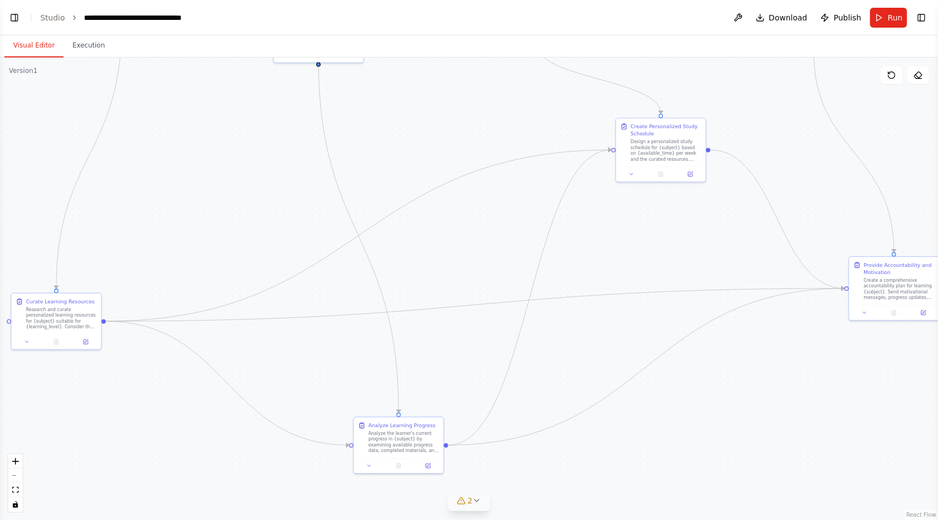
drag, startPoint x: 472, startPoint y: 316, endPoint x: 447, endPoint y: 375, distance: 64.6
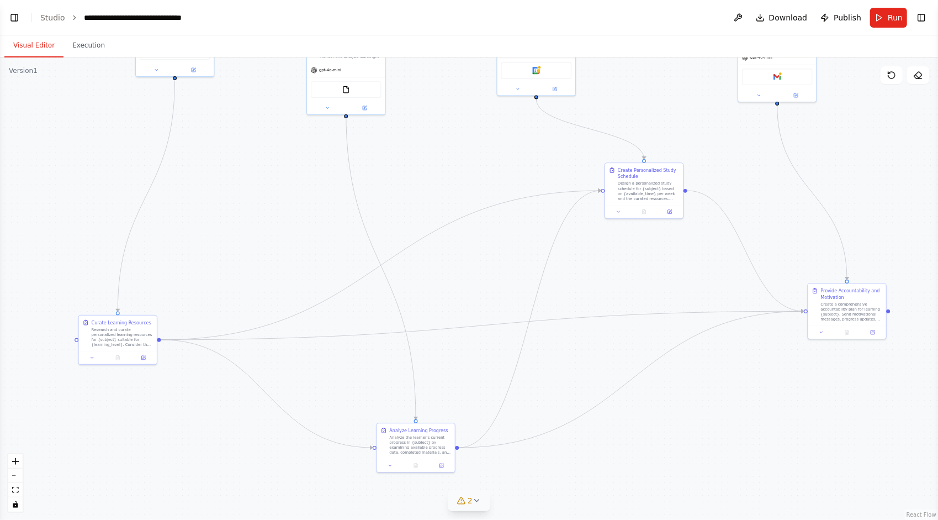
drag, startPoint x: 447, startPoint y: 363, endPoint x: 456, endPoint y: 375, distance: 14.9
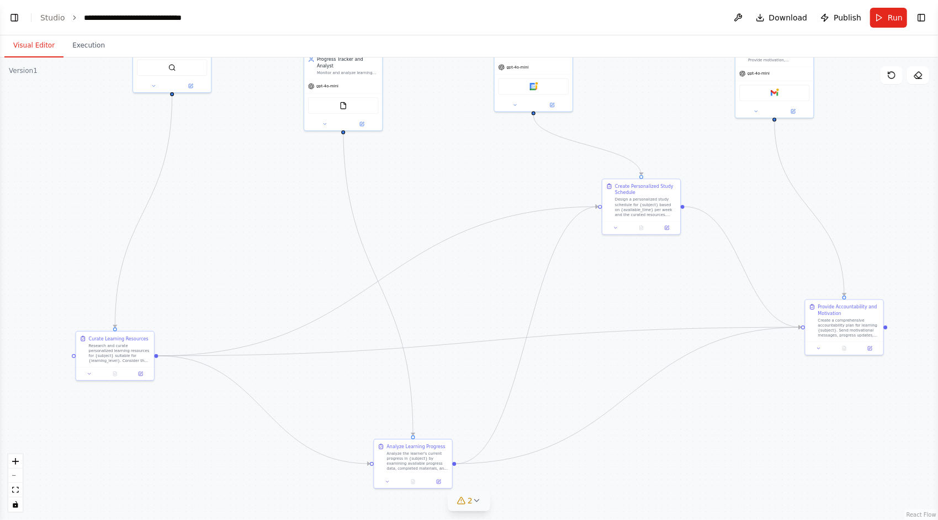
drag, startPoint x: 456, startPoint y: 375, endPoint x: 457, endPoint y: 422, distance: 47.5
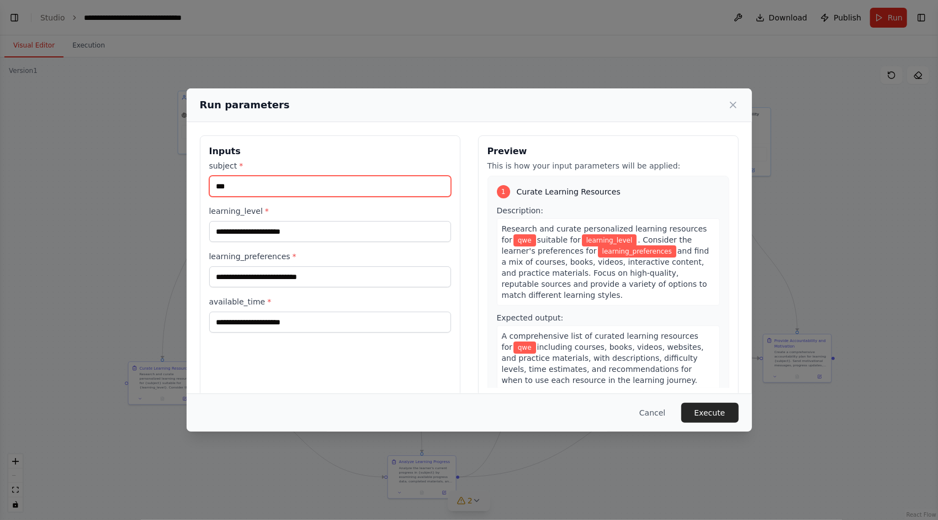
type input "***"
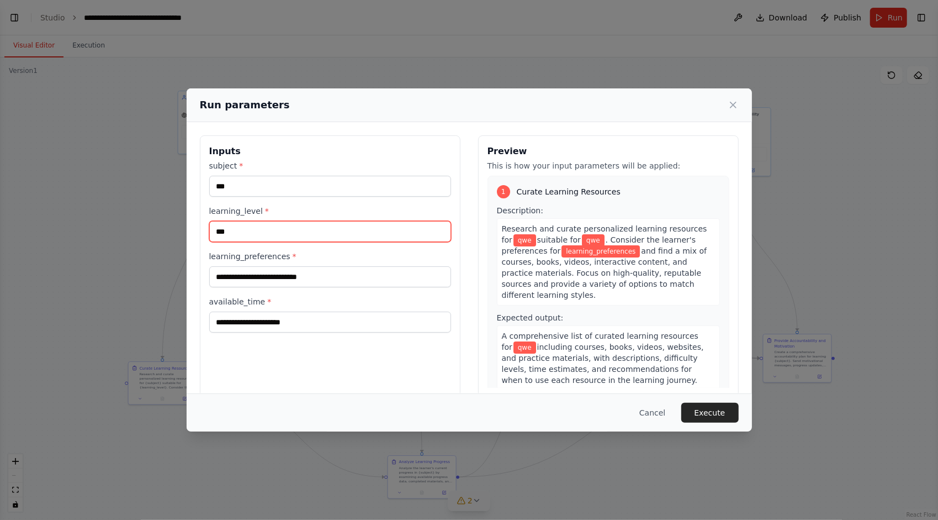
type input "***"
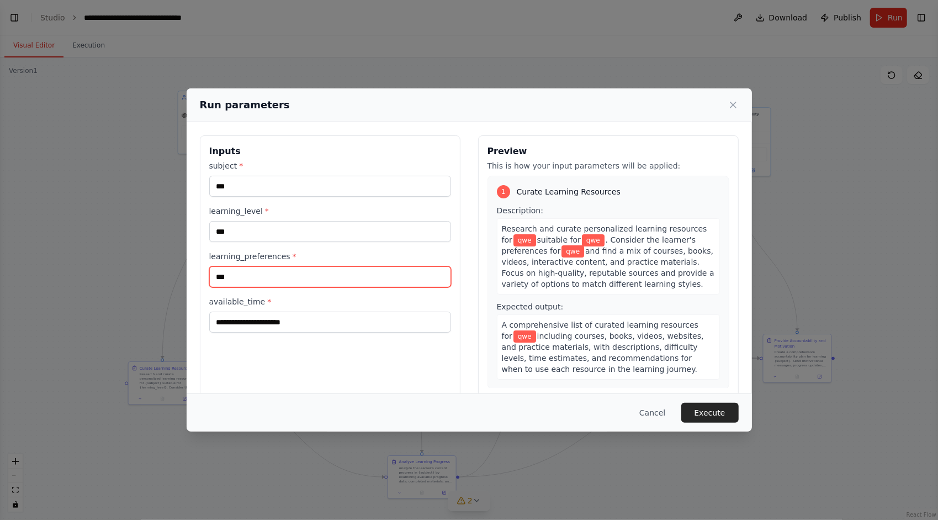
type input "***"
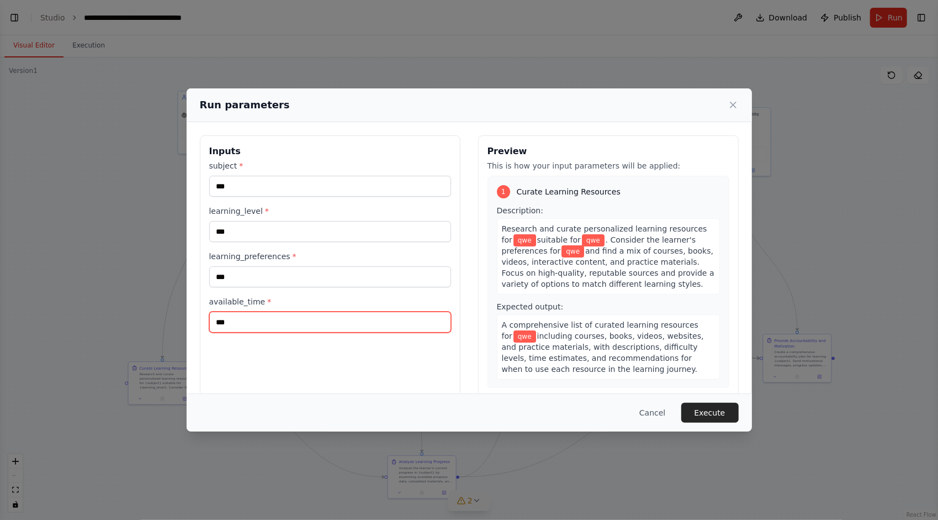
type input "***"
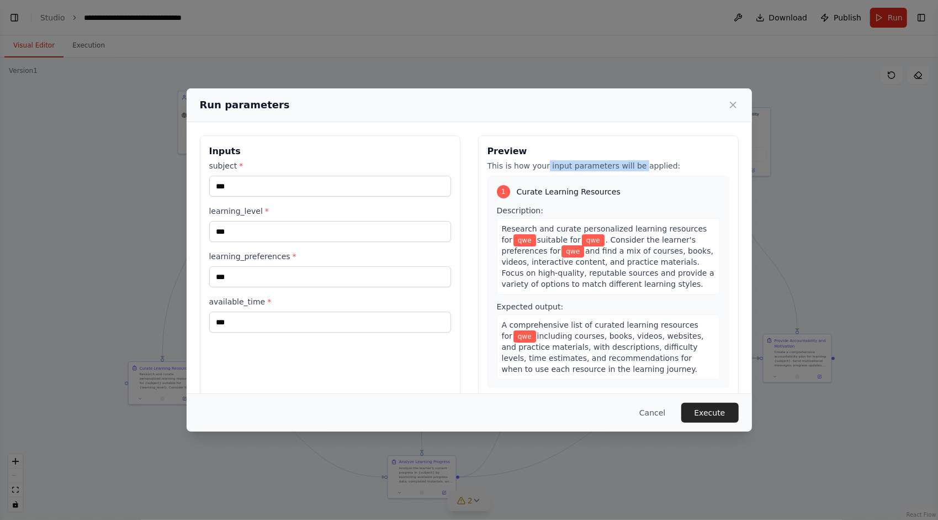
drag, startPoint x: 542, startPoint y: 163, endPoint x: 636, endPoint y: 165, distance: 94.4
drag, startPoint x: 579, startPoint y: 165, endPoint x: 674, endPoint y: 162, distance: 95.0
drag, startPoint x: 591, startPoint y: 195, endPoint x: 614, endPoint y: 197, distance: 23.3
drag, startPoint x: 596, startPoint y: 194, endPoint x: 610, endPoint y: 195, distance: 13.4
drag, startPoint x: 265, startPoint y: 188, endPoint x: 203, endPoint y: 183, distance: 62.0
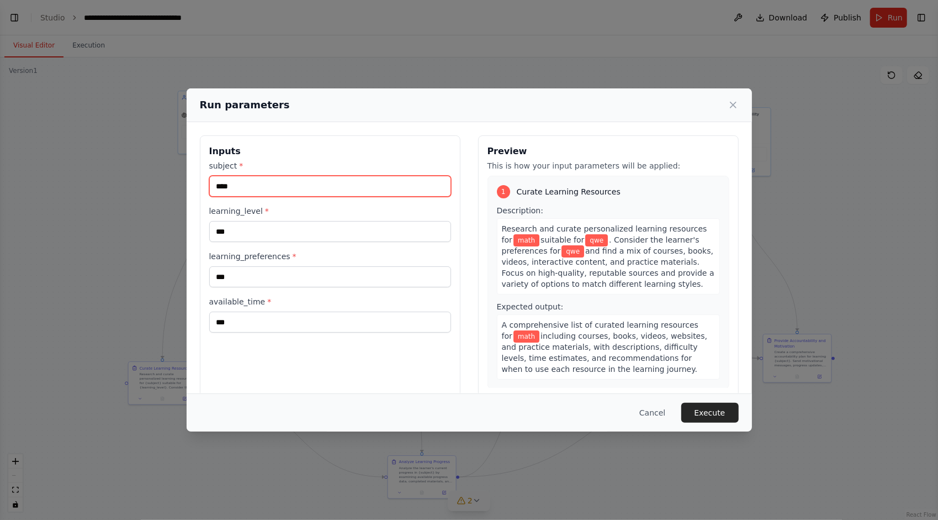
type input "****"
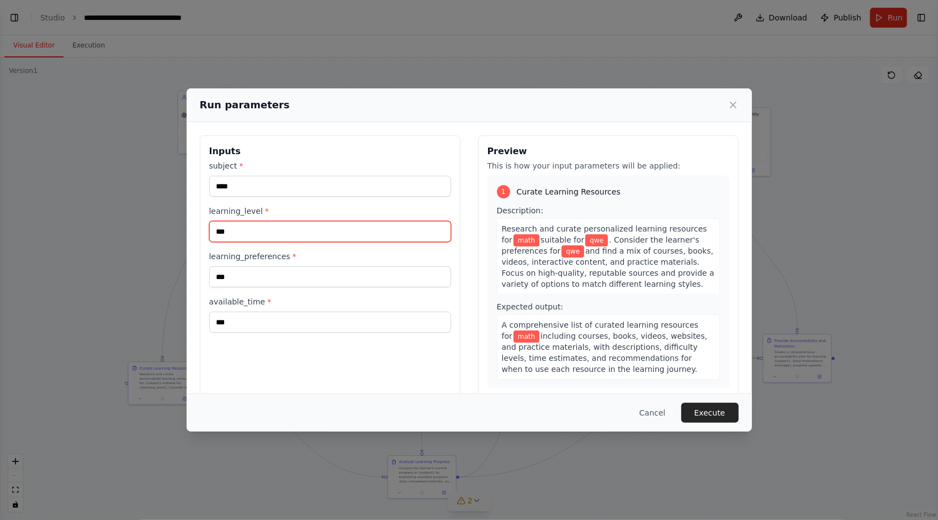
drag, startPoint x: 241, startPoint y: 231, endPoint x: 205, endPoint y: 230, distance: 35.4
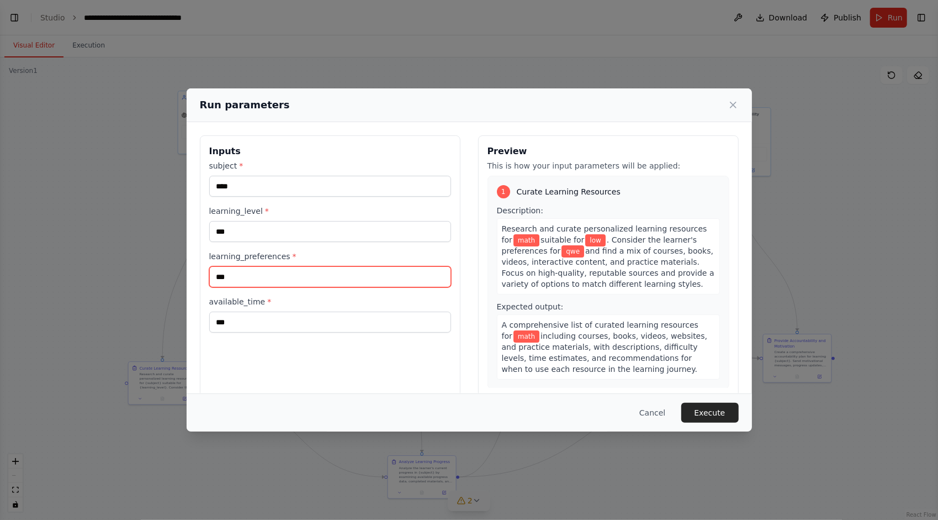
drag, startPoint x: 244, startPoint y: 281, endPoint x: 250, endPoint y: 276, distance: 7.1
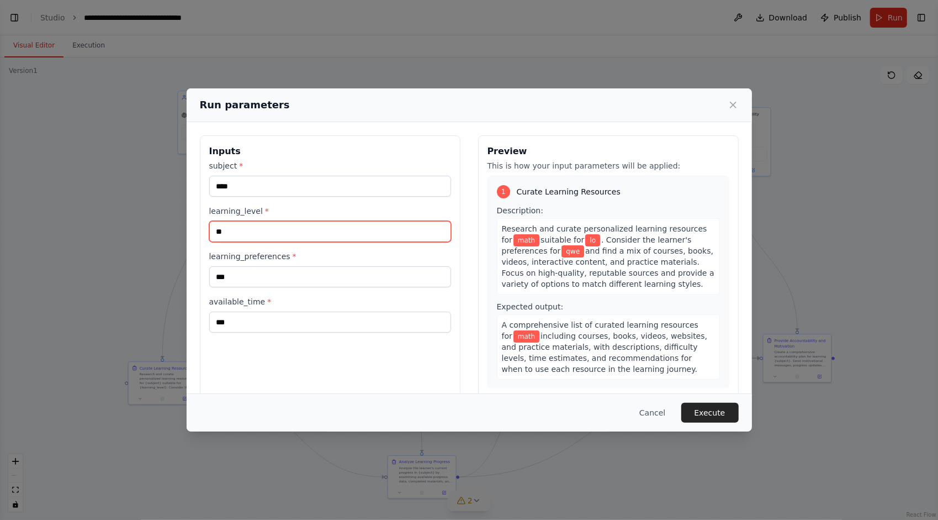
type input "*"
type input "***"
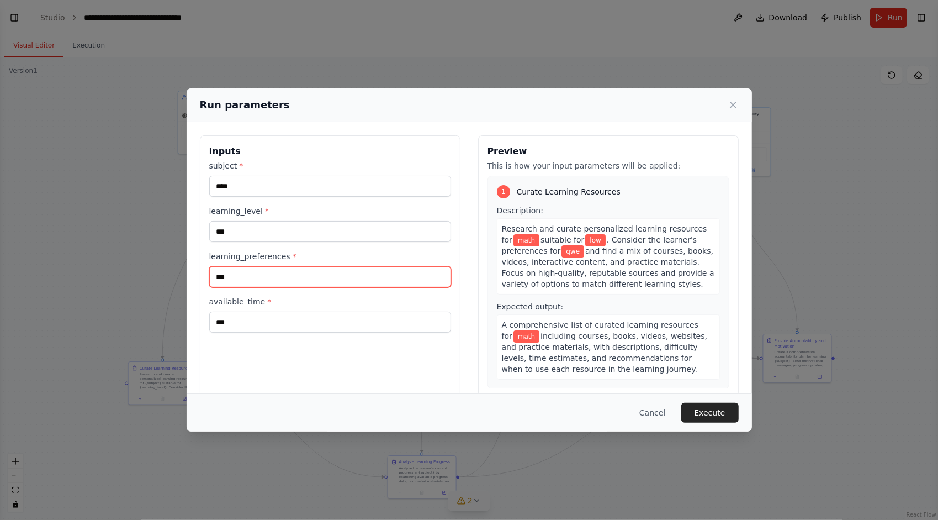
drag, startPoint x: 247, startPoint y: 281, endPoint x: 235, endPoint y: 278, distance: 12.5
drag, startPoint x: 248, startPoint y: 278, endPoint x: 182, endPoint y: 272, distance: 66.6
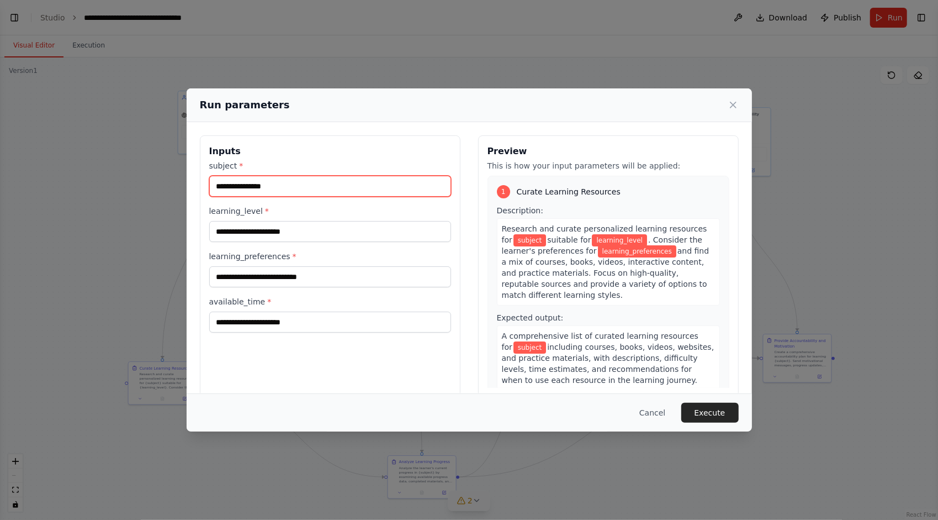
type input "****"
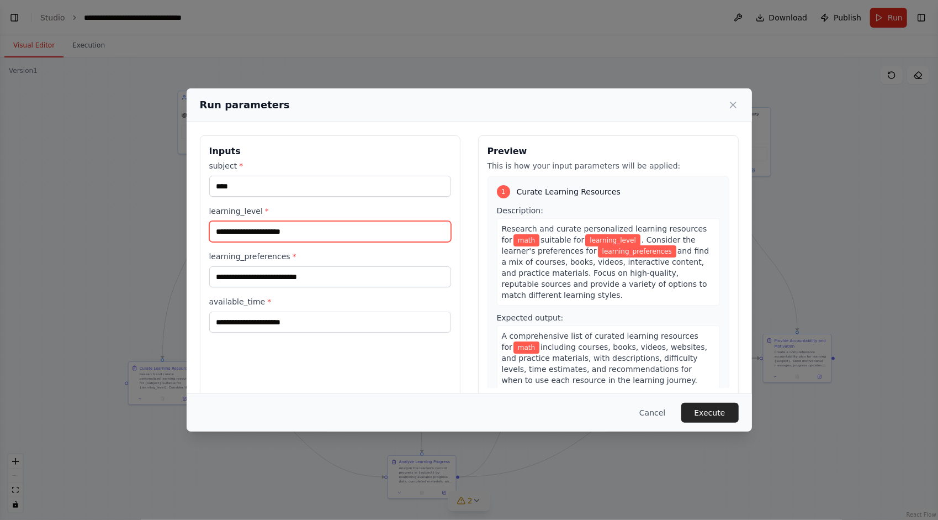
type input "***"
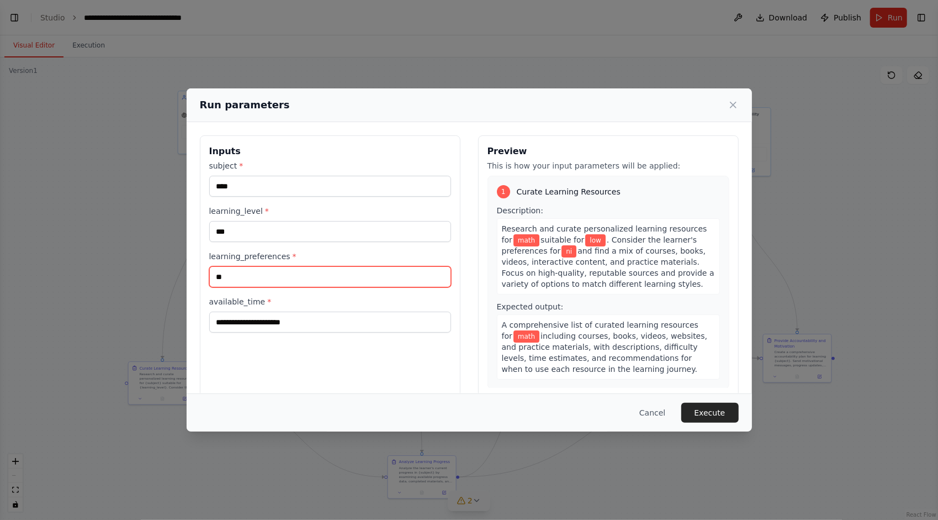
type input "*"
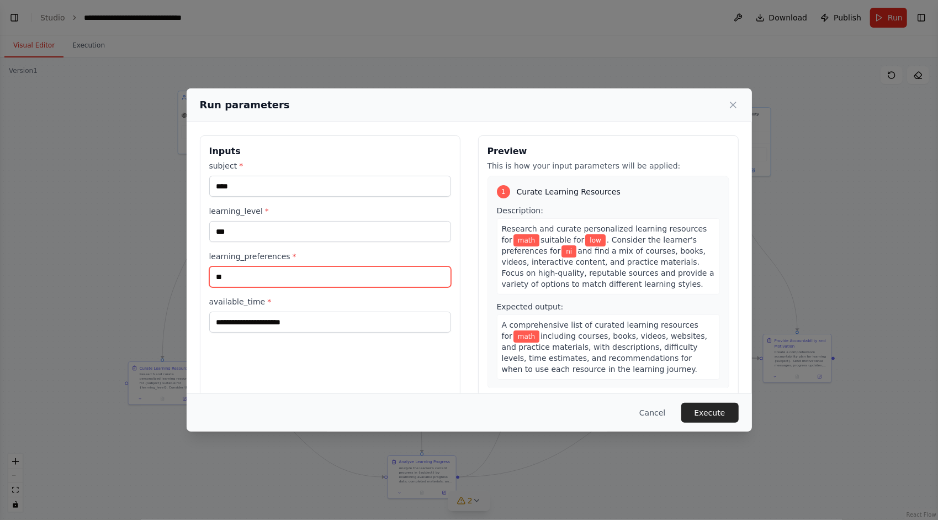
type input "*"
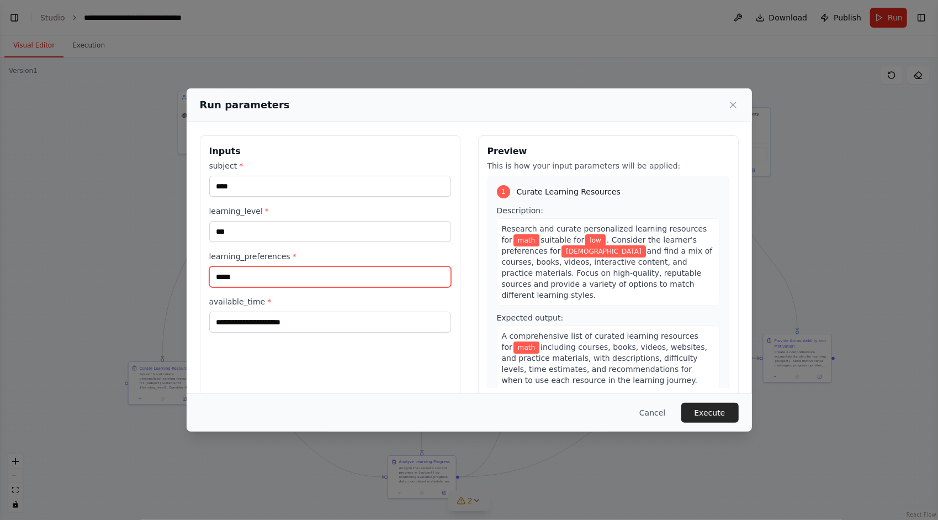
type input "*****"
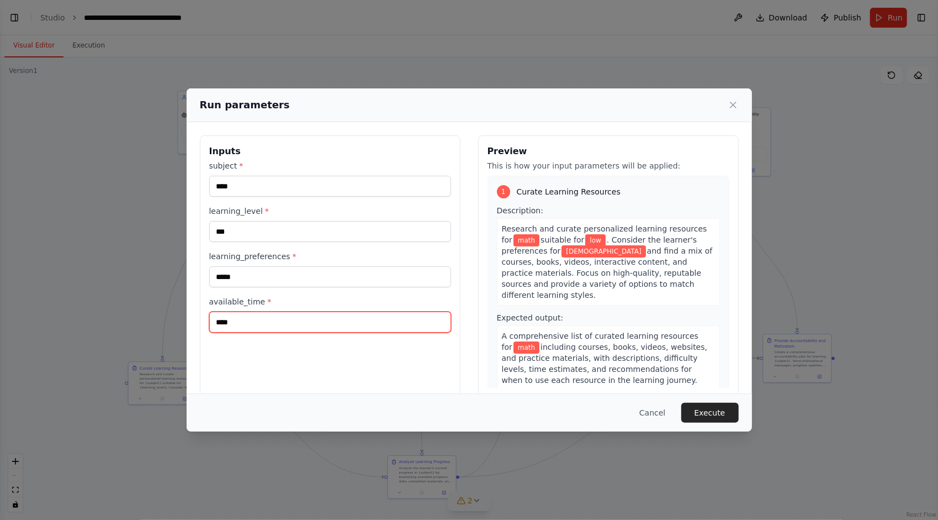
type input "****"
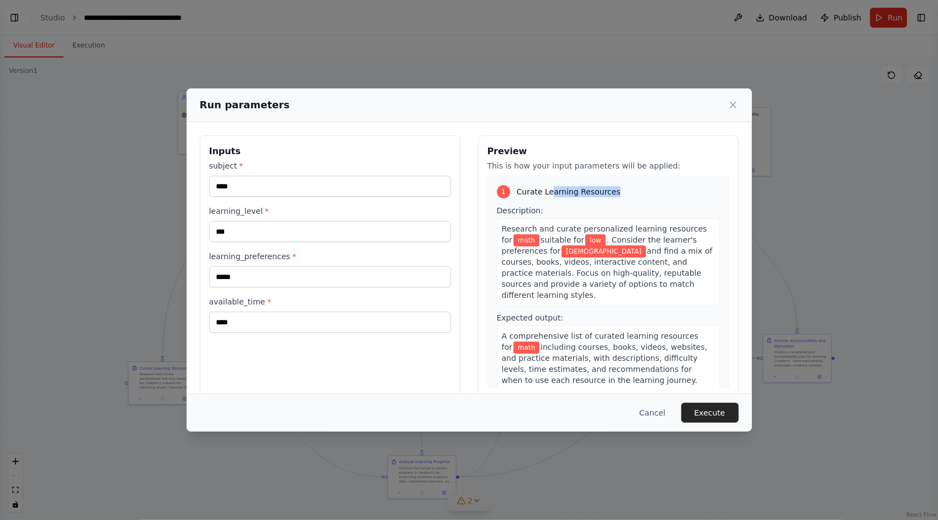
drag, startPoint x: 546, startPoint y: 194, endPoint x: 627, endPoint y: 193, distance: 81.2
drag, startPoint x: 517, startPoint y: 213, endPoint x: 566, endPoint y: 209, distance: 49.3
drag, startPoint x: 536, startPoint y: 193, endPoint x: 589, endPoint y: 194, distance: 53.0
drag, startPoint x: 553, startPoint y: 193, endPoint x: 624, endPoint y: 194, distance: 70.7
drag, startPoint x: 559, startPoint y: 166, endPoint x: 647, endPoint y: 167, distance: 88.4
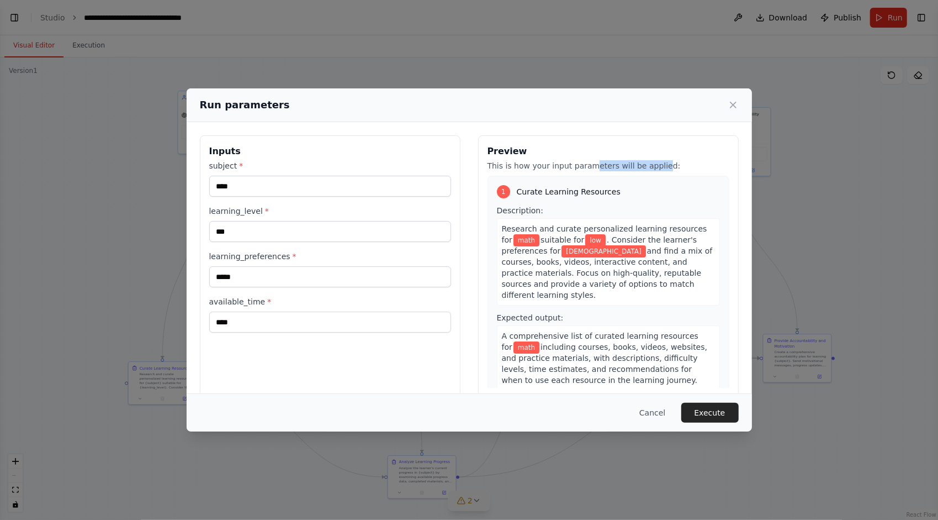
drag, startPoint x: 591, startPoint y: 167, endPoint x: 660, endPoint y: 166, distance: 69.6
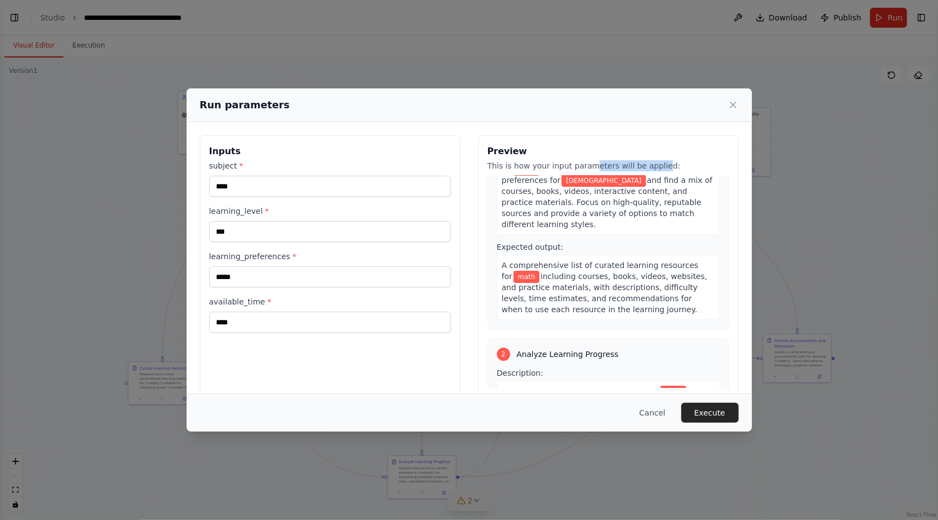
scroll to position [110, 0]
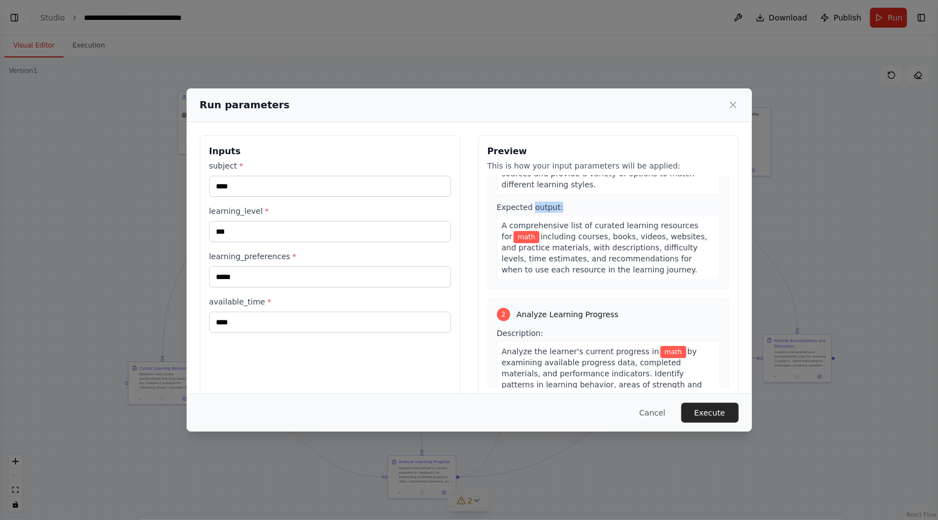
drag, startPoint x: 530, startPoint y: 209, endPoint x: 570, endPoint y: 211, distance: 40.4
drag, startPoint x: 664, startPoint y: 267, endPoint x: 606, endPoint y: 250, distance: 60.1
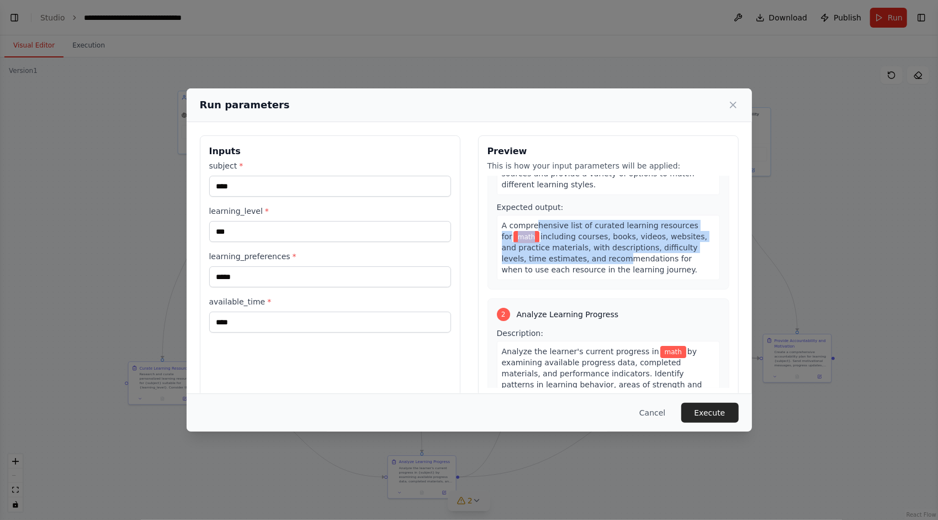
drag, startPoint x: 562, startPoint y: 239, endPoint x: 616, endPoint y: 254, distance: 55.8
drag, startPoint x: 678, startPoint y: 271, endPoint x: 629, endPoint y: 256, distance: 50.7
drag, startPoint x: 670, startPoint y: 268, endPoint x: 626, endPoint y: 253, distance: 46.5
drag, startPoint x: 685, startPoint y: 271, endPoint x: 643, endPoint y: 257, distance: 44.5
drag, startPoint x: 673, startPoint y: 273, endPoint x: 654, endPoint y: 260, distance: 22.7
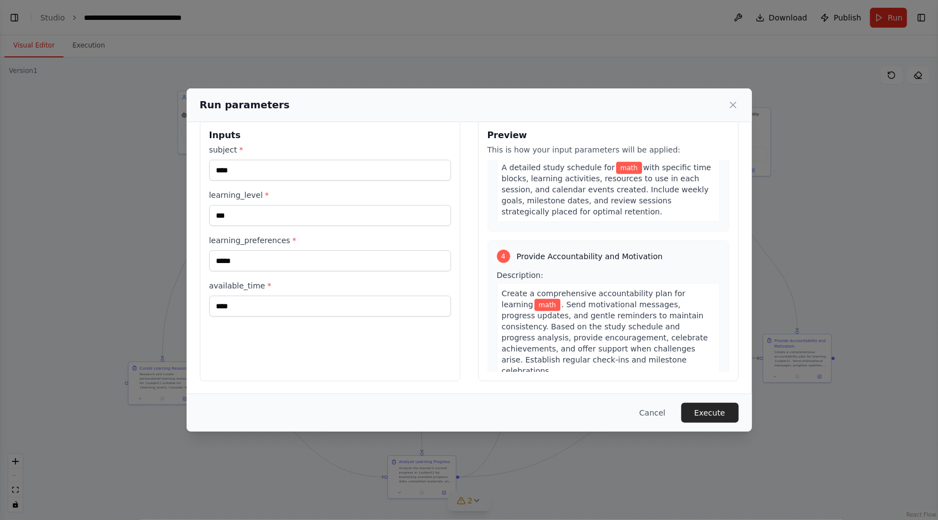
scroll to position [718, 0]
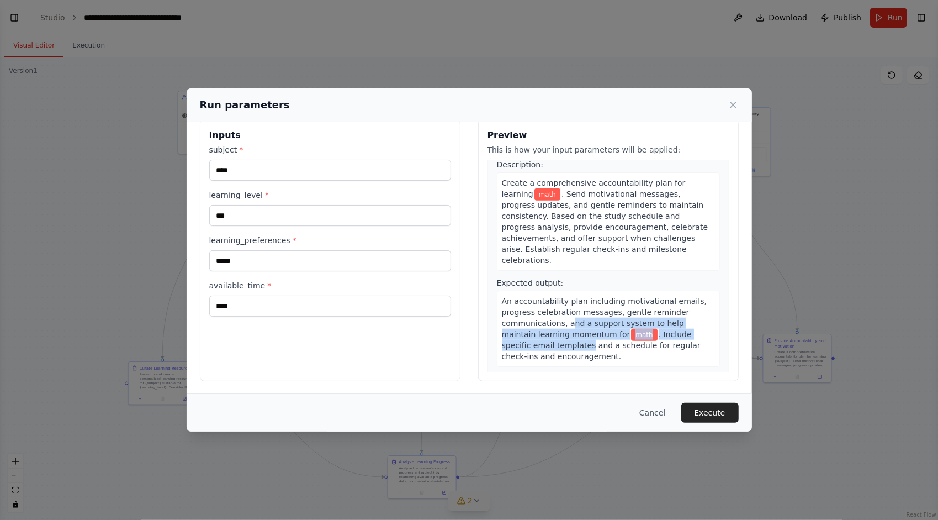
drag, startPoint x: 568, startPoint y: 317, endPoint x: 586, endPoint y: 337, distance: 27.0
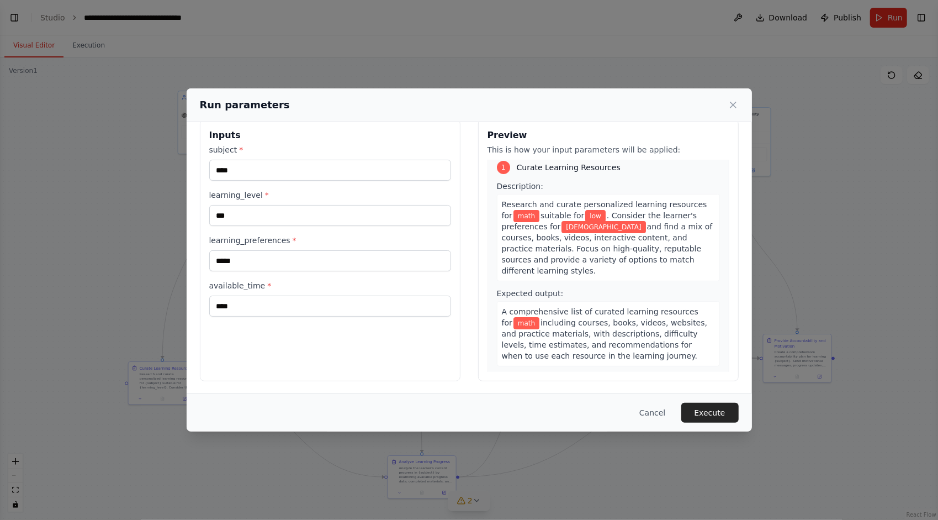
scroll to position [0, 0]
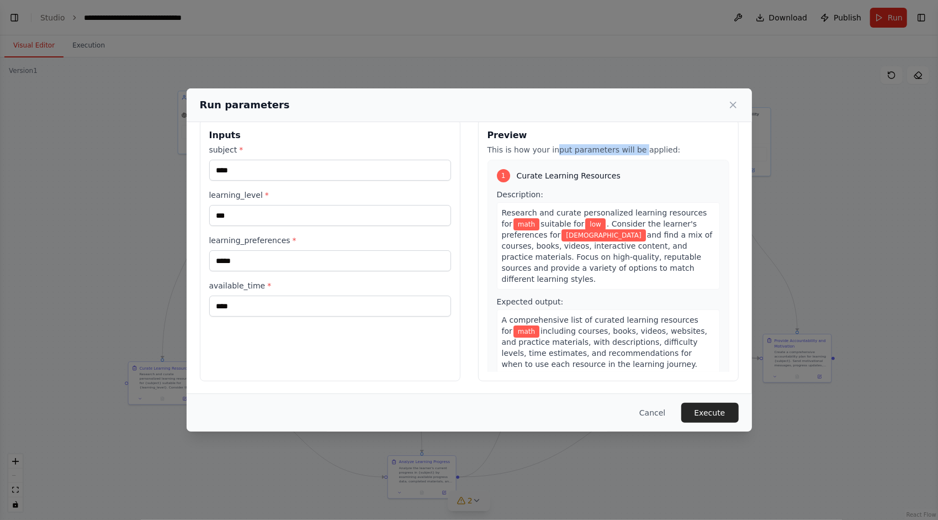
drag, startPoint x: 580, startPoint y: 152, endPoint x: 638, endPoint y: 146, distance: 58.8
drag, startPoint x: 572, startPoint y: 146, endPoint x: 648, endPoint y: 150, distance: 76.3
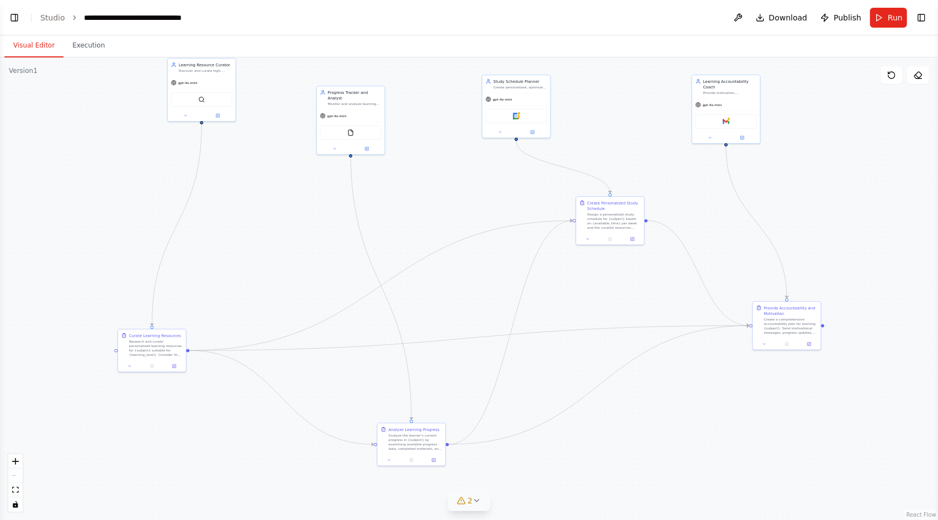
drag, startPoint x: 508, startPoint y: 258, endPoint x: 495, endPoint y: 234, distance: 26.9
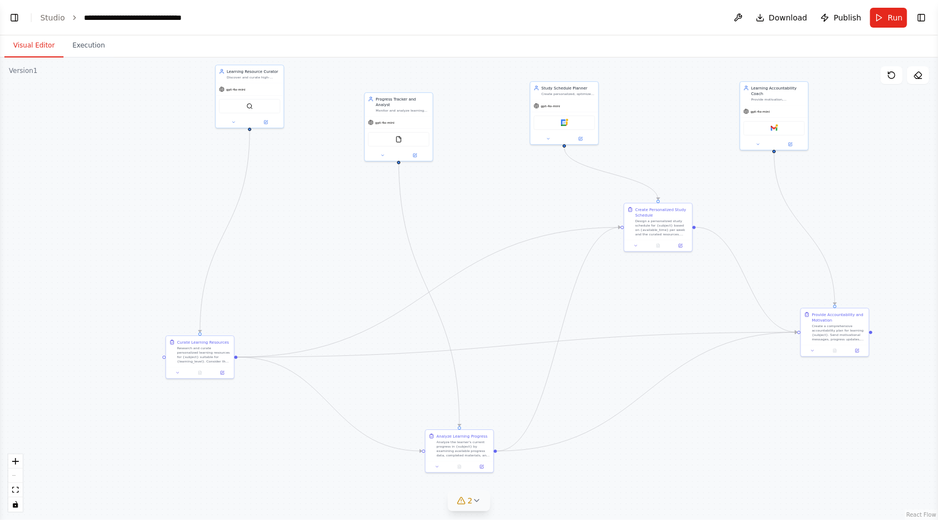
drag, startPoint x: 137, startPoint y: 157, endPoint x: 173, endPoint y: 174, distance: 39.8
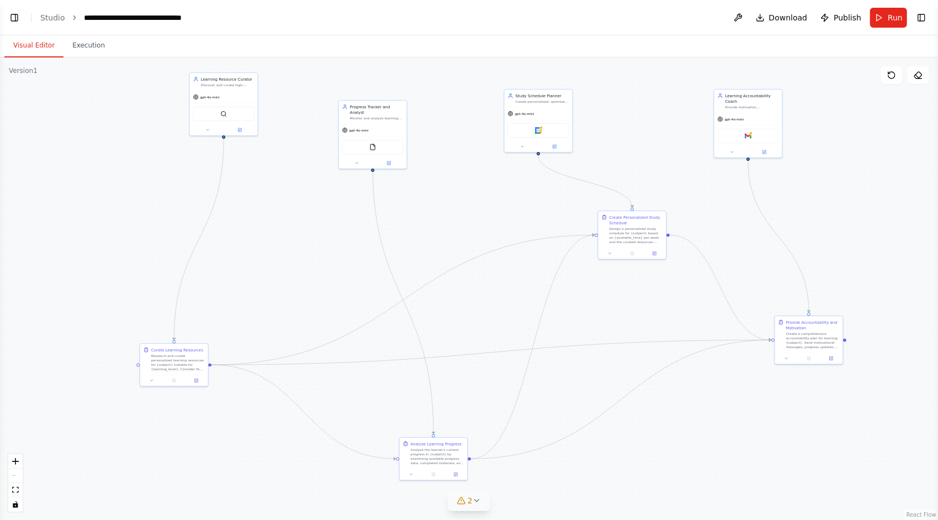
drag, startPoint x: 835, startPoint y: 140, endPoint x: 800, endPoint y: 152, distance: 36.8
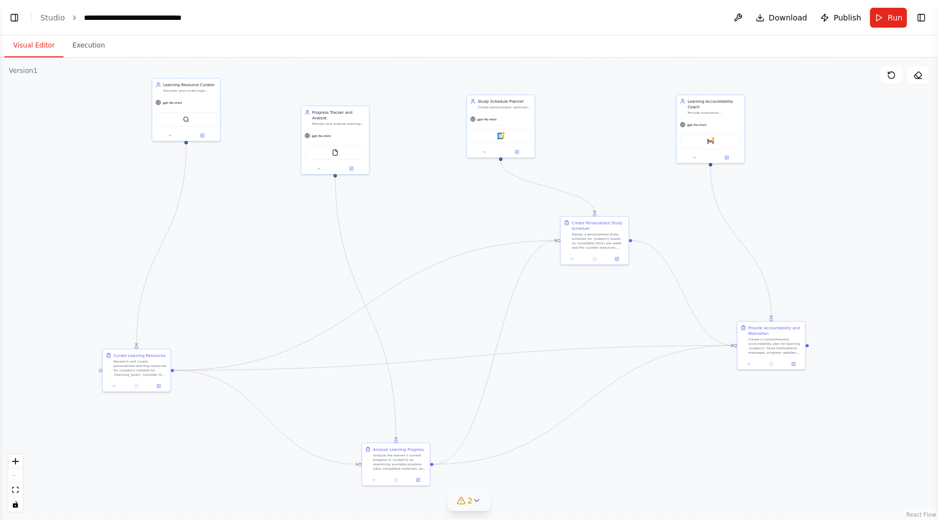
drag, startPoint x: 796, startPoint y: 160, endPoint x: 794, endPoint y: 151, distance: 9.3
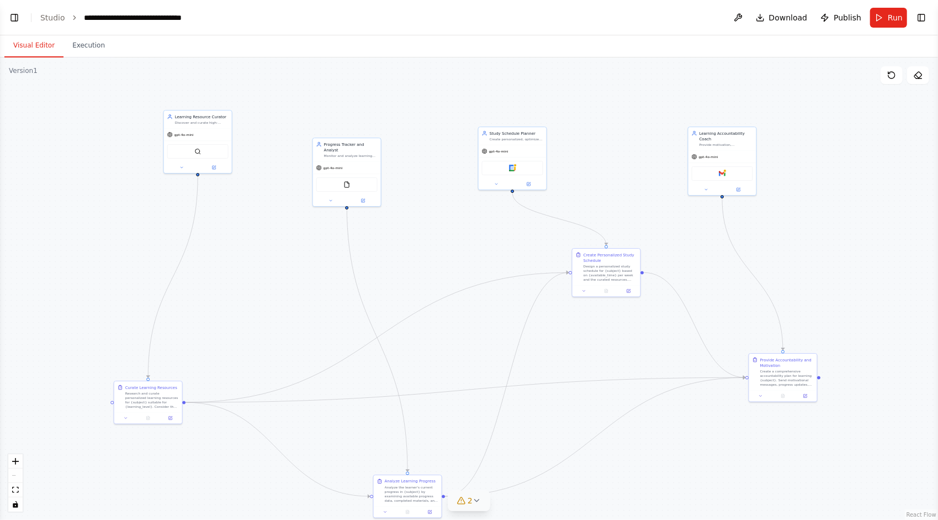
drag, startPoint x: 547, startPoint y: 347, endPoint x: 559, endPoint y: 381, distance: 36.1
drag, startPoint x: 450, startPoint y: 308, endPoint x: 447, endPoint y: 297, distance: 11.4
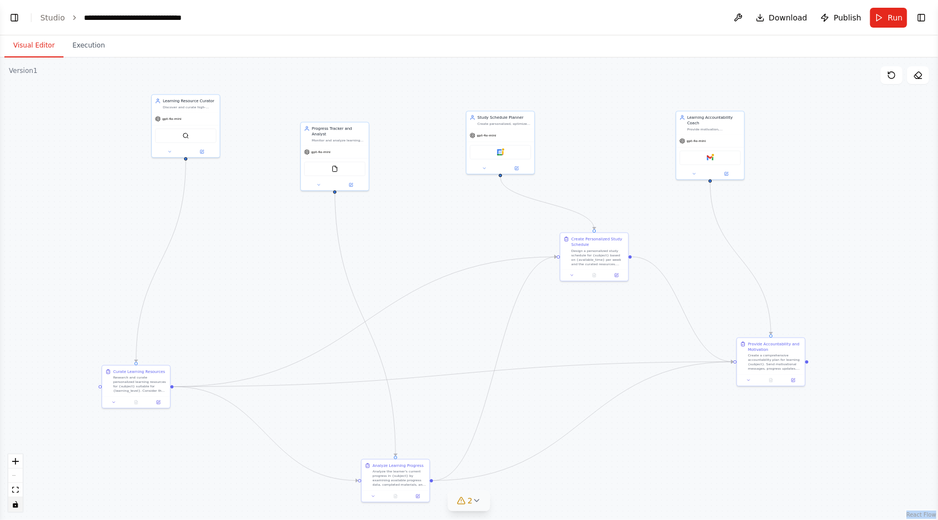
drag, startPoint x: 392, startPoint y: 289, endPoint x: 354, endPoint y: 264, distance: 45.8
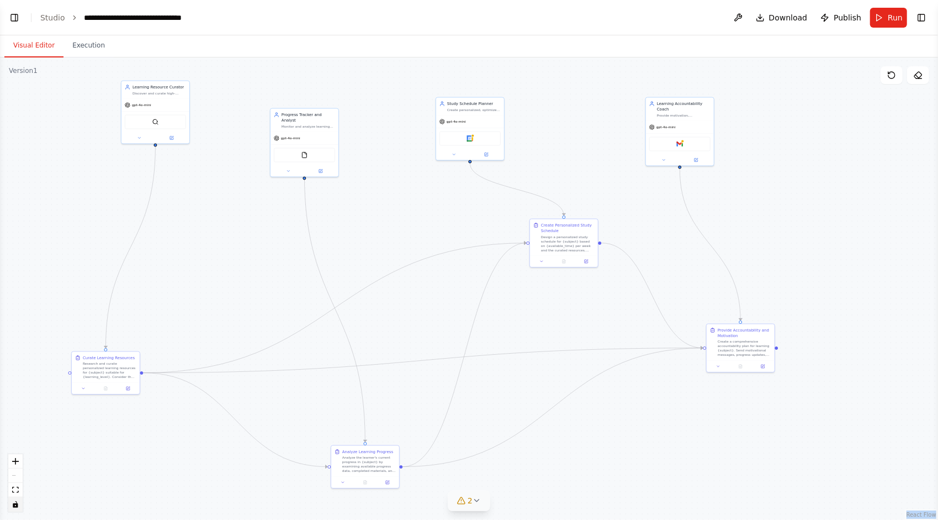
drag, startPoint x: 454, startPoint y: 207, endPoint x: 470, endPoint y: 221, distance: 21.9
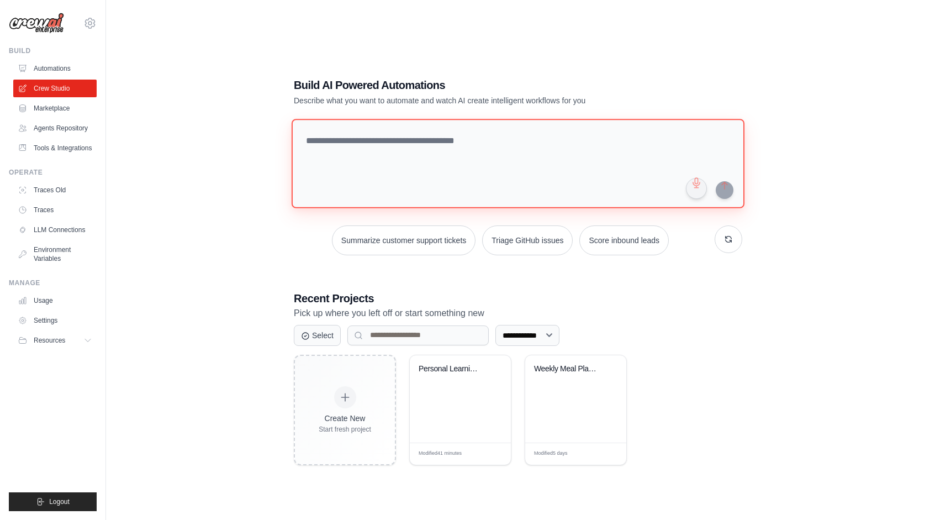
click at [391, 169] on textarea at bounding box center [518, 163] width 453 height 89
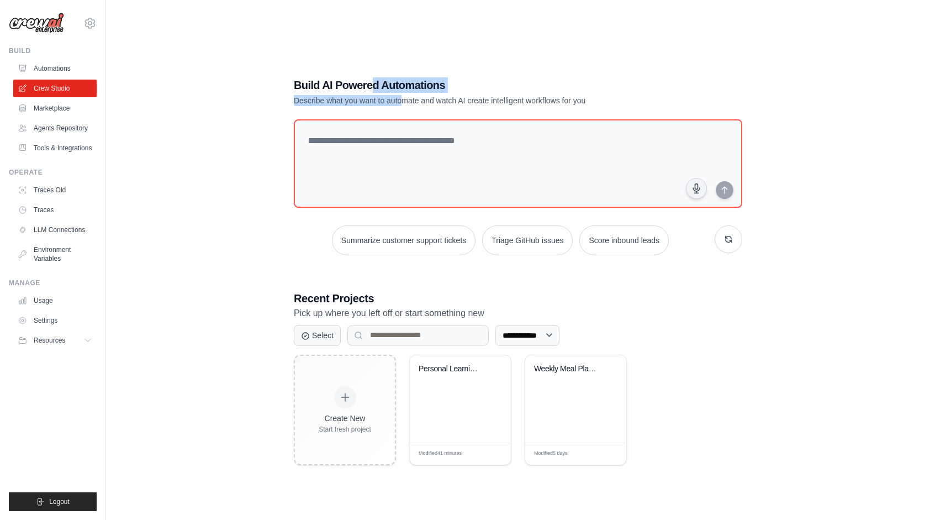
drag, startPoint x: 390, startPoint y: 94, endPoint x: 408, endPoint y: 105, distance: 20.6
click at [408, 105] on div "Build AI Powered Automations Describe what you want to automate and watch AI cr…" at bounding box center [479, 91] width 371 height 29
click at [408, 105] on p "Describe what you want to automate and watch AI create intelligent workflows fo…" at bounding box center [479, 100] width 371 height 11
drag, startPoint x: 446, startPoint y: 104, endPoint x: 565, endPoint y: 103, distance: 119.3
click at [565, 103] on p "Describe what you want to automate and watch AI create intelligent workflows fo…" at bounding box center [479, 100] width 371 height 11
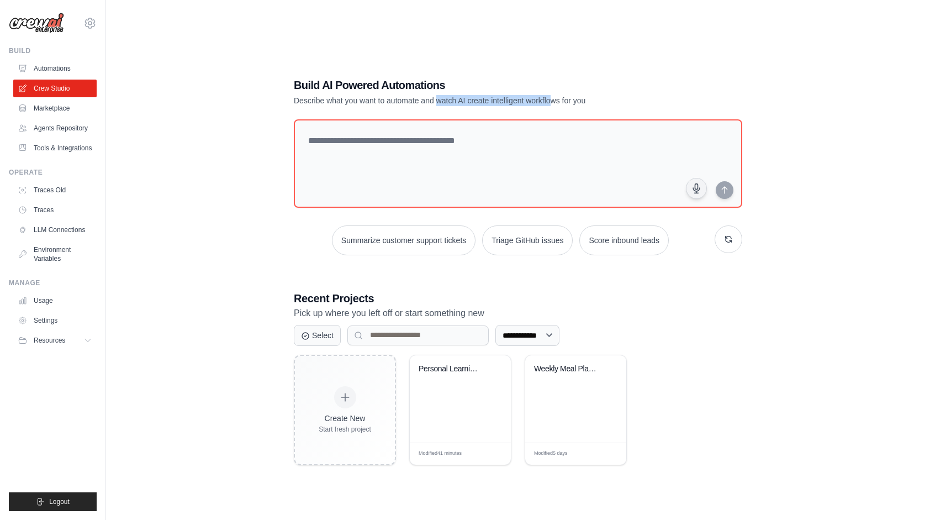
click at [565, 103] on p "Describe what you want to automate and watch AI create intelligent workflows fo…" at bounding box center [479, 100] width 371 height 11
drag, startPoint x: 586, startPoint y: 105, endPoint x: 613, endPoint y: 107, distance: 26.6
click at [613, 107] on div "**********" at bounding box center [518, 271] width 475 height 423
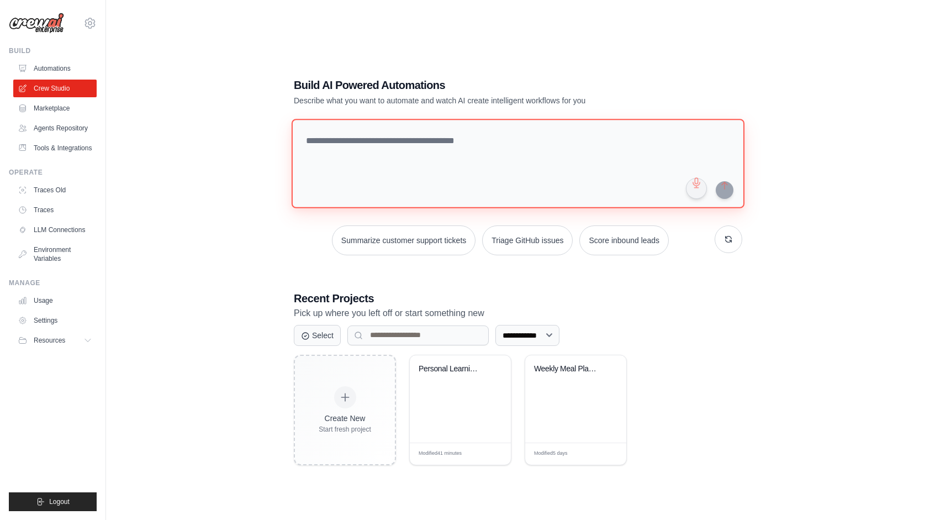
click at [480, 165] on textarea at bounding box center [518, 163] width 453 height 89
click at [463, 173] on textarea at bounding box center [518, 163] width 453 height 89
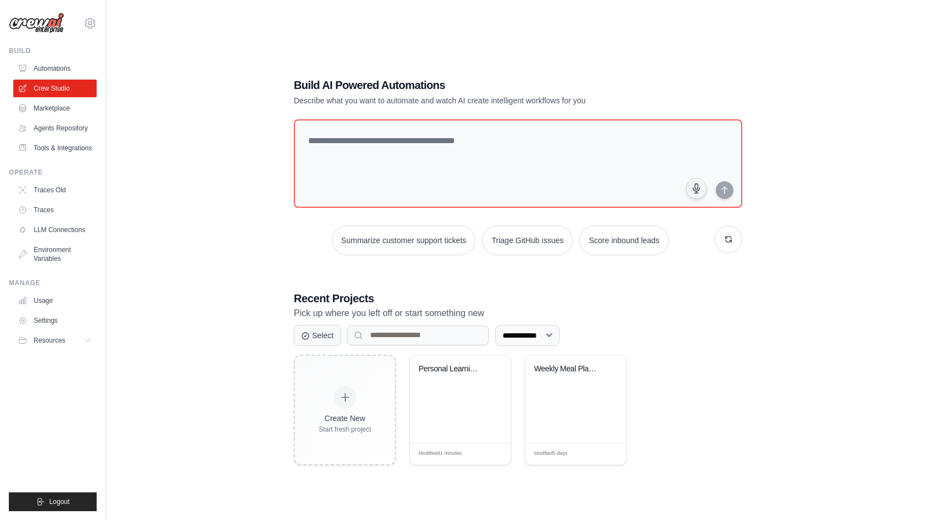
drag, startPoint x: 583, startPoint y: 107, endPoint x: 606, endPoint y: 108, distance: 23.2
click at [606, 108] on div "**********" at bounding box center [518, 271] width 475 height 423
click at [45, 67] on link "Automations" at bounding box center [55, 69] width 83 height 18
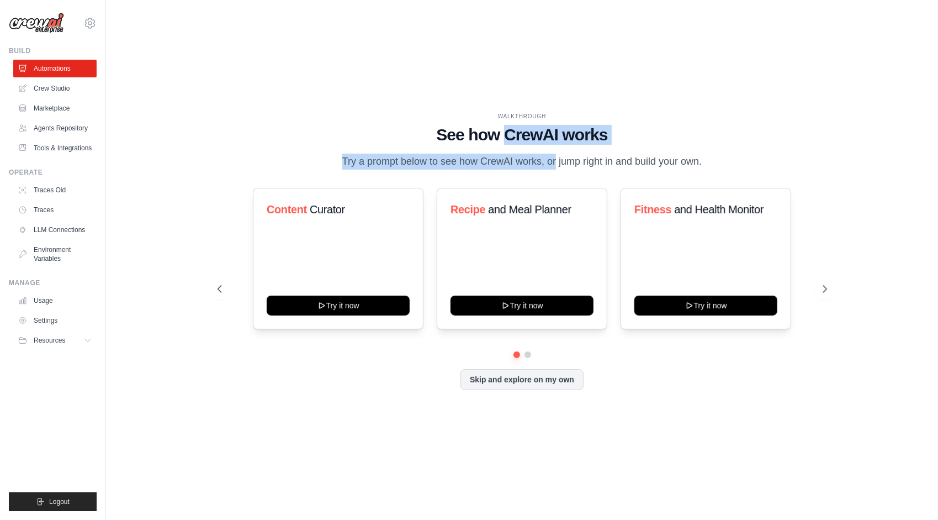
drag, startPoint x: 506, startPoint y: 131, endPoint x: 525, endPoint y: 147, distance: 24.7
click at [525, 147] on div "WALKTHROUGH See how CrewAI works Try a prompt below to see how CrewAI works, or…" at bounding box center [523, 140] width 610 height 57
click at [525, 154] on p "Try a prompt below to see how CrewAI works, or jump right in and build your own." at bounding box center [522, 162] width 371 height 16
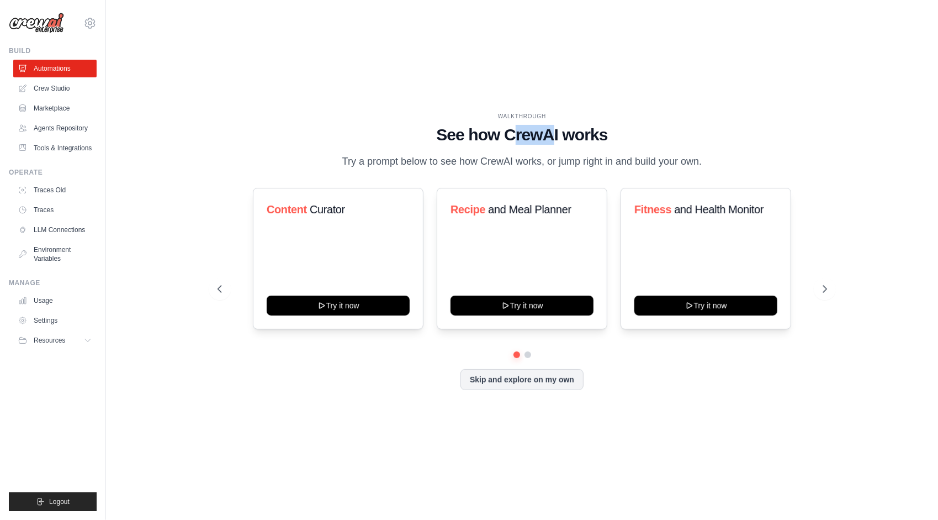
drag, startPoint x: 517, startPoint y: 128, endPoint x: 554, endPoint y: 136, distance: 37.4
click at [553, 136] on h1 "See how CrewAI works" at bounding box center [523, 135] width 610 height 20
click at [554, 136] on h1 "See how CrewAI works" at bounding box center [523, 135] width 610 height 20
drag, startPoint x: 294, startPoint y: 211, endPoint x: 340, endPoint y: 215, distance: 46.5
click at [340, 215] on h3 "Content Curator" at bounding box center [338, 209] width 143 height 15
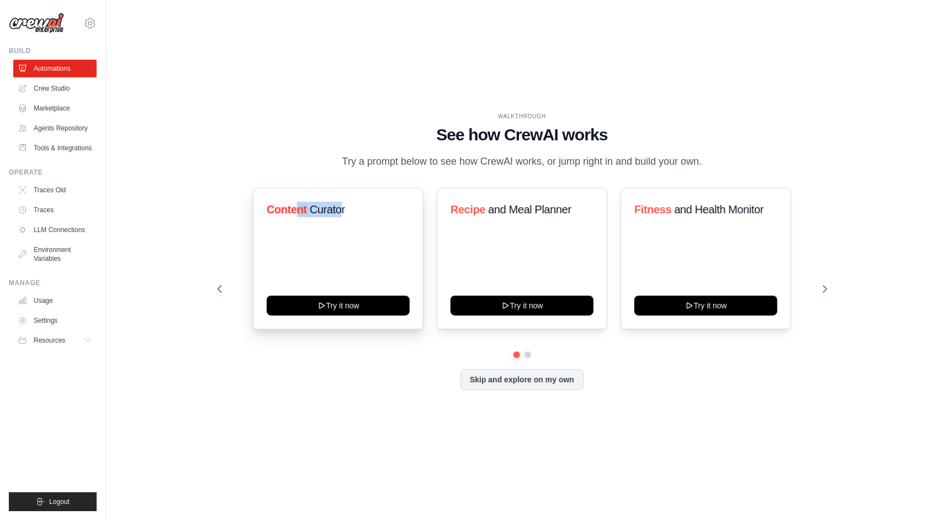
click at [340, 215] on span "Curator" at bounding box center [326, 209] width 35 height 12
drag, startPoint x: 350, startPoint y: 218, endPoint x: 357, endPoint y: 215, distance: 7.5
click at [356, 215] on h3 "Content Curator" at bounding box center [338, 209] width 143 height 15
click at [357, 215] on h3 "Content Curator" at bounding box center [338, 209] width 143 height 15
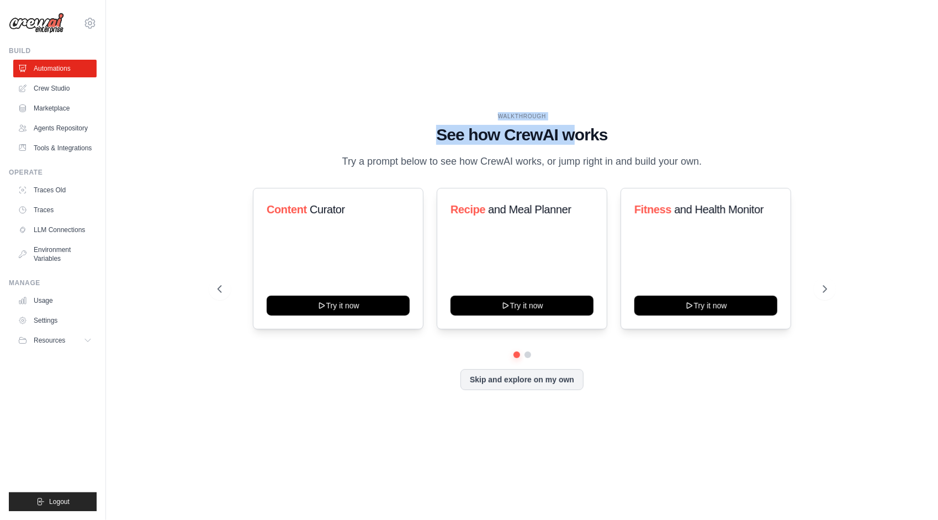
drag, startPoint x: 496, startPoint y: 108, endPoint x: 573, endPoint y: 115, distance: 77.7
click at [573, 115] on div "WALKTHROUGH See how CrewAI works Try a prompt below to see how CrewAI works, or…" at bounding box center [523, 140] width 610 height 57
drag, startPoint x: 504, startPoint y: 106, endPoint x: 549, endPoint y: 104, distance: 45.9
click at [549, 112] on div "WALKTHROUGH" at bounding box center [523, 116] width 610 height 8
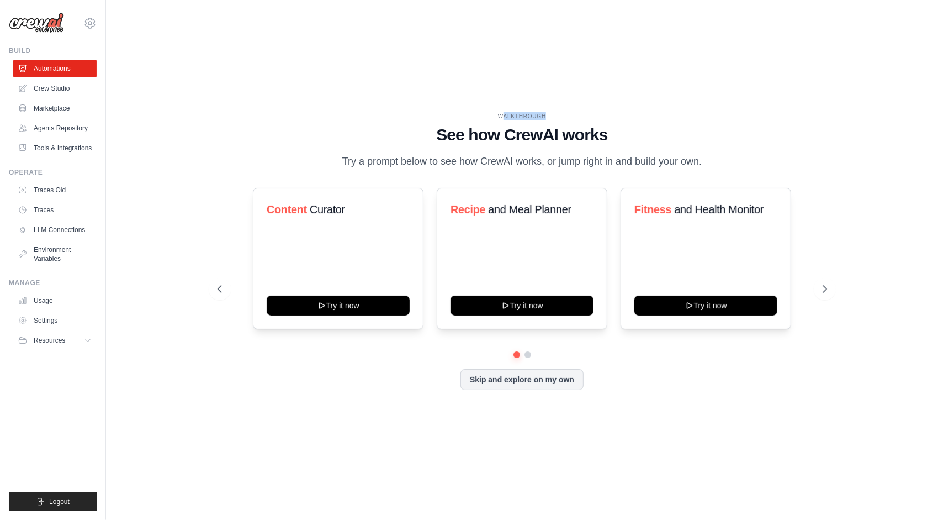
click at [549, 112] on div "WALKTHROUGH" at bounding box center [523, 116] width 610 height 8
drag, startPoint x: 542, startPoint y: 108, endPoint x: 551, endPoint y: 110, distance: 9.8
click at [551, 112] on div "WALKTHROUGH" at bounding box center [523, 116] width 610 height 8
drag, startPoint x: 436, startPoint y: 128, endPoint x: 593, endPoint y: 170, distance: 162.3
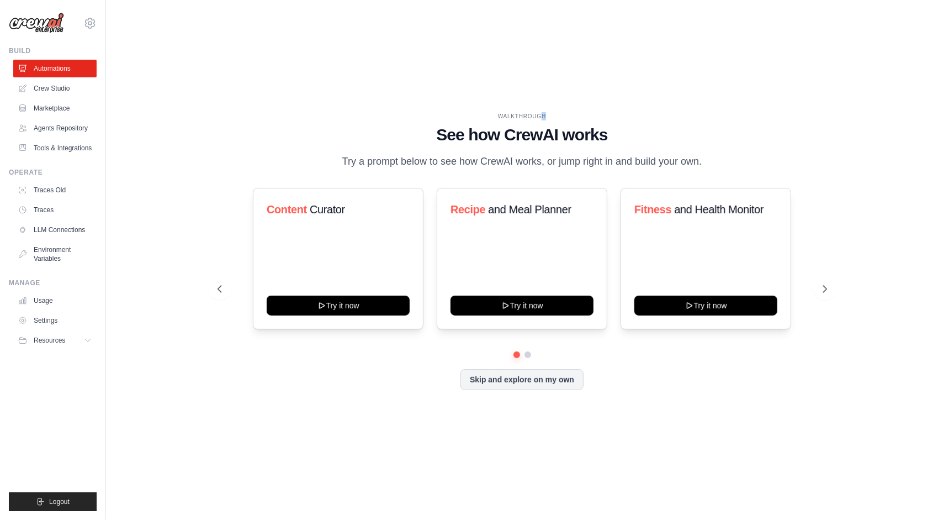
click at [593, 170] on div "WALKTHROUGH See how CrewAI works Try a prompt below to see how CrewAI works, or…" at bounding box center [523, 140] width 610 height 57
click at [358, 67] on div "WALKTHROUGH See how CrewAI works Try a prompt below to see how CrewAI works, or…" at bounding box center [522, 260] width 797 height 498
drag, startPoint x: 499, startPoint y: 107, endPoint x: 555, endPoint y: 110, distance: 56.4
click at [555, 112] on div "WALKTHROUGH" at bounding box center [523, 116] width 610 height 8
click at [468, 77] on div "WALKTHROUGH See how CrewAI works Try a prompt below to see how CrewAI works, or…" at bounding box center [522, 260] width 797 height 498
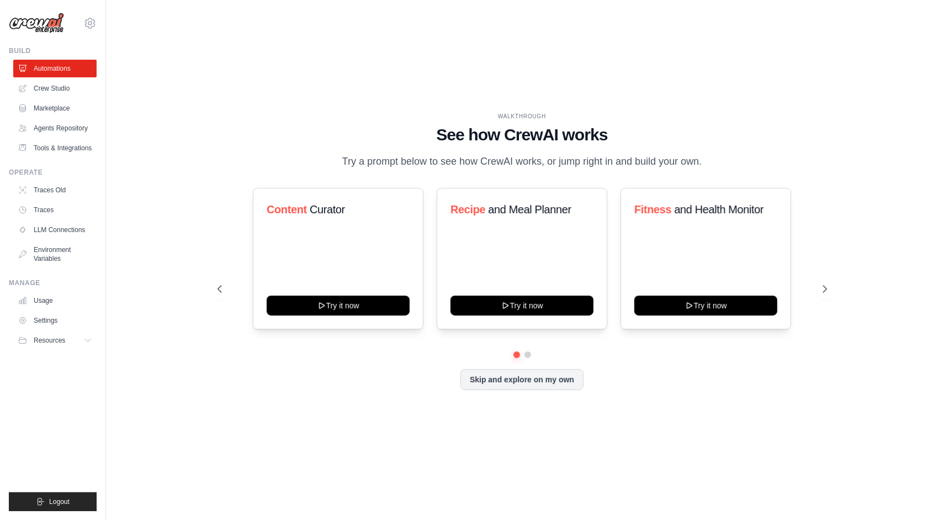
click at [478, 125] on h1 "See how CrewAI works" at bounding box center [523, 135] width 610 height 20
click at [527, 359] on button at bounding box center [527, 354] width 9 height 9
click at [517, 358] on button at bounding box center [516, 354] width 8 height 8
drag, startPoint x: 517, startPoint y: 171, endPoint x: 535, endPoint y: 176, distance: 18.2
click at [535, 170] on p "Try a prompt below to see how CrewAI works, or jump right in and build your own." at bounding box center [522, 162] width 371 height 16
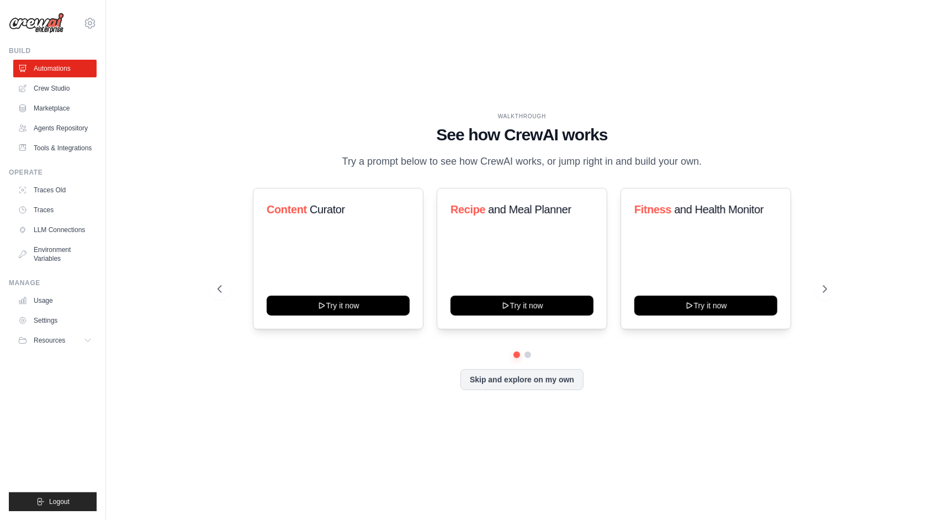
click at [535, 170] on p "Try a prompt below to see how CrewAI works, or jump right in and build your own." at bounding box center [522, 162] width 371 height 16
drag, startPoint x: 708, startPoint y: 219, endPoint x: 743, endPoint y: 215, distance: 34.5
click at [743, 215] on span "and Health Monitor" at bounding box center [719, 209] width 89 height 12
click at [821, 292] on icon at bounding box center [826, 288] width 11 height 11
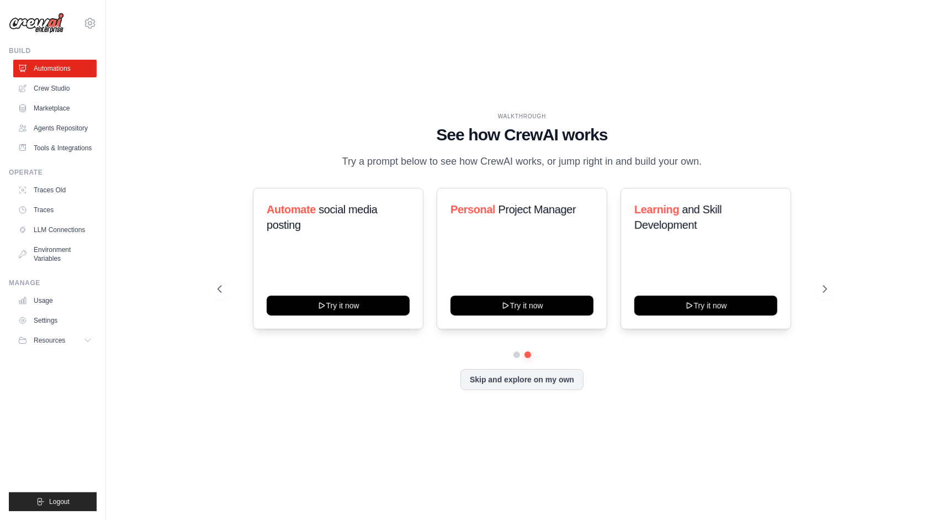
click at [339, 388] on div "Skip and explore on my own" at bounding box center [523, 379] width 610 height 21
click at [52, 87] on link "Crew Studio" at bounding box center [55, 89] width 83 height 18
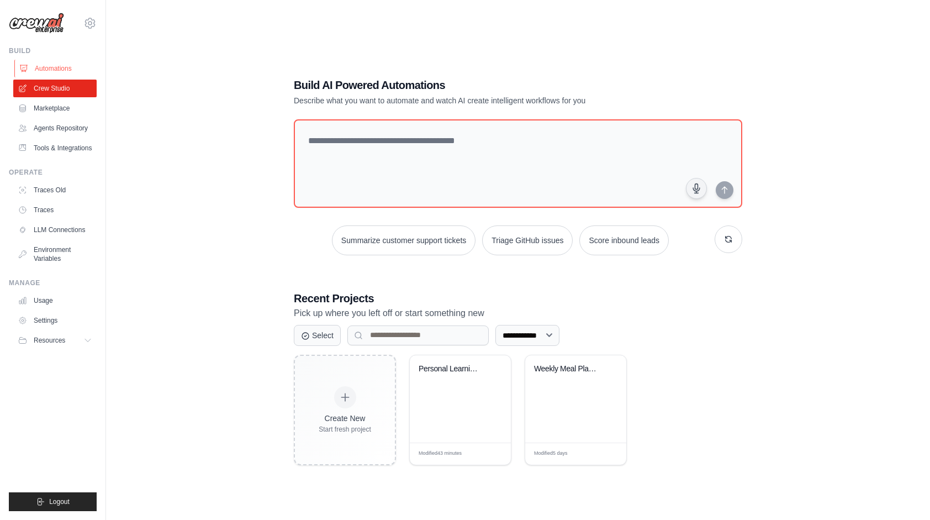
click at [54, 70] on link "Automations" at bounding box center [55, 69] width 83 height 18
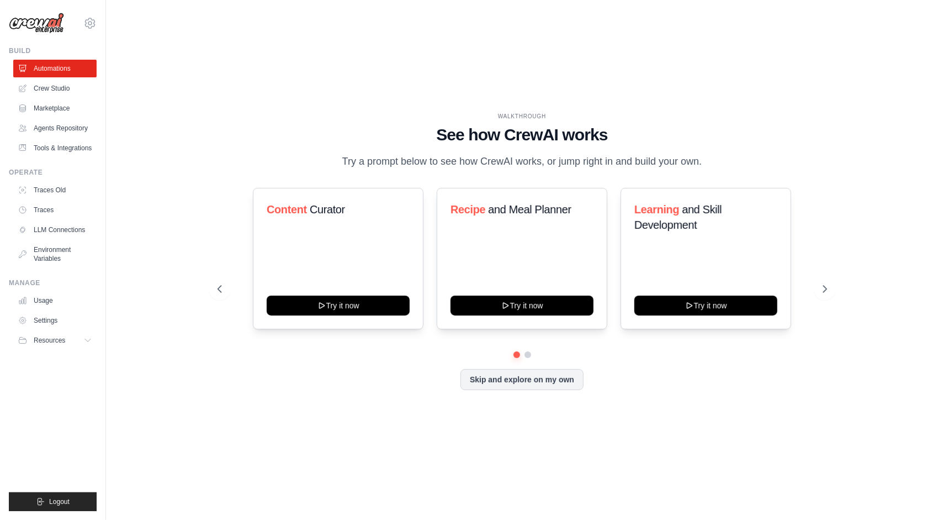
click at [498, 140] on div "WALKTHROUGH See how CrewAI works Try a prompt below to see how CrewAI works, or…" at bounding box center [523, 140] width 610 height 57
drag, startPoint x: 62, startPoint y: 70, endPoint x: 225, endPoint y: 68, distance: 163.5
click at [256, 64] on div "WALKTHROUGH See how CrewAI works Try a prompt below to see how CrewAI works, or…" at bounding box center [522, 260] width 797 height 498
click at [91, 23] on icon at bounding box center [89, 23] width 13 height 13
click at [320, 101] on div "WALKTHROUGH See how CrewAI works Try a prompt below to see how CrewAI works, or…" at bounding box center [522, 260] width 797 height 498
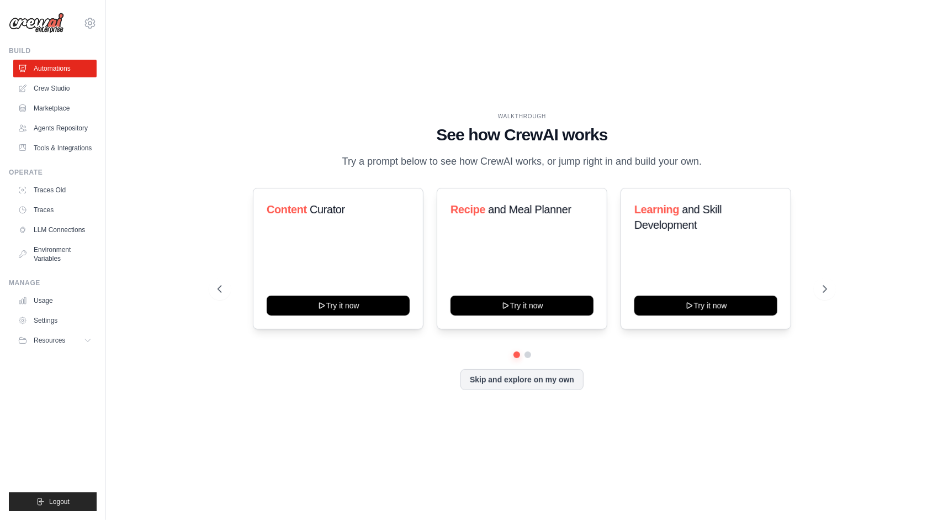
click at [193, 145] on div "WALKTHROUGH See how CrewAI works Try a prompt below to see how CrewAI works, or…" at bounding box center [522, 260] width 797 height 498
click at [56, 111] on link "Marketplace" at bounding box center [55, 108] width 83 height 18
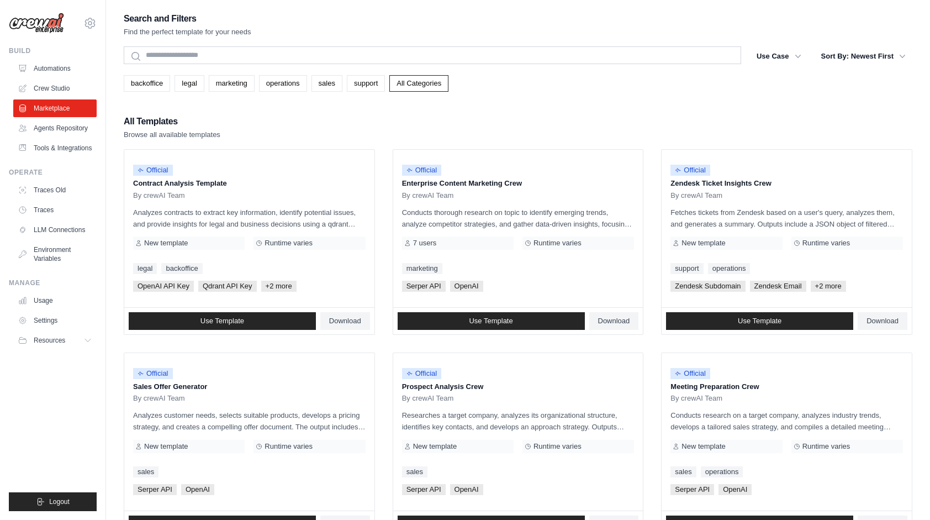
drag, startPoint x: 136, startPoint y: 135, endPoint x: 214, endPoint y: 133, distance: 78.4
click at [214, 133] on p "Browse all available templates" at bounding box center [172, 134] width 97 height 11
drag, startPoint x: 224, startPoint y: 135, endPoint x: 212, endPoint y: 137, distance: 12.3
click at [210, 137] on p "Browse all available templates" at bounding box center [172, 134] width 97 height 11
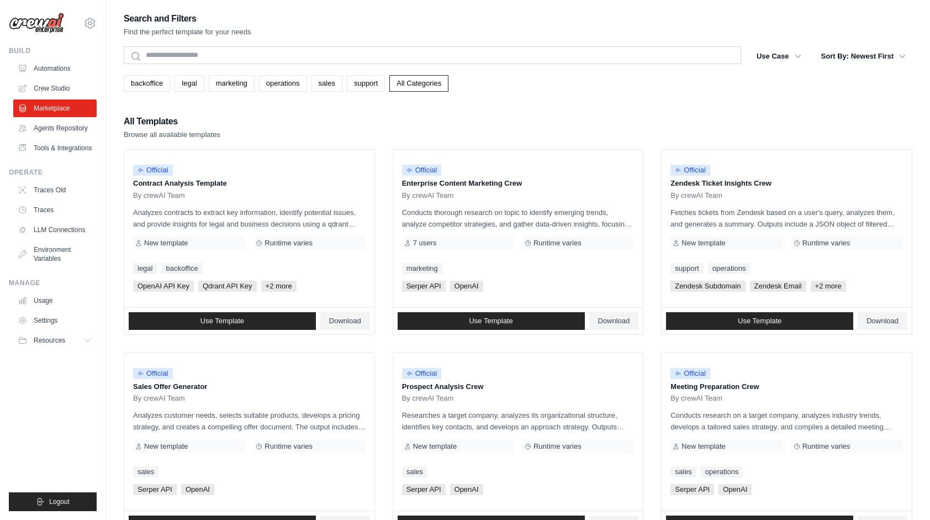
click at [212, 137] on p "Browse all available templates" at bounding box center [172, 134] width 97 height 11
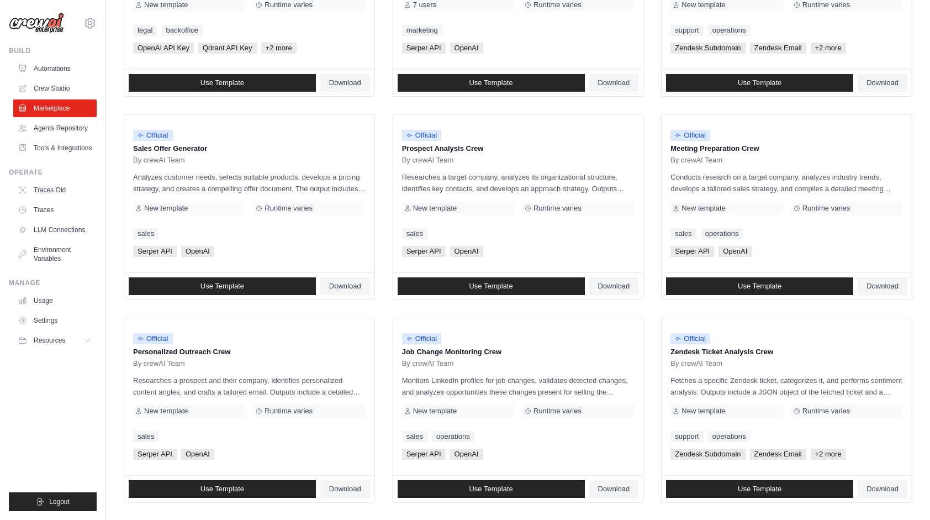
scroll to position [225, 0]
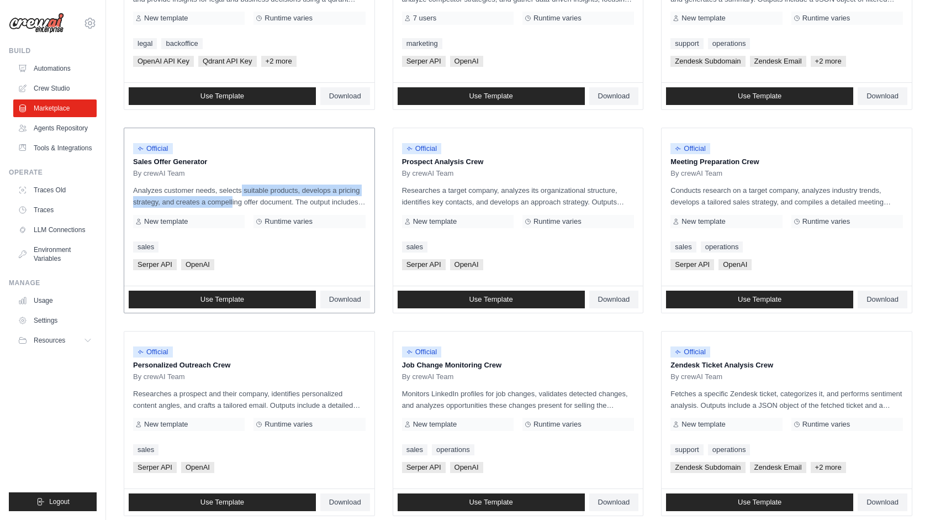
drag, startPoint x: 216, startPoint y: 192, endPoint x: 229, endPoint y: 201, distance: 15.5
click at [229, 201] on p "Analyzes customer needs, selects suitable products, develops a pricing strategy…" at bounding box center [249, 195] width 232 height 23
drag, startPoint x: 233, startPoint y: 194, endPoint x: 237, endPoint y: 204, distance: 10.9
click at [237, 204] on p "Analyzes customer needs, selects suitable products, develops a pricing strategy…" at bounding box center [249, 195] width 232 height 23
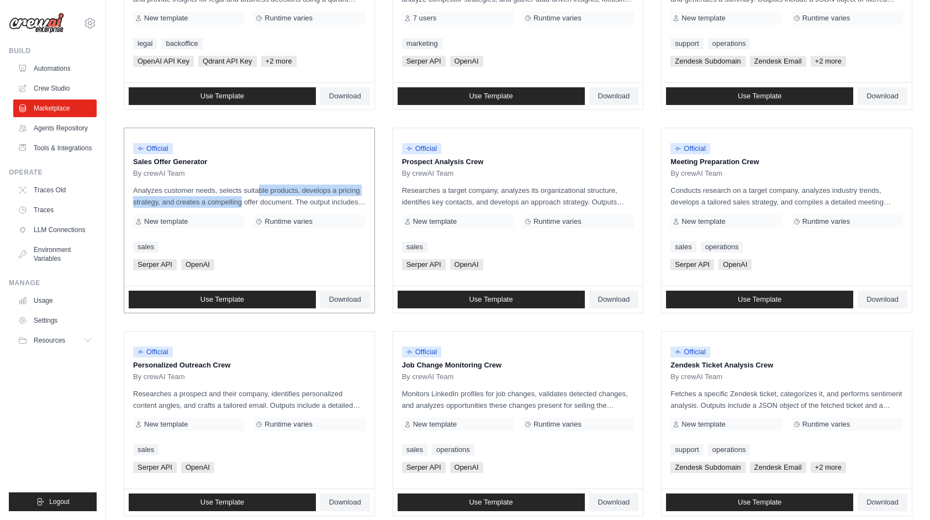
click at [237, 204] on p "Analyzes customer needs, selects suitable products, develops a pricing strategy…" at bounding box center [249, 195] width 232 height 23
click at [300, 219] on span "Runtime varies" at bounding box center [289, 221] width 48 height 9
click at [187, 245] on div "sales" at bounding box center [249, 246] width 232 height 11
click at [217, 248] on div "sales" at bounding box center [249, 246] width 232 height 11
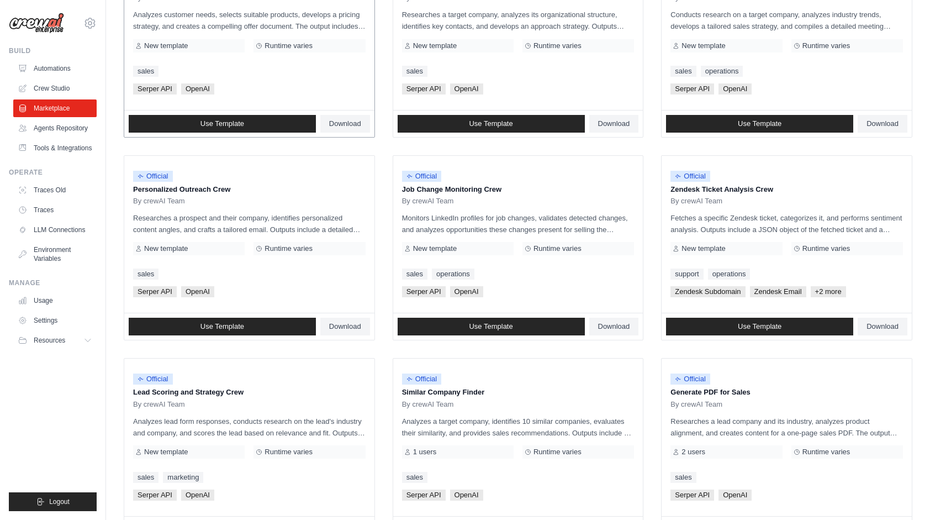
scroll to position [501, 0]
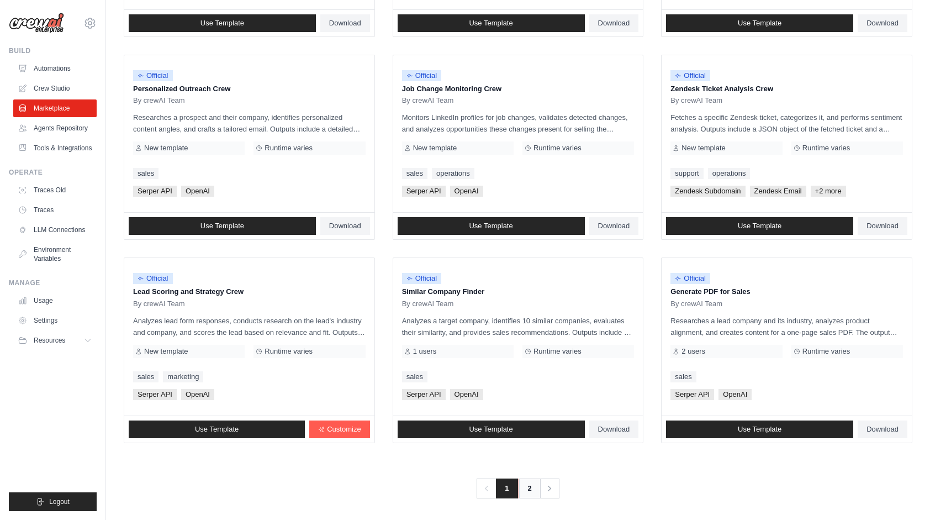
click at [527, 489] on link "2" at bounding box center [530, 488] width 22 height 20
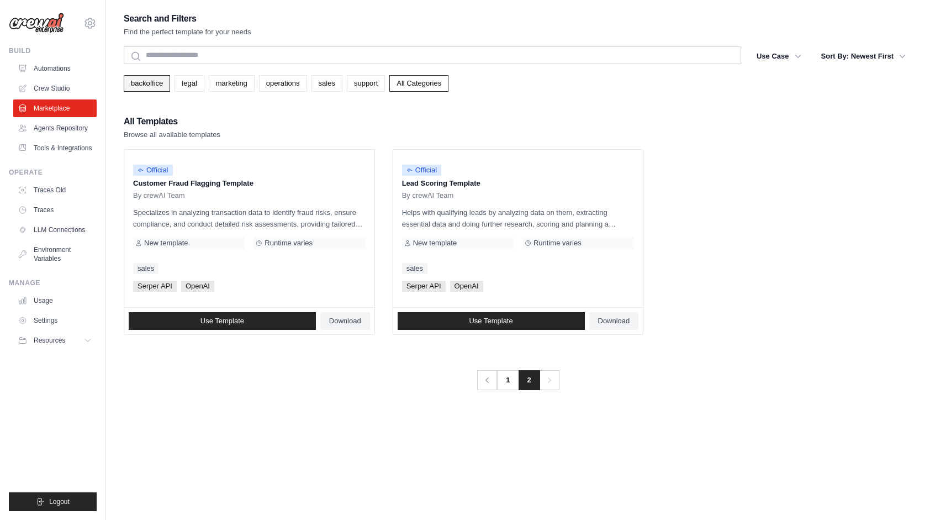
click at [147, 84] on link "backoffice" at bounding box center [147, 83] width 46 height 17
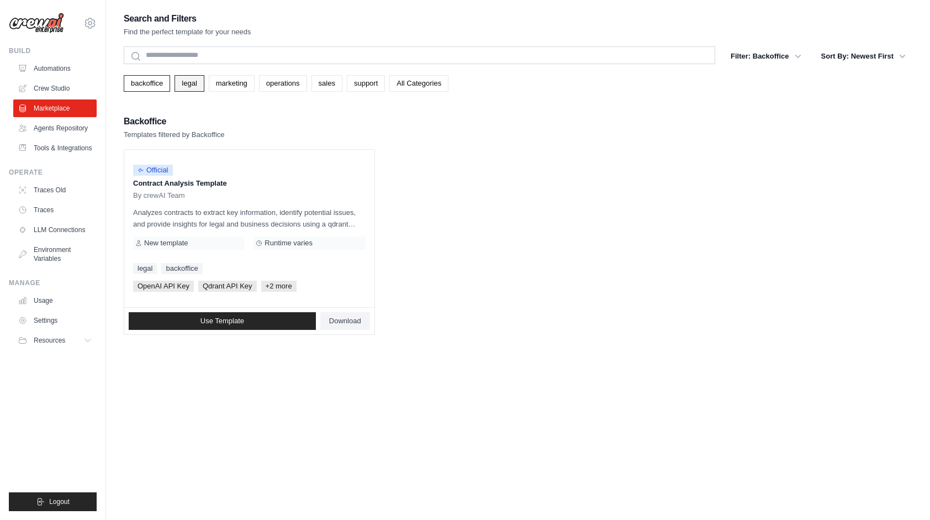
click at [192, 82] on link "legal" at bounding box center [188, 83] width 29 height 17
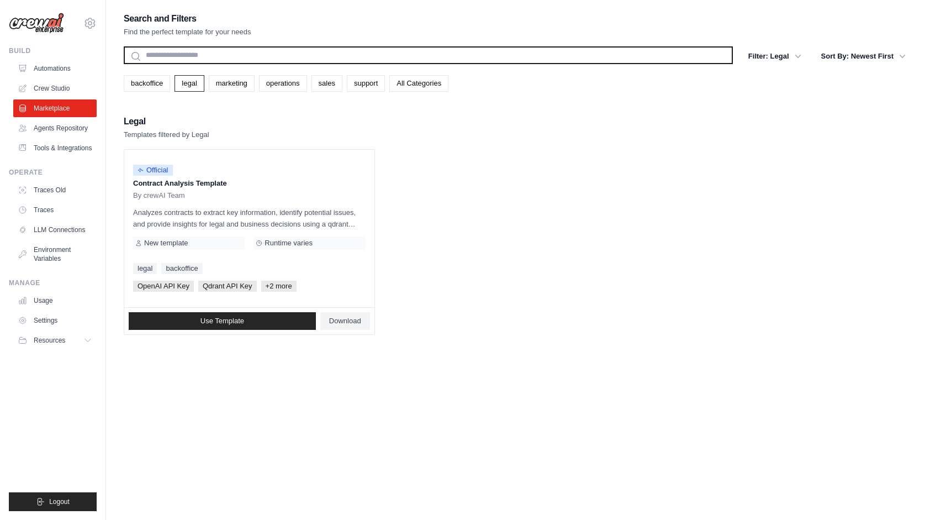
click at [195, 56] on input "text" at bounding box center [428, 55] width 609 height 18
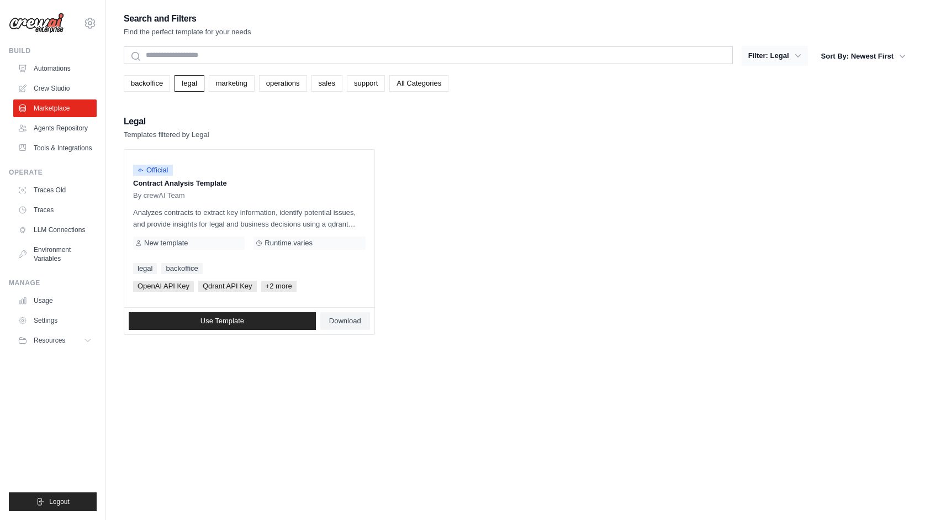
click at [792, 57] on icon "button" at bounding box center [797, 55] width 11 height 11
click at [794, 57] on icon "button" at bounding box center [797, 55] width 11 height 11
click at [801, 52] on icon "button" at bounding box center [797, 55] width 11 height 11
click at [795, 56] on icon "button" at bounding box center [797, 55] width 11 height 11
click at [779, 56] on button "Filter: Legal" at bounding box center [775, 56] width 66 height 20
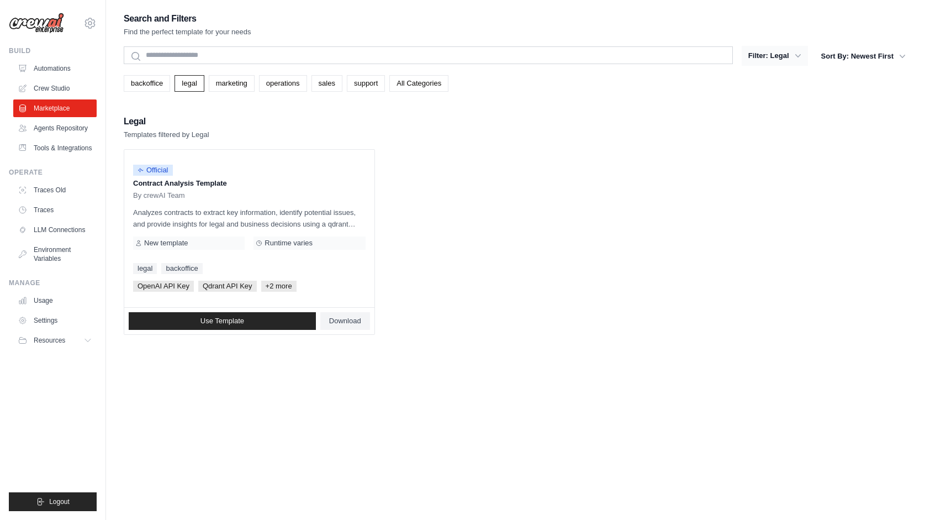
click at [779, 56] on button "Filter: Legal" at bounding box center [775, 56] width 66 height 20
click at [895, 61] on button "Sort By: Newest First" at bounding box center [863, 56] width 98 height 20
click at [895, 55] on button "Sort By: Newest First" at bounding box center [863, 56] width 98 height 20
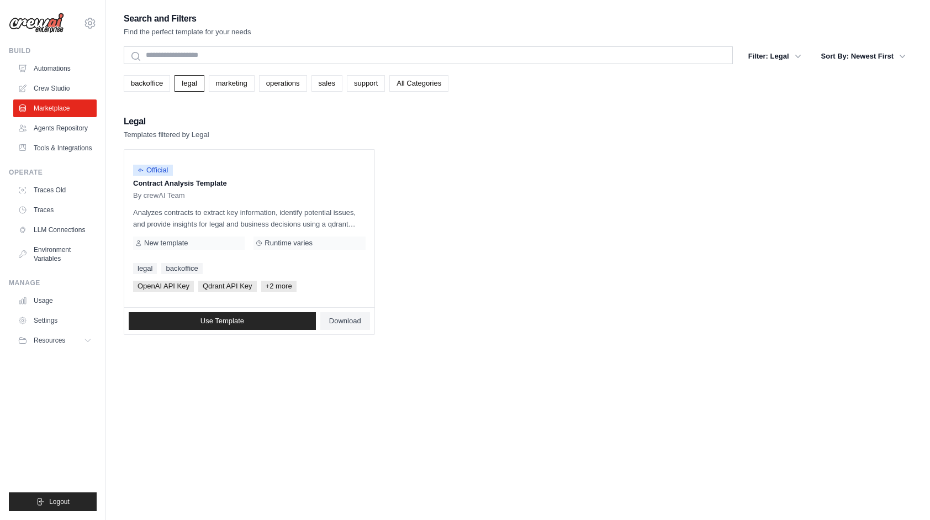
click at [554, 108] on div "Search and Filters Find the perfect template for your needs Search Filter: Lega…" at bounding box center [518, 173] width 789 height 324
click at [147, 80] on link "backoffice" at bounding box center [147, 83] width 46 height 17
click at [777, 56] on button "Filter: Backoffice" at bounding box center [765, 56] width 83 height 20
click at [780, 56] on button "Filter: Backoffice" at bounding box center [765, 56] width 83 height 20
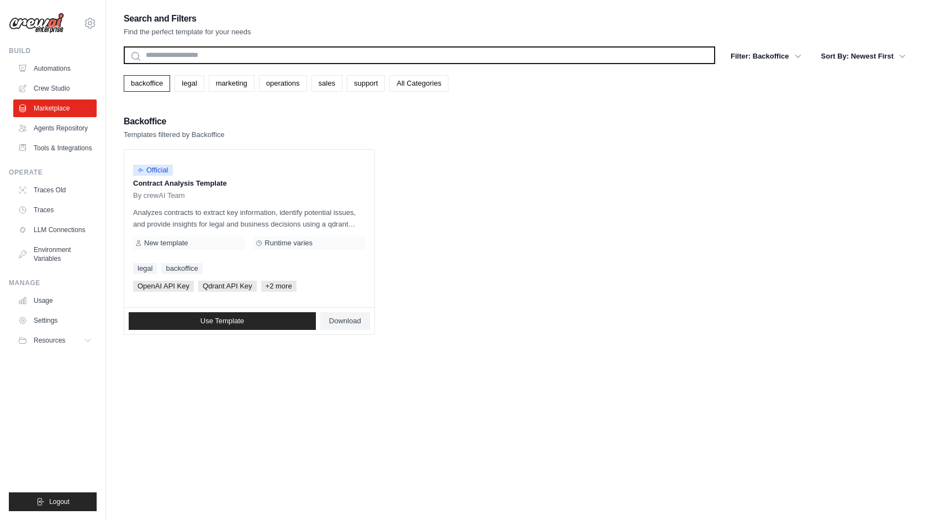
click at [247, 46] on input "text" at bounding box center [419, 55] width 591 height 18
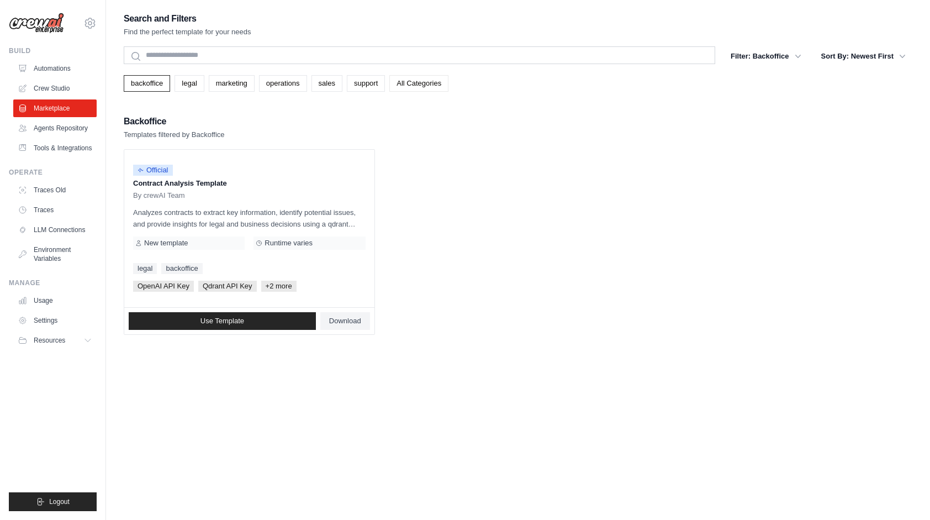
click at [438, 83] on link "All Categories" at bounding box center [418, 83] width 59 height 17
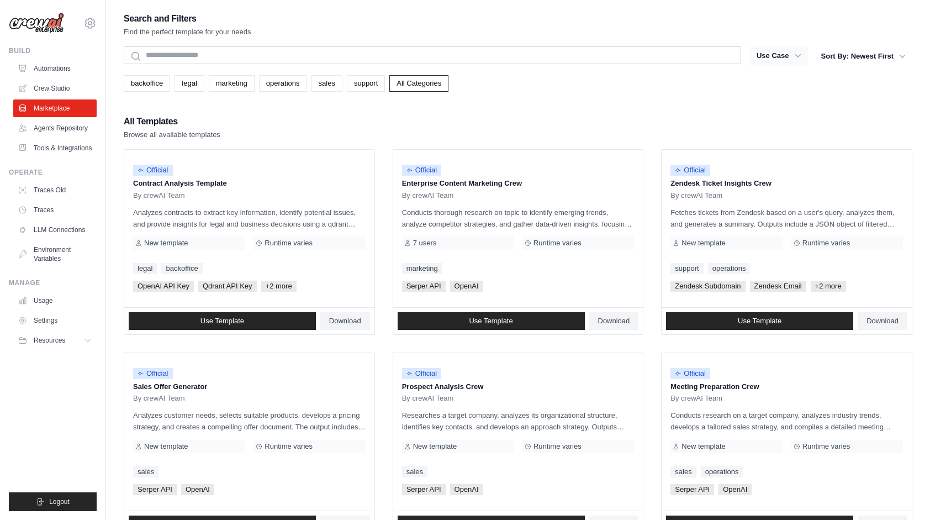
click at [782, 52] on button "Use Case" at bounding box center [779, 56] width 58 height 20
click at [791, 65] on button "Use Case" at bounding box center [779, 56] width 58 height 20
click at [792, 57] on icon "button" at bounding box center [797, 55] width 11 height 11
click at [874, 57] on button "Sort By: Newest First" at bounding box center [863, 56] width 98 height 20
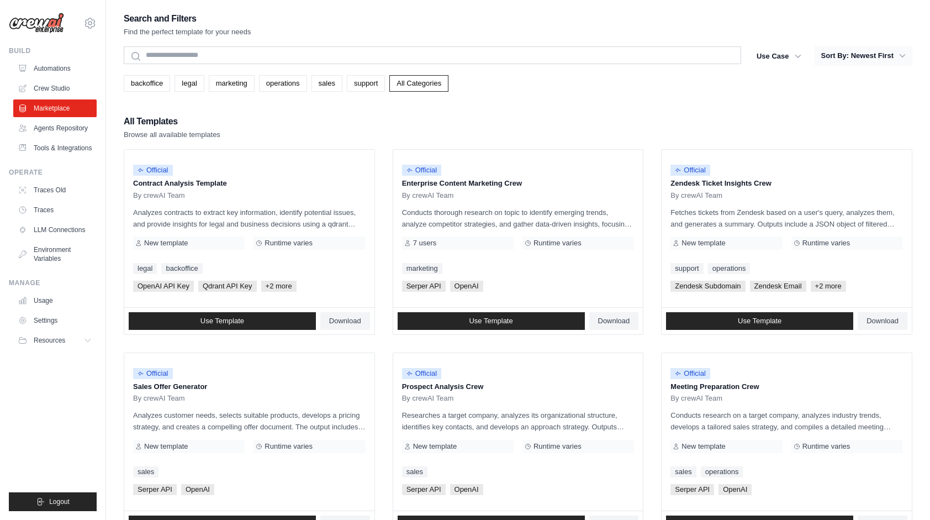
click at [887, 57] on button "Sort By: Newest First" at bounding box center [863, 56] width 98 height 20
click at [373, 116] on div "All Templates Browse all available templates" at bounding box center [518, 127] width 789 height 27
click at [260, 135] on div "All Templates Browse all available templates" at bounding box center [518, 127] width 789 height 27
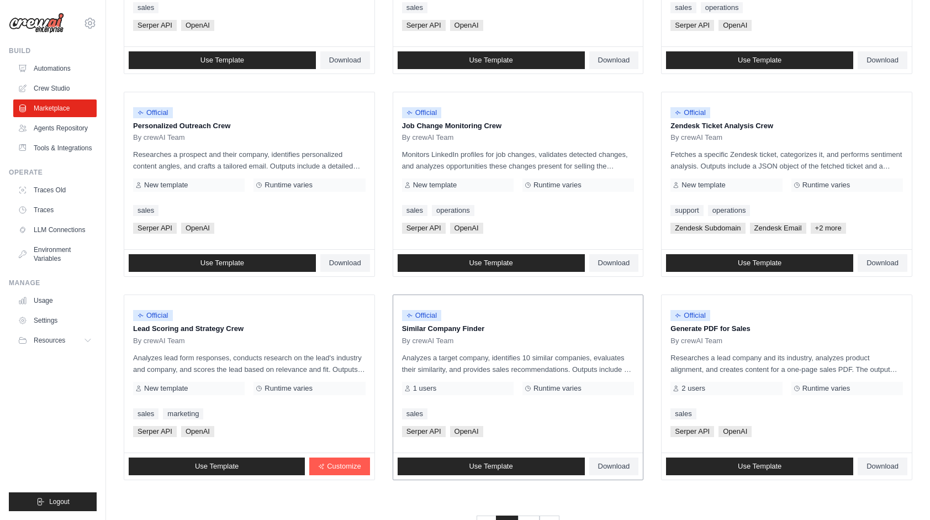
scroll to position [501, 0]
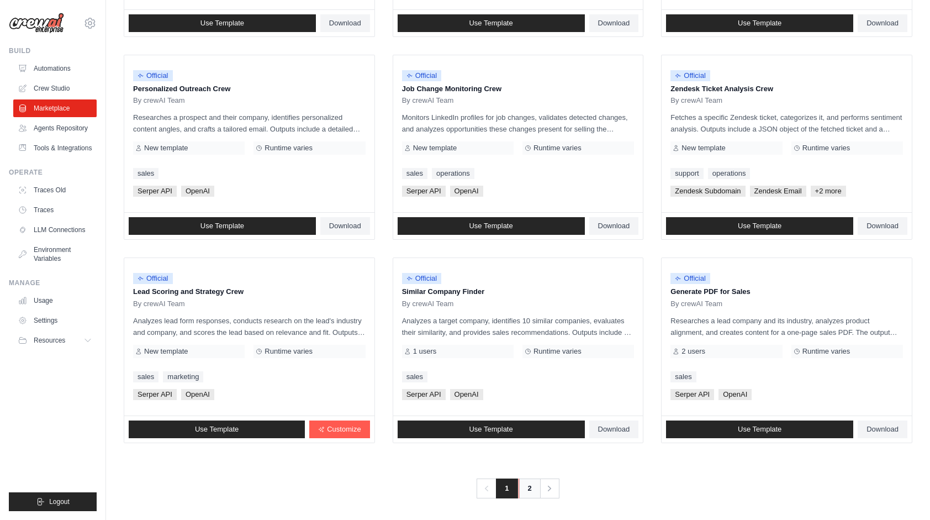
click at [535, 487] on link "2" at bounding box center [530, 488] width 22 height 20
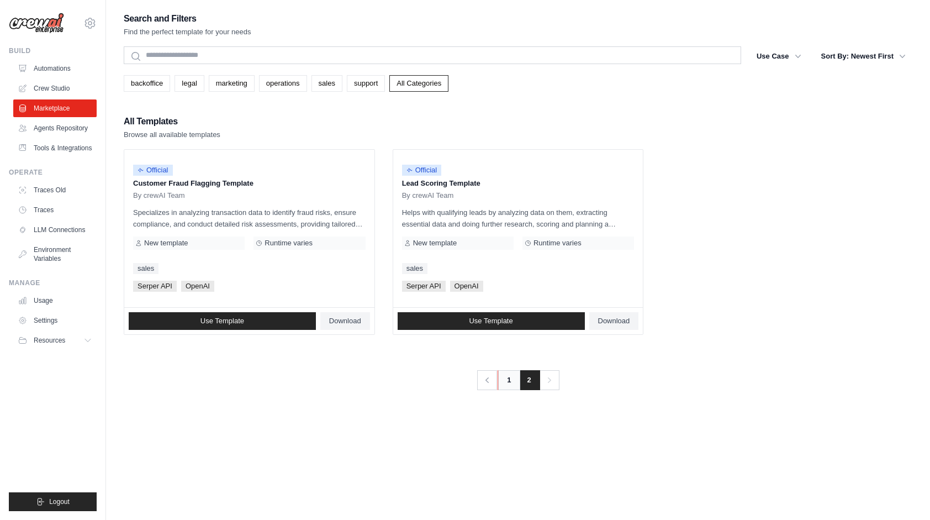
click at [503, 384] on link "1" at bounding box center [509, 380] width 22 height 20
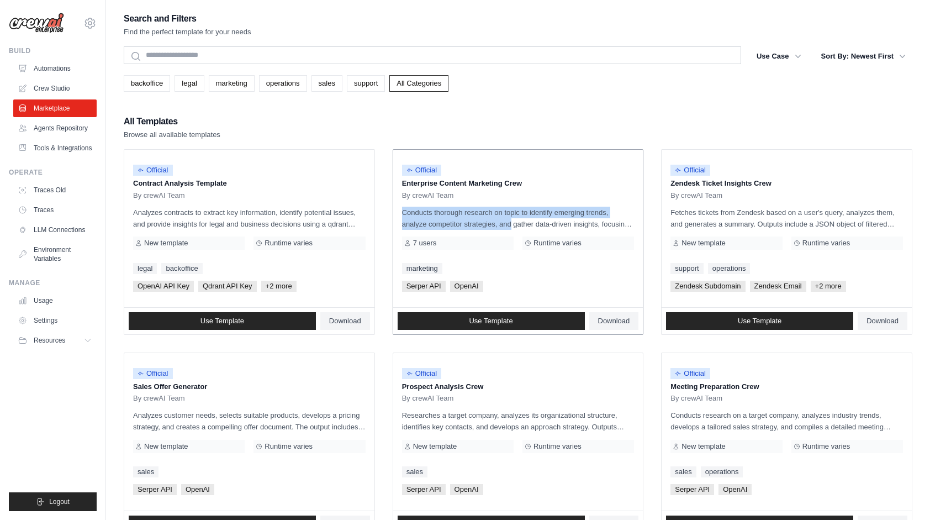
drag, startPoint x: 470, startPoint y: 195, endPoint x: 487, endPoint y: 228, distance: 37.3
click at [487, 228] on div "Official Enterprise Content Marketing Crew By crewAI Team Conducts thorough res…" at bounding box center [518, 228] width 250 height 157
click at [487, 228] on p "Conducts thorough research on topic to identify emerging trends, analyze compet…" at bounding box center [518, 218] width 232 height 23
drag, startPoint x: 479, startPoint y: 211, endPoint x: 478, endPoint y: 226, distance: 15.0
click at [478, 226] on p "Conducts thorough research on topic to identify emerging trends, analyze compet…" at bounding box center [518, 218] width 232 height 23
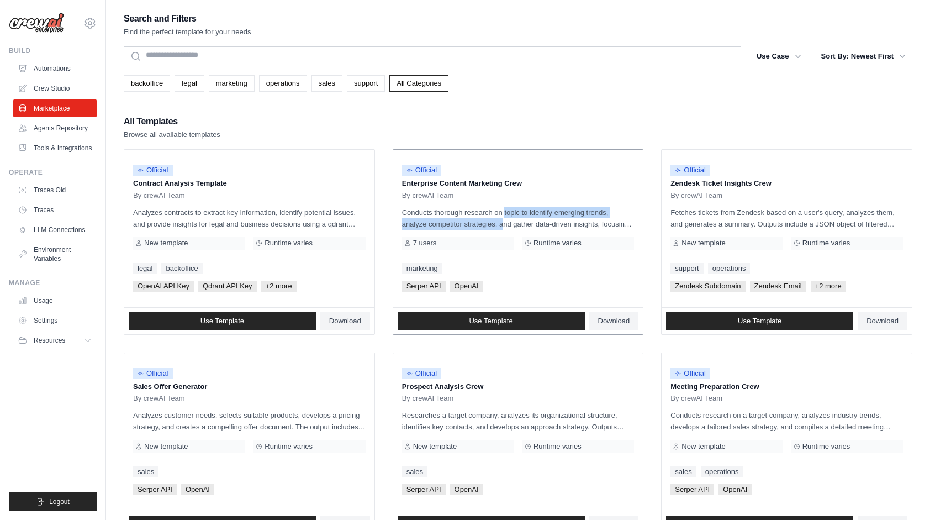
click at [478, 226] on p "Conducts thorough research on topic to identify emerging trends, analyze compet…" at bounding box center [518, 218] width 232 height 23
drag, startPoint x: 448, startPoint y: 183, endPoint x: 527, endPoint y: 189, distance: 79.2
click at [527, 189] on div "Official Enterprise Content Marketing Crew By crewAI Team" at bounding box center [518, 178] width 232 height 41
drag, startPoint x: 486, startPoint y: 213, endPoint x: 487, endPoint y: 223, distance: 10.0
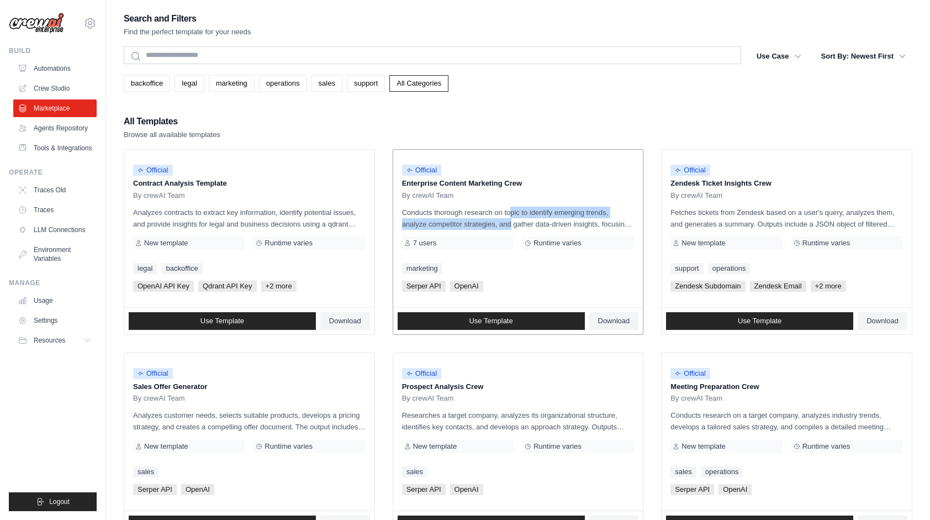
click at [487, 223] on p "Conducts thorough research on topic to identify emerging trends, analyze compet…" at bounding box center [518, 218] width 232 height 23
click at [507, 223] on p "Conducts thorough research on topic to identify emerging trends, analyze compet…" at bounding box center [518, 218] width 232 height 23
drag, startPoint x: 403, startPoint y: 184, endPoint x: 623, endPoint y: 222, distance: 223.6
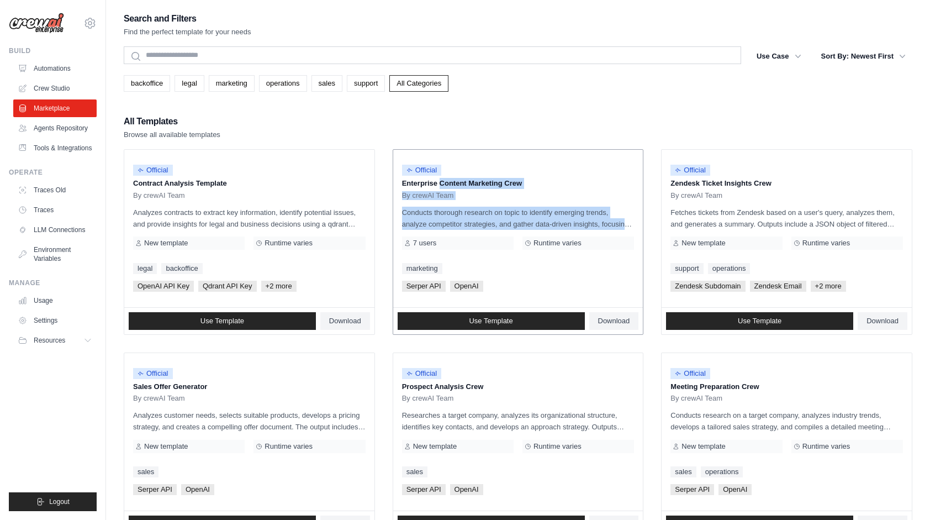
click at [623, 222] on div "Official Enterprise Content Marketing Crew By crewAI Team Conducts thorough res…" at bounding box center [518, 228] width 250 height 157
click at [583, 223] on p "Conducts thorough research on topic to identify emerging trends, analyze compet…" at bounding box center [518, 218] width 232 height 23
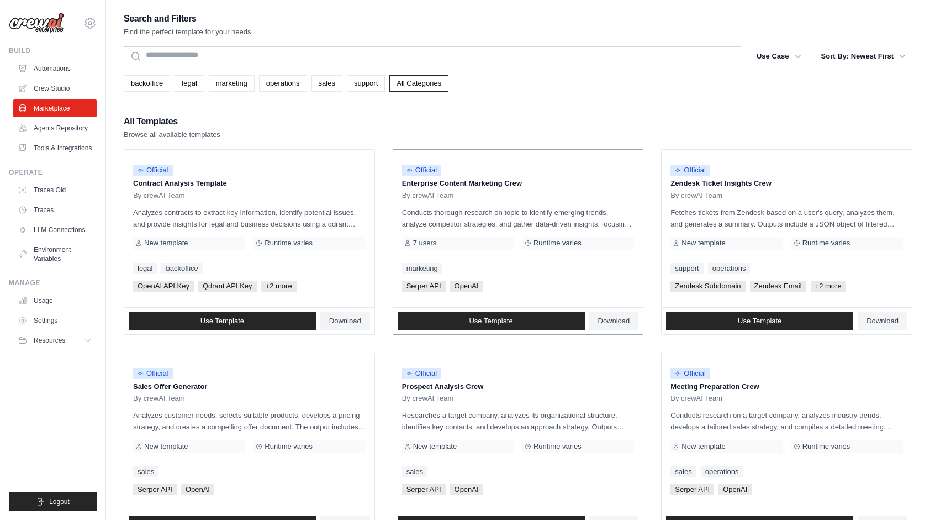
click at [493, 271] on div "marketing" at bounding box center [518, 268] width 232 height 11
drag, startPoint x: 498, startPoint y: 216, endPoint x: 552, endPoint y: 232, distance: 56.4
click at [552, 232] on div "Official Enterprise Content Marketing Crew By crewAI Team Conducts thorough res…" at bounding box center [518, 228] width 250 height 157
drag, startPoint x: 556, startPoint y: 241, endPoint x: 639, endPoint y: 248, distance: 84.3
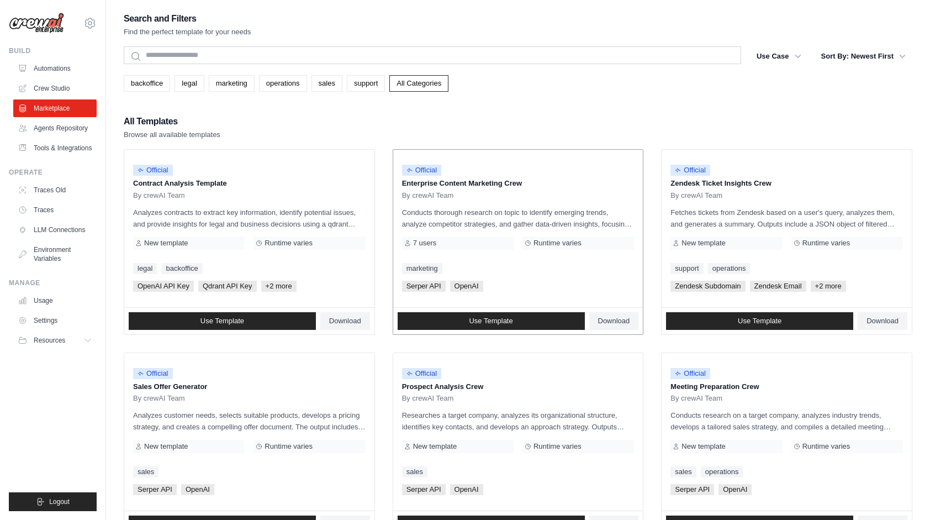
click at [639, 248] on div "Official Enterprise Content Marketing Crew By crewAI Team Conducts thorough res…" at bounding box center [518, 228] width 250 height 157
click at [610, 248] on div "Runtime varies" at bounding box center [578, 242] width 112 height 13
drag, startPoint x: 543, startPoint y: 244, endPoint x: 588, endPoint y: 243, distance: 44.7
click at [588, 243] on div "Runtime varies" at bounding box center [578, 242] width 112 height 13
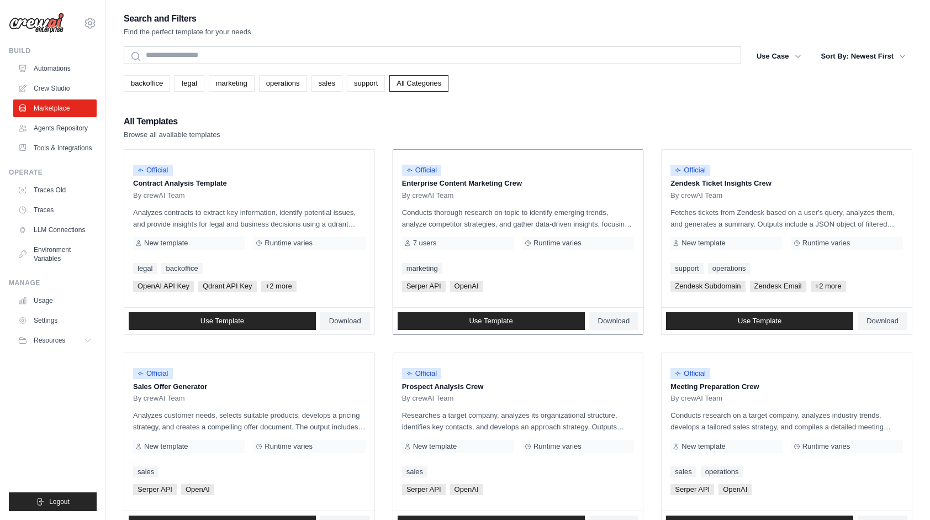
drag, startPoint x: 592, startPoint y: 243, endPoint x: 533, endPoint y: 244, distance: 58.5
click at [533, 244] on div "Runtime varies" at bounding box center [578, 242] width 112 height 13
click at [565, 245] on span "Runtime varies" at bounding box center [557, 243] width 48 height 9
click at [467, 285] on span "OpenAI" at bounding box center [466, 286] width 33 height 11
click at [457, 278] on div "Official Enterprise Content Marketing Crew By crewAI Team Conducts thorough res…" at bounding box center [518, 228] width 250 height 157
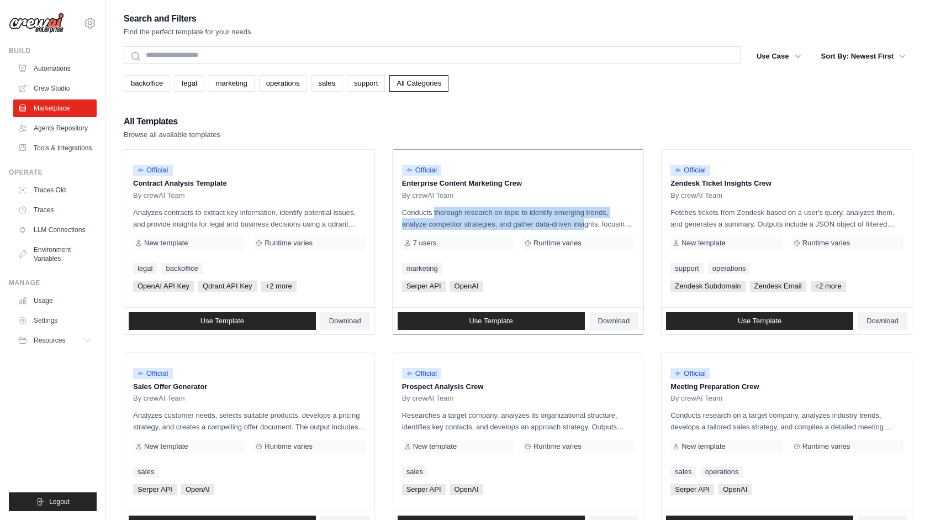
drag, startPoint x: 403, startPoint y: 214, endPoint x: 567, endPoint y: 226, distance: 164.4
click at [565, 226] on p "Conducts thorough research on topic to identify emerging trends, analyze compet…" at bounding box center [518, 218] width 232 height 23
click at [567, 226] on p "Conducts thorough research on topic to identify emerging trends, analyze compet…" at bounding box center [518, 218] width 232 height 23
drag, startPoint x: 508, startPoint y: 214, endPoint x: 508, endPoint y: 231, distance: 17.1
click at [508, 231] on div "Official Enterprise Content Marketing Crew By crewAI Team Conducts thorough res…" at bounding box center [518, 228] width 250 height 157
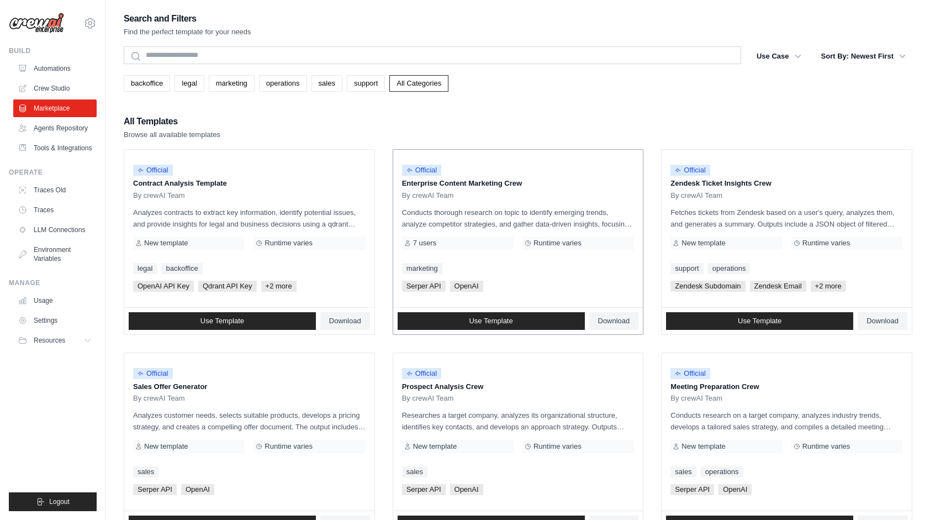
click at [508, 231] on div "Official Enterprise Content Marketing Crew By crewAI Team Conducts thorough res…" at bounding box center [518, 228] width 250 height 157
drag, startPoint x: 510, startPoint y: 213, endPoint x: 513, endPoint y: 225, distance: 12.5
click at [513, 225] on p "Conducts thorough research on topic to identify emerging trends, analyze compet…" at bounding box center [518, 218] width 232 height 23
drag, startPoint x: 513, startPoint y: 215, endPoint x: 515, endPoint y: 224, distance: 9.0
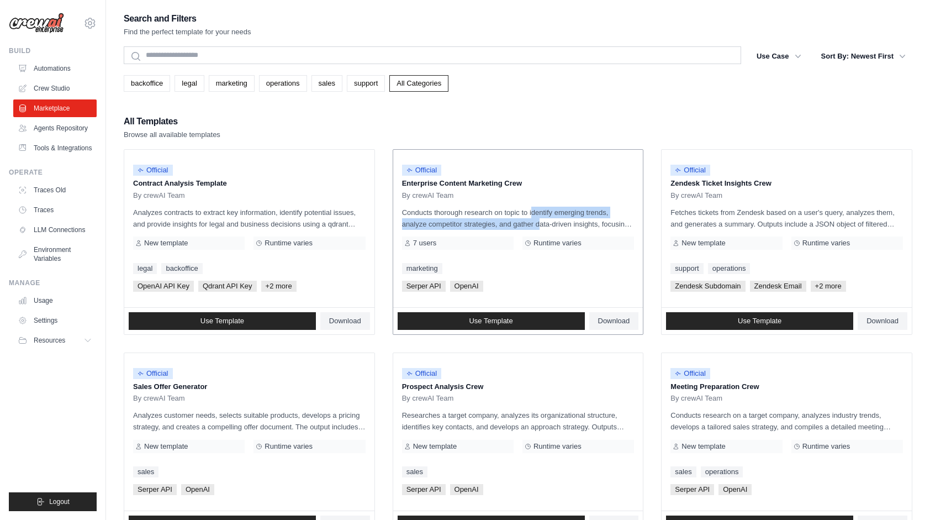
click at [515, 224] on p "Conducts thorough research on topic to identify emerging trends, analyze compet…" at bounding box center [518, 218] width 232 height 23
drag, startPoint x: 517, startPoint y: 214, endPoint x: 517, endPoint y: 224, distance: 9.9
click at [517, 224] on p "Conducts thorough research on topic to identify emerging trends, analyze compet…" at bounding box center [518, 218] width 232 height 23
click at [516, 224] on p "Conducts thorough research on topic to identify emerging trends, analyze compet…" at bounding box center [518, 218] width 232 height 23
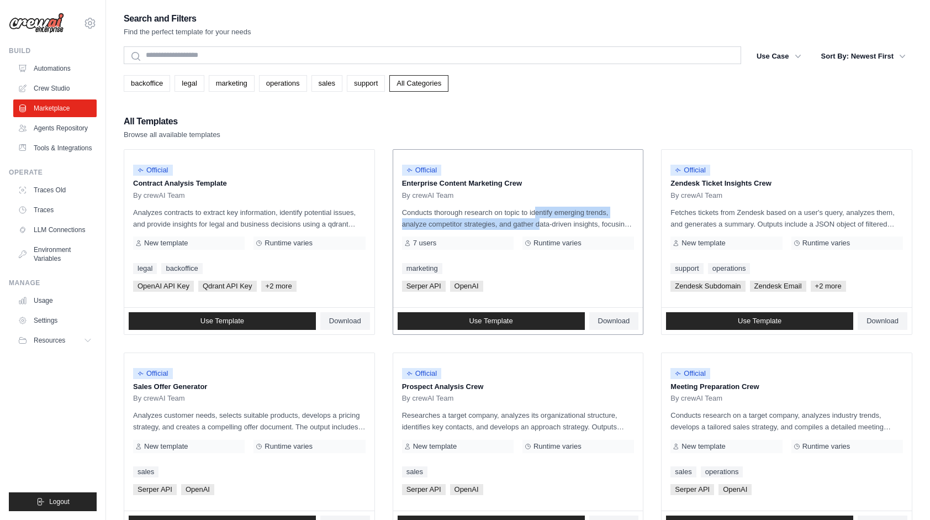
drag, startPoint x: 516, startPoint y: 214, endPoint x: 516, endPoint y: 222, distance: 7.7
click at [516, 222] on p "Conducts thorough research on topic to identify emerging trends, analyze compet…" at bounding box center [518, 218] width 232 height 23
click at [528, 102] on div "Search and Filters Find the perfect template for your needs Search Use Case bac…" at bounding box center [518, 505] width 789 height 988
click at [482, 105] on div "Search and Filters Find the perfect template for your needs Search Use Case bac…" at bounding box center [518, 505] width 789 height 988
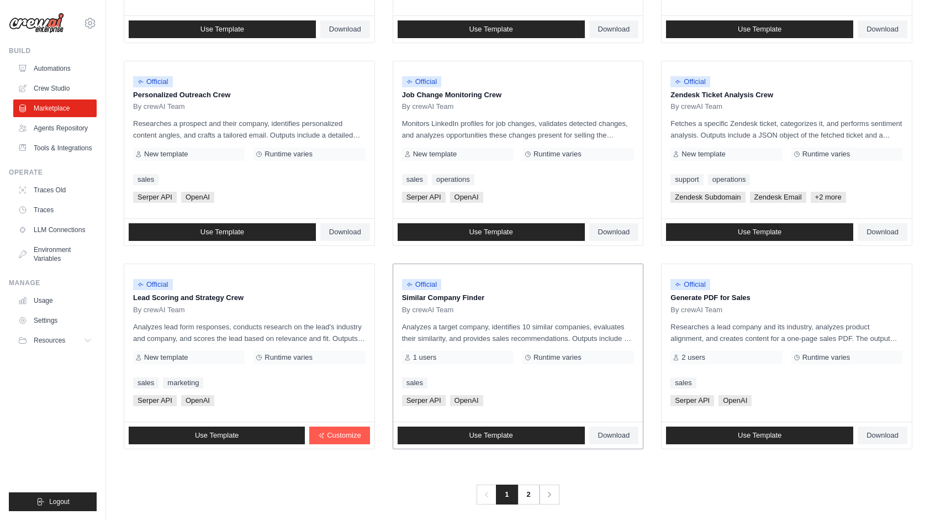
scroll to position [501, 0]
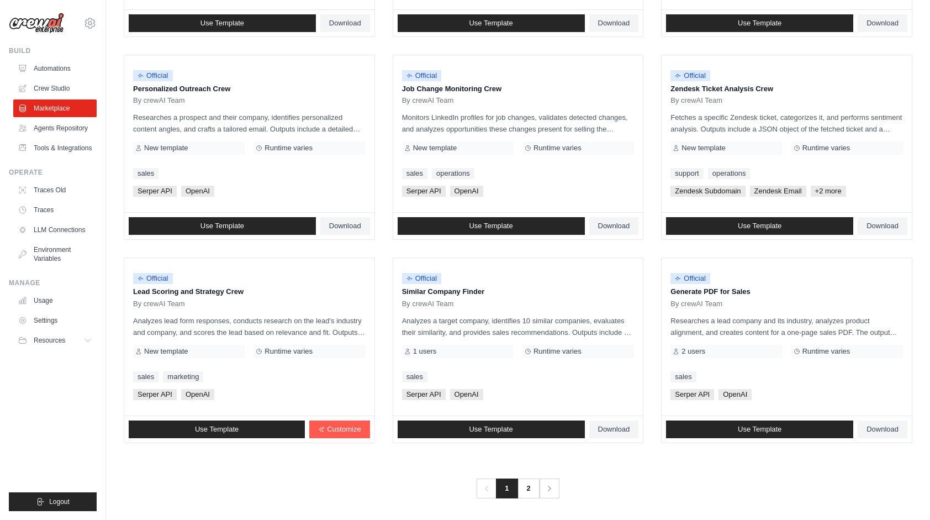
click at [392, 456] on div "Search and Filters Find the perfect template for your needs Search Use Case bac…" at bounding box center [518, 4] width 789 height 988
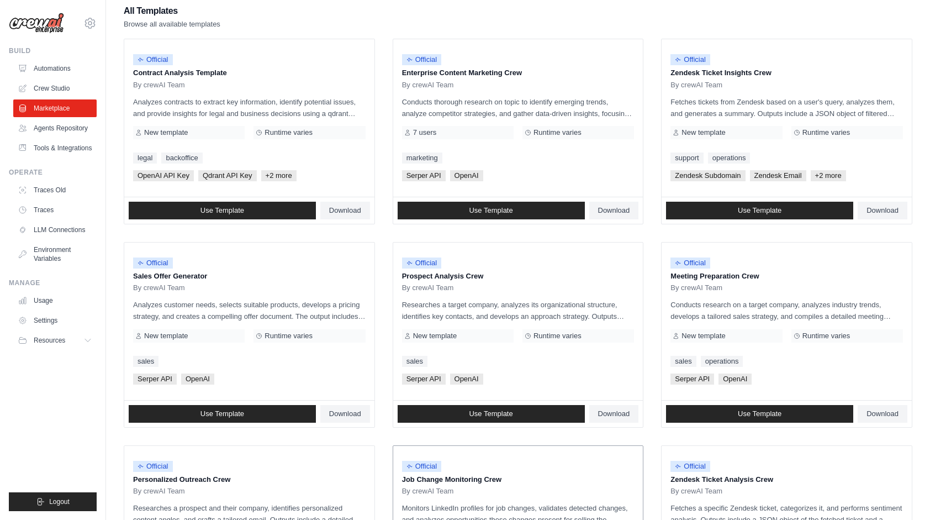
scroll to position [0, 0]
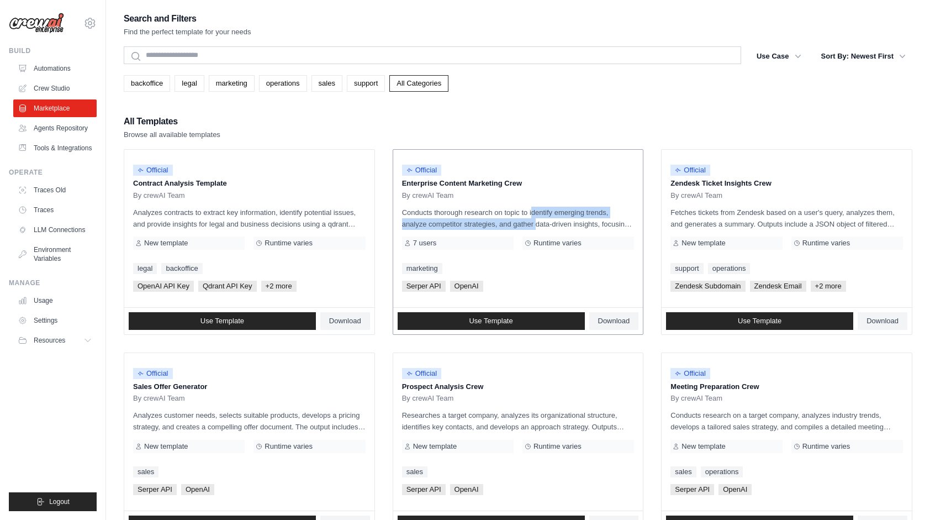
drag, startPoint x: 510, startPoint y: 213, endPoint x: 514, endPoint y: 222, distance: 9.4
click at [514, 222] on p "Conducts thorough research on topic to identify emerging trends, analyze compet…" at bounding box center [518, 218] width 232 height 23
drag, startPoint x: 512, startPoint y: 214, endPoint x: 512, endPoint y: 222, distance: 8.3
click at [512, 222] on p "Conducts thorough research on topic to identify emerging trends, analyze compet…" at bounding box center [518, 218] width 232 height 23
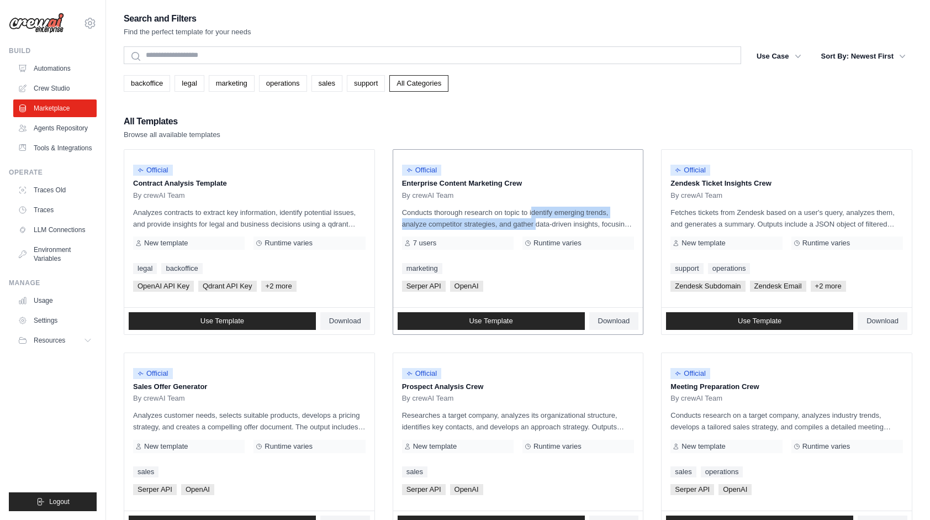
click at [512, 222] on p "Conducts thorough research on topic to identify emerging trends, analyze compet…" at bounding box center [518, 218] width 232 height 23
drag, startPoint x: 511, startPoint y: 216, endPoint x: 513, endPoint y: 225, distance: 9.6
click at [513, 225] on p "Conducts thorough research on topic to identify emerging trends, analyze compet…" at bounding box center [518, 218] width 232 height 23
click at [510, 225] on p "Conducts thorough research on topic to identify emerging trends, analyze compet…" at bounding box center [518, 218] width 232 height 23
drag, startPoint x: 510, startPoint y: 214, endPoint x: 511, endPoint y: 222, distance: 8.3
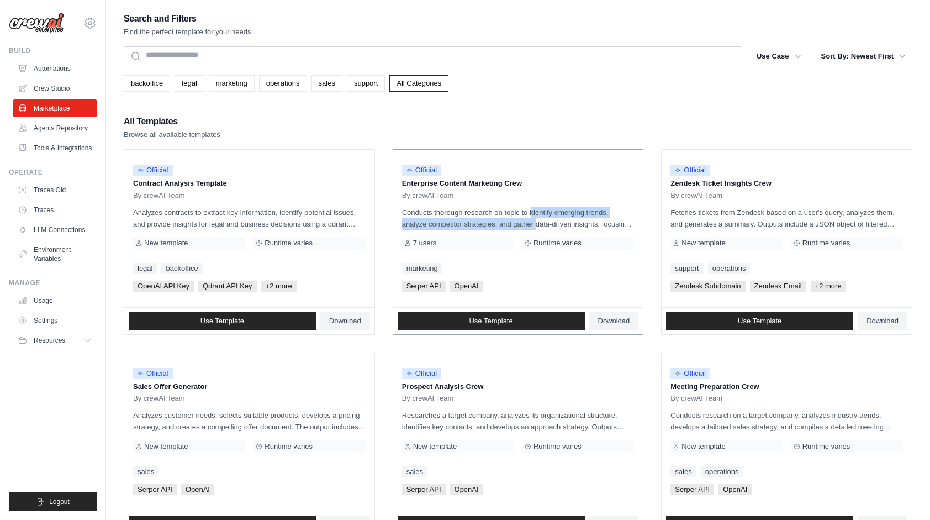
click at [511, 222] on p "Conducts thorough research on topic to identify emerging trends, analyze compet…" at bounding box center [518, 218] width 232 height 23
drag, startPoint x: 512, startPoint y: 215, endPoint x: 512, endPoint y: 222, distance: 7.2
click at [512, 222] on p "Conducts thorough research on topic to identify emerging trends, analyze compet…" at bounding box center [518, 218] width 232 height 23
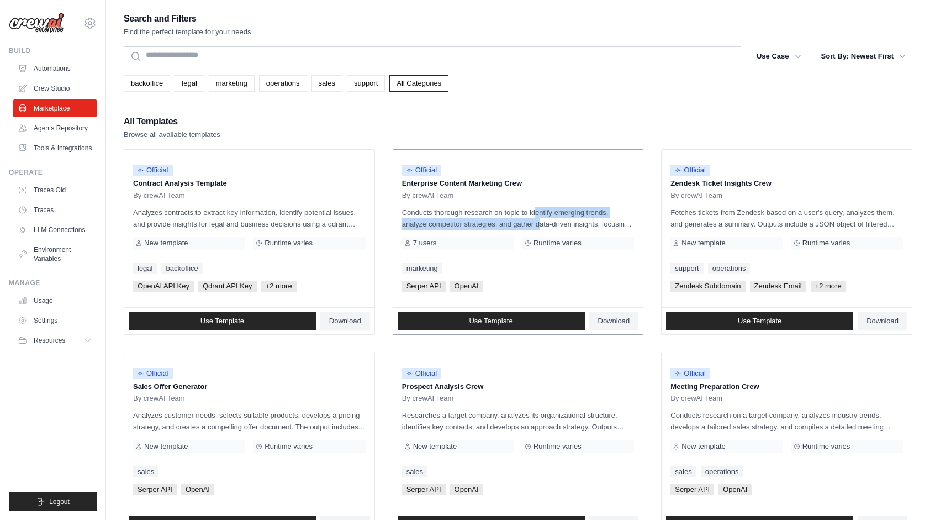
drag, startPoint x: 516, startPoint y: 214, endPoint x: 516, endPoint y: 224, distance: 9.9
click at [516, 224] on p "Conducts thorough research on topic to identify emerging trends, analyze compet…" at bounding box center [518, 218] width 232 height 23
drag, startPoint x: 505, startPoint y: 213, endPoint x: 505, endPoint y: 226, distance: 13.3
click at [505, 226] on p "Conducts thorough research on topic to identify emerging trends, analyze compet…" at bounding box center [518, 218] width 232 height 23
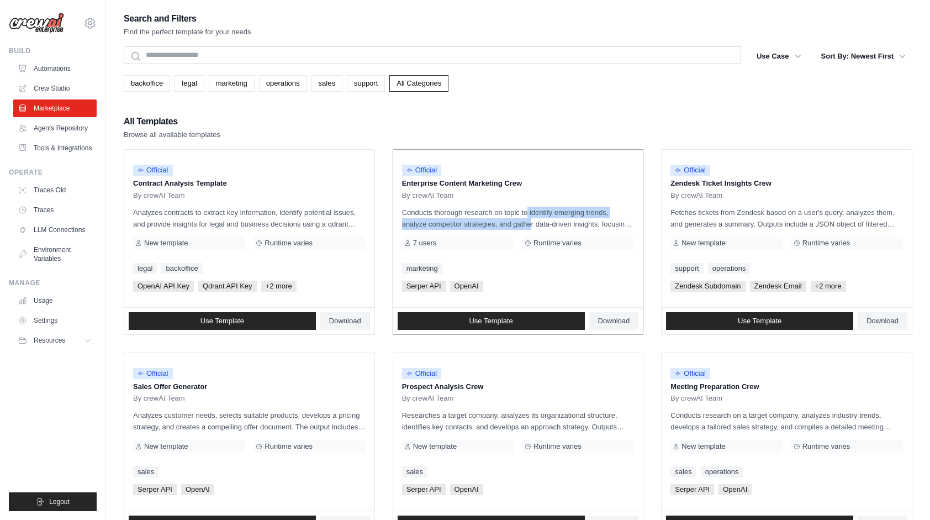
click at [505, 226] on p "Conducts thorough research on topic to identify emerging trends, analyze compet…" at bounding box center [518, 218] width 232 height 23
drag, startPoint x: 506, startPoint y: 218, endPoint x: 507, endPoint y: 228, distance: 10.0
click at [507, 227] on p "Conducts thorough research on topic to identify emerging trends, analyze compet…" at bounding box center [518, 218] width 232 height 23
click at [507, 228] on p "Conducts thorough research on topic to identify emerging trends, analyze compet…" at bounding box center [518, 218] width 232 height 23
drag, startPoint x: 511, startPoint y: 214, endPoint x: 511, endPoint y: 226, distance: 12.1
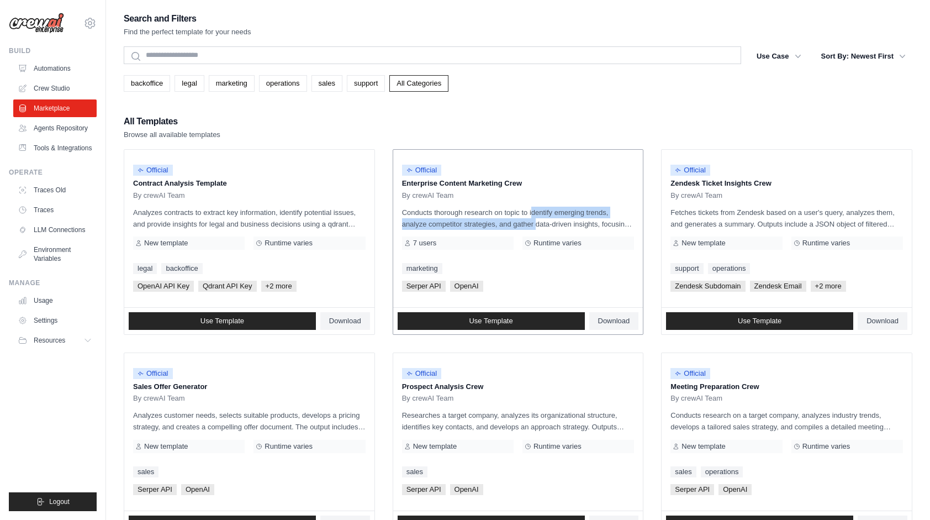
click at [511, 226] on p "Conducts thorough research on topic to identify emerging trends, analyze compet…" at bounding box center [518, 218] width 232 height 23
click at [511, 220] on p "Conducts thorough research on topic to identify emerging trends, analyze compet…" at bounding box center [518, 218] width 232 height 23
drag, startPoint x: 510, startPoint y: 216, endPoint x: 511, endPoint y: 224, distance: 7.8
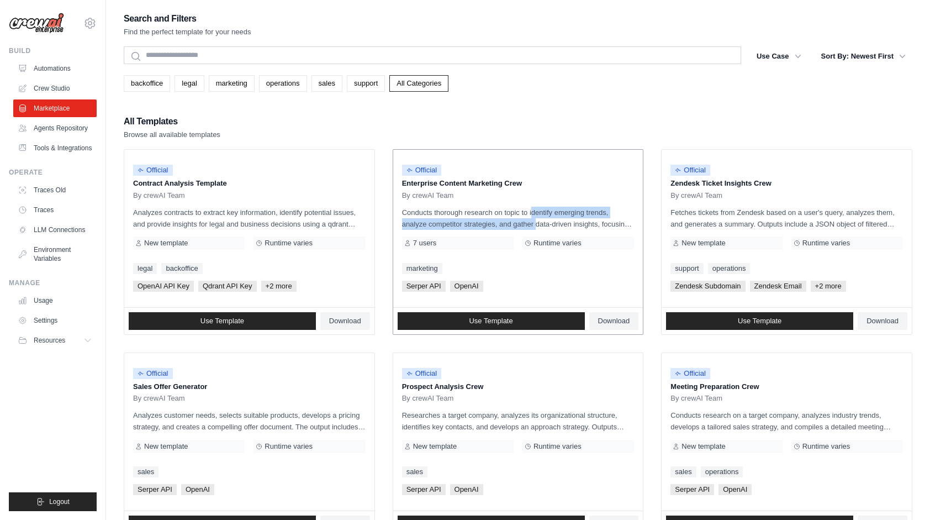
click at [510, 223] on p "Conducts thorough research on topic to identify emerging trends, analyze compet…" at bounding box center [518, 218] width 232 height 23
click at [511, 224] on p "Conducts thorough research on topic to identify emerging trends, analyze compet…" at bounding box center [518, 218] width 232 height 23
drag, startPoint x: 509, startPoint y: 216, endPoint x: 509, endPoint y: 224, distance: 7.7
click at [509, 224] on p "Conducts thorough research on topic to identify emerging trends, analyze compet…" at bounding box center [518, 218] width 232 height 23
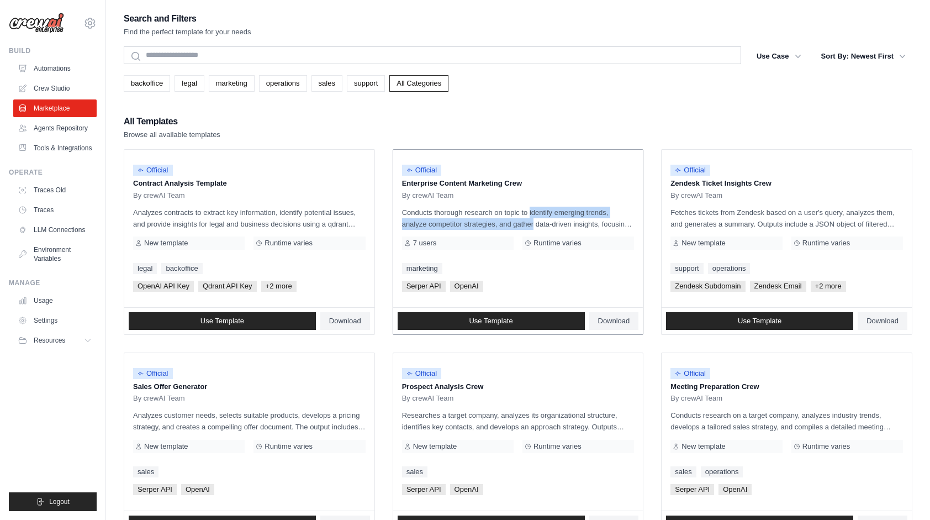
drag, startPoint x: 509, startPoint y: 216, endPoint x: 509, endPoint y: 224, distance: 8.3
click at [509, 224] on p "Conducts thorough research on topic to identify emerging trends, analyze compet…" at bounding box center [518, 218] width 232 height 23
drag, startPoint x: 509, startPoint y: 213, endPoint x: 510, endPoint y: 223, distance: 10.0
click at [510, 223] on p "Conducts thorough research on topic to identify emerging trends, analyze compet…" at bounding box center [518, 218] width 232 height 23
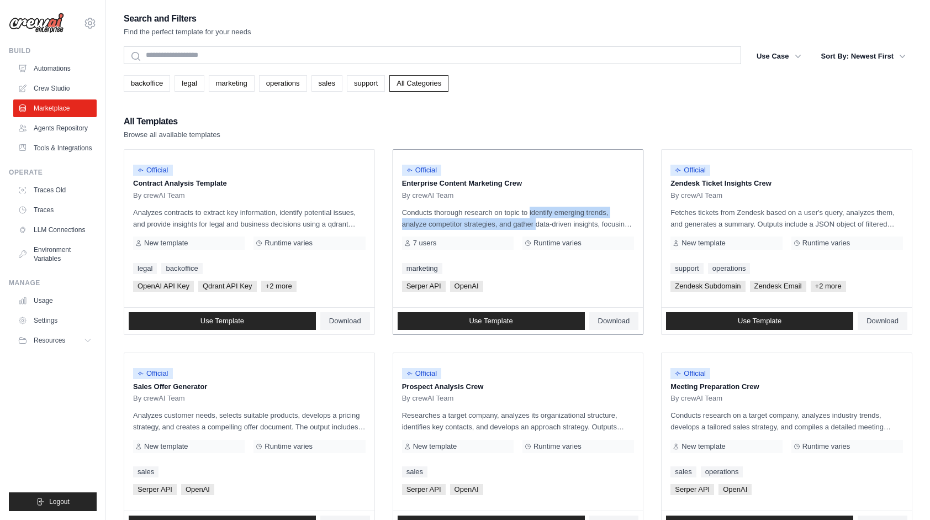
click at [510, 223] on p "Conducts thorough research on topic to identify emerging trends, analyze compet…" at bounding box center [518, 218] width 232 height 23
drag, startPoint x: 510, startPoint y: 216, endPoint x: 510, endPoint y: 224, distance: 7.7
click at [510, 224] on p "Conducts thorough research on topic to identify emerging trends, analyze compet…" at bounding box center [518, 218] width 232 height 23
drag, startPoint x: 507, startPoint y: 215, endPoint x: 507, endPoint y: 224, distance: 9.4
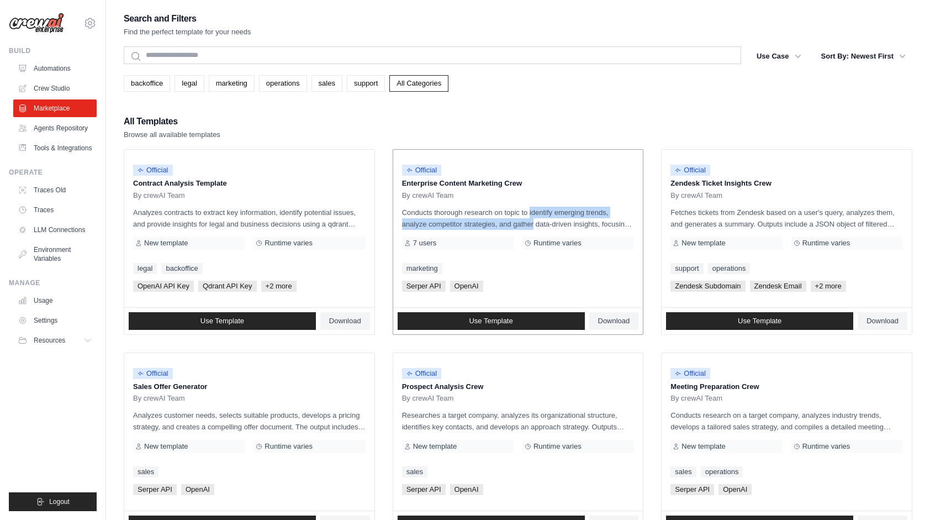
click at [507, 224] on p "Conducts thorough research on topic to identify emerging trends, analyze compet…" at bounding box center [518, 218] width 232 height 23
drag
click at [507, 224] on p "Conducts thorough research on topic to identify emerging trends, analyze compet…" at bounding box center [518, 218] width 232 height 23
click at [510, 224] on p "Conducts thorough research on topic to identify emerging trends, analyze compet…" at bounding box center [518, 218] width 232 height 23
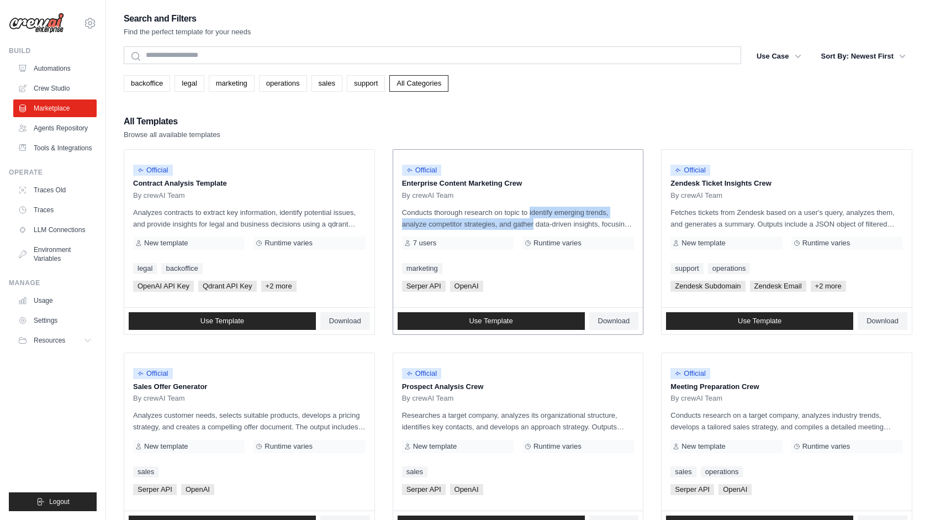
click at [507, 220] on p "Conducts thorough research on topic to identify emerging trends, analyze compet…" at bounding box center [518, 218] width 232 height 23
click at [509, 224] on p "Conducts thorough research on topic to identify emerging trends, analyze compet…" at bounding box center [518, 218] width 232 height 23
click at [511, 215] on p "Conducts thorough research on topic to identify emerging trends, analyze compet…" at bounding box center [518, 218] width 232 height 23
click at [510, 221] on p "Conducts thorough research on topic to identify emerging trends, analyze compet…" at bounding box center [518, 218] width 232 height 23
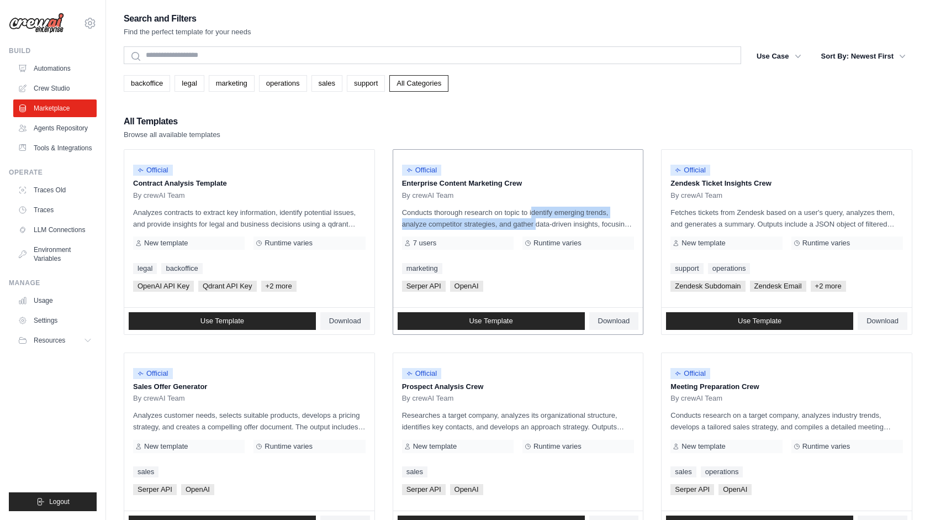
click at [510, 222] on p "Conducts thorough research on topic to identify emerging trends, analyze compet…" at bounding box center [518, 218] width 232 height 23
click at [509, 222] on p "Conducts thorough research on topic to identify emerging trends, analyze compet…" at bounding box center [518, 218] width 232 height 23
click at [511, 220] on p "Conducts thorough research on topic to identify emerging trends, analyze compet…" at bounding box center [518, 218] width 232 height 23
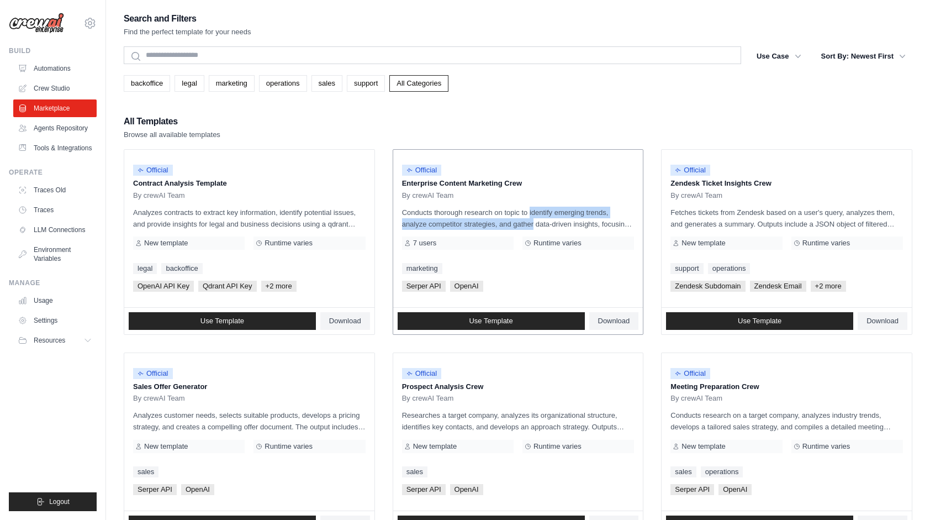
click at [509, 219] on p "Conducts thorough research on topic to identify emerging trends, analyze compet…" at bounding box center [518, 218] width 232 height 23
click at [511, 221] on p "Conducts thorough research on topic to identify emerging trends, analyze compet…" at bounding box center [518, 218] width 232 height 23
click at [512, 225] on p "Conducts thorough research on topic to identify emerging trends, analyze compet…" at bounding box center [518, 218] width 232 height 23
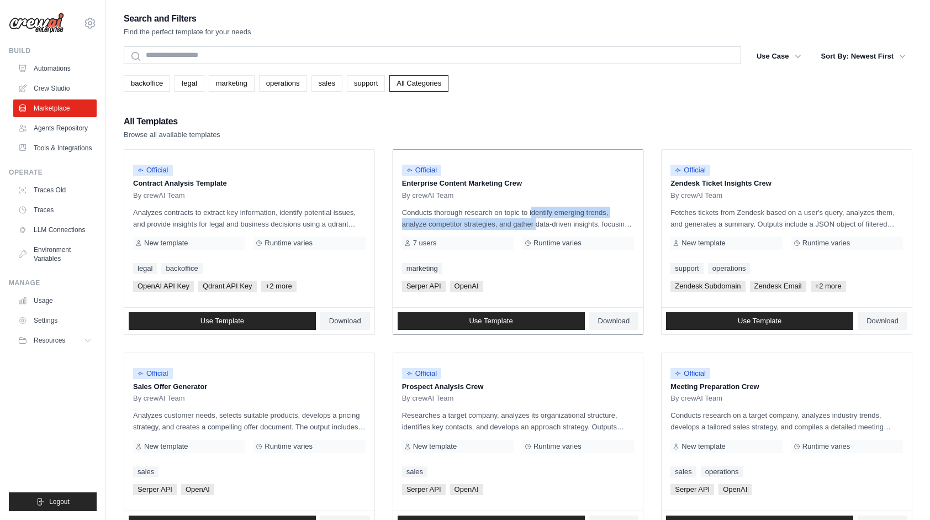
click at [512, 225] on p "Conducts thorough research on topic to identify emerging trends, analyze compet…" at bounding box center [518, 218] width 232 height 23
click at [511, 224] on p "Conducts thorough research on topic to identify emerging trends, analyze compet…" at bounding box center [518, 218] width 232 height 23
click at [511, 222] on p "Conducts thorough research on topic to identify emerging trends, analyze compet…" at bounding box center [518, 218] width 232 height 23
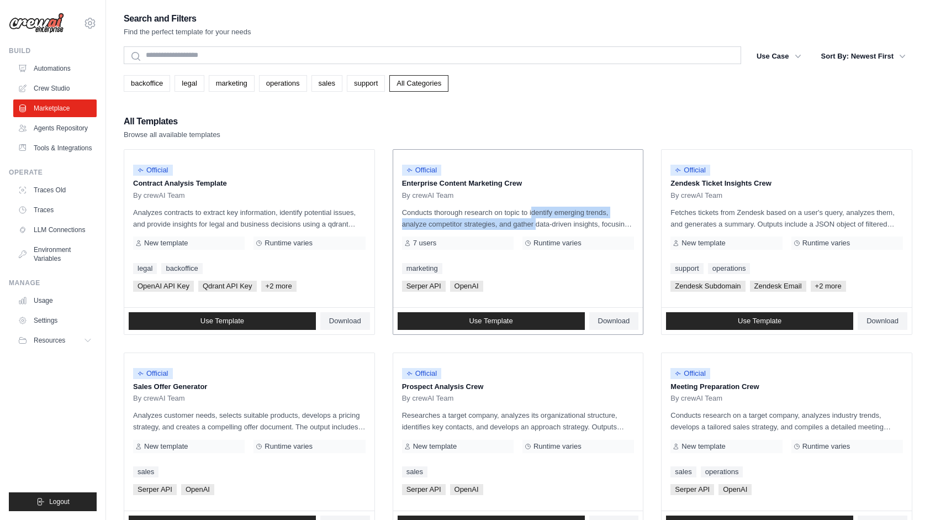
click at [511, 223] on p "Conducts thorough research on topic to identify emerging trends, analyze compet…" at bounding box center [518, 218] width 232 height 23
click at [510, 223] on p "Conducts thorough research on topic to identify emerging trends, analyze compet…" at bounding box center [518, 218] width 232 height 23
click at [509, 223] on p "Conducts thorough research on topic to identify emerging trends, analyze compet…" at bounding box center [518, 218] width 232 height 23
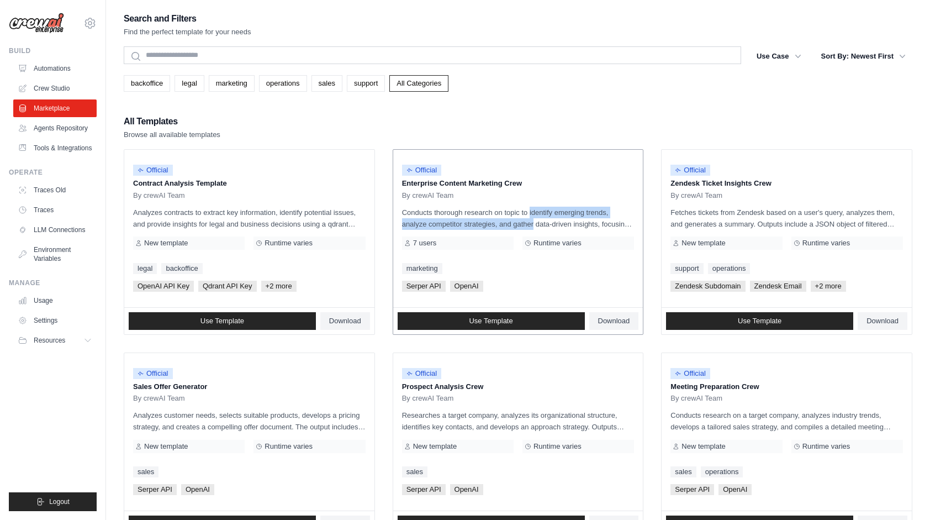
click at [509, 223] on p "Conducts thorough research on topic to identify emerging trends, analyze compet…" at bounding box center [518, 218] width 232 height 23
click at [510, 222] on p "Conducts thorough research on topic to identify emerging trends, analyze compet…" at bounding box center [518, 218] width 232 height 23
click at [510, 218] on p "Conducts thorough research on topic to identify emerging trends, analyze compet…" at bounding box center [518, 218] width 232 height 23
click at [509, 220] on p "Conducts thorough research on topic to identify emerging trends, analyze compet…" at bounding box center [518, 218] width 232 height 23
click at [510, 216] on p "Conducts thorough research on topic to identify emerging trends, analyze compet…" at bounding box center [518, 218] width 232 height 23
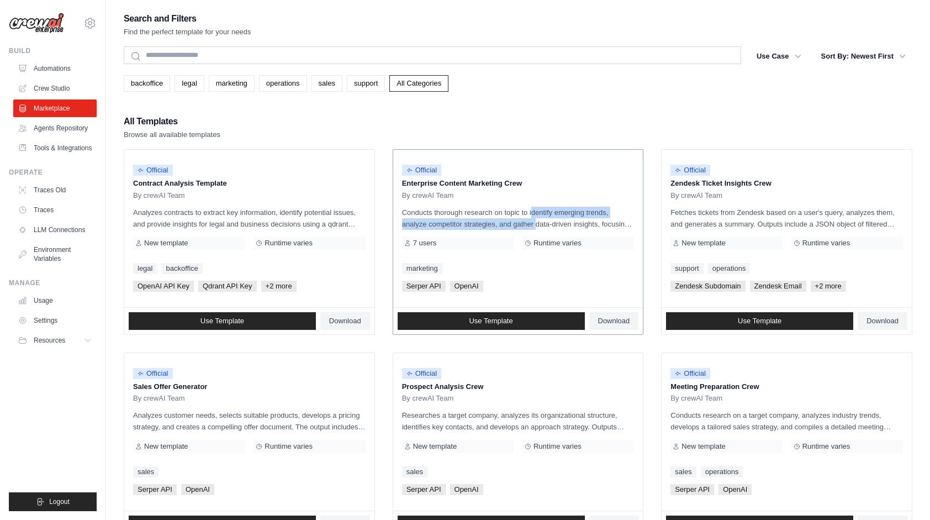
click at [511, 221] on p "Conducts thorough research on topic to identify emerging trends, analyze compet…" at bounding box center [518, 218] width 232 height 23
click at [511, 220] on p "Conducts thorough research on topic to identify emerging trends, analyze compet…" at bounding box center [518, 218] width 232 height 23
click at [504, 225] on p "Conducts thorough research on topic to identify emerging trends, analyze compet…" at bounding box center [518, 218] width 232 height 23
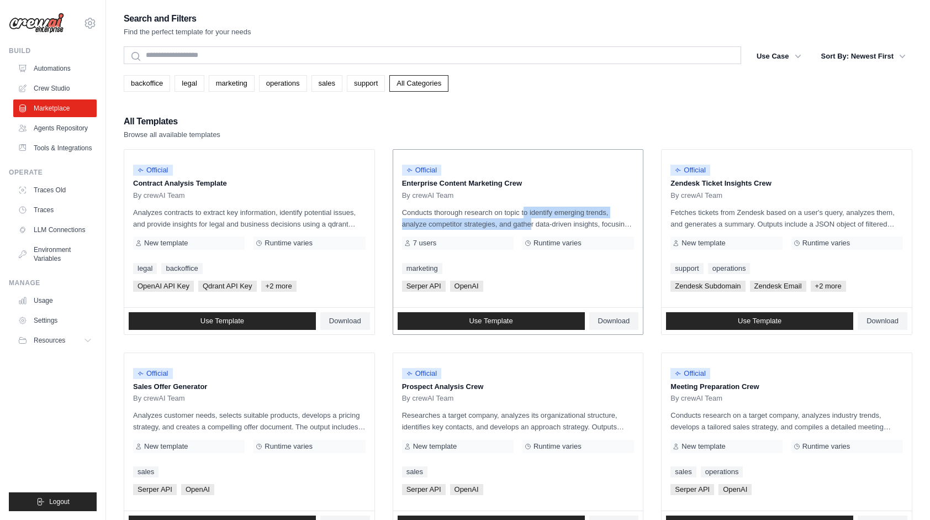
click at [504, 225] on p "Conducts thorough research on topic to identify emerging trends, analyze compet…" at bounding box center [518, 218] width 232 height 23
click at [511, 225] on p "Conducts thorough research on topic to identify emerging trends, analyze compet…" at bounding box center [518, 218] width 232 height 23
click at [510, 226] on p "Conducts thorough research on topic to identify emerging trends, analyze compet…" at bounding box center [518, 218] width 232 height 23
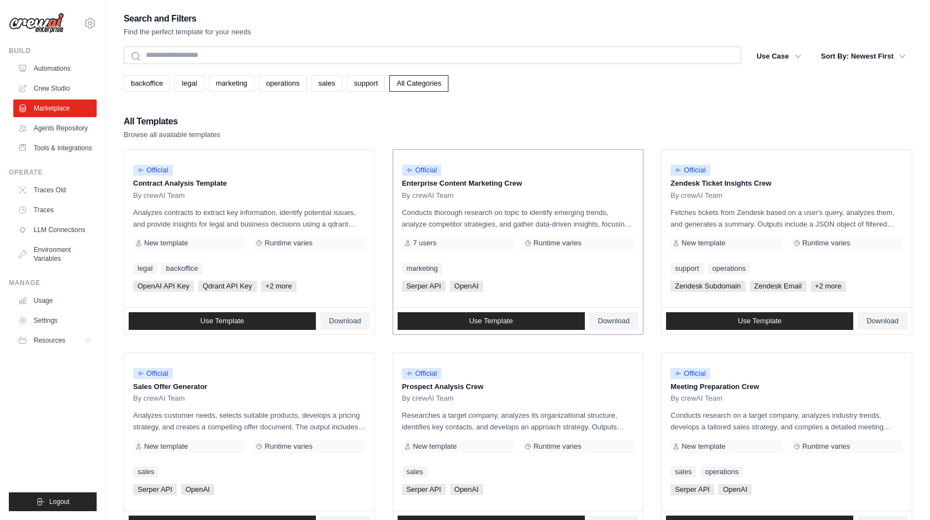
click at [511, 225] on p "Conducts thorough research on topic to identify emerging trends, analyze compet…" at bounding box center [518, 218] width 232 height 23
click at [512, 223] on p "Conducts thorough research on topic to identify emerging trends, analyze compet…" at bounding box center [518, 218] width 232 height 23
click at [512, 228] on p "Conducts thorough research on topic to identify emerging trends, analyze compet…" at bounding box center [518, 218] width 232 height 23
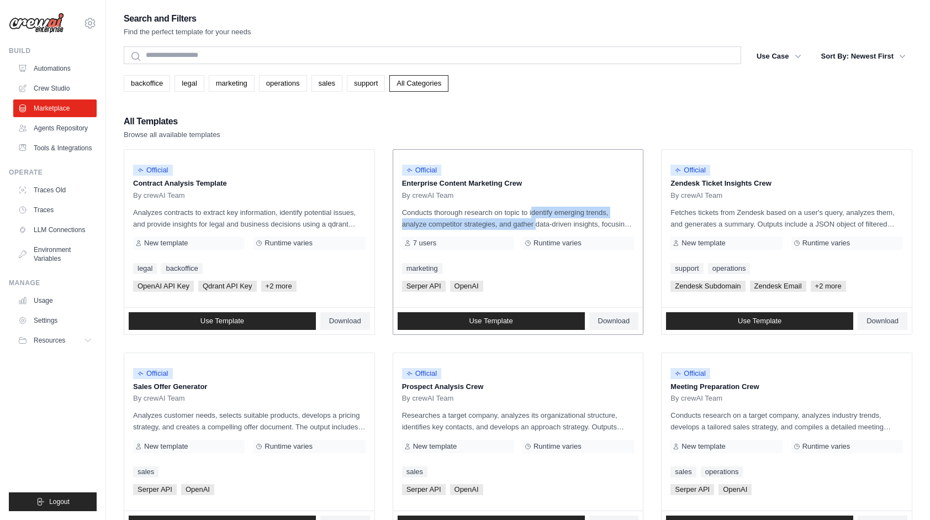
click at [511, 221] on p "Conducts thorough research on topic to identify emerging trends, analyze compet…" at bounding box center [518, 218] width 232 height 23
click at [510, 221] on p "Conducts thorough research on topic to identify emerging trends, analyze compet…" at bounding box center [518, 218] width 232 height 23
click at [493, 128] on div "All Templates Browse all available templates" at bounding box center [518, 127] width 789 height 27
click at [506, 223] on p "Conducts thorough research on topic to identify emerging trends, analyze compet…" at bounding box center [518, 218] width 232 height 23
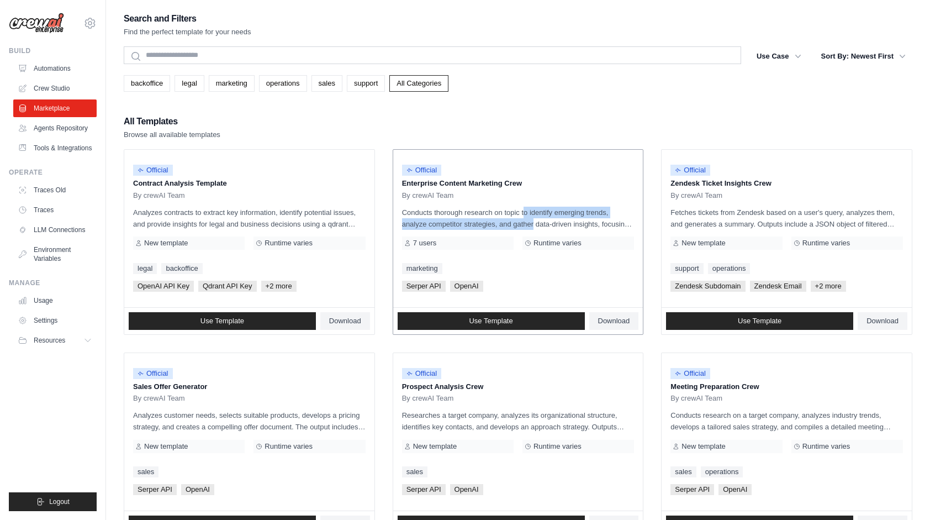
click at [506, 223] on p "Conducts thorough research on topic to identify emerging trends, analyze compet…" at bounding box center [518, 218] width 232 height 23
click at [507, 223] on p "Conducts thorough research on topic to identify emerging trends, analyze compet…" at bounding box center [518, 218] width 232 height 23
click at [504, 220] on p "Conducts thorough research on topic to identify emerging trends, analyze compet…" at bounding box center [518, 218] width 232 height 23
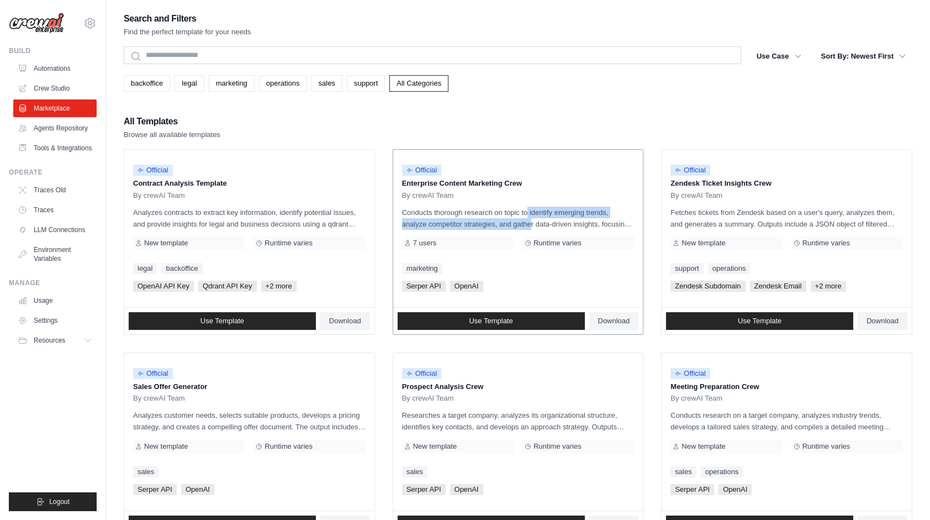
click at [505, 223] on p "Conducts thorough research on topic to identify emerging trends, analyze compet…" at bounding box center [518, 218] width 232 height 23
click at [510, 222] on p "Conducts thorough research on topic to identify emerging trends, analyze compet…" at bounding box center [518, 218] width 232 height 23
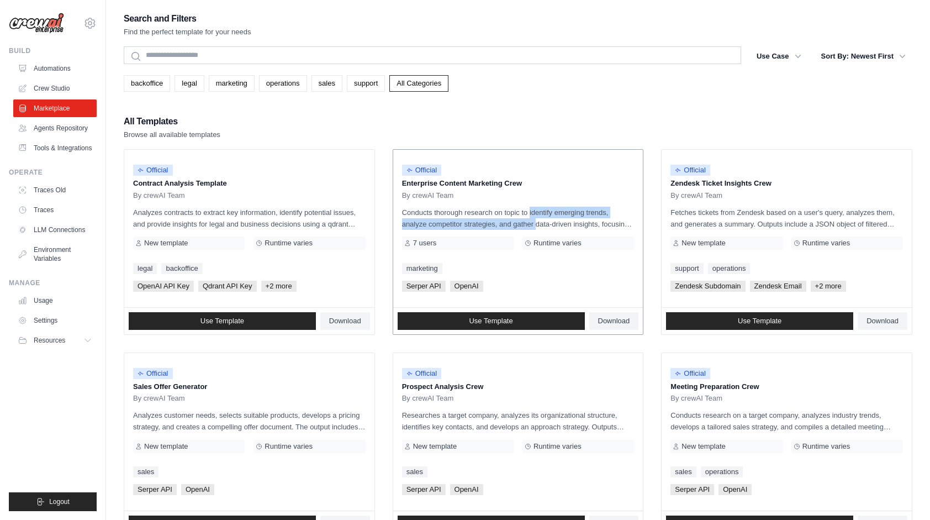
click at [510, 222] on p "Conducts thorough research on topic to identify emerging trends, analyze compet…" at bounding box center [518, 218] width 232 height 23
click at [509, 224] on p "Conducts thorough research on topic to identify emerging trends, analyze compet…" at bounding box center [518, 218] width 232 height 23
click at [508, 223] on p "Conducts thorough research on topic to identify emerging trends, analyze compet…" at bounding box center [518, 218] width 232 height 23
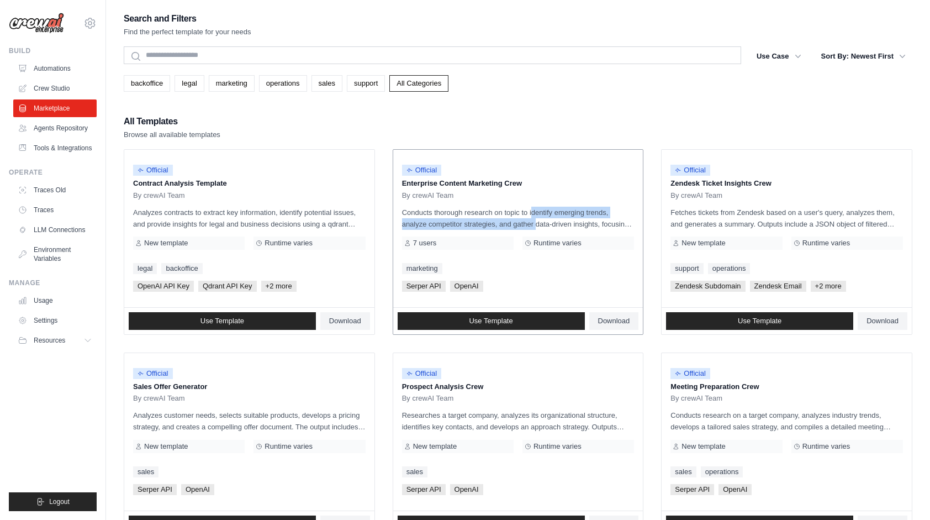
click at [512, 225] on p "Conducts thorough research on topic to identify emerging trends, analyze compet…" at bounding box center [518, 218] width 232 height 23
click at [512, 223] on p "Conducts thorough research on topic to identify emerging trends, analyze compet…" at bounding box center [518, 218] width 232 height 23
click at [504, 224] on p "Conducts thorough research on topic to identify emerging trends, analyze compet…" at bounding box center [518, 218] width 232 height 23
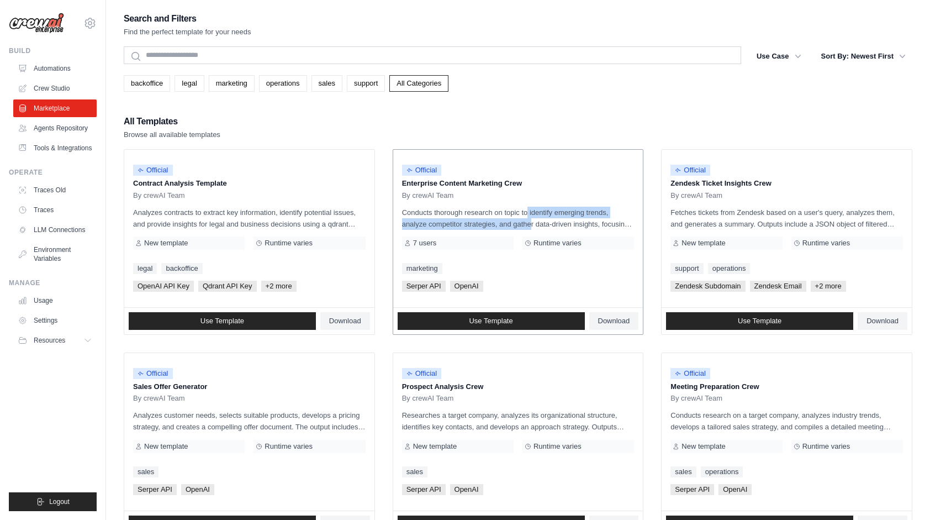
click at [504, 224] on p "Conducts thorough research on topic to identify emerging trends, analyze compet…" at bounding box center [518, 218] width 232 height 23
click at [504, 223] on p "Conducts thorough research on topic to identify emerging trends, analyze compet…" at bounding box center [518, 218] width 232 height 23
click at [504, 219] on p "Conducts thorough research on topic to identify emerging trends, analyze compet…" at bounding box center [518, 218] width 232 height 23
click at [504, 223] on p "Conducts thorough research on topic to identify emerging trends, analyze compet…" at bounding box center [518, 218] width 232 height 23
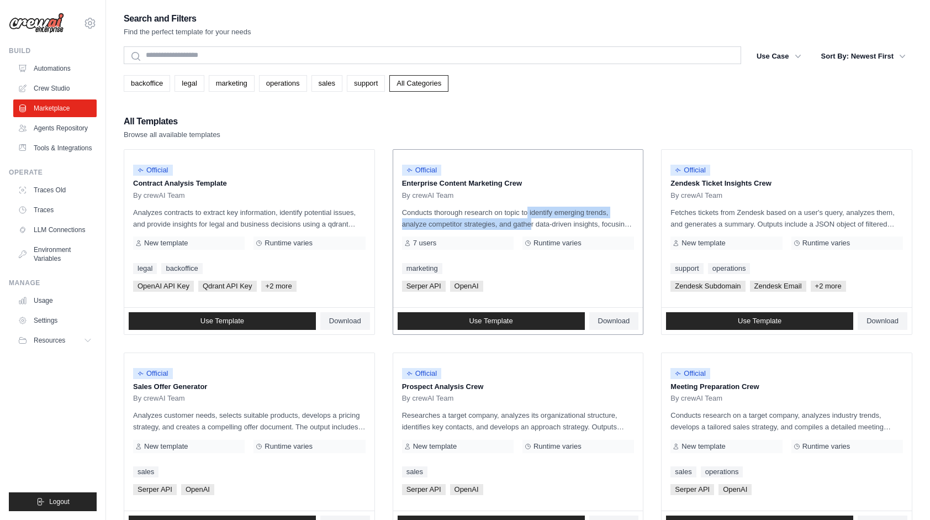
click at [504, 224] on p "Conducts thorough research on topic to identify emerging trends, analyze compet…" at bounding box center [518, 218] width 232 height 23
click at [503, 224] on p "Conducts thorough research on topic to identify emerging trends, analyze compet…" at bounding box center [518, 218] width 232 height 23
click at [501, 224] on p "Conducts thorough research on topic to identify emerging trends, analyze compet…" at bounding box center [518, 218] width 232 height 23
click at [501, 216] on p "Conducts thorough research on topic to identify emerging trends, analyze compet…" at bounding box center [518, 218] width 232 height 23
click at [503, 220] on p "Conducts thorough research on topic to identify emerging trends, analyze compet…" at bounding box center [518, 218] width 232 height 23
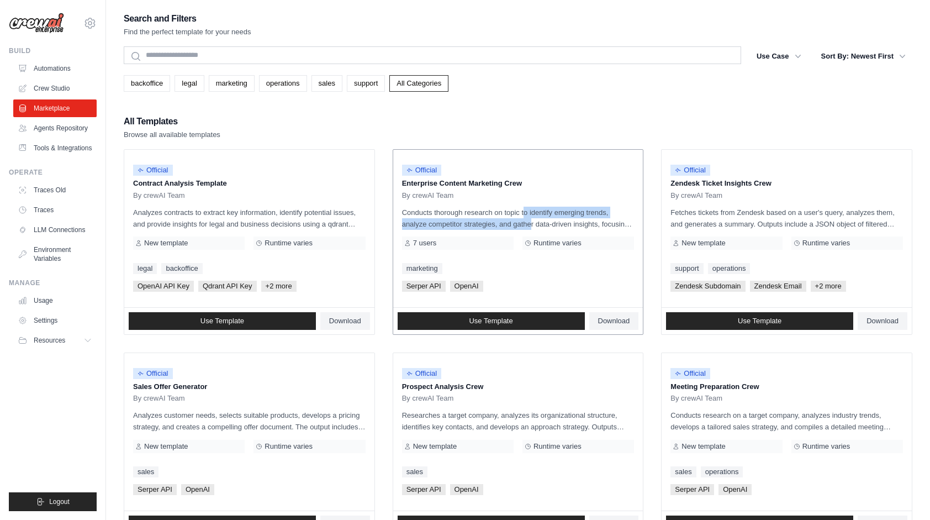
click at [503, 220] on p "Conducts thorough research on topic to identify emerging trends, analyze compet…" at bounding box center [518, 218] width 232 height 23
click at [503, 221] on p "Conducts thorough research on topic to identify emerging trends, analyze compet…" at bounding box center [518, 218] width 232 height 23
click at [507, 222] on p "Conducts thorough research on topic to identify emerging trends, analyze compet…" at bounding box center [518, 218] width 232 height 23
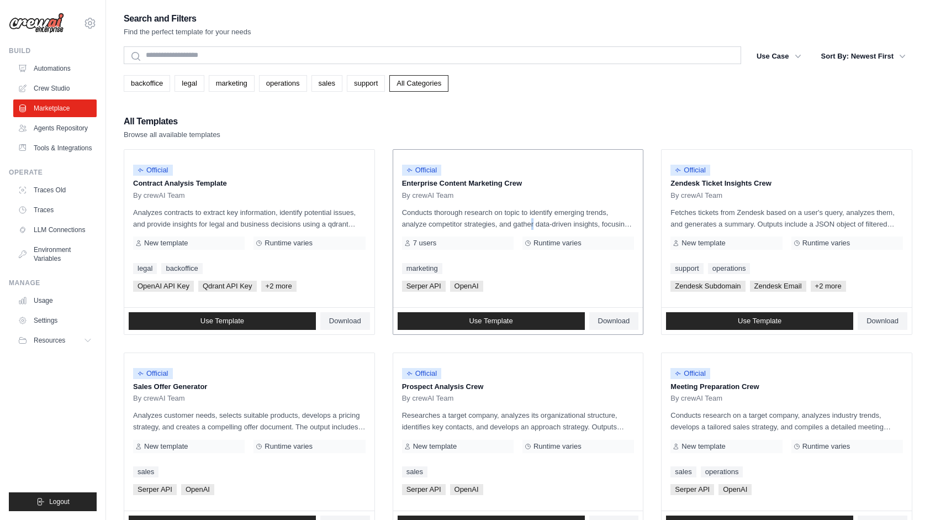
click at [505, 222] on p "Conducts thorough research on topic to identify emerging trends, analyze compet…" at bounding box center [518, 218] width 232 height 23
click at [504, 215] on p "Conducts thorough research on topic to identify emerging trends, analyze compet…" at bounding box center [518, 218] width 232 height 23
click at [503, 220] on p "Conducts thorough research on topic to identify emerging trends, analyze compet…" at bounding box center [518, 218] width 232 height 23
click at [504, 221] on p "Conducts thorough research on topic to identify emerging trends, analyze compet…" at bounding box center [518, 218] width 232 height 23
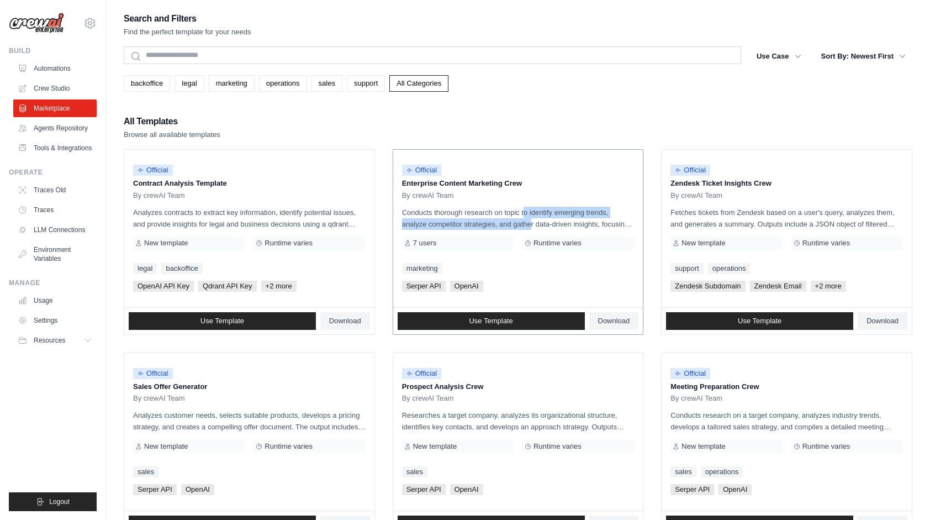
click at [504, 221] on p "Conducts thorough research on topic to identify emerging trends, analyze compet…" at bounding box center [518, 218] width 232 height 23
click at [504, 222] on p "Conducts thorough research on topic to identify emerging trends, analyze compet…" at bounding box center [518, 218] width 232 height 23
click at [504, 223] on p "Conducts thorough research on topic to identify emerging trends, analyze compet…" at bounding box center [518, 218] width 232 height 23
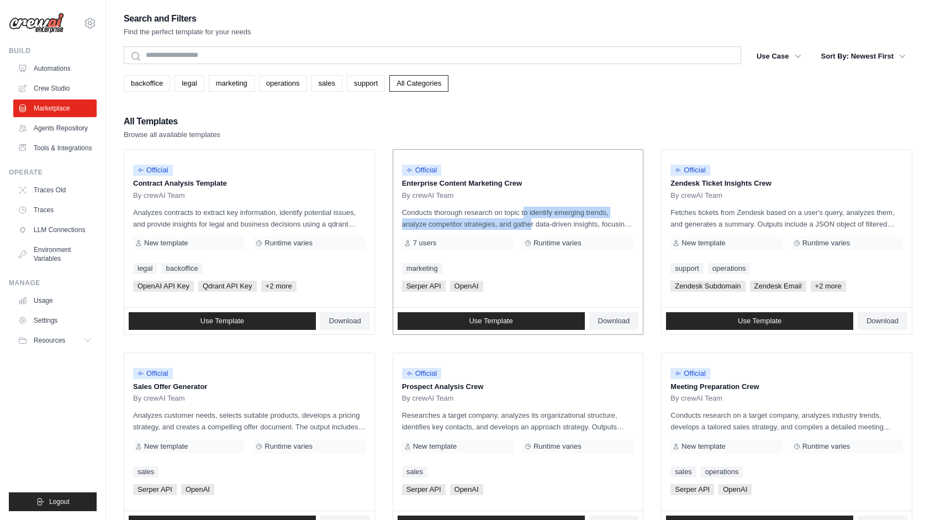
click at [503, 222] on p "Conducts thorough research on topic to identify emerging trends, analyze compet…" at bounding box center [518, 218] width 232 height 23
click at [503, 223] on p "Conducts thorough research on topic to identify emerging trends, analyze compet…" at bounding box center [518, 218] width 232 height 23
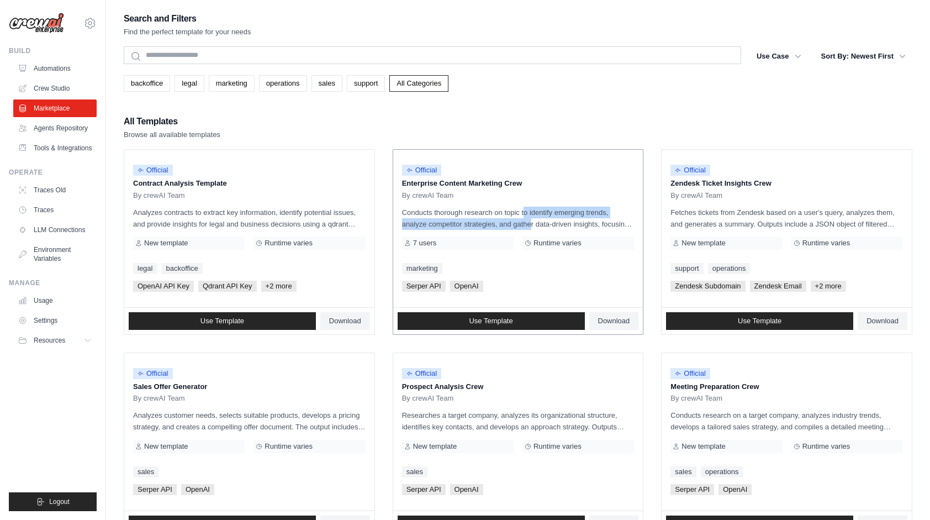
click at [503, 223] on p "Conducts thorough research on topic to identify emerging trends, analyze compet…" at bounding box center [518, 218] width 232 height 23
click at [503, 222] on p "Conducts thorough research on topic to identify emerging trends, analyze compet…" at bounding box center [518, 218] width 232 height 23
click at [549, 187] on p "Enterprise Content Marketing Crew" at bounding box center [518, 183] width 232 height 11
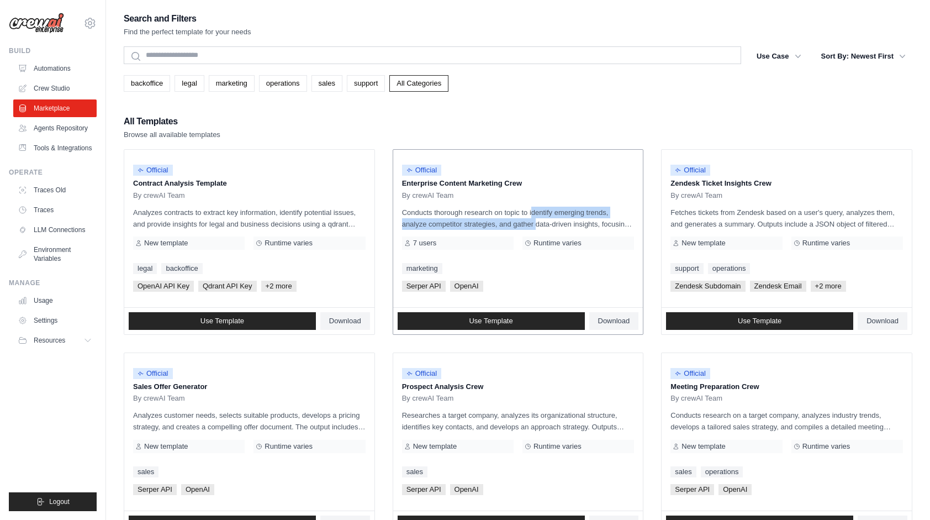
click at [510, 221] on p "Conducts thorough research on topic to identify emerging trends, analyze compet…" at bounding box center [518, 218] width 232 height 23
click at [503, 221] on p "Conducts thorough research on topic to identify emerging trends, analyze compet…" at bounding box center [518, 218] width 232 height 23
click at [504, 222] on p "Conducts thorough research on topic to identify emerging trends, analyze compet…" at bounding box center [518, 218] width 232 height 23
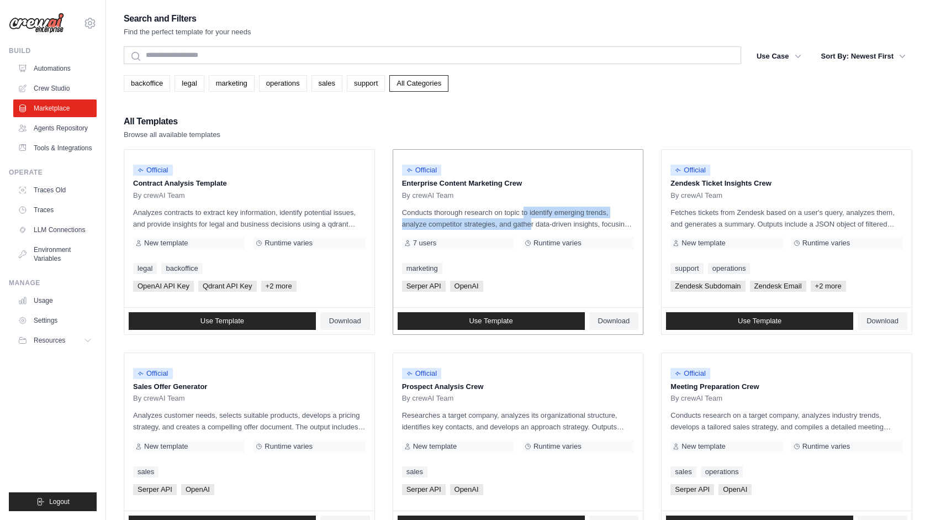
click at [504, 222] on p "Conducts thorough research on topic to identify emerging trends, analyze compet…" at bounding box center [518, 218] width 232 height 23
click at [508, 215] on p "Conducts thorough research on topic to identify emerging trends, analyze compet…" at bounding box center [518, 218] width 232 height 23
click at [504, 223] on p "Conducts thorough research on topic to identify emerging trends, analyze compet…" at bounding box center [518, 218] width 232 height 23
click at [502, 221] on p "Conducts thorough research on topic to identify emerging trends, analyze compet…" at bounding box center [518, 218] width 232 height 23
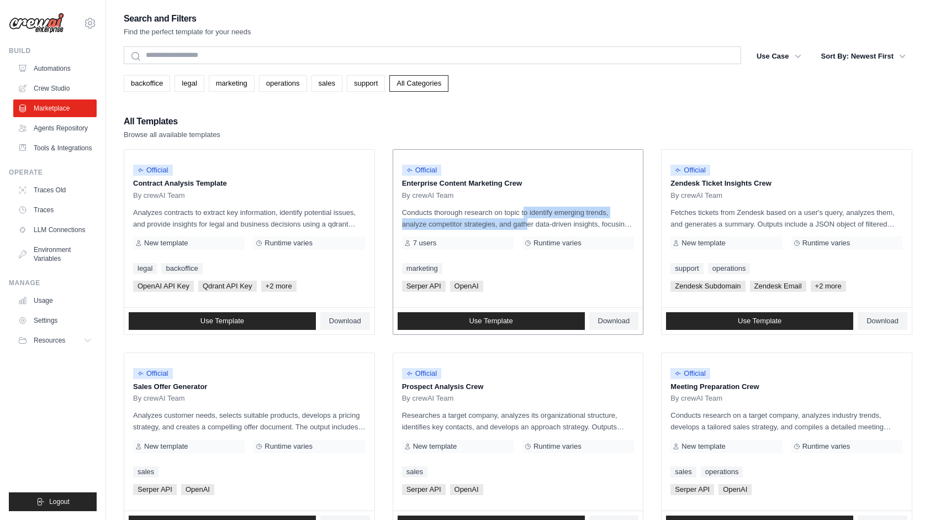
click at [502, 221] on p "Conducts thorough research on topic to identify emerging trends, analyze compet…" at bounding box center [518, 218] width 232 height 23
click at [511, 212] on p "Conducts thorough research on topic to identify emerging trends, analyze compet…" at bounding box center [518, 218] width 232 height 23
click at [555, 240] on span "Runtime varies" at bounding box center [557, 243] width 48 height 9
click at [517, 216] on p "Conducts thorough research on topic to identify emerging trends, analyze compet…" at bounding box center [518, 218] width 232 height 23
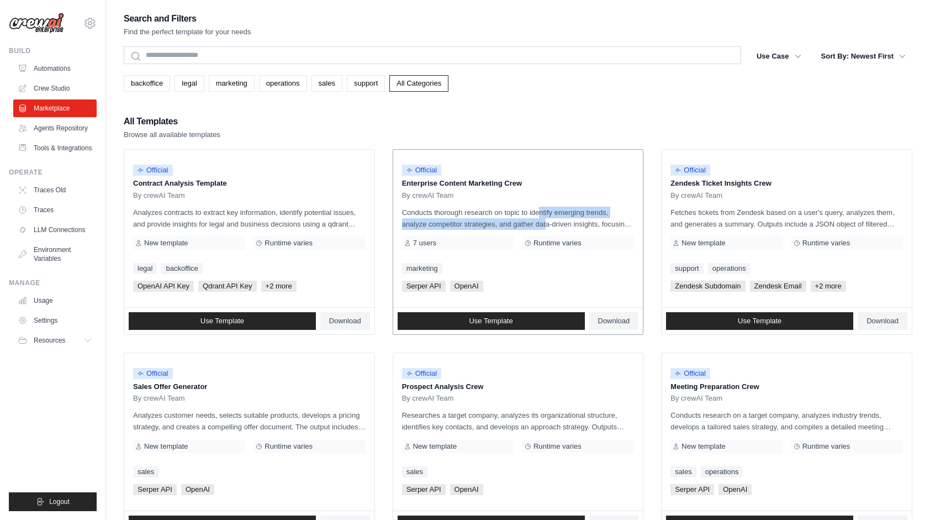
click at [521, 225] on p "Conducts thorough research on topic to identify emerging trends, analyze compet…" at bounding box center [518, 218] width 232 height 23
click at [517, 221] on p "Conducts thorough research on topic to identify emerging trends, analyze compet…" at bounding box center [518, 218] width 232 height 23
click at [517, 223] on p "Conducts thorough research on topic to identify emerging trends, analyze compet…" at bounding box center [518, 218] width 232 height 23
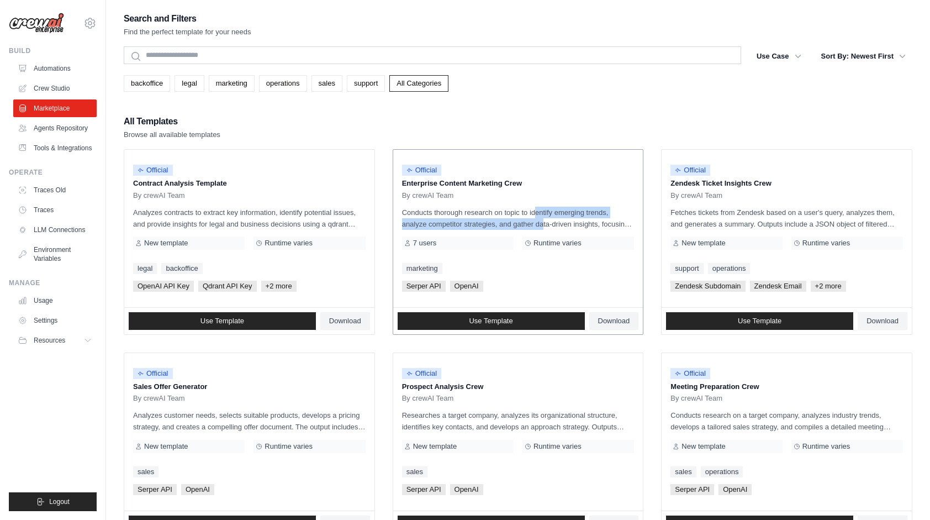
click at [517, 223] on p "Conducts thorough research on topic to identify emerging trends, analyze compet…" at bounding box center [518, 218] width 232 height 23
click at [515, 222] on p "Conducts thorough research on topic to identify emerging trends, analyze compet…" at bounding box center [518, 218] width 232 height 23
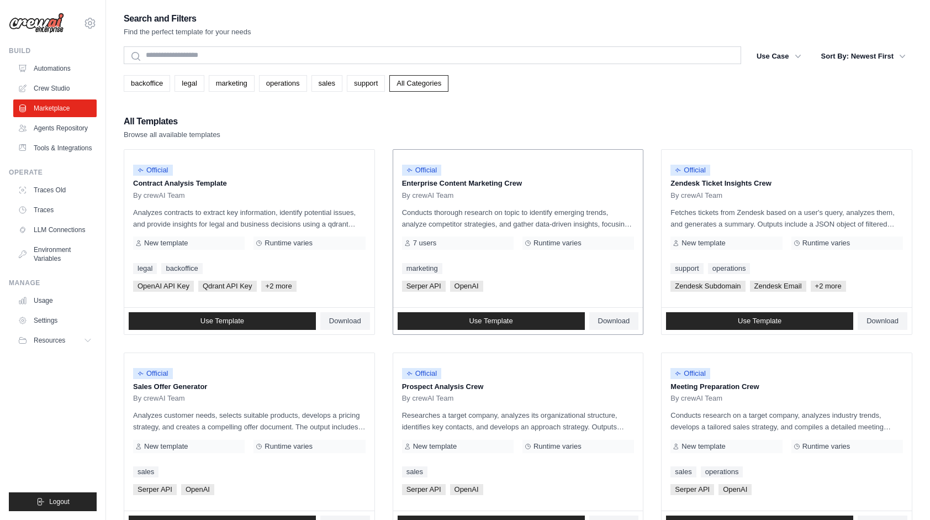
click at [514, 225] on p "Conducts thorough research on topic to identify emerging trends, analyze compet…" at bounding box center [518, 218] width 232 height 23
click at [515, 223] on p "Conducts thorough research on topic to identify emerging trends, analyze compet…" at bounding box center [518, 218] width 232 height 23
click at [516, 223] on p "Conducts thorough research on topic to identify emerging trends, analyze compet…" at bounding box center [518, 218] width 232 height 23
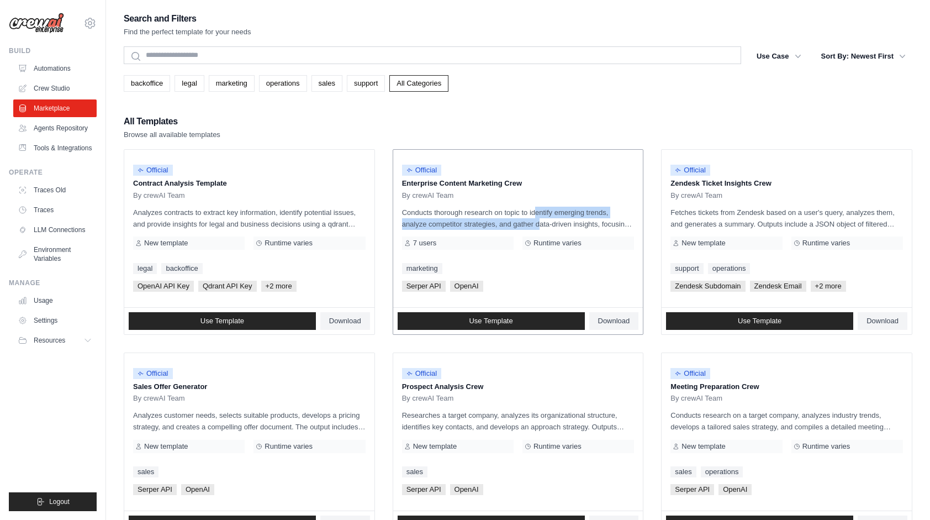
click at [516, 223] on p "Conducts thorough research on topic to identify emerging trends, analyze compet…" at bounding box center [518, 218] width 232 height 23
click at [516, 225] on p "Conducts thorough research on topic to identify emerging trends, analyze compet…" at bounding box center [518, 218] width 232 height 23
click at [517, 225] on p "Conducts thorough research on topic to identify emerging trends, analyze compet…" at bounding box center [518, 218] width 232 height 23
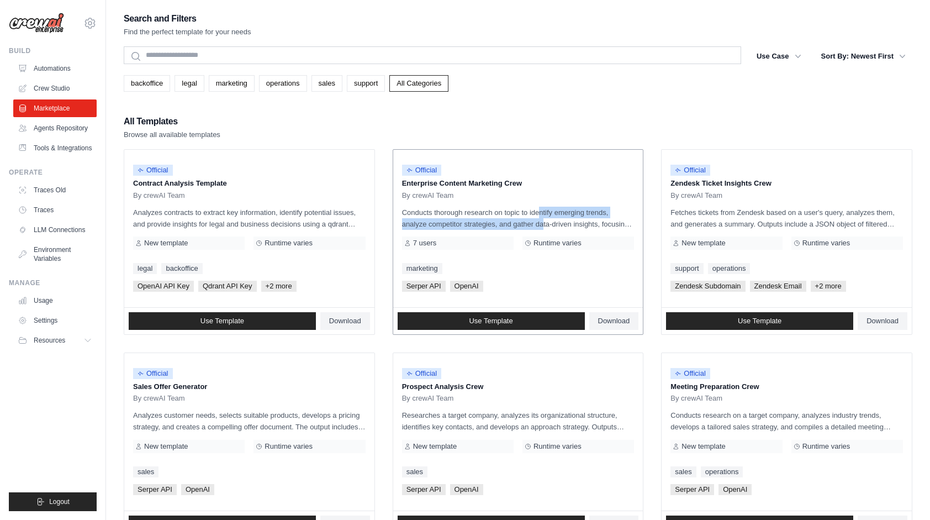
click at [519, 224] on p "Conducts thorough research on topic to identify emerging trends, analyze compet…" at bounding box center [518, 218] width 232 height 23
click at [517, 223] on p "Conducts thorough research on topic to identify emerging trends, analyze compet…" at bounding box center [518, 218] width 232 height 23
click at [517, 224] on p "Conducts thorough research on topic to identify emerging trends, analyze compet…" at bounding box center [518, 218] width 232 height 23
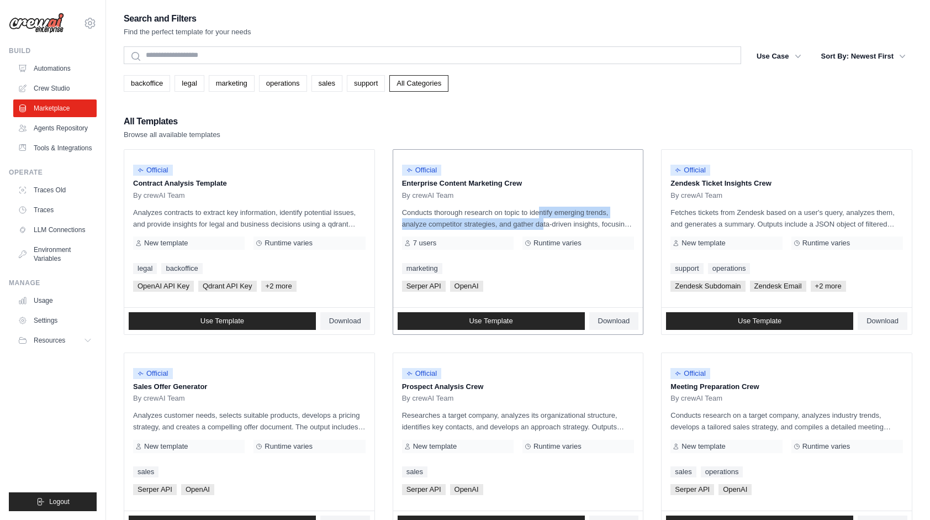
click at [517, 224] on p "Conducts thorough research on topic to identify emerging trends, analyze compet…" at bounding box center [518, 218] width 232 height 23
click at [515, 221] on p "Conducts thorough research on topic to identify emerging trends, analyze compet…" at bounding box center [518, 218] width 232 height 23
click at [517, 217] on p "Conducts thorough research on topic to identify emerging trends, analyze compet…" at bounding box center [518, 218] width 232 height 23
click at [519, 221] on p "Conducts thorough research on topic to identify emerging trends, analyze compet…" at bounding box center [518, 218] width 232 height 23
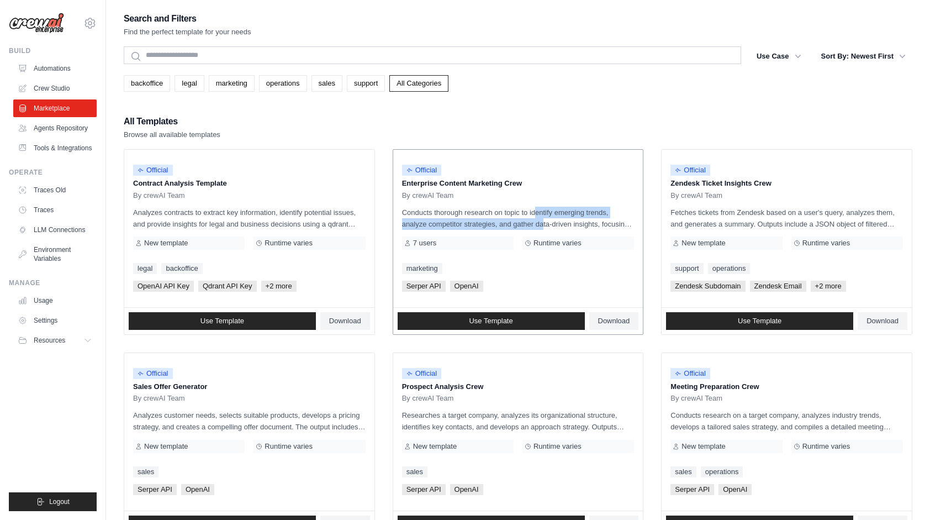
click at [517, 221] on p "Conducts thorough research on topic to identify emerging trends, analyze compet…" at bounding box center [518, 218] width 232 height 23
click at [519, 221] on p "Conducts thorough research on topic to identify emerging trends, analyze compet…" at bounding box center [518, 218] width 232 height 23
click at [516, 222] on p "Conducts thorough research on topic to identify emerging trends, analyze compet…" at bounding box center [518, 218] width 232 height 23
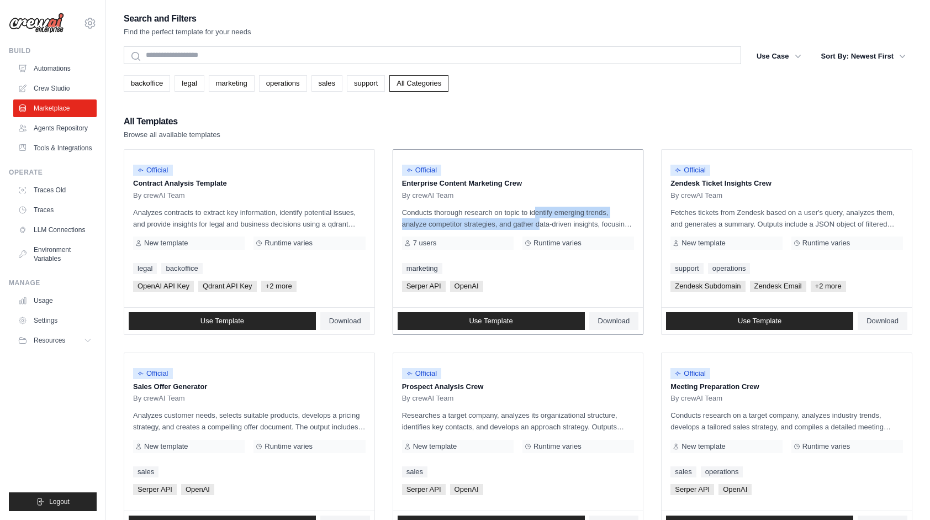
click at [516, 222] on p "Conducts thorough research on topic to identify emerging trends, analyze compet…" at bounding box center [518, 218] width 232 height 23
click at [518, 220] on p "Conducts thorough research on topic to identify emerging trends, analyze compet…" at bounding box center [518, 218] width 232 height 23
click at [518, 221] on p "Conducts thorough research on topic to identify emerging trends, analyze compet…" at bounding box center [518, 218] width 232 height 23
click at [521, 224] on p "Conducts thorough research on topic to identify emerging trends, analyze compet…" at bounding box center [518, 218] width 232 height 23
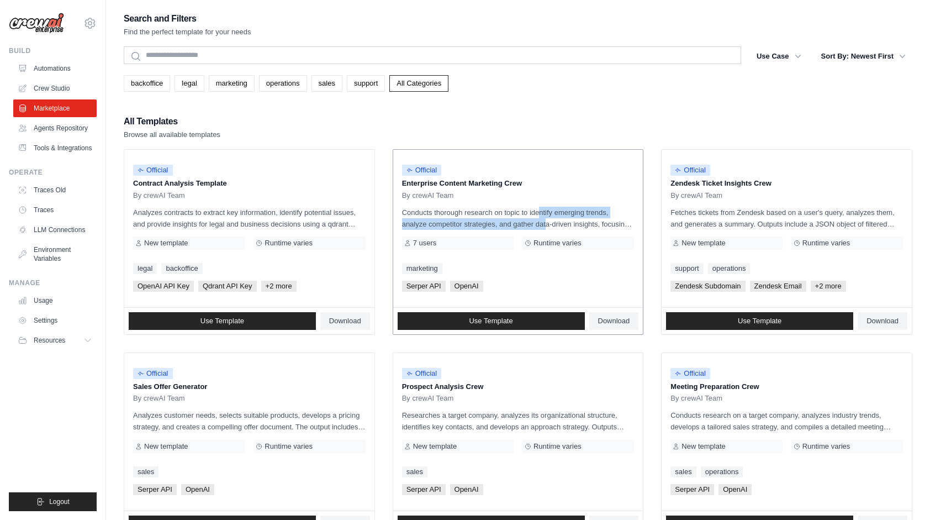
click at [521, 224] on p "Conducts thorough research on topic to identify emerging trends, analyze compet…" at bounding box center [518, 218] width 232 height 23
click at [516, 219] on p "Conducts thorough research on topic to identify emerging trends, analyze compet…" at bounding box center [518, 218] width 232 height 23
click at [519, 221] on p "Conducts thorough research on topic to identify emerging trends, analyze compet…" at bounding box center [518, 218] width 232 height 23
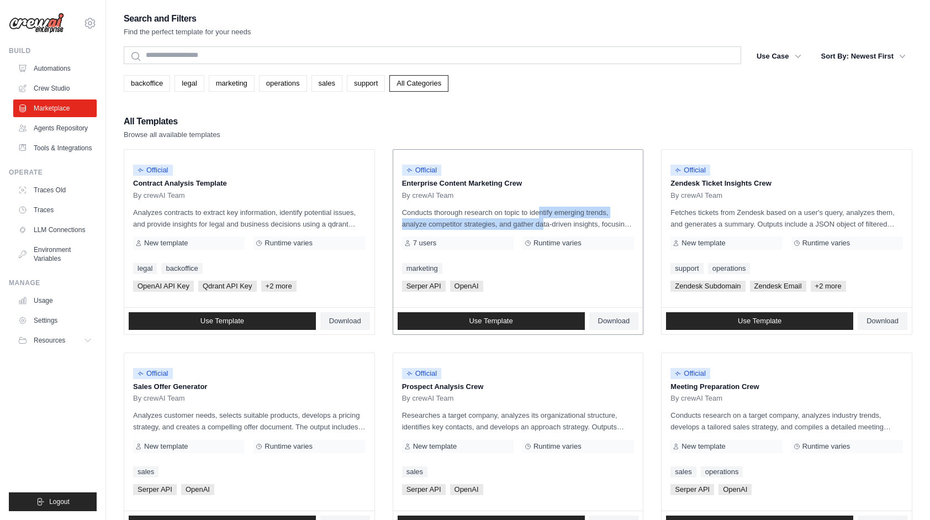
click at [517, 219] on p "Conducts thorough research on topic to identify emerging trends, analyze compet…" at bounding box center [518, 218] width 232 height 23
click at [515, 224] on p "Conducts thorough research on topic to identify emerging trends, analyze compet…" at bounding box center [518, 218] width 232 height 23
click at [514, 221] on p "Conducts thorough research on topic to identify emerging trends, analyze compet…" at bounding box center [518, 218] width 232 height 23
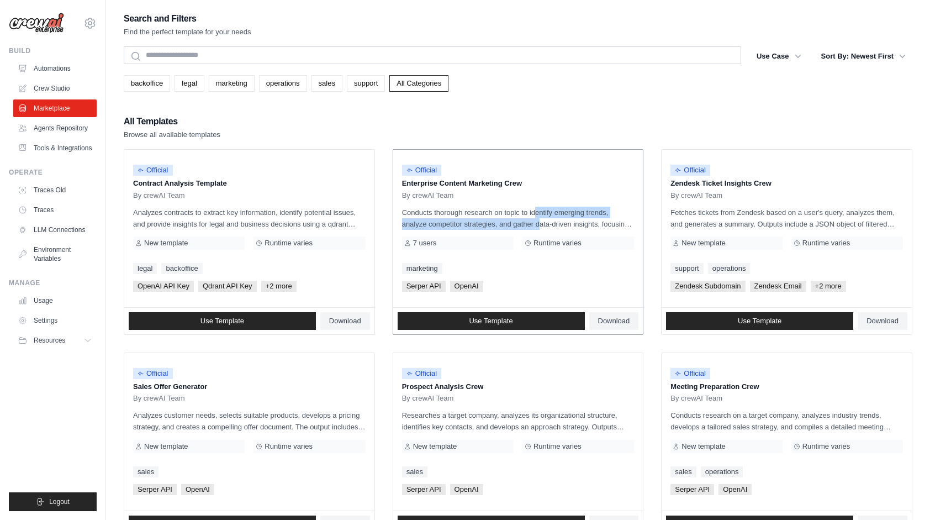
click at [514, 221] on p "Conducts thorough research on topic to identify emerging trends, analyze compet…" at bounding box center [518, 218] width 232 height 23
click at [514, 220] on p "Conducts thorough research on topic to identify emerging trends, analyze compet…" at bounding box center [518, 218] width 232 height 23
click at [517, 224] on p "Conducts thorough research on topic to identify emerging trends, analyze compet…" at bounding box center [518, 218] width 232 height 23
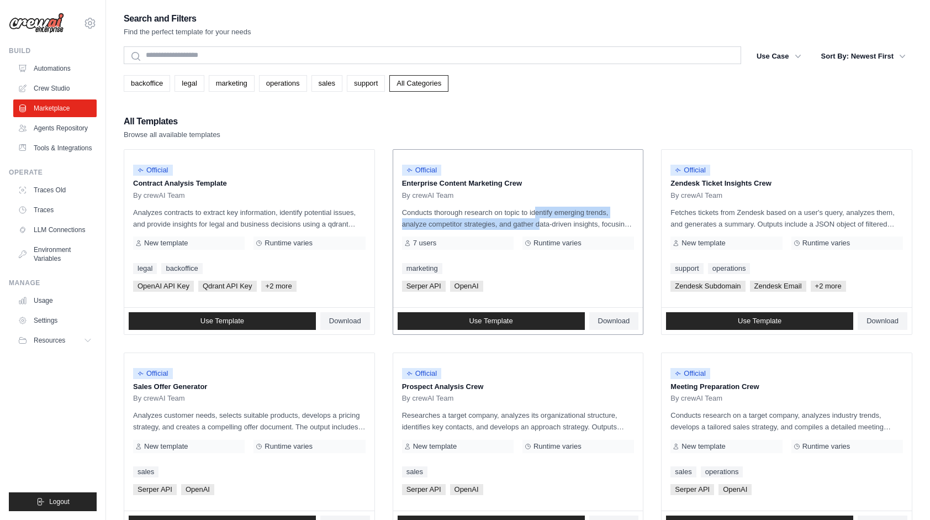
click at [516, 222] on p "Conducts thorough research on topic to identify emerging trends, analyze compet…" at bounding box center [518, 218] width 232 height 23
click at [516, 224] on p "Conducts thorough research on topic to identify emerging trends, analyze compet…" at bounding box center [518, 218] width 232 height 23
click at [514, 223] on p "Conducts thorough research on topic to identify emerging trends, analyze compet…" at bounding box center [518, 218] width 232 height 23
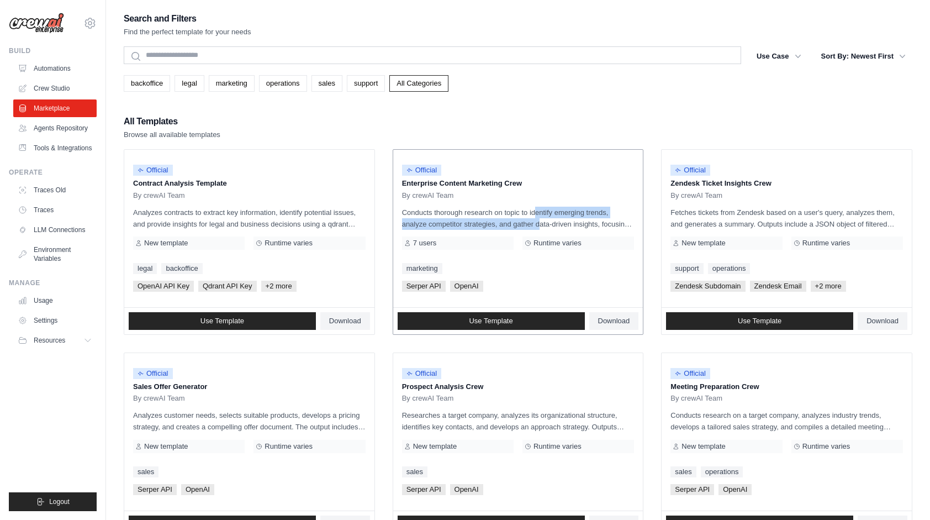
click at [514, 223] on p "Conducts thorough research on topic to identify emerging trends, analyze compet…" at bounding box center [518, 218] width 232 height 23
click at [513, 225] on p "Conducts thorough research on topic to identify emerging trends, analyze compet…" at bounding box center [518, 218] width 232 height 23
click at [514, 221] on p "Conducts thorough research on topic to identify emerging trends, analyze compet…" at bounding box center [518, 218] width 232 height 23
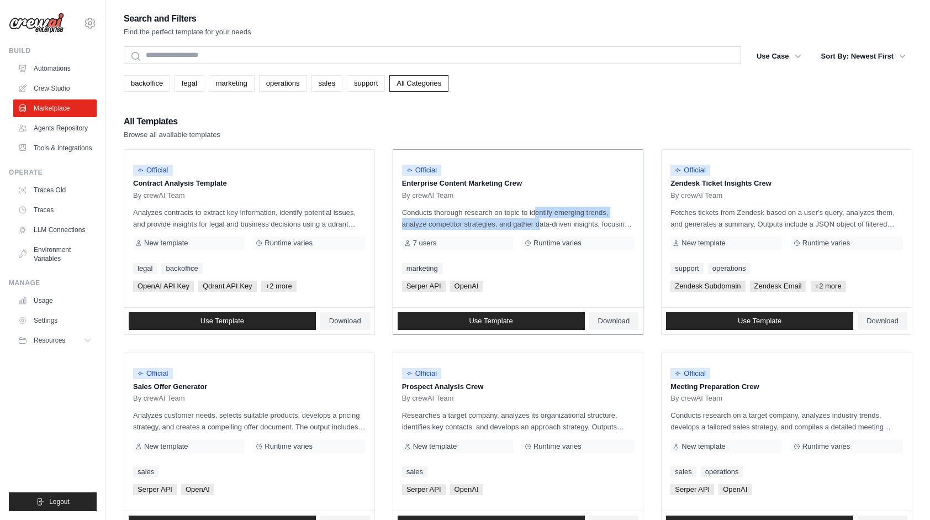
click at [514, 222] on p "Conducts thorough research on topic to identify emerging trends, analyze compet…" at bounding box center [518, 218] width 232 height 23
click at [514, 223] on p "Conducts thorough research on topic to identify emerging trends, analyze compet…" at bounding box center [518, 218] width 232 height 23
click at [514, 222] on p "Conducts thorough research on topic to identify emerging trends, analyze compet…" at bounding box center [518, 218] width 232 height 23
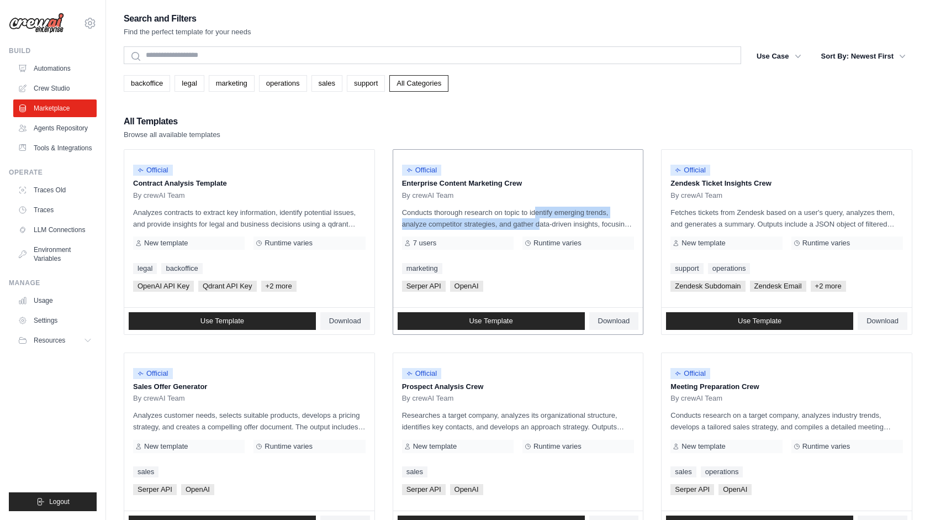
click at [514, 222] on p "Conducts thorough research on topic to identify emerging trends, analyze compet…" at bounding box center [518, 218] width 232 height 23
click at [514, 221] on p "Conducts thorough research on topic to identify emerging trends, analyze compet…" at bounding box center [518, 218] width 232 height 23
click at [515, 222] on p "Conducts thorough research on topic to identify emerging trends, analyze compet…" at bounding box center [518, 218] width 232 height 23
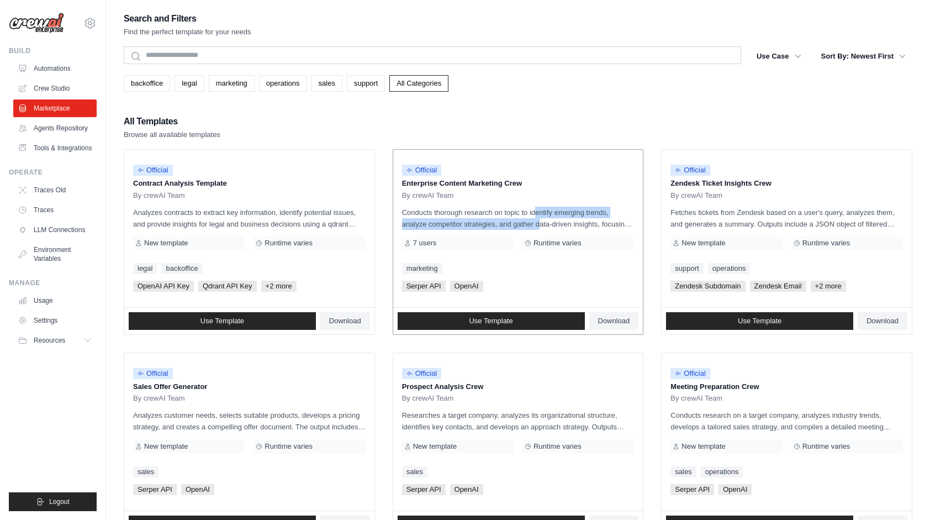
click at [515, 222] on p "Conducts thorough research on topic to identify emerging trends, analyze compet…" at bounding box center [518, 218] width 232 height 23
click at [515, 223] on p "Conducts thorough research on topic to identify emerging trends, analyze compet…" at bounding box center [518, 218] width 232 height 23
click at [516, 225] on p "Conducts thorough research on topic to identify emerging trends, analyze compet…" at bounding box center [518, 218] width 232 height 23
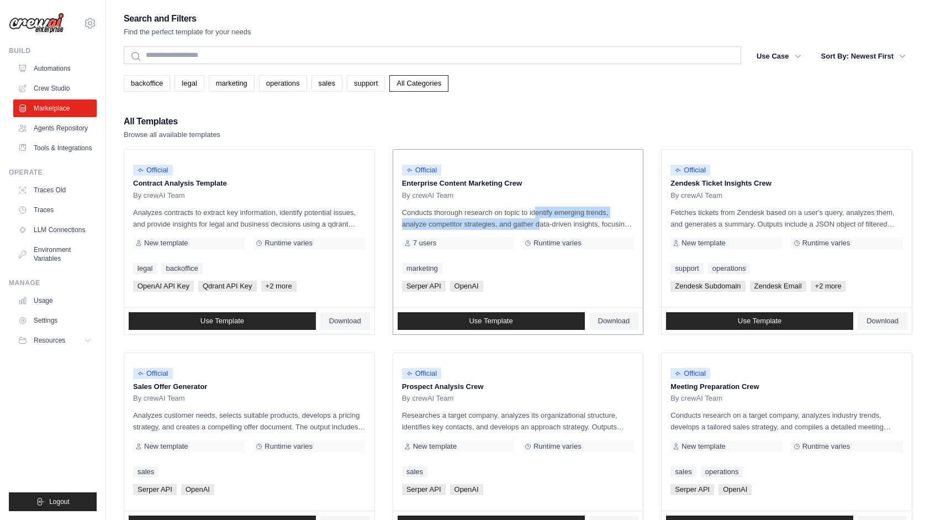
click at [516, 225] on p "Conducts thorough research on topic to identify emerging trends, analyze compet…" at bounding box center [518, 218] width 232 height 23
click at [516, 224] on p "Conducts thorough research on topic to identify emerging trends, analyze compet…" at bounding box center [518, 218] width 232 height 23
click at [516, 226] on p "Conducts thorough research on topic to identify emerging trends, analyze compet…" at bounding box center [518, 218] width 232 height 23
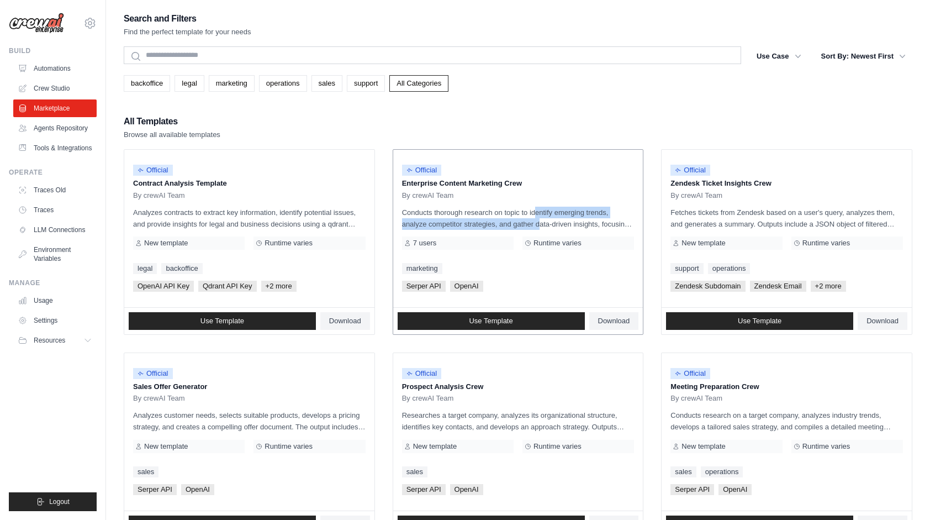
click at [516, 223] on p "Conducts thorough research on topic to identify emerging trends, analyze compet…" at bounding box center [518, 218] width 232 height 23
click at [515, 224] on p "Conducts thorough research on topic to identify emerging trends, analyze compet…" at bounding box center [518, 218] width 232 height 23
click at [515, 223] on p "Conducts thorough research on topic to identify emerging trends, analyze compet…" at bounding box center [518, 218] width 232 height 23
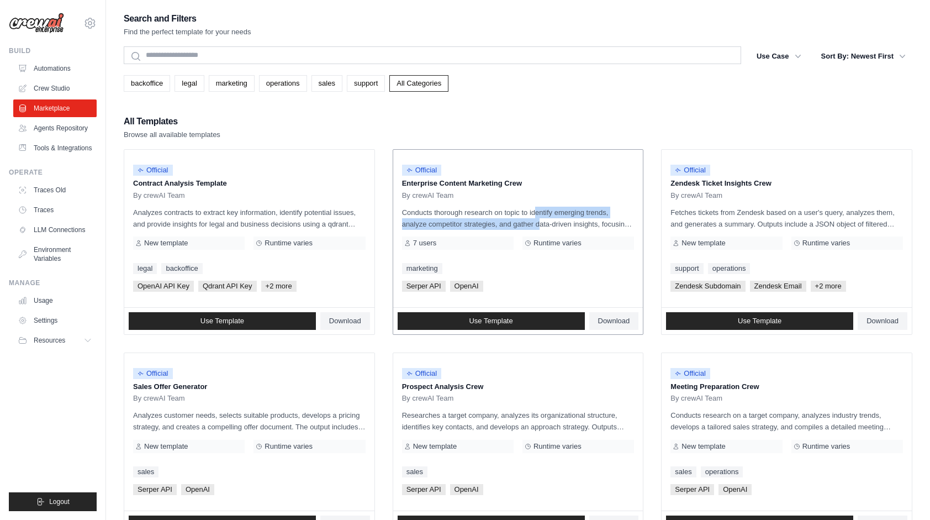
click at [515, 223] on p "Conducts thorough research on topic to identify emerging trends, analyze compet…" at bounding box center [518, 218] width 232 height 23
click at [537, 188] on div "Official Enterprise Content Marketing Crew By crewAI Team" at bounding box center [518, 178] width 232 height 41
click at [483, 191] on div "By crewAI Team" at bounding box center [518, 195] width 232 height 9
click at [520, 225] on p "Conducts thorough research on topic to identify emerging trends, analyze compet…" at bounding box center [518, 218] width 232 height 23
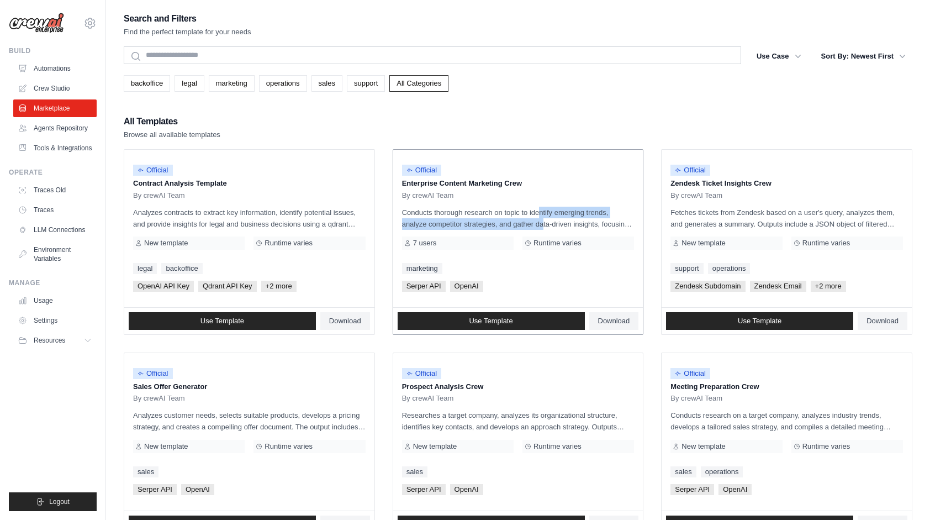
click at [518, 223] on p "Conducts thorough research on topic to identify emerging trends, analyze compet…" at bounding box center [518, 218] width 232 height 23
click at [516, 223] on p "Conducts thorough research on topic to identify emerging trends, analyze compet…" at bounding box center [518, 218] width 232 height 23
click at [516, 221] on p "Conducts thorough research on topic to identify emerging trends, analyze compet…" at bounding box center [518, 218] width 232 height 23
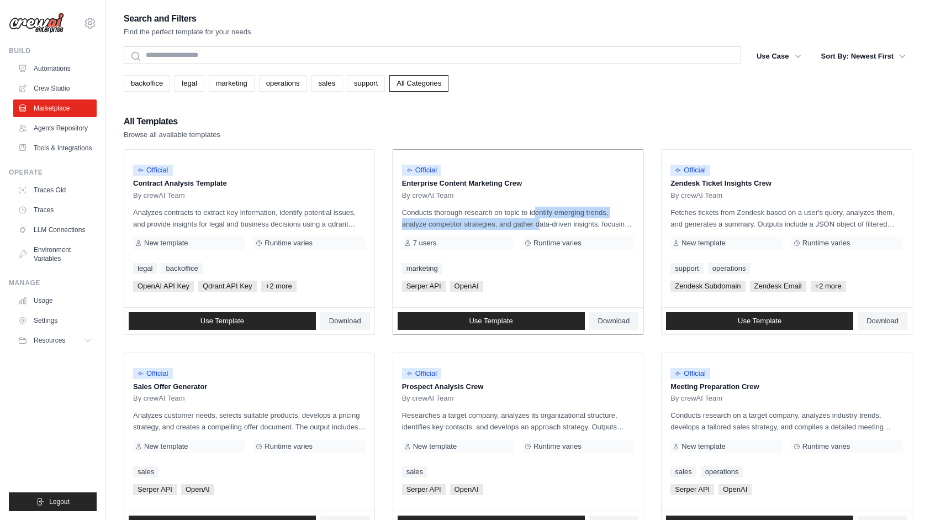
click at [516, 221] on p "Conducts thorough research on topic to identify emerging trends, analyze compet…" at bounding box center [518, 218] width 232 height 23
click at [517, 225] on p "Conducts thorough research on topic to identify emerging trends, analyze compet…" at bounding box center [518, 218] width 232 height 23
click at [516, 223] on p "Conducts thorough research on topic to identify emerging trends, analyze compet…" at bounding box center [518, 218] width 232 height 23
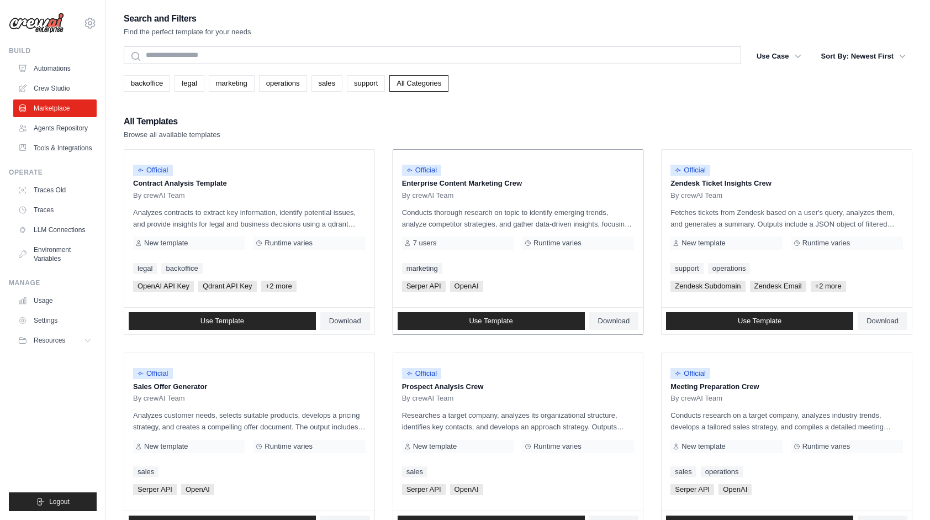
click at [516, 221] on p "Conducts thorough research on topic to identify emerging trends, analyze compet…" at bounding box center [518, 218] width 232 height 23
click at [515, 221] on p "Conducts thorough research on topic to identify emerging trends, analyze compet…" at bounding box center [518, 218] width 232 height 23
click at [516, 221] on p "Conducts thorough research on topic to identify emerging trends, analyze compet…" at bounding box center [518, 218] width 232 height 23
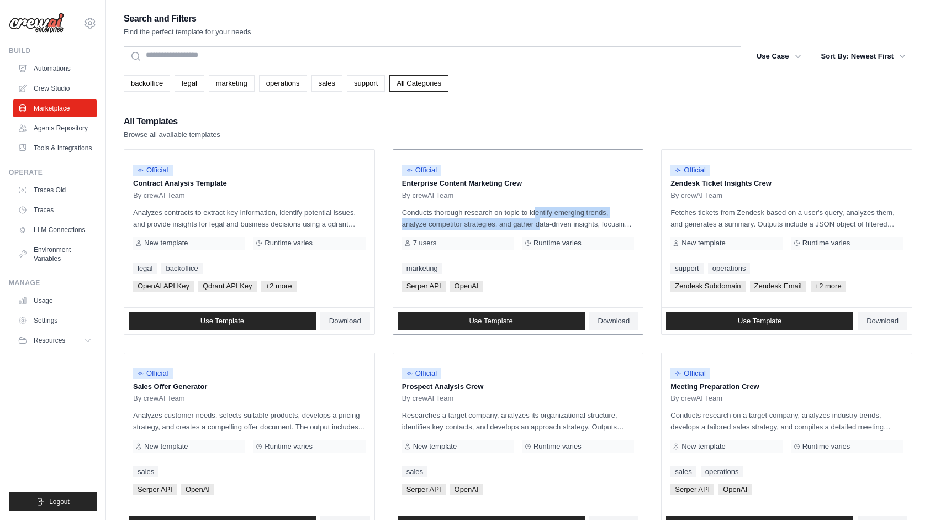
click at [516, 221] on p "Conducts thorough research on topic to identify emerging trends, analyze compet…" at bounding box center [518, 218] width 232 height 23
click at [515, 221] on p "Conducts thorough research on topic to identify emerging trends, analyze compet…" at bounding box center [518, 218] width 232 height 23
click at [514, 221] on p "Conducts thorough research on topic to identify emerging trends, analyze compet…" at bounding box center [518, 218] width 232 height 23
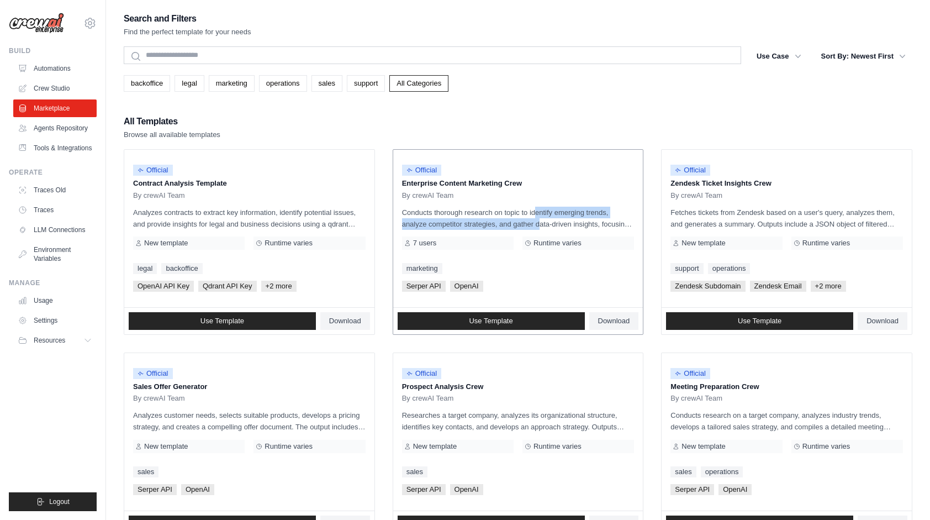
click at [514, 221] on p "Conducts thorough research on topic to identify emerging trends, analyze compet…" at bounding box center [518, 218] width 232 height 23
click at [508, 223] on p "Conducts thorough research on topic to identify emerging trends, analyze compet…" at bounding box center [518, 218] width 232 height 23
click at [508, 224] on p "Conducts thorough research on topic to identify emerging trends, analyze compet…" at bounding box center [518, 218] width 232 height 23
click at [511, 227] on p "Conducts thorough research on topic to identify emerging trends, analyze compet…" at bounding box center [518, 218] width 232 height 23
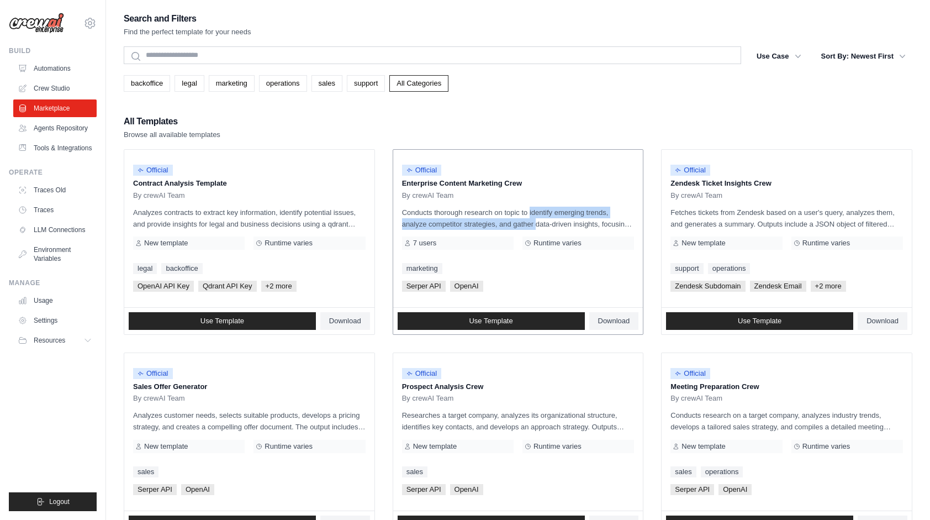
click at [511, 227] on p "Conducts thorough research on topic to identify emerging trends, analyze compet…" at bounding box center [518, 218] width 232 height 23
click at [511, 228] on p "Conducts thorough research on topic to identify emerging trends, analyze compet…" at bounding box center [518, 218] width 232 height 23
click at [508, 222] on p "Conducts thorough research on topic to identify emerging trends, analyze compet…" at bounding box center [518, 218] width 232 height 23
click at [508, 223] on p "Conducts thorough research on topic to identify emerging trends, analyze compet…" at bounding box center [518, 218] width 232 height 23
click at [515, 224] on p "Conducts thorough research on topic to identify emerging trends, analyze compet…" at bounding box center [518, 218] width 232 height 23
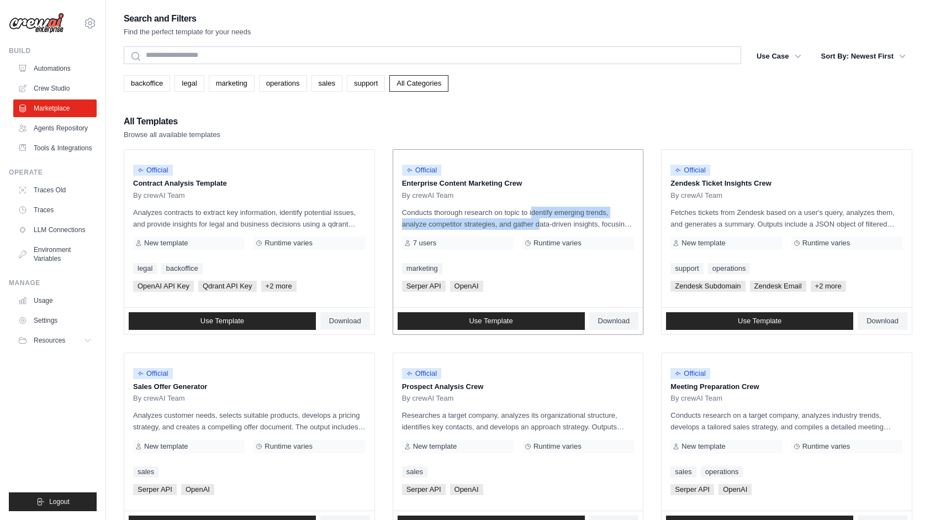
click at [515, 224] on p "Conducts thorough research on topic to identify emerging trends, analyze compet…" at bounding box center [518, 218] width 232 height 23
click at [512, 222] on p "Conducts thorough research on topic to identify emerging trends, analyze compet…" at bounding box center [518, 218] width 232 height 23
click at [514, 221] on p "Conducts thorough research on topic to identify emerging trends, analyze compet…" at bounding box center [518, 218] width 232 height 23
click at [514, 224] on p "Conducts thorough research on topic to identify emerging trends, analyze compet…" at bounding box center [518, 218] width 232 height 23
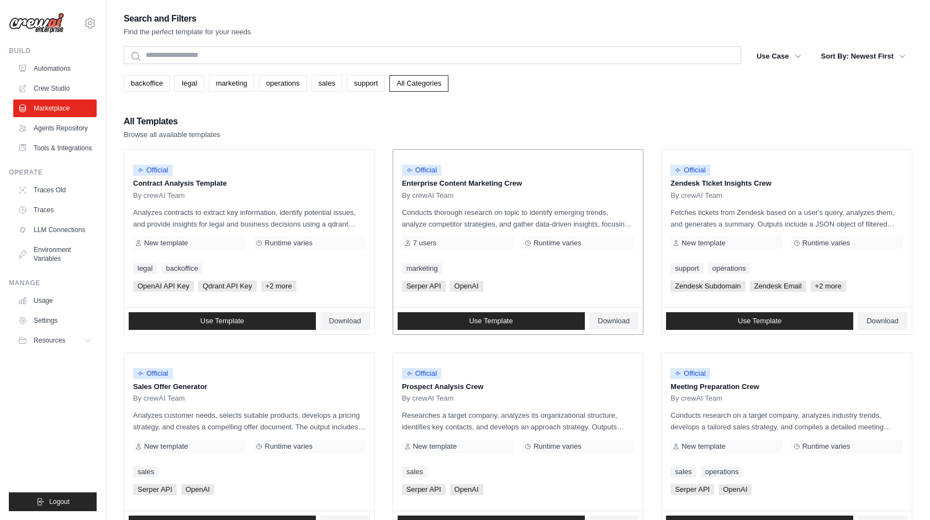
click at [511, 215] on p "Conducts thorough research on topic to identify emerging trends, analyze compet…" at bounding box center [518, 218] width 232 height 23
click at [512, 226] on p "Conducts thorough research on topic to identify emerging trends, analyze compet…" at bounding box center [518, 218] width 232 height 23
click at [512, 225] on p "Conducts thorough research on topic to identify emerging trends, analyze compet…" at bounding box center [518, 218] width 232 height 23
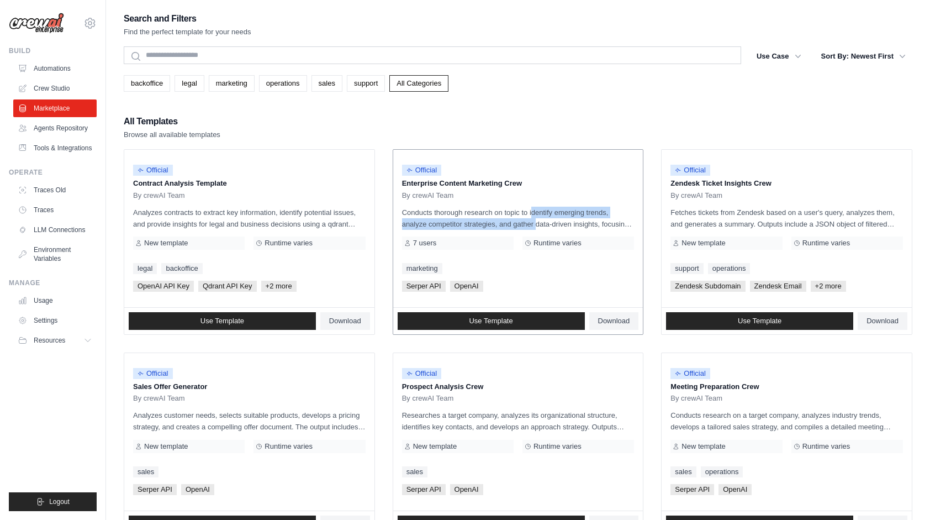
click at [512, 225] on p "Conducts thorough research on topic to identify emerging trends, analyze compet…" at bounding box center [518, 218] width 232 height 23
click at [514, 225] on p "Conducts thorough research on topic to identify emerging trends, analyze compet…" at bounding box center [518, 218] width 232 height 23
click at [509, 223] on p "Conducts thorough research on topic to identify emerging trends, analyze compet…" at bounding box center [518, 218] width 232 height 23
click at [508, 224] on p "Conducts thorough research on topic to identify emerging trends, analyze compet…" at bounding box center [518, 218] width 232 height 23
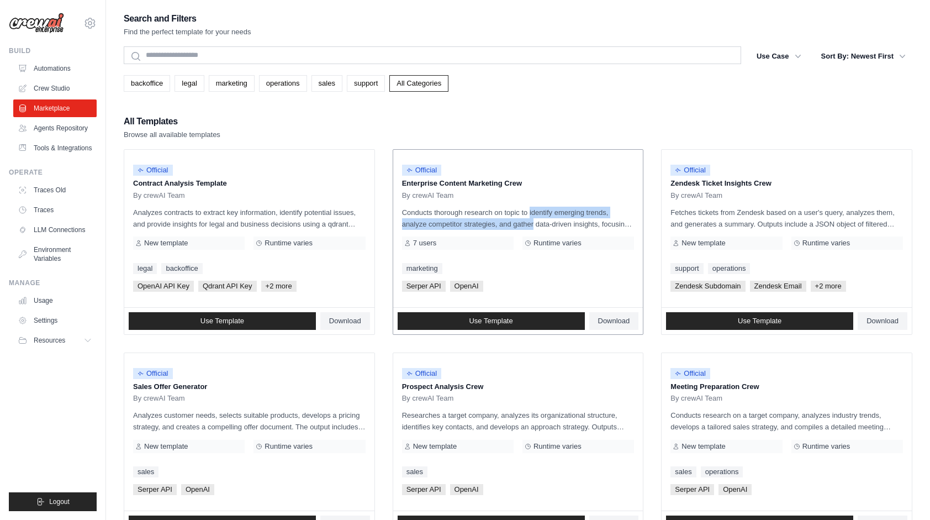
click at [508, 224] on p "Conducts thorough research on topic to identify emerging trends, analyze compet…" at bounding box center [518, 218] width 232 height 23
click at [510, 225] on p "Conducts thorough research on topic to identify emerging trends, analyze compet…" at bounding box center [518, 218] width 232 height 23
click at [512, 224] on p "Conducts thorough research on topic to identify emerging trends, analyze compet…" at bounding box center [518, 218] width 232 height 23
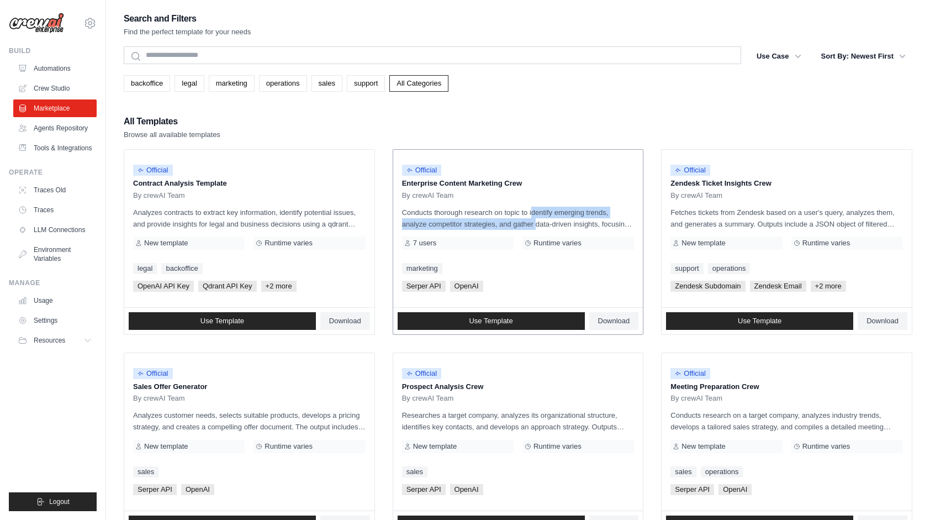
click at [511, 227] on p "Conducts thorough research on topic to identify emerging trends, analyze compet…" at bounding box center [518, 218] width 232 height 23
click at [510, 225] on p "Conducts thorough research on topic to identify emerging trends, analyze compet…" at bounding box center [518, 218] width 232 height 23
click at [511, 223] on p "Conducts thorough research on topic to identify emerging trends, analyze compet…" at bounding box center [518, 218] width 232 height 23
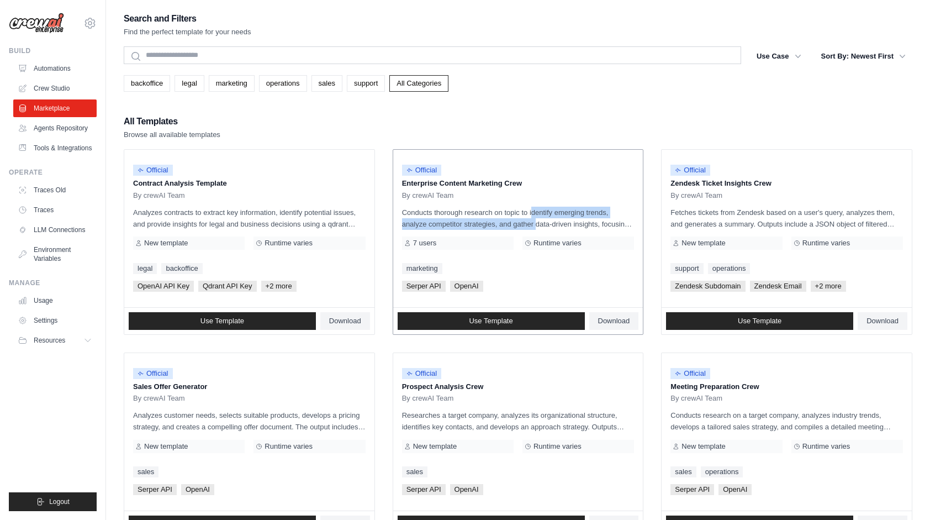
click at [511, 223] on p "Conducts thorough research on topic to identify emerging trends, analyze compet…" at bounding box center [518, 218] width 232 height 23
click at [511, 221] on p "Conducts thorough research on topic to identify emerging trends, analyze compet…" at bounding box center [518, 218] width 232 height 23
click at [511, 220] on p "Conducts thorough research on topic to identify emerging trends, analyze compet…" at bounding box center [518, 218] width 232 height 23
click at [510, 225] on p "Conducts thorough research on topic to identify emerging trends, analyze compet…" at bounding box center [518, 218] width 232 height 23
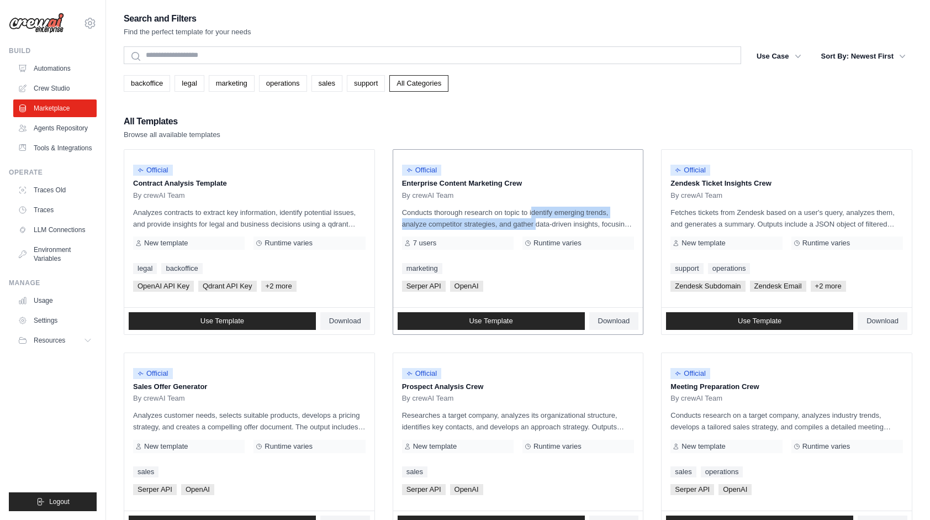
click at [510, 225] on p "Conducts thorough research on topic to identify emerging trends, analyze compet…" at bounding box center [518, 218] width 232 height 23
click at [511, 221] on p "Conducts thorough research on topic to identify emerging trends, analyze compet…" at bounding box center [518, 218] width 232 height 23
click at [512, 228] on p "Conducts thorough research on topic to identify emerging trends, analyze compet…" at bounding box center [518, 218] width 232 height 23
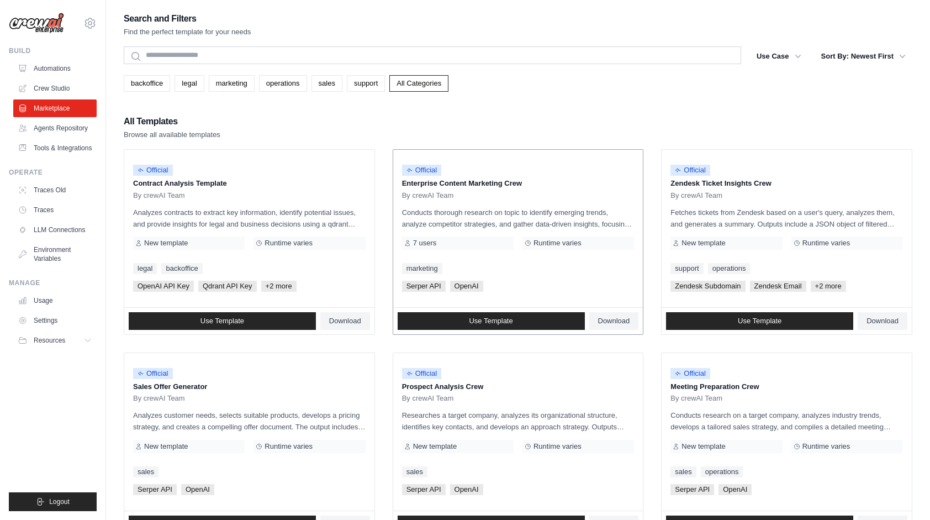
click at [510, 227] on p "Conducts thorough research on topic to identify emerging trends, analyze compet…" at bounding box center [518, 218] width 232 height 23
click at [512, 216] on p "Conducts thorough research on topic to identify emerging trends, analyze compet…" at bounding box center [518, 218] width 232 height 23
click at [512, 223] on p "Conducts thorough research on topic to identify emerging trends, analyze compet…" at bounding box center [518, 218] width 232 height 23
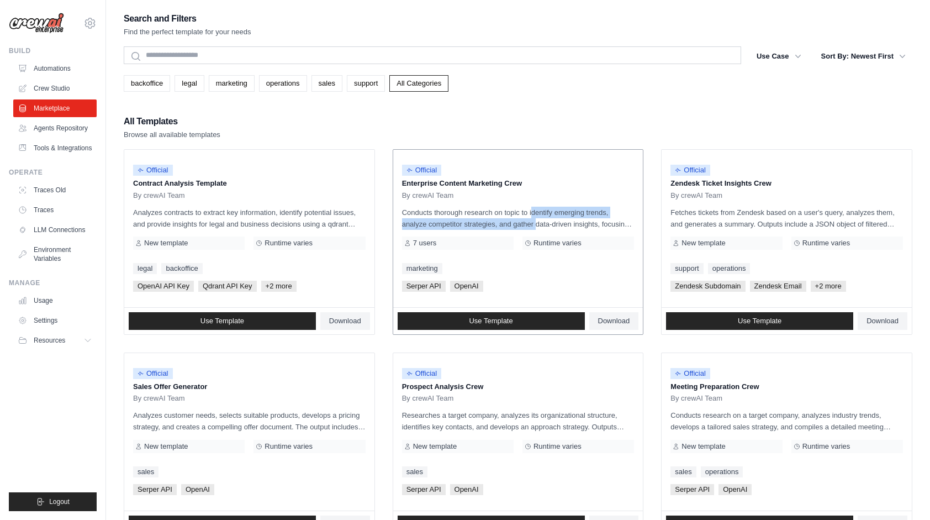
click at [512, 223] on p "Conducts thorough research on topic to identify emerging trends, analyze compet…" at bounding box center [518, 218] width 232 height 23
click at [510, 224] on p "Conducts thorough research on topic to identify emerging trends, analyze compet…" at bounding box center [518, 218] width 232 height 23
click at [509, 223] on p "Conducts thorough research on topic to identify emerging trends, analyze compet…" at bounding box center [518, 218] width 232 height 23
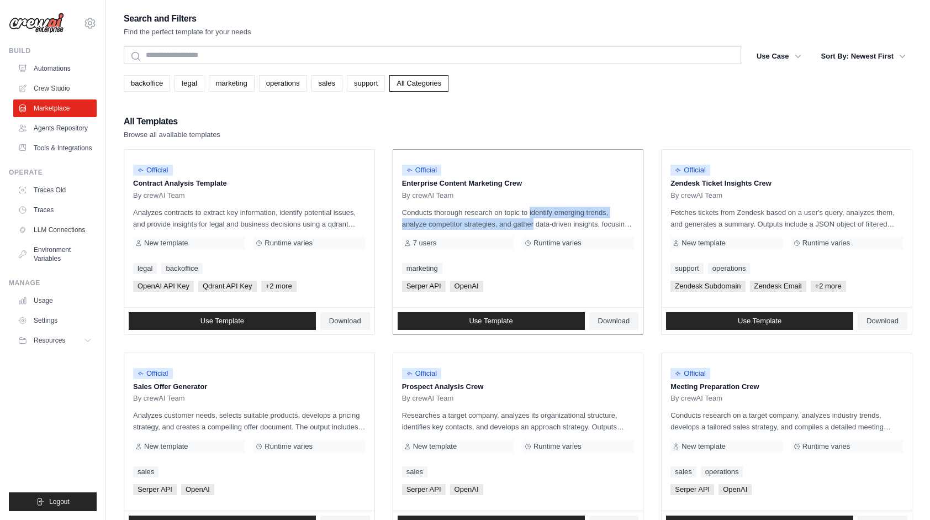
click at [509, 223] on p "Conducts thorough research on topic to identify emerging trends, analyze compet…" at bounding box center [518, 218] width 232 height 23
click at [511, 225] on p "Conducts thorough research on topic to identify emerging trends, analyze compet…" at bounding box center [518, 218] width 232 height 23
click at [512, 224] on p "Conducts thorough research on topic to identify emerging trends, analyze compet…" at bounding box center [518, 218] width 232 height 23
click at [506, 218] on p "Conducts thorough research on topic to identify emerging trends, analyze compet…" at bounding box center [518, 218] width 232 height 23
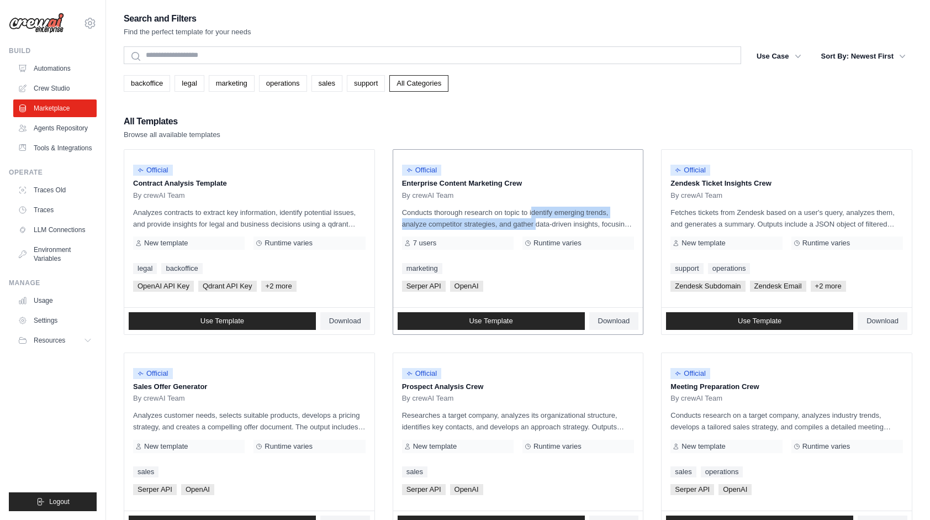
click at [511, 224] on p "Conducts thorough research on topic to identify emerging trends, analyze compet…" at bounding box center [518, 218] width 232 height 23
click at [515, 225] on p "Conducts thorough research on topic to identify emerging trends, analyze compet…" at bounding box center [518, 218] width 232 height 23
click at [514, 225] on p "Conducts thorough research on topic to identify emerging trends, analyze compet…" at bounding box center [518, 218] width 232 height 23
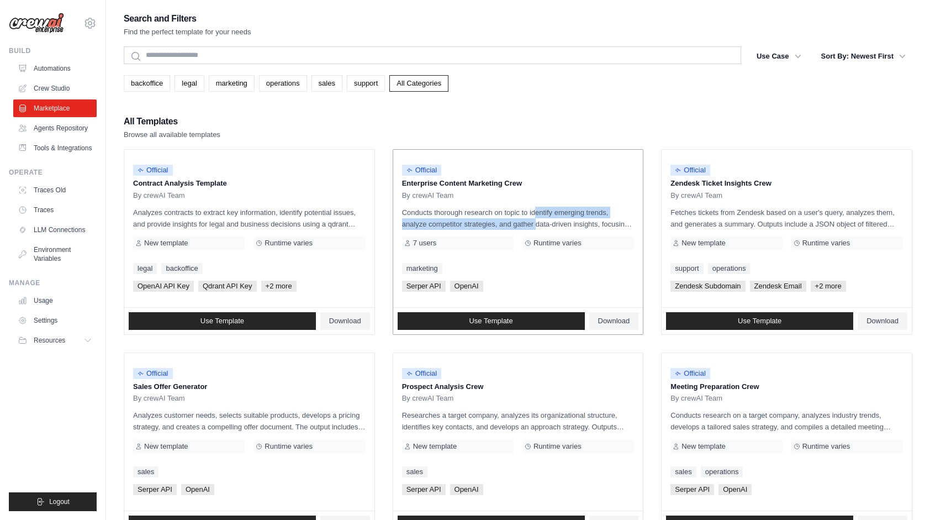
click at [514, 225] on p "Conducts thorough research on topic to identify emerging trends, analyze compet…" at bounding box center [518, 218] width 232 height 23
click at [512, 226] on p "Conducts thorough research on topic to identify emerging trends, analyze compet…" at bounding box center [518, 218] width 232 height 23
click at [510, 222] on p "Conducts thorough research on topic to identify emerging trends, analyze compet…" at bounding box center [518, 218] width 232 height 23
click at [509, 222] on p "Conducts thorough research on topic to identify emerging trends, analyze compet…" at bounding box center [518, 218] width 232 height 23
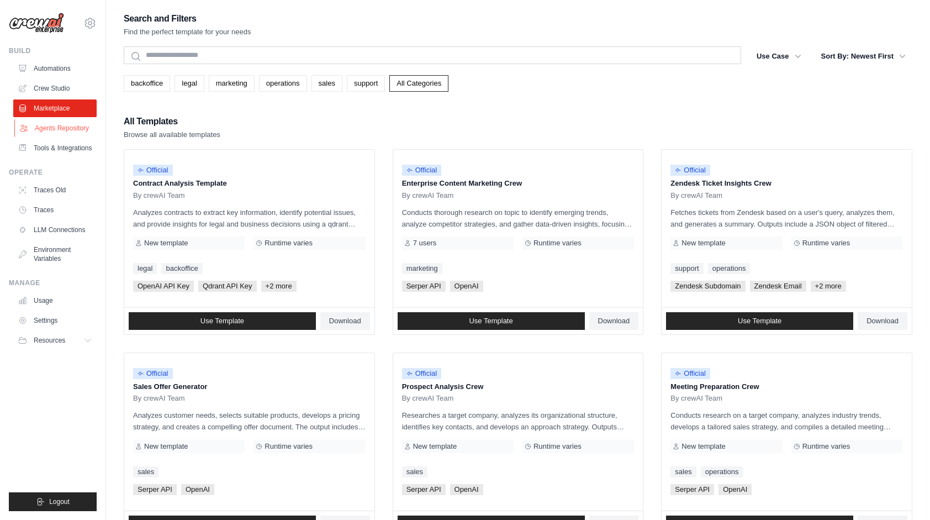
click at [71, 129] on link "Agents Repository" at bounding box center [55, 128] width 83 height 18
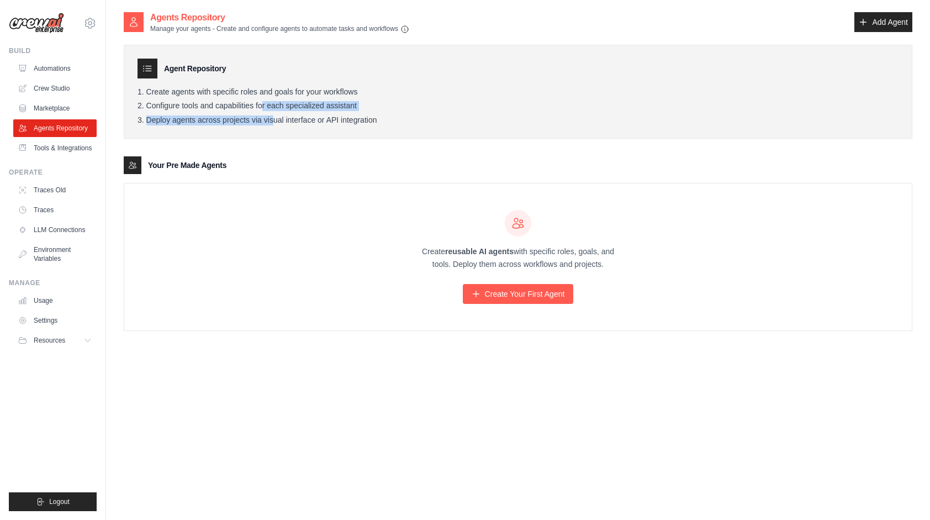
click at [255, 116] on ol "Create agents with specific roles and goals for your workflows Configure tools …" at bounding box center [517, 106] width 761 height 38
click at [256, 117] on li "Deploy agents across projects via visual interface or API integration" at bounding box center [517, 120] width 761 height 10
click at [594, 268] on p "Create reusable AI agents with specific roles, goals, and tools. Deploy them ac…" at bounding box center [518, 257] width 212 height 25
click at [261, 122] on ol "Create agents with specific roles and goals for your workflows Configure tools …" at bounding box center [517, 106] width 761 height 38
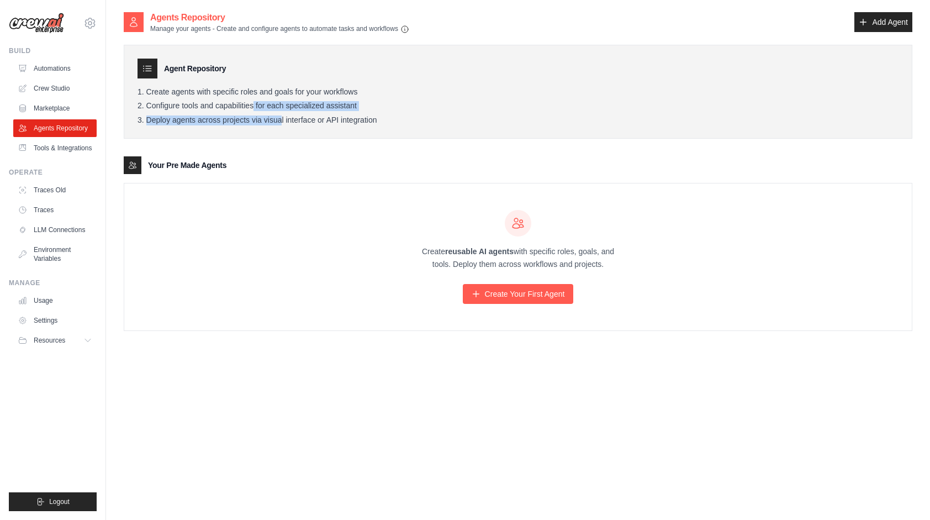
click at [261, 122] on li "Deploy agents across projects via visual interface or API integration" at bounding box center [517, 120] width 761 height 10
click at [259, 161] on div "Your Pre Made Agents" at bounding box center [518, 165] width 789 height 18
click at [233, 166] on div "Your Pre Made Agents" at bounding box center [518, 165] width 789 height 18
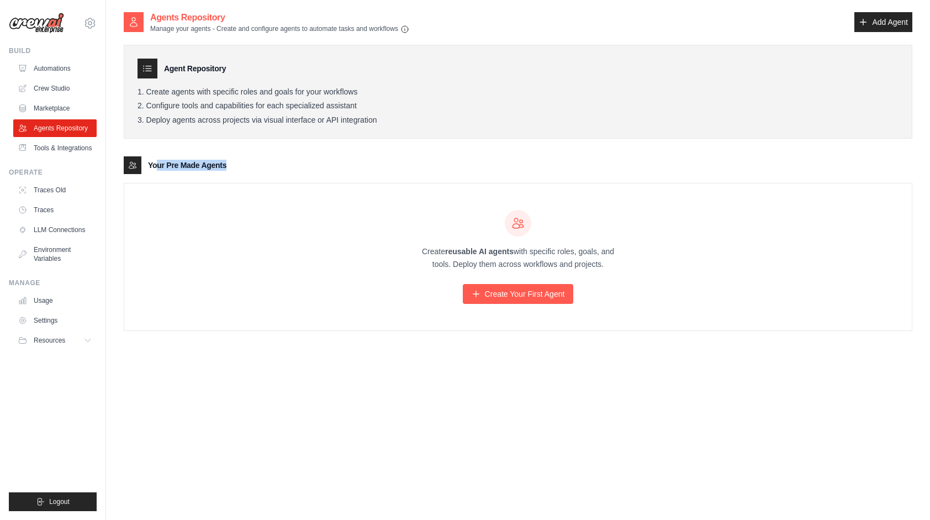
click at [224, 167] on h3 "Your Pre Made Agents" at bounding box center [187, 165] width 78 height 11
click at [227, 168] on div "Your Pre Made Agents" at bounding box center [518, 165] width 789 height 18
click at [392, 39] on div "Agents Repository Manage your agents - Create and configure agents to automate …" at bounding box center [518, 179] width 789 height 337
click at [402, 40] on div "Agent Repository Create agents with specific roles and goals for your workflows…" at bounding box center [518, 182] width 789 height 297
click at [409, 29] on icon "button" at bounding box center [404, 28] width 9 height 9
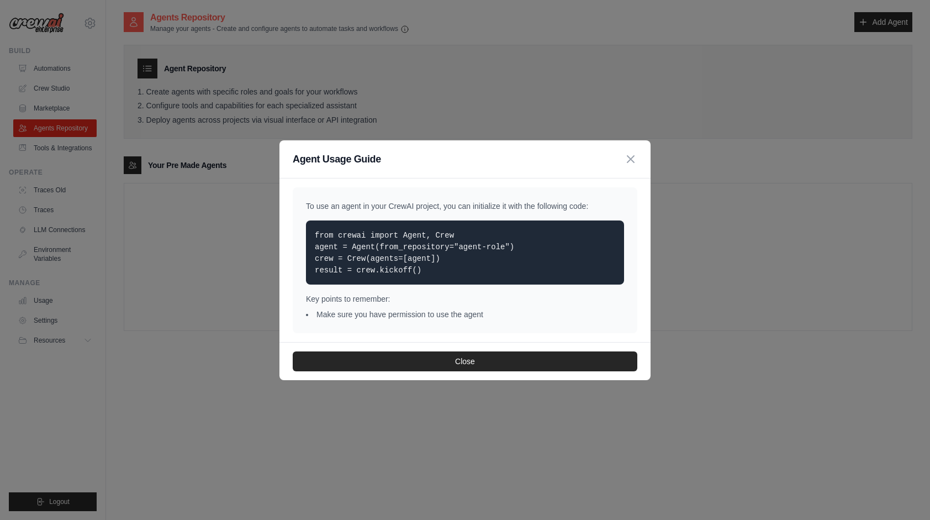
click at [426, 269] on p "from crewai import Agent, Crew agent = Agent(from_repository="agent-role") crew…" at bounding box center [465, 252] width 300 height 46
click at [427, 270] on p "from crewai import Agent, Crew agent = Agent(from_repository="agent-role") crew…" at bounding box center [465, 252] width 300 height 46
click at [368, 164] on h3 "Agent Usage Guide" at bounding box center [337, 158] width 88 height 15
click at [374, 164] on h3 "Agent Usage Guide" at bounding box center [337, 158] width 88 height 15
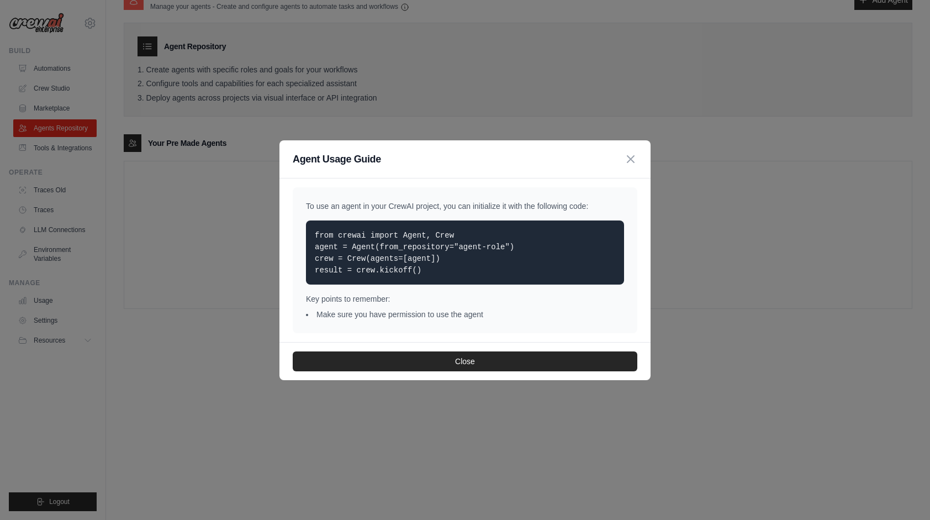
click at [433, 269] on p "from crewai import Agent, Crew agent = Agent(from_repository="agent-role") crew…" at bounding box center [465, 252] width 300 height 46
click at [420, 263] on p "from crewai import Agent, Crew agent = Agent(from_repository="agent-role") crew…" at bounding box center [465, 252] width 300 height 46
click at [422, 263] on p "from crewai import Agent, Crew agent = Agent(from_repository="agent-role") crew…" at bounding box center [465, 252] width 300 height 46
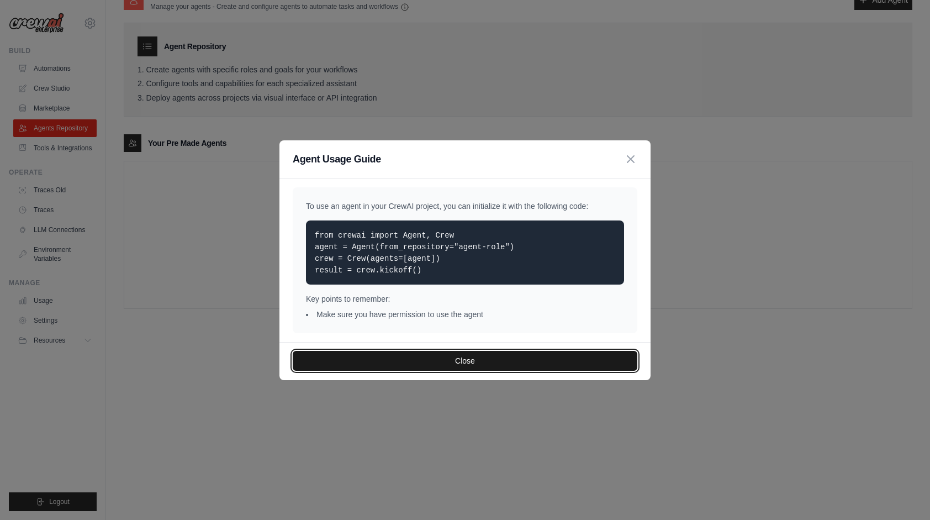
click at [469, 359] on button "Close" at bounding box center [465, 361] width 345 height 20
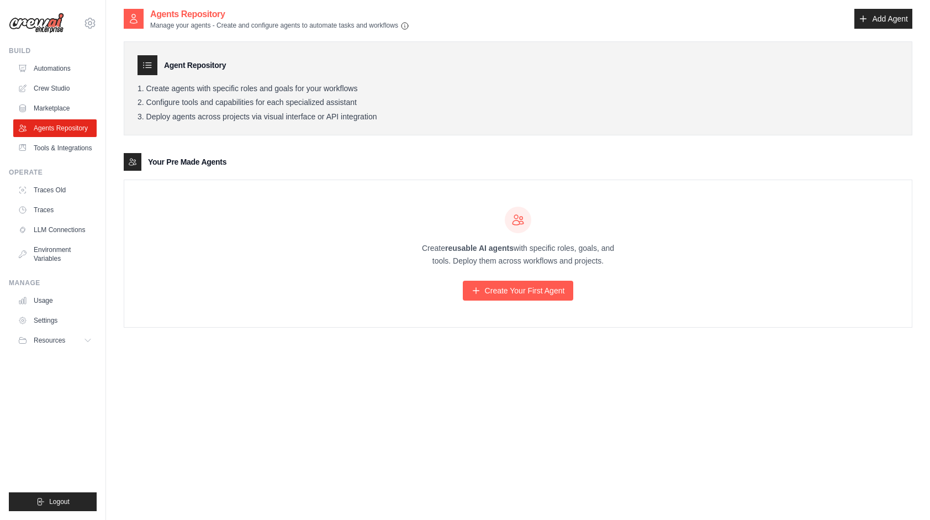
scroll to position [0, 0]
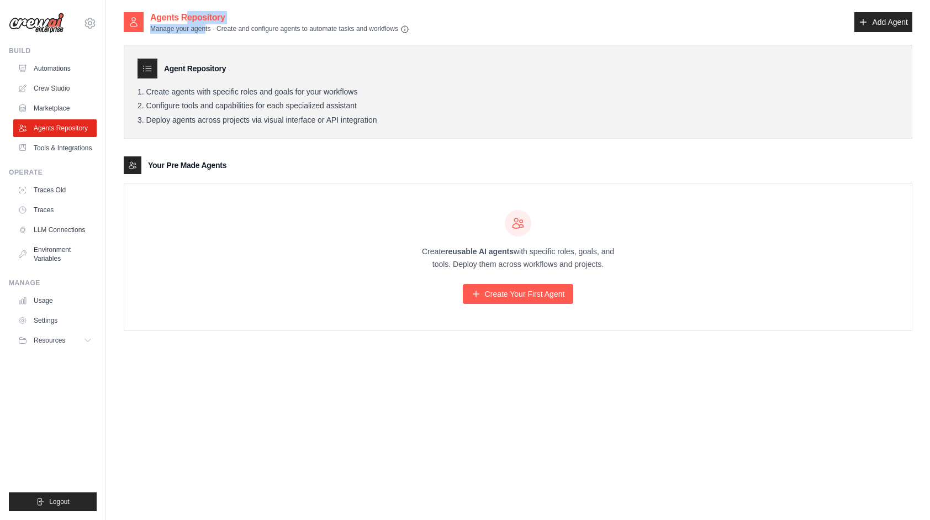
click at [203, 30] on div "Agents Repository Manage your agents - Create and configure agents to automate …" at bounding box center [279, 22] width 259 height 23
click at [269, 30] on p "Manage your agents - Create and configure agents to automate tasks and workflows" at bounding box center [279, 28] width 259 height 9
click at [360, 28] on p "Manage your agents - Create and configure agents to automate tasks and workflows" at bounding box center [279, 28] width 259 height 9
click at [303, 30] on p "Manage your agents - Create and configure agents to automate tasks and workflows" at bounding box center [279, 28] width 259 height 9
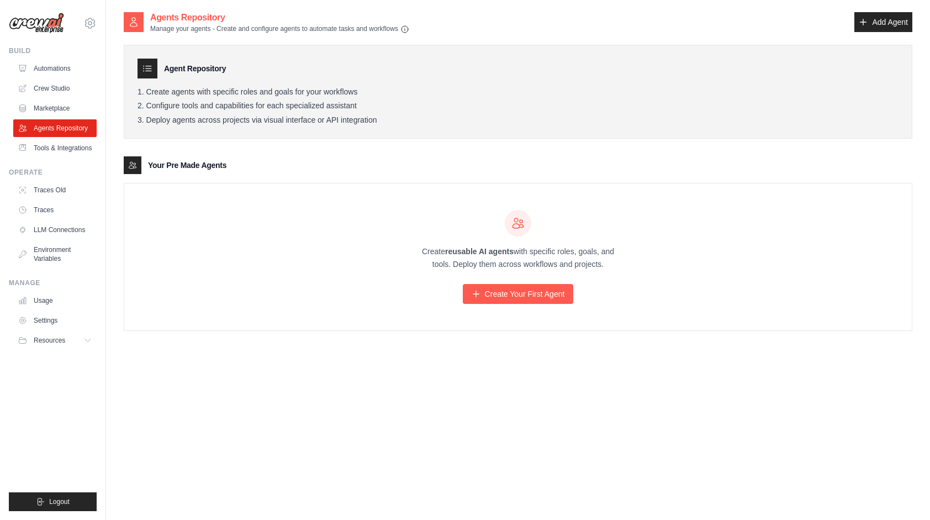
click at [303, 39] on div "Agent Repository Create agents with specific roles and goals for your workflows…" at bounding box center [518, 182] width 789 height 297
click at [352, 28] on p "Manage your agents - Create and configure agents to automate tasks and workflows" at bounding box center [279, 28] width 259 height 9
click at [248, 110] on li "Configure tools and capabilities for each specialized assistant" at bounding box center [517, 106] width 761 height 10
click at [244, 125] on ol "Create agents with specific roles and goals for your workflows Configure tools …" at bounding box center [517, 106] width 761 height 38
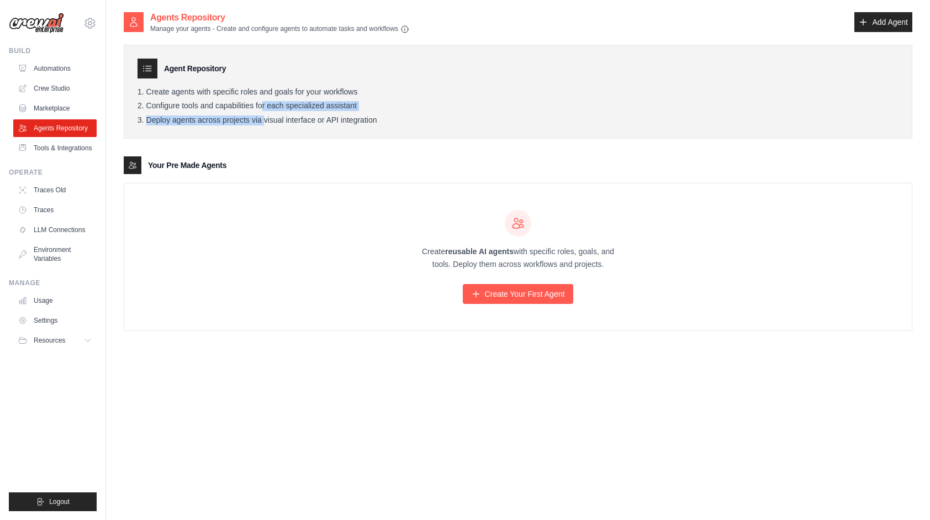
click at [244, 125] on li "Deploy agents across projects via visual interface or API integration" at bounding box center [517, 120] width 761 height 10
click at [248, 119] on ol "Create agents with specific roles and goals for your workflows Configure tools …" at bounding box center [517, 106] width 761 height 38
click at [248, 119] on li "Deploy agents across projects via visual interface or API integration" at bounding box center [517, 120] width 761 height 10
click at [248, 117] on ol "Create agents with specific roles and goals for your workflows Configure tools …" at bounding box center [517, 106] width 761 height 38
click at [248, 117] on li "Deploy agents across projects via visual interface or API integration" at bounding box center [517, 120] width 761 height 10
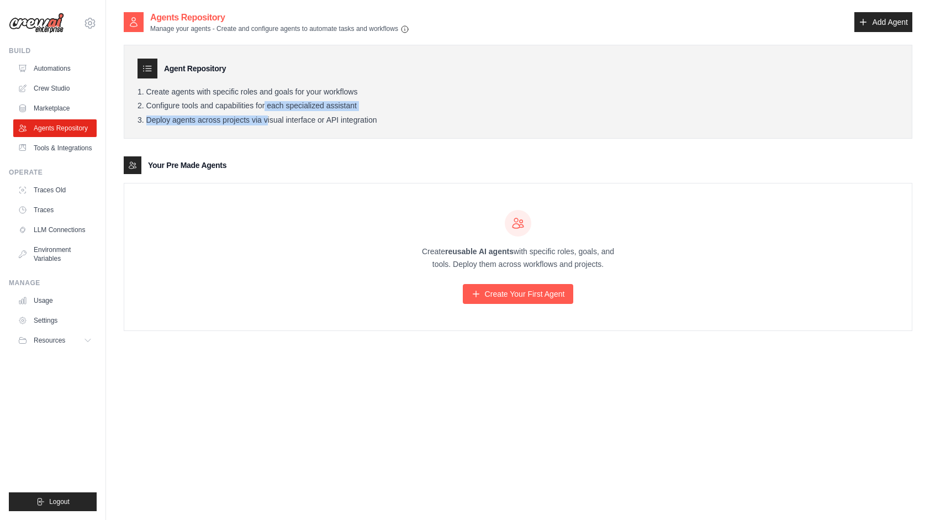
click at [377, 21] on div "Agents Repository Manage your agents - Create and configure agents to automate …" at bounding box center [279, 22] width 259 height 23
click at [377, 21] on h2 "Agents Repository" at bounding box center [279, 17] width 259 height 13
click at [408, 32] on icon "button" at bounding box center [404, 28] width 7 height 7
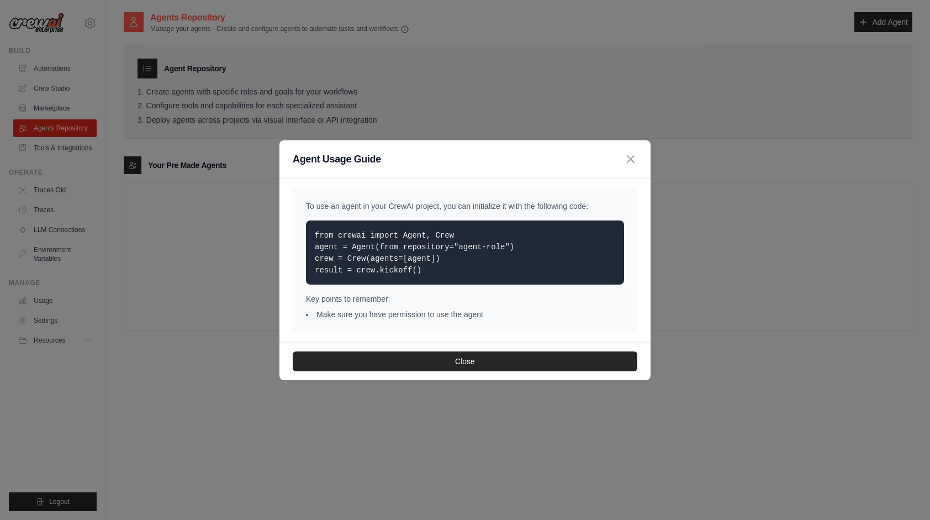
click at [405, 256] on code "from crewai import Agent, Crew agent = Agent(from_repository="agent-role") crew…" at bounding box center [414, 253] width 199 height 44
click at [436, 262] on p "from crewai import Agent, Crew agent = Agent(from_repository="agent-role") crew…" at bounding box center [465, 252] width 300 height 46
click at [443, 261] on p "from crewai import Agent, Crew agent = Agent(from_repository="agent-role") crew…" at bounding box center [465, 252] width 300 height 46
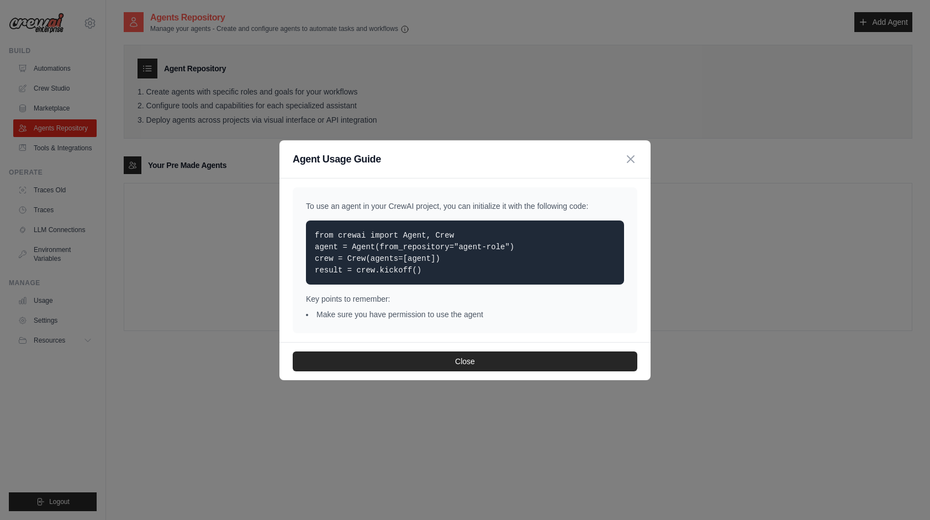
click at [443, 261] on p "from crewai import Agent, Crew agent = Agent(from_repository="agent-role") crew…" at bounding box center [465, 252] width 300 height 46
click at [454, 261] on p "from crewai import Agent, Crew agent = Agent(from_repository="agent-role") crew…" at bounding box center [465, 252] width 300 height 46
click at [455, 261] on p "from crewai import Agent, Crew agent = Agent(from_repository="agent-role") crew…" at bounding box center [465, 252] width 300 height 46
click at [426, 263] on p "from crewai import Agent, Crew agent = Agent(from_repository="agent-role") crew…" at bounding box center [465, 252] width 300 height 46
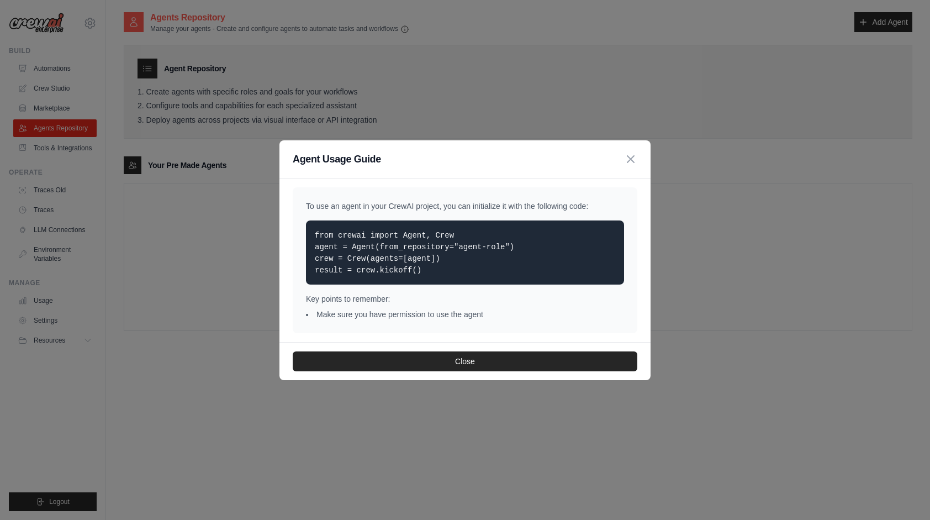
click at [417, 271] on p "from crewai import Agent, Crew agent = Agent(from_repository="agent-role") crew…" at bounding box center [465, 252] width 300 height 46
click at [418, 271] on p "from crewai import Agent, Crew agent = Agent(from_repository="agent-role") crew…" at bounding box center [465, 252] width 300 height 46
click at [383, 269] on p "from crewai import Agent, Crew agent = Agent(from_repository="agent-role") crew…" at bounding box center [465, 252] width 300 height 46
click at [383, 269] on code "from crewai import Agent, Crew agent = Agent(from_repository="agent-role") crew…" at bounding box center [414, 253] width 199 height 44
click at [379, 272] on code "from crewai import Agent, Crew agent = Agent(from_repository="agent-role") crew…" at bounding box center [414, 253] width 199 height 44
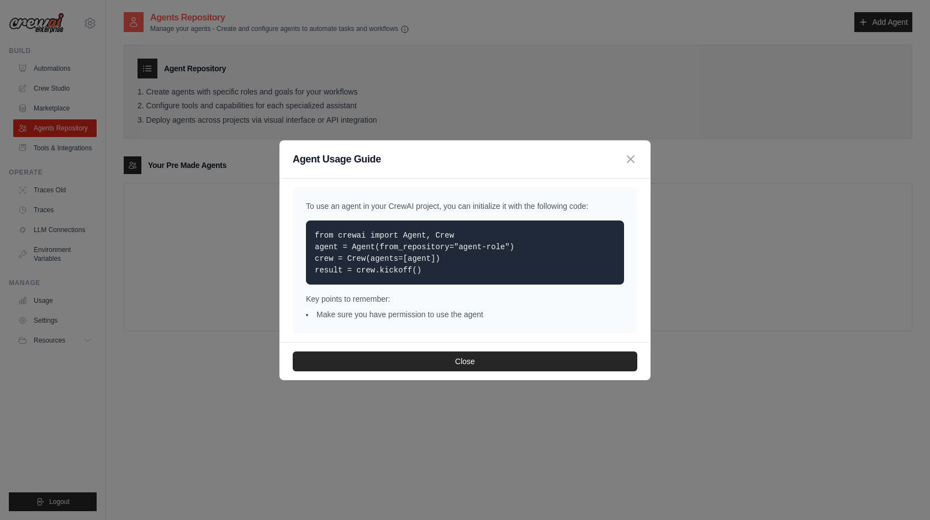
click at [379, 272] on code "from crewai import Agent, Crew agent = Agent(from_repository="agent-role") crew…" at bounding box center [414, 253] width 199 height 44
click at [380, 264] on p "from crewai import Agent, Crew agent = Agent(from_repository="agent-role") crew…" at bounding box center [465, 252] width 300 height 46
click at [380, 262] on p "from crewai import Agent, Crew agent = Agent(from_repository="agent-role") crew…" at bounding box center [465, 252] width 300 height 46
click at [380, 262] on code "from crewai import Agent, Crew agent = Agent(from_repository="agent-role") crew…" at bounding box center [414, 253] width 199 height 44
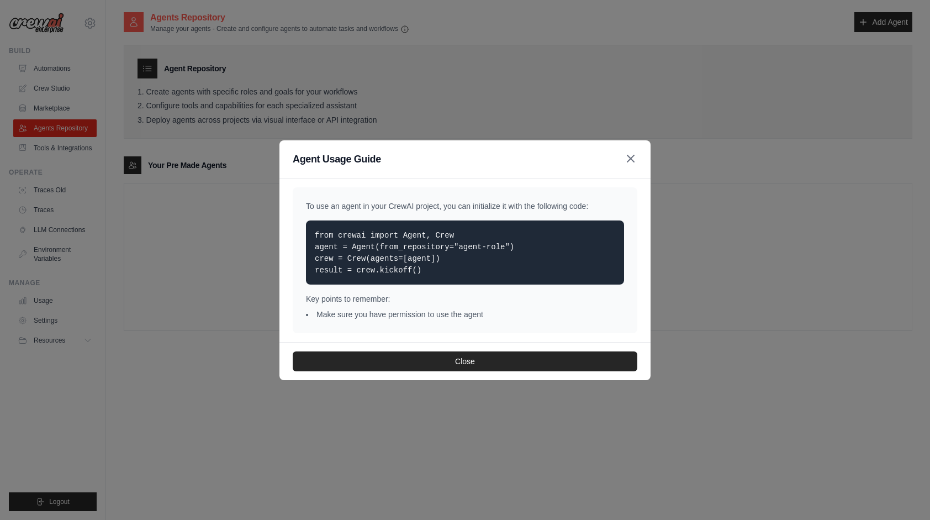
click at [630, 159] on icon "button" at bounding box center [630, 158] width 13 height 13
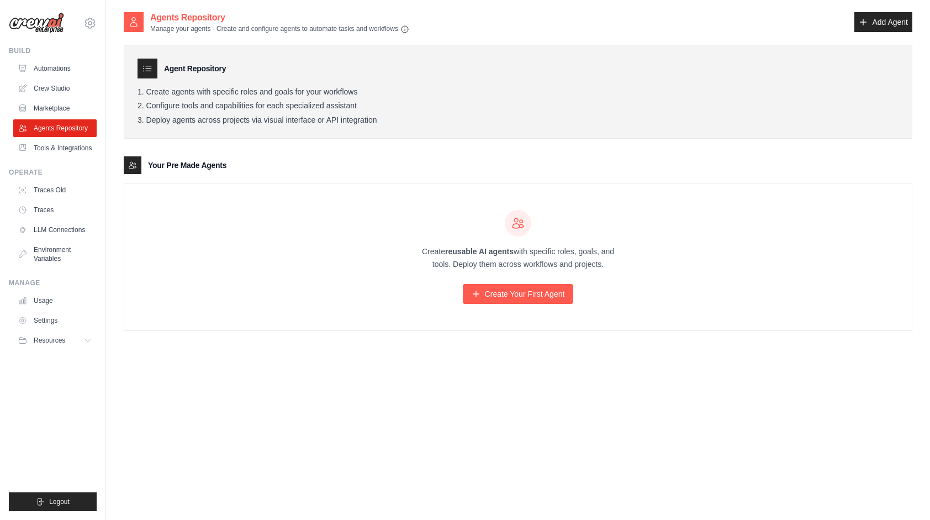
click at [377, 194] on div "Create reusable AI agents with specific roles, goals, and tools. Deploy them ac…" at bounding box center [517, 256] width 787 height 147
drag, startPoint x: 242, startPoint y: 103, endPoint x: 247, endPoint y: 123, distance: 20.4
click at [247, 123] on ol "Create agents with specific roles and goals for your workflows Configure tools …" at bounding box center [517, 106] width 761 height 38
click at [247, 123] on li "Deploy agents across projects via visual interface or API integration" at bounding box center [517, 120] width 761 height 10
drag, startPoint x: 248, startPoint y: 107, endPoint x: 377, endPoint y: 106, distance: 128.7
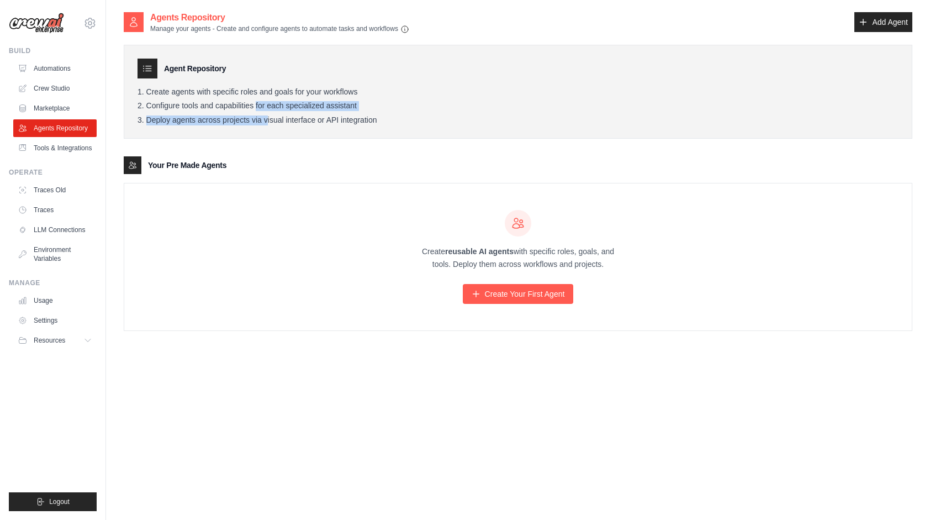
click at [377, 106] on li "Configure tools and capabilities for each specialized assistant" at bounding box center [517, 106] width 761 height 10
drag, startPoint x: 244, startPoint y: 110, endPoint x: 404, endPoint y: 108, distance: 160.1
click at [404, 108] on li "Configure tools and capabilities for each specialized assistant" at bounding box center [517, 106] width 761 height 10
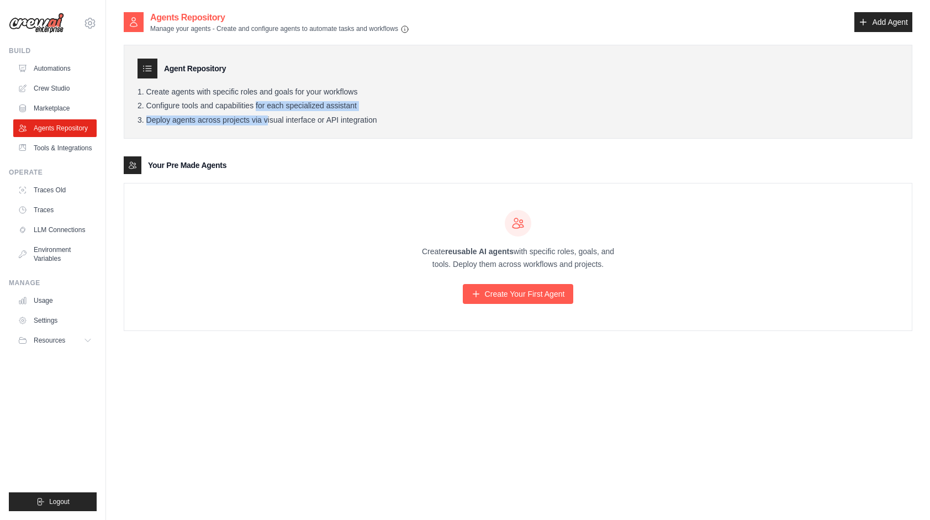
drag, startPoint x: 244, startPoint y: 108, endPoint x: 377, endPoint y: 107, distance: 133.1
click at [377, 107] on li "Configure tools and capabilities for each specialized assistant" at bounding box center [517, 106] width 761 height 10
drag, startPoint x: 231, startPoint y: 108, endPoint x: 403, endPoint y: 108, distance: 171.7
click at [403, 108] on li "Configure tools and capabilities for each specialized assistant" at bounding box center [517, 106] width 761 height 10
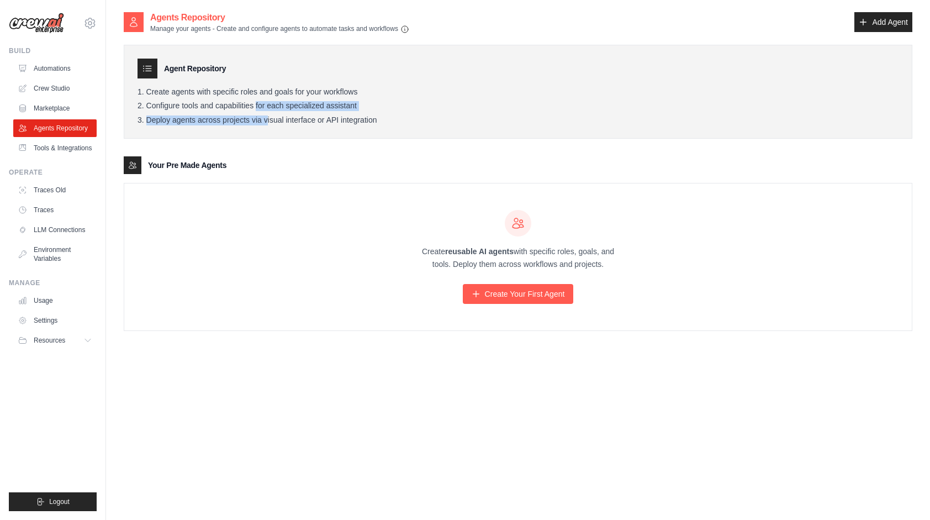
click at [403, 108] on li "Configure tools and capabilities for each specialized assistant" at bounding box center [517, 106] width 761 height 10
drag, startPoint x: 281, startPoint y: 30, endPoint x: 463, endPoint y: 33, distance: 182.8
click at [463, 33] on div "Agents Repository Manage your agents - Create and configure agents to automate …" at bounding box center [518, 22] width 789 height 23
click at [512, 251] on p "Create reusable AI agents with specific roles, goals, and tools. Deploy them ac…" at bounding box center [518, 257] width 212 height 25
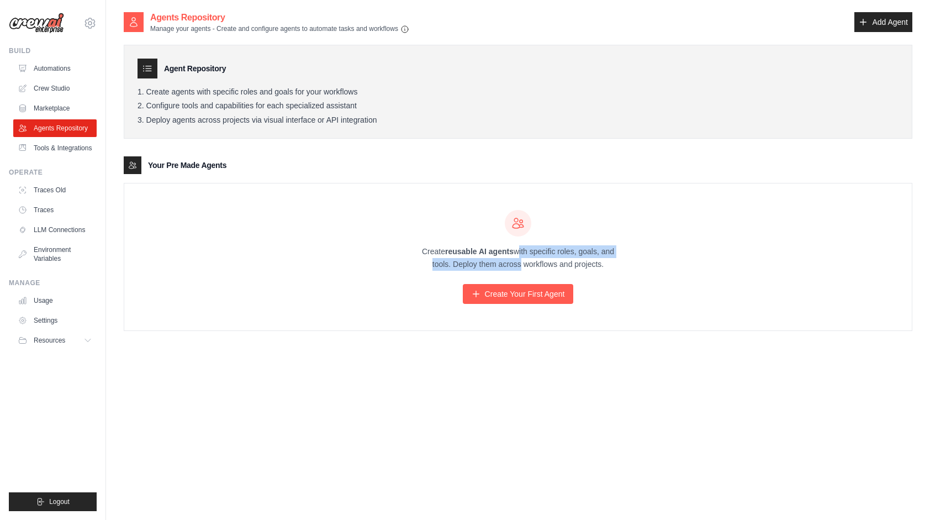
click at [515, 262] on p "Create reusable AI agents with specific roles, goals, and tools. Deploy them ac…" at bounding box center [518, 257] width 212 height 25
drag, startPoint x: 253, startPoint y: 107, endPoint x: 409, endPoint y: 108, distance: 155.7
click at [409, 108] on li "Configure tools and capabilities for each specialized assistant" at bounding box center [517, 106] width 761 height 10
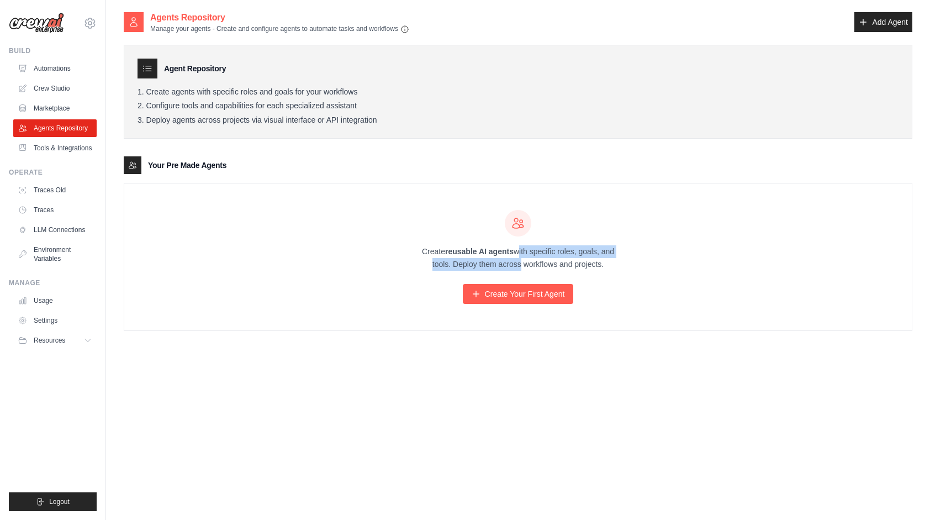
drag, startPoint x: 252, startPoint y: 105, endPoint x: 396, endPoint y: 110, distance: 144.2
click at [396, 110] on li "Configure tools and capabilities for each specialized assistant" at bounding box center [517, 106] width 761 height 10
drag, startPoint x: 259, startPoint y: 107, endPoint x: 367, endPoint y: 109, distance: 107.7
click at [367, 109] on li "Configure tools and capabilities for each specialized assistant" at bounding box center [517, 106] width 761 height 10
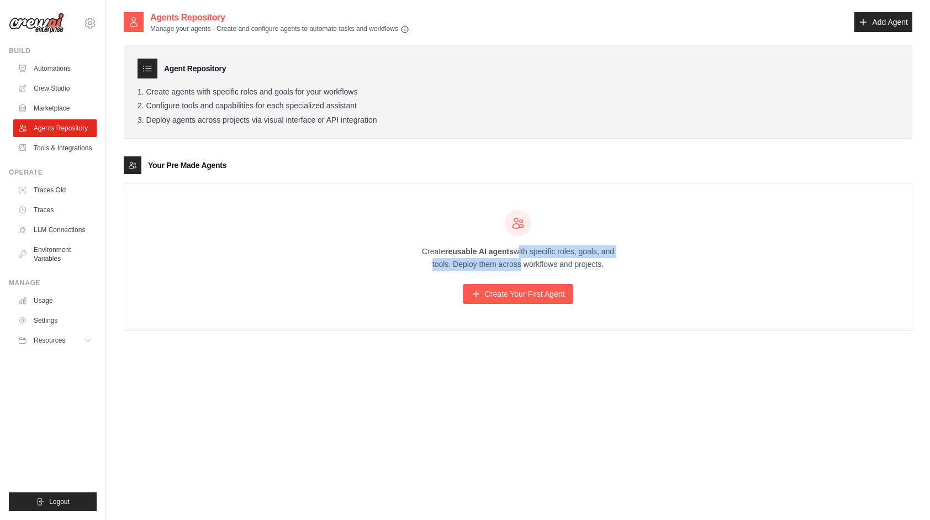
click at [367, 109] on li "Configure tools and capabilities for each specialized assistant" at bounding box center [517, 106] width 761 height 10
drag, startPoint x: 256, startPoint y: 108, endPoint x: 408, endPoint y: 105, distance: 152.4
click at [408, 105] on li "Configure tools and capabilities for each specialized assistant" at bounding box center [517, 106] width 761 height 10
drag, startPoint x: 245, startPoint y: 108, endPoint x: 406, endPoint y: 108, distance: 161.2
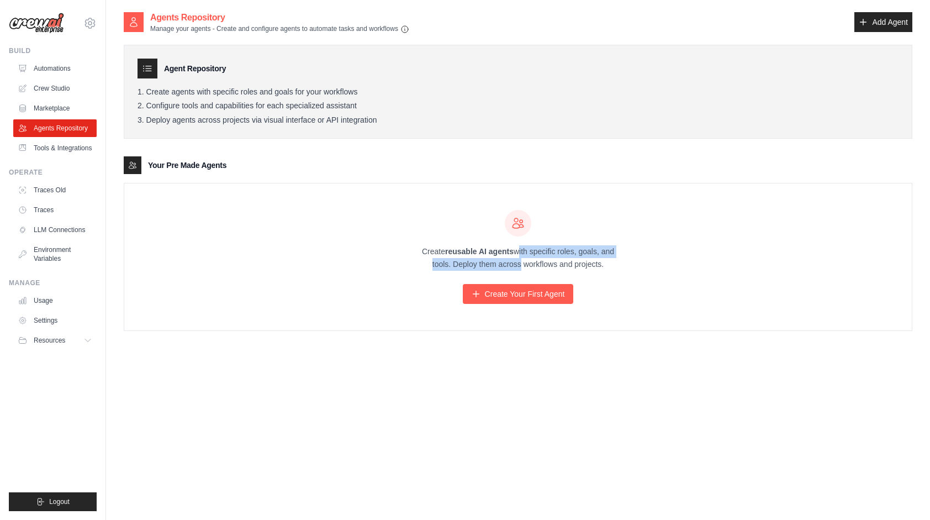
click at [406, 108] on li "Configure tools and capabilities for each specialized assistant" at bounding box center [517, 106] width 761 height 10
drag, startPoint x: 248, startPoint y: 107, endPoint x: 381, endPoint y: 112, distance: 132.6
click at [381, 112] on ol "Create agents with specific roles and goals for your workflows Configure tools …" at bounding box center [517, 106] width 761 height 38
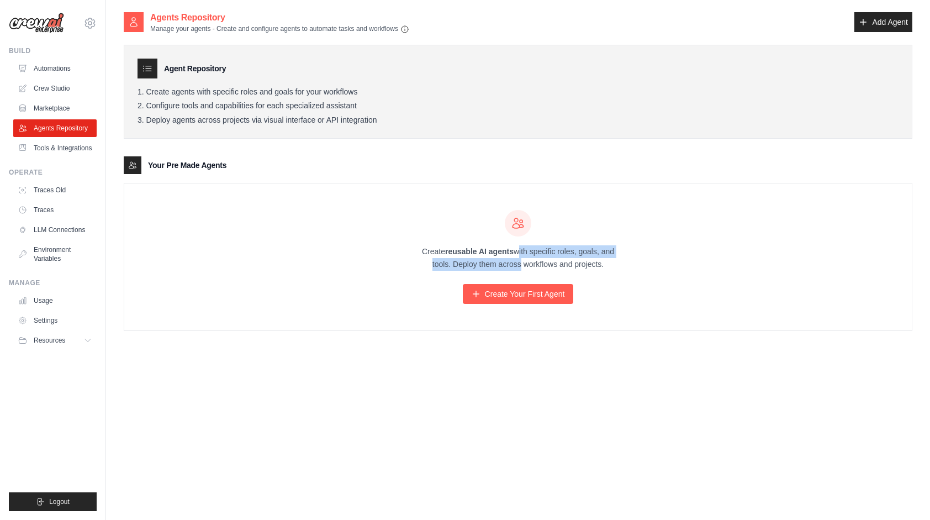
drag, startPoint x: 251, startPoint y: 107, endPoint x: 413, endPoint y: 101, distance: 161.9
click at [413, 101] on ol "Create agents with specific roles and goals for your workflows Configure tools …" at bounding box center [517, 106] width 761 height 38
drag, startPoint x: 252, startPoint y: 108, endPoint x: 364, endPoint y: 103, distance: 112.8
click at [362, 103] on li "Configure tools and capabilities for each specialized assistant" at bounding box center [517, 106] width 761 height 10
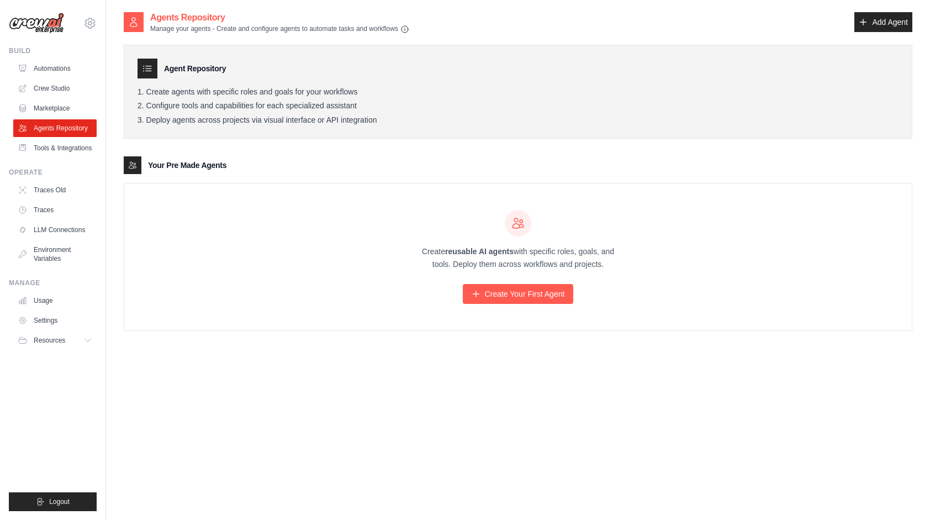
click at [364, 103] on li "Configure tools and capabilities for each specialized assistant" at bounding box center [517, 106] width 761 height 10
drag, startPoint x: 253, startPoint y: 105, endPoint x: 394, endPoint y: 103, distance: 140.8
click at [394, 103] on li "Configure tools and capabilities for each specialized assistant" at bounding box center [517, 106] width 761 height 10
drag, startPoint x: 254, startPoint y: 107, endPoint x: 362, endPoint y: 106, distance: 108.2
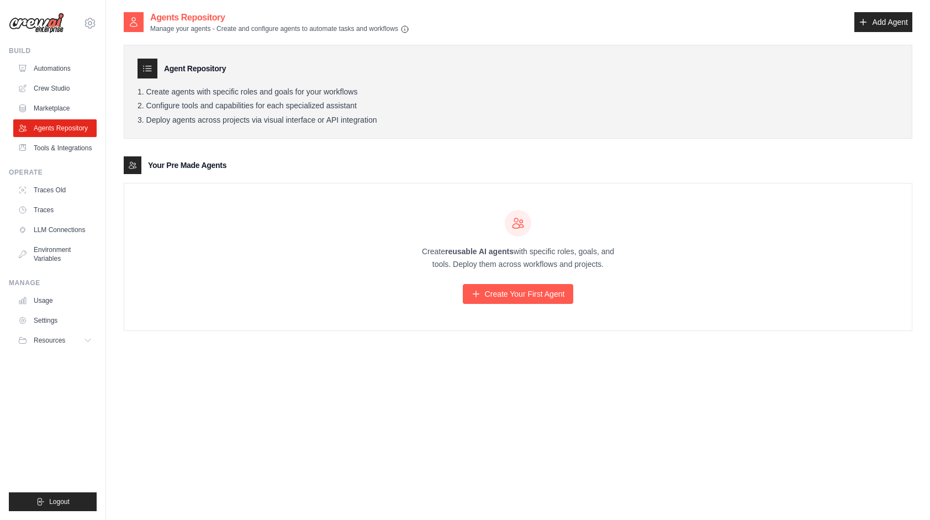
click at [362, 106] on li "Configure tools and capabilities for each specialized assistant" at bounding box center [517, 106] width 761 height 10
drag, startPoint x: 255, startPoint y: 107, endPoint x: 393, endPoint y: 105, distance: 138.1
click at [393, 105] on li "Configure tools and capabilities for each specialized assistant" at bounding box center [517, 106] width 761 height 10
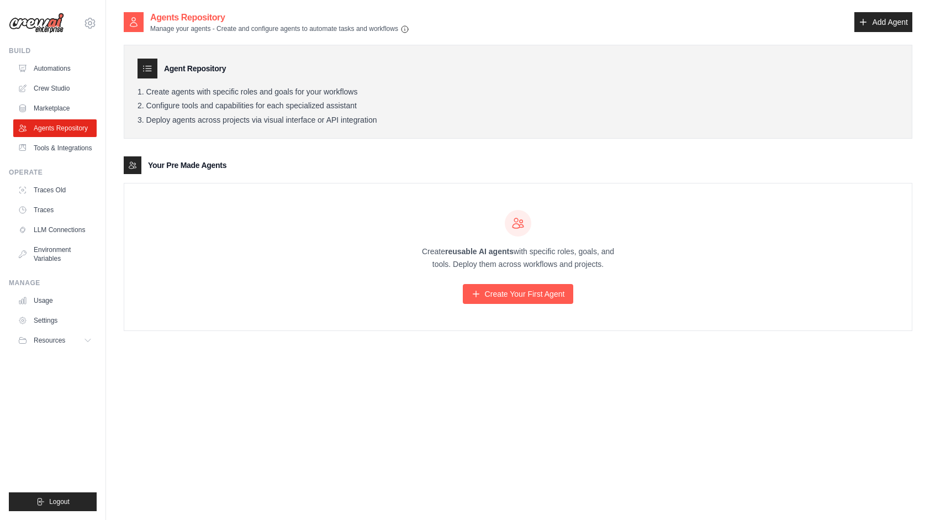
drag, startPoint x: 251, startPoint y: 107, endPoint x: 410, endPoint y: 105, distance: 159.0
click at [410, 105] on li "Configure tools and capabilities for each specialized assistant" at bounding box center [517, 106] width 761 height 10
drag, startPoint x: 255, startPoint y: 106, endPoint x: 406, endPoint y: 108, distance: 151.9
click at [406, 108] on li "Configure tools and capabilities for each specialized assistant" at bounding box center [517, 106] width 761 height 10
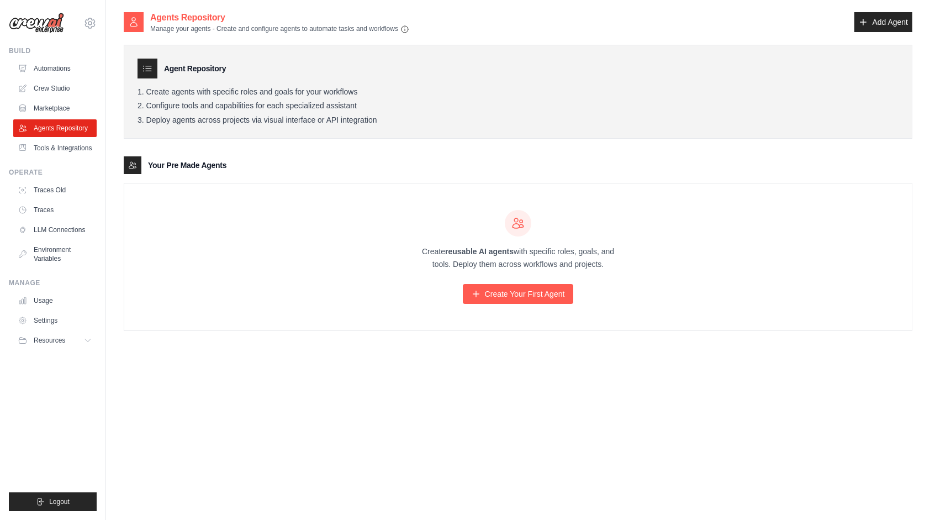
click at [406, 108] on li "Configure tools and capabilities for each specialized assistant" at bounding box center [517, 106] width 761 height 10
drag, startPoint x: 255, startPoint y: 108, endPoint x: 414, endPoint y: 106, distance: 158.5
click at [414, 106] on li "Configure tools and capabilities for each specialized assistant" at bounding box center [517, 106] width 761 height 10
drag, startPoint x: 257, startPoint y: 107, endPoint x: 392, endPoint y: 103, distance: 135.3
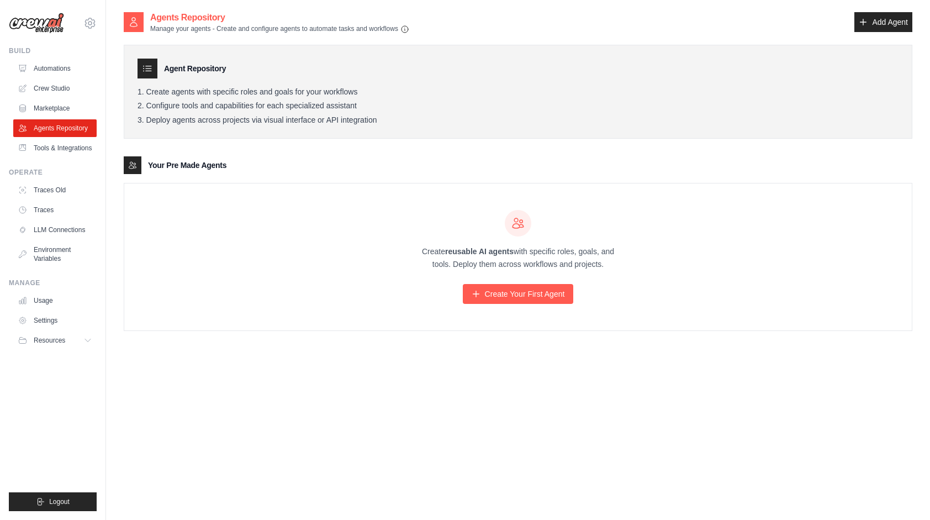
click at [392, 103] on li "Configure tools and capabilities for each specialized assistant" at bounding box center [517, 106] width 761 height 10
drag, startPoint x: 254, startPoint y: 108, endPoint x: 413, endPoint y: 113, distance: 159.1
click at [410, 113] on ol "Create agents with specific roles and goals for your workflows Configure tools …" at bounding box center [517, 106] width 761 height 38
click at [413, 113] on ol "Create agents with specific roles and goals for your workflows Configure tools …" at bounding box center [517, 106] width 761 height 38
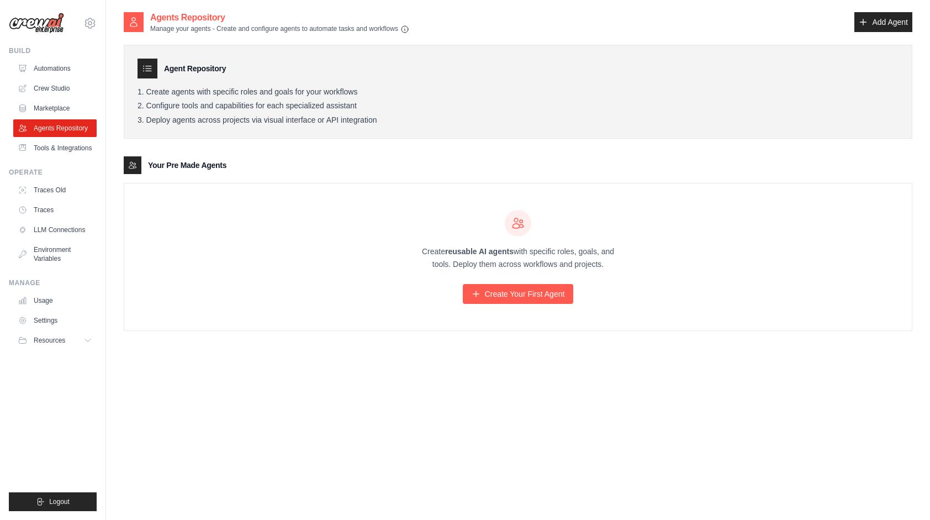
drag, startPoint x: 253, startPoint y: 109, endPoint x: 406, endPoint y: 98, distance: 153.3
click at [406, 98] on ol "Create agents with specific roles and goals for your workflows Configure tools …" at bounding box center [517, 106] width 761 height 38
drag, startPoint x: 253, startPoint y: 105, endPoint x: 390, endPoint y: 116, distance: 137.9
click at [390, 116] on ol "Create agents with specific roles and goals for your workflows Configure tools …" at bounding box center [517, 106] width 761 height 38
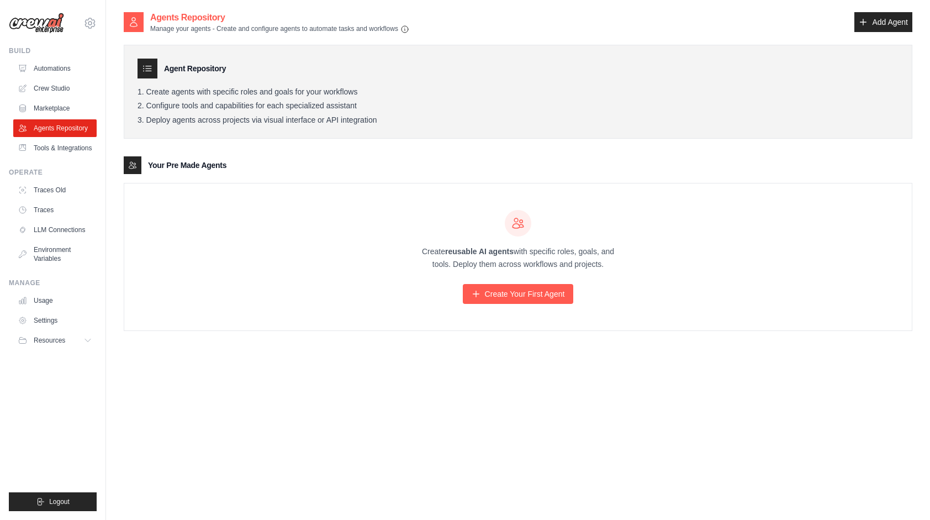
click at [390, 116] on li "Deploy agents across projects via visual interface or API integration" at bounding box center [517, 120] width 761 height 10
drag, startPoint x: 254, startPoint y: 107, endPoint x: 393, endPoint y: 107, distance: 138.6
click at [392, 107] on li "Configure tools and capabilities for each specialized assistant" at bounding box center [517, 106] width 761 height 10
click at [393, 107] on li "Configure tools and capabilities for each specialized assistant" at bounding box center [517, 106] width 761 height 10
drag, startPoint x: 252, startPoint y: 108, endPoint x: 395, endPoint y: 105, distance: 143.6
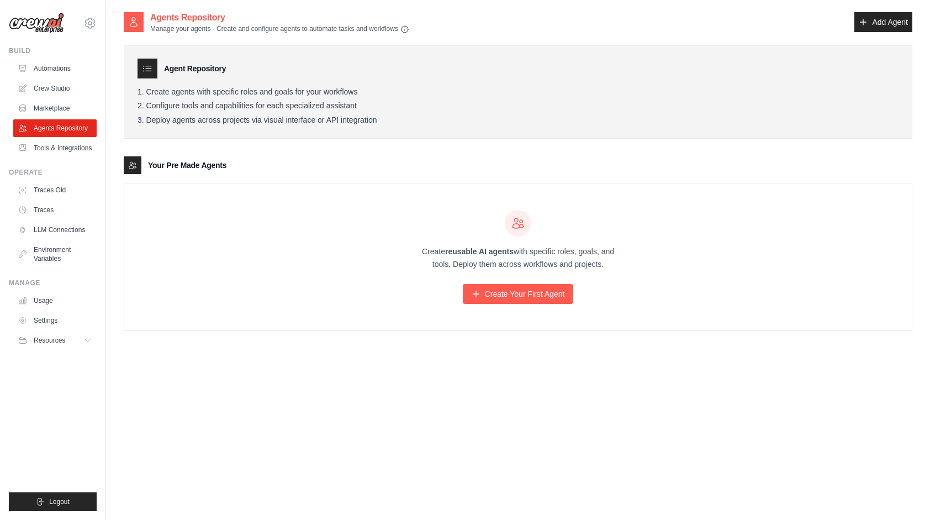
click at [395, 105] on li "Configure tools and capabilities for each specialized assistant" at bounding box center [517, 106] width 761 height 10
drag, startPoint x: 253, startPoint y: 106, endPoint x: 425, endPoint y: 97, distance: 172.0
click at [425, 97] on ol "Create agents with specific roles and goals for your workflows Configure tools …" at bounding box center [517, 106] width 761 height 38
click at [425, 97] on li "Create agents with specific roles and goals for your workflows" at bounding box center [517, 92] width 761 height 10
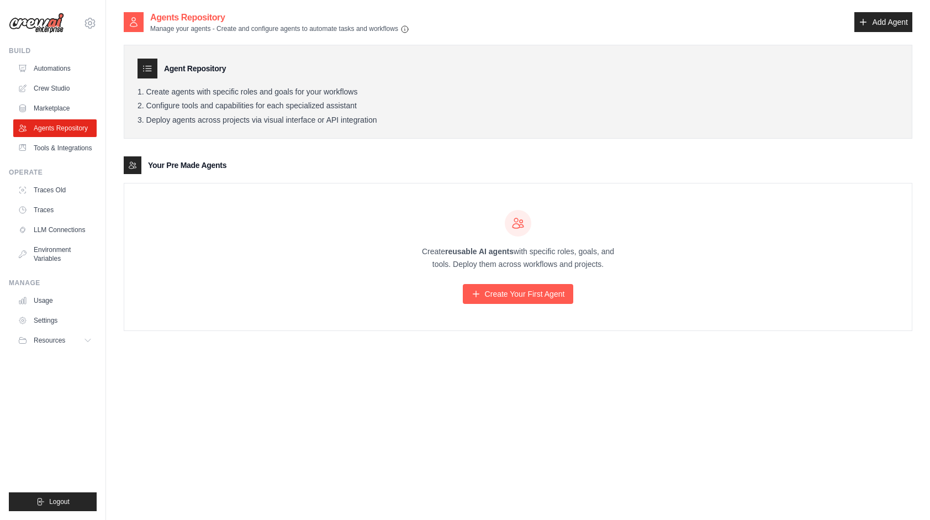
drag, startPoint x: 253, startPoint y: 106, endPoint x: 372, endPoint y: 102, distance: 118.8
click at [372, 102] on li "Configure tools and capabilities for each specialized assistant" at bounding box center [517, 106] width 761 height 10
drag, startPoint x: 260, startPoint y: 106, endPoint x: 405, endPoint y: 107, distance: 144.7
click at [403, 107] on li "Configure tools and capabilities for each specialized assistant" at bounding box center [517, 106] width 761 height 10
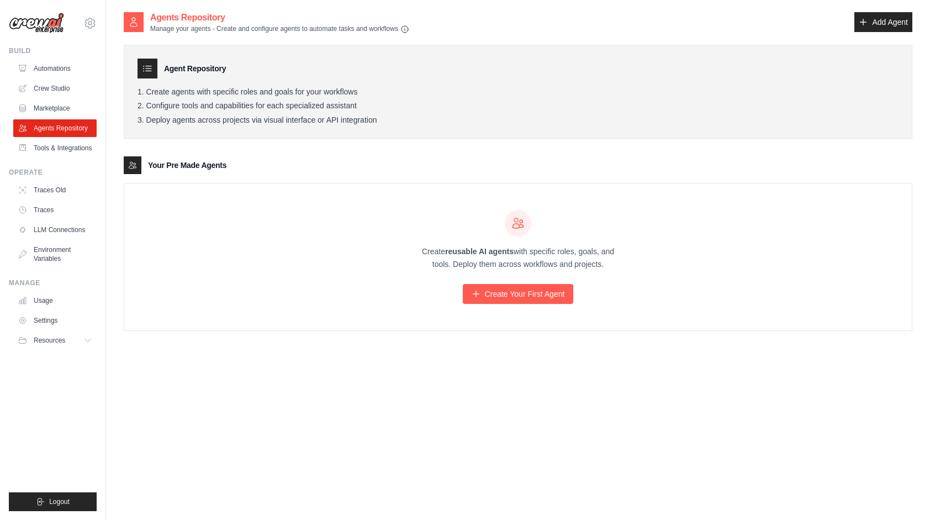
click at [405, 107] on li "Configure tools and capabilities for each specialized assistant" at bounding box center [517, 106] width 761 height 10
drag, startPoint x: 257, startPoint y: 108, endPoint x: 436, endPoint y: 105, distance: 178.4
click at [434, 105] on li "Configure tools and capabilities for each specialized assistant" at bounding box center [517, 106] width 761 height 10
click at [436, 105] on li "Configure tools and capabilities for each specialized assistant" at bounding box center [517, 106] width 761 height 10
drag, startPoint x: 255, startPoint y: 108, endPoint x: 384, endPoint y: 110, distance: 128.7
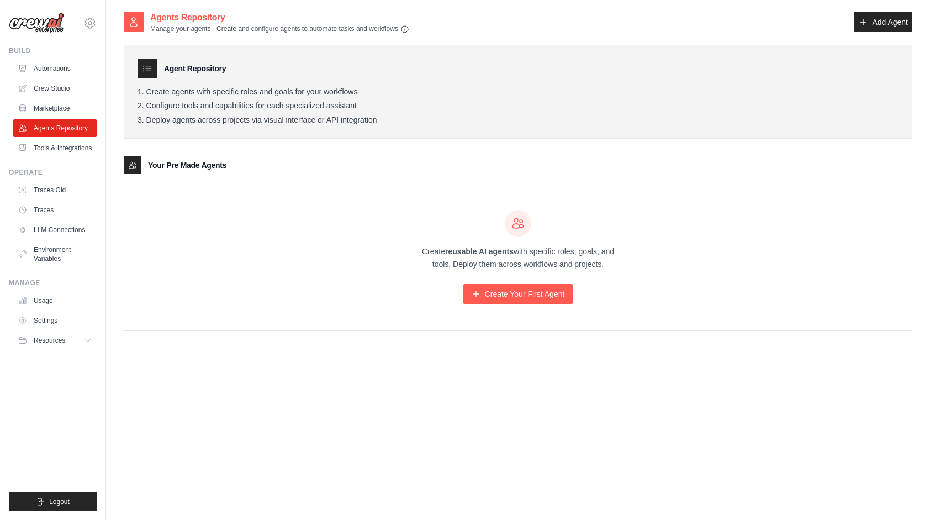
click at [383, 109] on li "Configure tools and capabilities for each specialized assistant" at bounding box center [517, 106] width 761 height 10
click at [385, 110] on li "Configure tools and capabilities for each specialized assistant" at bounding box center [517, 106] width 761 height 10
drag, startPoint x: 257, startPoint y: 107, endPoint x: 409, endPoint y: 111, distance: 151.9
click at [409, 111] on li "Configure tools and capabilities for each specialized assistant" at bounding box center [517, 106] width 761 height 10
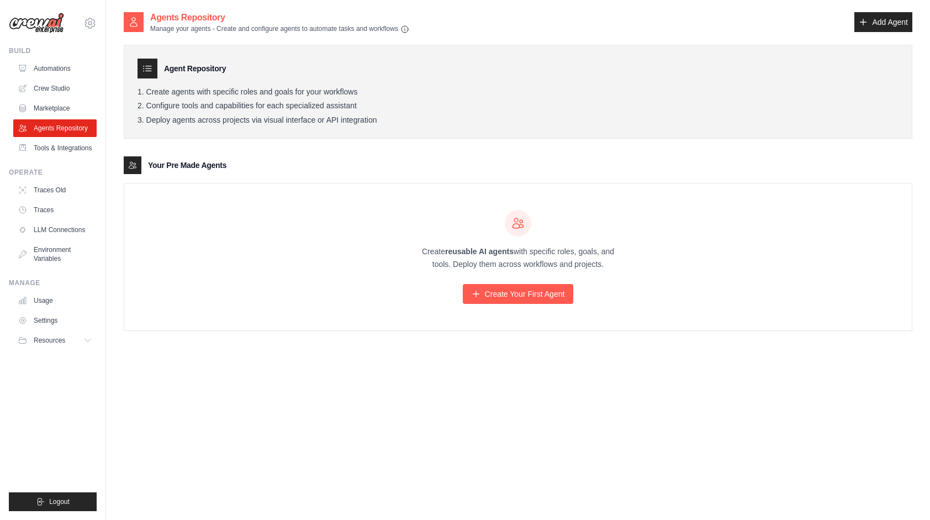
drag, startPoint x: 255, startPoint y: 107, endPoint x: 393, endPoint y: 105, distance: 137.5
click at [392, 105] on li "Configure tools and capabilities for each specialized assistant" at bounding box center [517, 106] width 761 height 10
click at [393, 105] on li "Configure tools and capabilities for each specialized assistant" at bounding box center [517, 106] width 761 height 10
drag, startPoint x: 256, startPoint y: 109, endPoint x: 397, endPoint y: 112, distance: 140.8
click at [394, 113] on ol "Create agents with specific roles and goals for your workflows Configure tools …" at bounding box center [517, 106] width 761 height 38
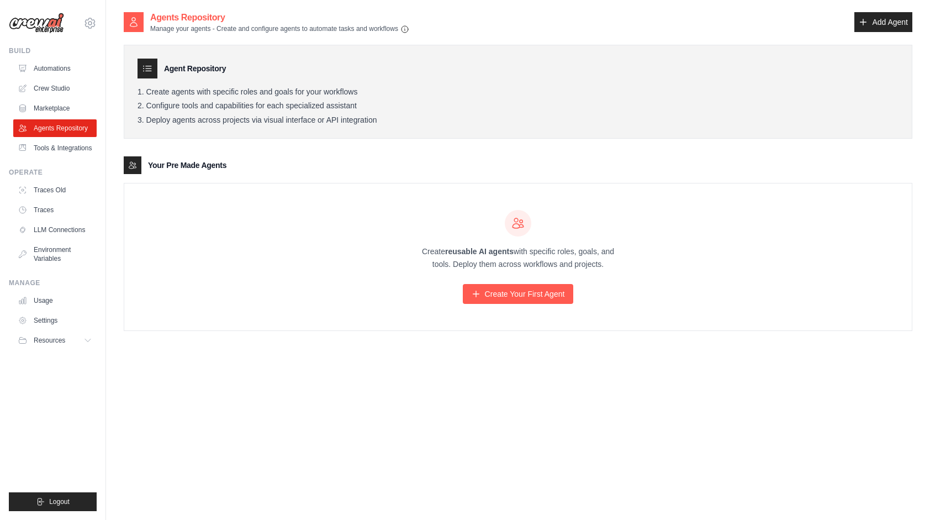
click at [397, 112] on ol "Create agents with specific roles and goals for your workflows Configure tools …" at bounding box center [517, 106] width 761 height 38
drag, startPoint x: 252, startPoint y: 108, endPoint x: 433, endPoint y: 104, distance: 181.7
click at [433, 104] on li "Configure tools and capabilities for each specialized assistant" at bounding box center [517, 106] width 761 height 10
drag, startPoint x: 255, startPoint y: 108, endPoint x: 421, endPoint y: 112, distance: 166.8
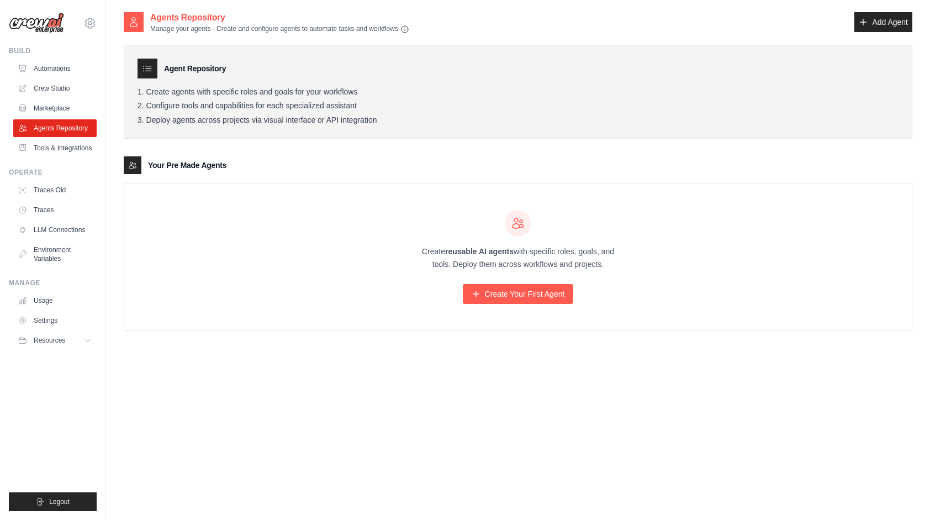
click at [421, 112] on ol "Create agents with specific roles and goals for your workflows Configure tools …" at bounding box center [517, 106] width 761 height 38
drag, startPoint x: 254, startPoint y: 110, endPoint x: 382, endPoint y: 107, distance: 128.1
click at [382, 107] on li "Configure tools and capabilities for each specialized assistant" at bounding box center [517, 106] width 761 height 10
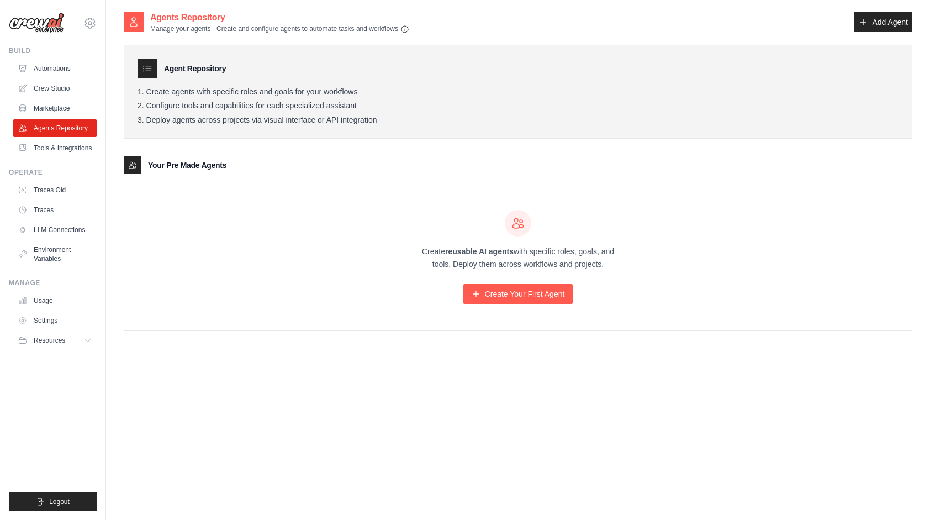
drag, startPoint x: 254, startPoint y: 105, endPoint x: 409, endPoint y: 108, distance: 154.7
click at [409, 108] on li "Configure tools and capabilities for each specialized assistant" at bounding box center [517, 106] width 761 height 10
click at [254, 109] on li "Configure tools and capabilities for each specialized assistant" at bounding box center [517, 106] width 761 height 10
drag, startPoint x: 254, startPoint y: 108, endPoint x: 462, endPoint y: 120, distance: 208.0
click at [451, 119] on ol "Create agents with specific roles and goals for your workflows Configure tools …" at bounding box center [517, 106] width 761 height 38
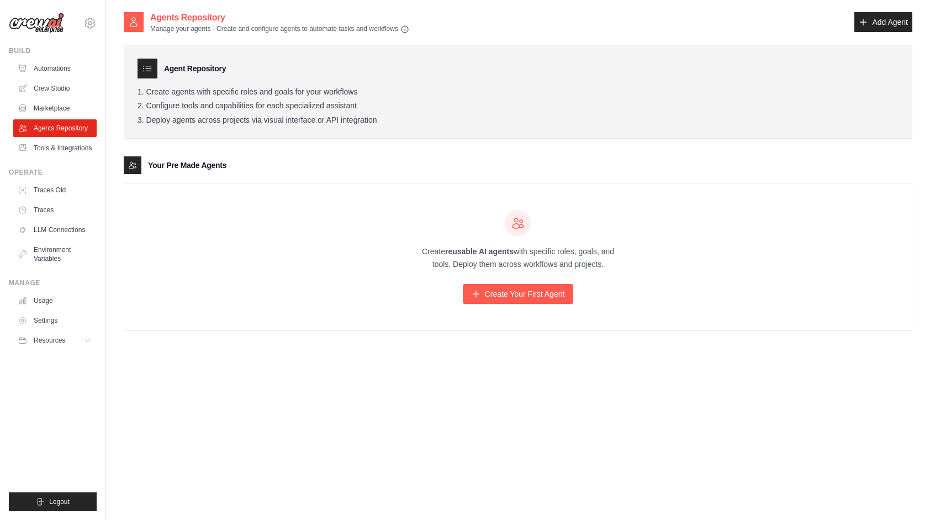
click at [462, 120] on li "Deploy agents across projects via visual interface or API integration" at bounding box center [517, 120] width 761 height 10
drag, startPoint x: 257, startPoint y: 105, endPoint x: 363, endPoint y: 104, distance: 106.0
click at [363, 104] on li "Configure tools and capabilities for each specialized assistant" at bounding box center [517, 106] width 761 height 10
click at [364, 104] on li "Configure tools and capabilities for each specialized assistant" at bounding box center [517, 106] width 761 height 10
click at [880, 24] on link "Add Agent" at bounding box center [883, 22] width 58 height 20
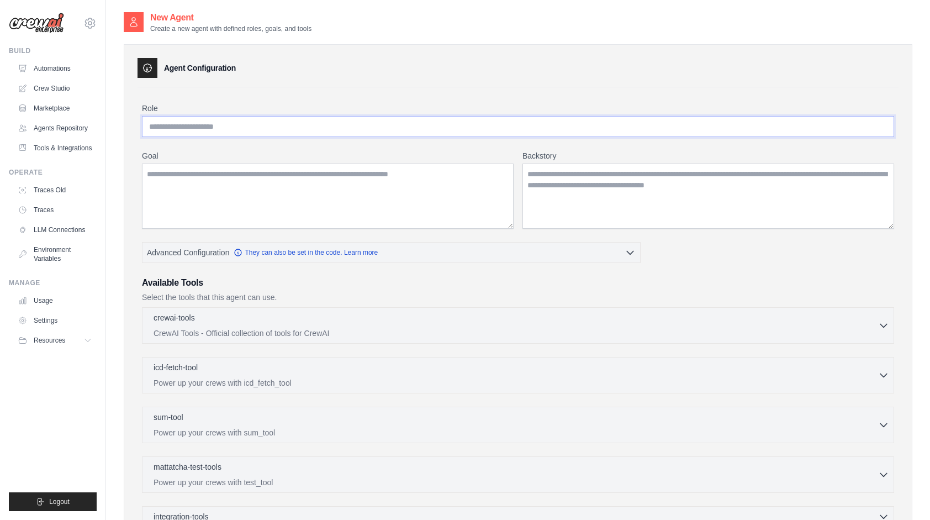
click at [231, 124] on input "Role" at bounding box center [518, 126] width 752 height 21
click at [204, 183] on textarea "Goal" at bounding box center [328, 195] width 372 height 65
click at [599, 189] on textarea "Backstory" at bounding box center [708, 195] width 372 height 65
click at [347, 196] on textarea "Goal" at bounding box center [328, 195] width 372 height 65
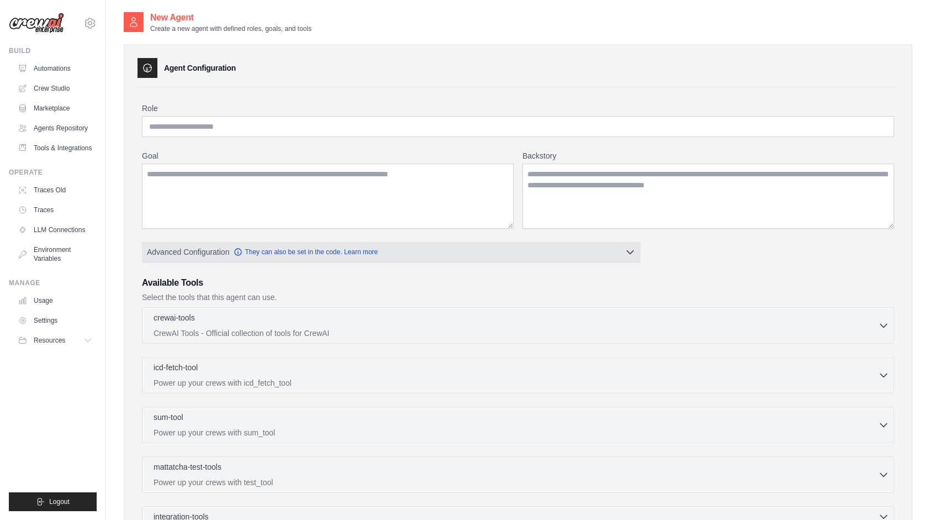
click at [626, 252] on icon "button" at bounding box center [630, 251] width 11 height 11
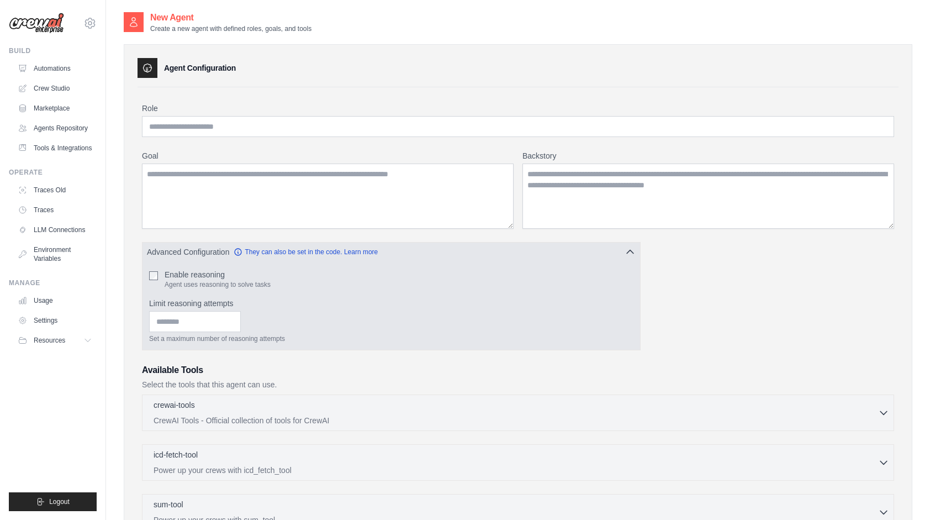
click at [627, 252] on icon "button" at bounding box center [630, 251] width 7 height 3
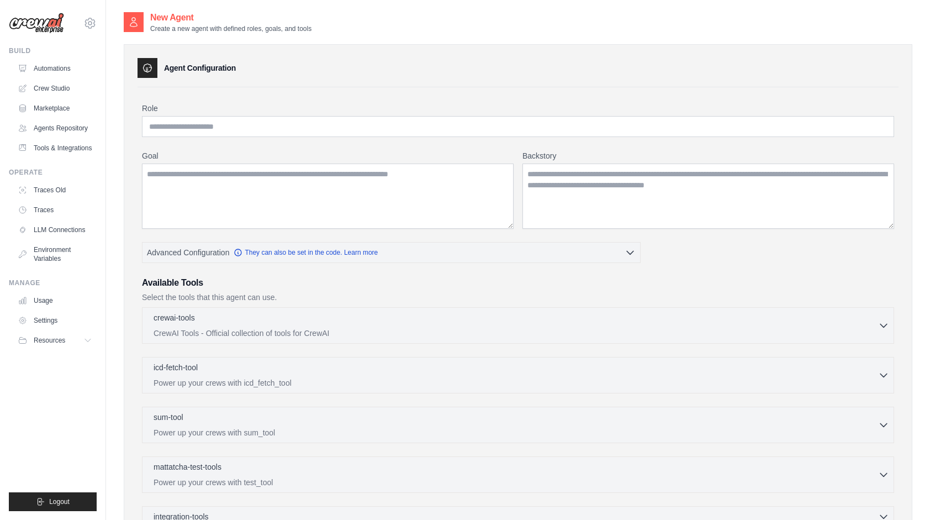
click at [703, 256] on div "Role Goal Backstory Advanced Configuration They can also be set in the code. Le…" at bounding box center [518, 351] width 752 height 497
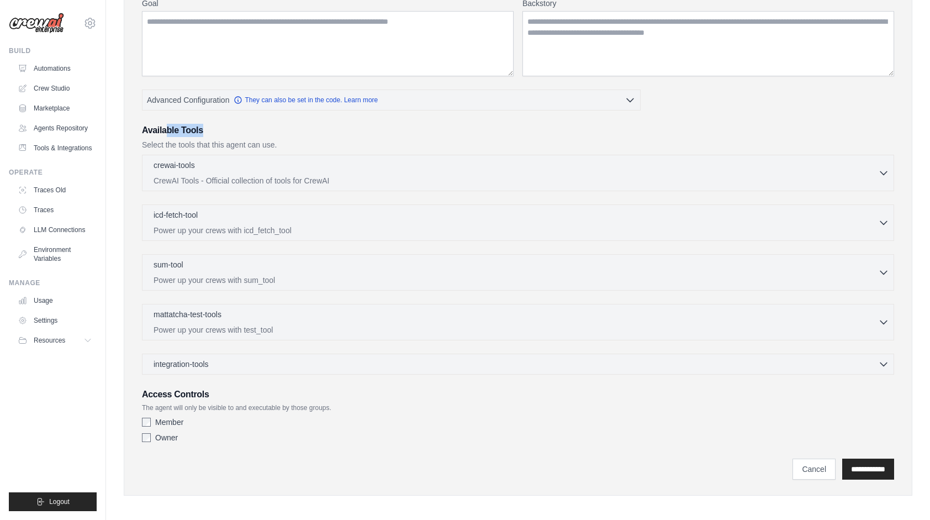
drag, startPoint x: 169, startPoint y: 126, endPoint x: 247, endPoint y: 130, distance: 78.0
click at [247, 130] on h3 "Available Tools" at bounding box center [518, 130] width 752 height 13
click at [886, 171] on icon "button" at bounding box center [883, 172] width 7 height 3
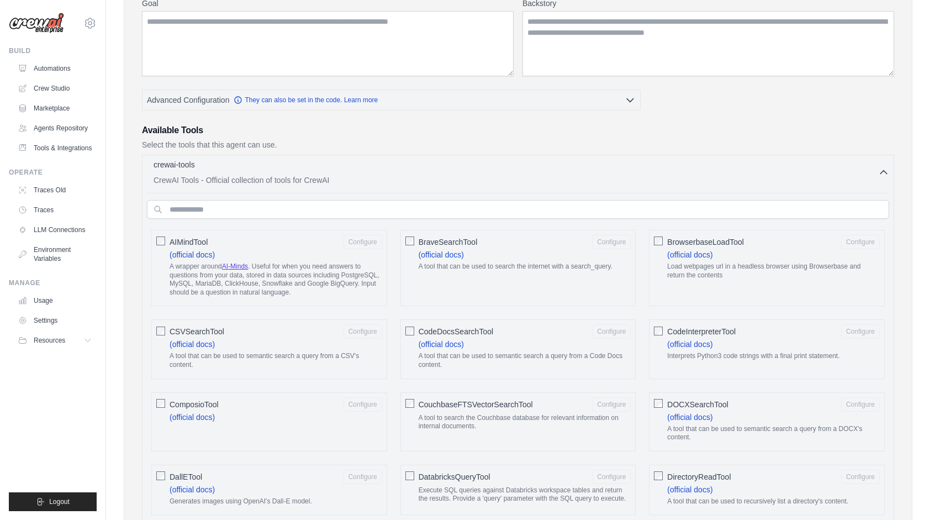
click at [886, 171] on icon "button" at bounding box center [883, 172] width 7 height 3
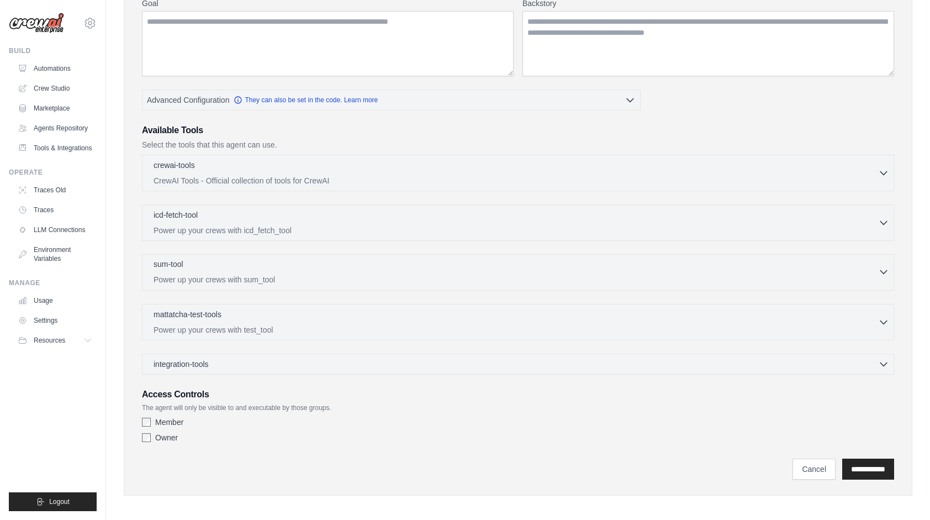
click at [884, 268] on icon "button" at bounding box center [883, 271] width 11 height 11
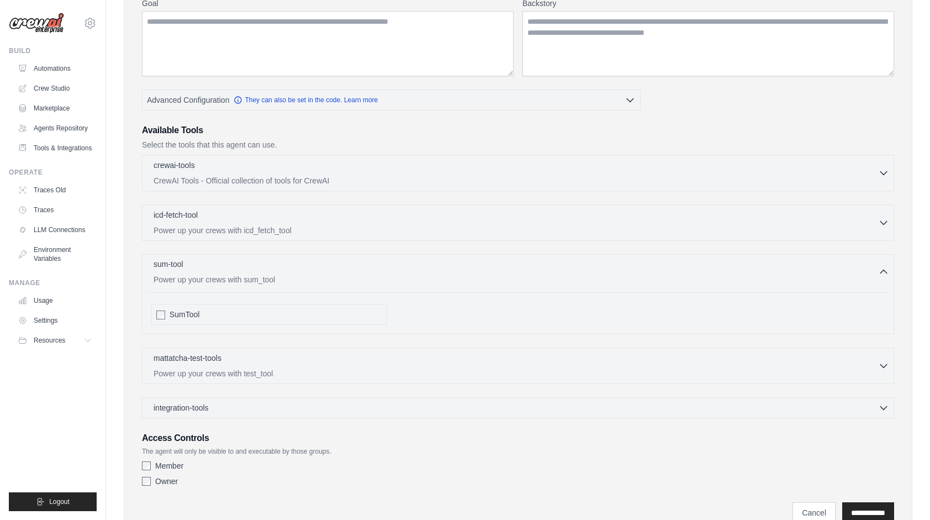
drag, startPoint x: 174, startPoint y: 280, endPoint x: 297, endPoint y: 274, distance: 122.7
click at [297, 274] on p "Power up your crews with sum_tool" at bounding box center [516, 279] width 724 height 11
click at [298, 274] on p "Power up your crews with sum_tool" at bounding box center [516, 279] width 724 height 11
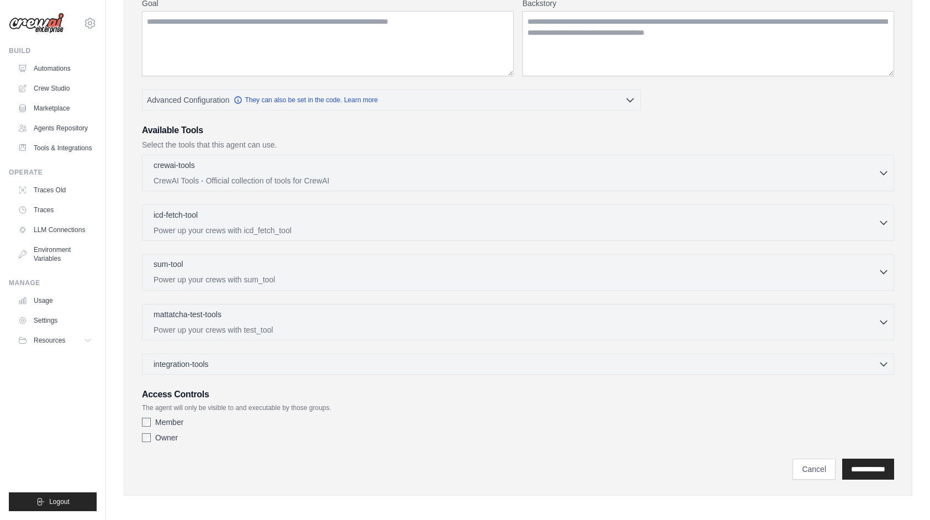
click at [298, 274] on p "Power up your crews with sum_tool" at bounding box center [516, 279] width 724 height 11
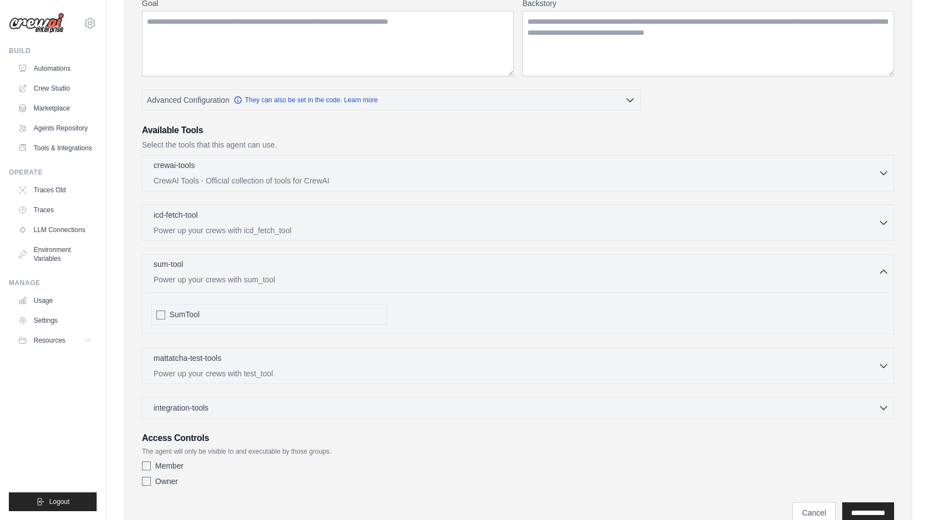
click at [298, 274] on p "Power up your crews with sum_tool" at bounding box center [516, 279] width 724 height 11
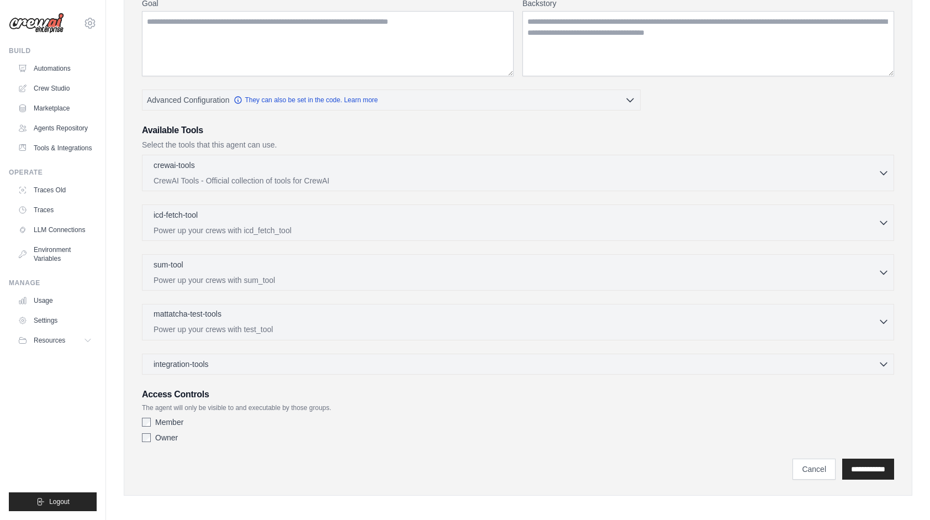
click at [884, 318] on icon "button" at bounding box center [883, 321] width 11 height 11
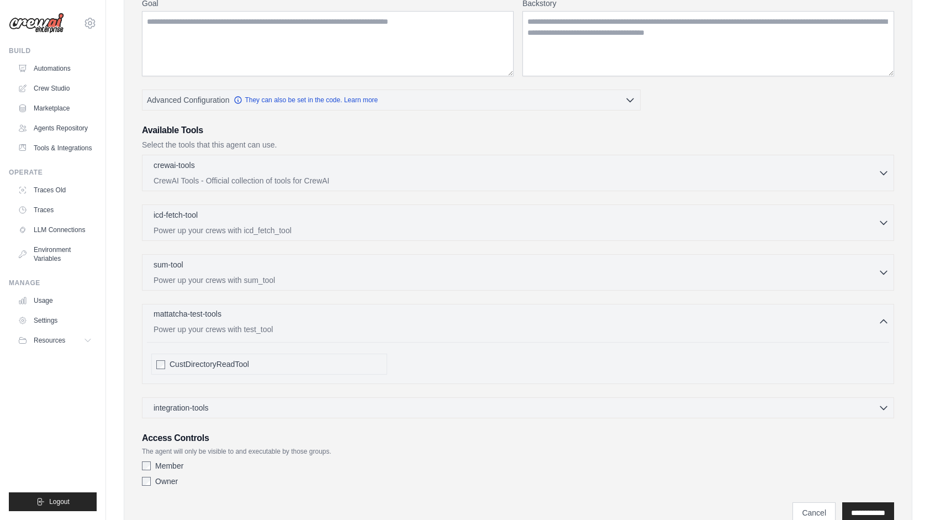
click at [878, 321] on icon "button" at bounding box center [883, 321] width 11 height 11
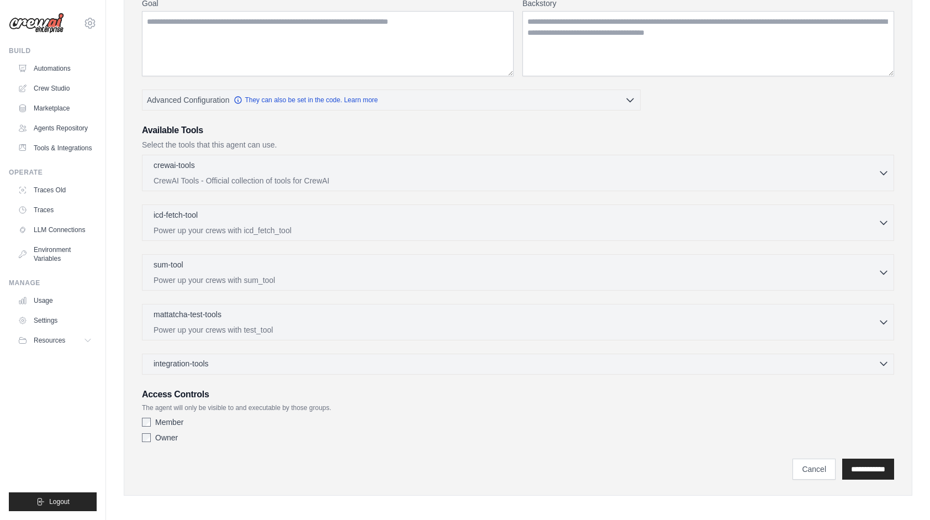
click at [887, 362] on icon "button" at bounding box center [883, 363] width 7 height 3
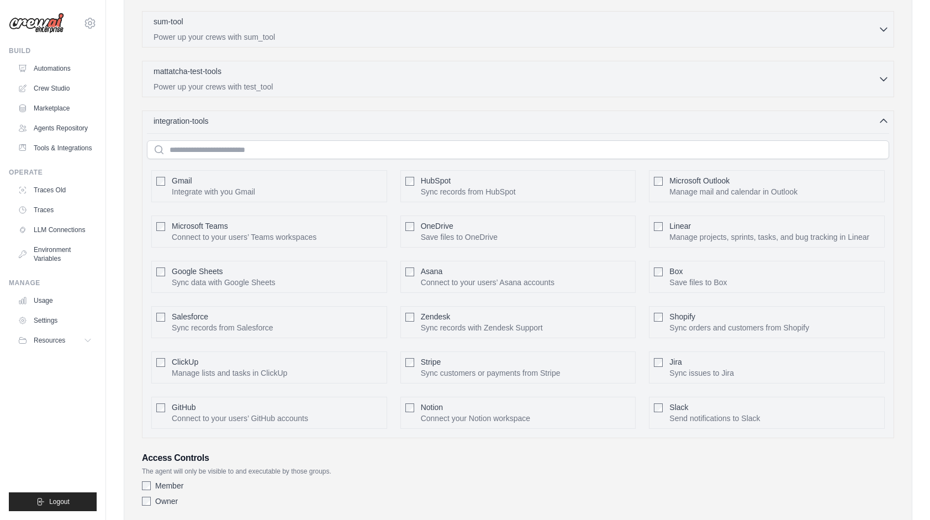
scroll to position [467, 0]
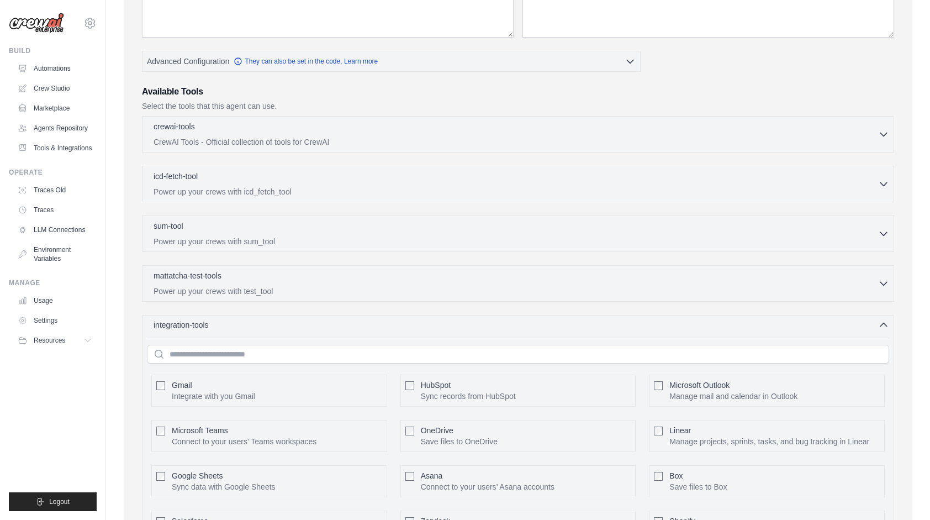
click at [886, 324] on icon "button" at bounding box center [883, 324] width 11 height 11
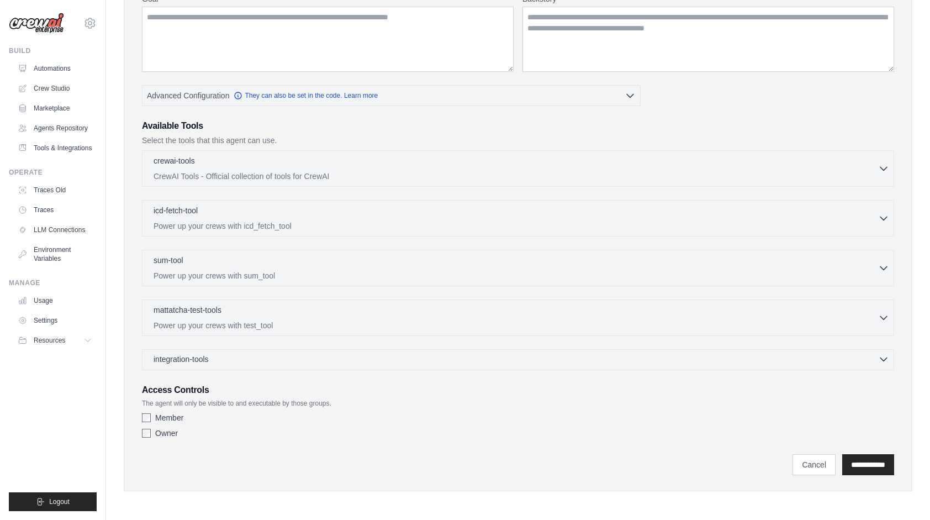
scroll to position [152, 0]
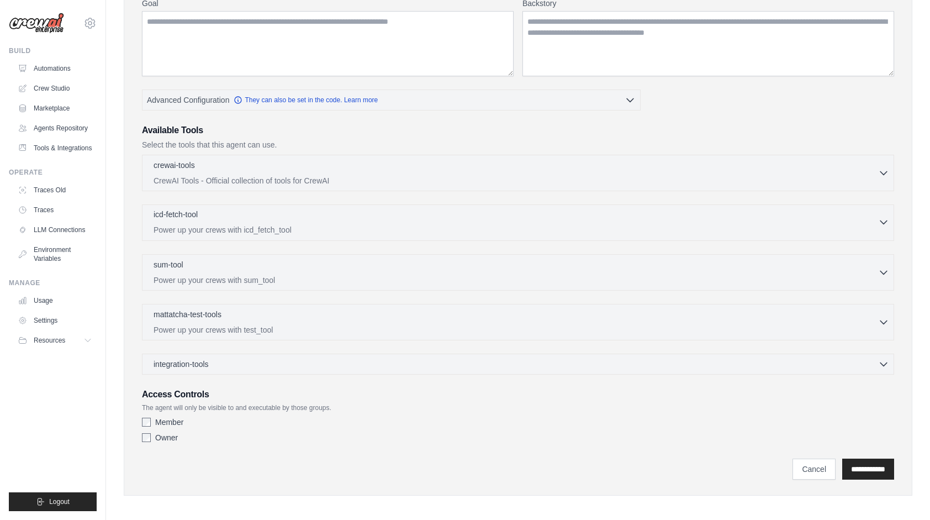
click at [886, 216] on icon "button" at bounding box center [883, 221] width 11 height 11
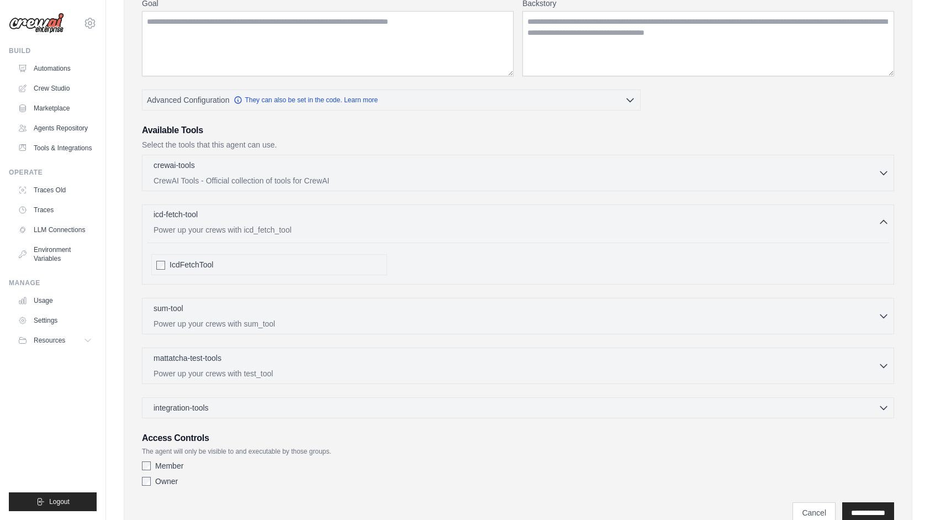
click at [885, 220] on icon "button" at bounding box center [883, 221] width 7 height 3
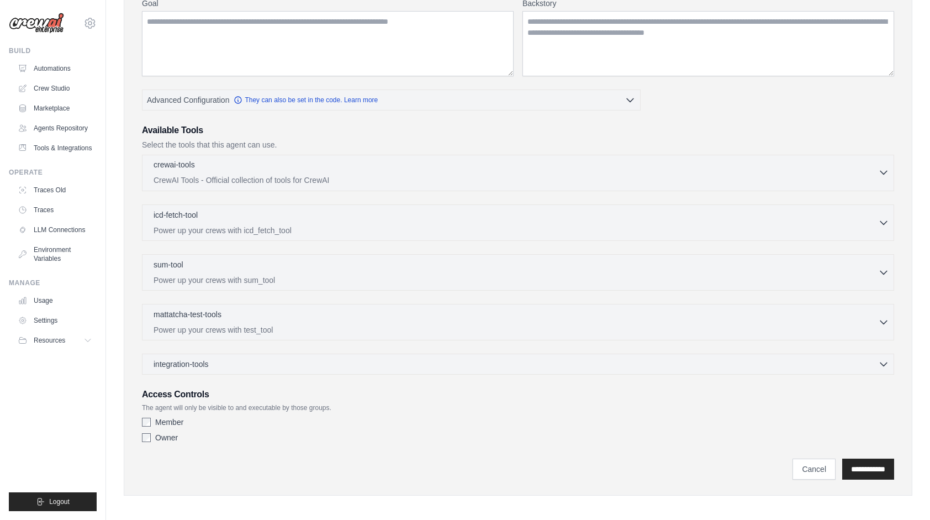
click at [877, 170] on div "crewai-tools 0 selected" at bounding box center [516, 165] width 724 height 13
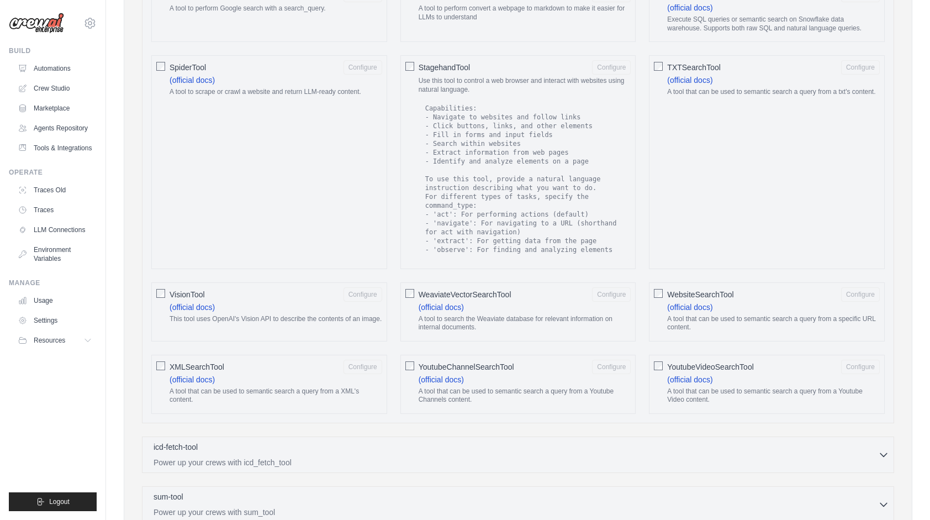
scroll to position [1304, 0]
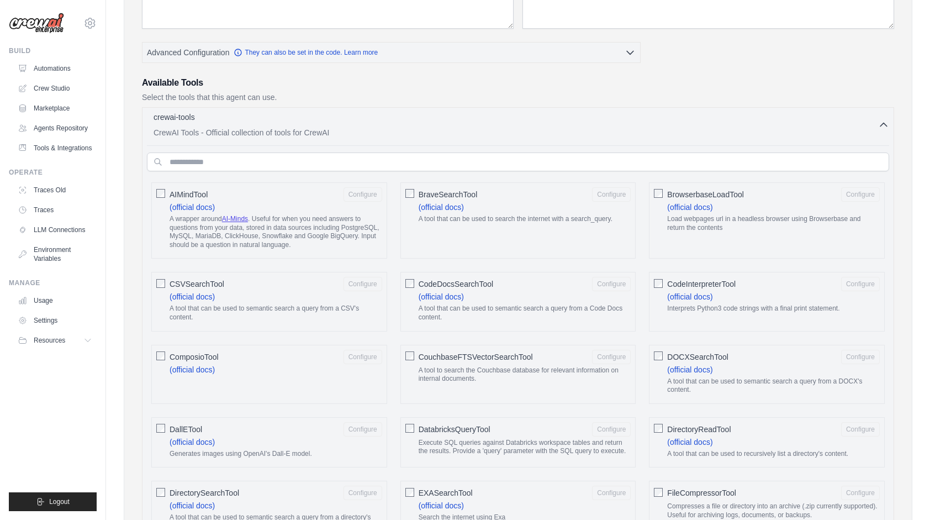
click at [882, 124] on icon "button" at bounding box center [883, 124] width 11 height 11
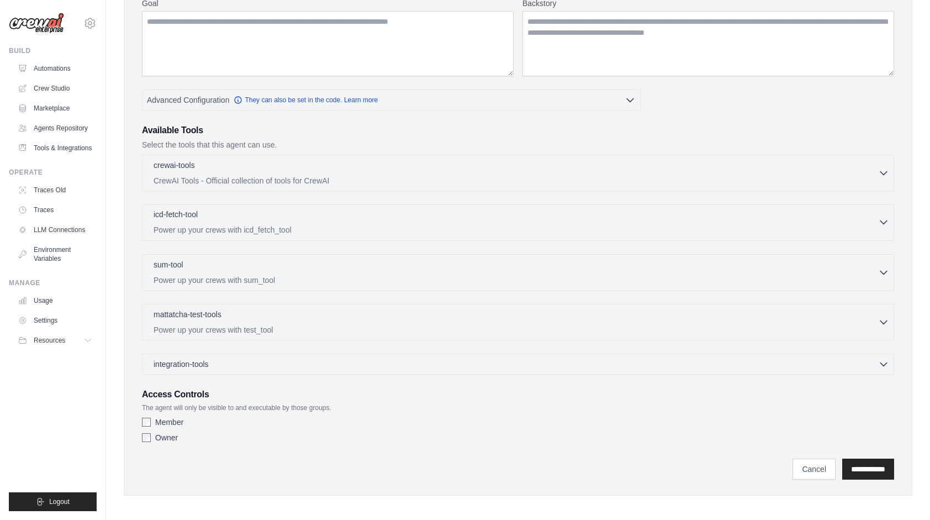
click at [887, 219] on icon "button" at bounding box center [883, 221] width 11 height 11
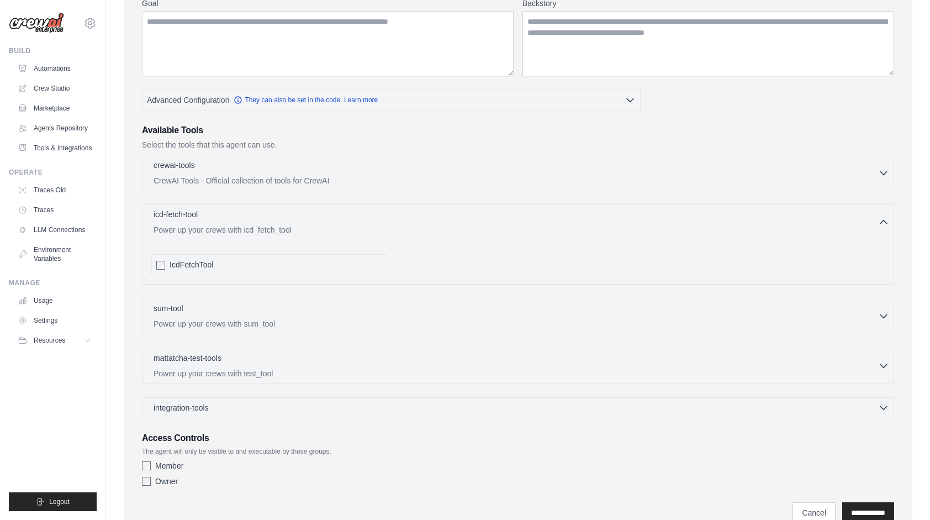
click at [887, 219] on icon "button" at bounding box center [883, 221] width 11 height 11
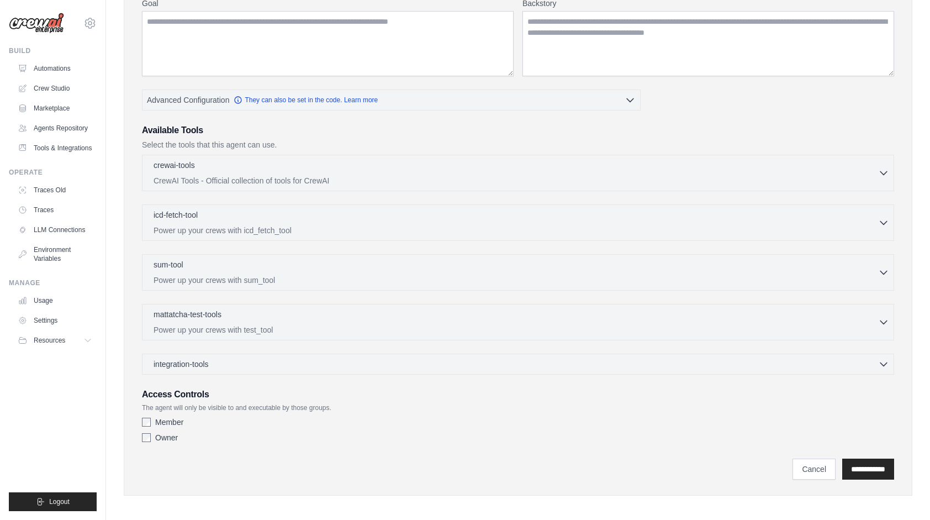
click at [892, 174] on div "crewai-tools 0 selected CrewAI Tools - Official collection of tools for CrewAI …" at bounding box center [518, 173] width 752 height 36
click at [885, 169] on icon "button" at bounding box center [883, 172] width 11 height 11
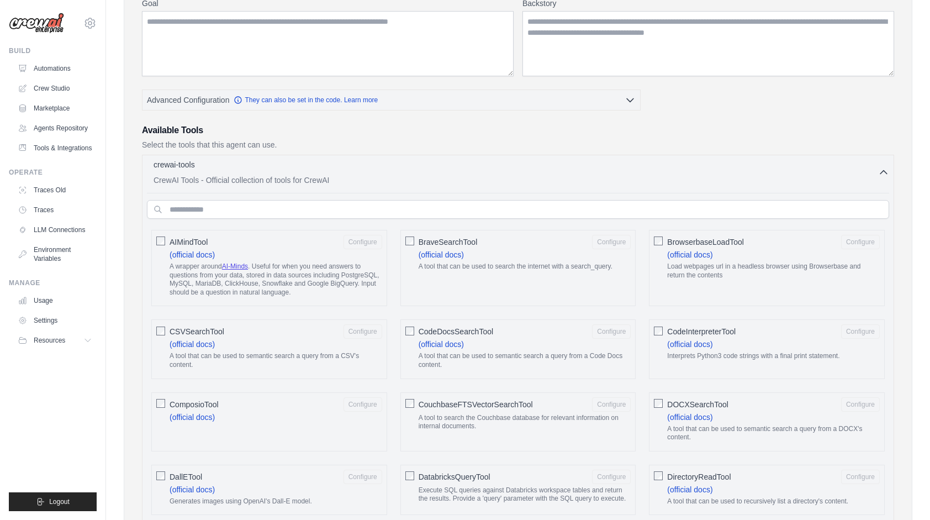
click at [885, 171] on icon "button" at bounding box center [883, 172] width 7 height 3
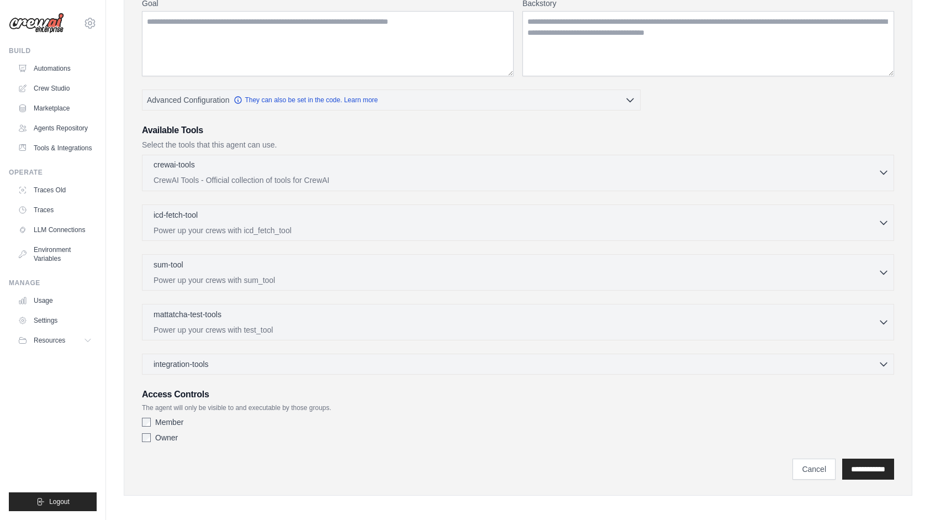
click at [887, 171] on icon "button" at bounding box center [883, 172] width 11 height 11
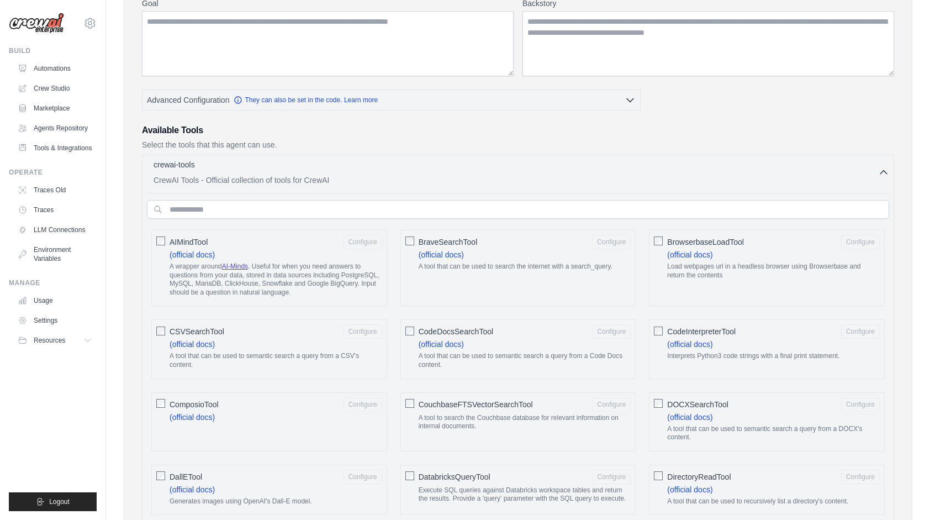
click at [886, 171] on icon "button" at bounding box center [883, 172] width 7 height 3
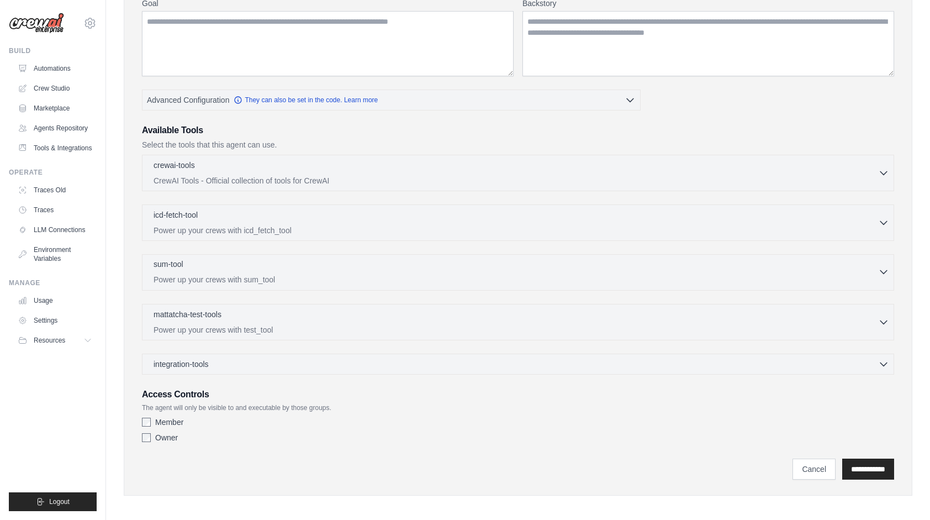
click at [887, 270] on icon "button" at bounding box center [883, 271] width 11 height 11
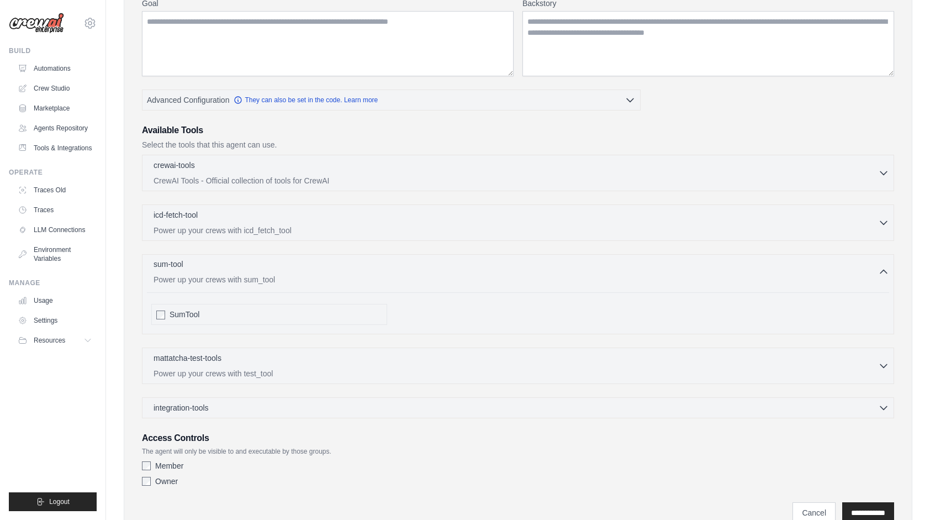
click at [884, 266] on icon "button" at bounding box center [883, 271] width 11 height 11
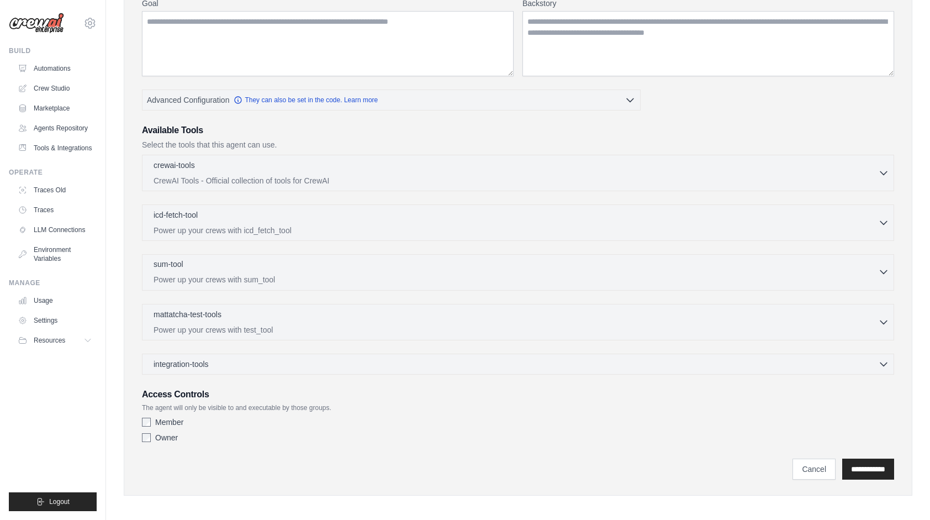
click at [884, 266] on icon "button" at bounding box center [883, 271] width 11 height 11
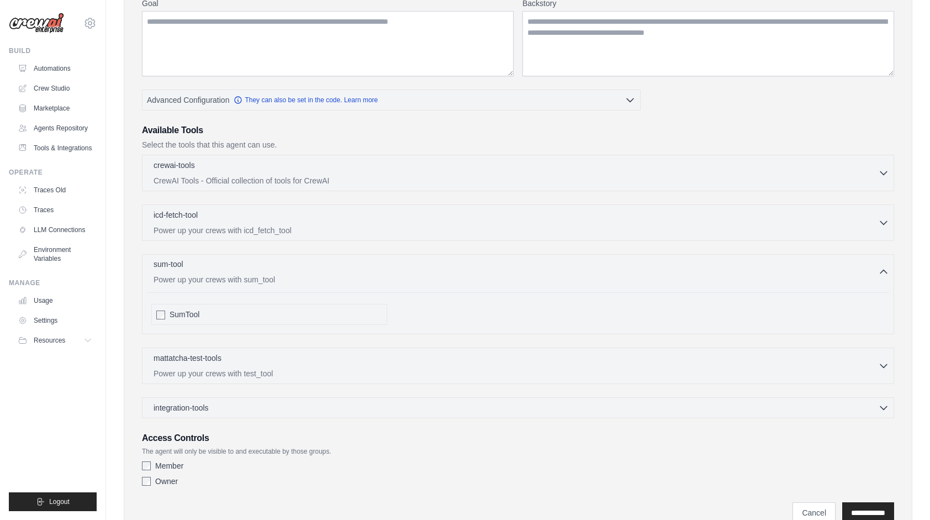
click at [887, 271] on icon "button" at bounding box center [883, 271] width 7 height 3
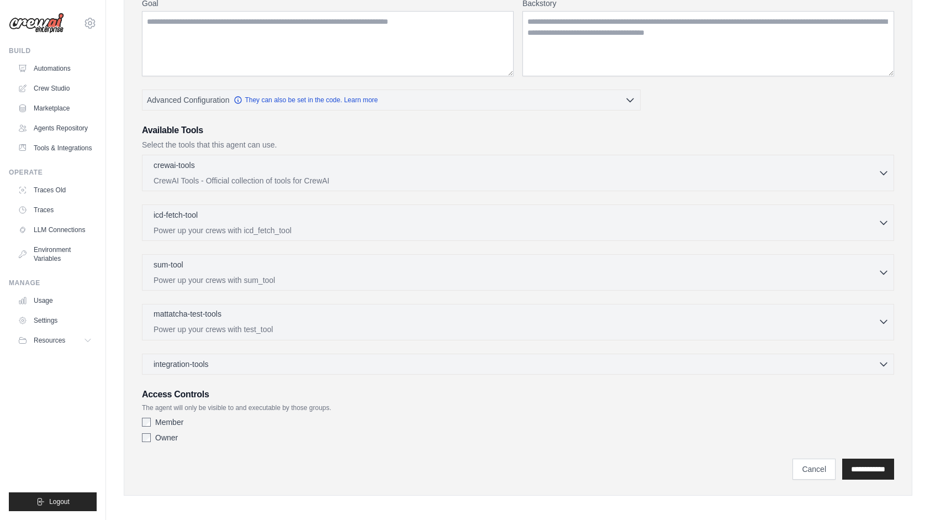
click at [889, 320] on icon "button" at bounding box center [883, 321] width 11 height 11
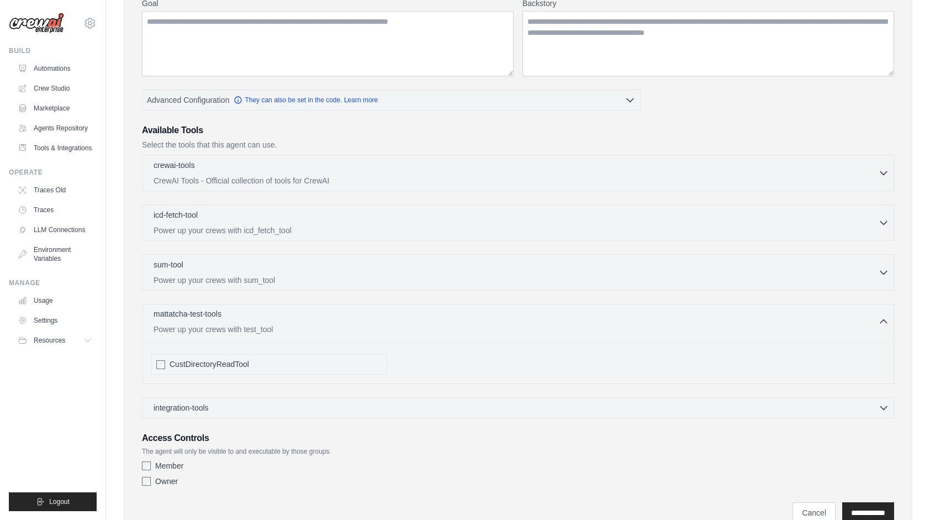
click at [889, 320] on icon "button" at bounding box center [883, 321] width 11 height 11
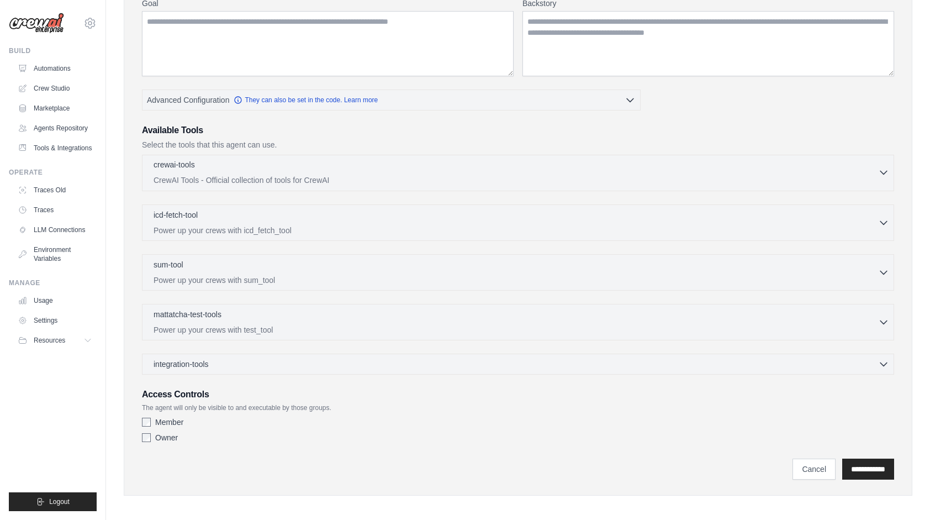
click at [886, 167] on icon "button" at bounding box center [883, 172] width 11 height 11
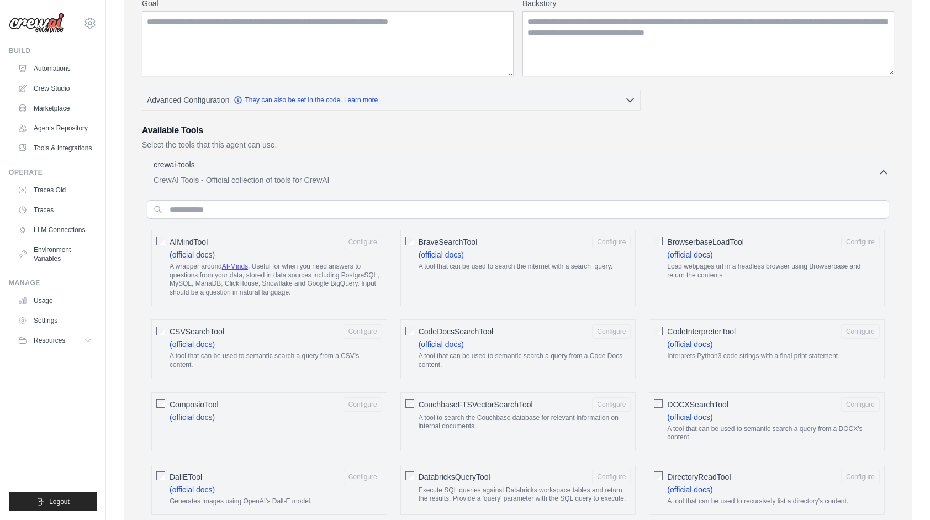
click at [886, 167] on icon "button" at bounding box center [883, 172] width 11 height 11
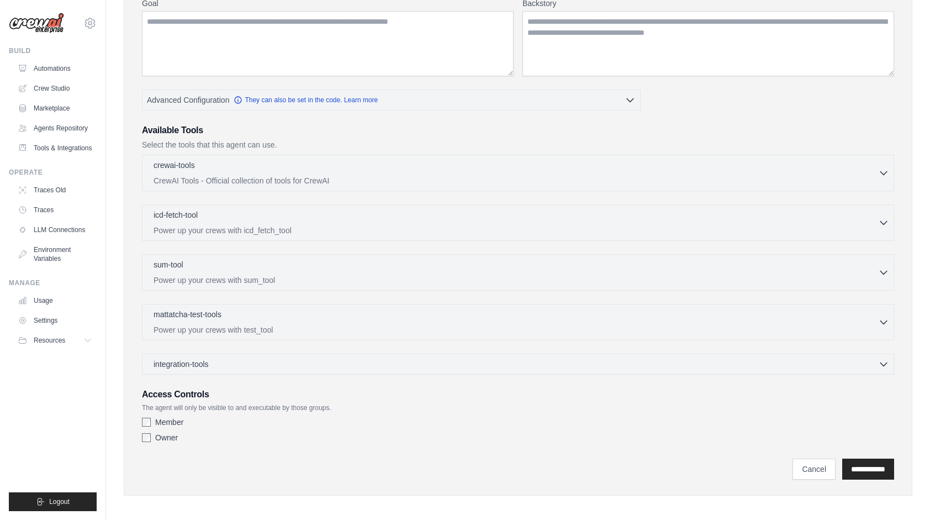
click at [223, 140] on p "Select the tools that this agent can use." at bounding box center [518, 144] width 752 height 11
click at [222, 127] on h3 "Available Tools" at bounding box center [518, 130] width 752 height 13
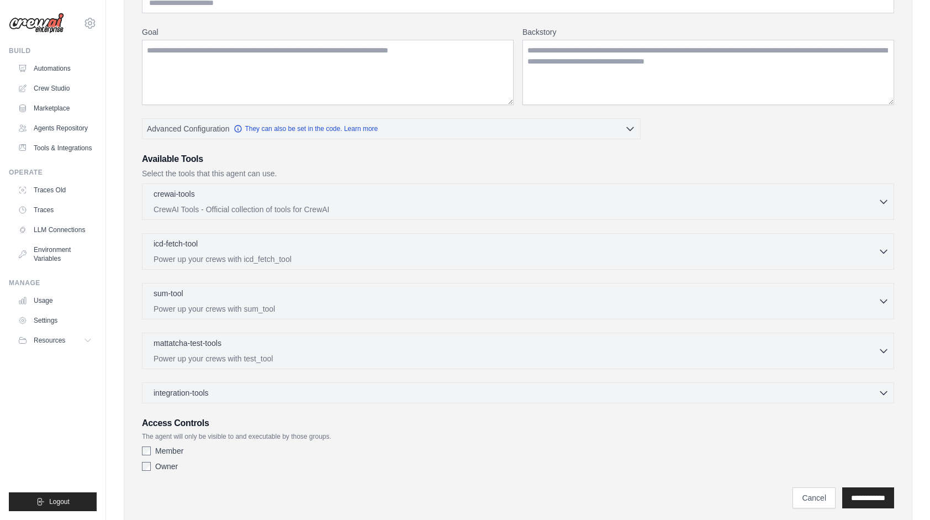
scroll to position [0, 0]
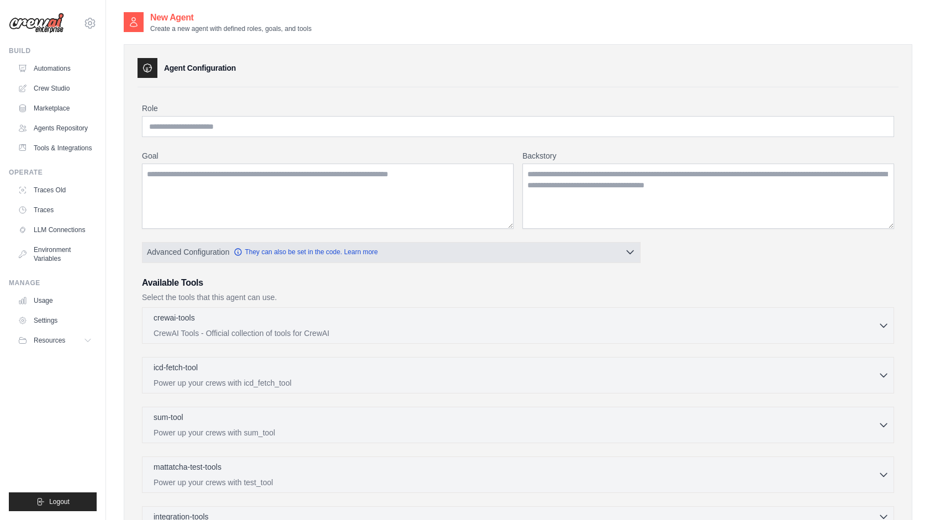
click at [631, 251] on icon "button" at bounding box center [630, 251] width 11 height 11
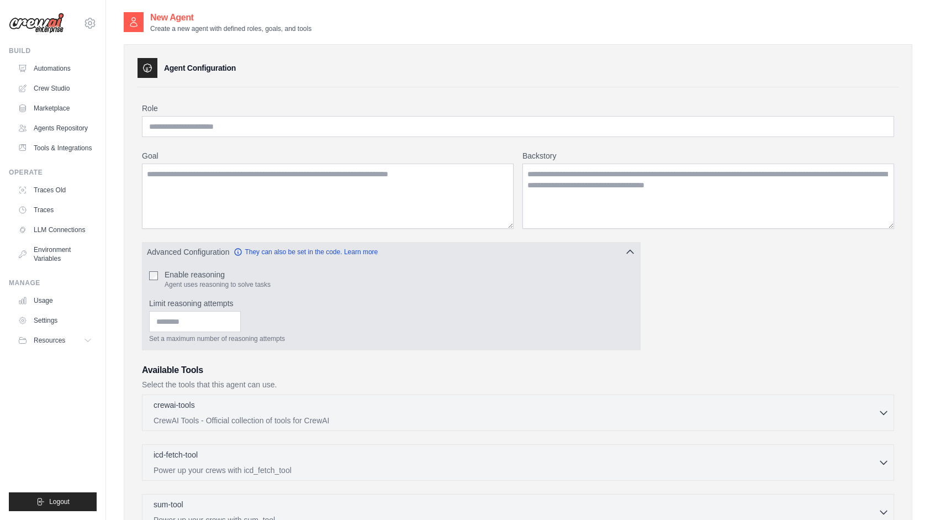
click at [631, 251] on icon "button" at bounding box center [630, 251] width 11 height 11
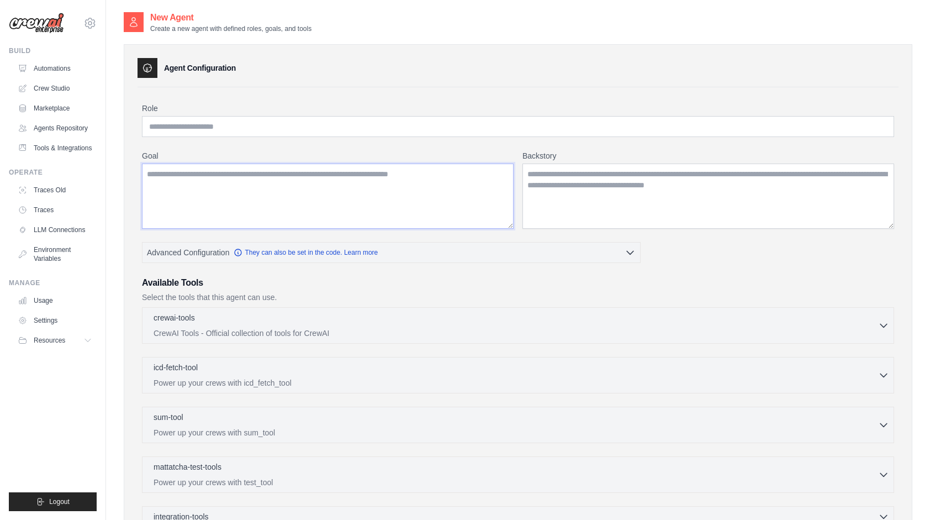
click at [335, 204] on textarea "Goal" at bounding box center [328, 195] width 372 height 65
click at [613, 213] on textarea "Backstory" at bounding box center [708, 195] width 372 height 65
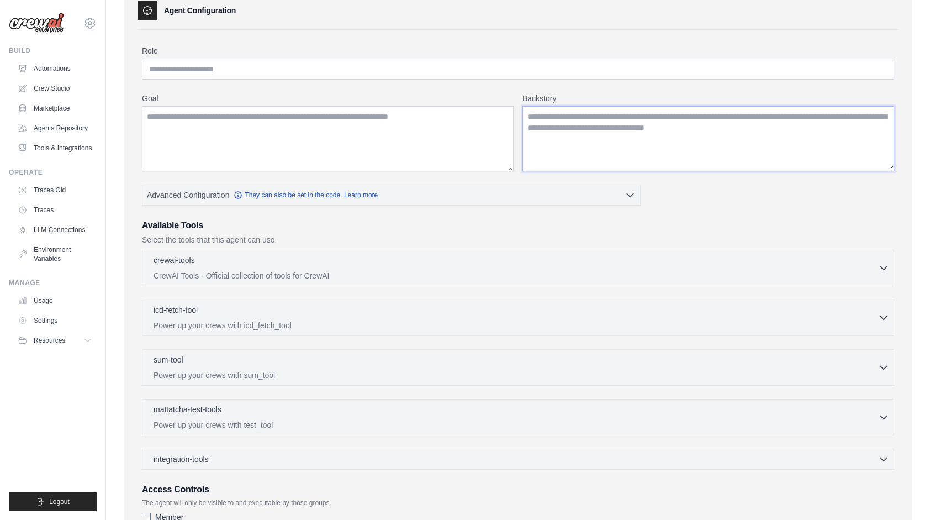
scroll to position [152, 0]
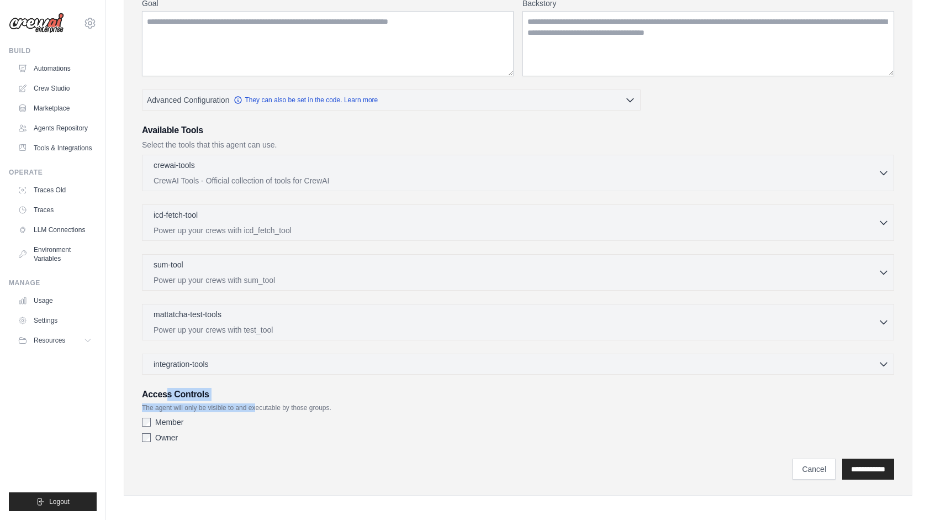
drag, startPoint x: 167, startPoint y: 394, endPoint x: 259, endPoint y: 403, distance: 92.6
click at [259, 403] on div "Access Controls The agent will only be visible to and executable by those group…" at bounding box center [518, 418] width 752 height 60
click at [259, 403] on p "The agent will only be visible to and executable by those groups." at bounding box center [518, 407] width 752 height 9
drag, startPoint x: 235, startPoint y: 406, endPoint x: 339, endPoint y: 408, distance: 103.8
click at [336, 408] on p "The agent will only be visible to and executable by those groups." at bounding box center [518, 407] width 752 height 9
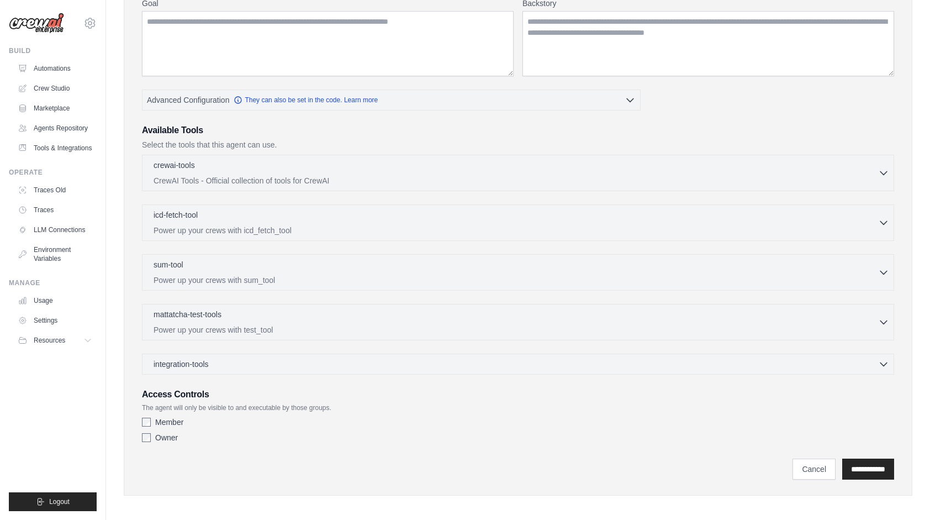
click at [339, 408] on div "Access Controls The agent will only be visible to and executable by those group…" at bounding box center [518, 418] width 752 height 60
drag, startPoint x: 225, startPoint y: 401, endPoint x: 362, endPoint y: 396, distance: 137.0
click at [362, 396] on div "Access Controls The agent will only be visible to and executable by those group…" at bounding box center [518, 418] width 752 height 60
click at [362, 396] on h3 "Access Controls" at bounding box center [518, 394] width 752 height 13
drag, startPoint x: 214, startPoint y: 405, endPoint x: 356, endPoint y: 405, distance: 142.5
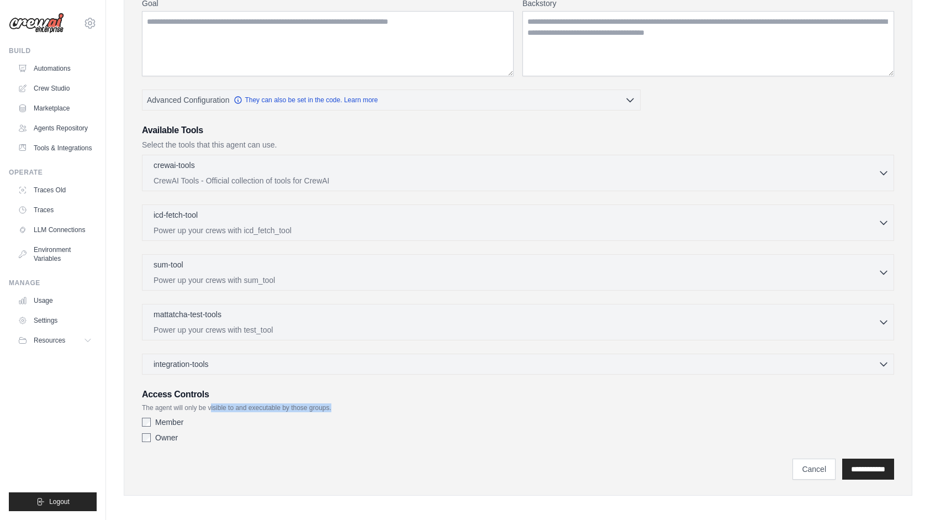
click at [355, 405] on p "The agent will only be visible to and executable by those groups." at bounding box center [518, 407] width 752 height 9
click at [356, 405] on p "The agent will only be visible to and executable by those groups." at bounding box center [518, 407] width 752 height 9
drag, startPoint x: 231, startPoint y: 406, endPoint x: 267, endPoint y: 403, distance: 36.6
click at [267, 403] on p "The agent will only be visible to and executable by those groups." at bounding box center [518, 407] width 752 height 9
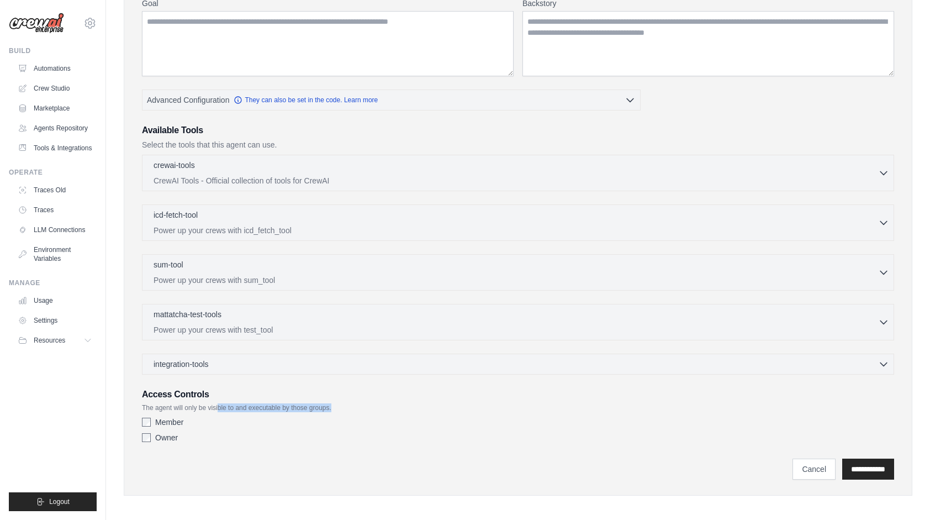
click at [348, 405] on p "The agent will only be visible to and executable by those groups." at bounding box center [518, 407] width 752 height 9
drag, startPoint x: 165, startPoint y: 394, endPoint x: 225, endPoint y: 397, distance: 60.8
click at [225, 396] on h3 "Access Controls" at bounding box center [518, 394] width 752 height 13
click at [225, 397] on div "Access Controls The agent will only be visible to and executable by those group…" at bounding box center [518, 418] width 752 height 60
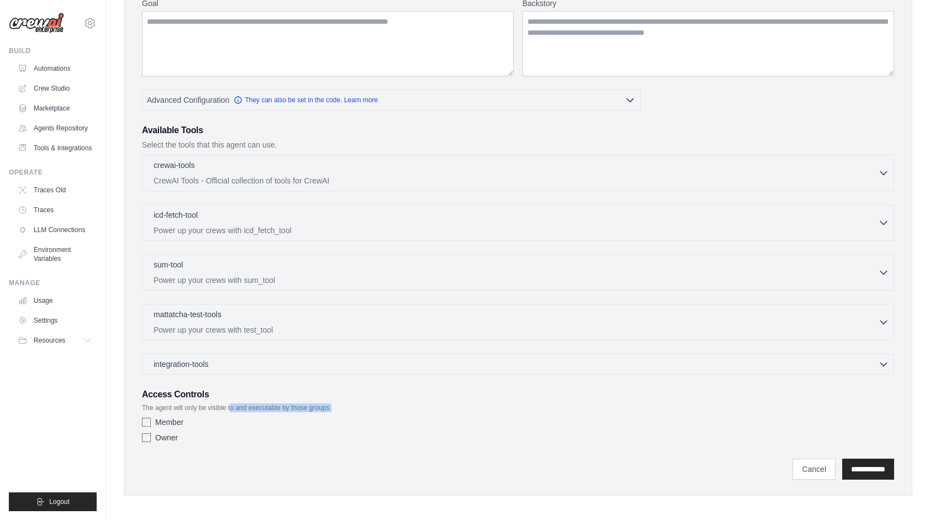
drag, startPoint x: 235, startPoint y: 405, endPoint x: 356, endPoint y: 406, distance: 120.4
click at [355, 406] on p "The agent will only be visible to and executable by those groups." at bounding box center [518, 407] width 752 height 9
click at [356, 406] on p "The agent will only be visible to and executable by those groups." at bounding box center [518, 407] width 752 height 9
drag, startPoint x: 251, startPoint y: 405, endPoint x: 298, endPoint y: 408, distance: 47.6
click at [298, 408] on p "The agent will only be visible to and executable by those groups." at bounding box center [518, 407] width 752 height 9
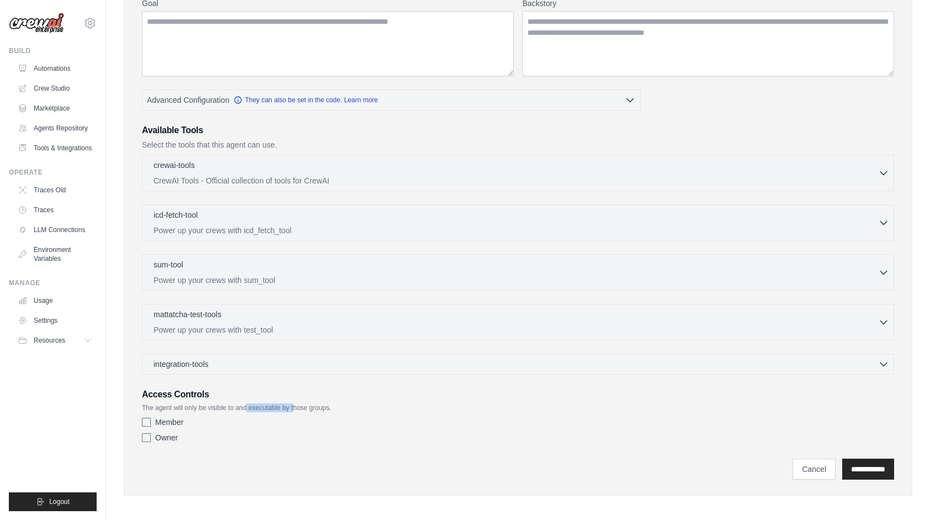
click at [298, 408] on p "The agent will only be visible to and executable by those groups." at bounding box center [518, 407] width 752 height 9
drag, startPoint x: 167, startPoint y: 394, endPoint x: 219, endPoint y: 399, distance: 52.2
click at [219, 399] on div "Access Controls The agent will only be visible to and executable by those group…" at bounding box center [518, 418] width 752 height 60
click at [219, 403] on p "The agent will only be visible to and executable by those groups." at bounding box center [518, 407] width 752 height 9
drag, startPoint x: 166, startPoint y: 393, endPoint x: 221, endPoint y: 400, distance: 55.7
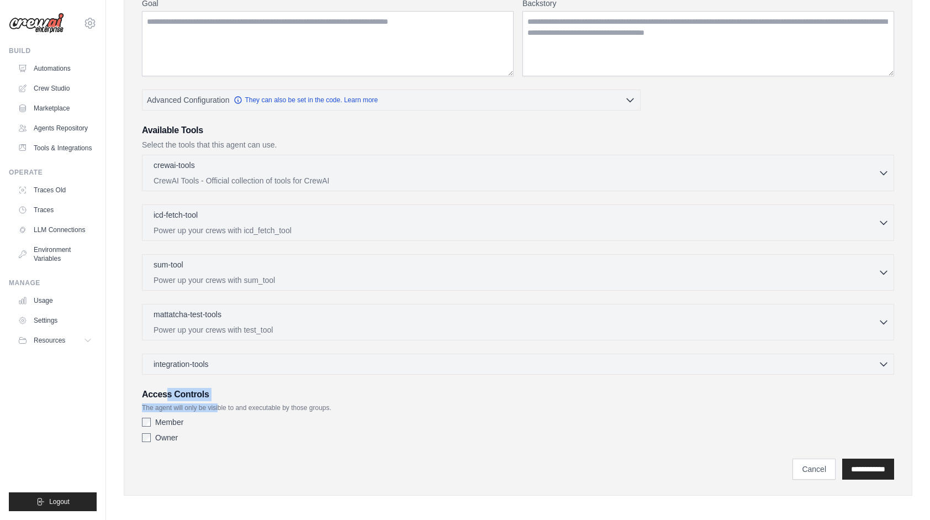
click at [221, 400] on div "Access Controls The agent will only be visible to and executable by those group…" at bounding box center [518, 418] width 752 height 60
click at [221, 403] on p "The agent will only be visible to and executable by those groups." at bounding box center [518, 407] width 752 height 9
drag, startPoint x: 226, startPoint y: 404, endPoint x: 236, endPoint y: 407, distance: 10.5
click at [236, 407] on p "The agent will only be visible to and executable by those groups." at bounding box center [518, 407] width 752 height 9
drag, startPoint x: 236, startPoint y: 407, endPoint x: 229, endPoint y: 407, distance: 7.2
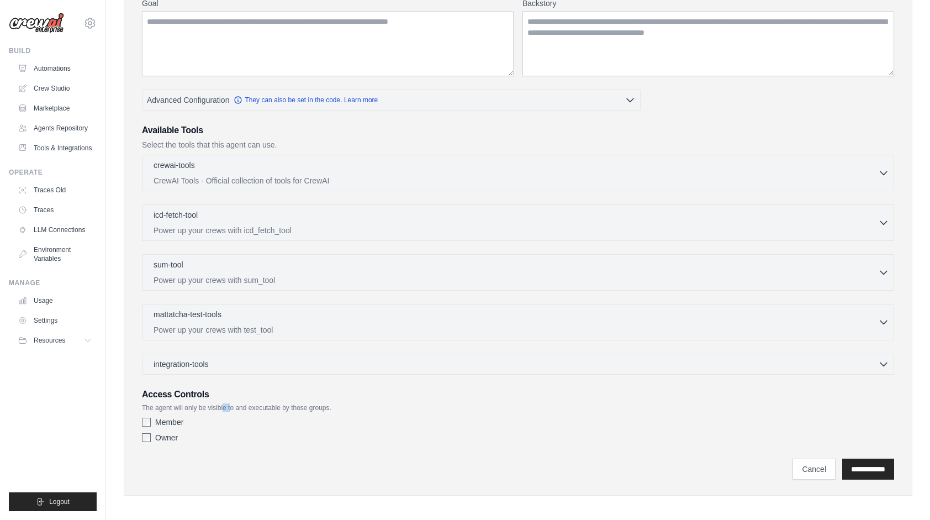
click at [236, 407] on p "The agent will only be visible to and executable by those groups." at bounding box center [518, 407] width 752 height 9
drag, startPoint x: 141, startPoint y: 404, endPoint x: 345, endPoint y: 406, distance: 203.2
click at [345, 406] on div "Role Goal Backstory Advanced Configuration They can also be set in the code. Le…" at bounding box center [517, 208] width 761 height 547
click at [294, 436] on div "Owner" at bounding box center [518, 437] width 752 height 11
drag, startPoint x: 319, startPoint y: 400, endPoint x: 356, endPoint y: 400, distance: 36.4
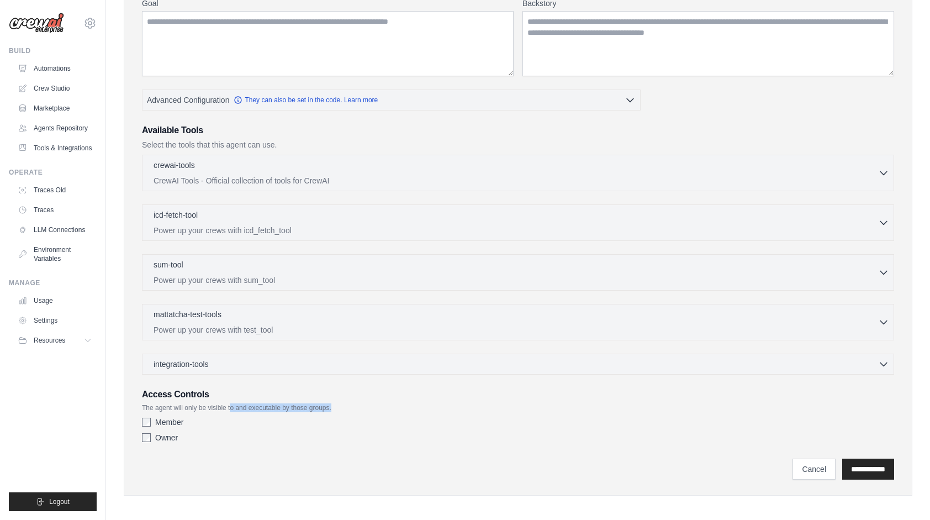
click at [352, 403] on p "The agent will only be visible to and executable by those groups." at bounding box center [518, 407] width 752 height 9
click at [356, 403] on p "The agent will only be visible to and executable by those groups." at bounding box center [518, 407] width 752 height 9
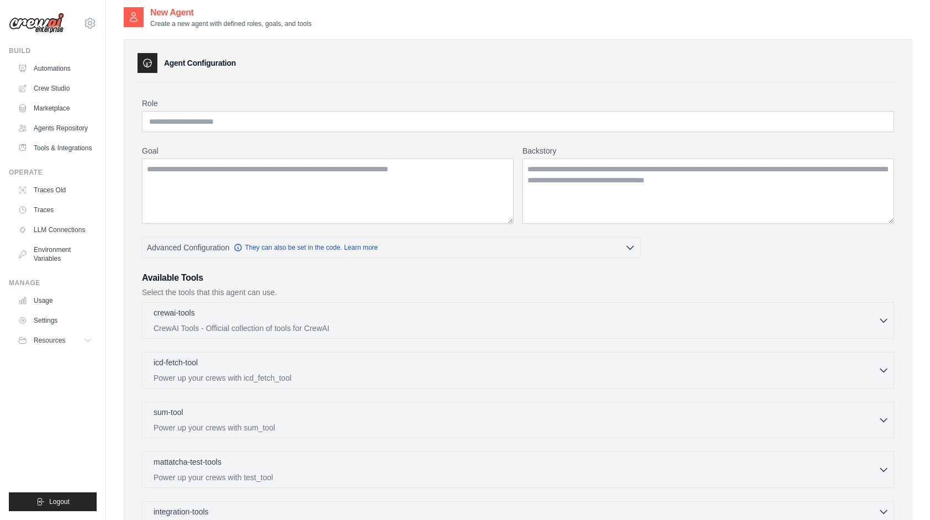
scroll to position [0, 0]
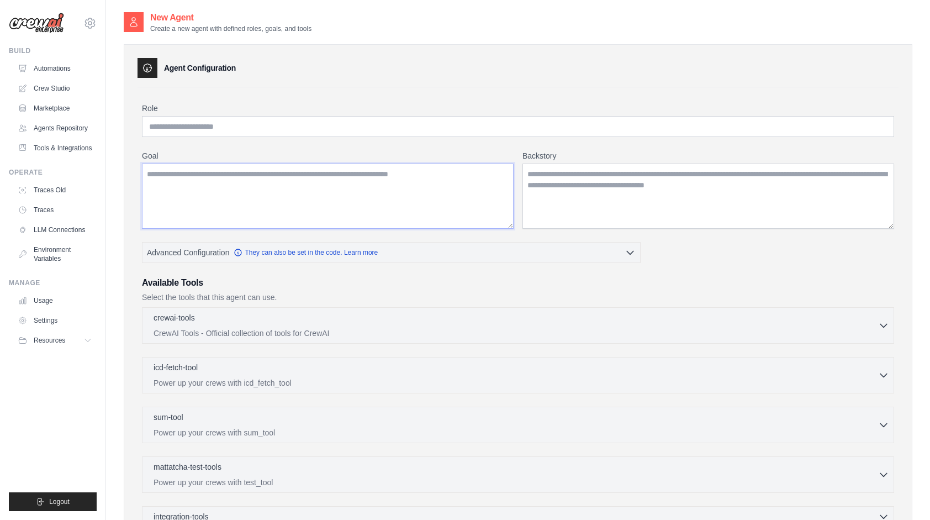
click at [263, 203] on textarea "Goal" at bounding box center [328, 195] width 372 height 65
click at [245, 130] on input "Role" at bounding box center [518, 126] width 752 height 21
click at [250, 184] on textarea "Goal" at bounding box center [328, 195] width 372 height 65
click at [597, 184] on textarea "Backstory" at bounding box center [708, 195] width 372 height 65
click at [276, 124] on input "Role" at bounding box center [518, 126] width 752 height 21
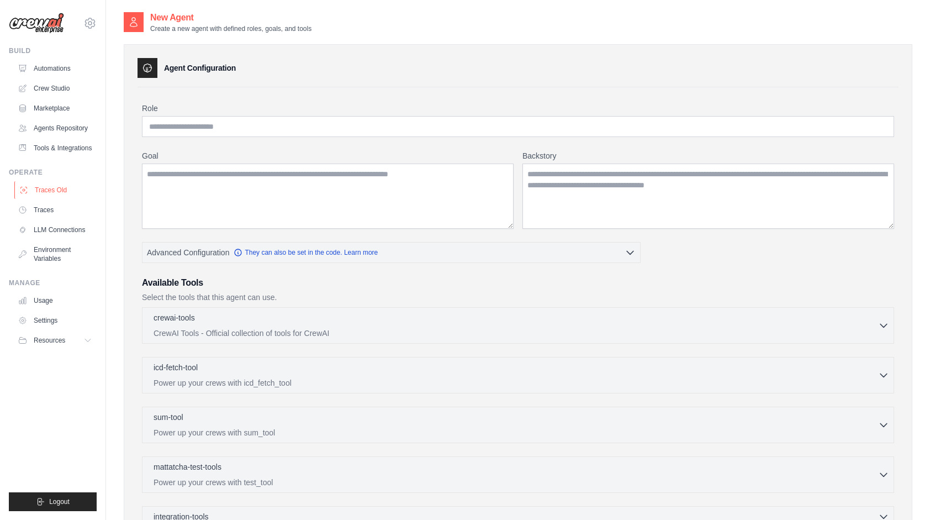
click at [49, 199] on link "Traces Old" at bounding box center [55, 190] width 83 height 18
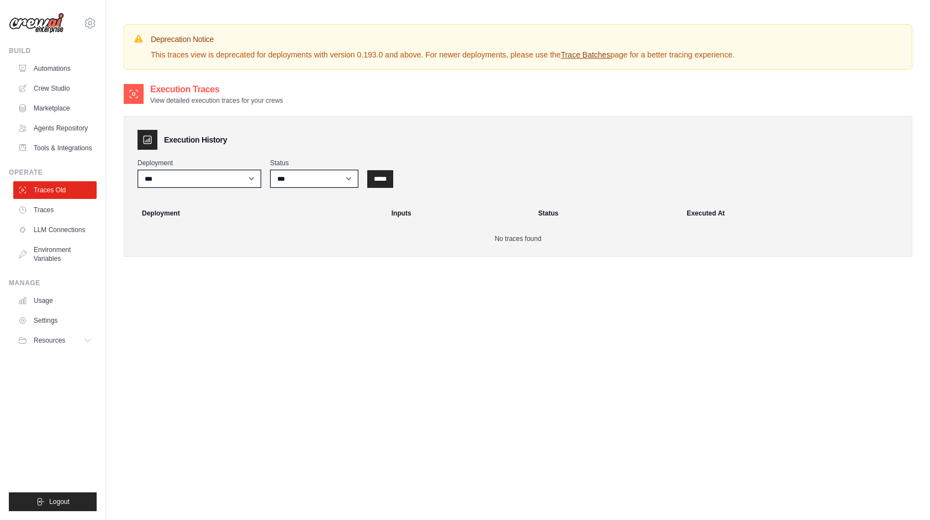
click at [308, 225] on div "Deployment Inputs Status Executed At" at bounding box center [518, 213] width 796 height 33
click at [242, 183] on select "***" at bounding box center [199, 179] width 124 height 18
click at [332, 173] on select "*** ********* ******* *****" at bounding box center [314, 179] width 88 height 18
click at [379, 260] on div "Execution Traces View detailed execution traces for your crews Execution Histor…" at bounding box center [518, 179] width 789 height 192
drag, startPoint x: 232, startPoint y: 175, endPoint x: 255, endPoint y: 178, distance: 23.4
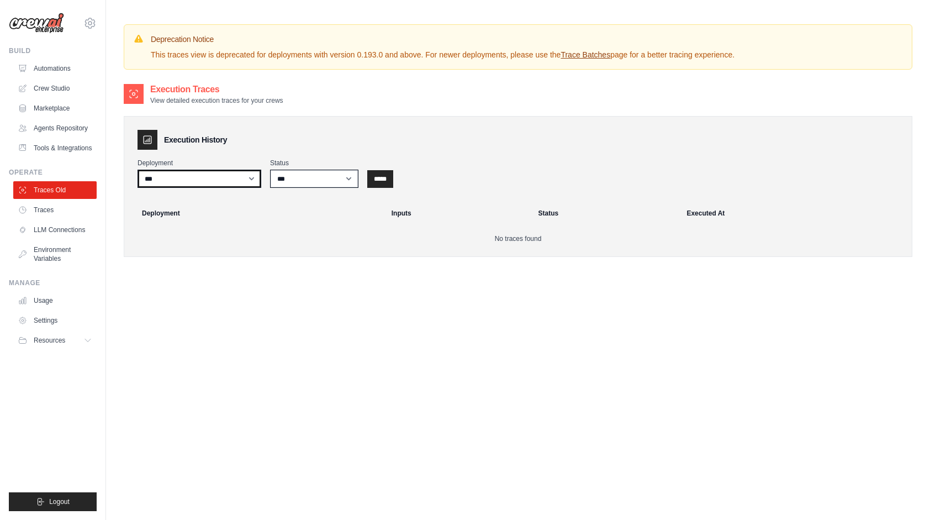
click at [232, 175] on select "***" at bounding box center [199, 179] width 124 height 18
click at [337, 186] on select "*** ********* ******* *****" at bounding box center [314, 179] width 88 height 18
click at [224, 264] on div "Execution Traces View detailed execution traces for your crews Execution Histor…" at bounding box center [518, 179] width 789 height 192
click at [73, 239] on link "LLM Connections" at bounding box center [55, 230] width 83 height 18
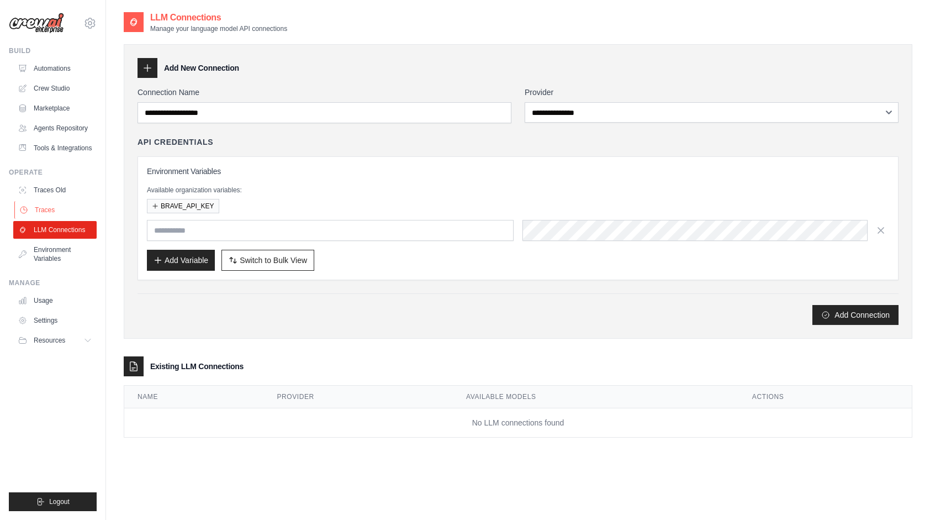
click at [63, 219] on link "Traces" at bounding box center [55, 210] width 83 height 18
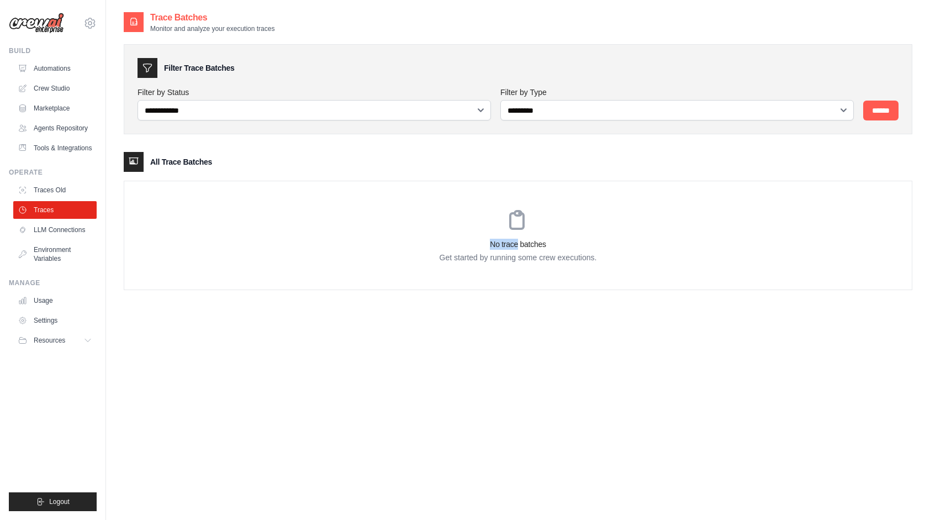
drag, startPoint x: 491, startPoint y: 228, endPoint x: 527, endPoint y: 243, distance: 39.6
click at [521, 241] on div "No trace batches Get started by running some crew executions." at bounding box center [517, 235] width 787 height 108
click at [529, 244] on h3 "No trace batches" at bounding box center [517, 244] width 787 height 11
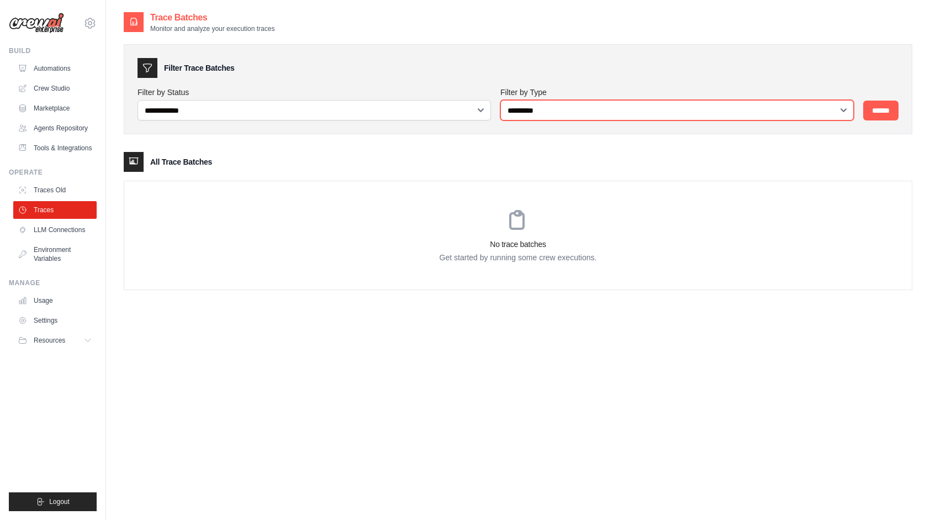
click at [587, 109] on select "**********" at bounding box center [676, 110] width 353 height 20
click at [368, 126] on div "**********" at bounding box center [518, 89] width 789 height 90
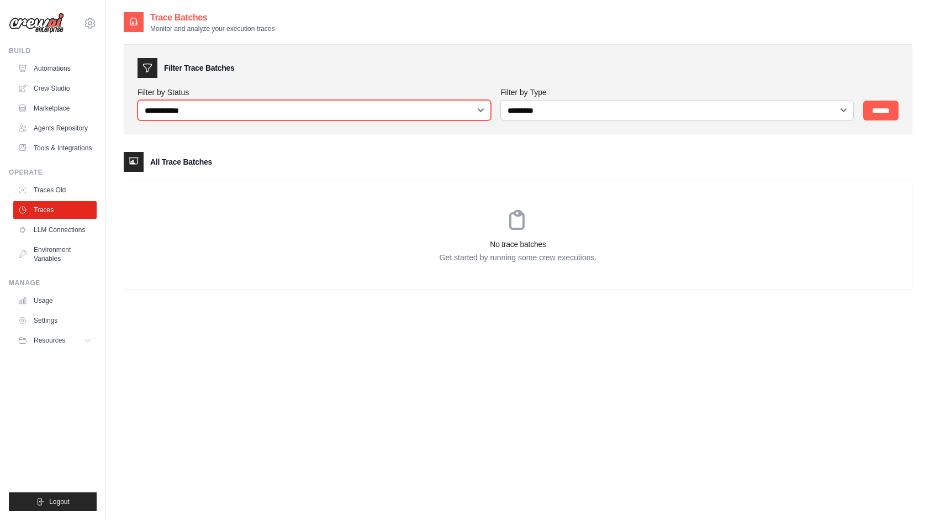
click at [274, 109] on select "**********" at bounding box center [313, 110] width 353 height 20
click at [198, 289] on div "No trace batches Get started by running some crew executions." at bounding box center [518, 235] width 789 height 109
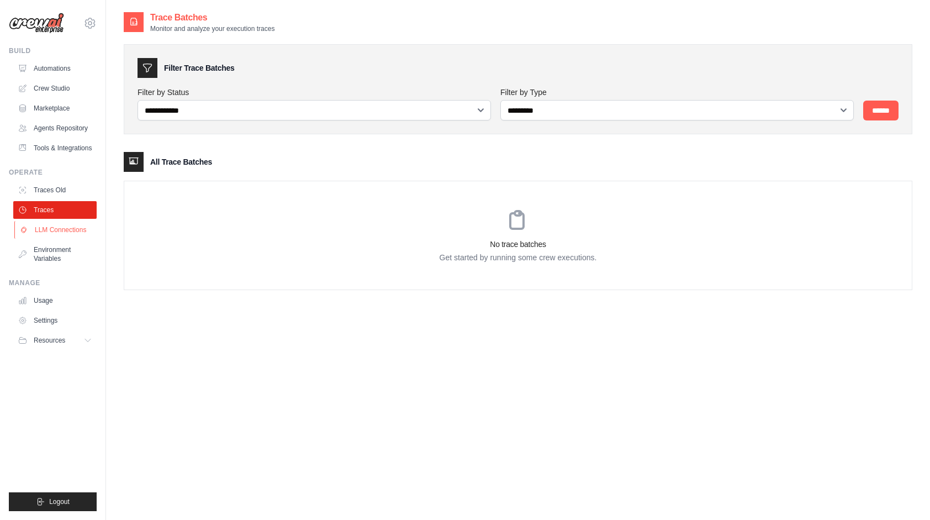
click at [63, 239] on link "LLM Connections" at bounding box center [55, 230] width 83 height 18
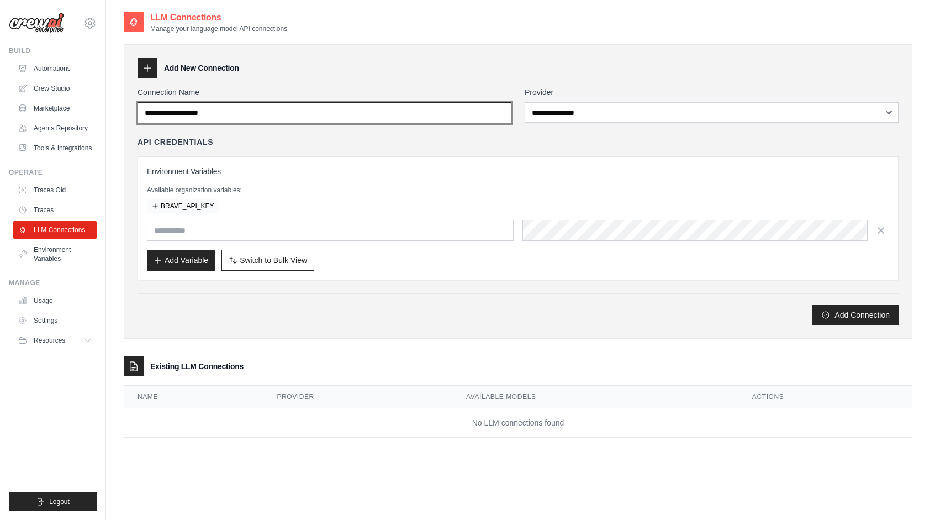
drag, startPoint x: 257, startPoint y: 113, endPoint x: 274, endPoint y: 112, distance: 16.6
click at [269, 112] on input "Connection Name" at bounding box center [324, 112] width 374 height 21
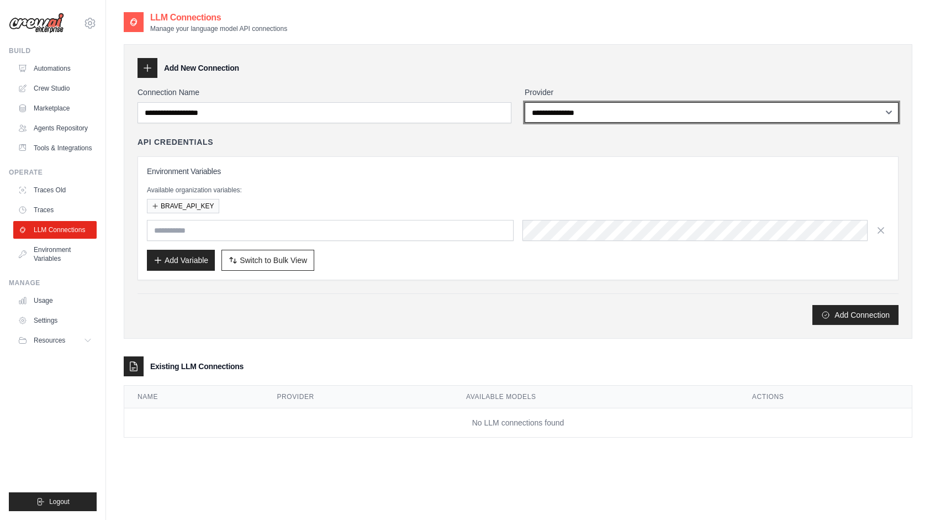
click at [599, 112] on select "**********" at bounding box center [712, 112] width 374 height 20
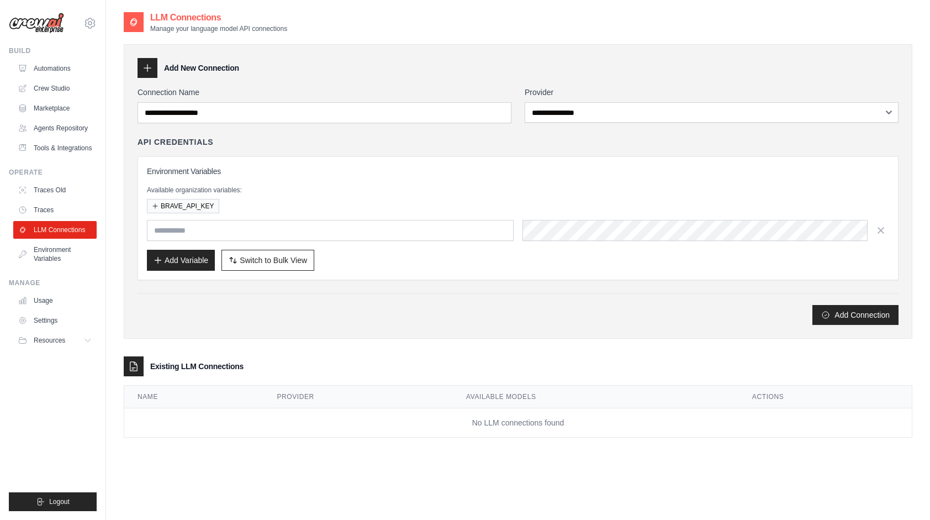
click at [342, 161] on div "Environment Variables Available organization variables: BRAVE_API_KEY Add Varia…" at bounding box center [517, 218] width 761 height 124
click at [252, 227] on input "text" at bounding box center [330, 230] width 367 height 21
drag, startPoint x: 172, startPoint y: 172, endPoint x: 223, endPoint y: 197, distance: 56.3
click at [223, 197] on div "Environment Variables Available organization variables: BRAVE_API_KEY Add Varia…" at bounding box center [518, 218] width 742 height 105
click at [223, 197] on div "Available organization variables: BRAVE_API_KEY" at bounding box center [518, 200] width 742 height 28
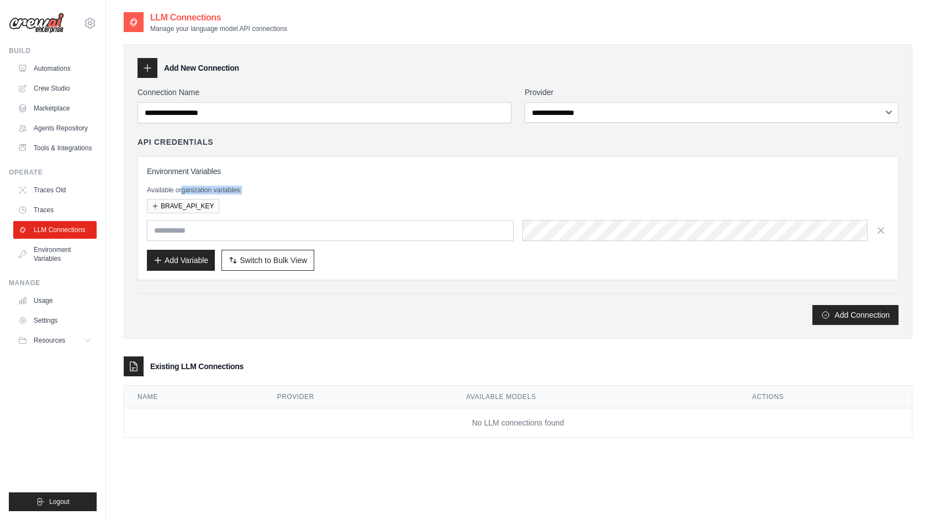
drag, startPoint x: 181, startPoint y: 187, endPoint x: 258, endPoint y: 190, distance: 77.4
click at [258, 190] on p "Available organization variables:" at bounding box center [518, 190] width 742 height 9
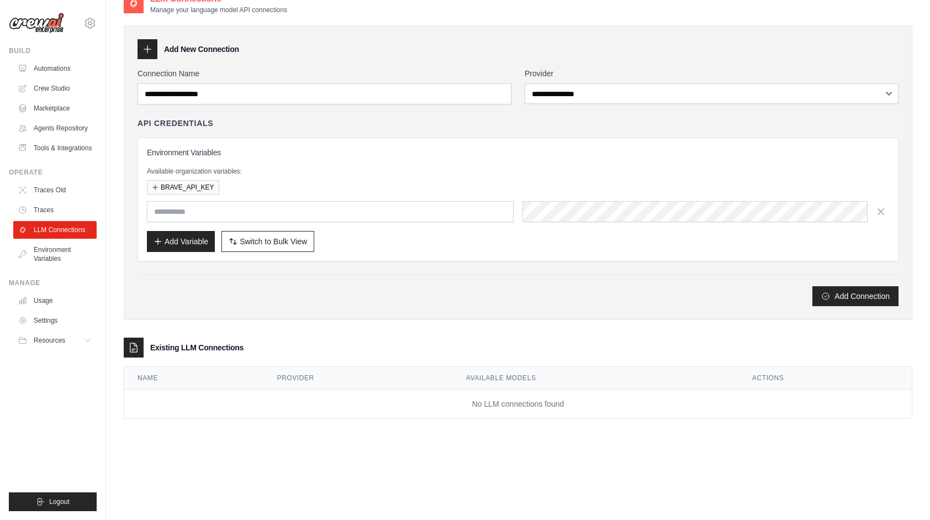
scroll to position [22, 0]
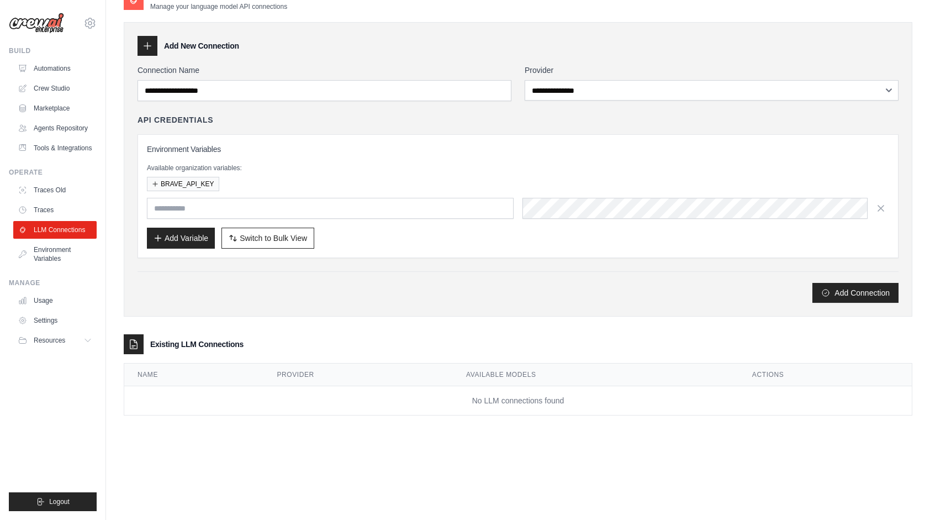
click at [225, 183] on div "BRAVE_API_KEY" at bounding box center [518, 184] width 742 height 14
click at [231, 199] on input "text" at bounding box center [330, 208] width 367 height 21
drag, startPoint x: 315, startPoint y: 356, endPoint x: 457, endPoint y: 394, distance: 147.5
click at [315, 357] on llm-connections\a "Existing LLM Connections Name Provider Available Models Actions No LLM connecti…" at bounding box center [518, 374] width 789 height 81
drag, startPoint x: 482, startPoint y: 399, endPoint x: 592, endPoint y: 411, distance: 110.6
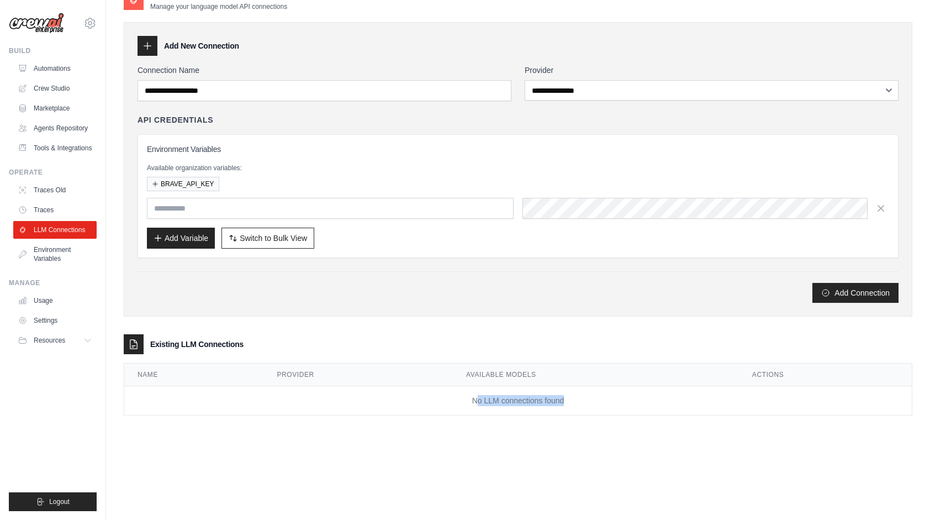
click at [591, 411] on td "No LLM connections found" at bounding box center [517, 400] width 787 height 29
click at [592, 411] on td "No LLM connections found" at bounding box center [517, 400] width 787 height 29
click at [457, 308] on div "**********" at bounding box center [518, 169] width 789 height 294
click at [44, 263] on link "Environment Variables" at bounding box center [55, 254] width 83 height 27
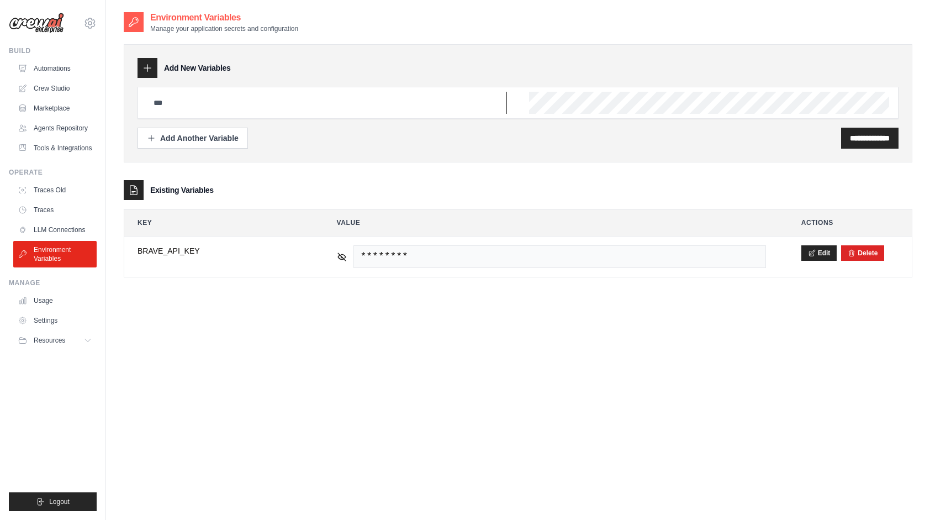
click at [255, 103] on input "text" at bounding box center [327, 103] width 360 height 22
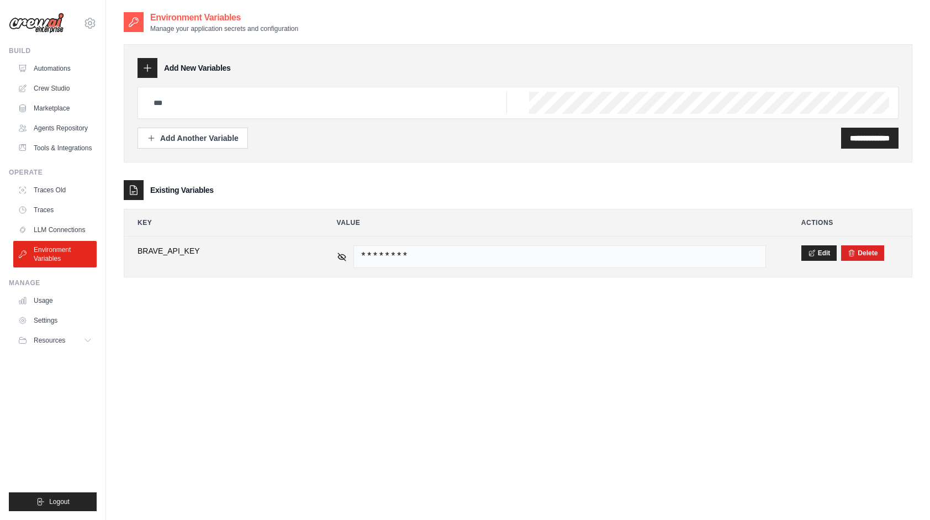
click at [251, 254] on span "BRAVE_API_KEY" at bounding box center [219, 250] width 164 height 11
click at [413, 254] on span "********" at bounding box center [559, 256] width 412 height 23
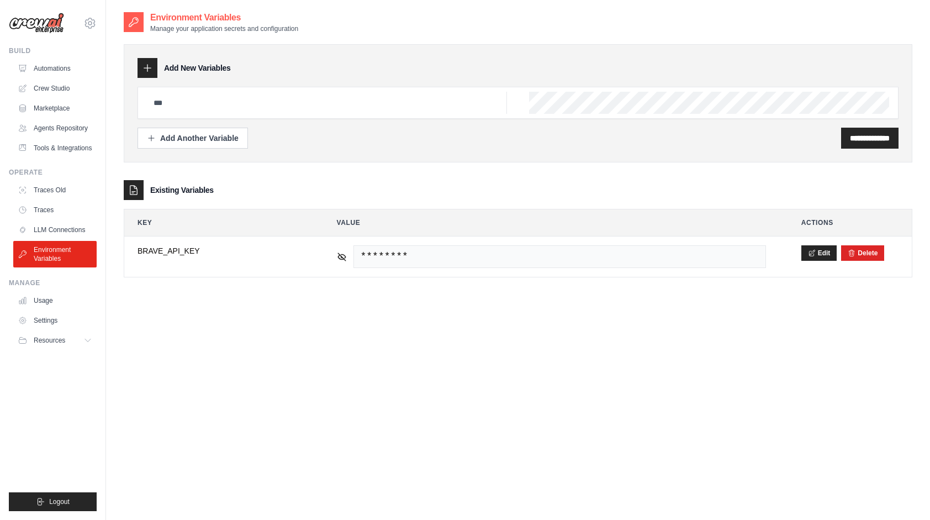
drag, startPoint x: 191, startPoint y: 192, endPoint x: 247, endPoint y: 187, distance: 56.6
click at [247, 187] on div "Existing Variables" at bounding box center [518, 190] width 789 height 20
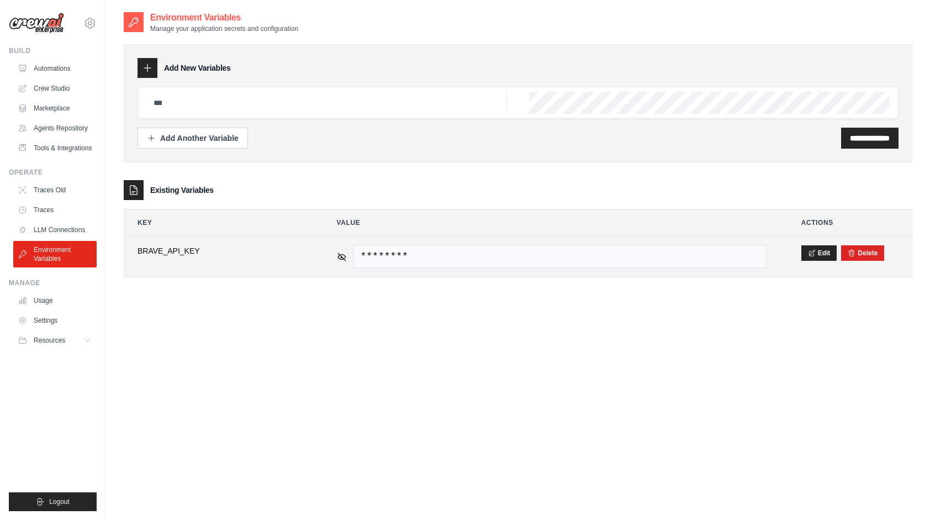
click at [420, 247] on span "********" at bounding box center [559, 256] width 412 height 23
click at [395, 252] on span "********" at bounding box center [559, 256] width 412 height 23
click at [411, 252] on span "********" at bounding box center [559, 256] width 412 height 23
click at [269, 267] on td "**********" at bounding box center [219, 256] width 191 height 40
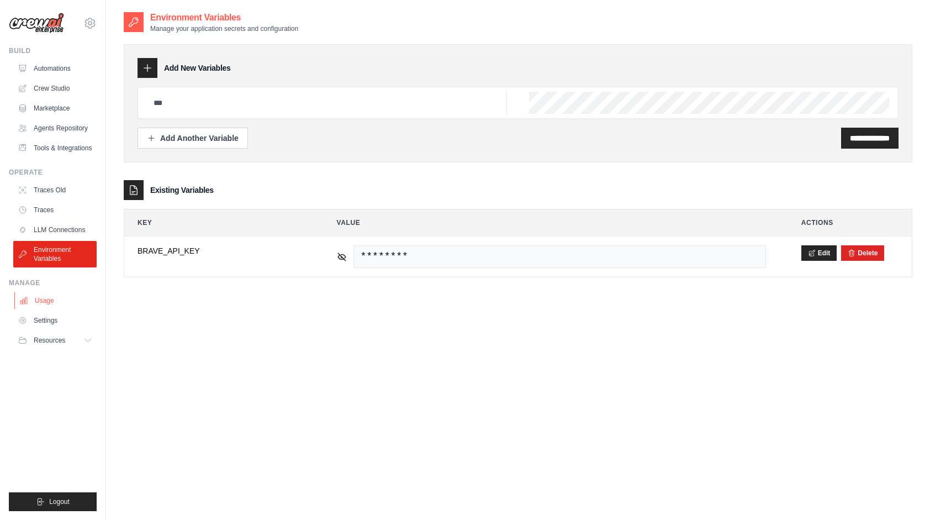
click at [55, 309] on link "Usage" at bounding box center [55, 301] width 83 height 18
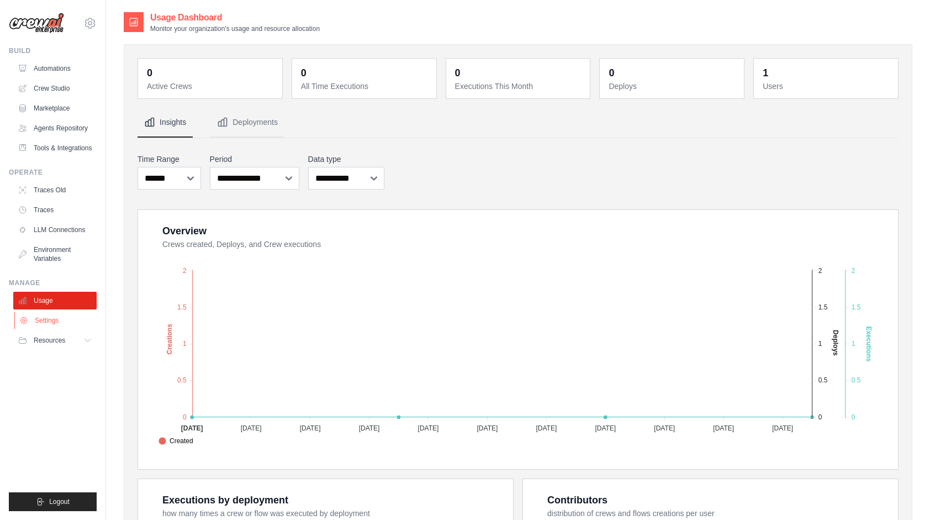
click at [61, 329] on link "Settings" at bounding box center [55, 320] width 83 height 18
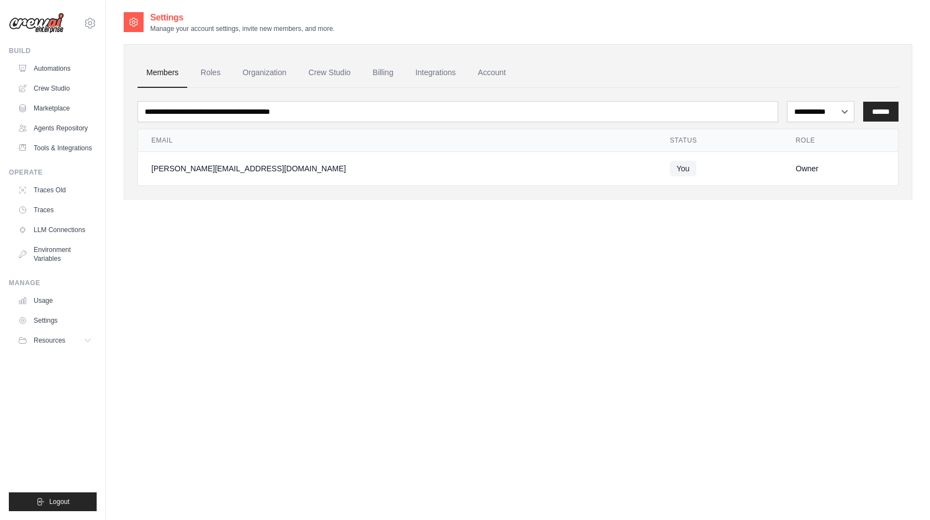
drag, startPoint x: 229, startPoint y: 167, endPoint x: 318, endPoint y: 174, distance: 89.2
click at [311, 172] on div "[PERSON_NAME][EMAIL_ADDRESS][DOMAIN_NAME]" at bounding box center [397, 168] width 492 height 11
click at [318, 174] on td "[PERSON_NAME][EMAIL_ADDRESS][DOMAIN_NAME]" at bounding box center [397, 169] width 519 height 34
drag, startPoint x: 559, startPoint y: 168, endPoint x: 614, endPoint y: 169, distance: 55.2
click at [657, 169] on td "You" at bounding box center [720, 169] width 126 height 34
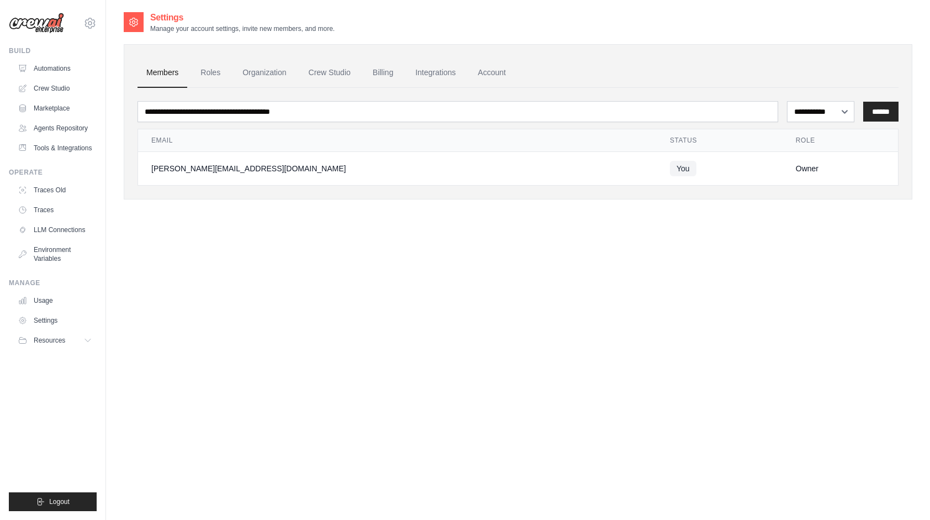
click at [657, 169] on td "You" at bounding box center [720, 169] width 126 height 34
click at [782, 160] on td "Owner" at bounding box center [839, 169] width 115 height 34
click at [58, 344] on span "Resources" at bounding box center [50, 340] width 31 height 9
click at [78, 363] on span "Documentation" at bounding box center [61, 359] width 45 height 9
click at [87, 345] on icon at bounding box center [88, 340] width 9 height 9
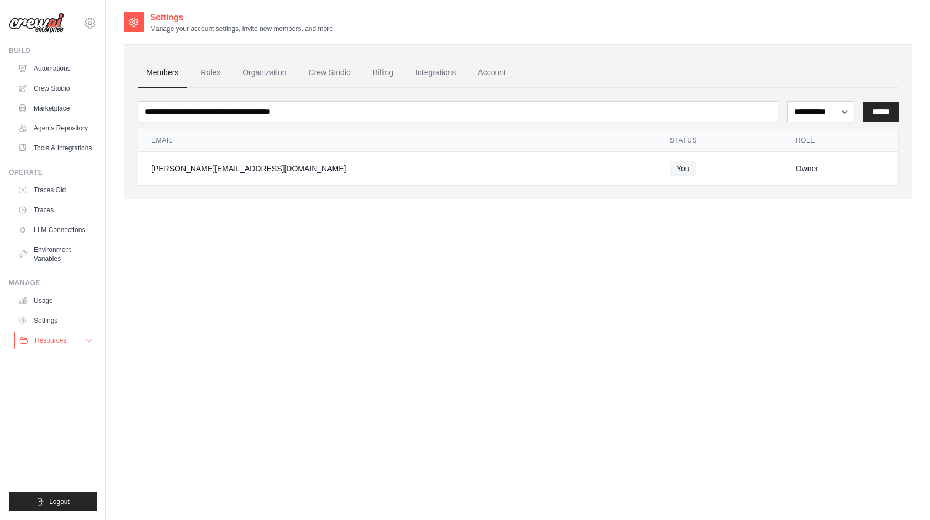
click at [87, 345] on icon at bounding box center [88, 340] width 9 height 9
click at [72, 71] on link "Automations" at bounding box center [55, 69] width 83 height 18
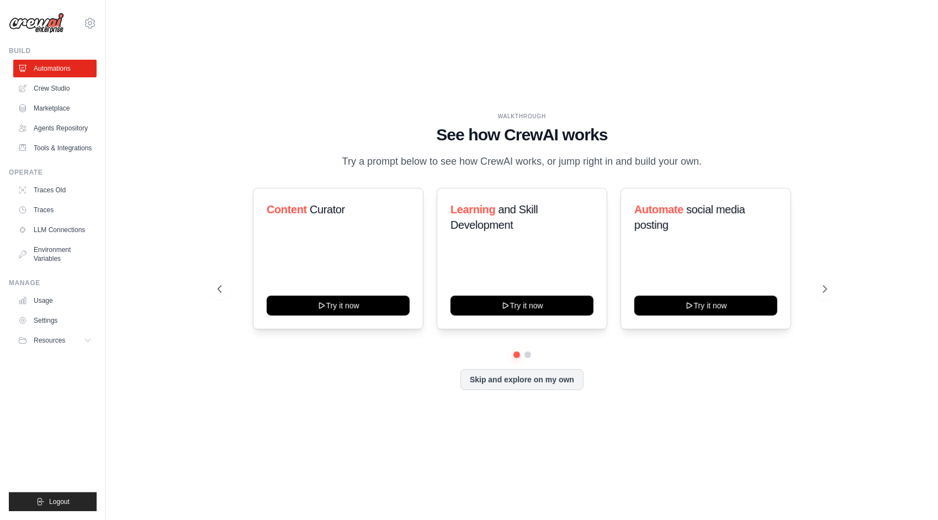
click at [343, 135] on h1 "See how CrewAI works" at bounding box center [523, 135] width 610 height 20
click at [56, 89] on link "Crew Studio" at bounding box center [55, 89] width 83 height 18
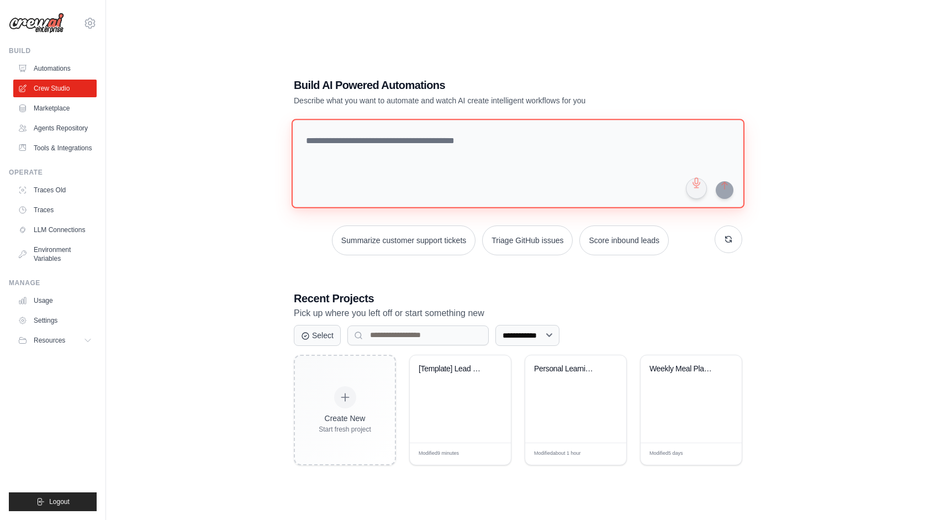
click at [374, 157] on textarea at bounding box center [518, 163] width 453 height 89
click at [556, 177] on textarea at bounding box center [518, 163] width 453 height 89
click at [621, 176] on textarea at bounding box center [518, 163] width 453 height 89
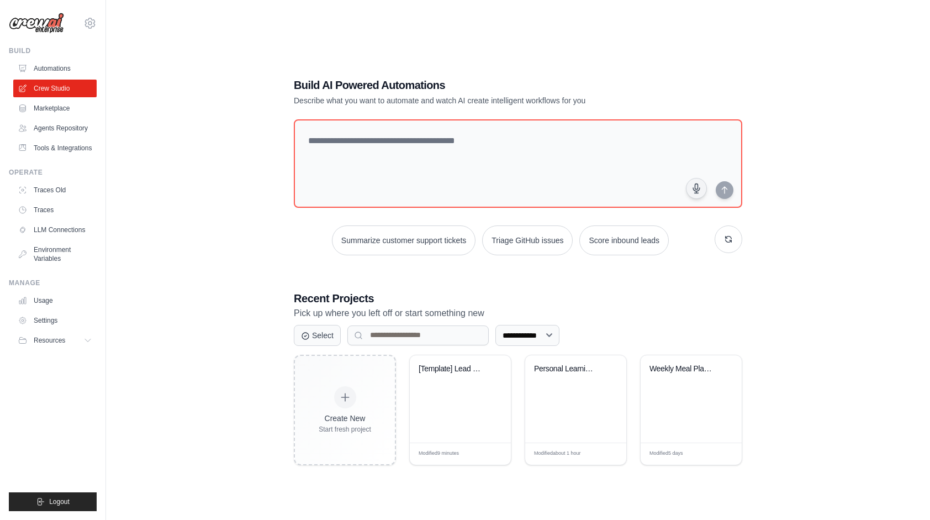
click at [837, 261] on div "**********" at bounding box center [518, 271] width 789 height 520
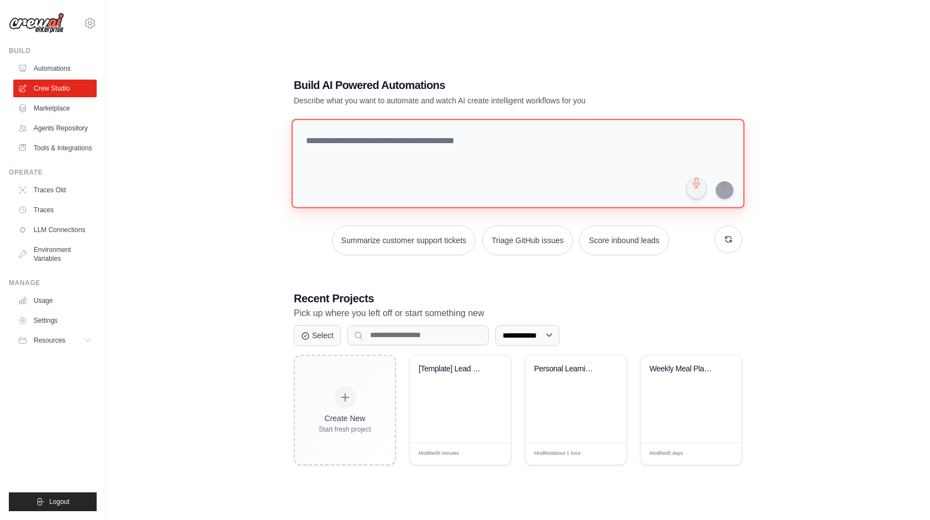
click at [390, 163] on textarea at bounding box center [518, 163] width 453 height 89
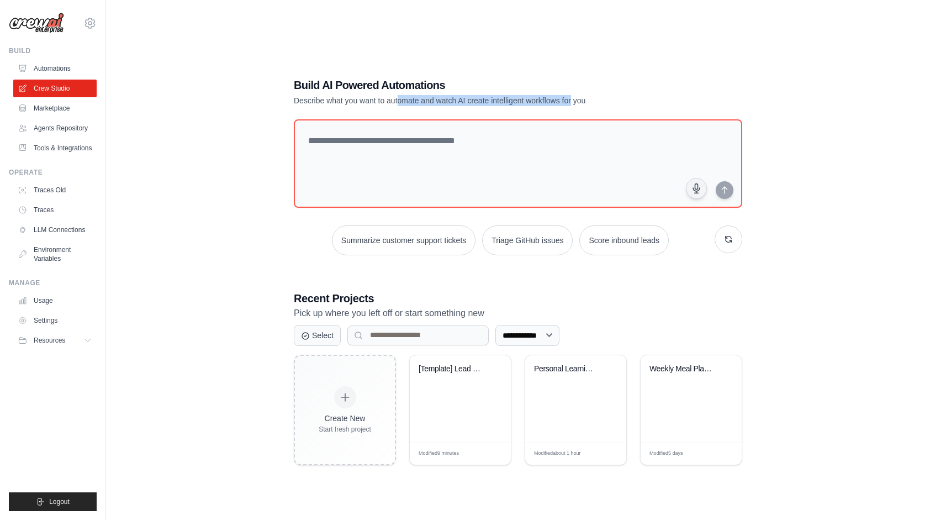
drag, startPoint x: 509, startPoint y: 98, endPoint x: 599, endPoint y: 104, distance: 89.7
click at [593, 103] on p "Describe what you want to automate and watch AI create intelligent workflows fo…" at bounding box center [479, 100] width 371 height 11
click at [599, 104] on p "Describe what you want to automate and watch AI create intelligent workflows fo…" at bounding box center [479, 100] width 371 height 11
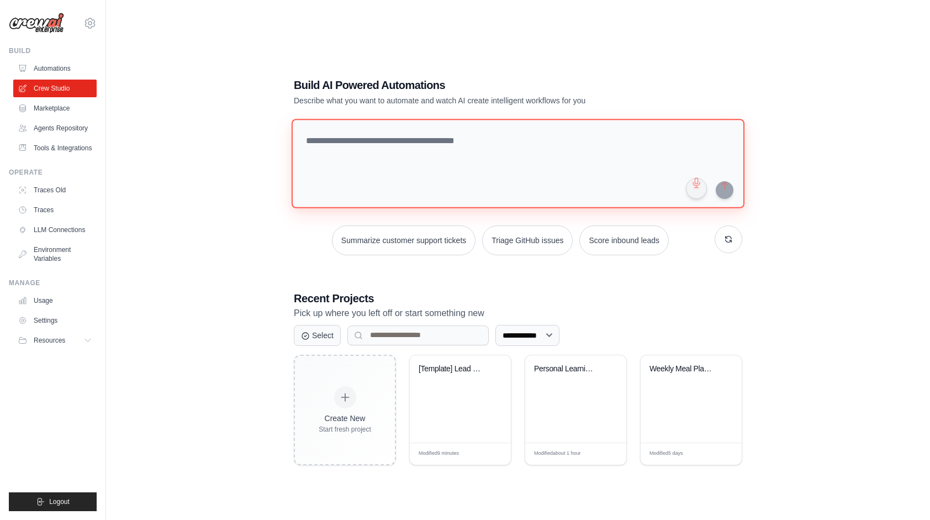
click at [432, 146] on textarea at bounding box center [518, 163] width 453 height 89
click at [420, 163] on textarea at bounding box center [518, 163] width 453 height 89
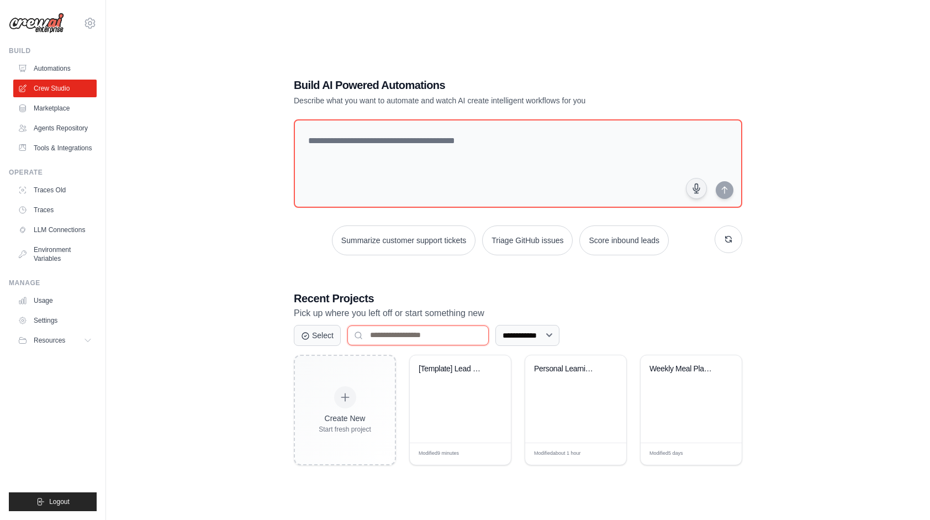
click at [414, 337] on input at bounding box center [417, 335] width 141 height 20
click at [298, 334] on button "Select" at bounding box center [317, 334] width 47 height 21
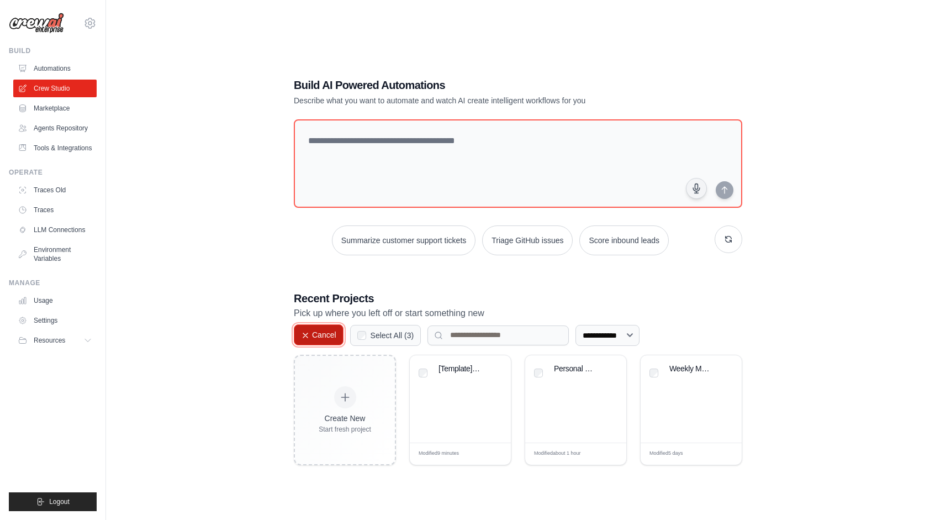
click at [304, 335] on icon at bounding box center [305, 335] width 9 height 9
click at [241, 321] on div "**********" at bounding box center [518, 271] width 789 height 520
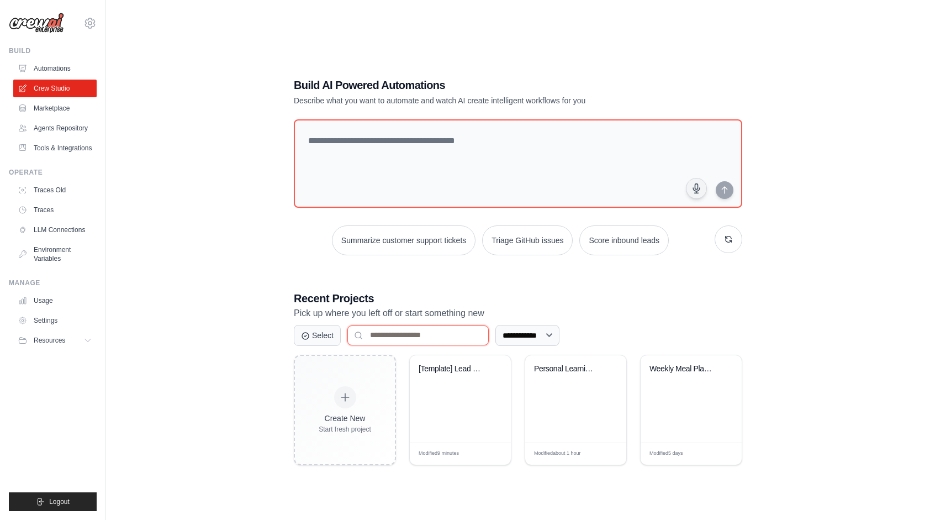
click at [464, 340] on input at bounding box center [417, 335] width 141 height 20
drag, startPoint x: 341, startPoint y: 304, endPoint x: 389, endPoint y: 315, distance: 49.3
click at [389, 315] on div "Recent Projects Pick up where you left off or start something new" at bounding box center [518, 305] width 448 height 30
click at [389, 315] on p "Pick up where you left off or start something new" at bounding box center [518, 313] width 448 height 14
click at [731, 304] on h3 "Recent Projects" at bounding box center [518, 297] width 448 height 15
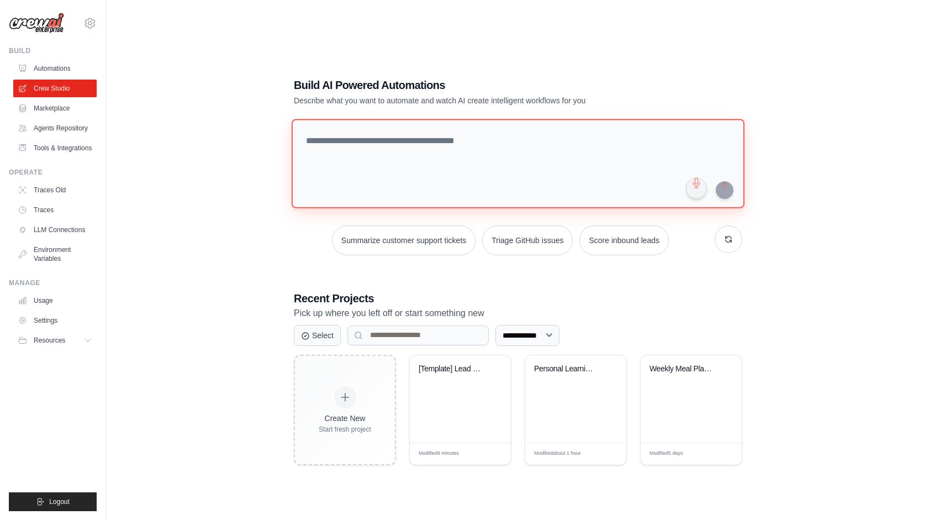
click at [572, 152] on textarea at bounding box center [518, 163] width 453 height 89
click at [387, 144] on textarea at bounding box center [518, 163] width 453 height 89
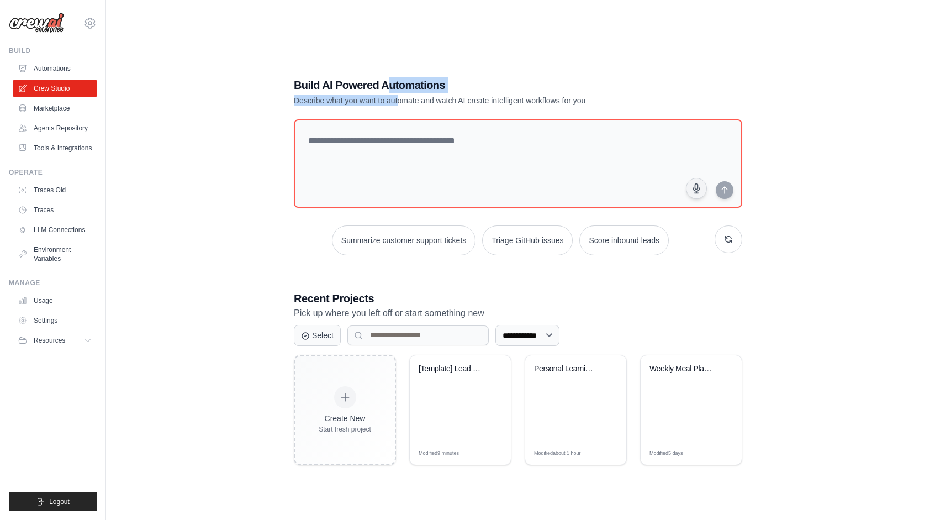
drag, startPoint x: 388, startPoint y: 88, endPoint x: 404, endPoint y: 101, distance: 21.2
click at [404, 101] on div "Build AI Powered Automations Describe what you want to automate and watch AI cr…" at bounding box center [479, 91] width 371 height 29
drag, startPoint x: 439, startPoint y: 101, endPoint x: 643, endPoint y: 93, distance: 204.4
click at [642, 93] on div "Build AI Powered Automations Describe what you want to automate and watch AI cr…" at bounding box center [479, 91] width 371 height 29
click at [643, 93] on div "Build AI Powered Automations Describe what you want to automate and watch AI cr…" at bounding box center [479, 91] width 371 height 29
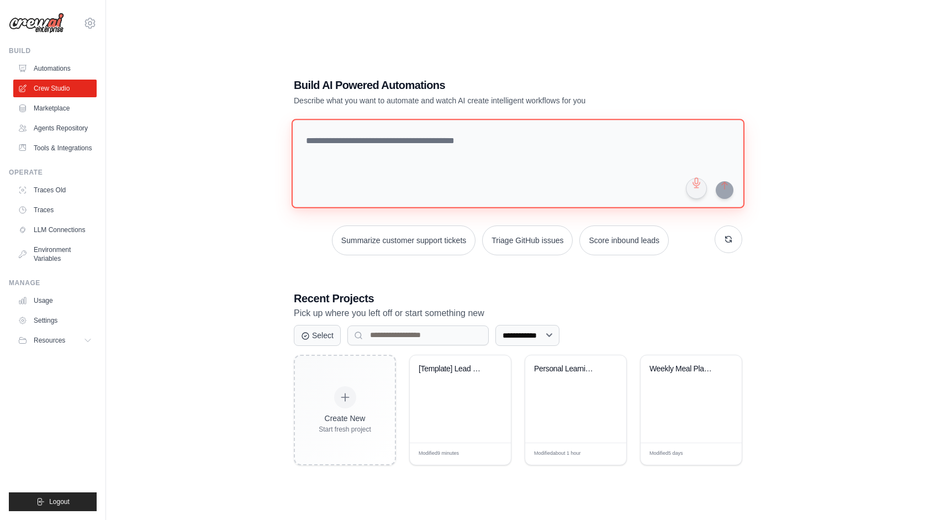
click at [483, 152] on textarea at bounding box center [518, 163] width 453 height 89
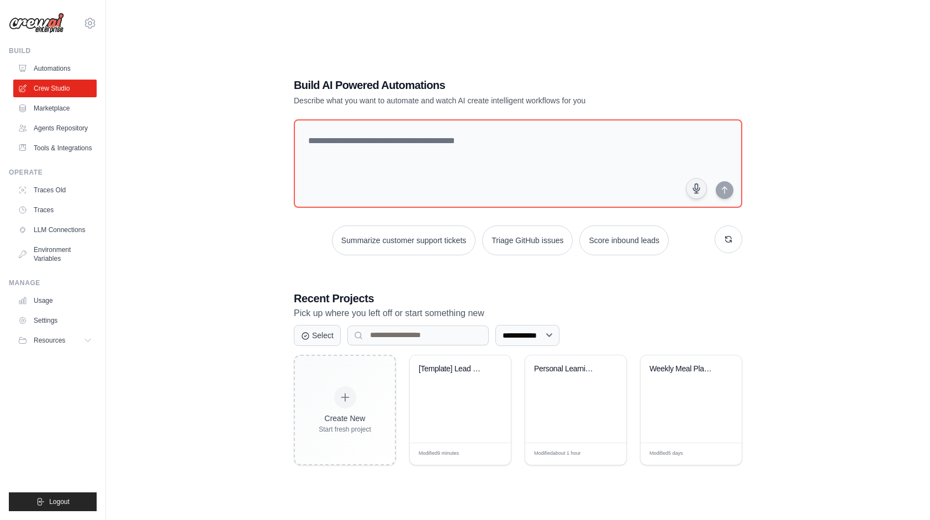
click at [573, 89] on h1 "Build AI Powered Automations" at bounding box center [479, 84] width 371 height 15
drag, startPoint x: 613, startPoint y: 81, endPoint x: 575, endPoint y: 169, distance: 96.2
click at [610, 87] on h1 "Build AI Powered Automations" at bounding box center [479, 84] width 371 height 15
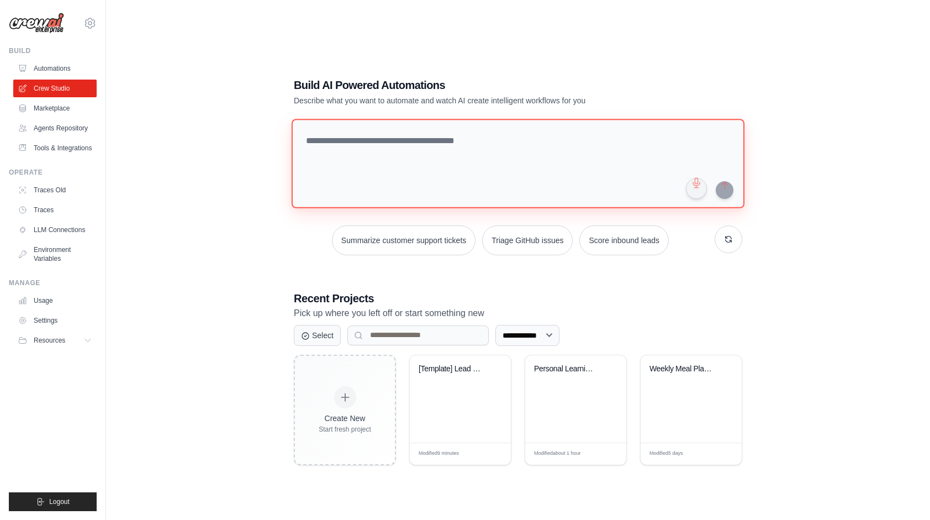
click at [575, 169] on textarea at bounding box center [518, 163] width 453 height 89
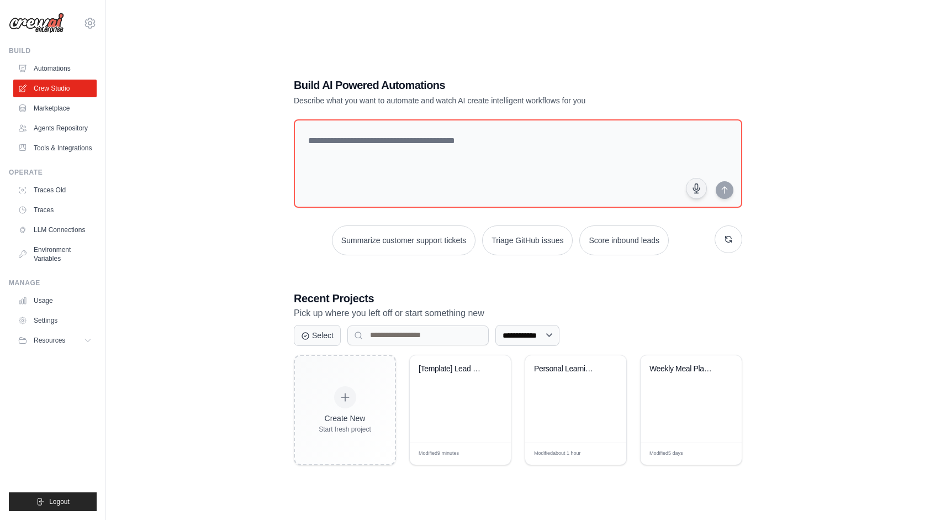
click at [623, 71] on div "**********" at bounding box center [518, 271] width 475 height 423
drag, startPoint x: 843, startPoint y: 203, endPoint x: 468, endPoint y: 167, distance: 376.7
click at [843, 203] on div "**********" at bounding box center [518, 271] width 789 height 520
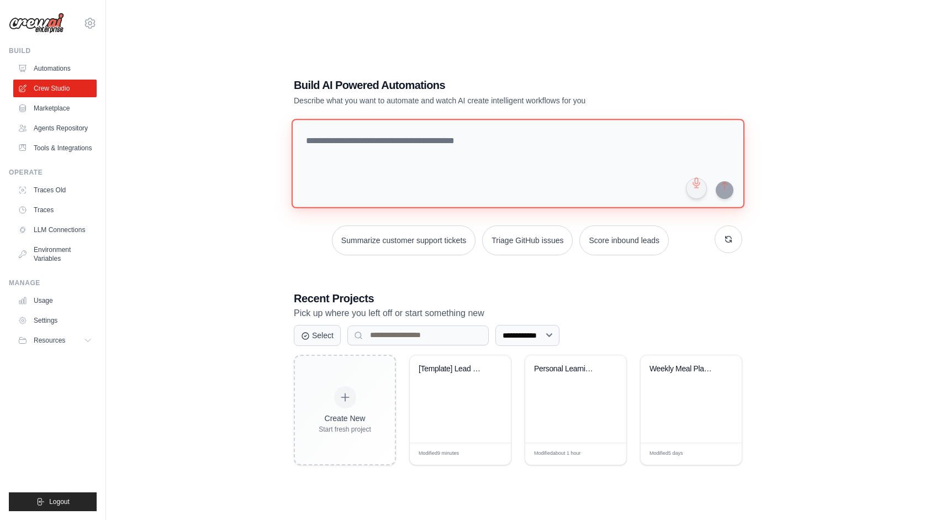
click at [436, 161] on textarea at bounding box center [518, 163] width 453 height 89
type textarea "*"
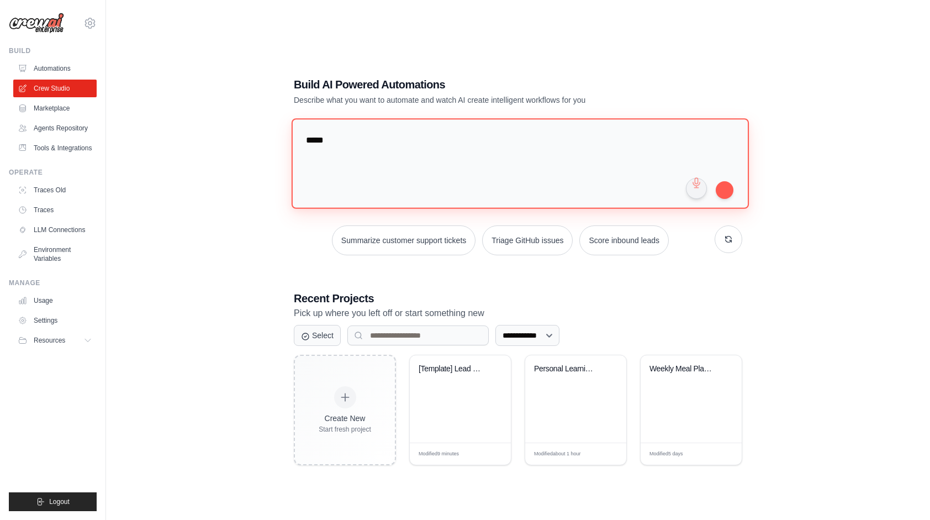
type textarea "****"
click at [437, 157] on textarea "****" at bounding box center [520, 163] width 457 height 90
